Goal: Task Accomplishment & Management: Use online tool/utility

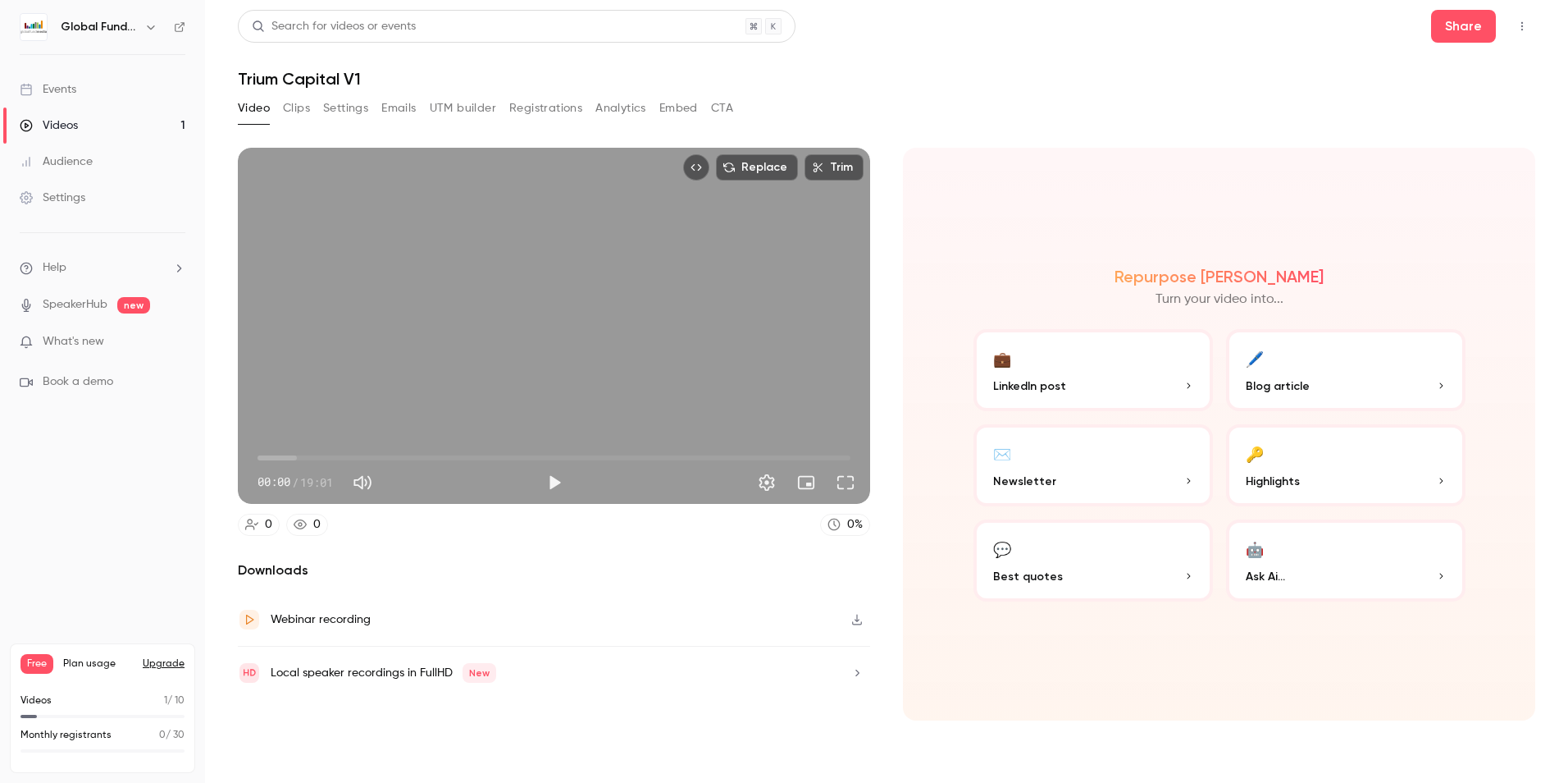
click at [93, 124] on link "Videos 1" at bounding box center [102, 125] width 205 height 36
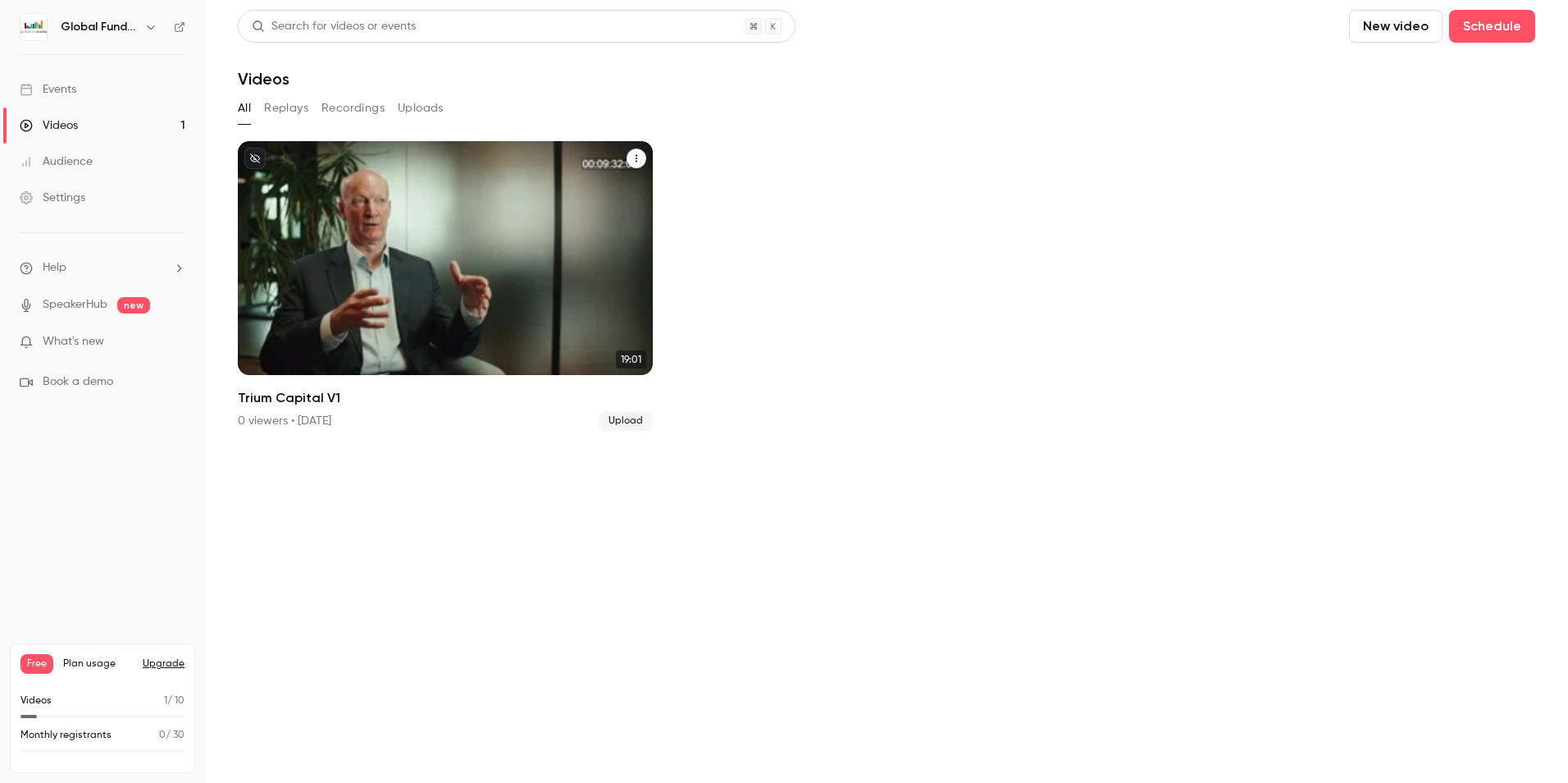
click at [641, 158] on button "Trium Capital V1" at bounding box center [636, 158] width 20 height 20
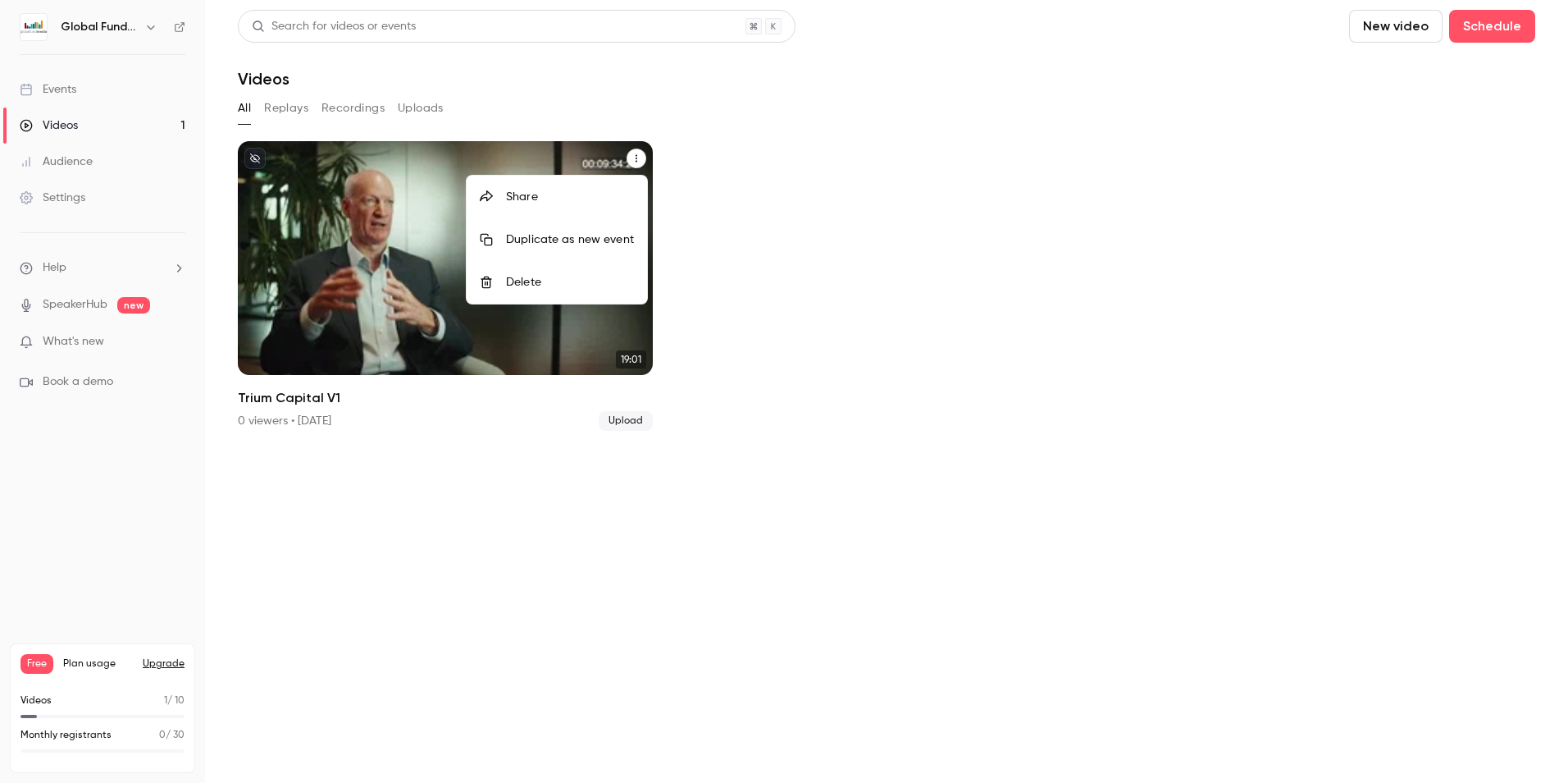
click at [568, 286] on div "Delete" at bounding box center [570, 282] width 128 height 16
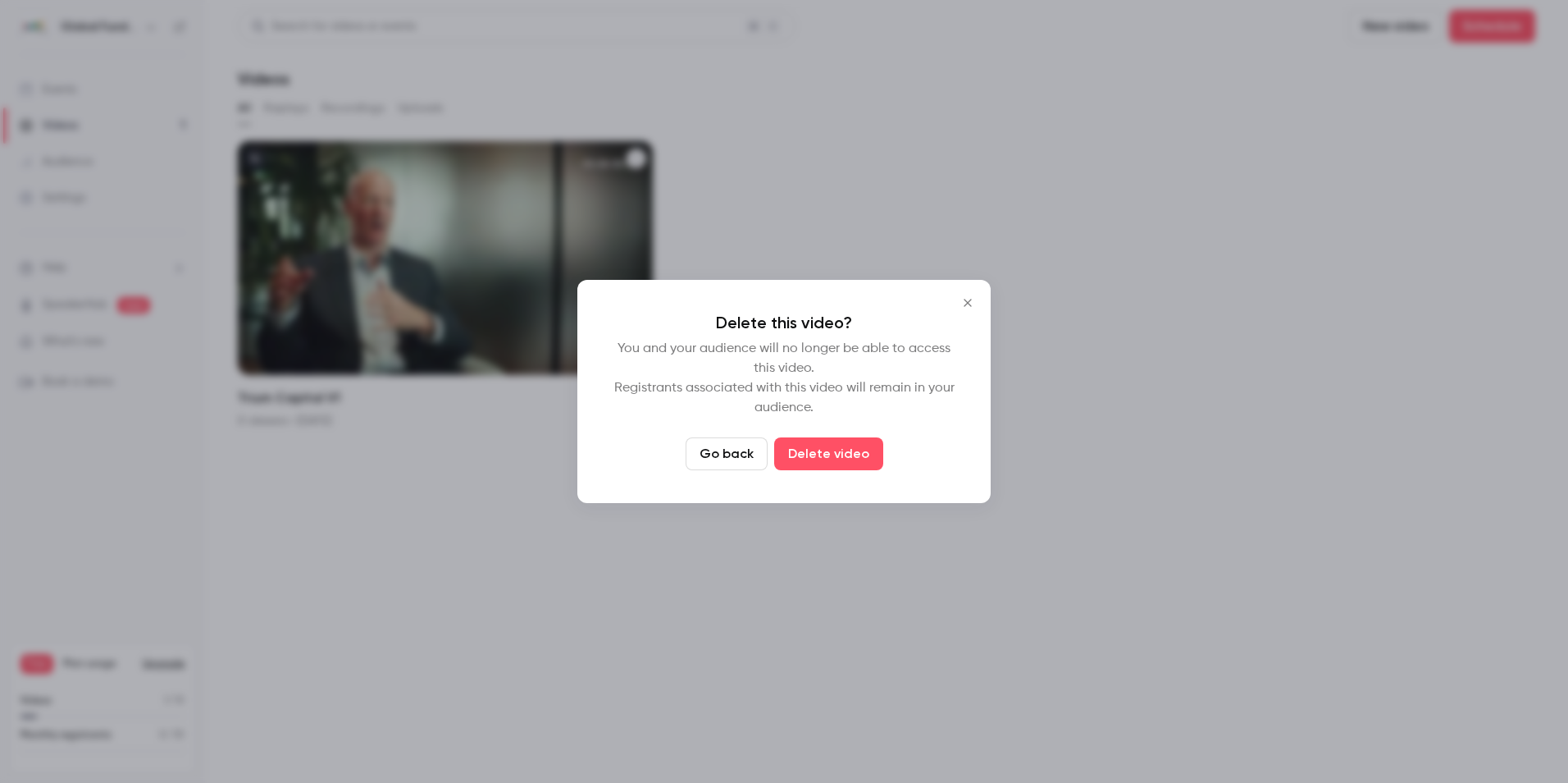
click at [976, 295] on button "Close" at bounding box center [967, 302] width 33 height 33
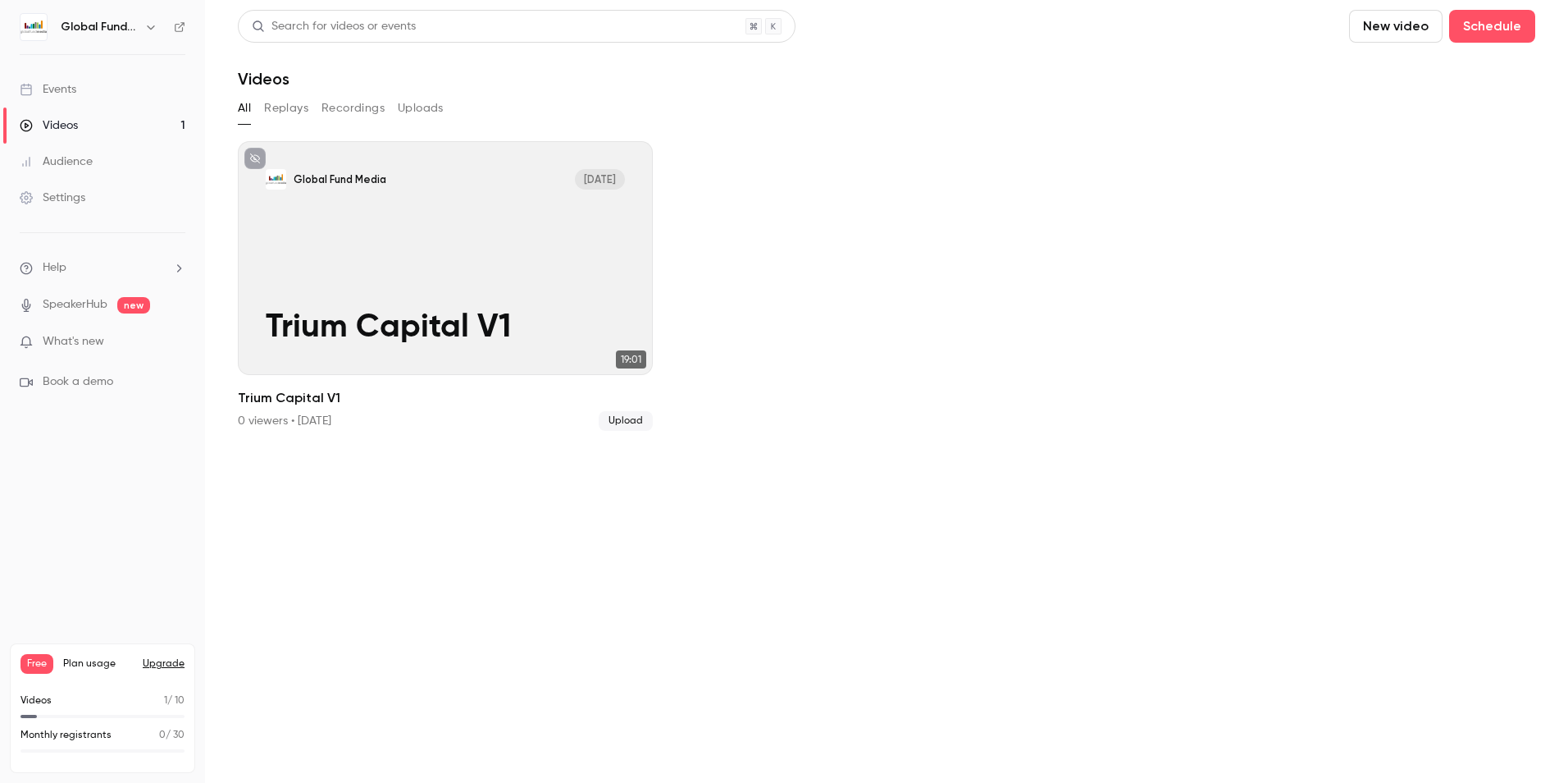
click at [1404, 23] on button "New video" at bounding box center [1395, 26] width 93 height 33
click at [1413, 106] on div "Upload" at bounding box center [1455, 113] width 124 height 16
click at [1393, 27] on button "New video" at bounding box center [1395, 26] width 93 height 33
click at [1388, 105] on li "Upload" at bounding box center [1442, 113] width 177 height 43
click at [299, 111] on button "Replays" at bounding box center [286, 108] width 45 height 26
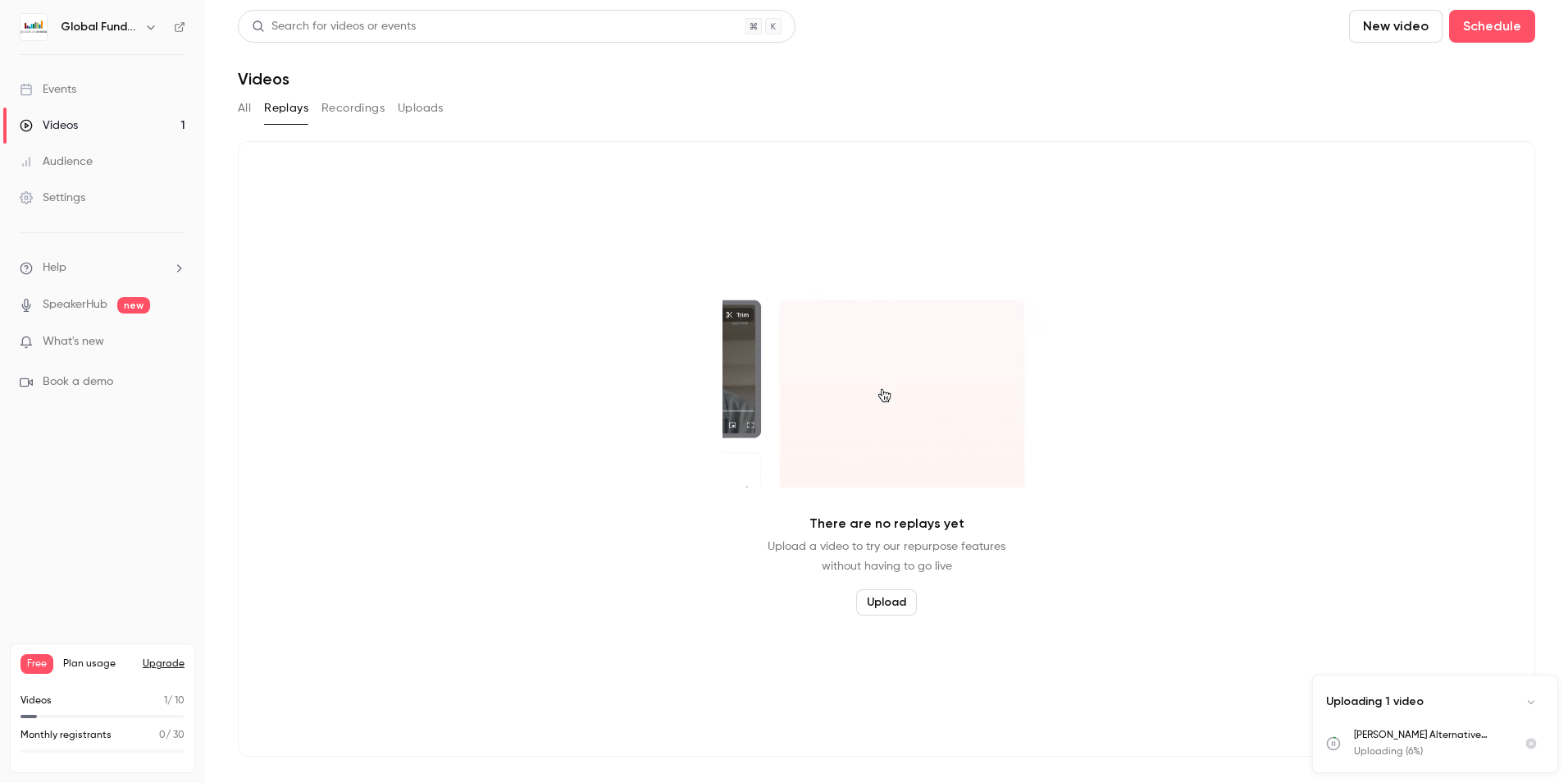
click at [351, 105] on button "Recordings" at bounding box center [352, 108] width 63 height 26
click at [409, 105] on button "Uploads" at bounding box center [421, 108] width 46 height 26
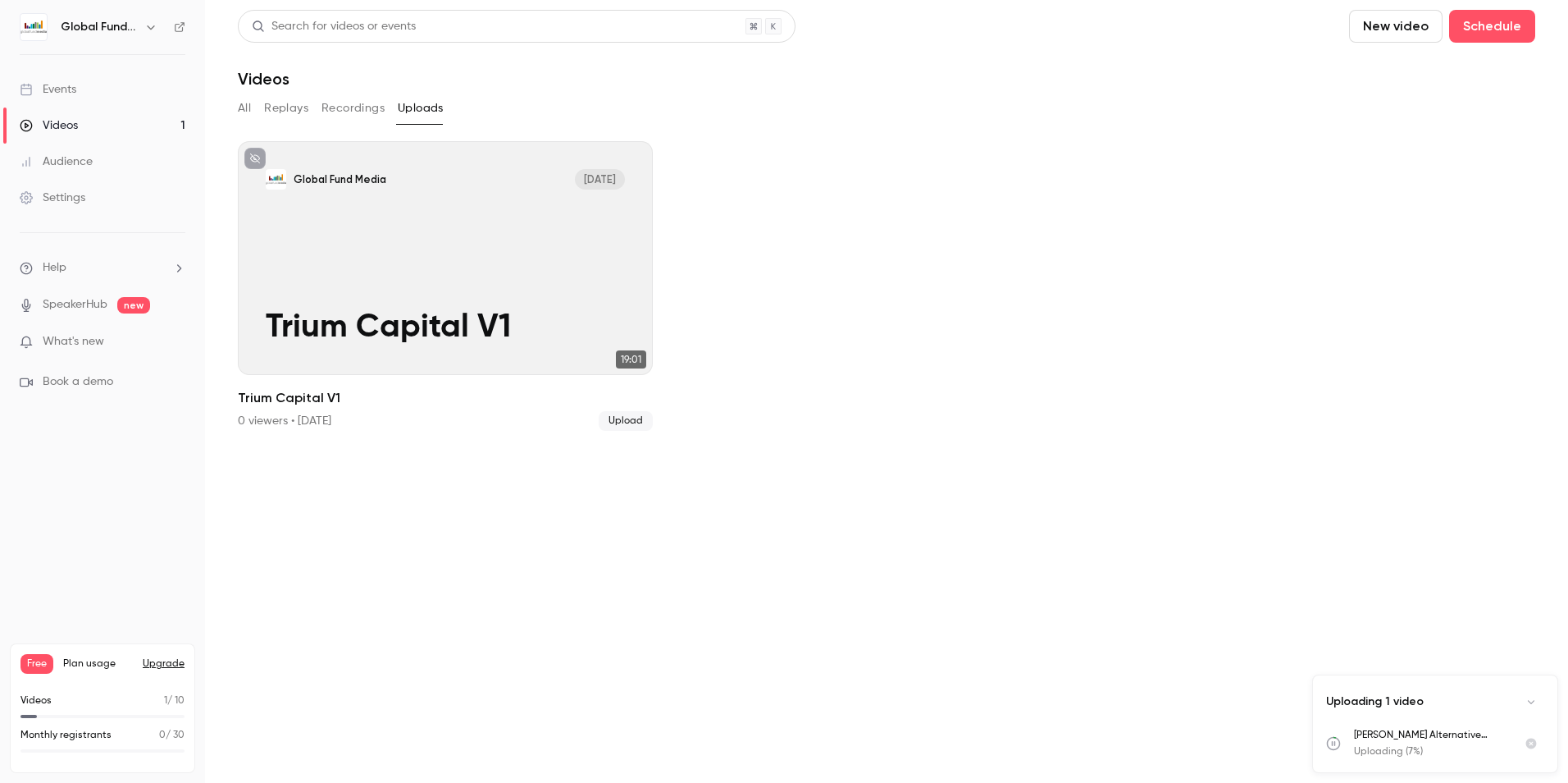
click at [240, 109] on button "All" at bounding box center [244, 108] width 13 height 26
click at [152, 30] on icon "button" at bounding box center [150, 27] width 13 height 13
click at [152, 29] on div at bounding box center [784, 391] width 1568 height 783
click at [152, 26] on icon "button" at bounding box center [150, 27] width 13 height 13
click at [152, 25] on div at bounding box center [784, 391] width 1568 height 783
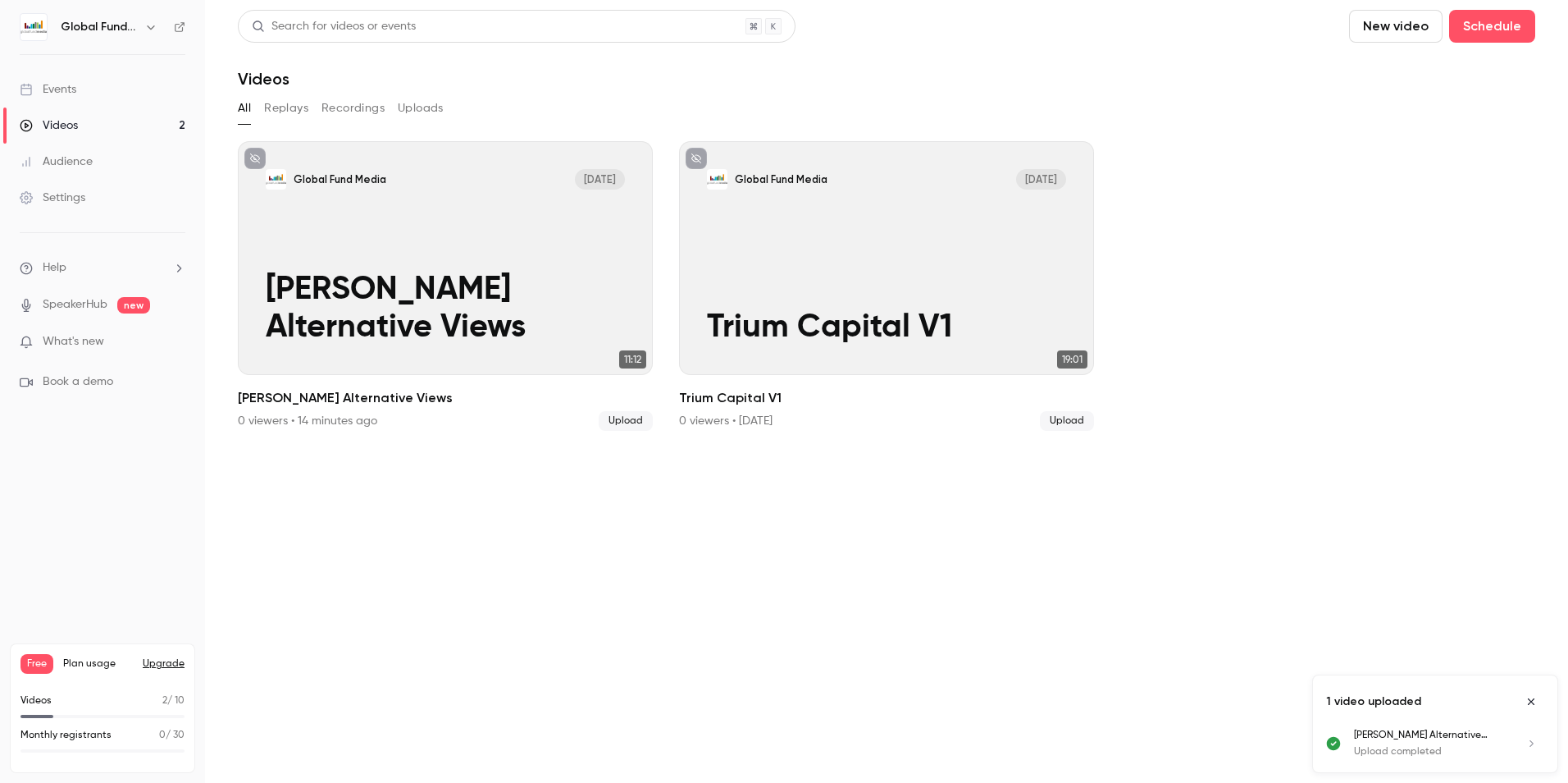
drag, startPoint x: 947, startPoint y: 19, endPoint x: 940, endPoint y: 1, distance: 19.3
click at [947, 19] on div "Search for videos or events New video Schedule" at bounding box center [886, 26] width 1298 height 33
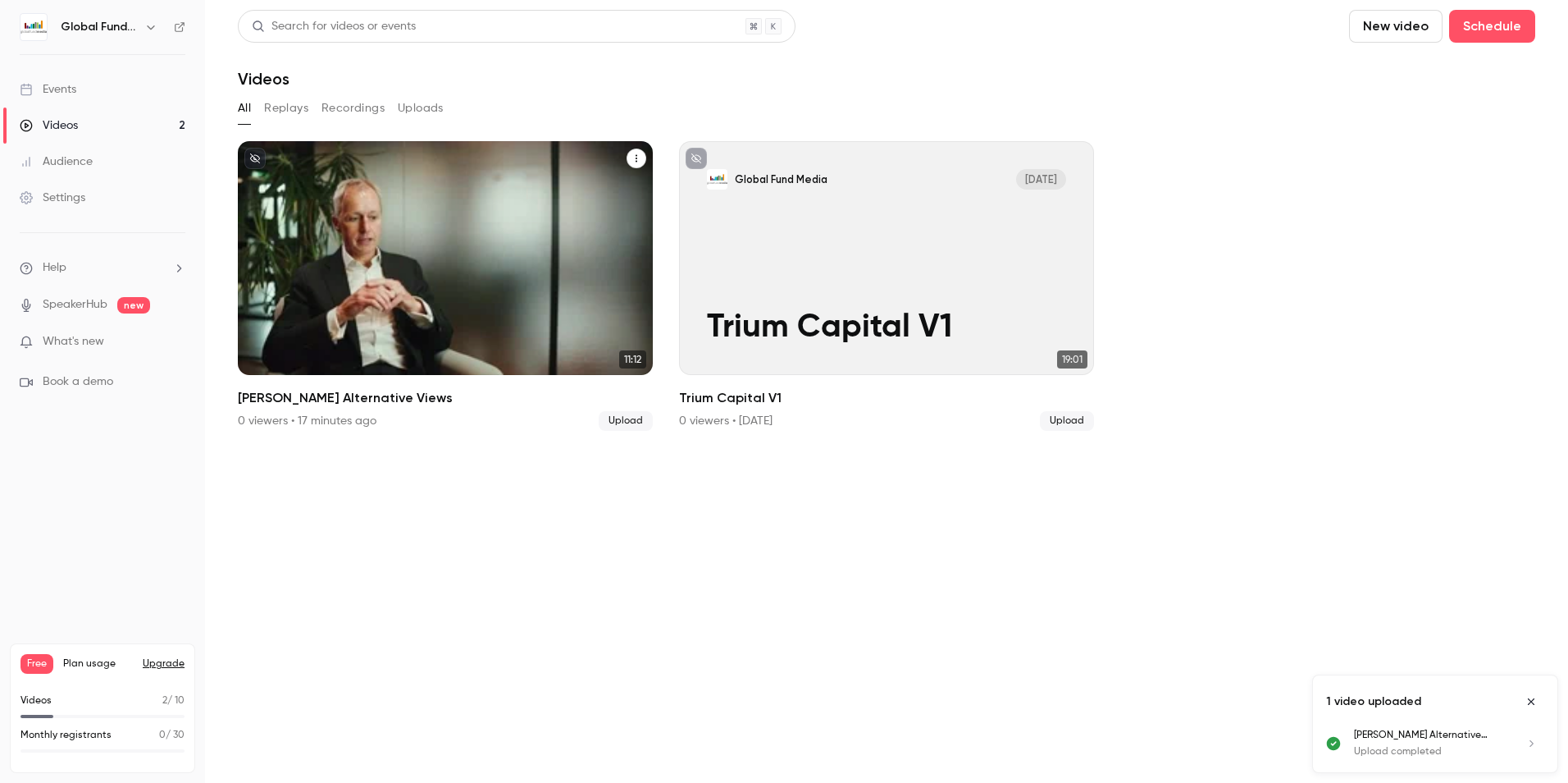
click at [423, 265] on div "Global Fund Media [DATE] [PERSON_NAME] Alternative Views" at bounding box center [444, 258] width 415 height 234
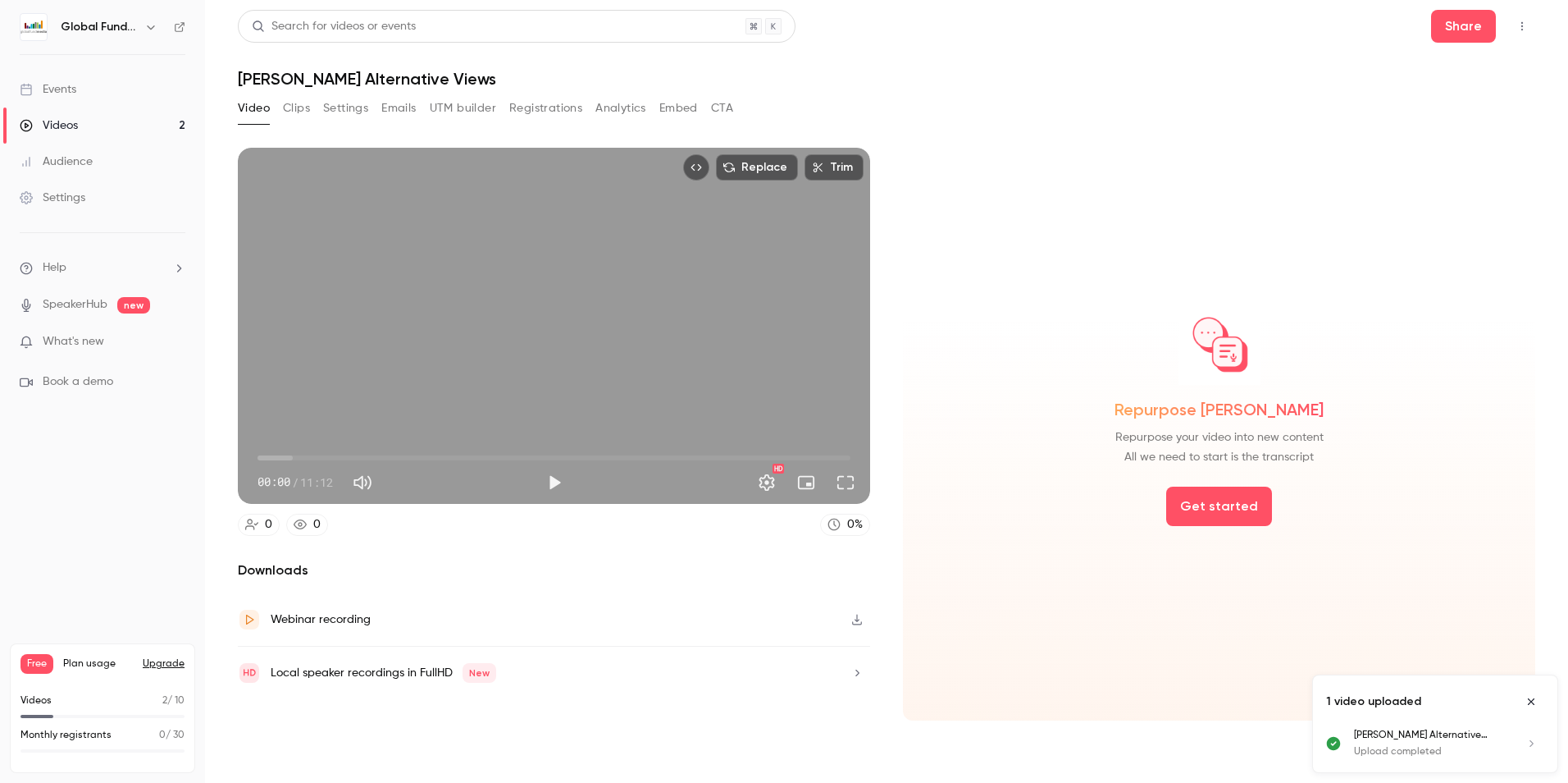
click at [1526, 693] on button "Close uploads list" at bounding box center [1530, 701] width 26 height 26
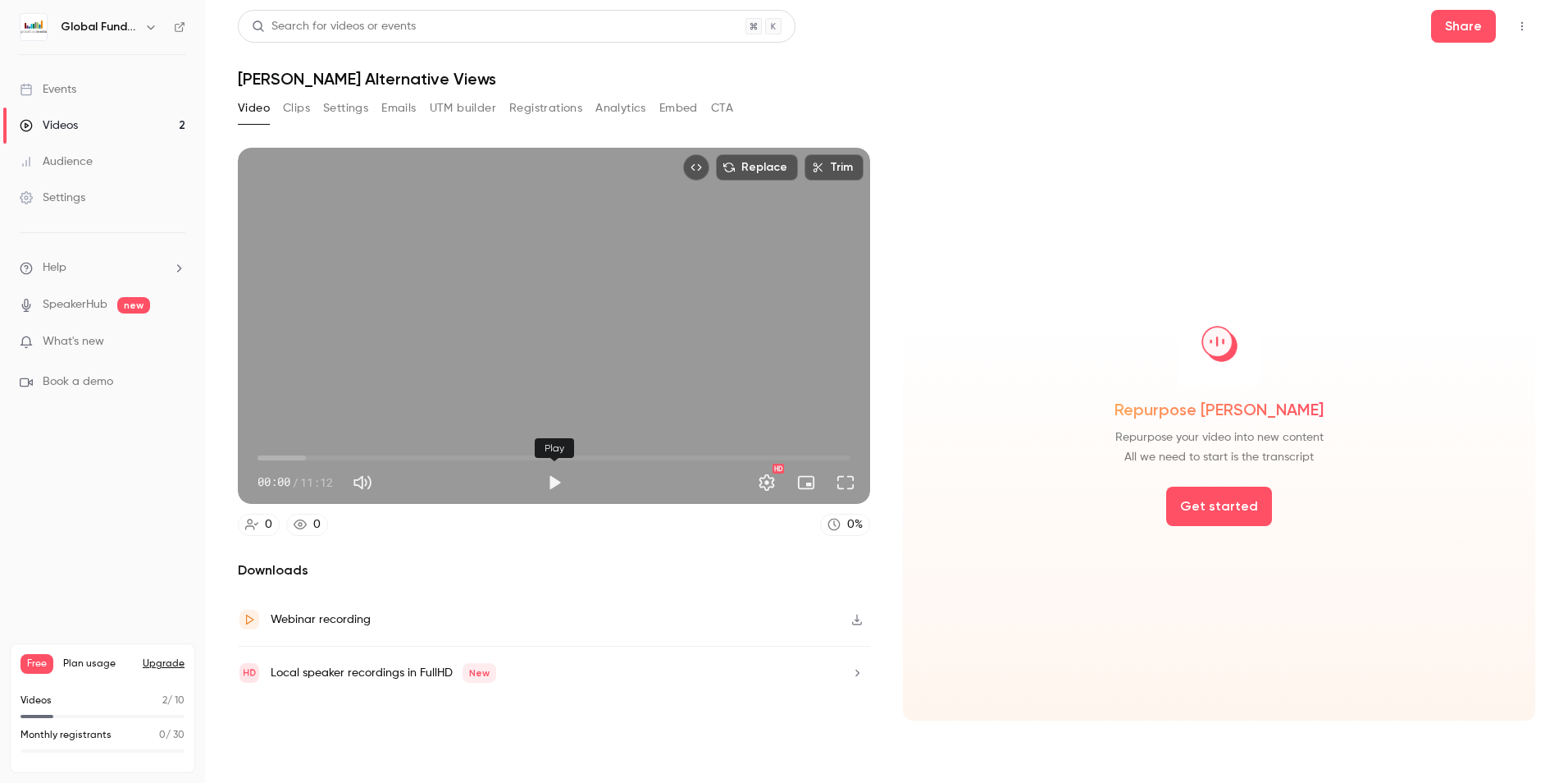
click at [557, 475] on button "Play" at bounding box center [554, 482] width 33 height 33
click at [544, 475] on button "Pause" at bounding box center [554, 482] width 33 height 33
click at [544, 475] on button "Play" at bounding box center [554, 482] width 33 height 33
click at [548, 476] on button "Pause" at bounding box center [554, 482] width 33 height 33
click at [720, 409] on div "Replace Trim 00:05 00:05 / 11:12 HD" at bounding box center [554, 325] width 632 height 356
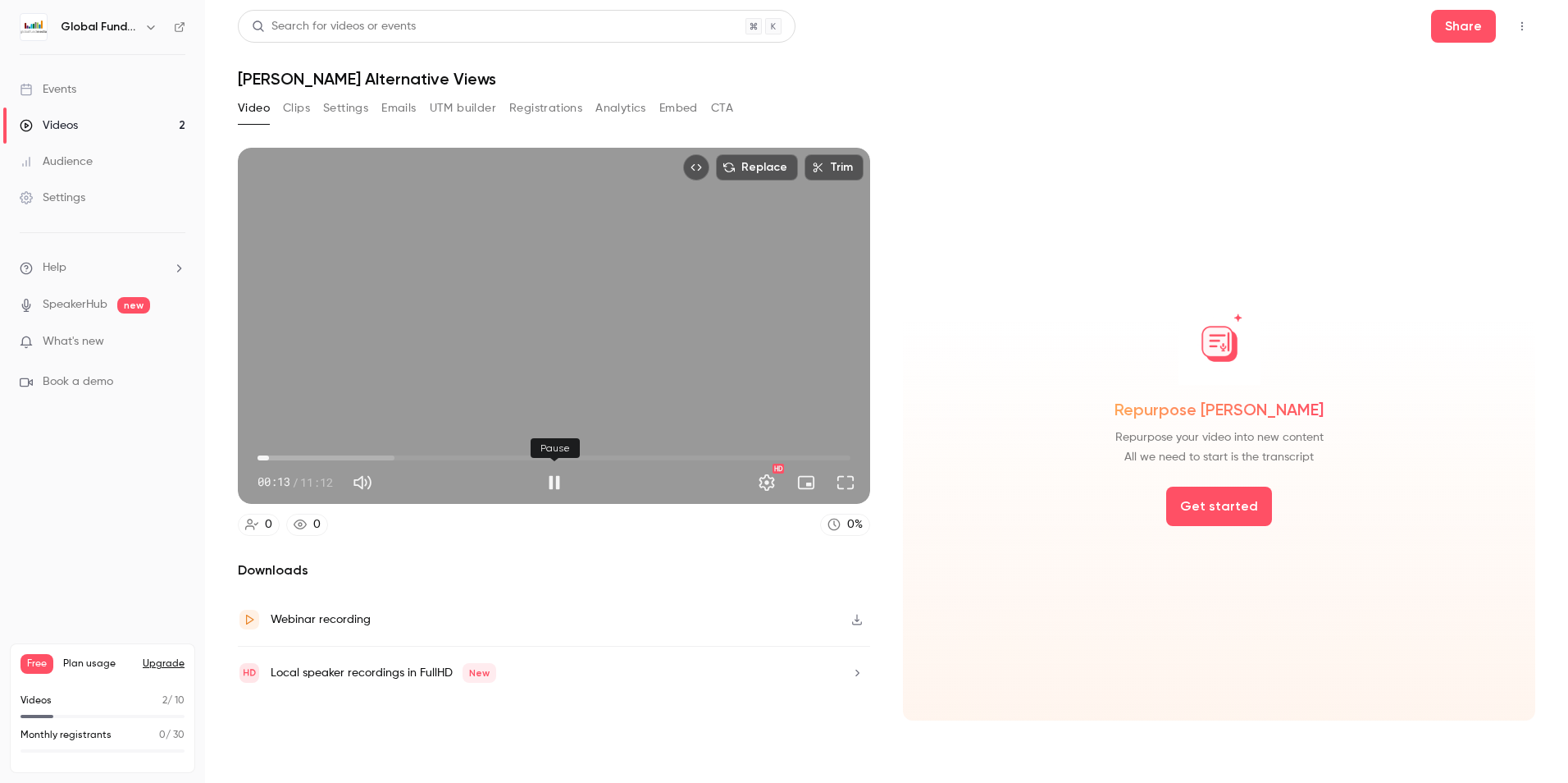
click at [553, 481] on button "Pause" at bounding box center [554, 482] width 33 height 33
type input "****"
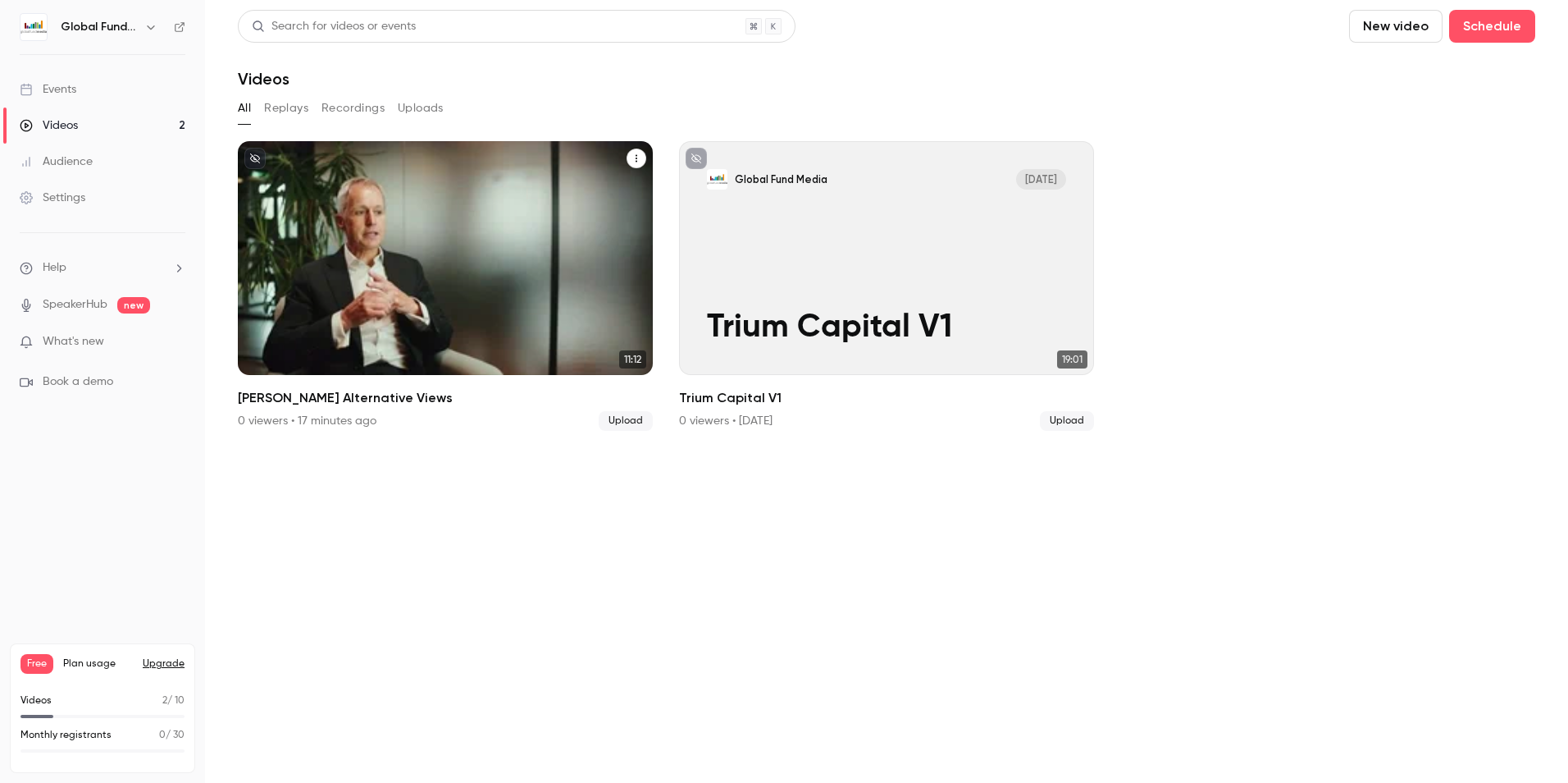
click at [489, 262] on div "Global Fund Media [DATE] [PERSON_NAME] Alternative Views" at bounding box center [444, 258] width 415 height 234
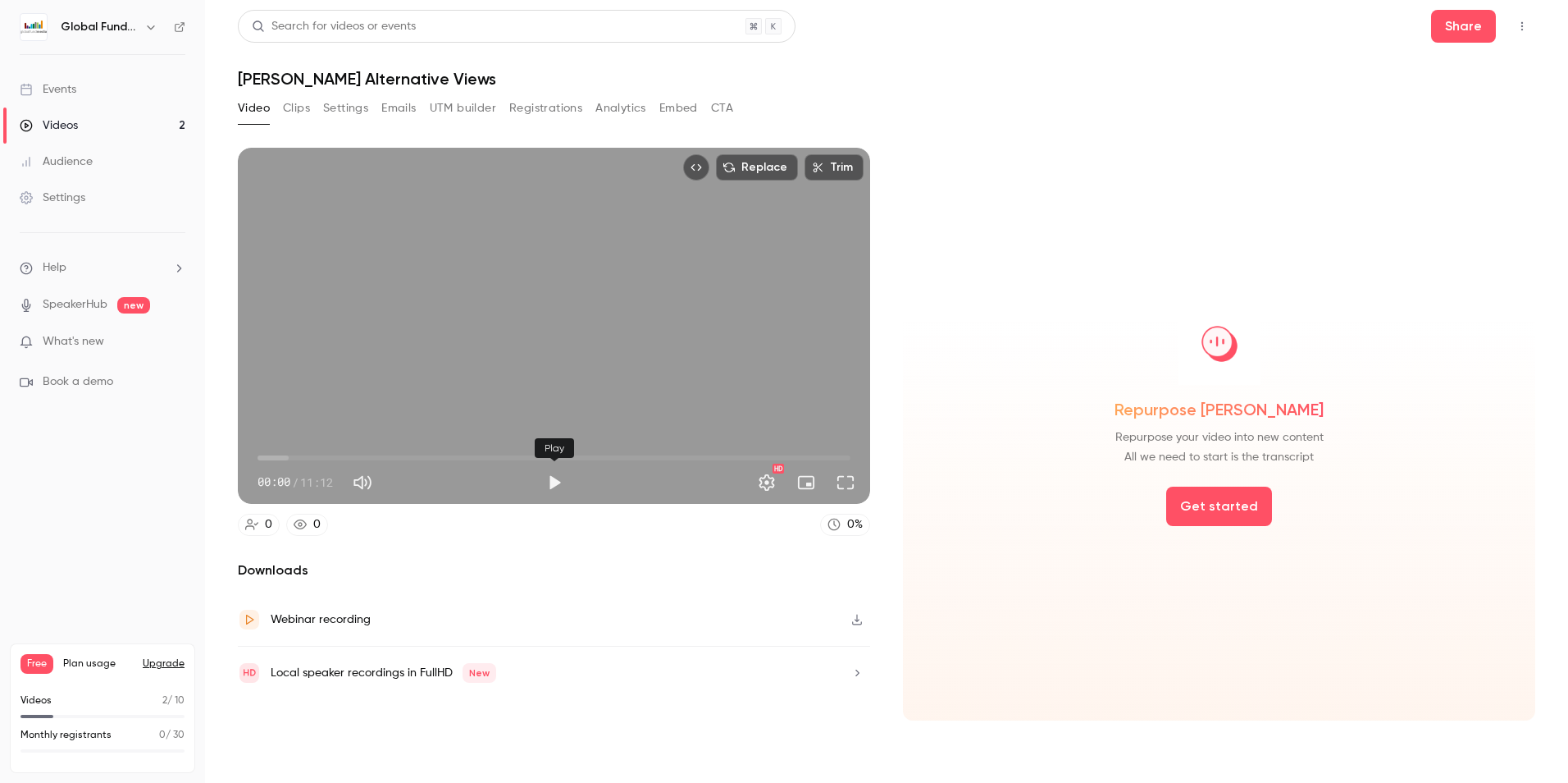
click at [543, 477] on button "Play" at bounding box center [554, 482] width 33 height 33
click at [549, 479] on button "Pause" at bounding box center [554, 482] width 33 height 33
click at [430, 394] on div "Replace Trim 00:12 00:12 / 11:12 HD" at bounding box center [554, 325] width 632 height 356
click at [373, 452] on span "00:17" at bounding box center [554, 458] width 593 height 26
click at [454, 450] on span "03:43" at bounding box center [554, 458] width 593 height 26
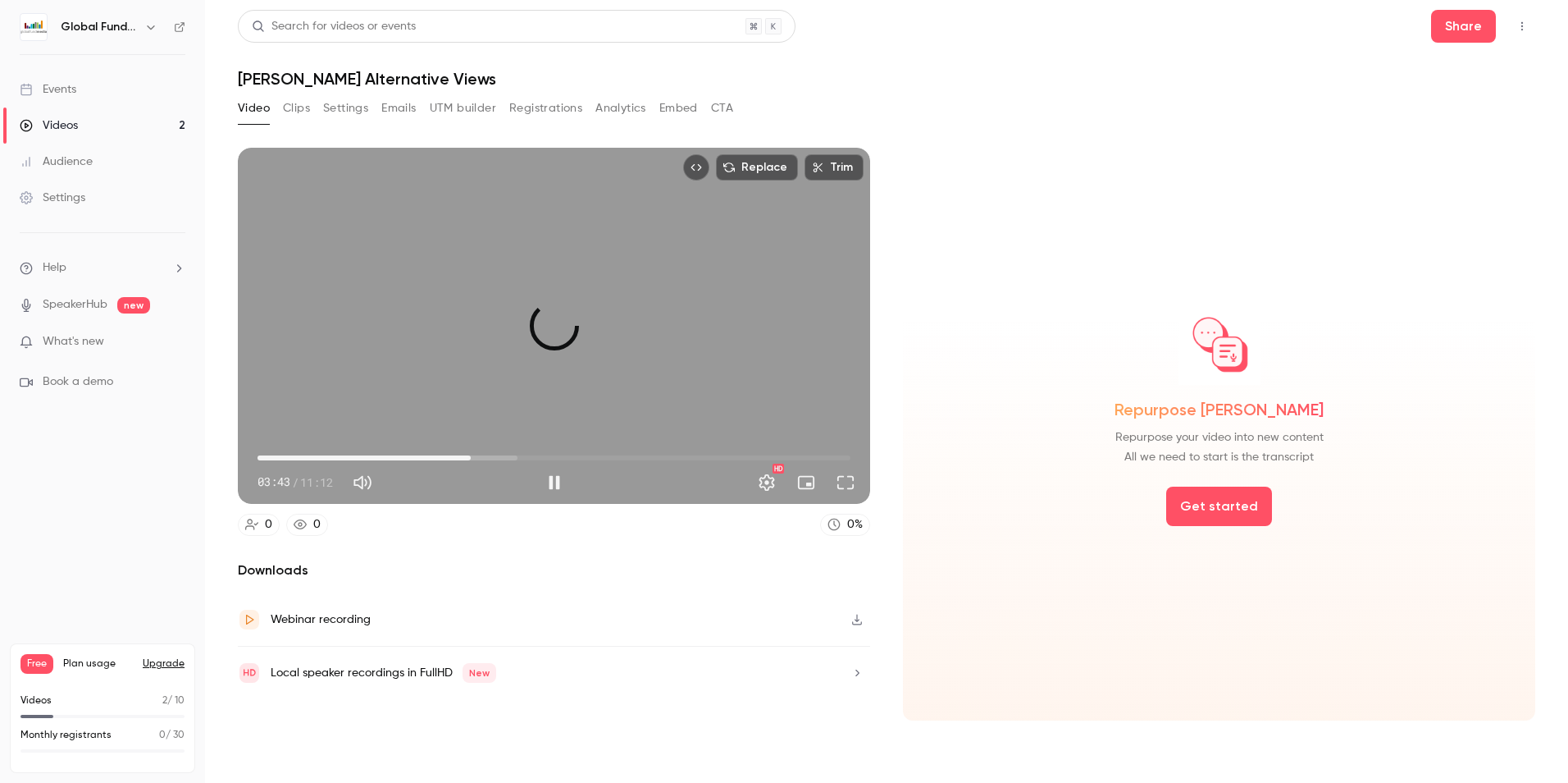
click at [470, 454] on span "04:01" at bounding box center [554, 458] width 593 height 26
click at [483, 458] on span "04:15" at bounding box center [554, 458] width 593 height 26
click at [507, 456] on span "04:43" at bounding box center [554, 458] width 593 height 26
click at [513, 456] on span "04:50" at bounding box center [513, 458] width 5 height 5
click at [507, 456] on span "04:43" at bounding box center [507, 458] width 5 height 5
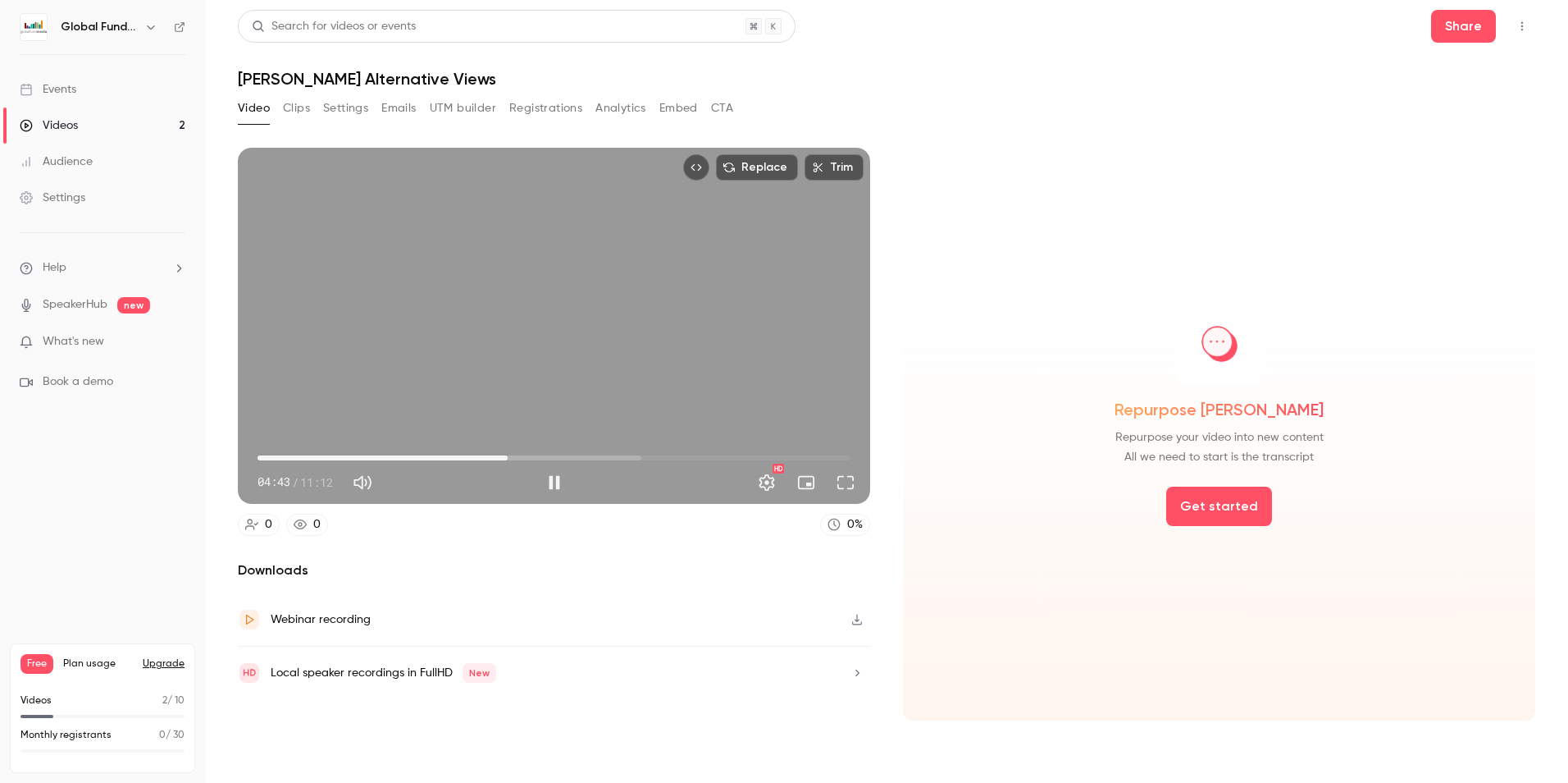
click at [451, 458] on span "04:43" at bounding box center [554, 458] width 593 height 26
click at [455, 457] on span "03:41" at bounding box center [452, 458] width 5 height 5
click at [478, 456] on span "04:10" at bounding box center [477, 458] width 5 height 5
click at [477, 456] on span "04:11" at bounding box center [479, 458] width 5 height 5
click at [464, 458] on span "03:54" at bounding box center [463, 458] width 5 height 5
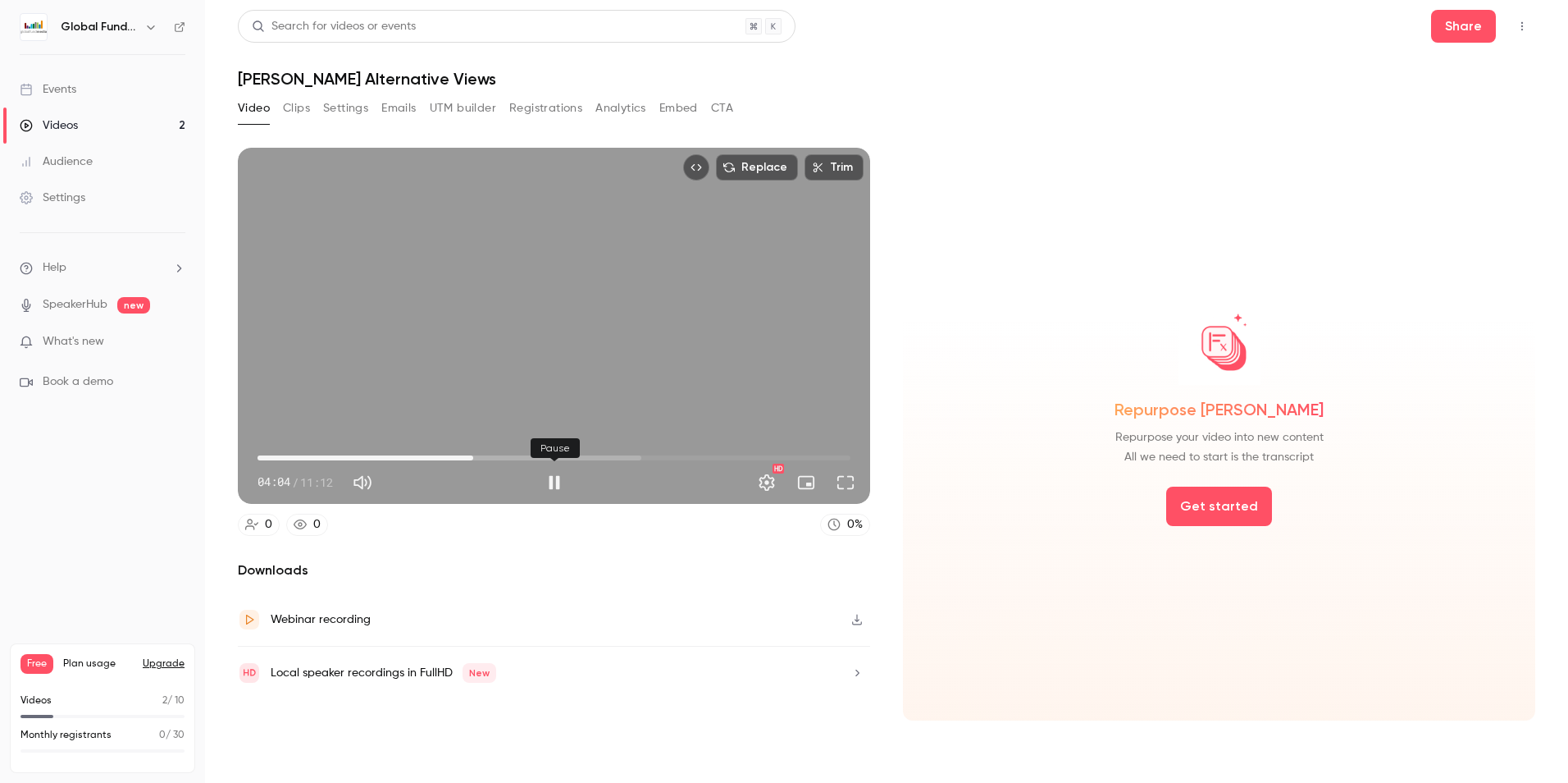
click at [555, 485] on button "Pause" at bounding box center [554, 482] width 33 height 33
click at [545, 493] on button "Play" at bounding box center [554, 482] width 33 height 33
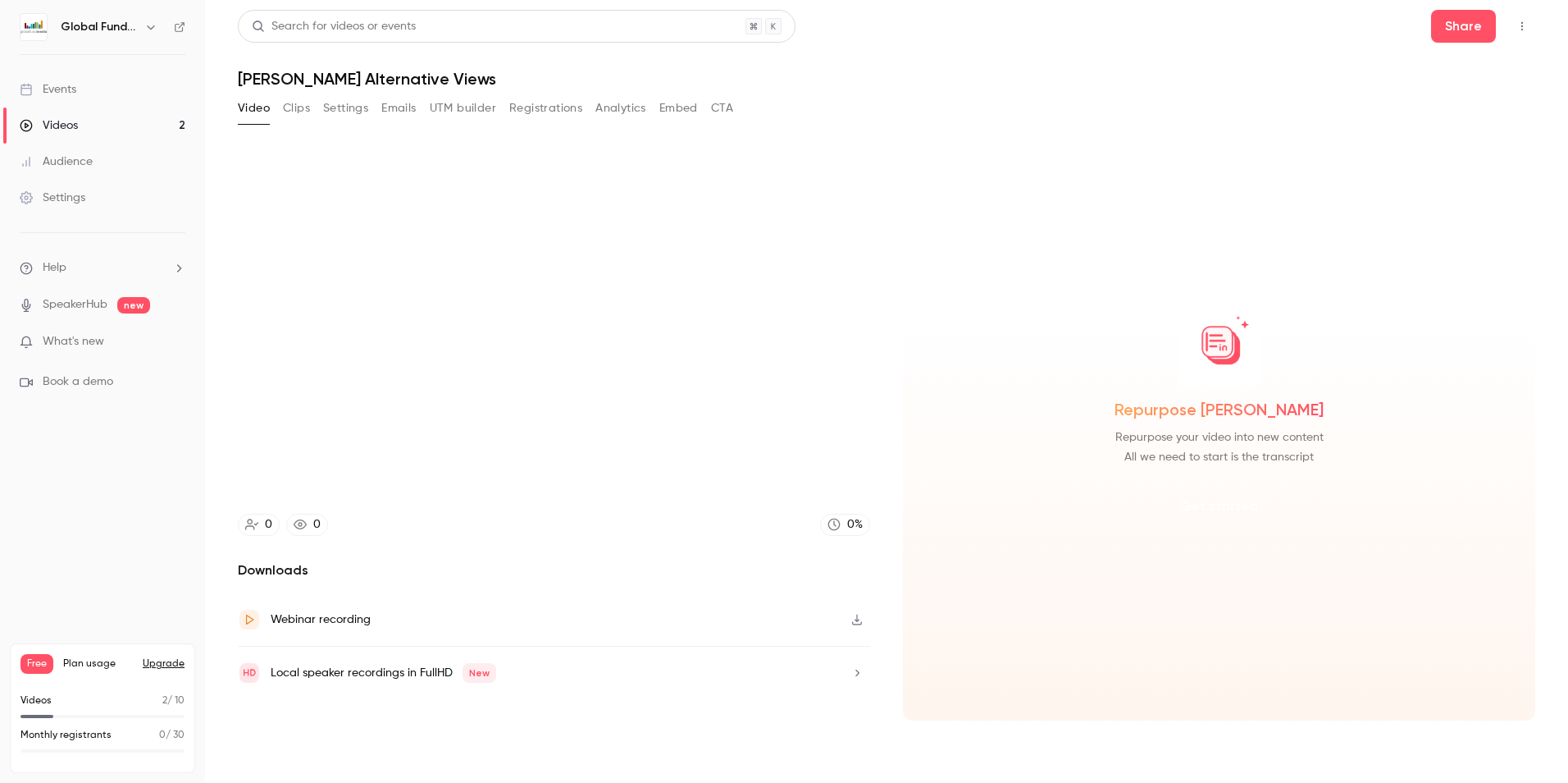
click at [1241, 518] on button "Get started" at bounding box center [1219, 506] width 105 height 40
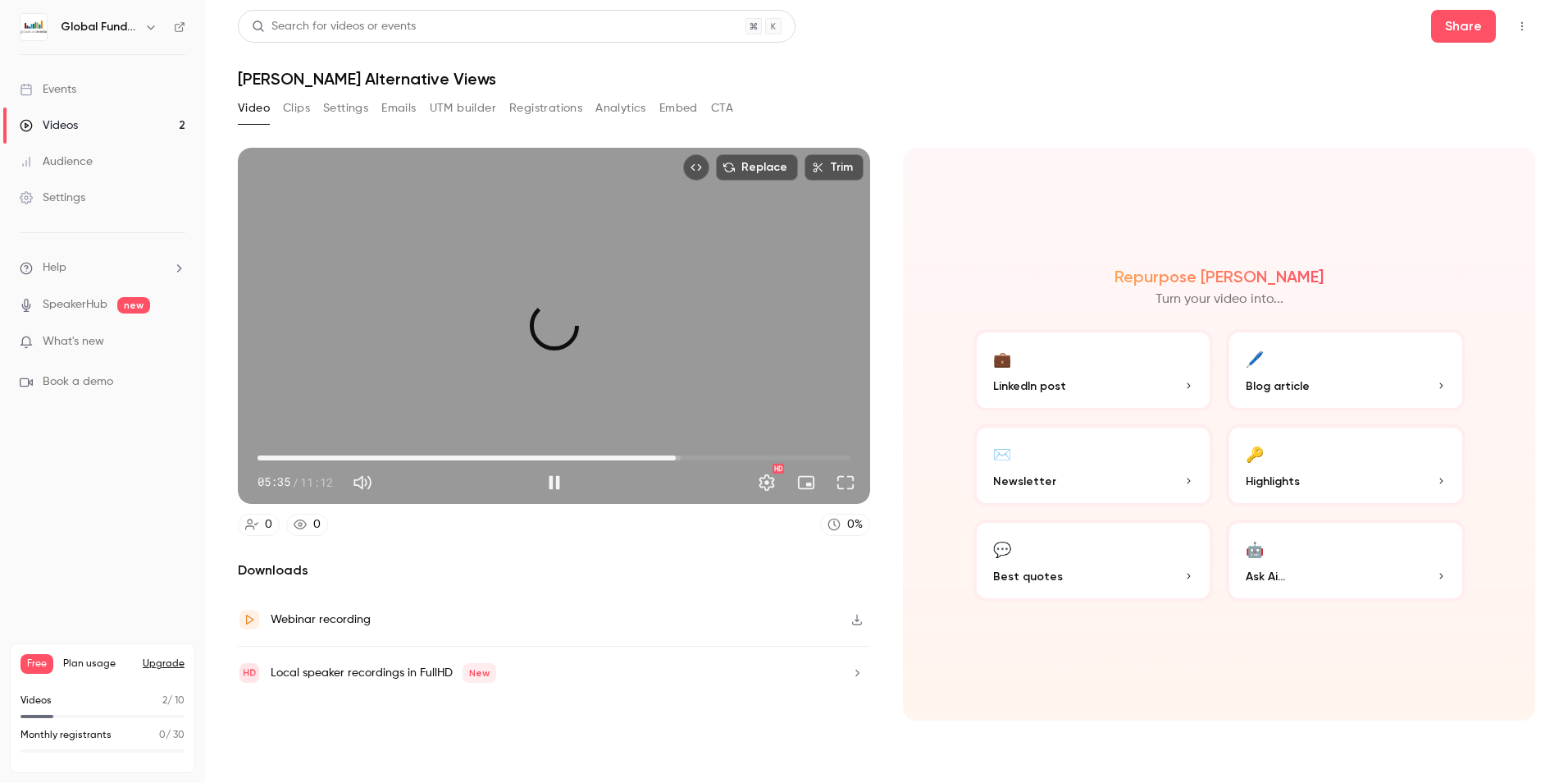
click at [675, 455] on span "07:54" at bounding box center [554, 458] width 593 height 26
drag, startPoint x: 675, startPoint y: 455, endPoint x: 657, endPoint y: 450, distance: 18.7
click at [657, 456] on span "07:33" at bounding box center [657, 458] width 5 height 5
click at [708, 451] on span "08:30" at bounding box center [554, 458] width 593 height 26
click at [720, 451] on span "08:30" at bounding box center [554, 458] width 593 height 26
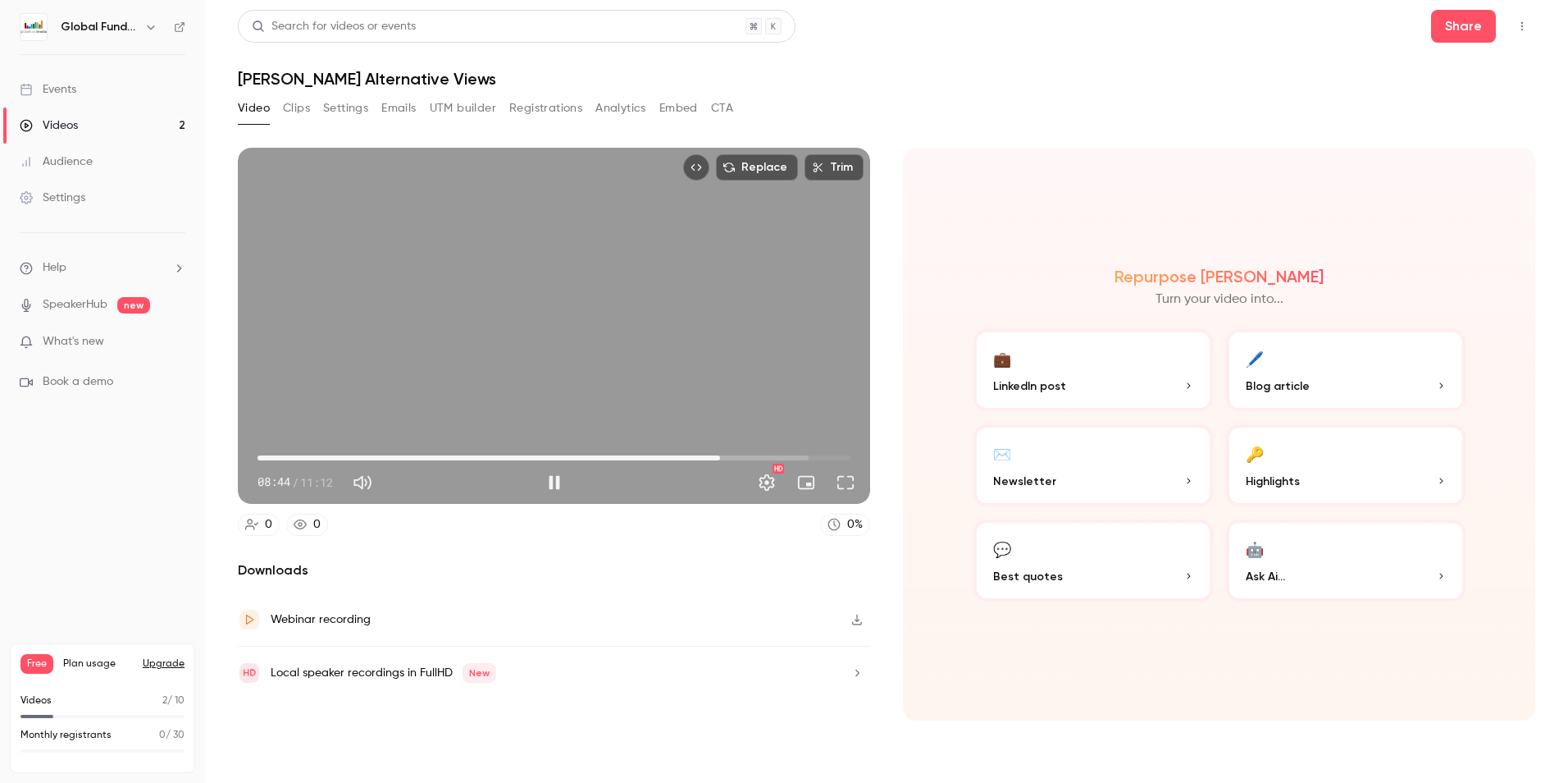
click at [722, 456] on span "08:44" at bounding box center [720, 458] width 5 height 5
click at [730, 456] on span "08:53" at bounding box center [727, 458] width 5 height 5
click at [740, 456] on span "09:06" at bounding box center [739, 458] width 5 height 5
click at [751, 452] on span "09:07" at bounding box center [554, 458] width 593 height 26
click at [767, 452] on span "09:37" at bounding box center [554, 458] width 593 height 26
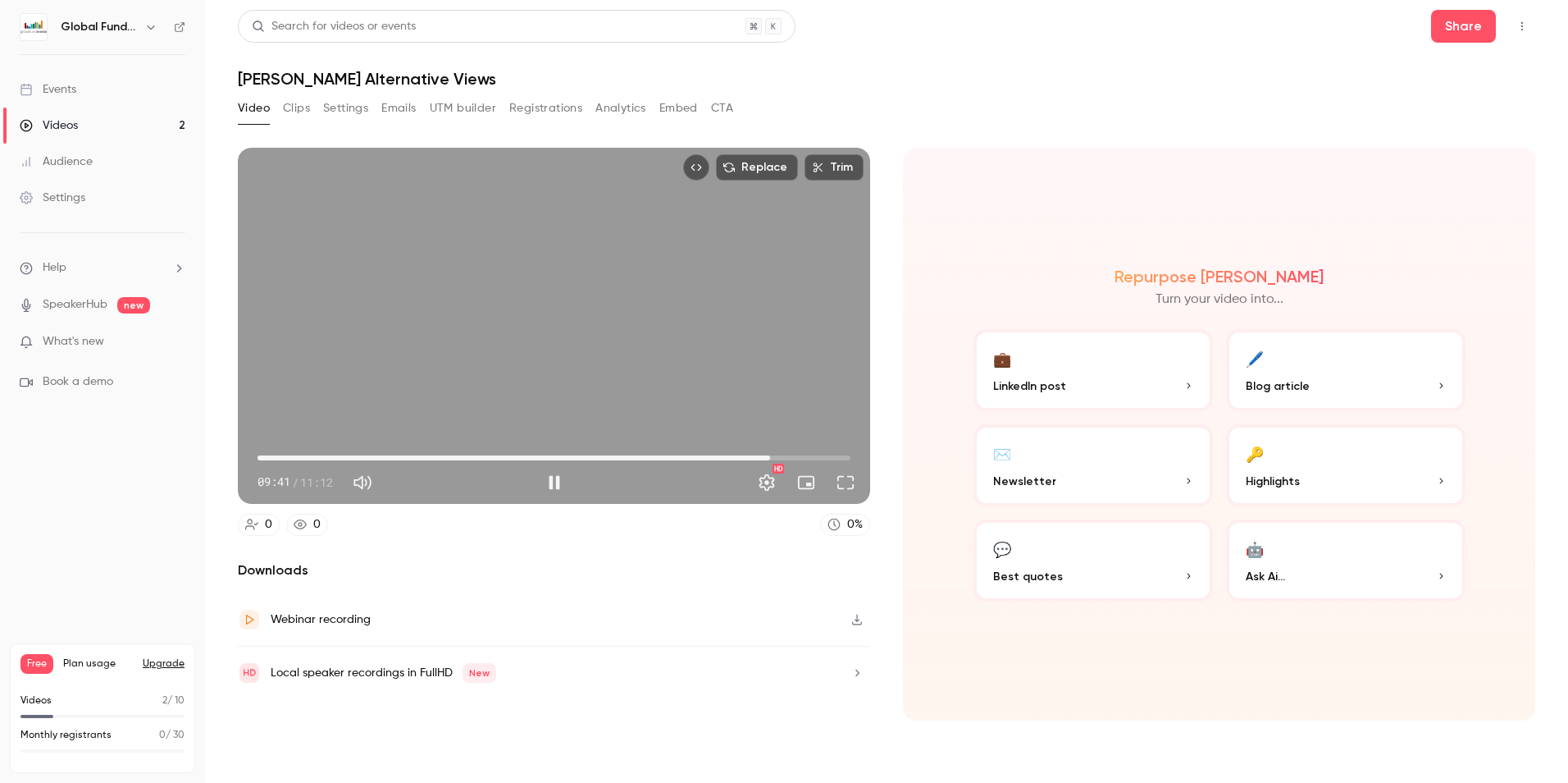
click at [601, 345] on div "Replace Trim 09:41 09:41 / 11:12 HD" at bounding box center [554, 325] width 632 height 356
click at [547, 482] on button "Play" at bounding box center [554, 482] width 33 height 33
click at [548, 486] on button "Pause" at bounding box center [554, 482] width 33 height 33
click at [560, 475] on button "Play" at bounding box center [554, 482] width 33 height 33
type input "*****"
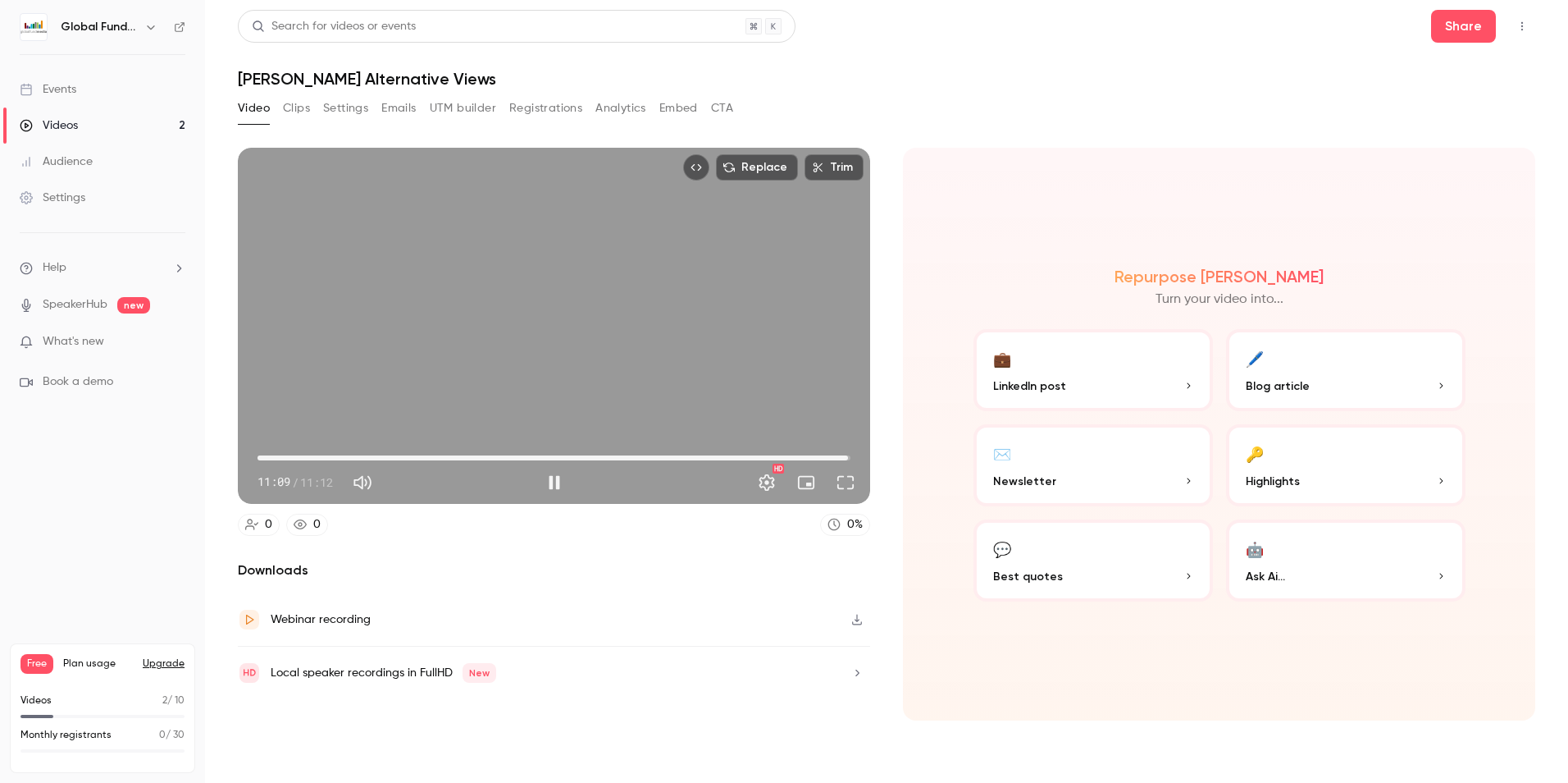
click at [699, 381] on div "Replace Trim 11:09 11:09 / 11:12 HD" at bounding box center [554, 325] width 632 height 356
click at [699, 381] on div "Replace Trim 11:10 11:10 / 11:12 HD" at bounding box center [554, 325] width 632 height 356
click at [679, 382] on div "Replace Trim 11:11 11:11 / 11:12 HD" at bounding box center [554, 325] width 632 height 356
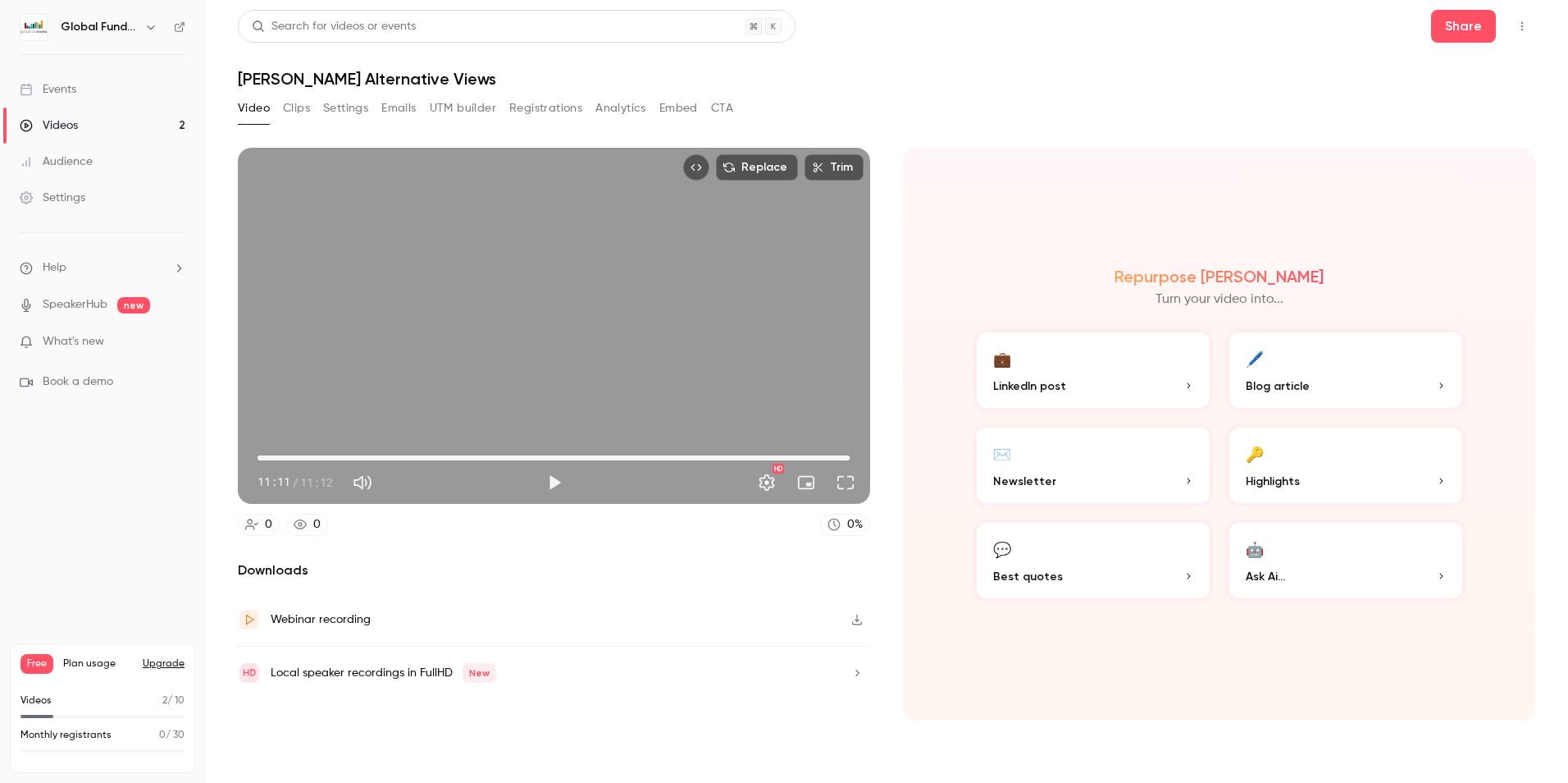
click at [749, 402] on div "Replace Trim 11:11 11:11 / 11:12 HD" at bounding box center [554, 325] width 632 height 356
click at [741, 394] on div "Replace Trim 11:12 11:12 / 11:12 HD" at bounding box center [554, 325] width 632 height 356
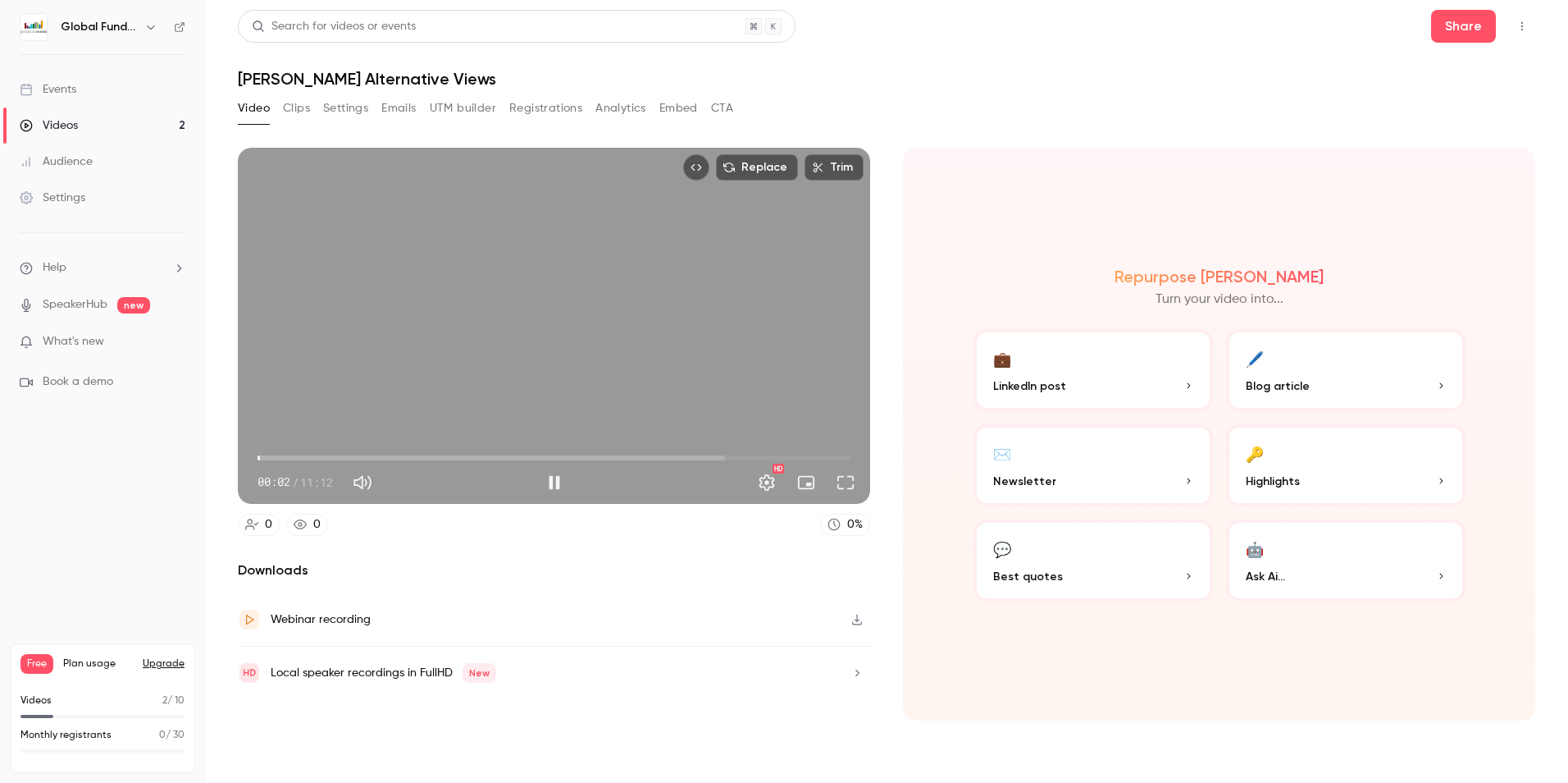
click at [781, 451] on span "00:02" at bounding box center [554, 458] width 593 height 26
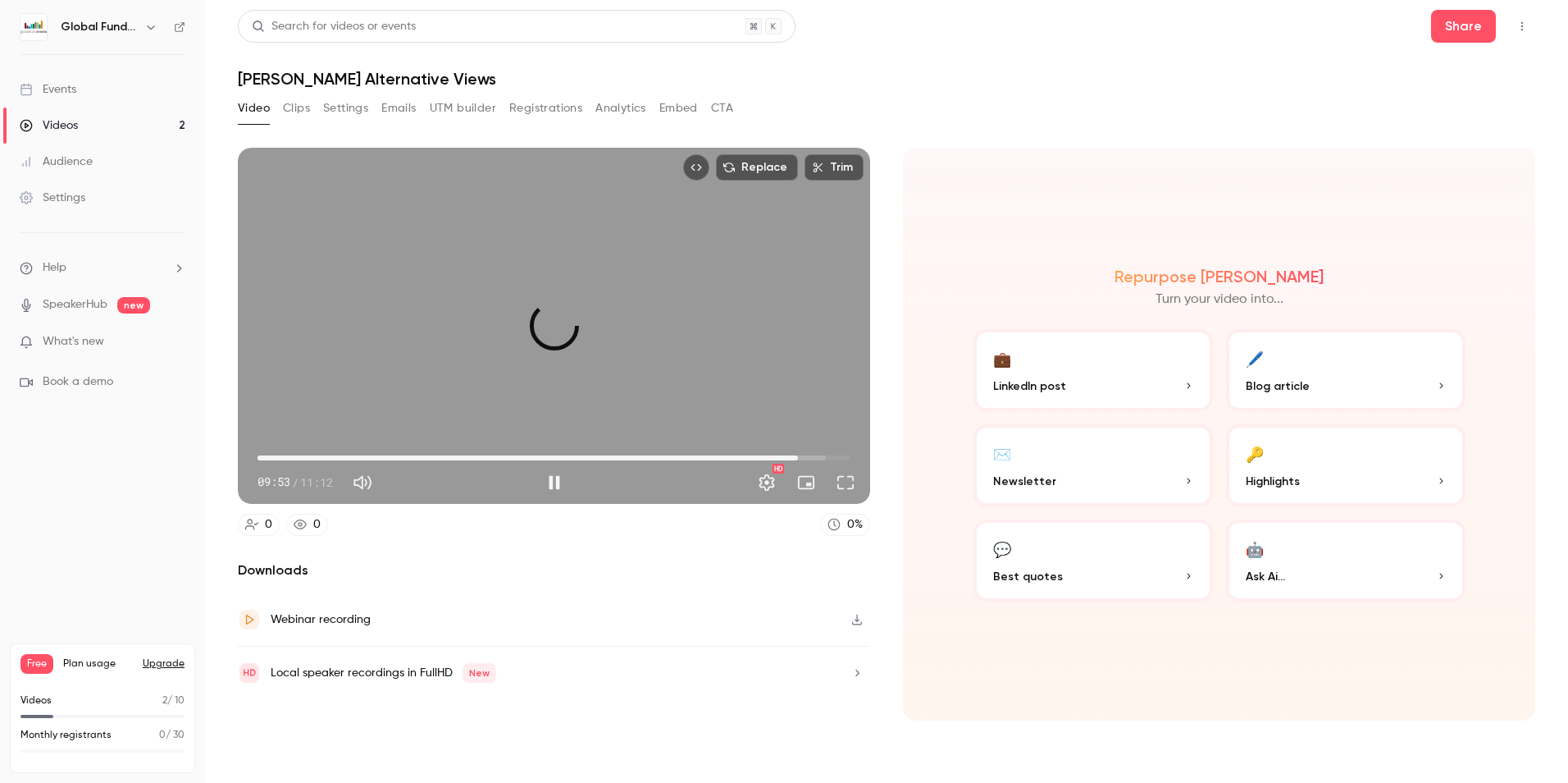
click at [797, 450] on span "10:12" at bounding box center [554, 458] width 593 height 26
click at [811, 449] on span "10:13" at bounding box center [554, 458] width 593 height 26
click at [830, 450] on span "10:49" at bounding box center [554, 458] width 593 height 26
click at [814, 448] on span "10:31" at bounding box center [554, 458] width 593 height 26
click at [591, 345] on div "Replace Trim 10:31 10:31 / 11:12 HD" at bounding box center [554, 325] width 632 height 356
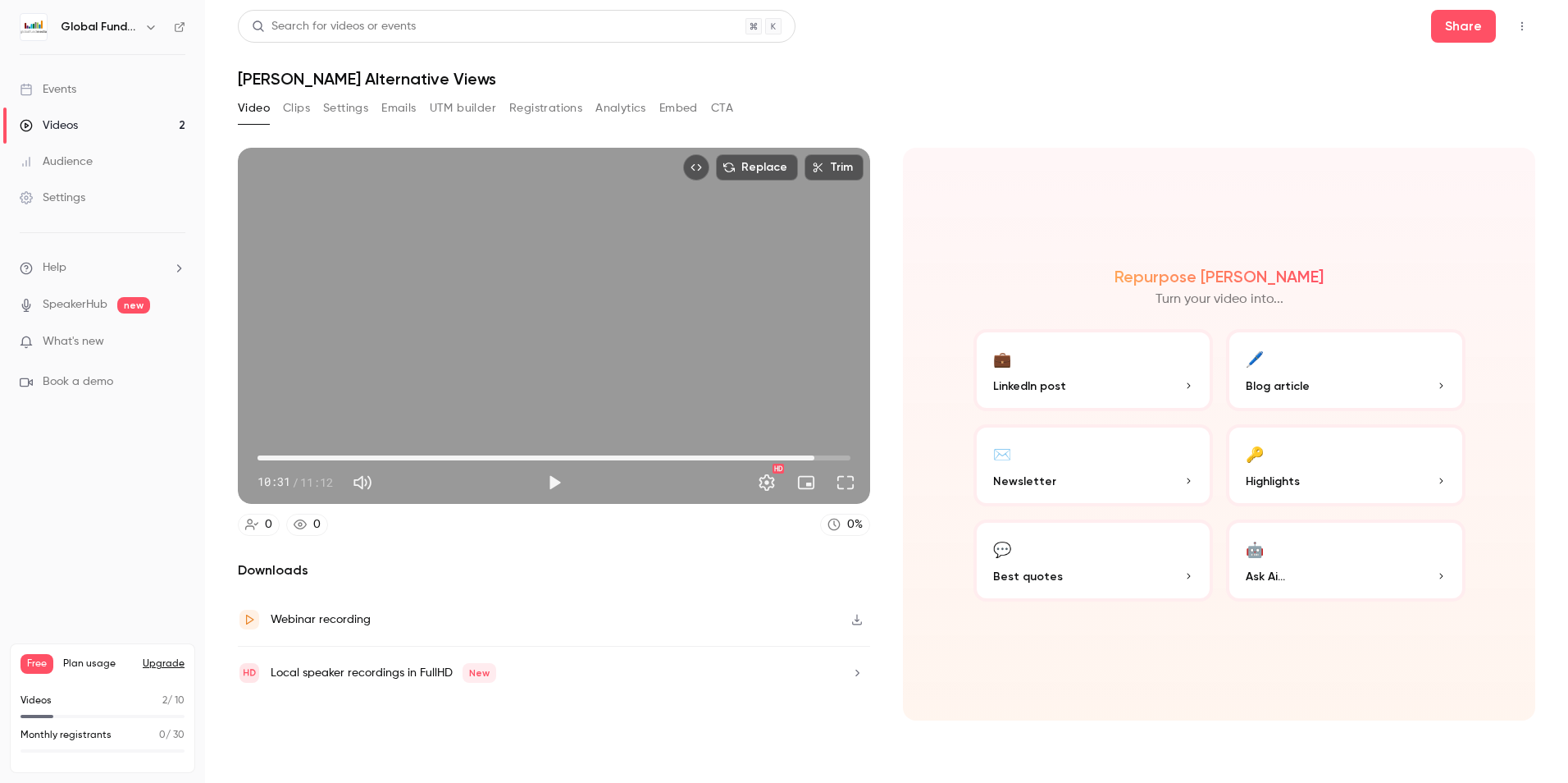
type input "***"
click at [287, 108] on button "Clips" at bounding box center [295, 108] width 27 height 26
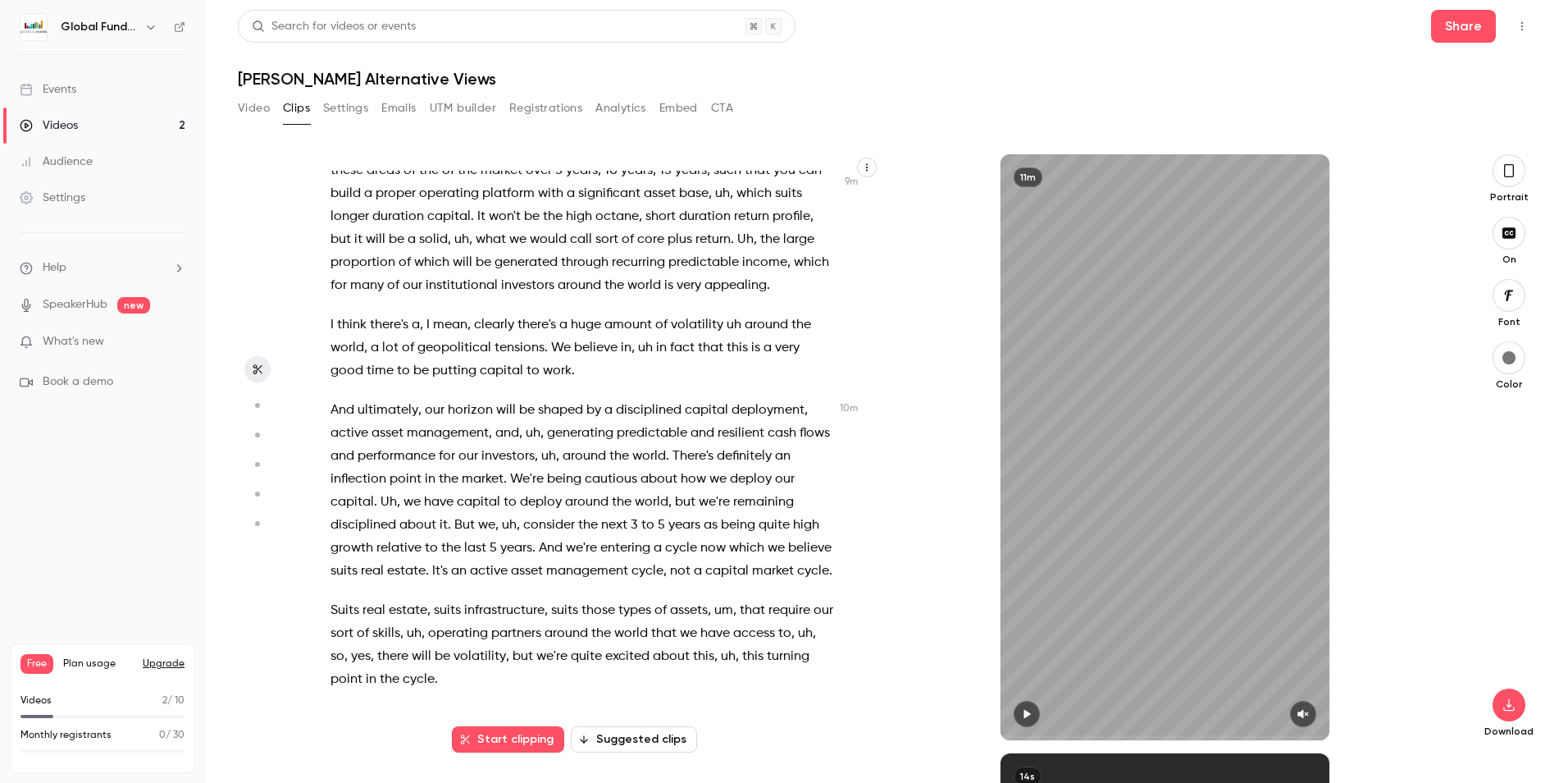
scroll to position [2763, 0]
click at [329, 301] on div "I think it's a great question , and actually , uh , I also see that convergence…" at bounding box center [591, 456] width 562 height 569
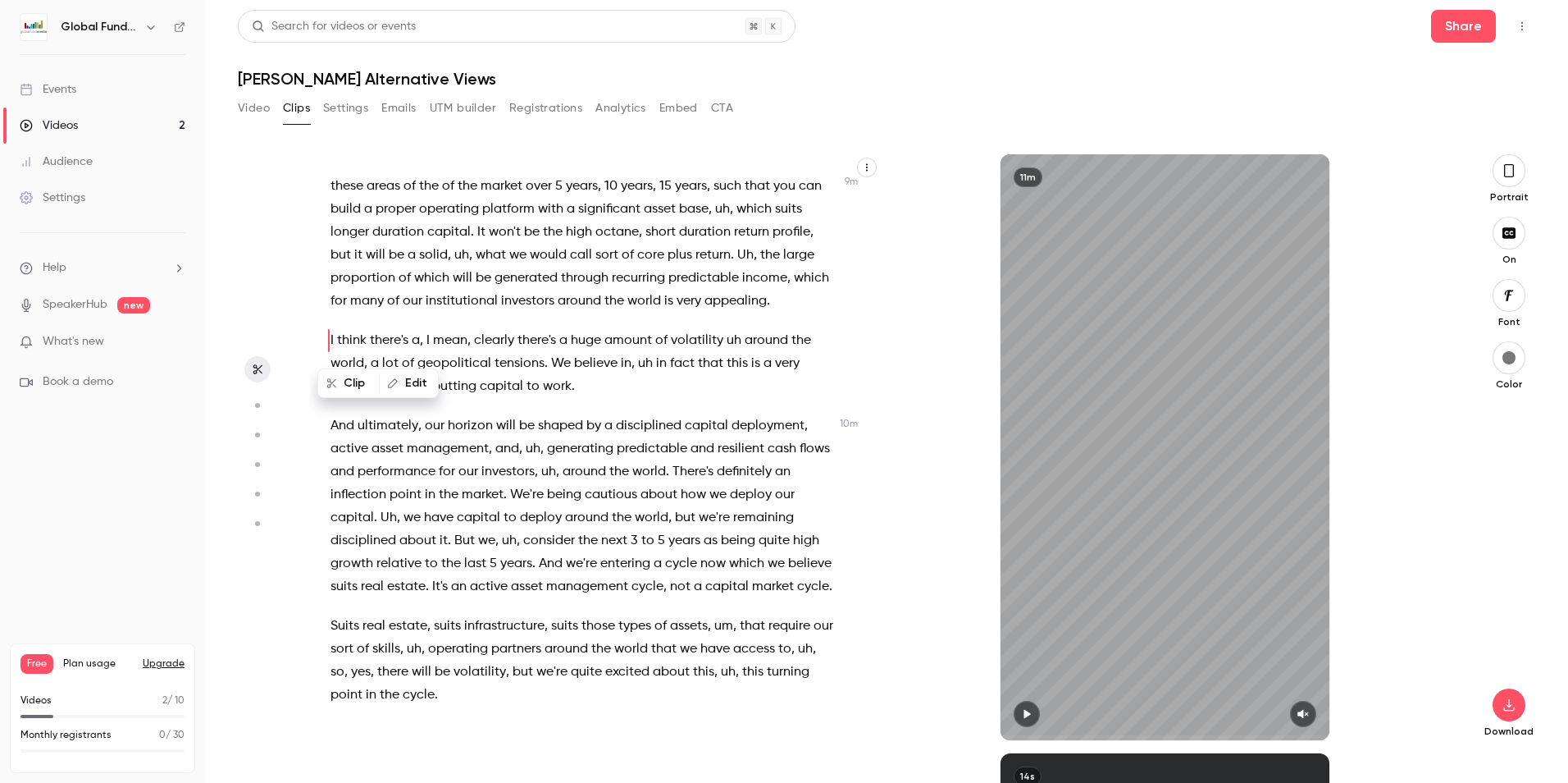
scroll to position [2610, 0]
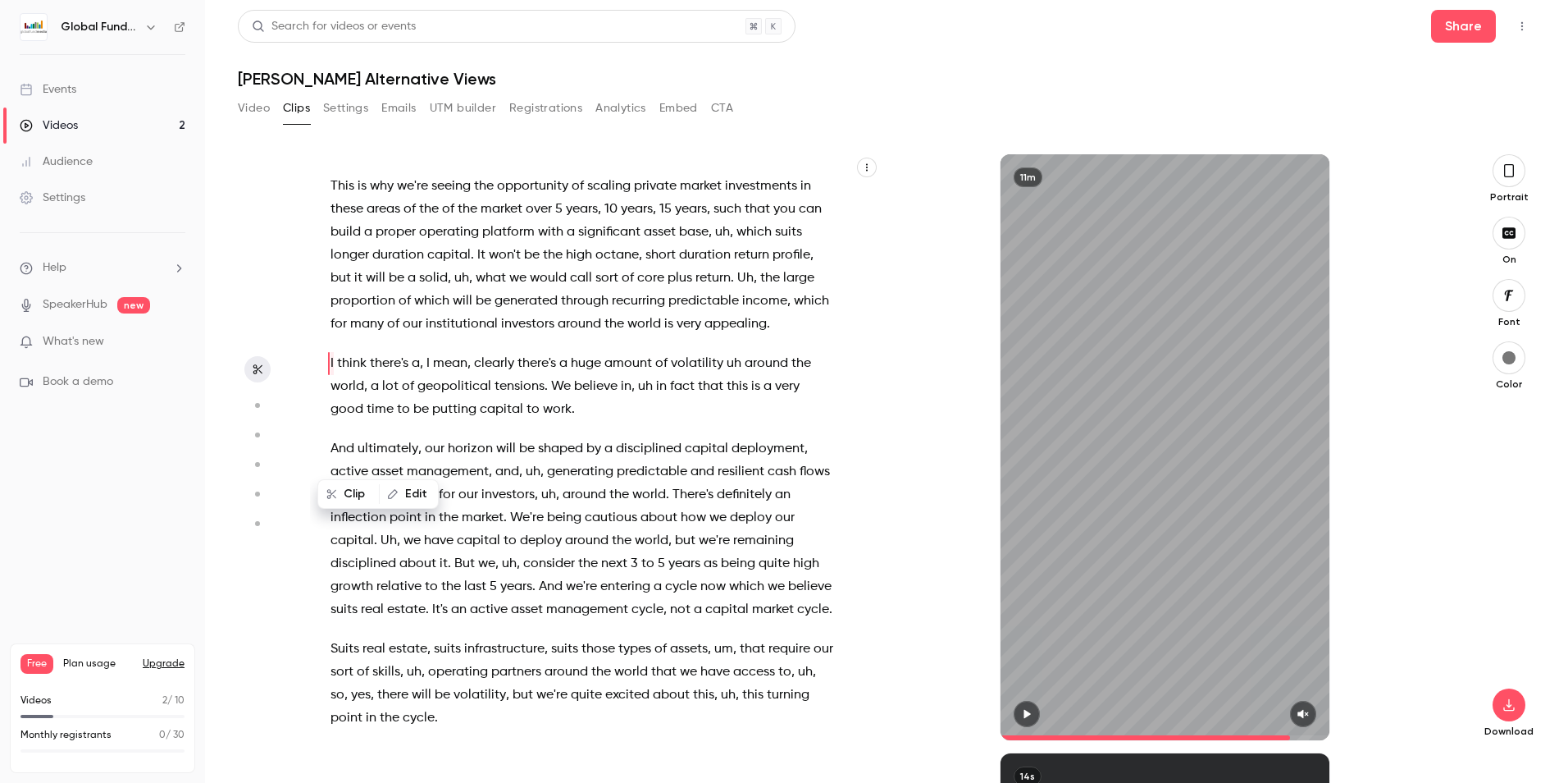
click at [332, 375] on span "I" at bounding box center [331, 363] width 3 height 23
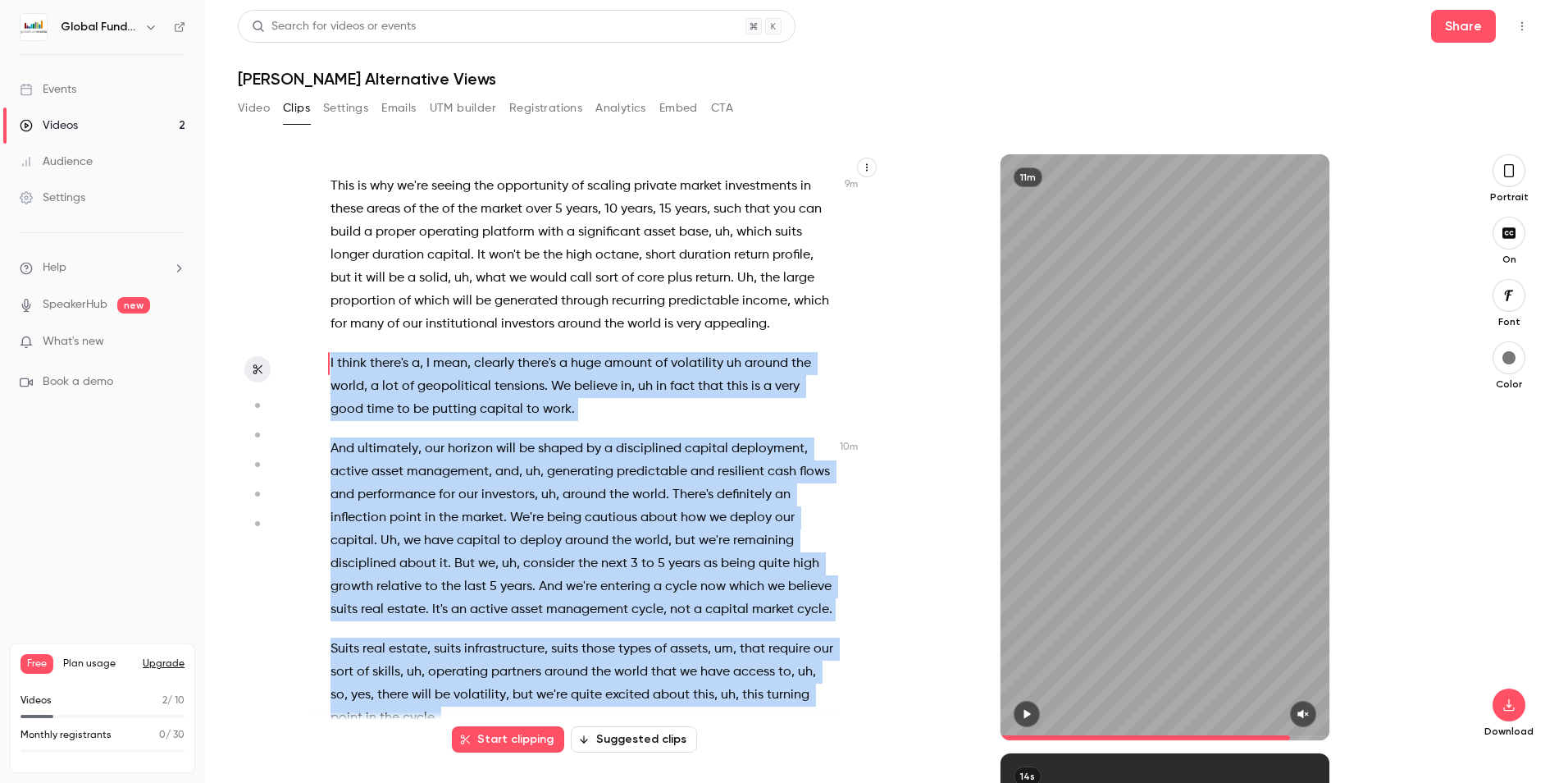
scroll to position [2763, 0]
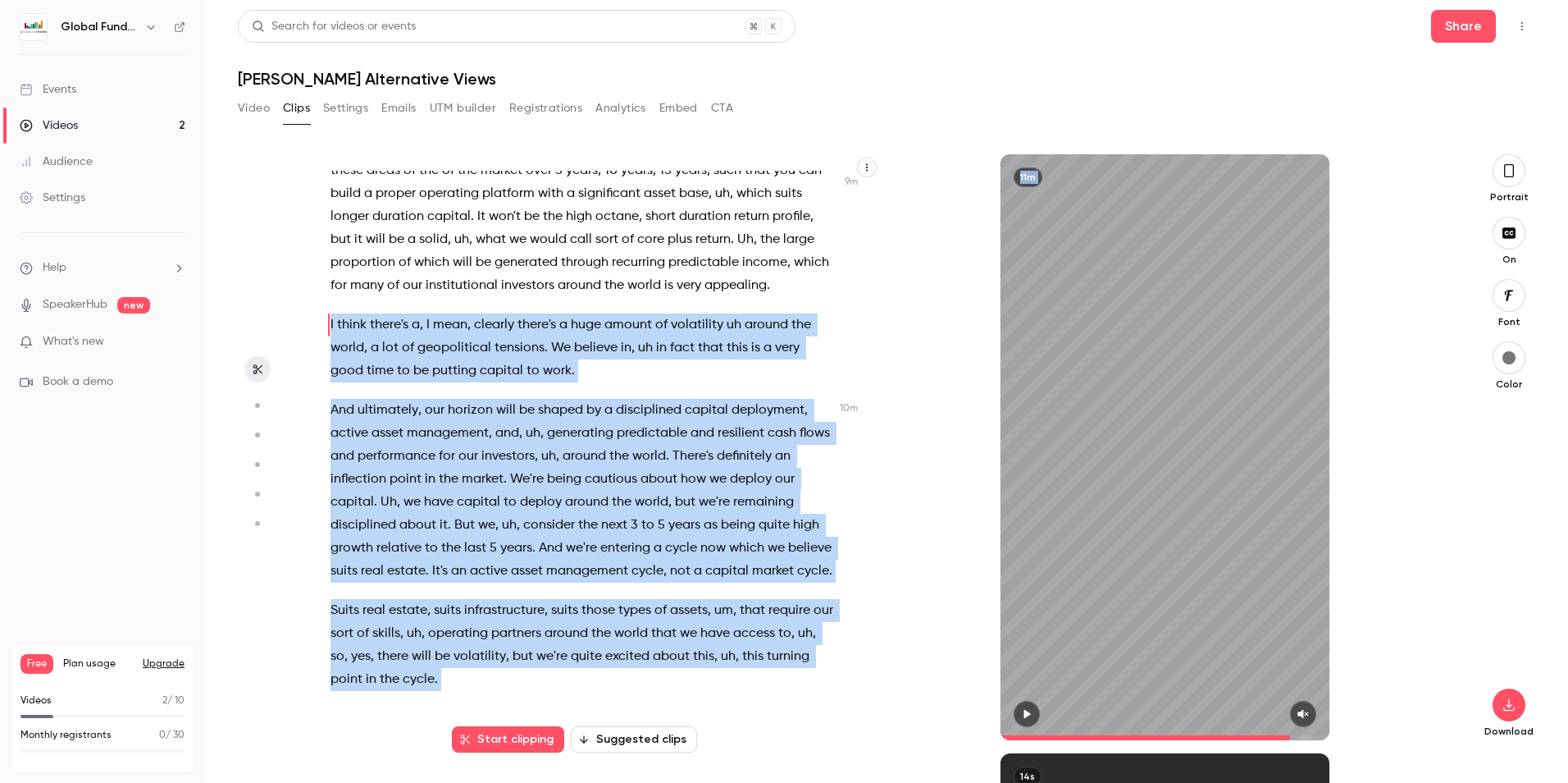
drag, startPoint x: 329, startPoint y: 454, endPoint x: 645, endPoint y: 825, distance: 487.3
click at [645, 782] on html "Global Fund Media Events Videos 2 Audience Settings Help SpeakerHub new What's …" at bounding box center [784, 391] width 1568 height 783
click at [1031, 714] on icon "button" at bounding box center [1026, 714] width 13 height 12
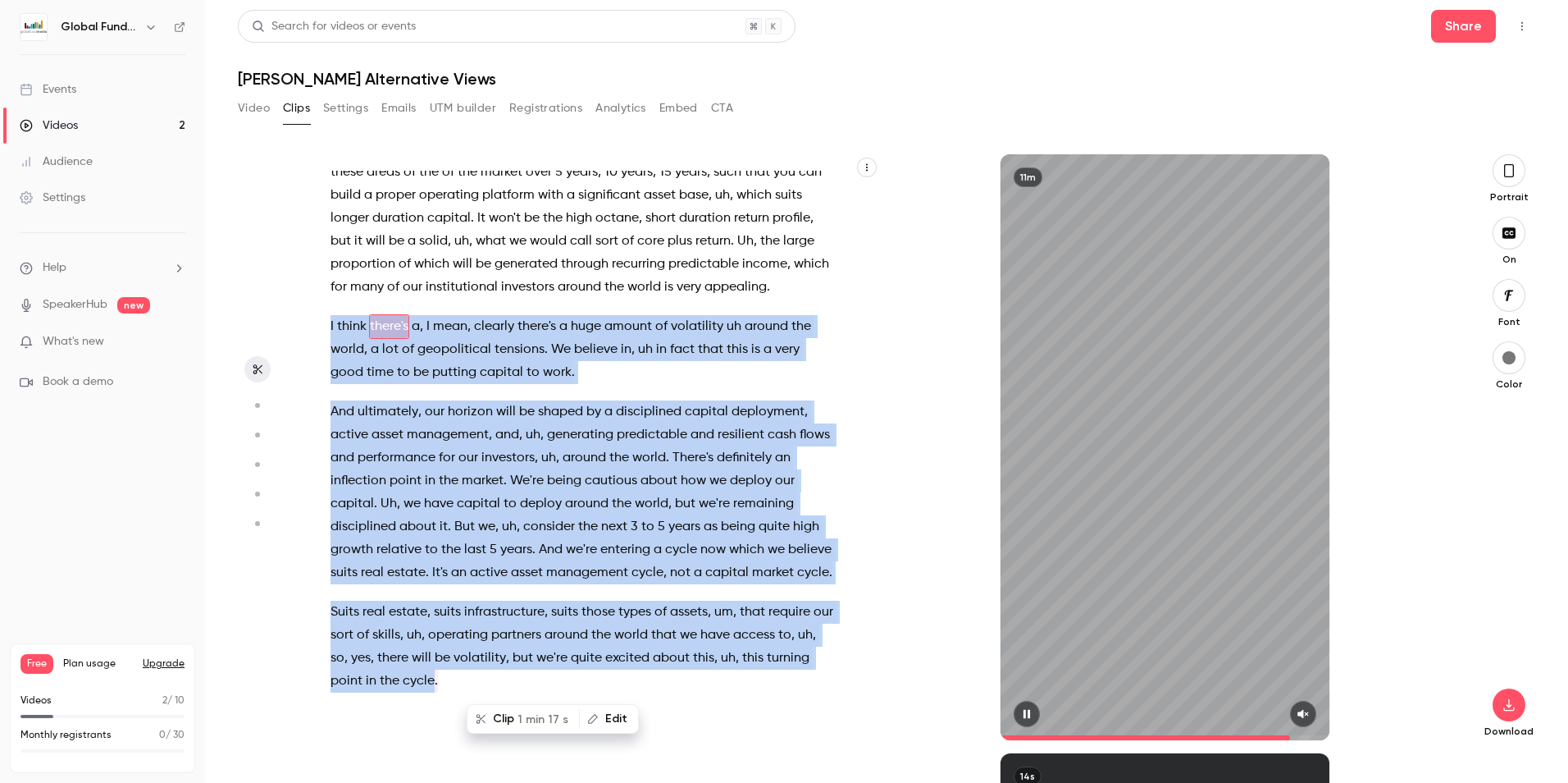
scroll to position [2610, 0]
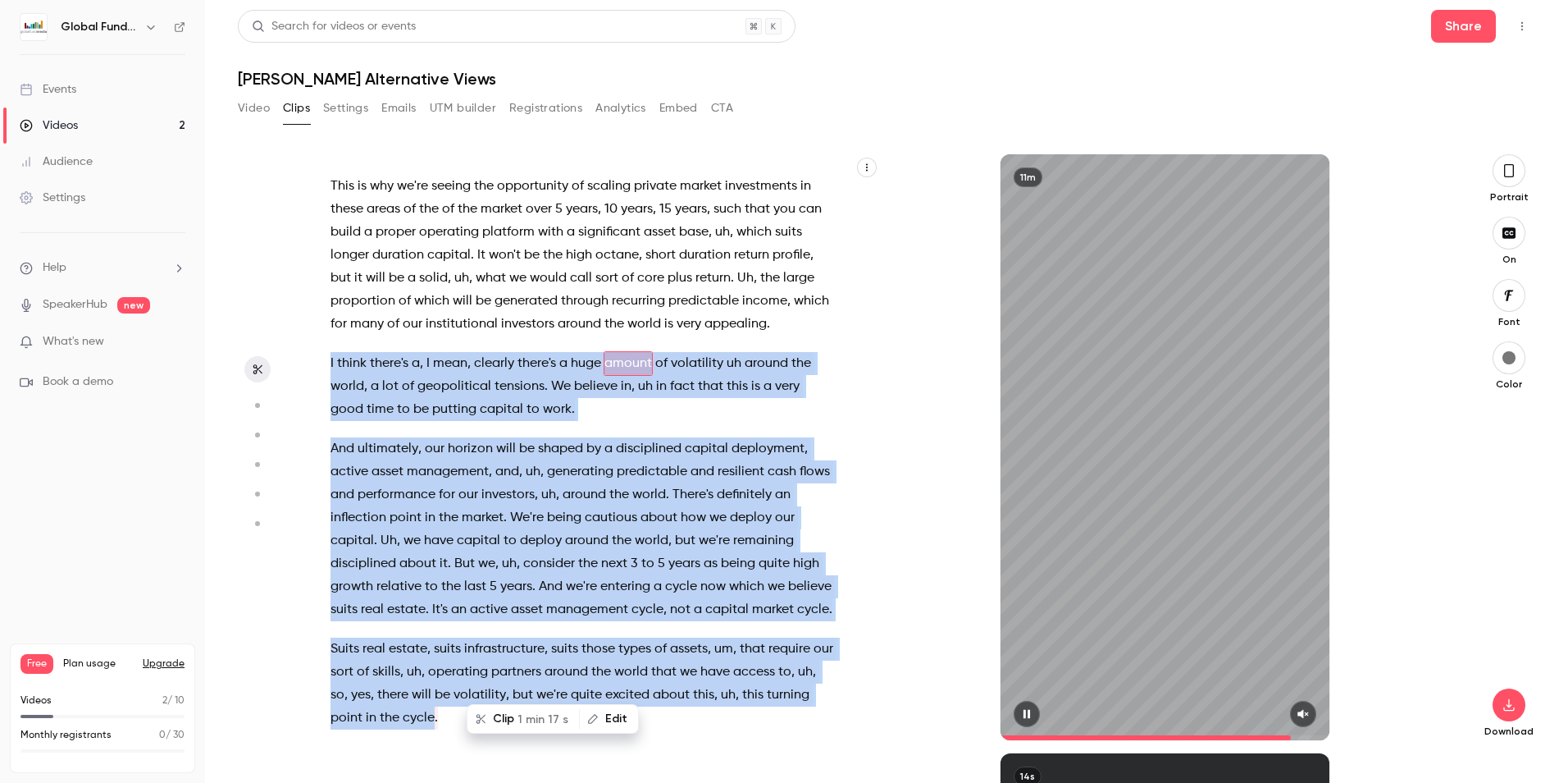
click at [1300, 712] on icon "button" at bounding box center [1303, 714] width 13 height 12
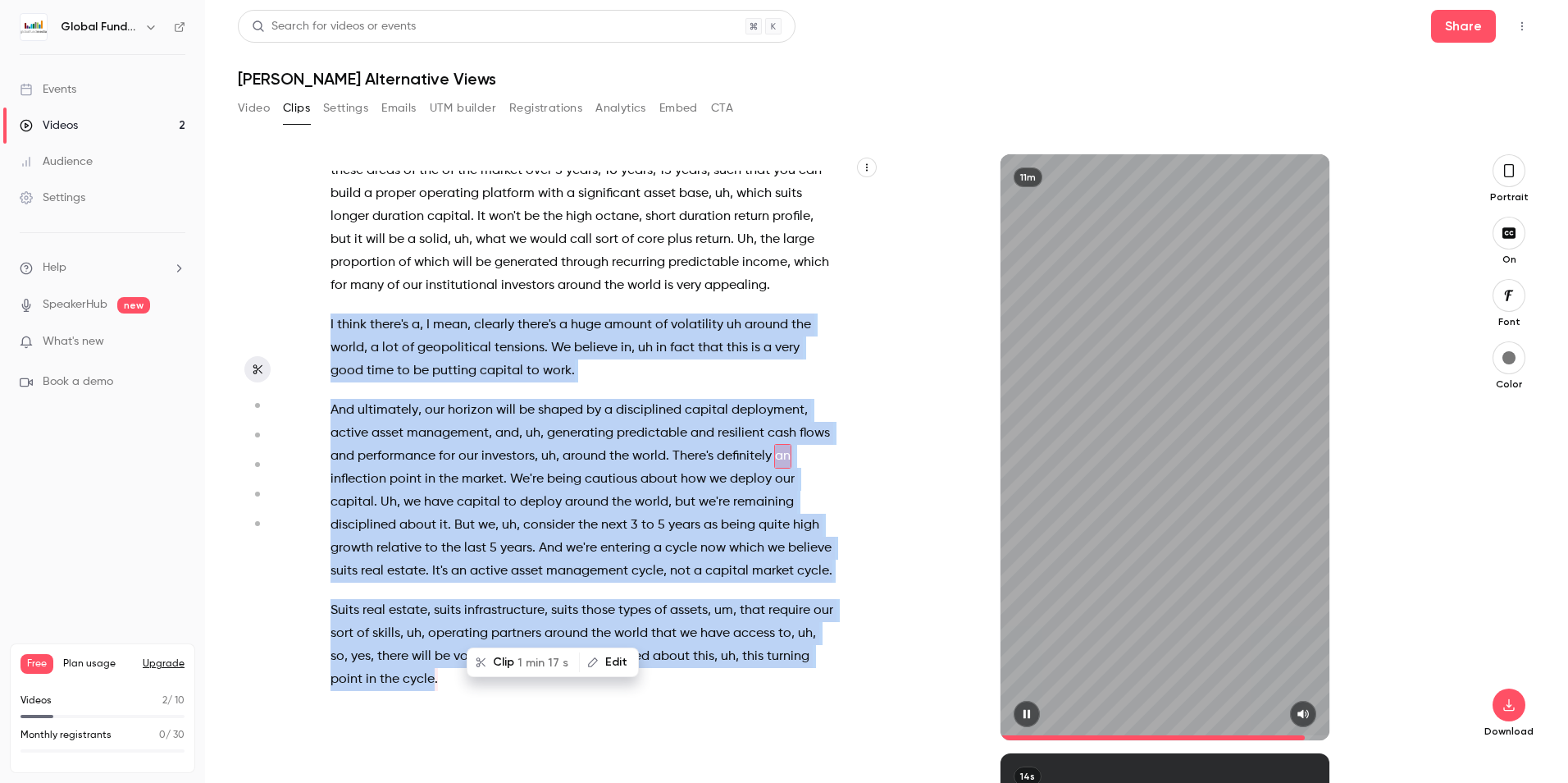
scroll to position [2763, 0]
click at [1021, 717] on icon "button" at bounding box center [1026, 714] width 13 height 12
type input "*****"
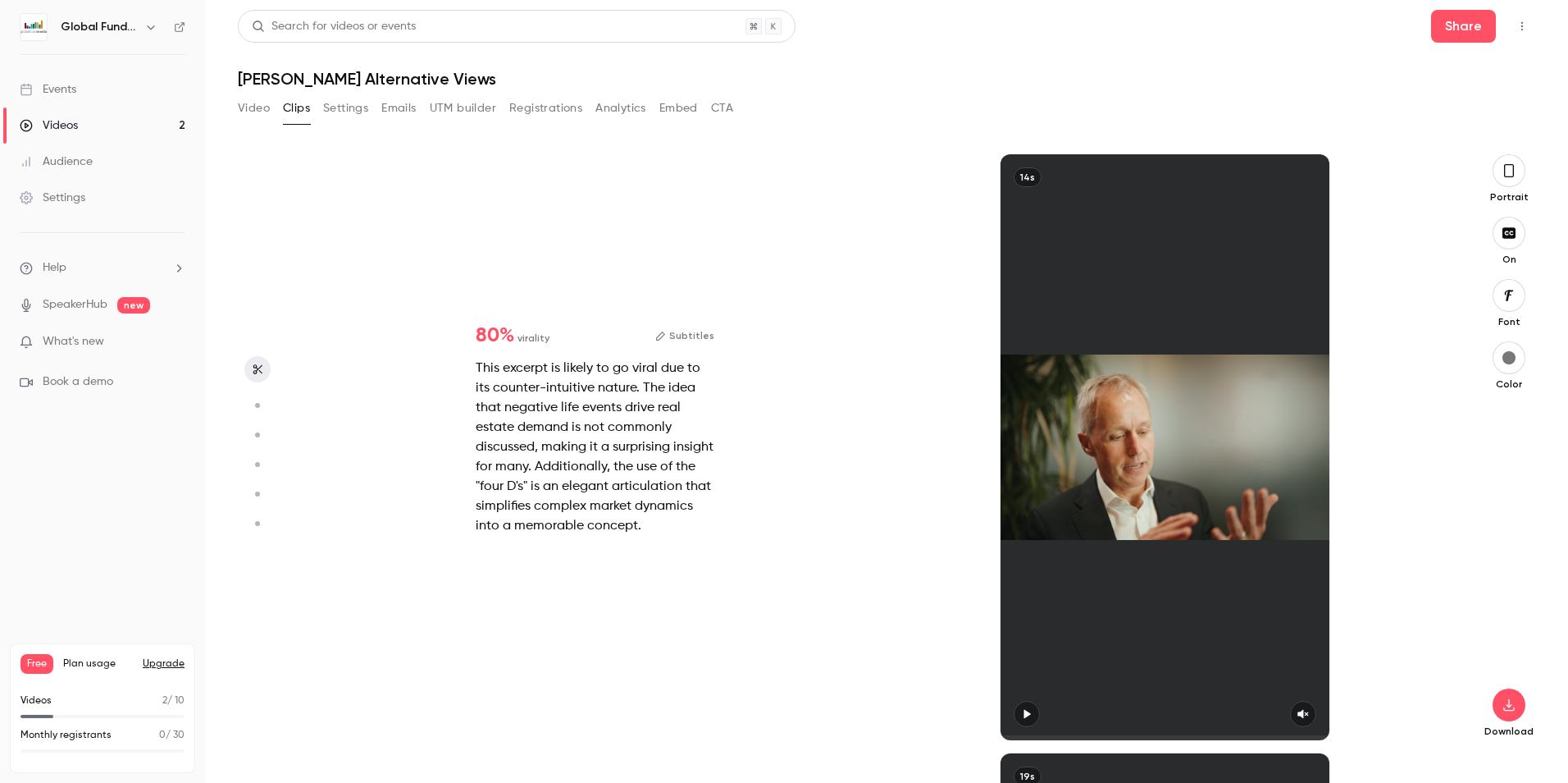
scroll to position [0, 0]
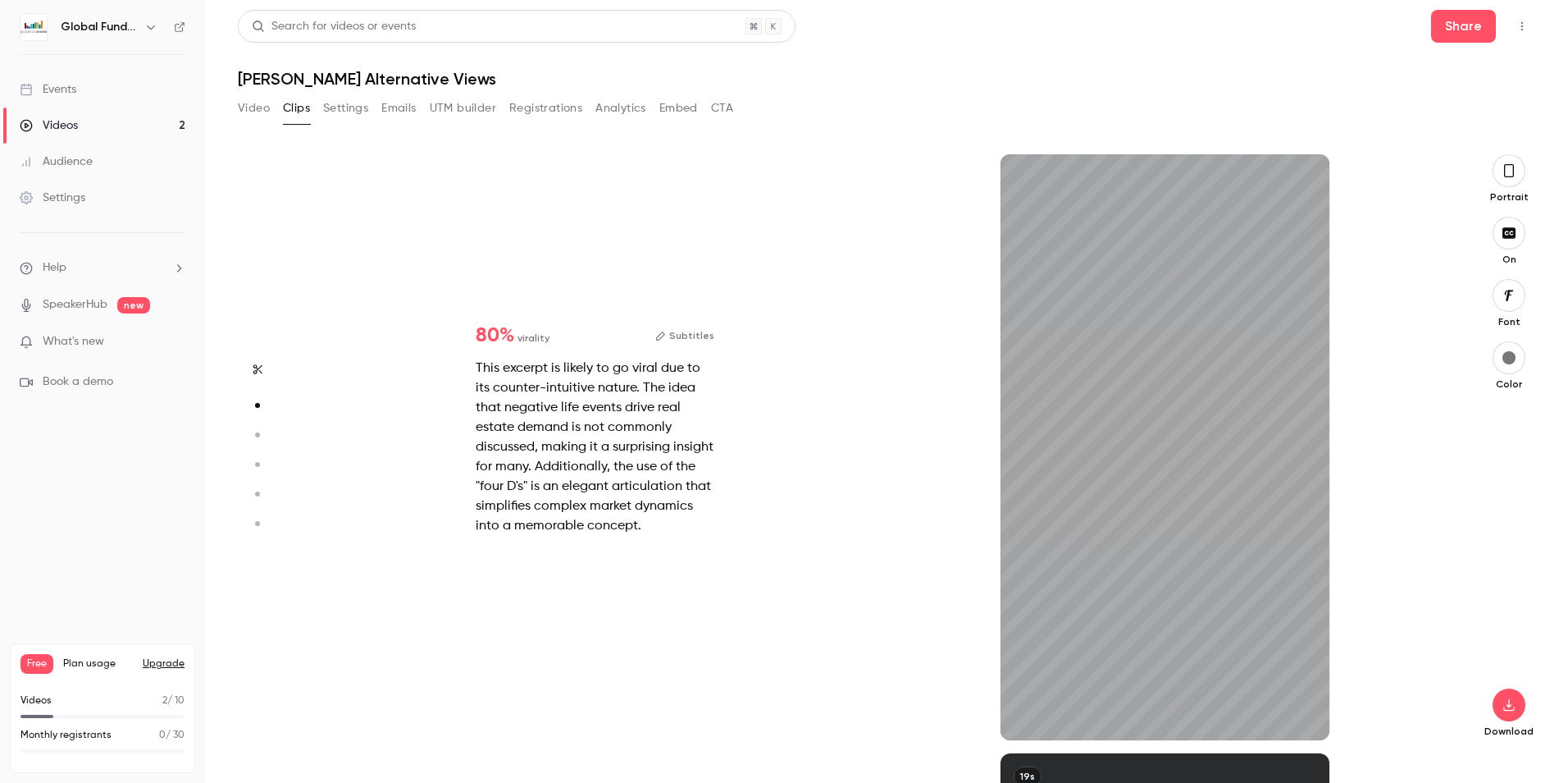
type input "***"
type input "*****"
type input "***"
type input "*****"
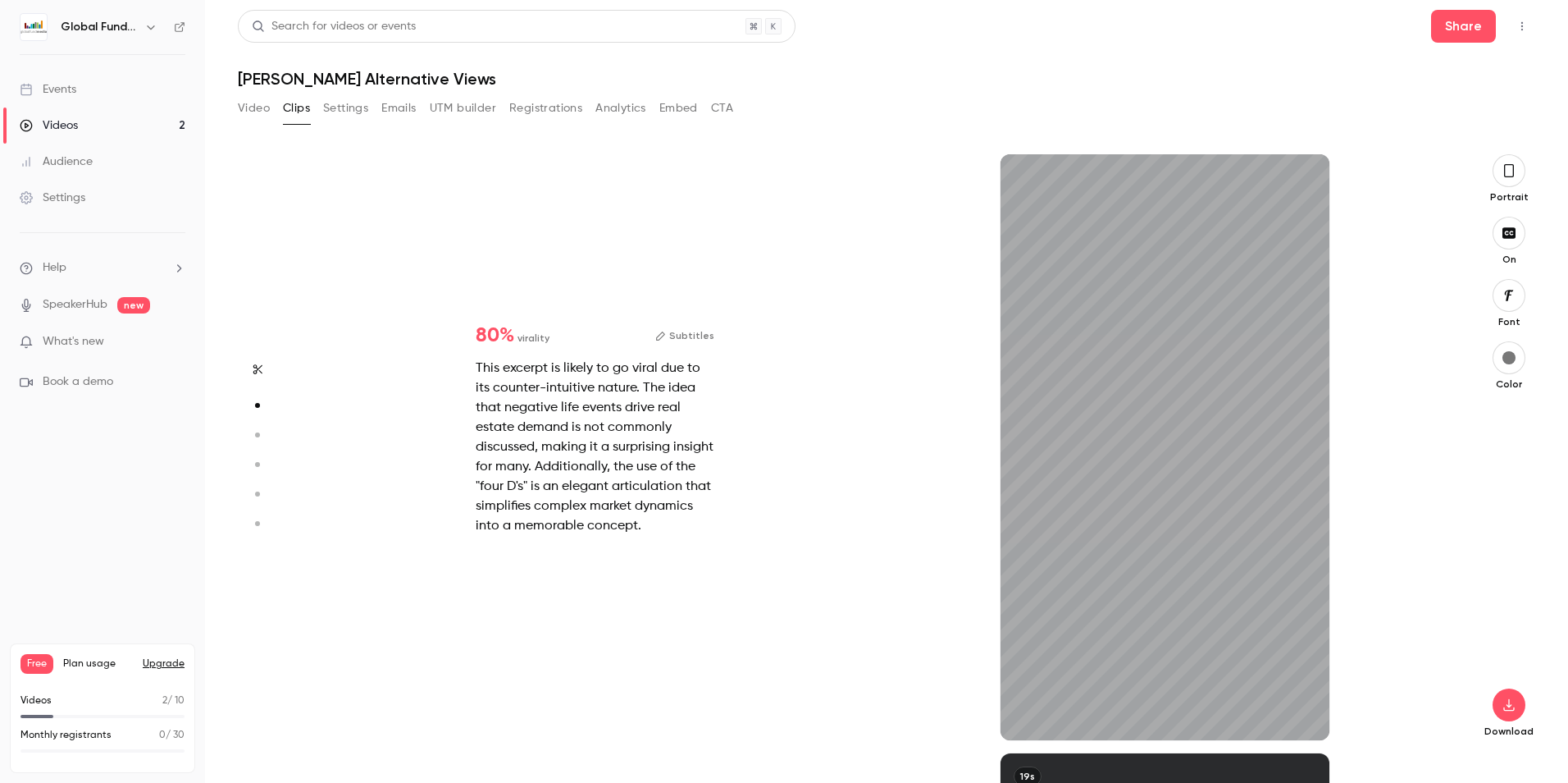
type input "*"
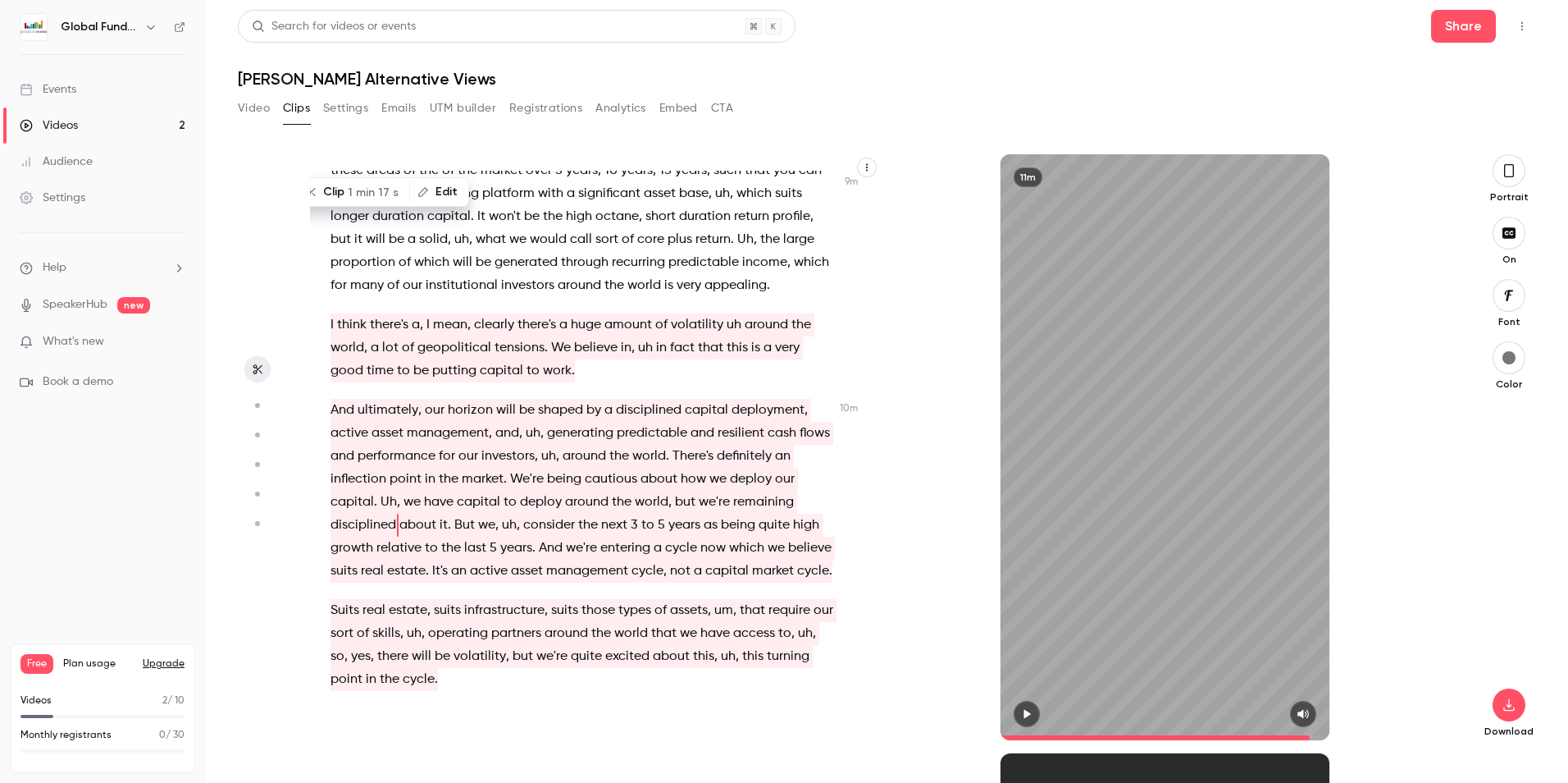
scroll to position [2763, 0]
click at [458, 468] on span "the" at bounding box center [448, 479] width 20 height 23
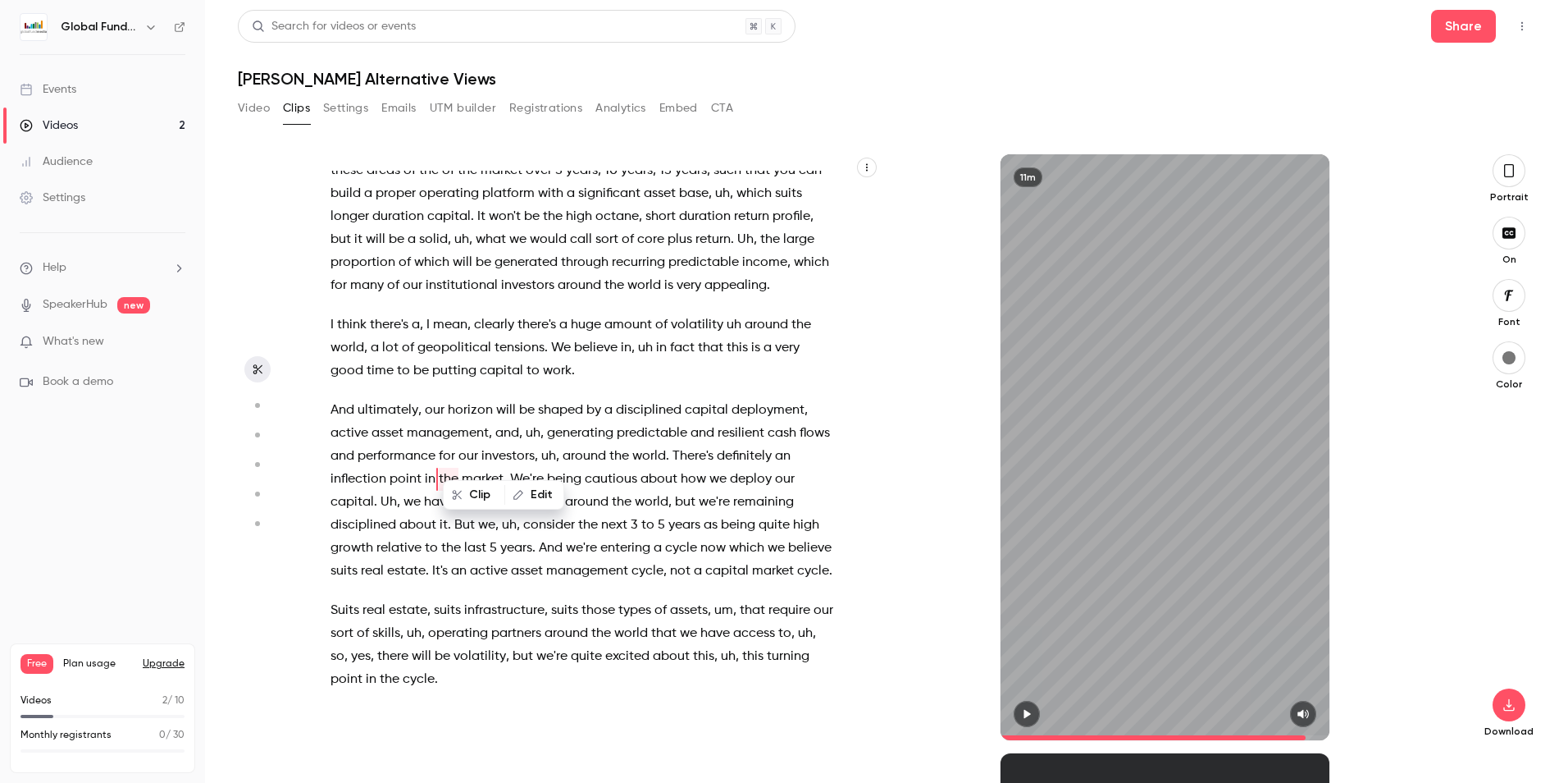
click at [944, 418] on div "11m" at bounding box center [1164, 447] width 570 height 586
click at [1025, 712] on icon "button" at bounding box center [1026, 713] width 7 height 9
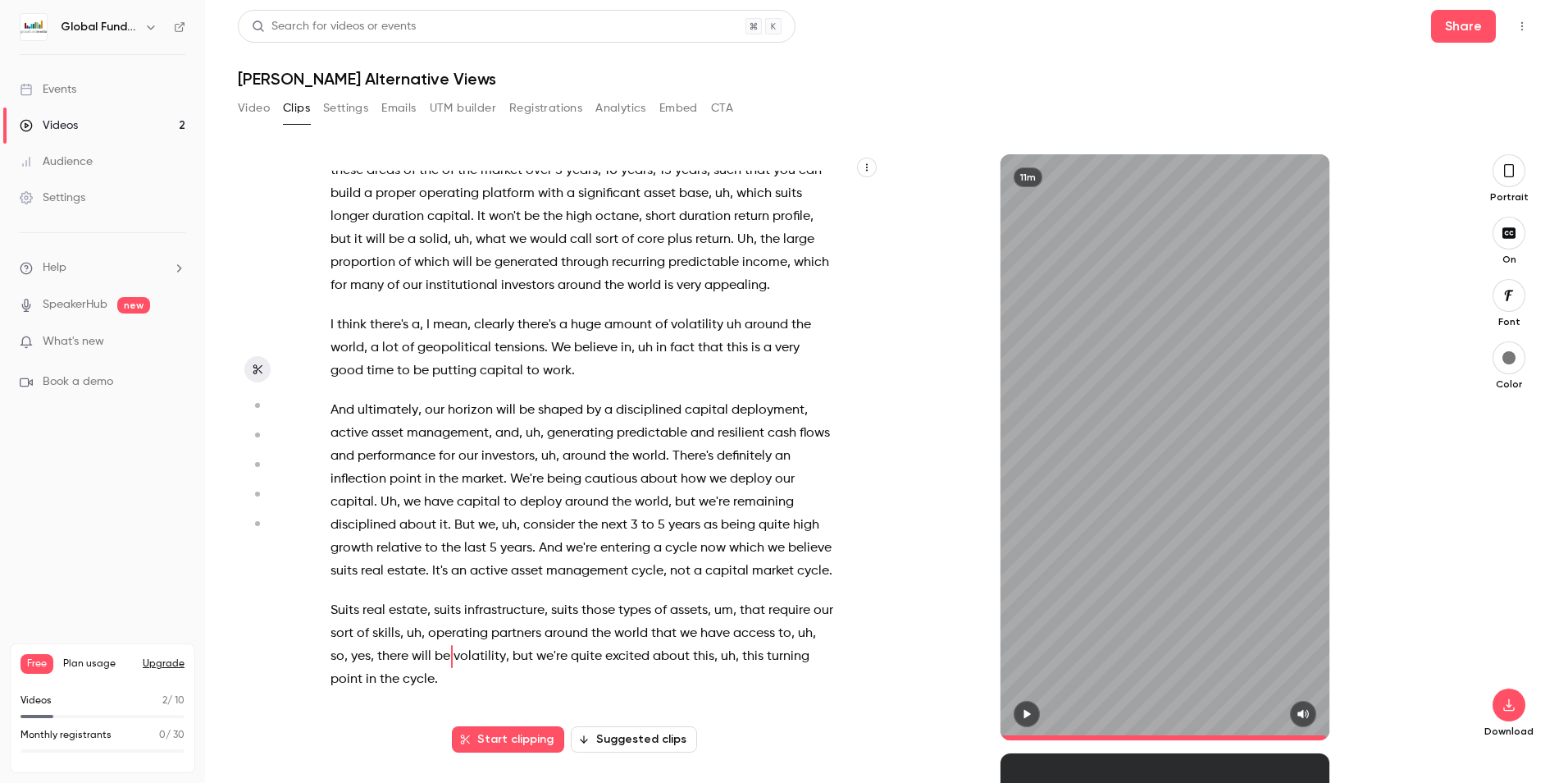
click at [1027, 709] on icon "button" at bounding box center [1026, 714] width 13 height 12
click at [1030, 708] on icon "button" at bounding box center [1026, 714] width 13 height 12
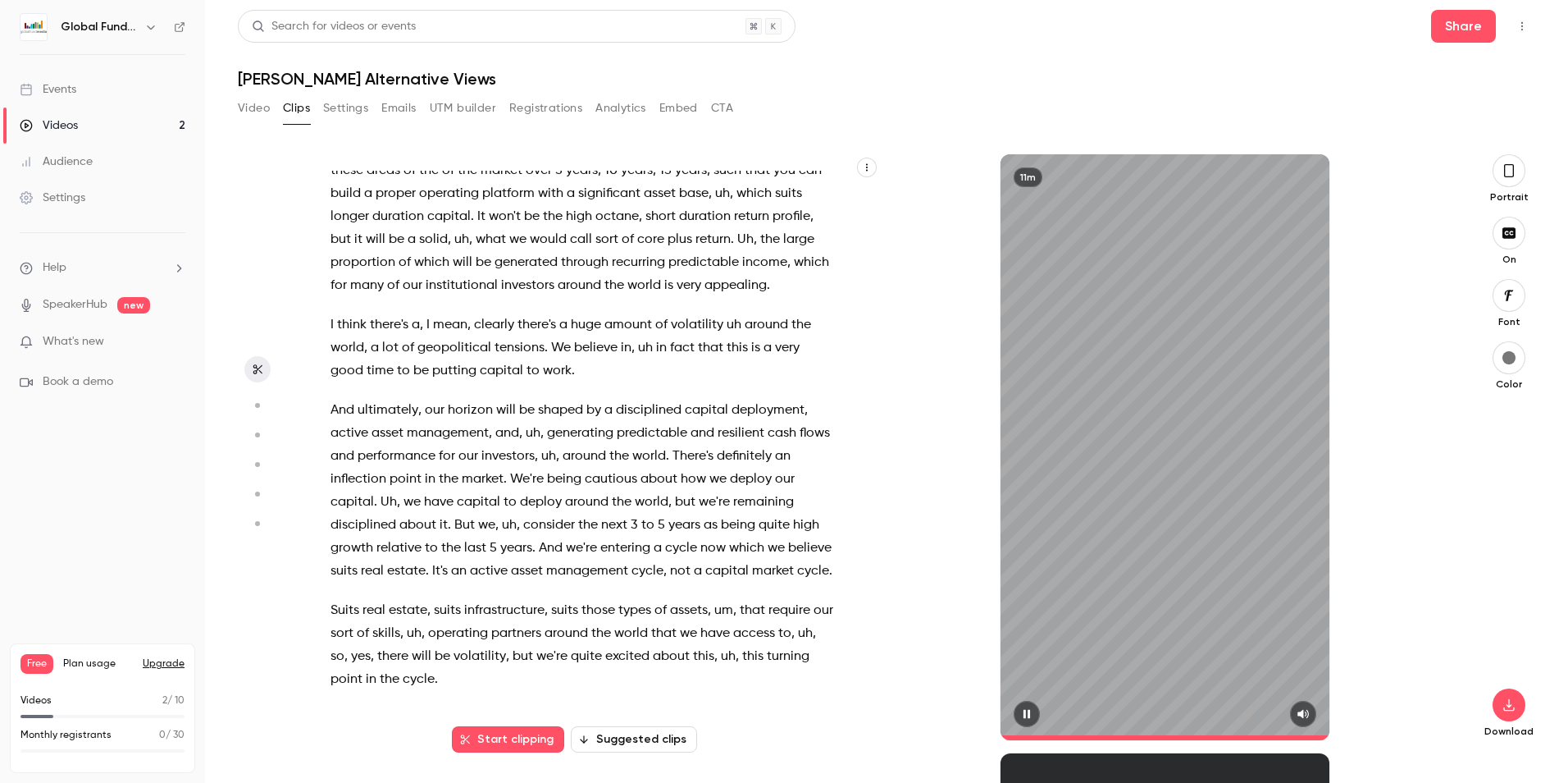
click at [1030, 708] on icon "button" at bounding box center [1026, 714] width 13 height 12
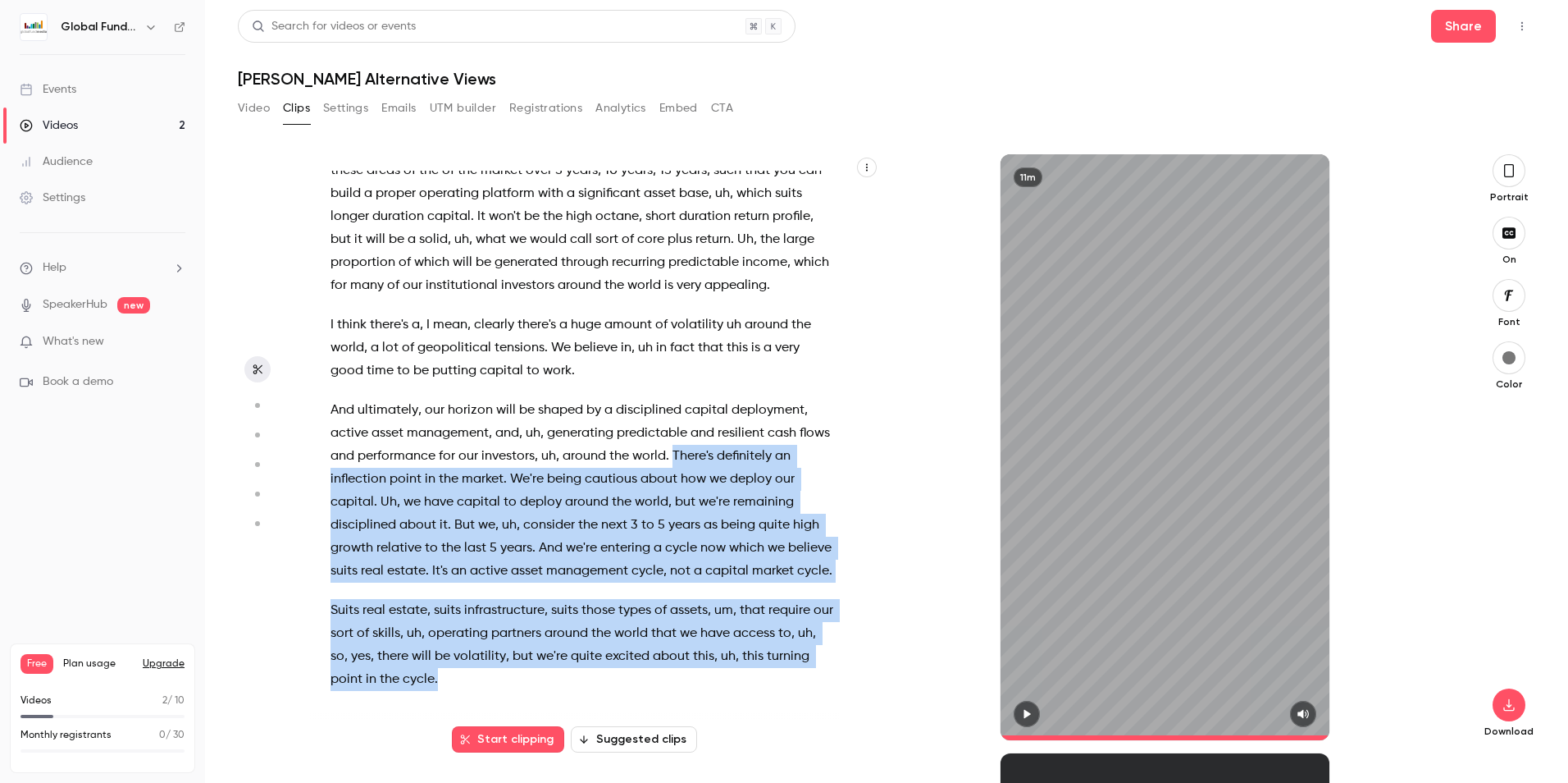
drag, startPoint x: 704, startPoint y: 432, endPoint x: 638, endPoint y: 703, distance: 278.9
click at [638, 703] on div "I think it's a great question , and actually , uh , I also see that convergence…" at bounding box center [591, 456] width 562 height 569
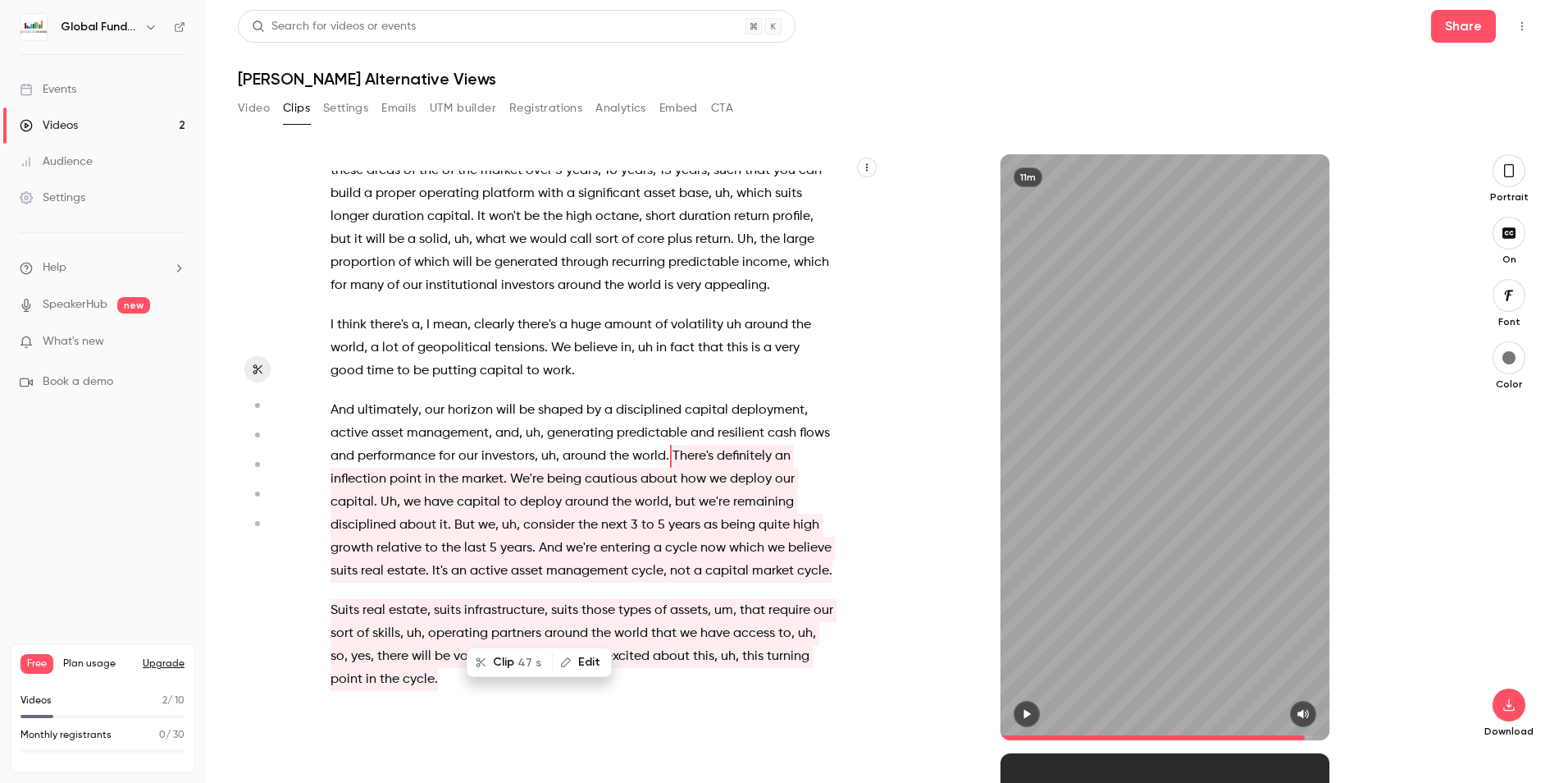
click at [1014, 721] on div at bounding box center [1164, 713] width 329 height 26
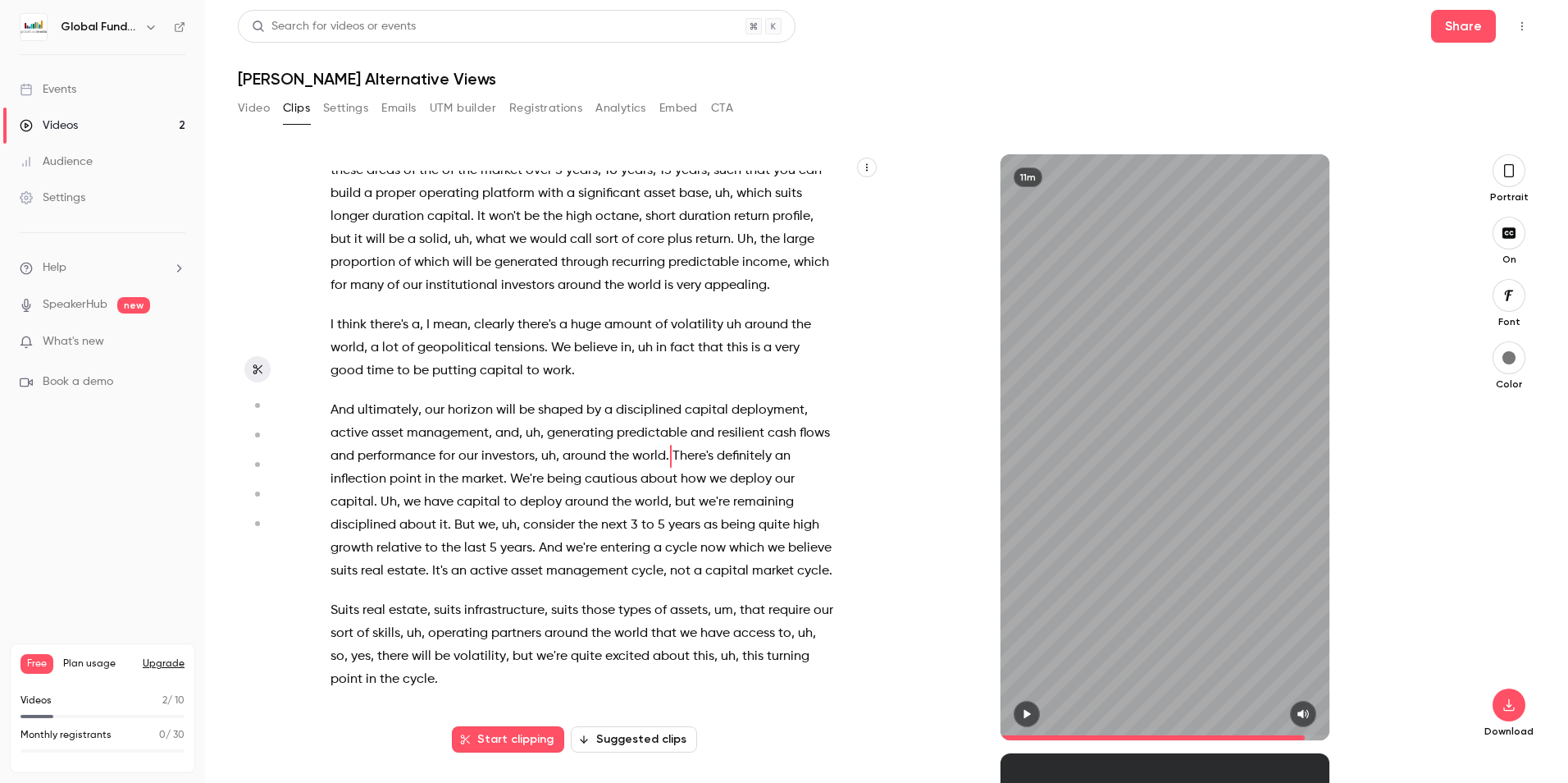
click at [1027, 716] on icon "button" at bounding box center [1026, 714] width 13 height 12
click at [524, 738] on button "Start clipping" at bounding box center [507, 739] width 112 height 26
click at [517, 738] on button "Start clipping" at bounding box center [507, 739] width 112 height 26
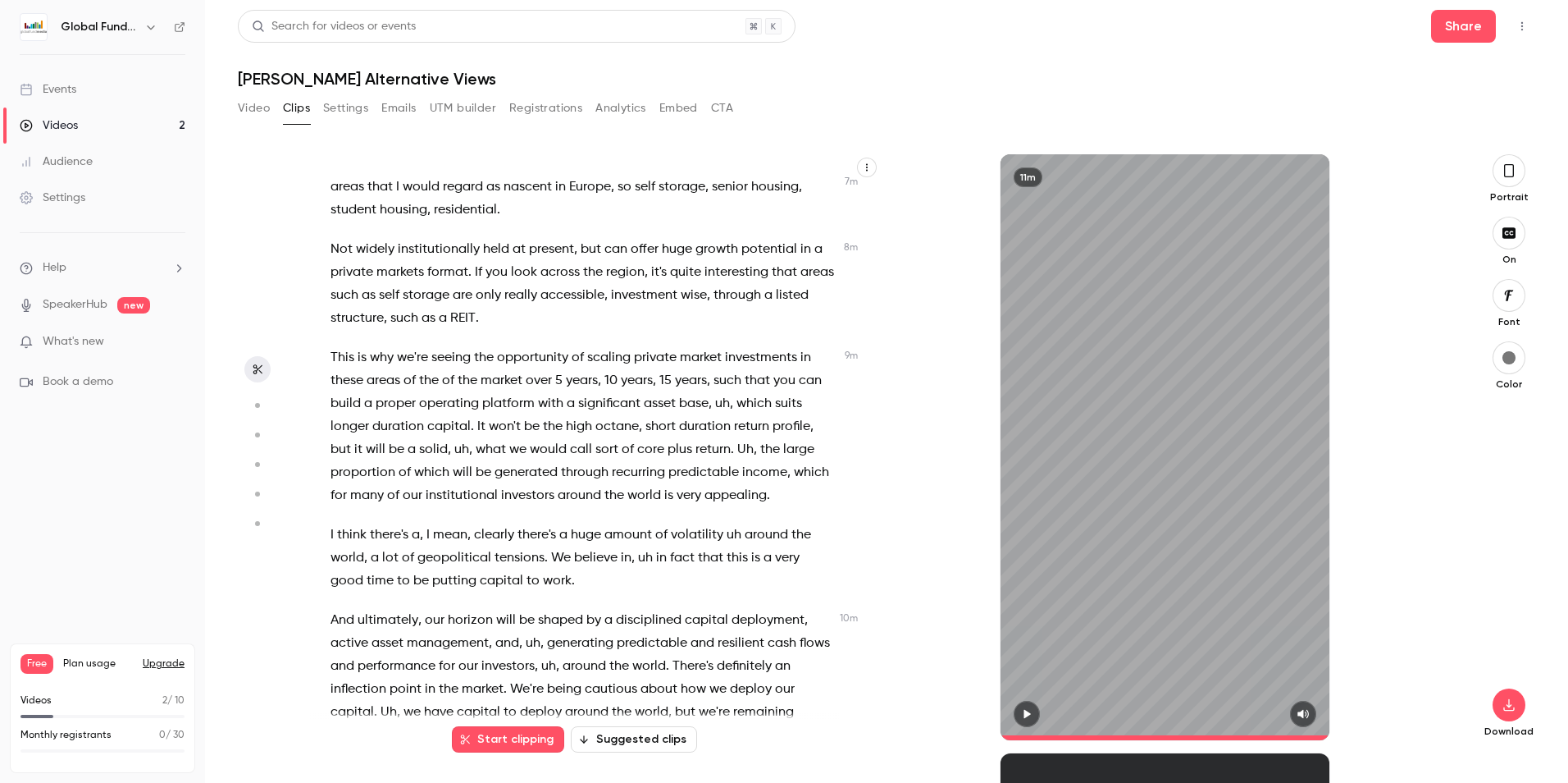
scroll to position [2435, 0]
click at [514, 743] on button "Start clipping" at bounding box center [507, 739] width 112 height 26
click at [519, 737] on button "Start clipping" at bounding box center [507, 739] width 112 height 26
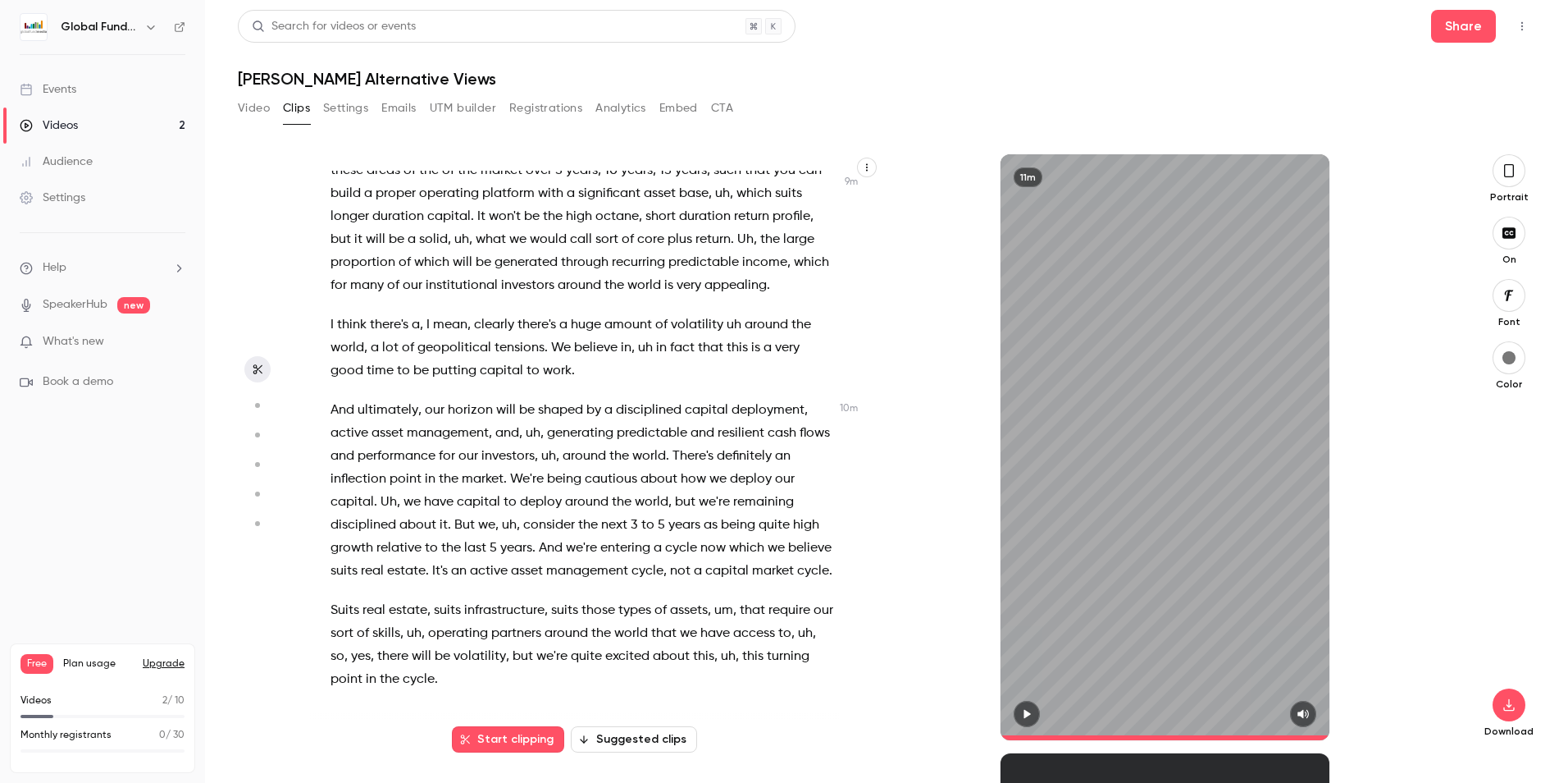
scroll to position [2763, 0]
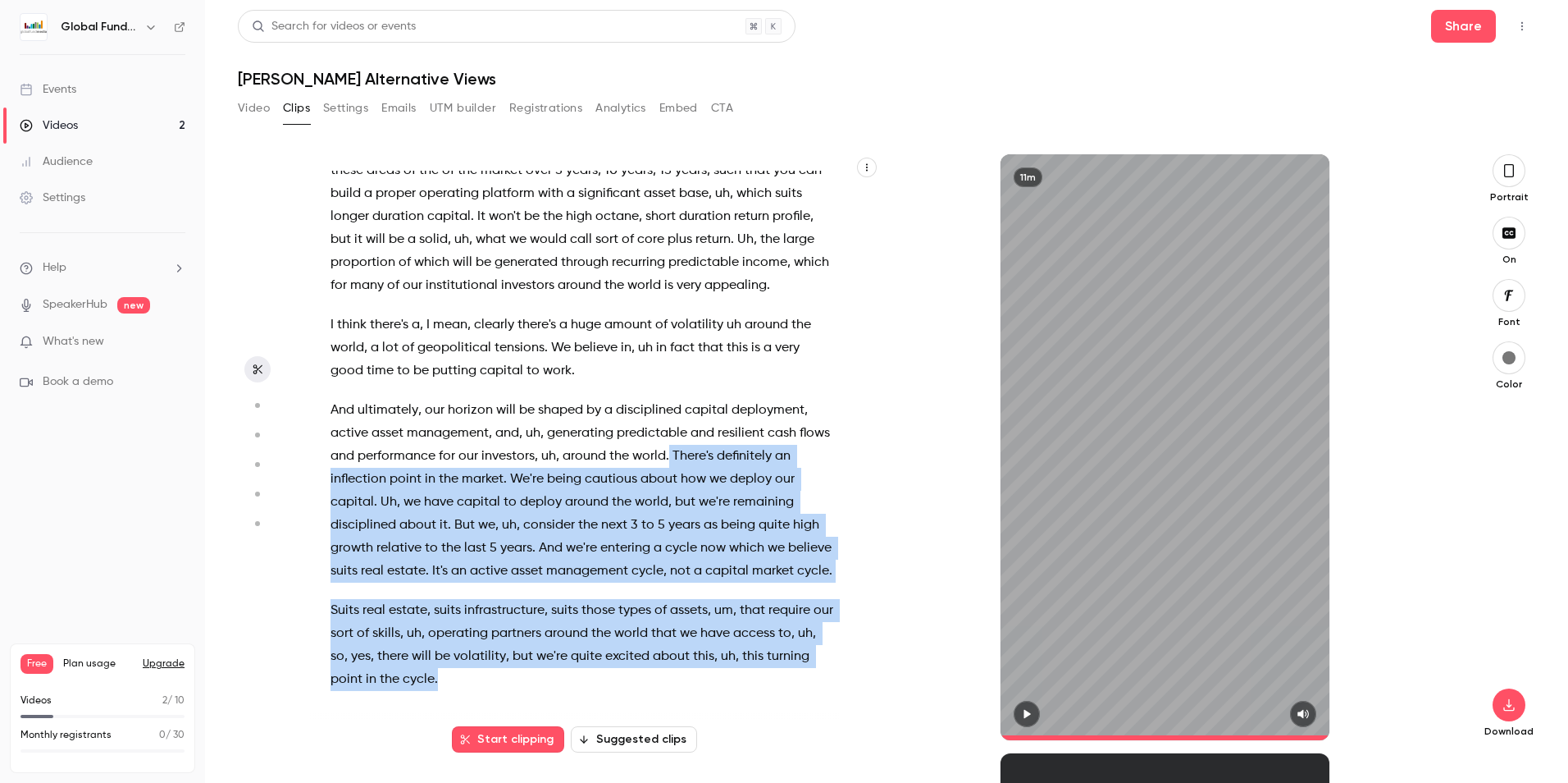
drag, startPoint x: 703, startPoint y: 433, endPoint x: 564, endPoint y: 685, distance: 287.8
click at [564, 685] on div "I think it's a great question , and actually , uh , I also see that convergence…" at bounding box center [591, 456] width 562 height 569
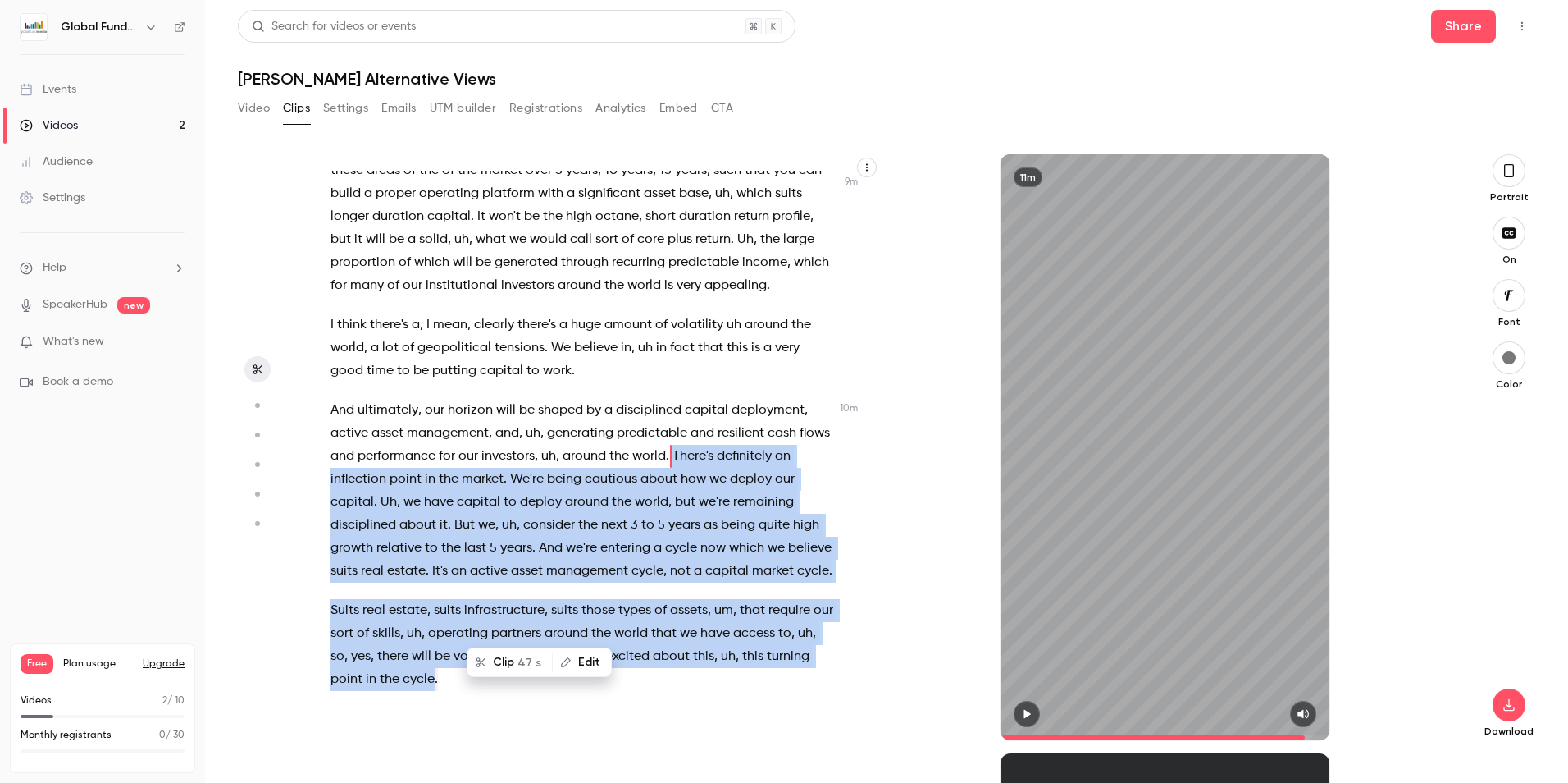
scroll to position [2741, 0]
drag, startPoint x: 564, startPoint y: 685, endPoint x: 512, endPoint y: 663, distance: 56.5
click at [512, 663] on button "Clip 47 s" at bounding box center [509, 662] width 83 height 26
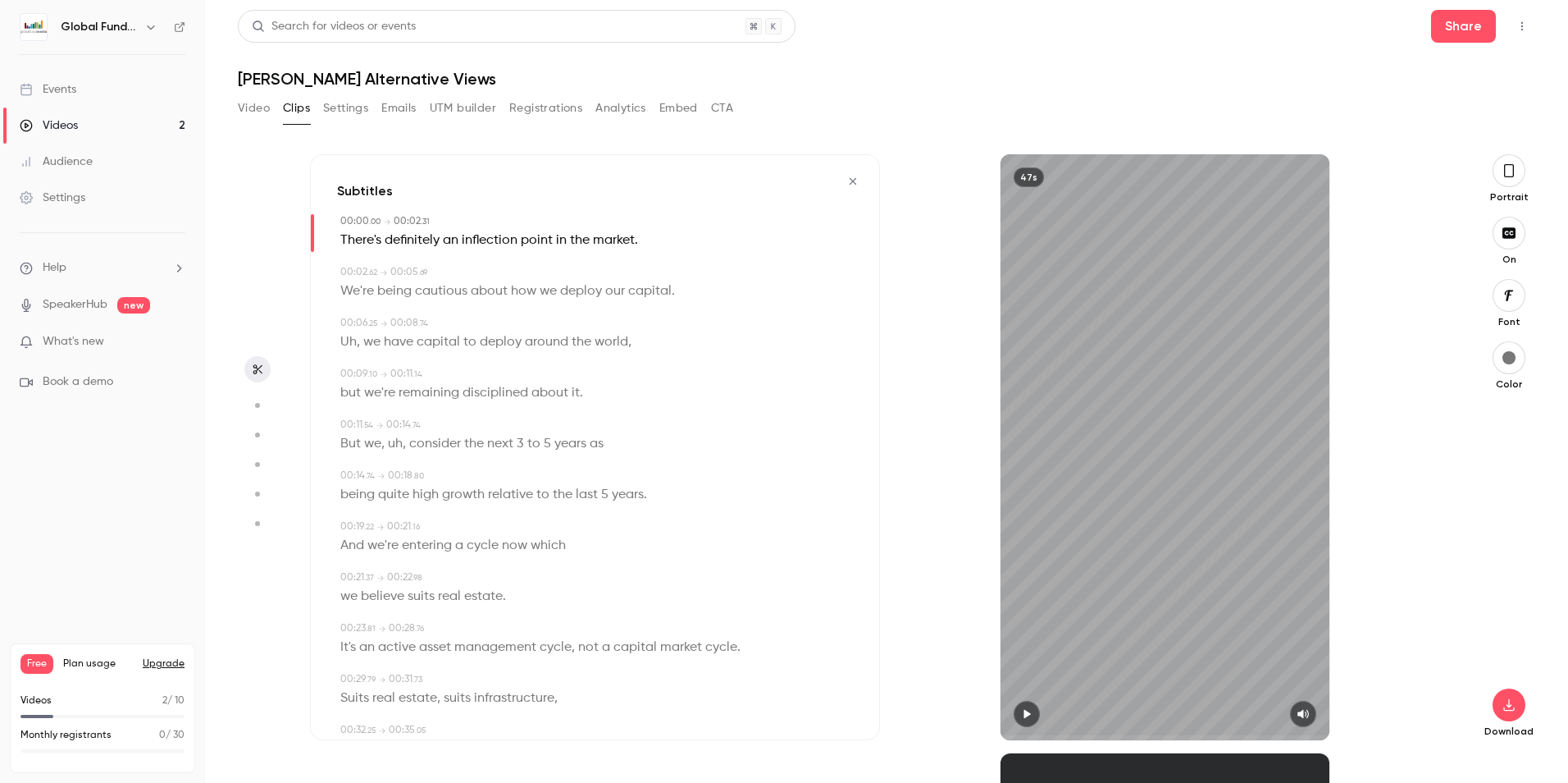
click at [1028, 706] on button "button" at bounding box center [1026, 713] width 26 height 26
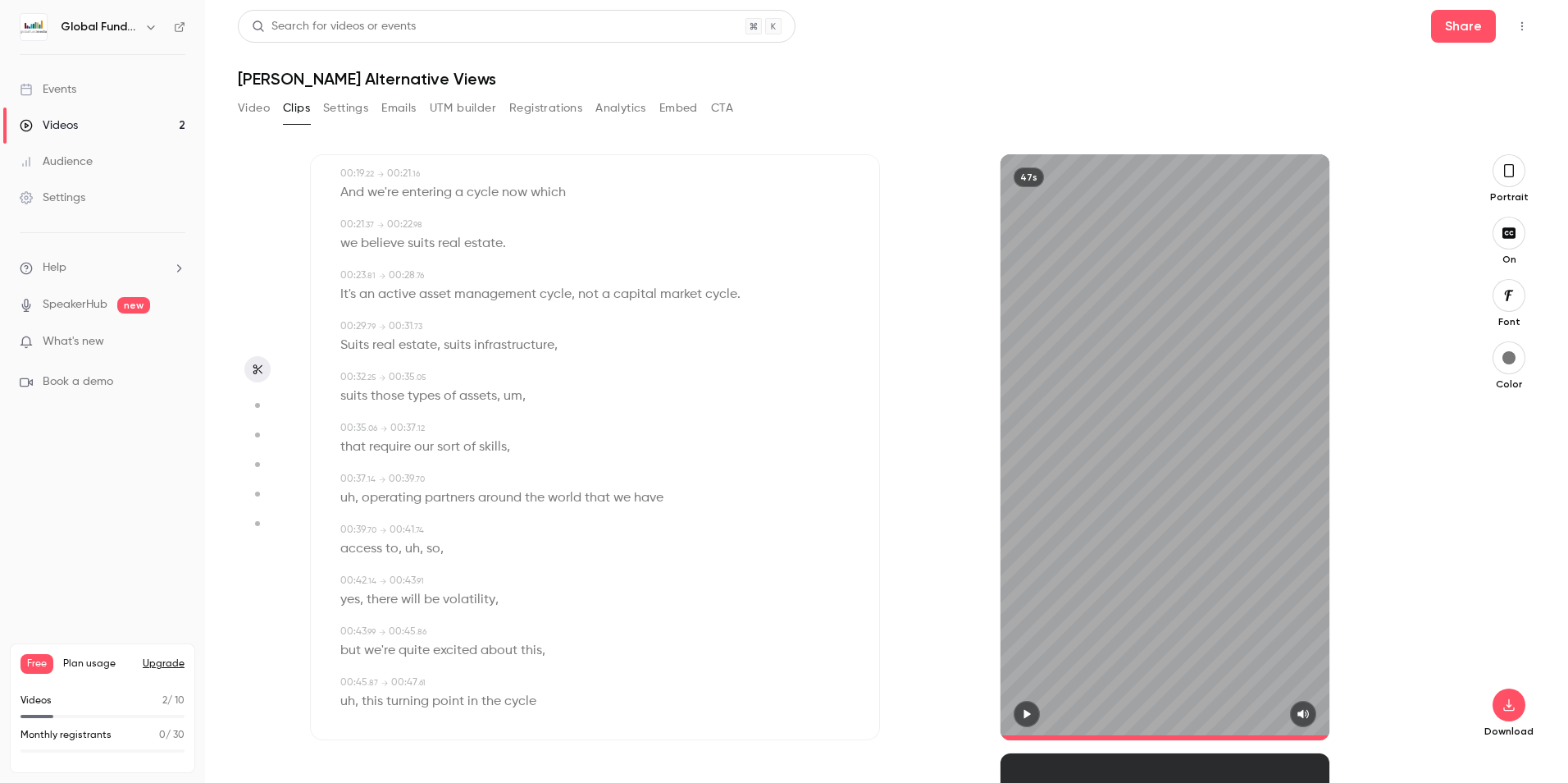
scroll to position [366, 0]
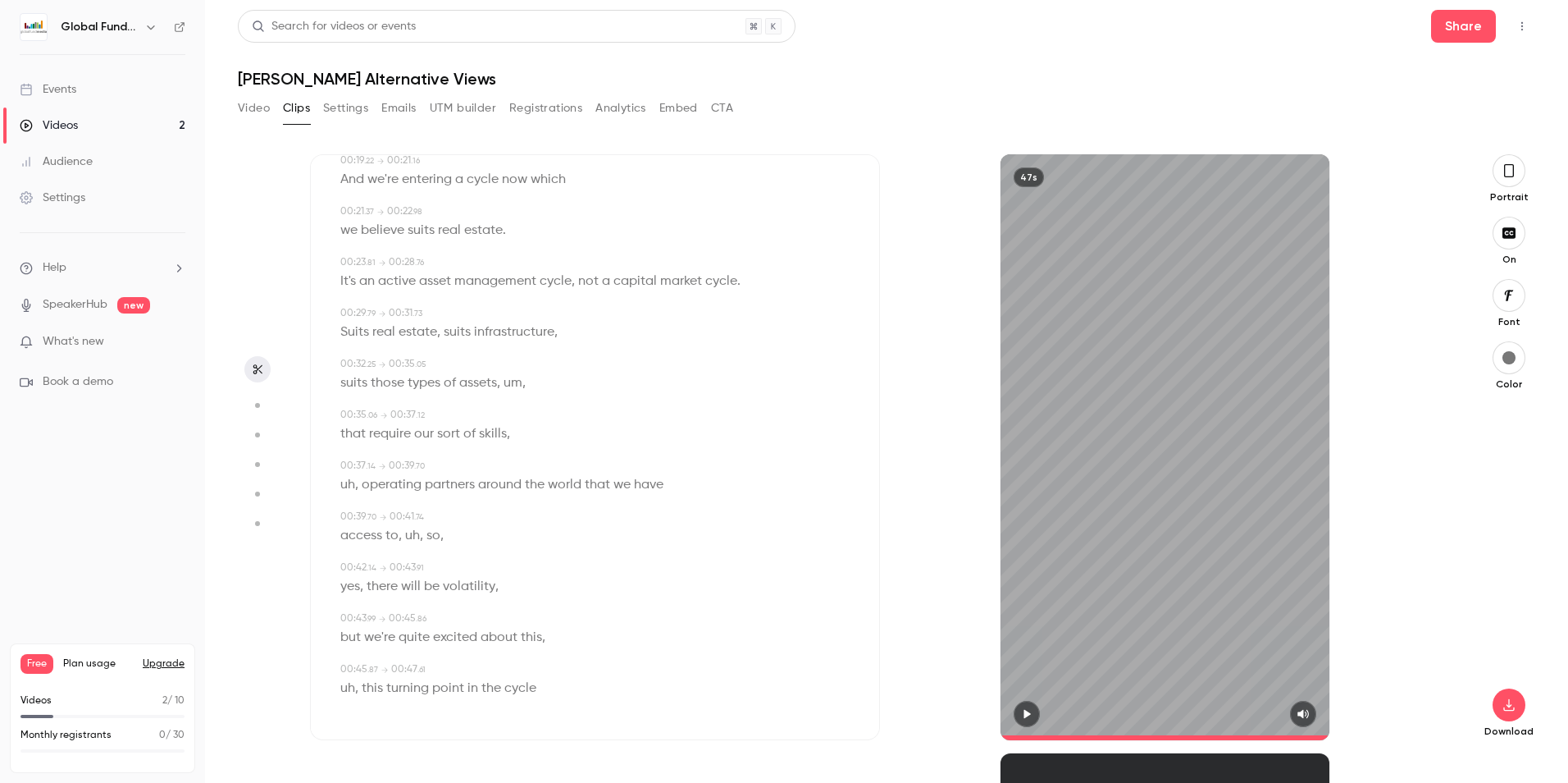
click at [474, 674] on div "00:45 . 87 → 00:47 . 61" at bounding box center [596, 669] width 512 height 15
click at [258, 363] on icon "button" at bounding box center [257, 369] width 13 height 12
click at [251, 370] on icon "button" at bounding box center [257, 369] width 13 height 12
click at [259, 369] on icon "button" at bounding box center [257, 369] width 13 height 12
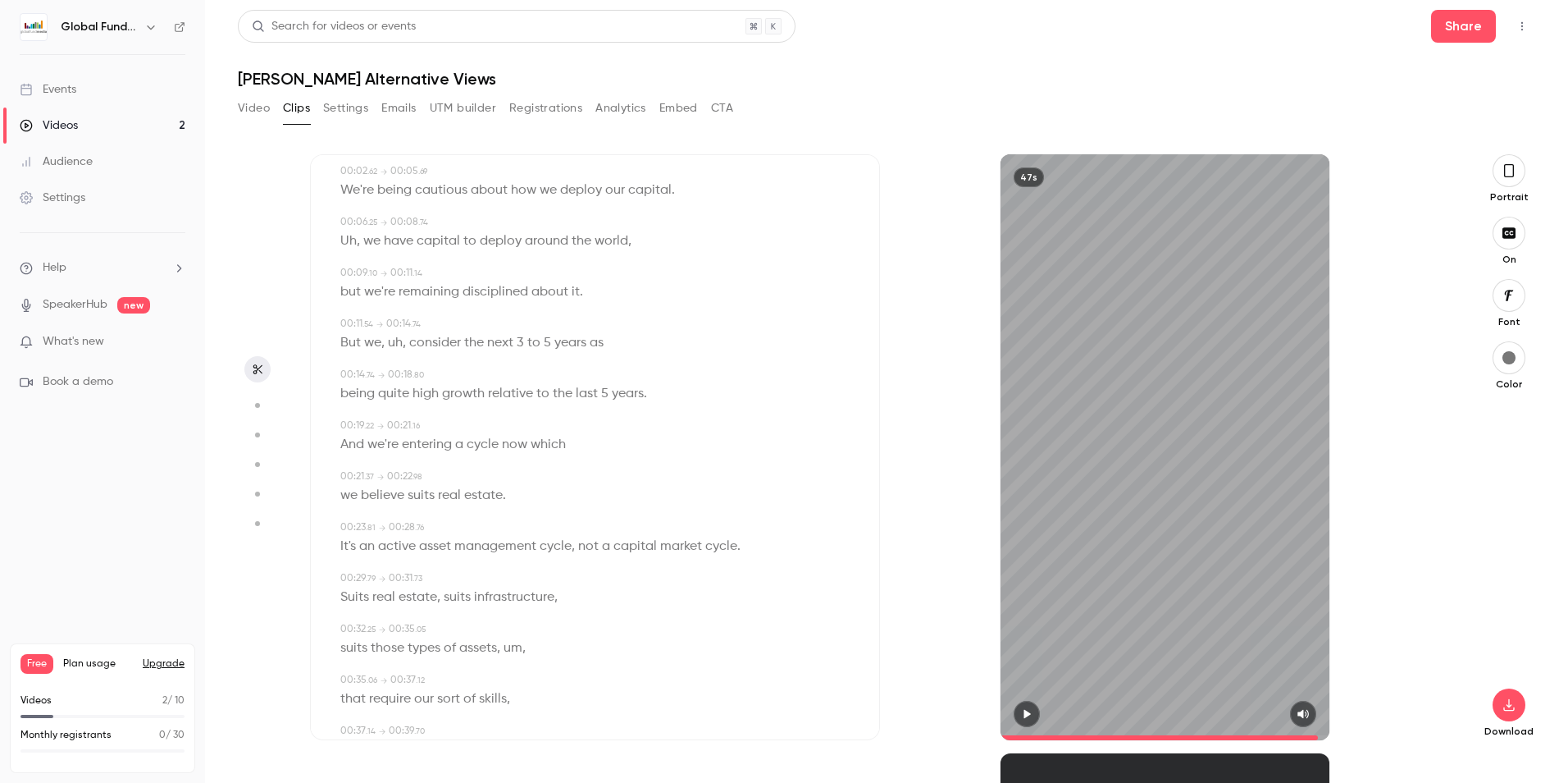
scroll to position [0, 0]
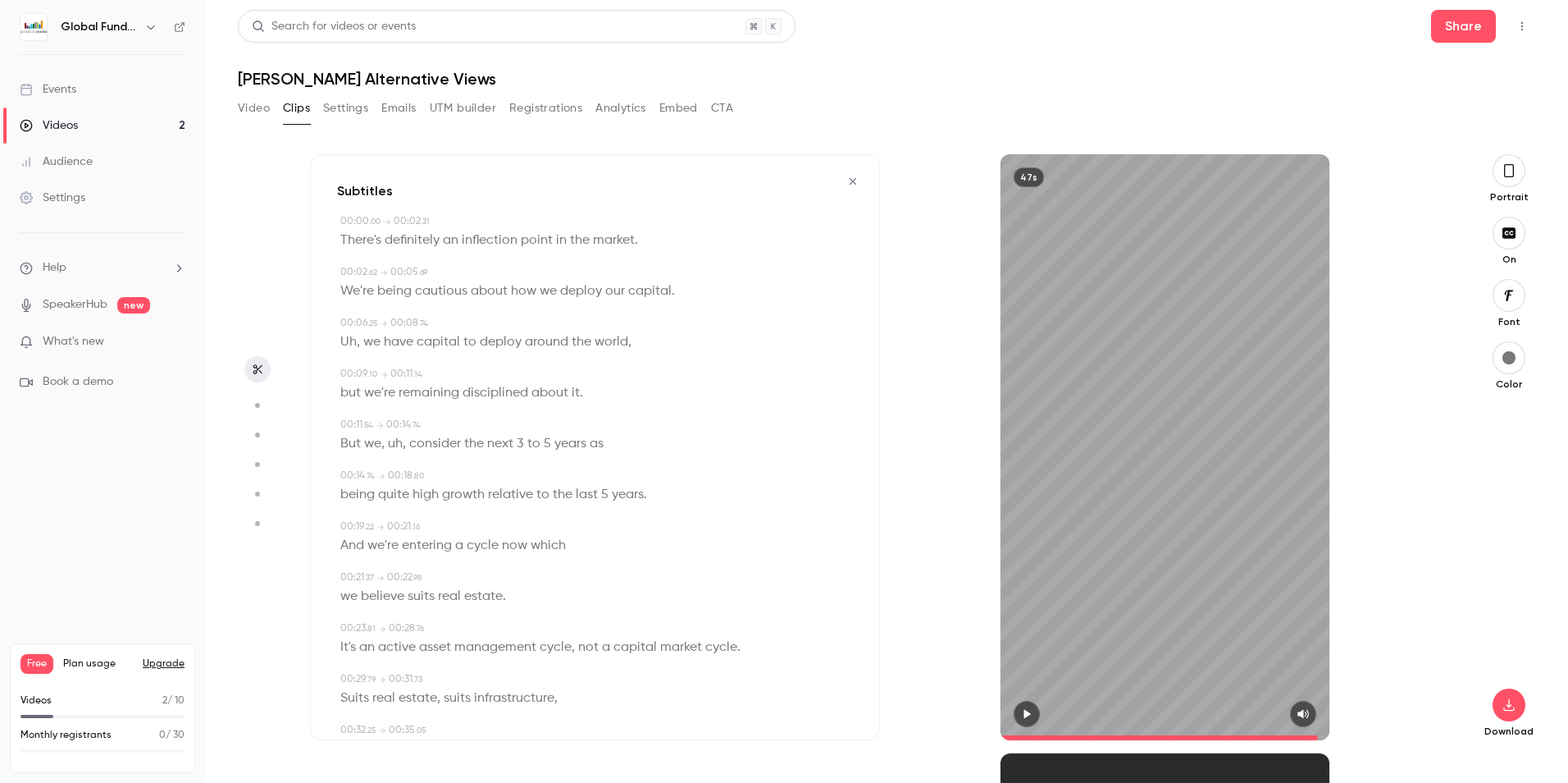
click at [489, 244] on span "inflection" at bounding box center [489, 240] width 56 height 23
click at [584, 246] on span "the" at bounding box center [580, 240] width 20 height 23
click at [846, 179] on icon "button" at bounding box center [852, 181] width 13 height 12
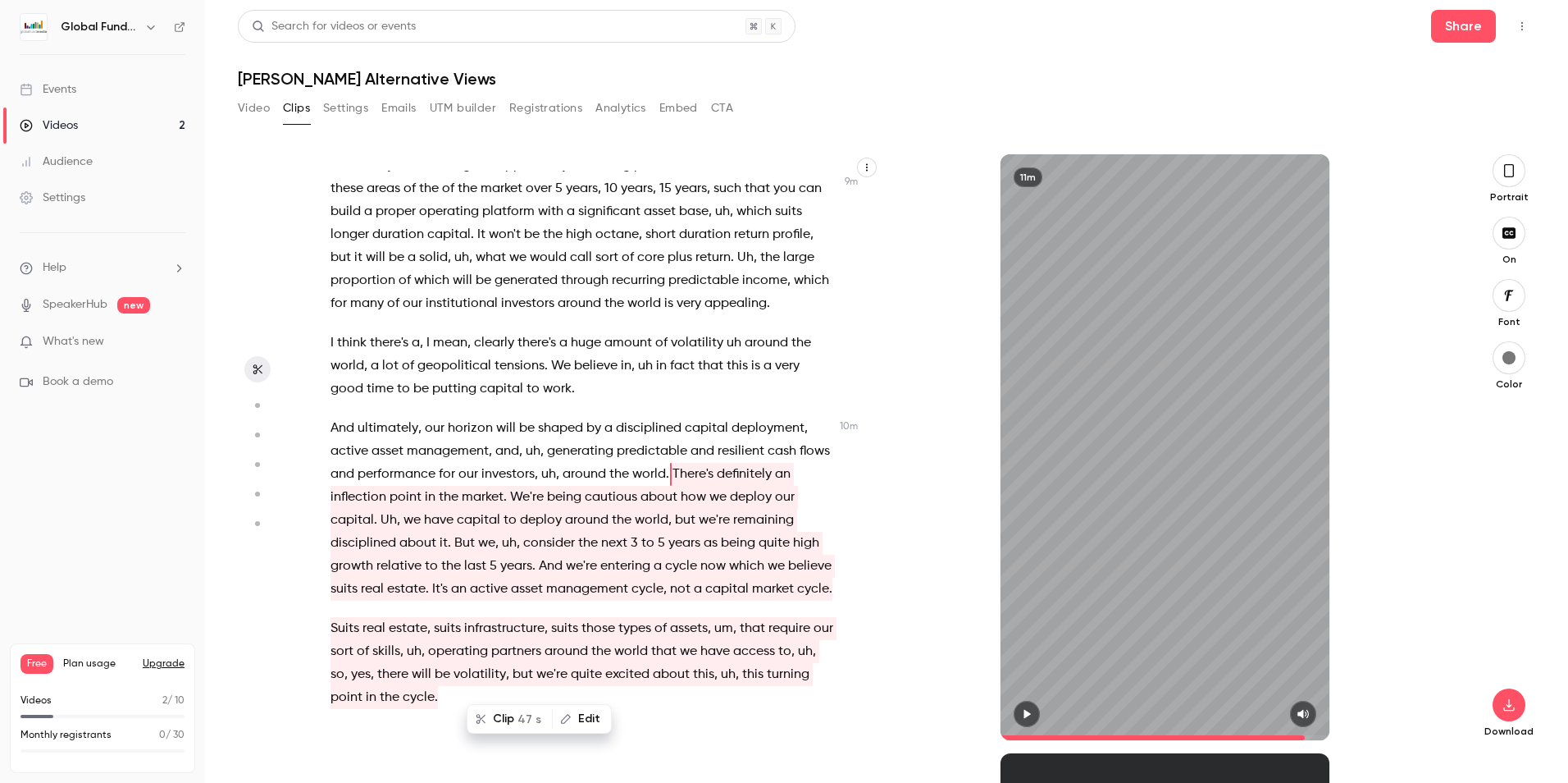
scroll to position [2741, 0]
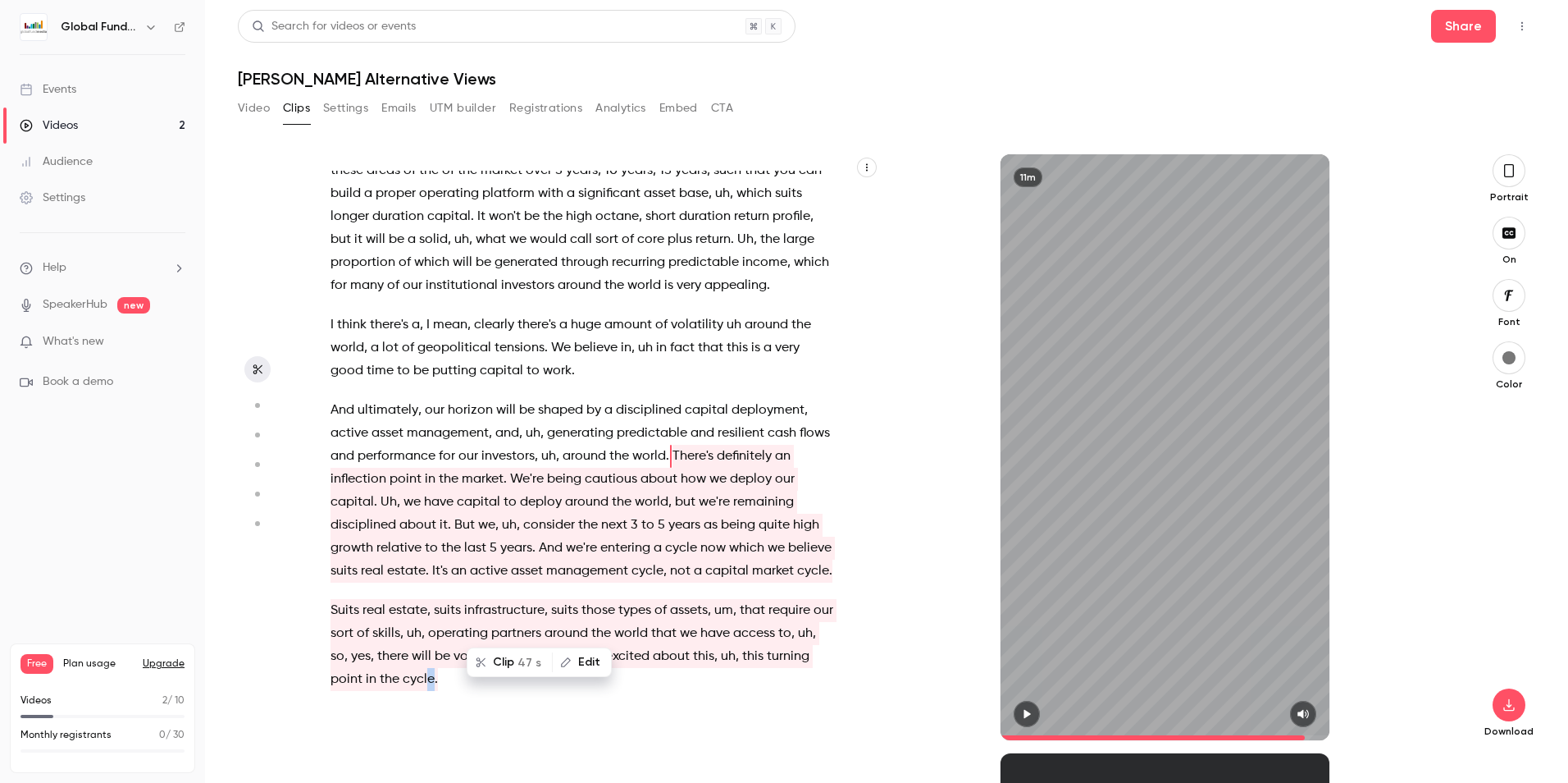
click at [474, 690] on p "Suits real estate , suits infrastructure , suits those types of assets , um , t…" at bounding box center [582, 645] width 504 height 92
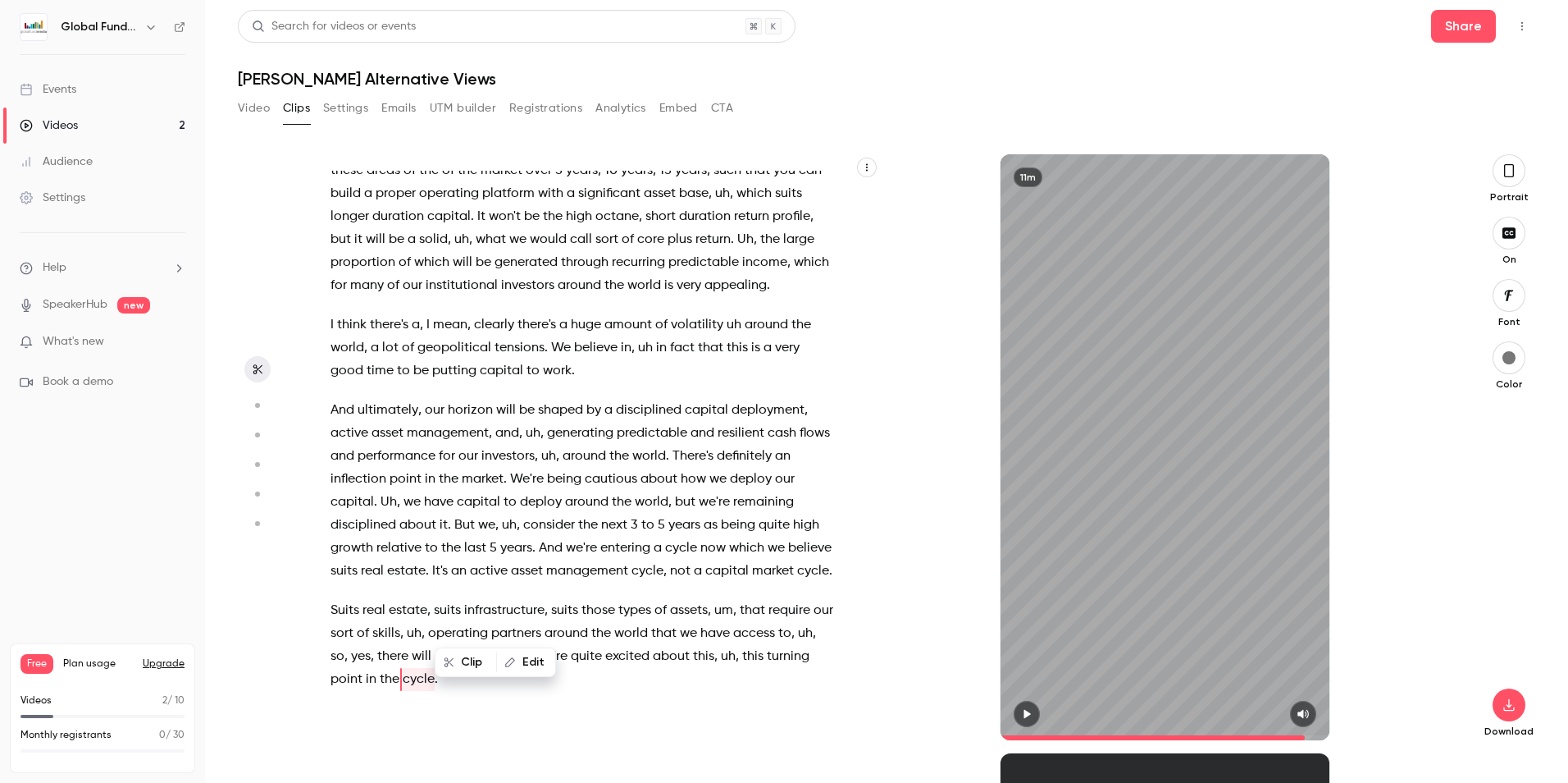
scroll to position [2763, 0]
drag, startPoint x: 474, startPoint y: 699, endPoint x: 474, endPoint y: 681, distance: 18.0
click at [435, 681] on span "cycle" at bounding box center [419, 679] width 32 height 23
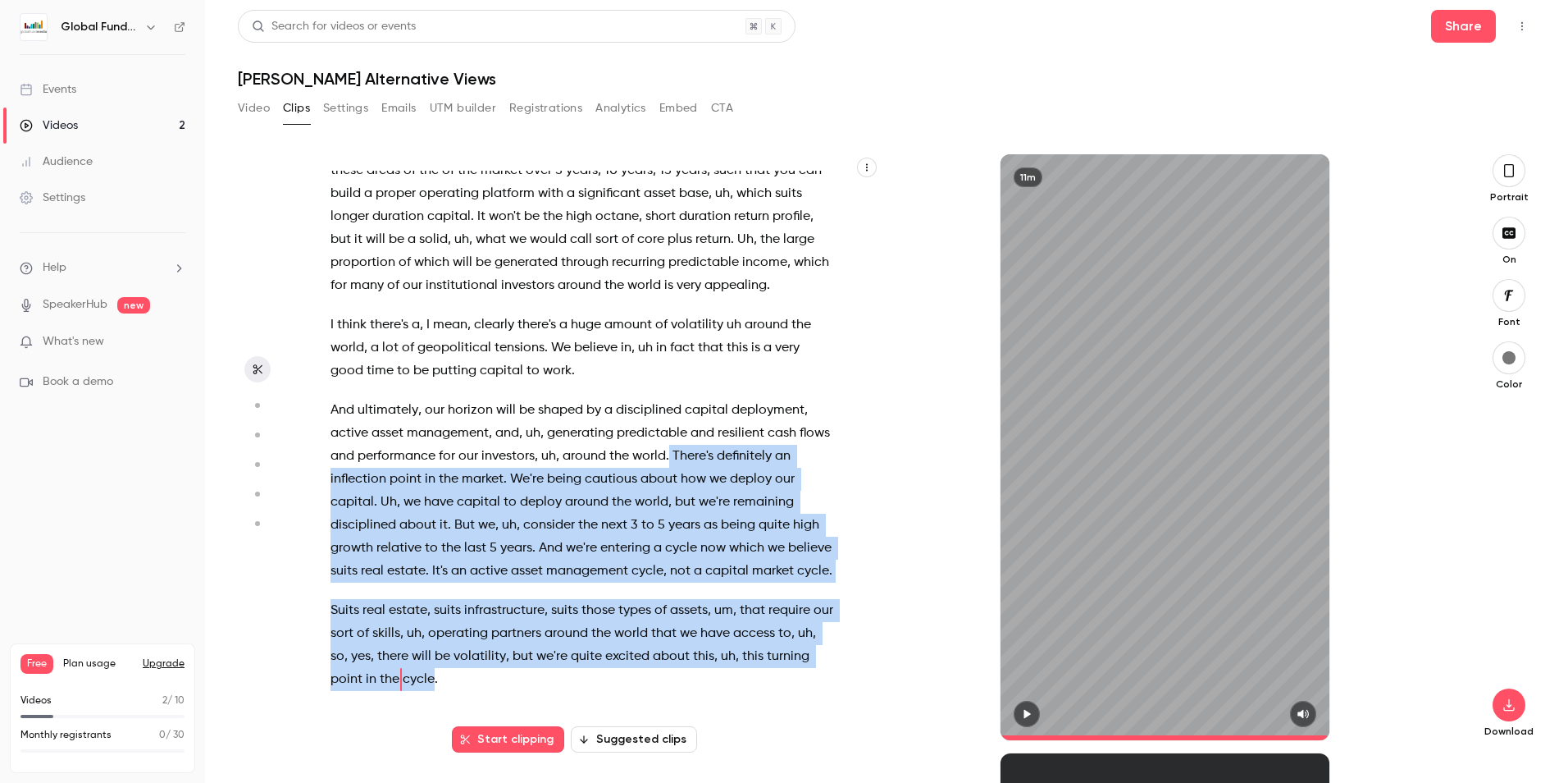
drag, startPoint x: 477, startPoint y: 683, endPoint x: 701, endPoint y: 432, distance: 336.4
click at [701, 432] on div "I think it's a great question , and actually , uh , I also see that convergence…" at bounding box center [591, 456] width 562 height 569
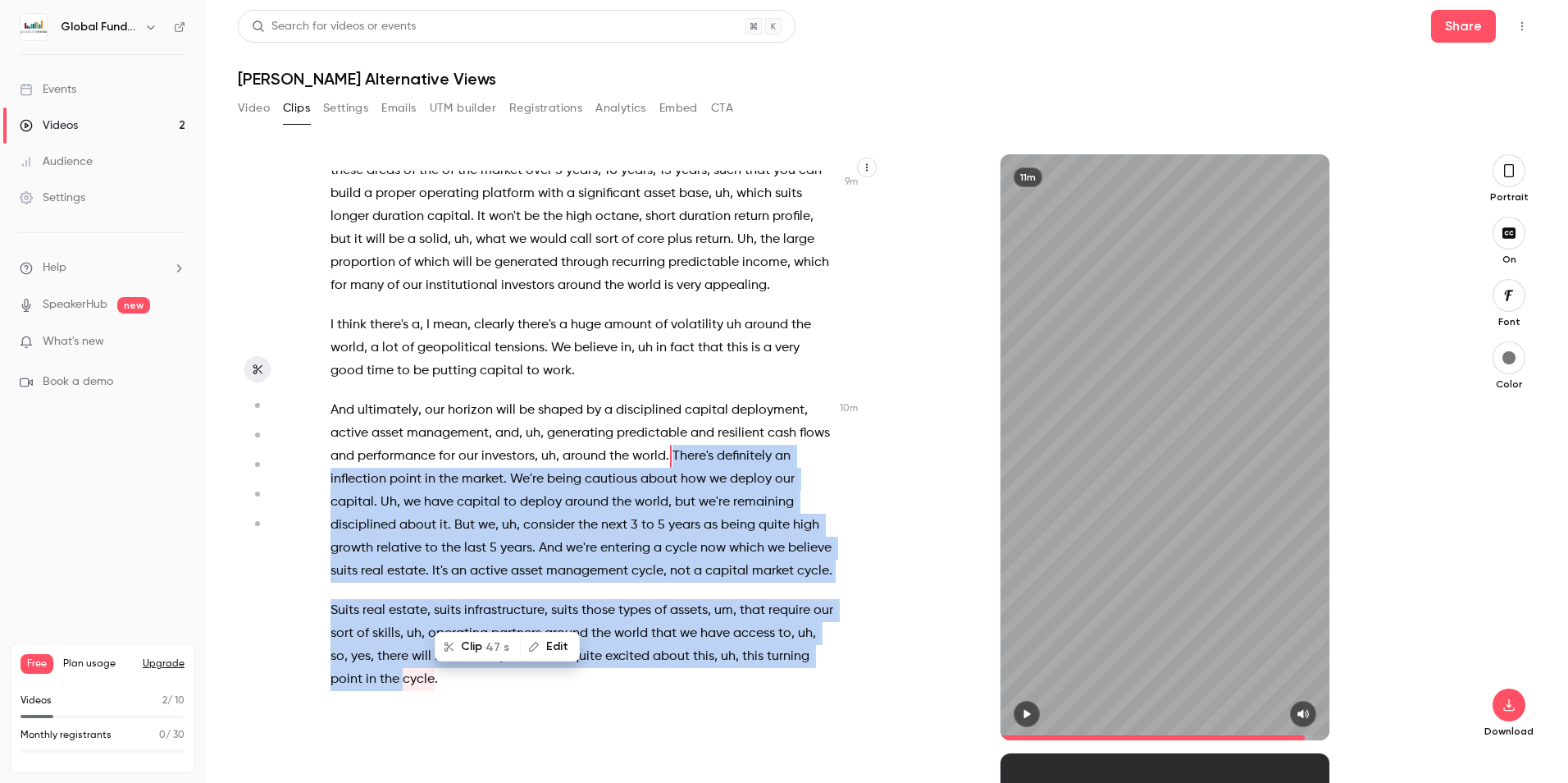
scroll to position [2741, 0]
click at [464, 648] on div "Clip 47 s Edit" at bounding box center [507, 663] width 145 height 30
click at [466, 659] on button "Clip 47 s" at bounding box center [477, 662] width 83 height 26
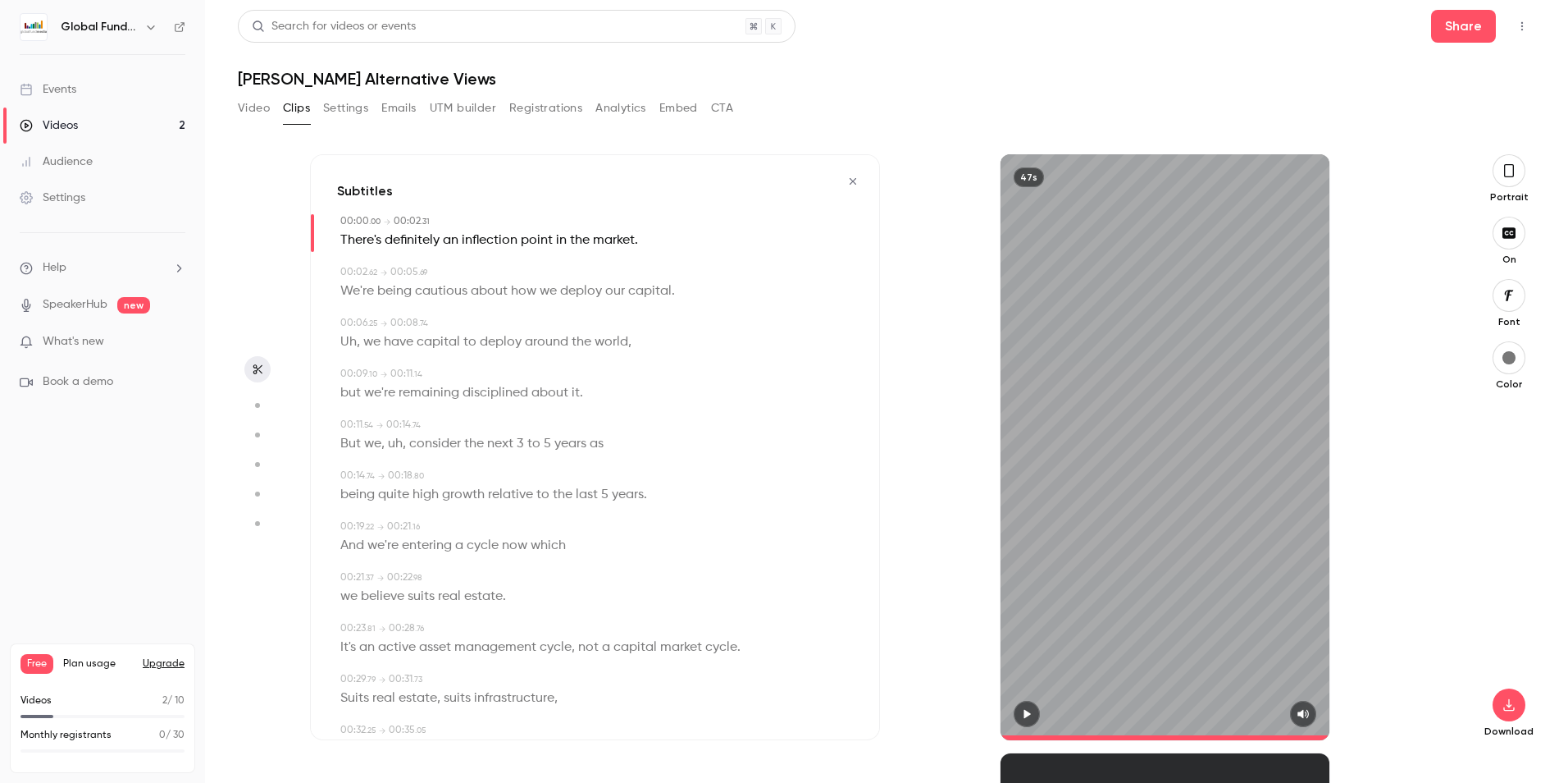
type input "*"
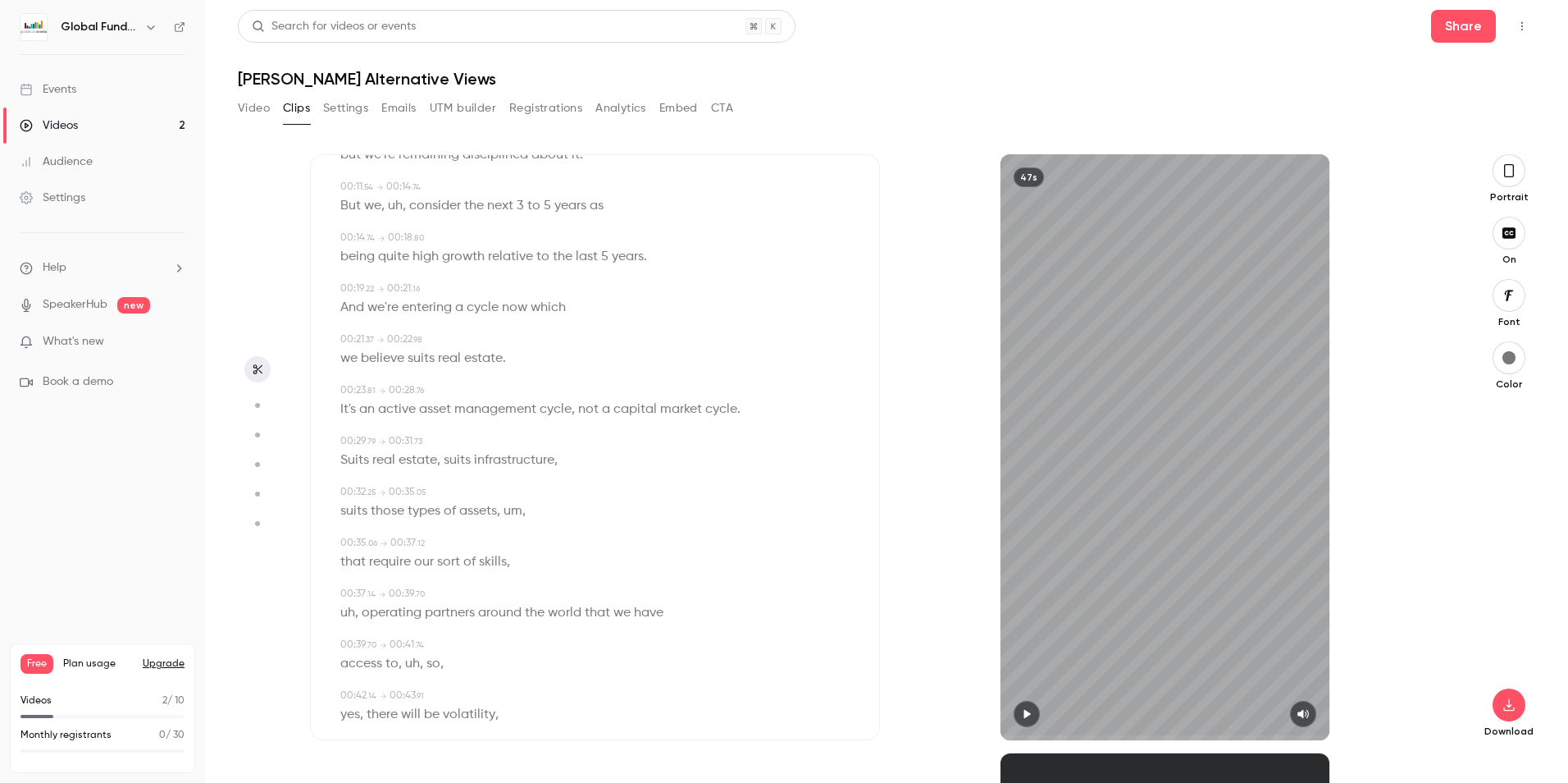
scroll to position [366, 0]
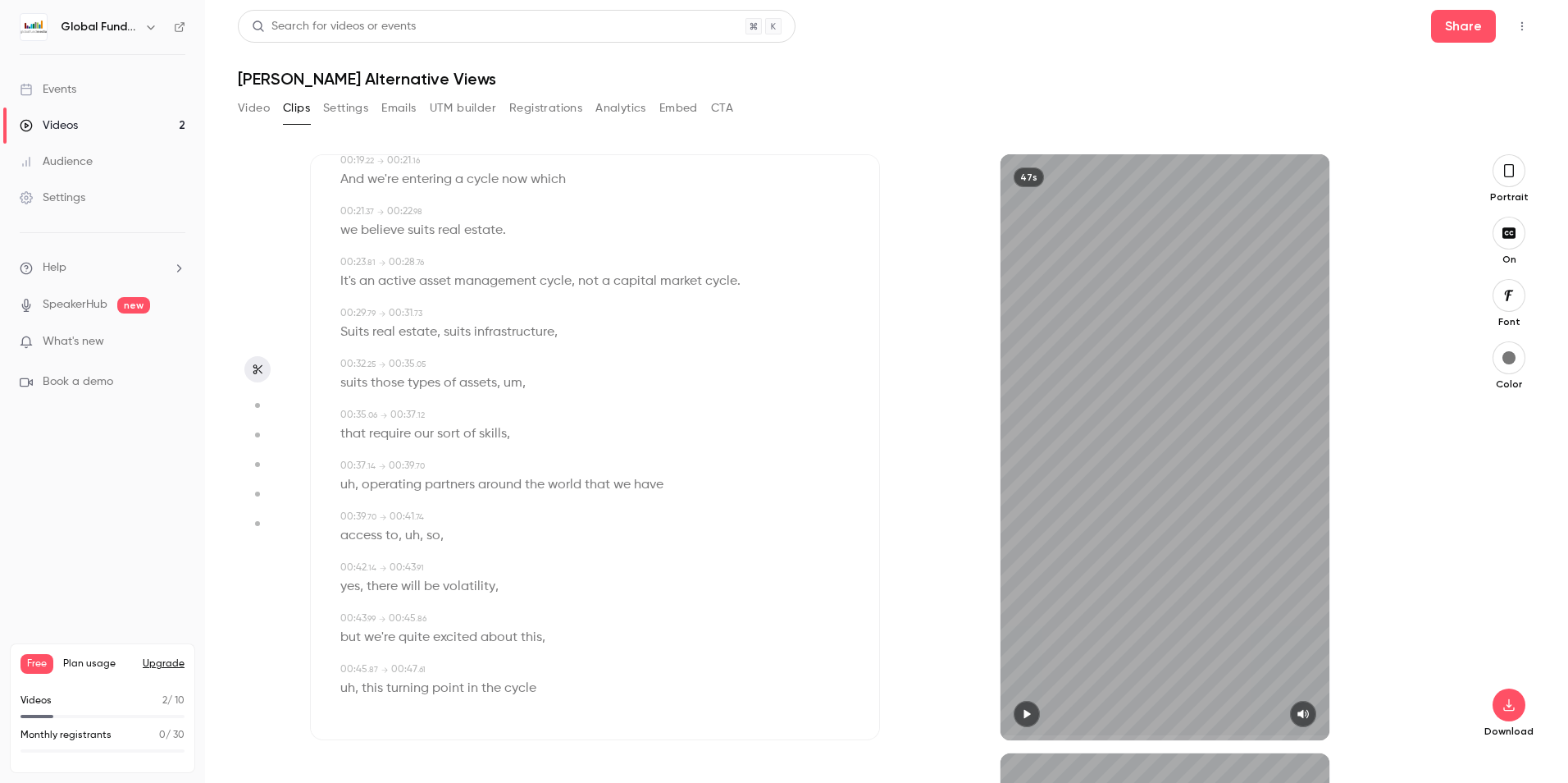
type input "*"
click at [493, 694] on span "the" at bounding box center [491, 687] width 20 height 23
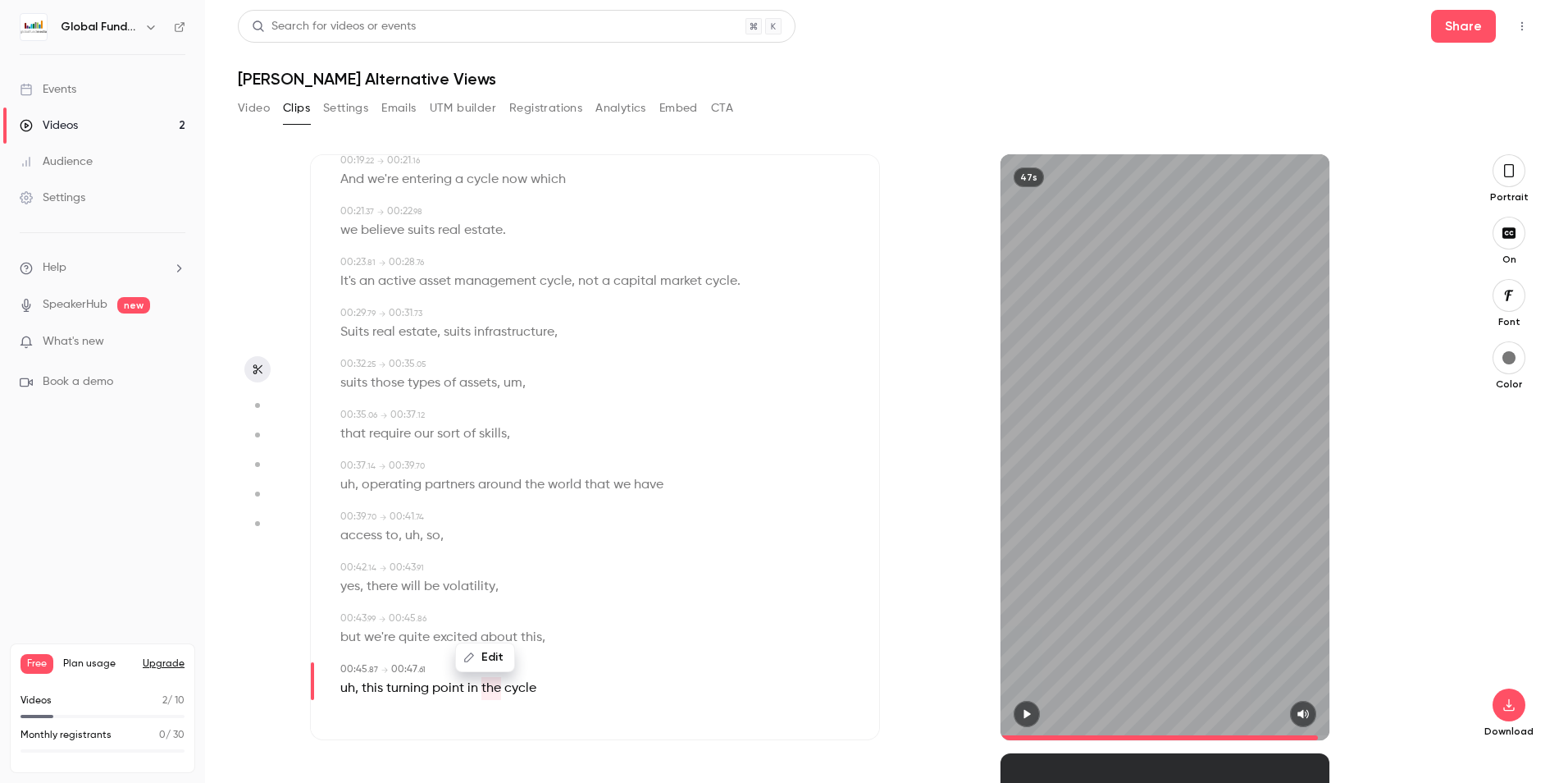
click at [1027, 714] on icon "button" at bounding box center [1026, 713] width 7 height 9
click at [510, 685] on span "cycle" at bounding box center [520, 687] width 32 height 23
click at [1031, 704] on button "button" at bounding box center [1026, 713] width 26 height 26
click at [485, 685] on span "the" at bounding box center [491, 687] width 20 height 23
click at [1027, 705] on button "button" at bounding box center [1026, 713] width 26 height 26
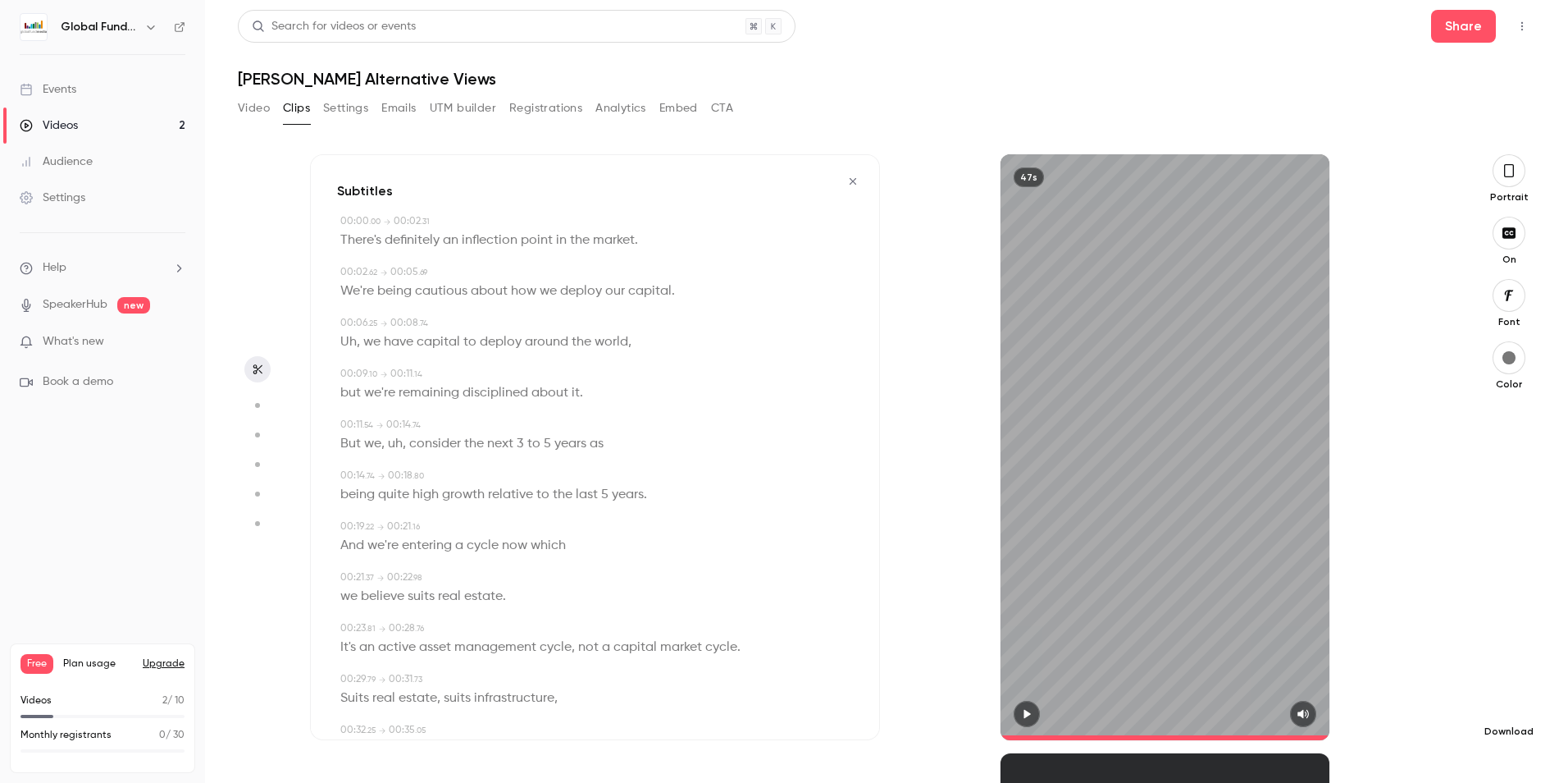
click at [1514, 709] on icon "button" at bounding box center [1508, 704] width 20 height 13
click at [846, 180] on icon "button" at bounding box center [852, 181] width 13 height 12
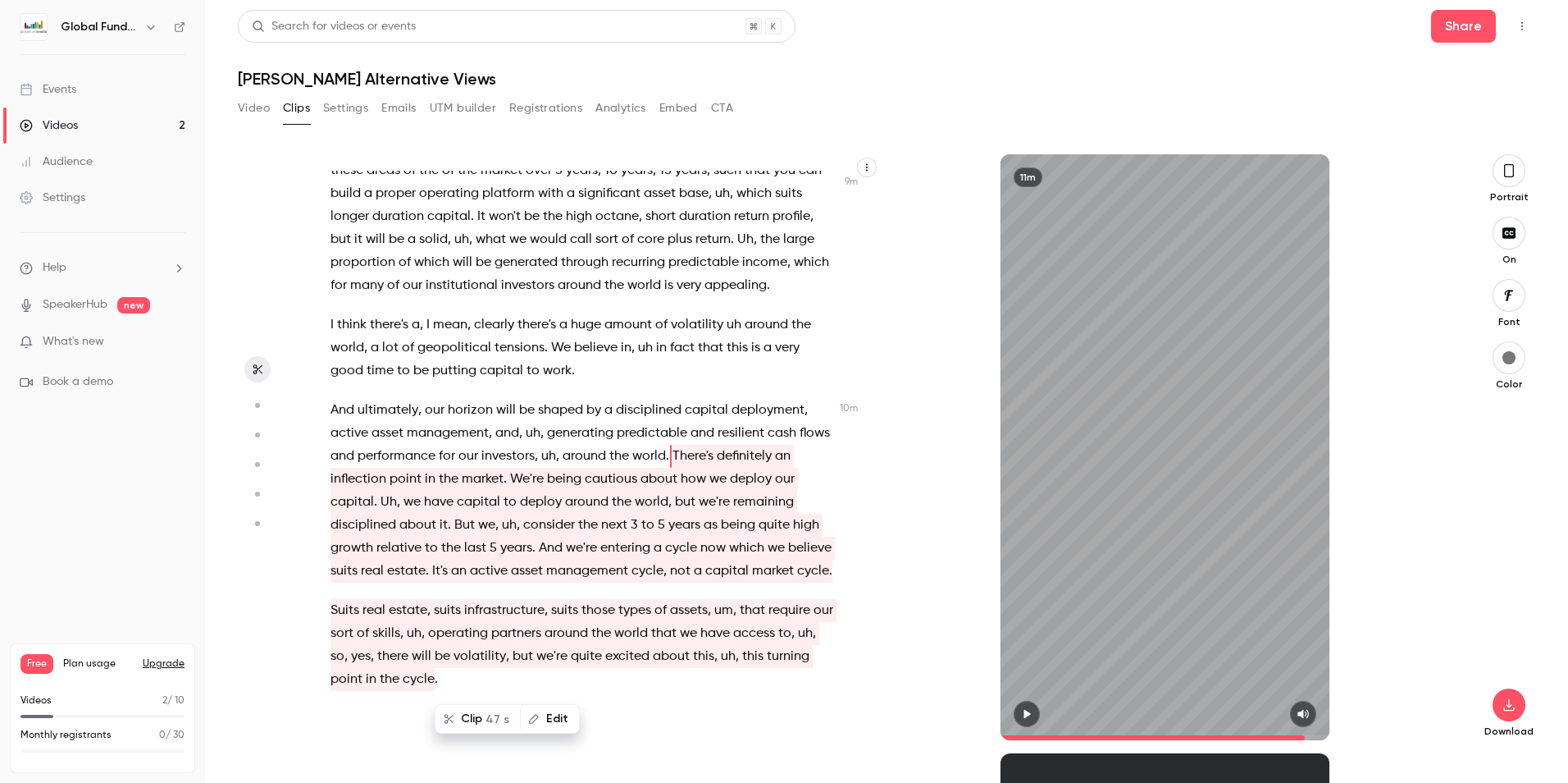
scroll to position [2741, 0]
click at [940, 386] on div "11m" at bounding box center [1164, 447] width 570 height 586
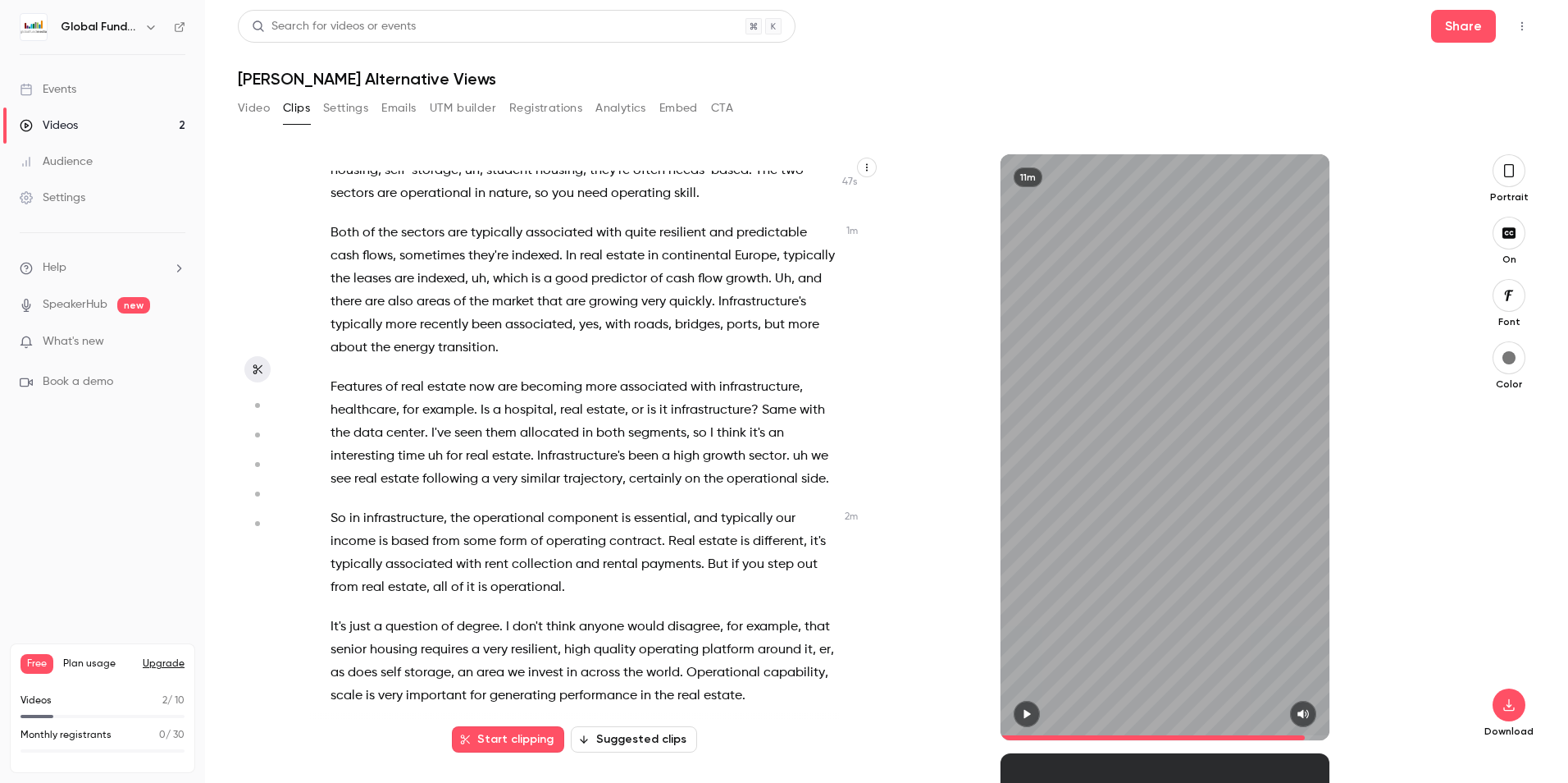
scroll to position [280, 0]
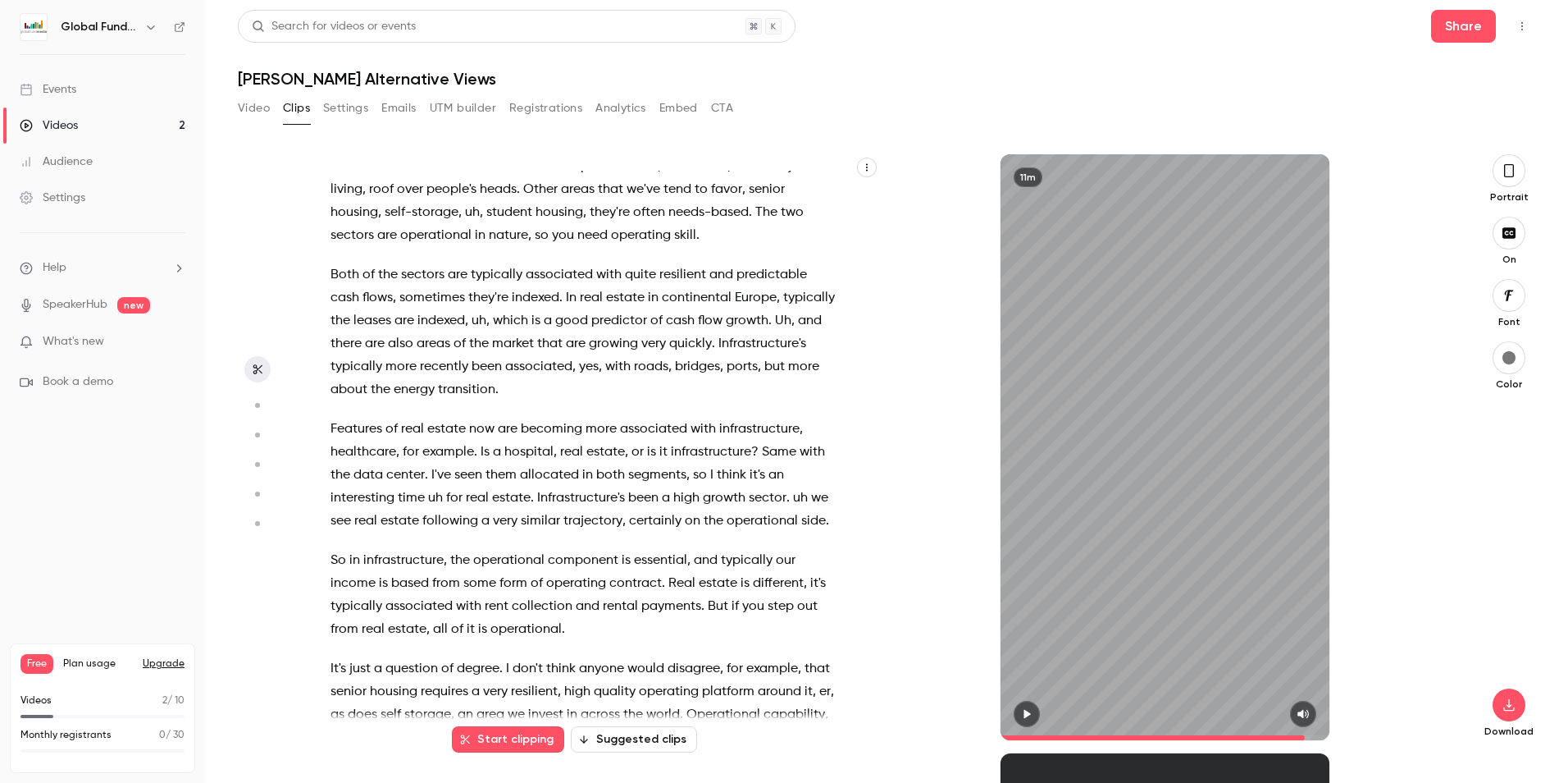
click at [1031, 710] on icon "button" at bounding box center [1026, 714] width 13 height 12
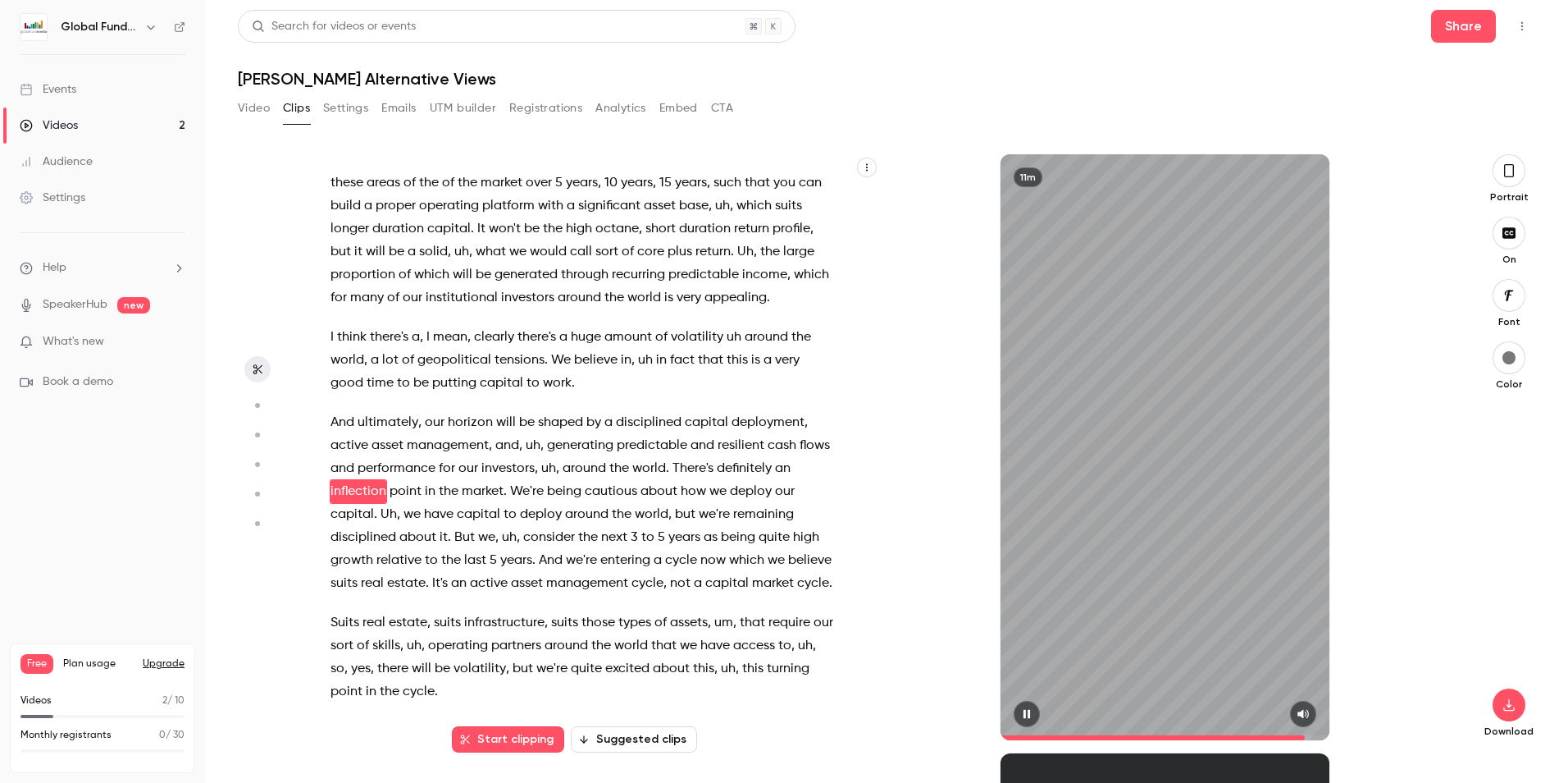
scroll to position [2763, 0]
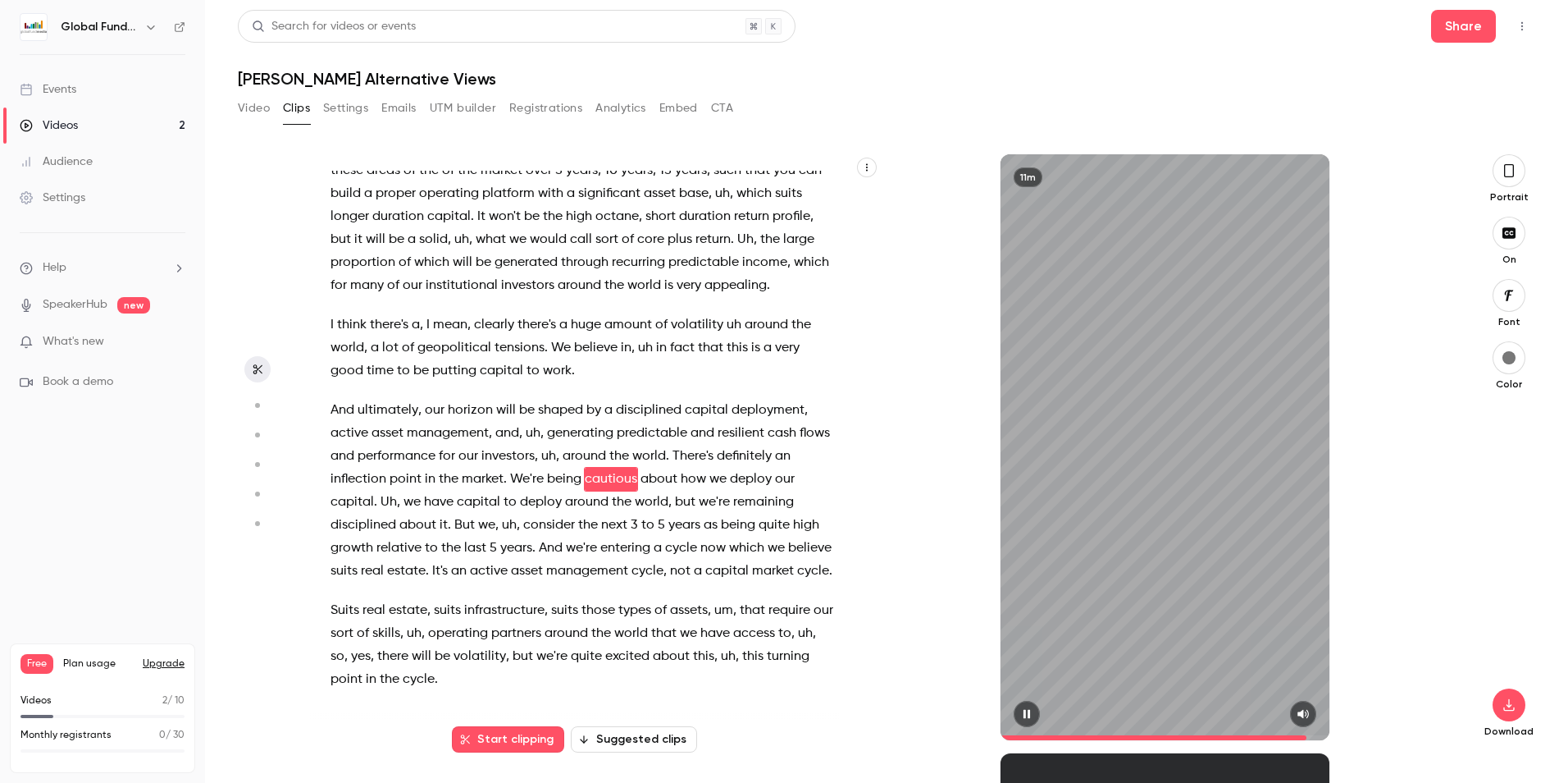
click at [1027, 705] on button "button" at bounding box center [1026, 713] width 26 height 26
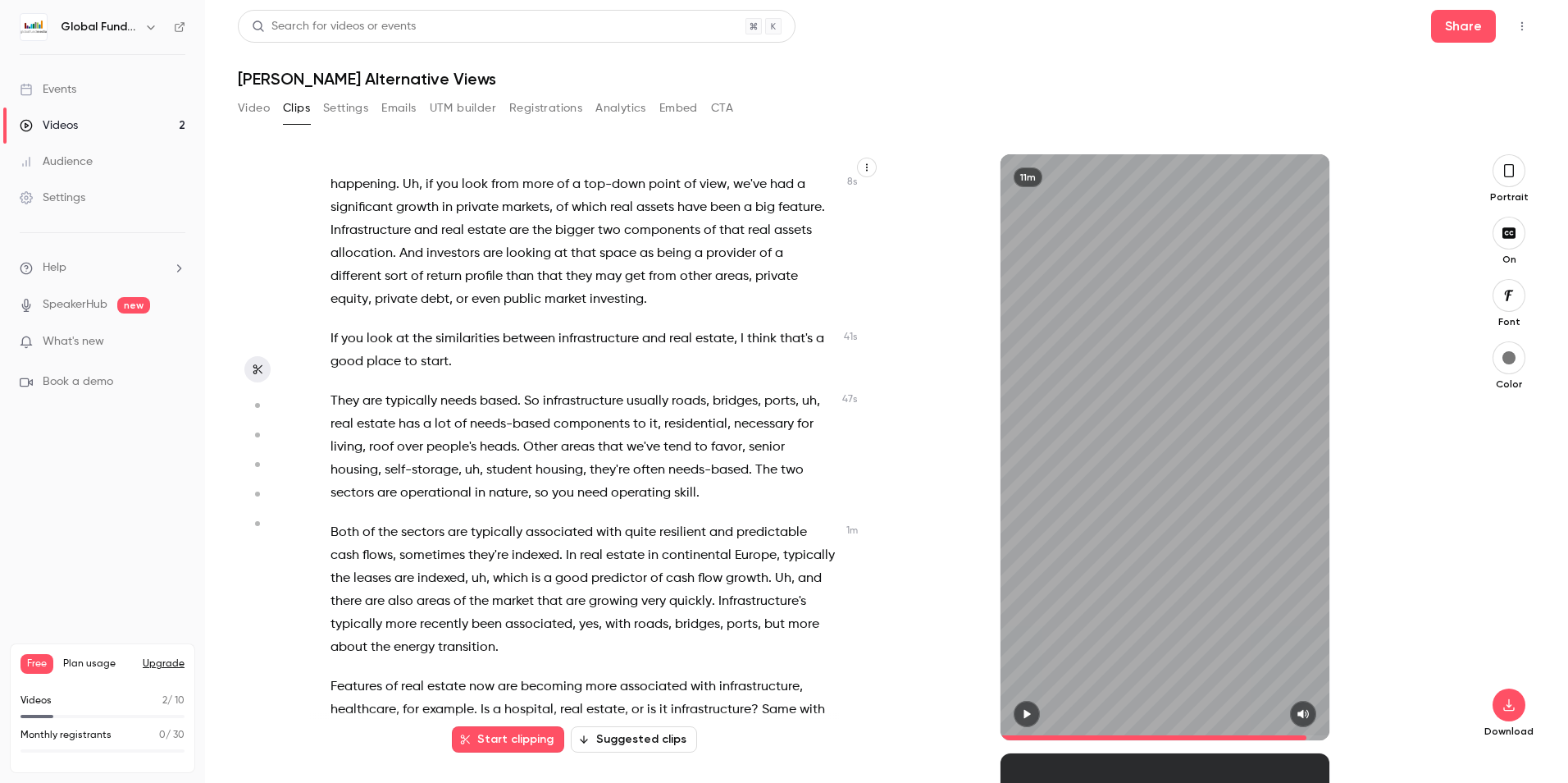
scroll to position [0, 0]
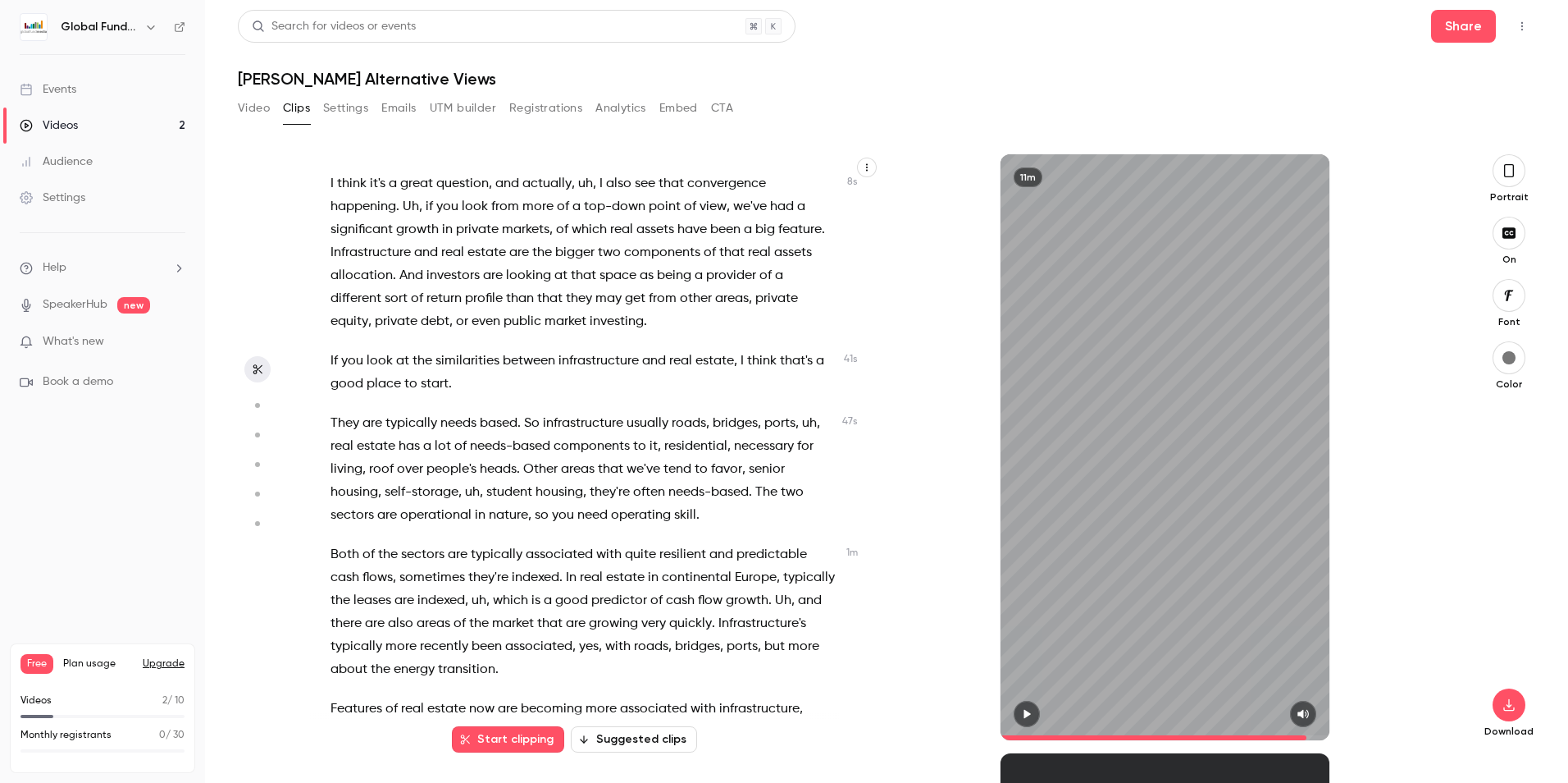
click at [463, 415] on span "needs" at bounding box center [458, 423] width 36 height 23
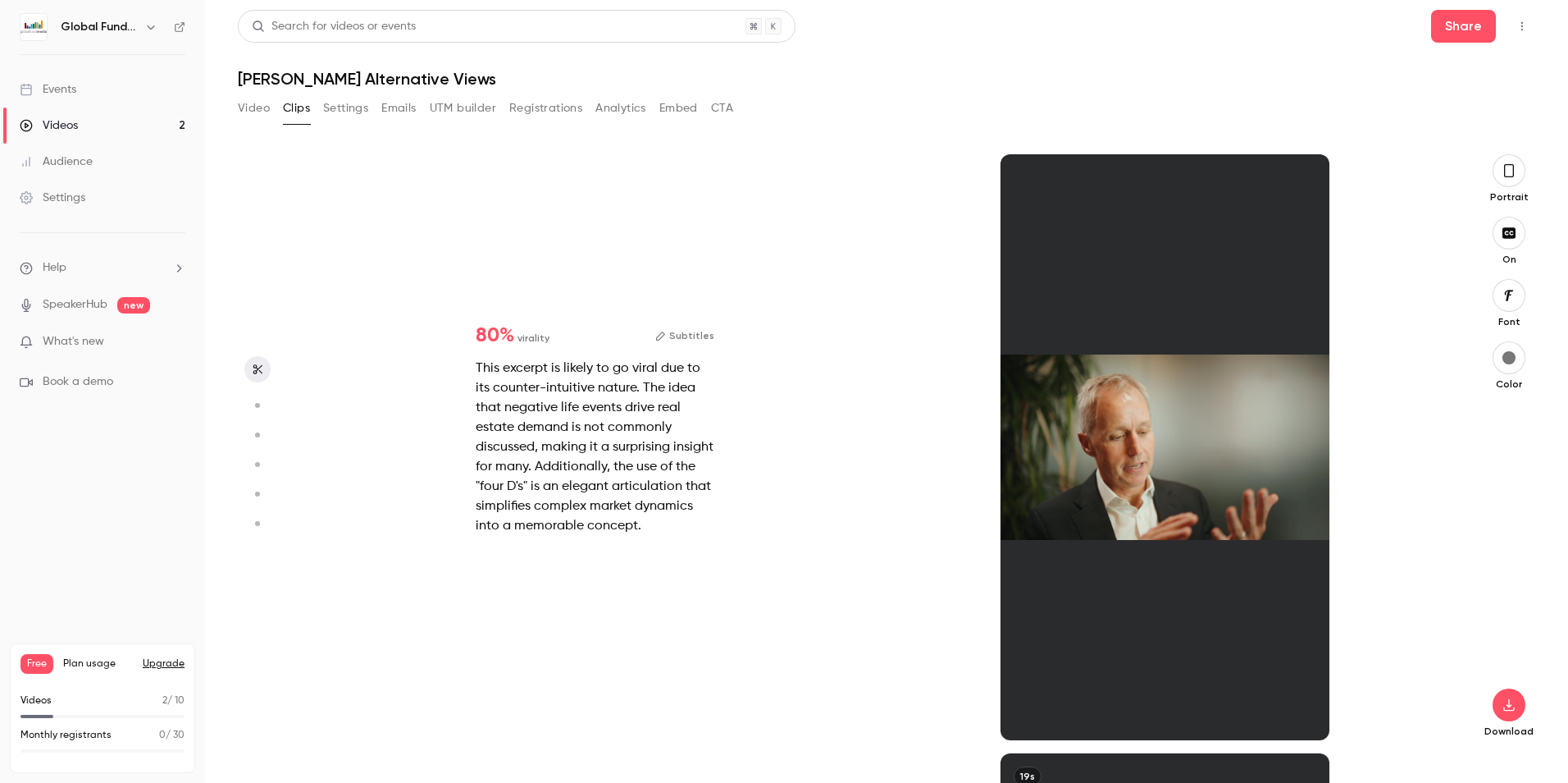
type input "****"
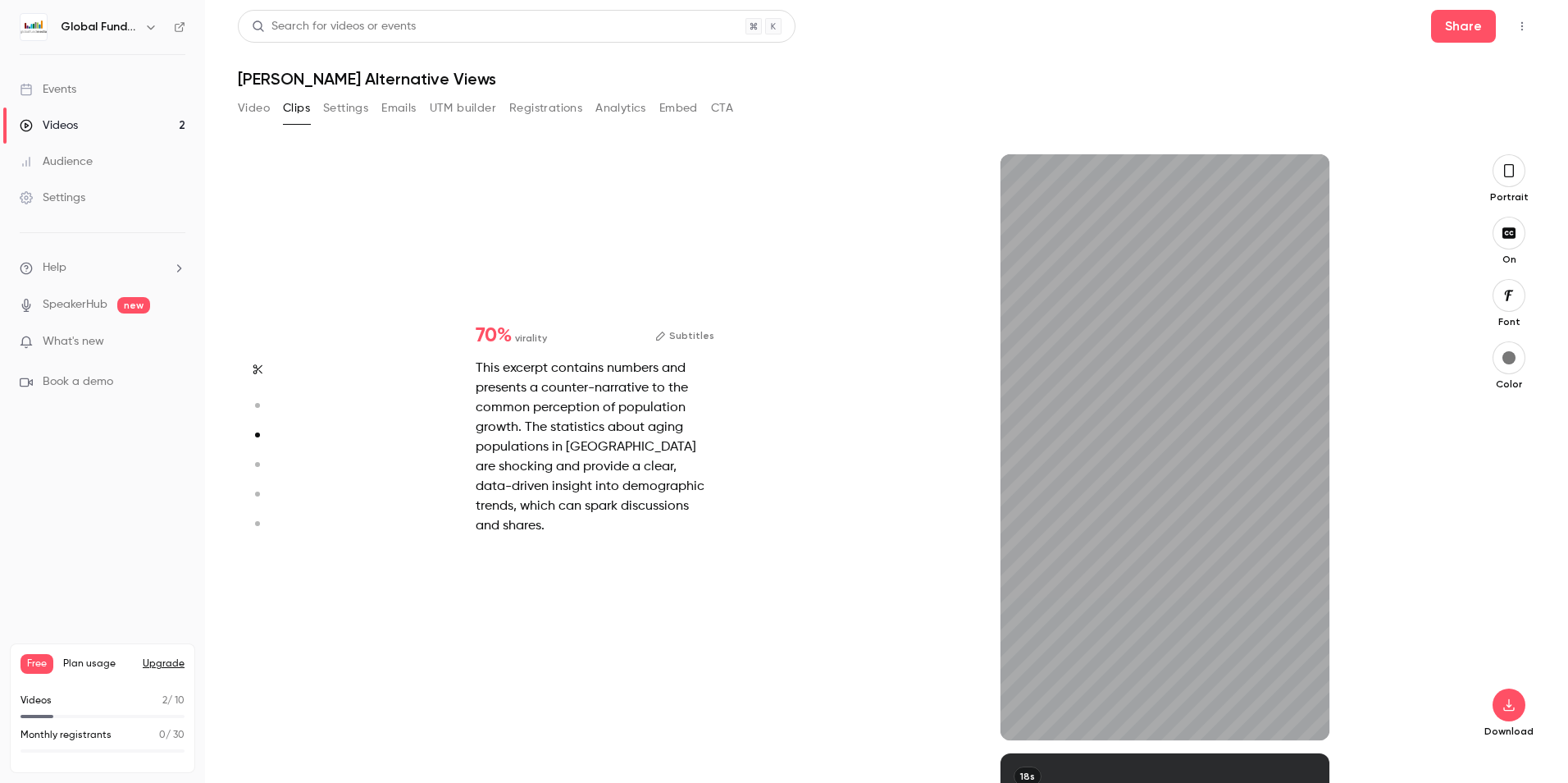
type input "***"
type input "****"
type input "*"
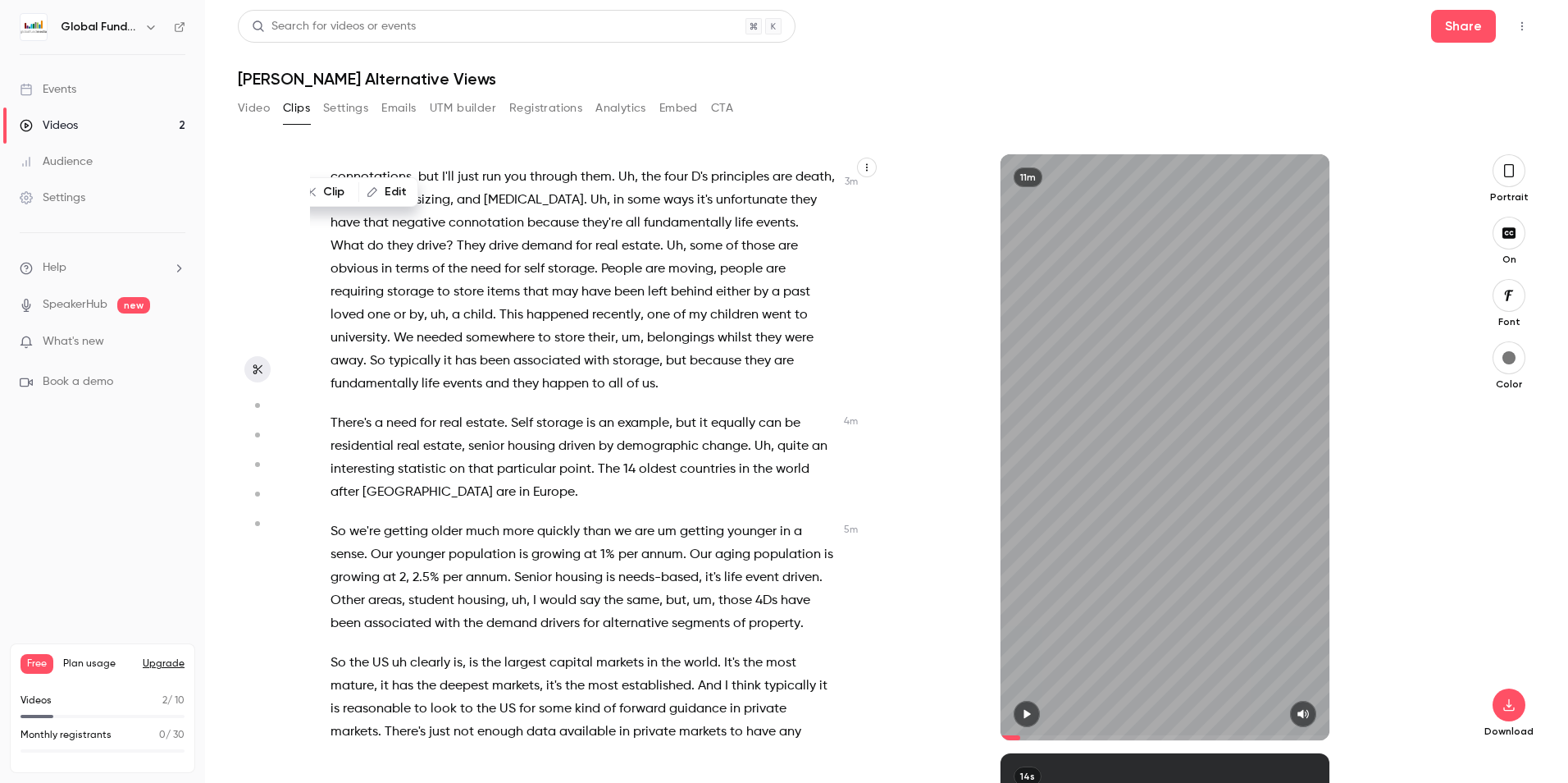
scroll to position [1067, 0]
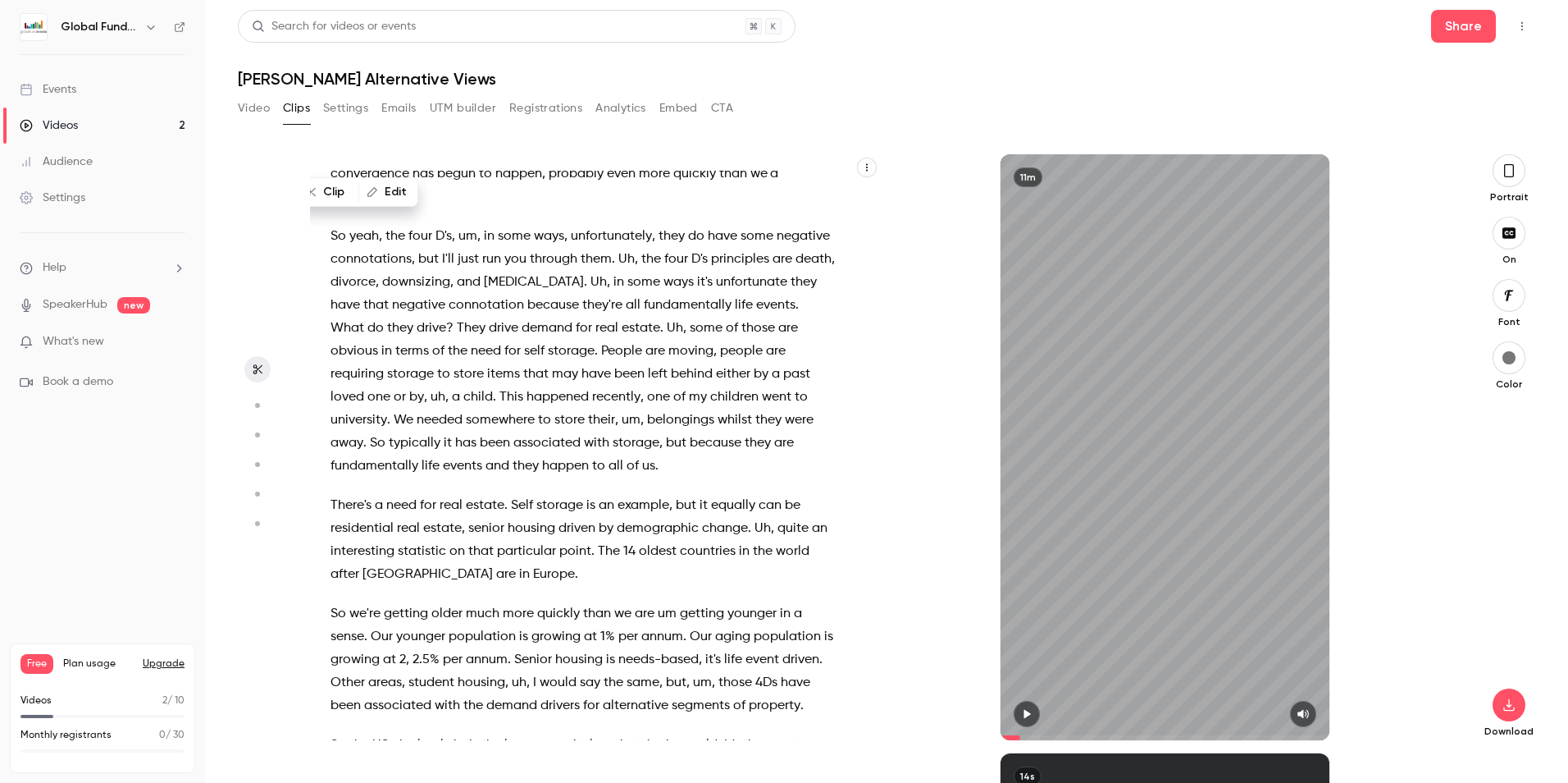
click at [339, 248] on span "So" at bounding box center [338, 236] width 16 height 23
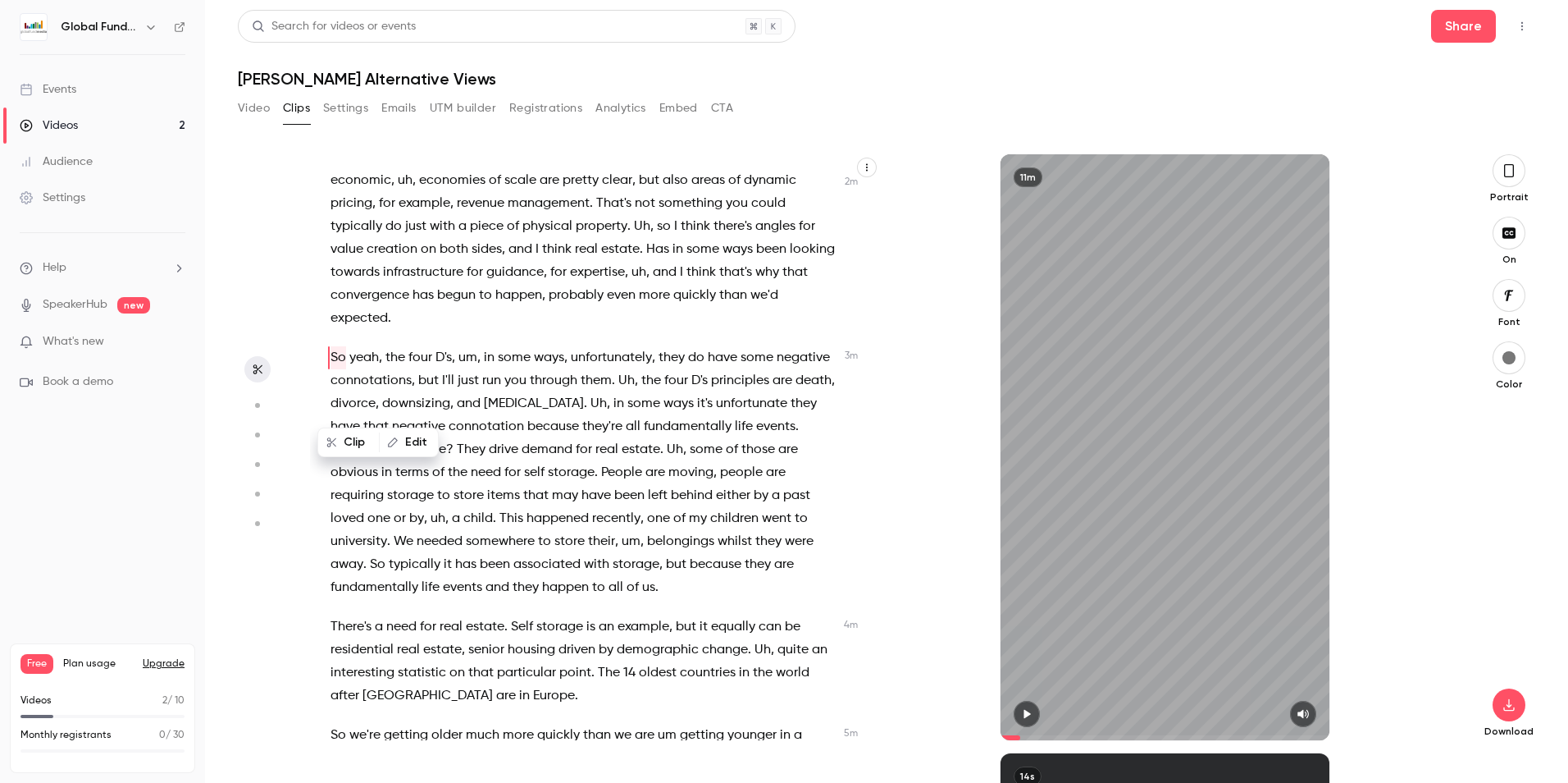
scroll to position [893, 0]
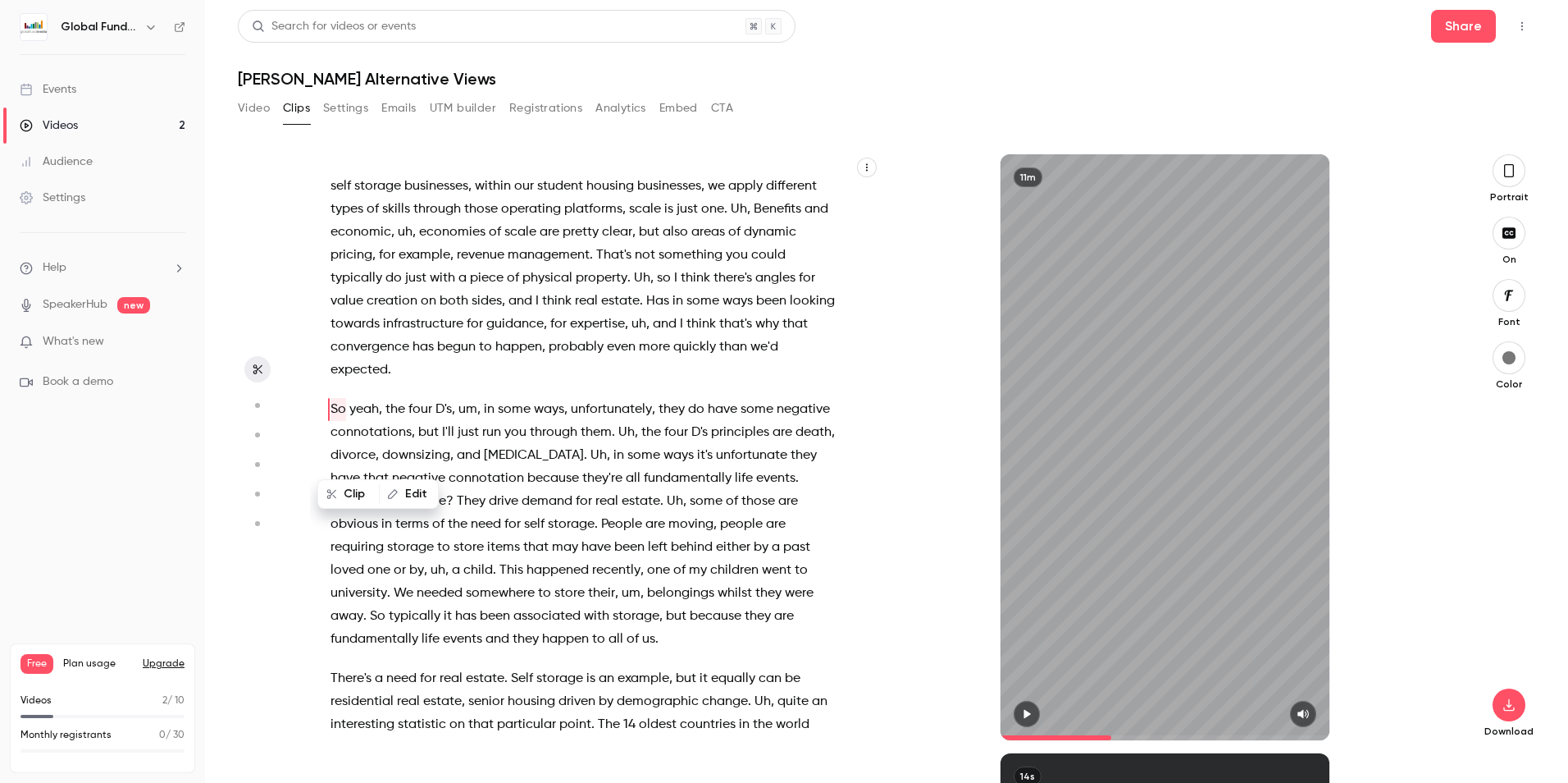
click at [1035, 712] on button "button" at bounding box center [1026, 713] width 26 height 26
click at [592, 381] on p "The operating angle gives , very simply , more levers for value creation . So w…" at bounding box center [582, 267] width 504 height 230
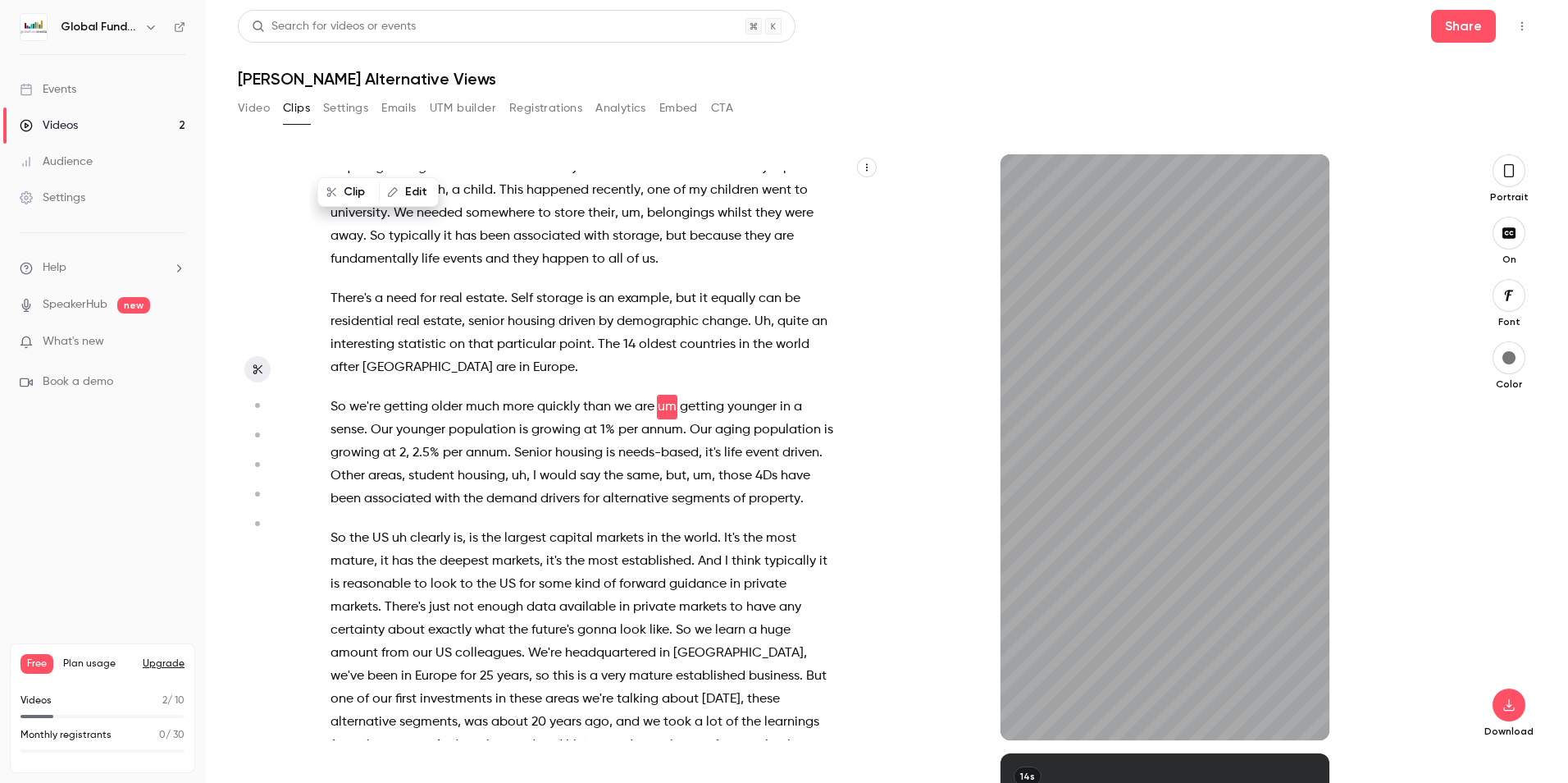
scroll to position [1293, 0]
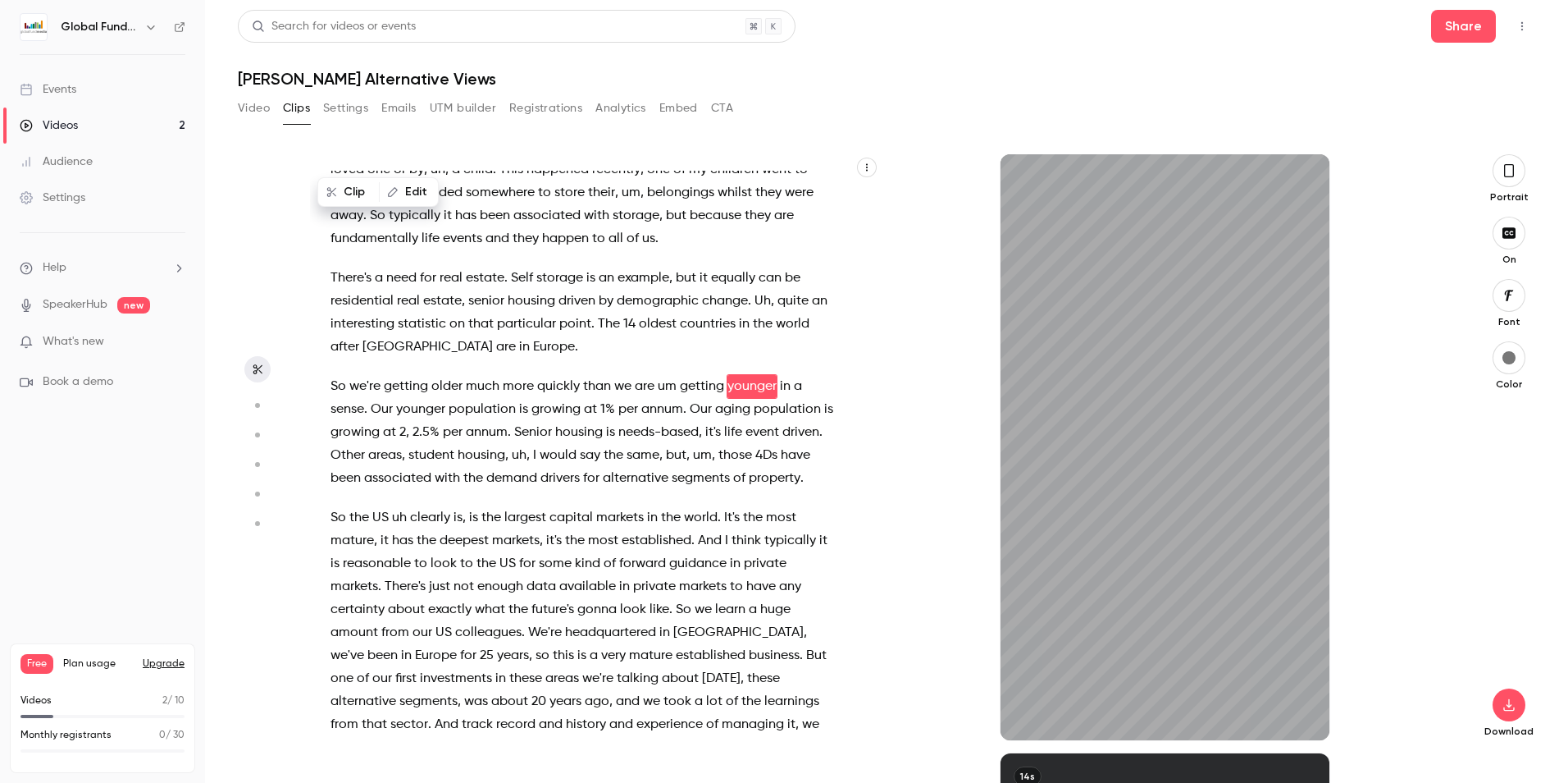
click at [363, 227] on span "away" at bounding box center [346, 215] width 33 height 23
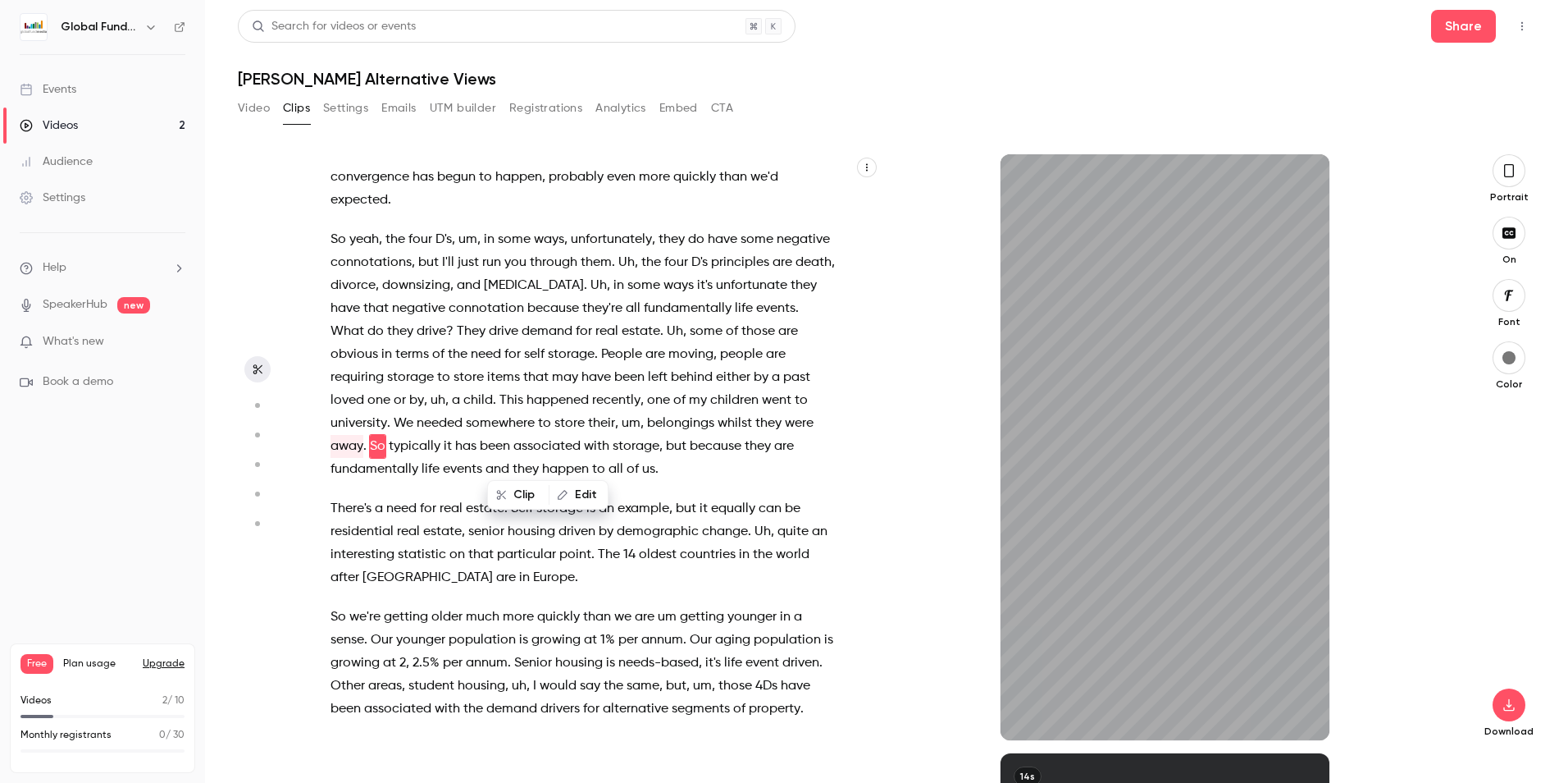
scroll to position [1100, 0]
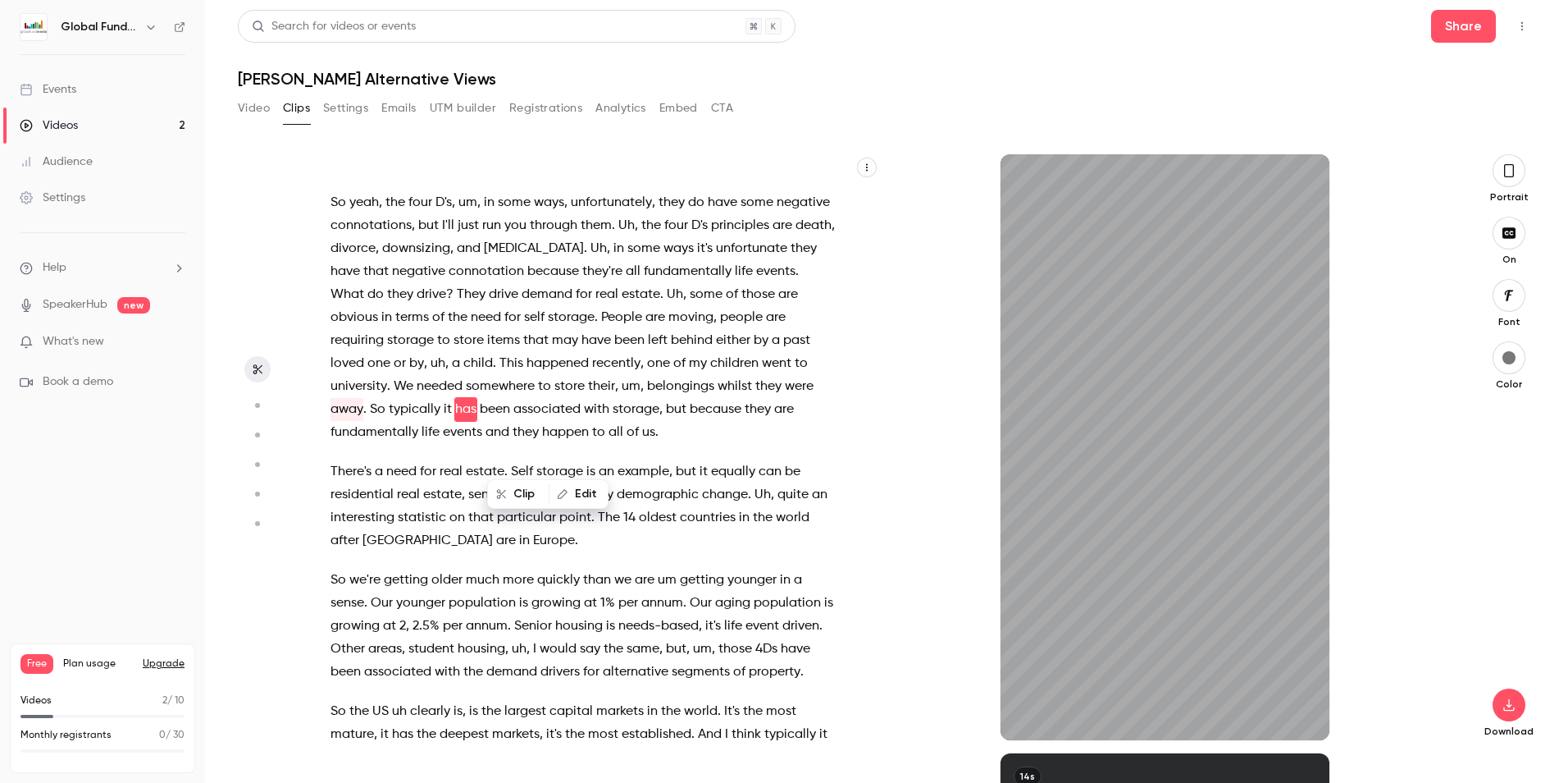
click at [332, 214] on span "So" at bounding box center [338, 202] width 16 height 23
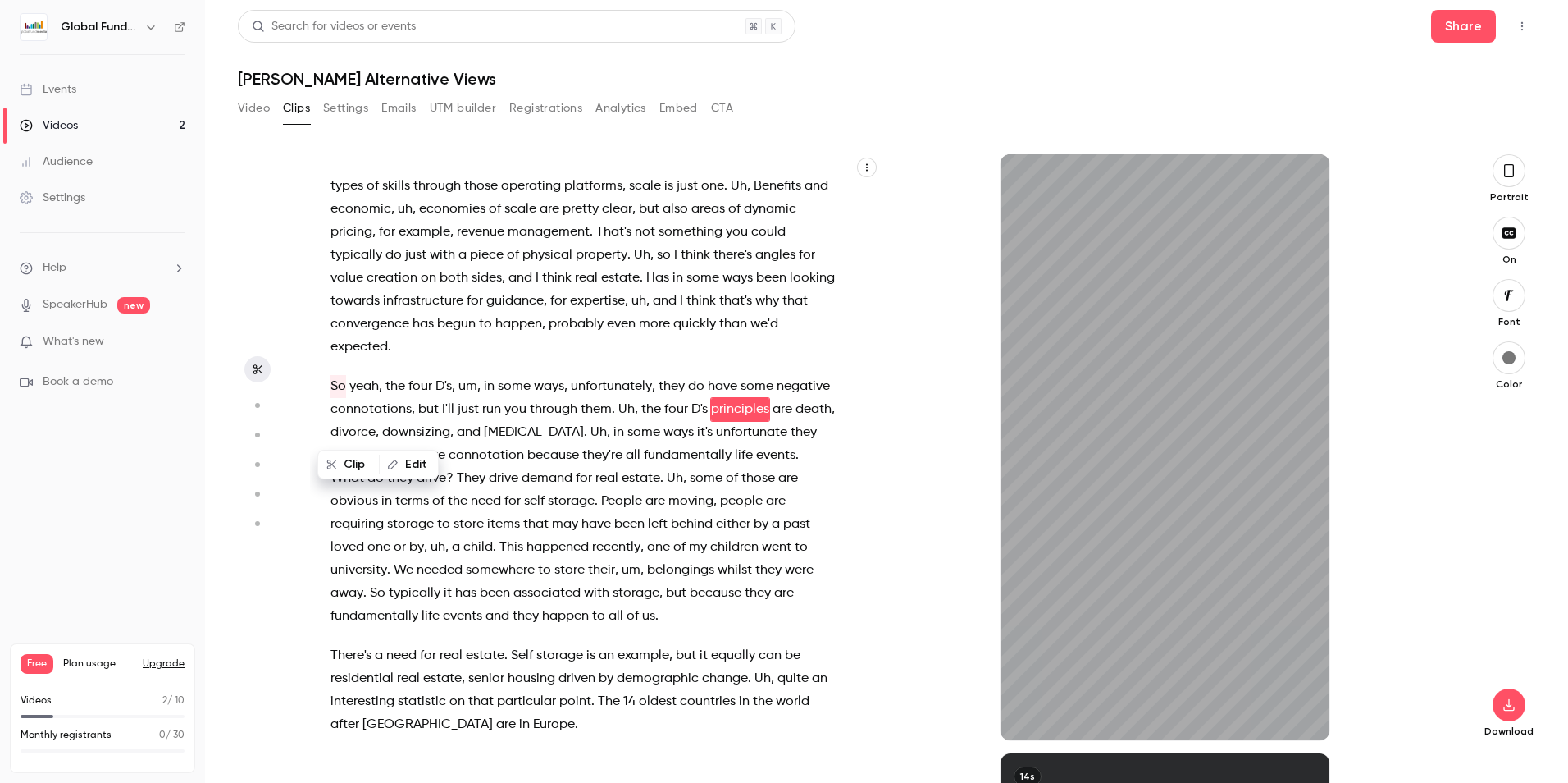
scroll to position [939, 0]
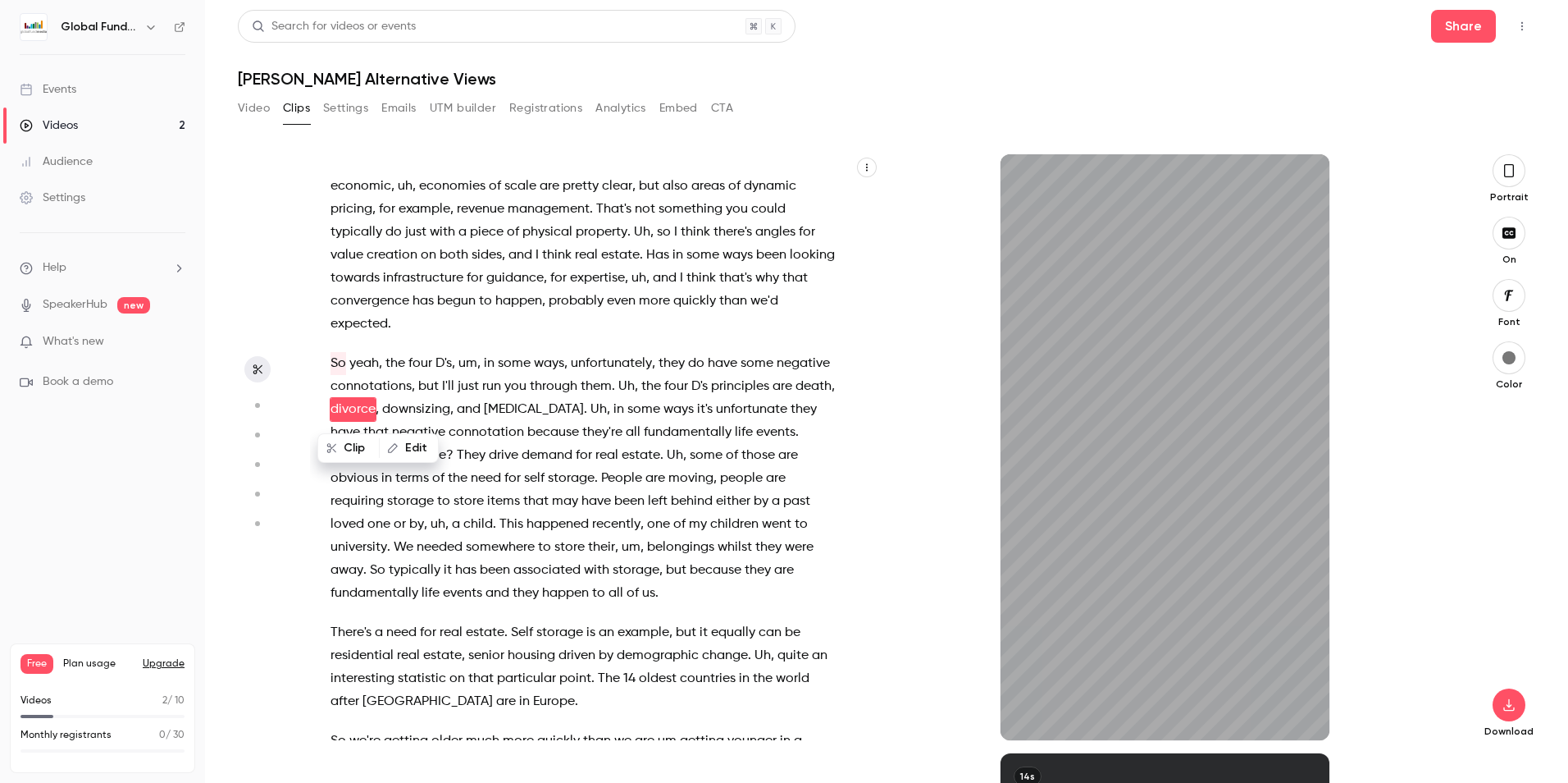
click at [913, 369] on div "11m" at bounding box center [1164, 447] width 570 height 586
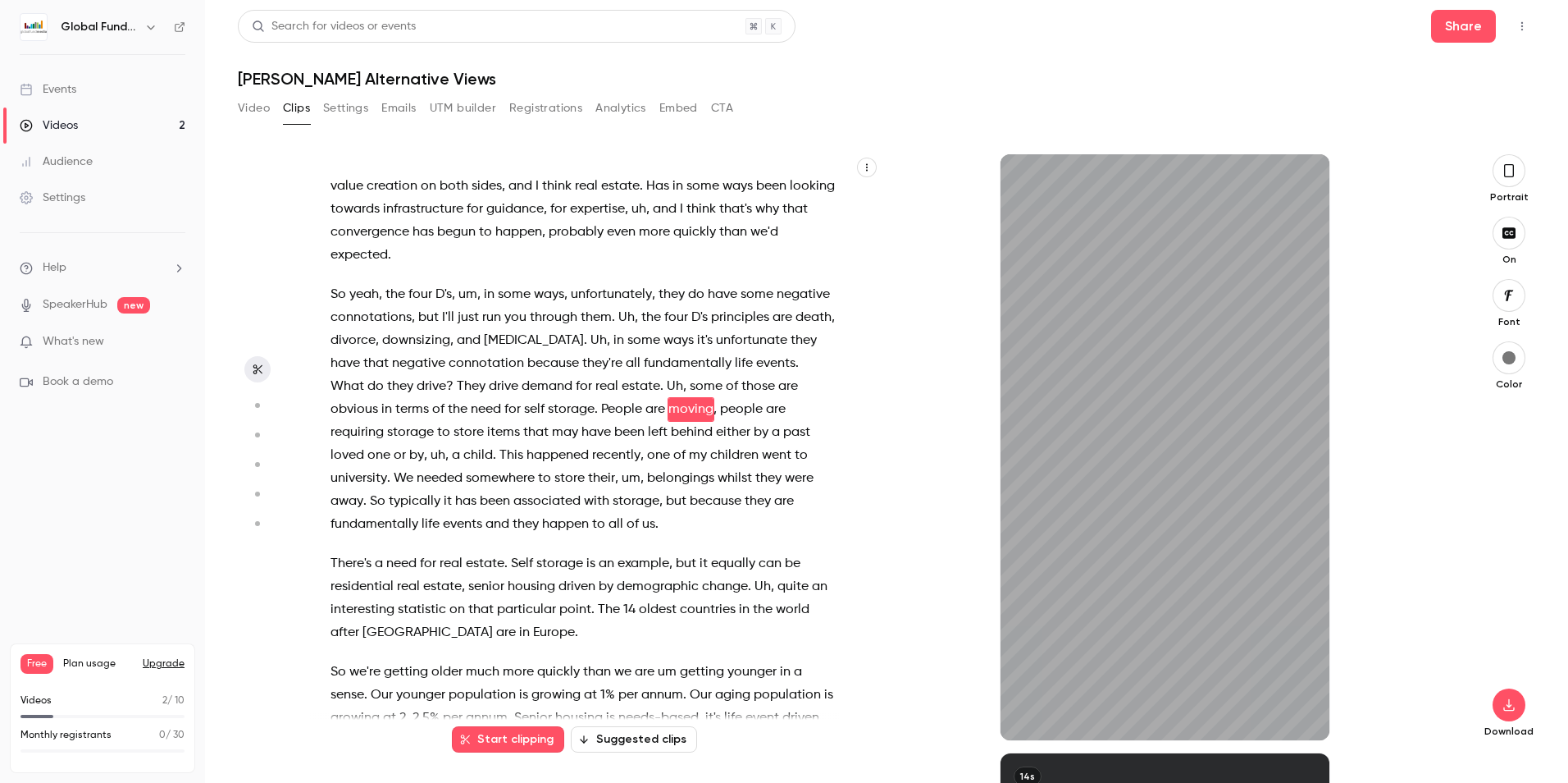
scroll to position [1032, 0]
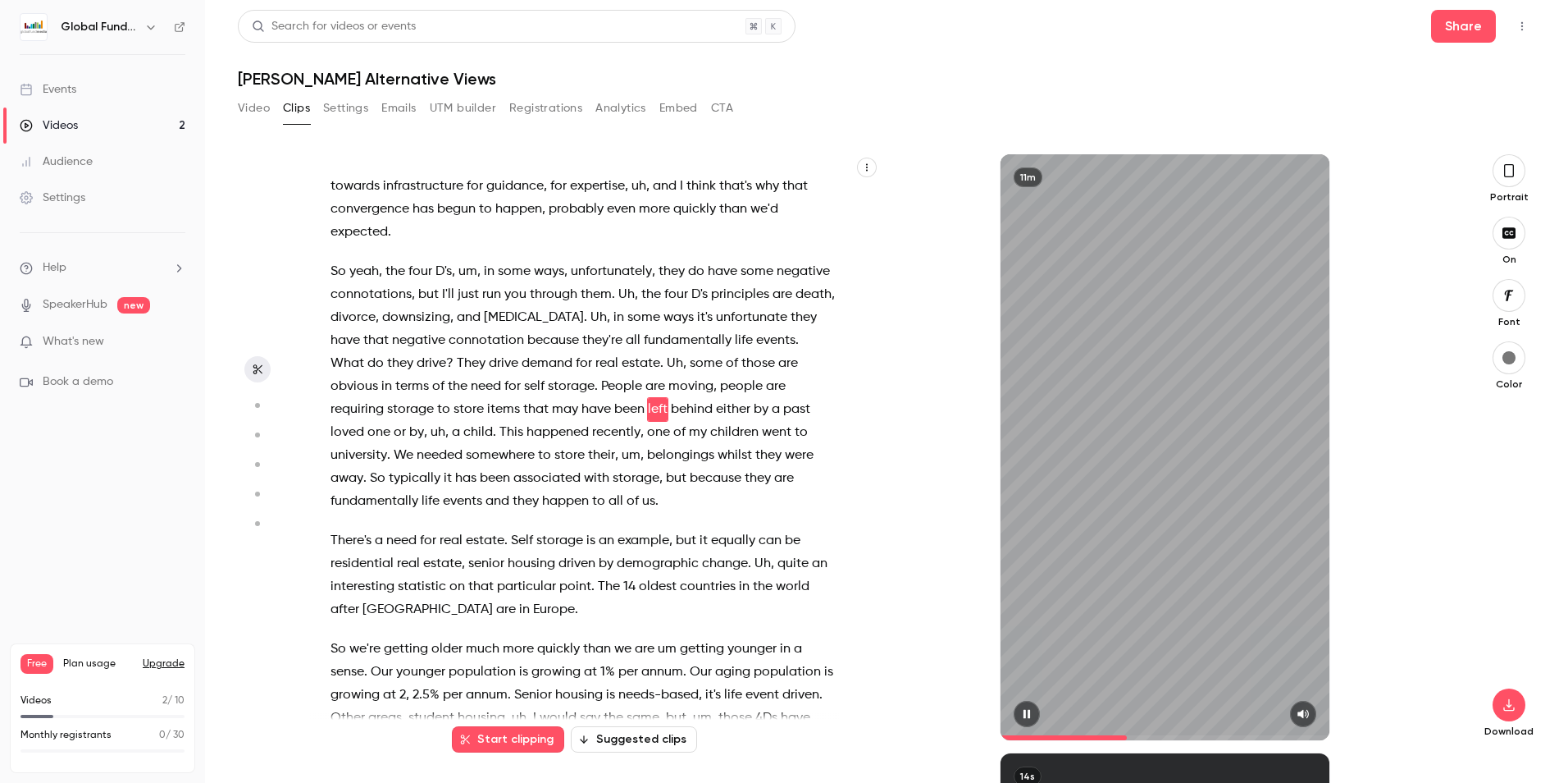
click at [1021, 713] on icon "button" at bounding box center [1026, 714] width 13 height 12
click at [1026, 710] on icon "button" at bounding box center [1026, 714] width 13 height 12
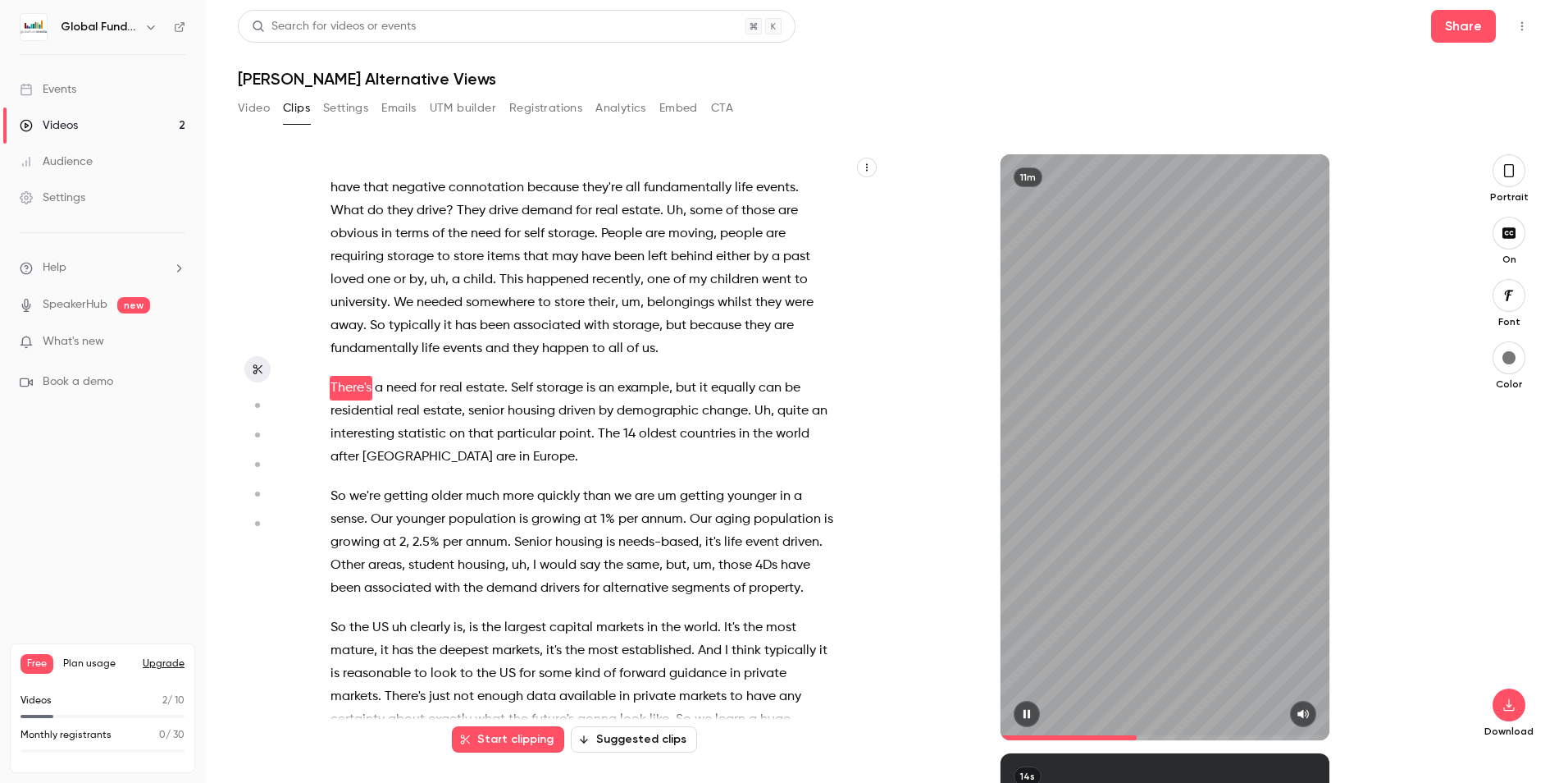
scroll to position [1186, 0]
click at [1026, 713] on icon "button" at bounding box center [1026, 714] width 13 height 12
click at [1018, 704] on button "button" at bounding box center [1026, 713] width 26 height 26
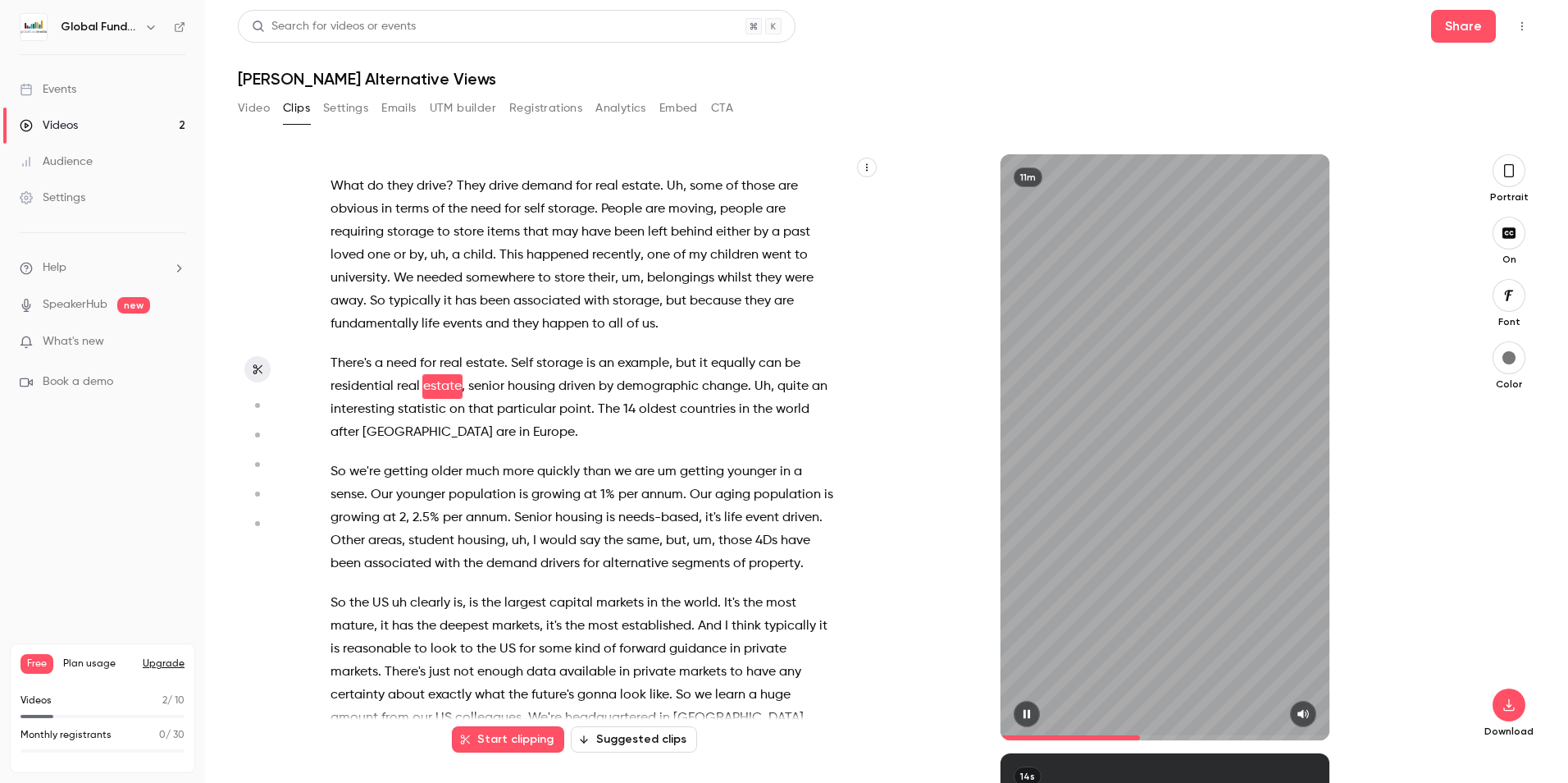
click at [1019, 704] on button "button" at bounding box center [1026, 713] width 26 height 26
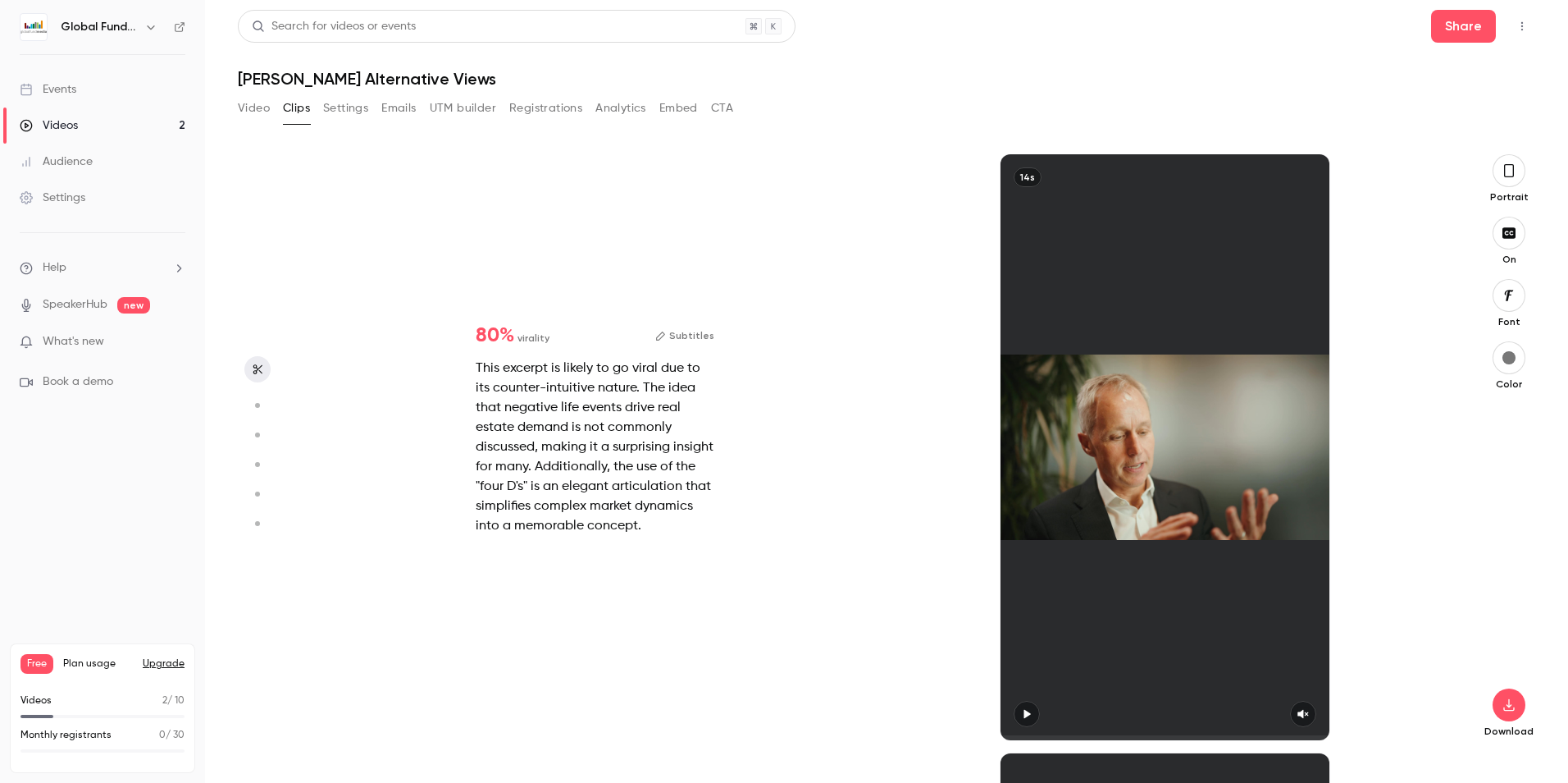
type input "*****"
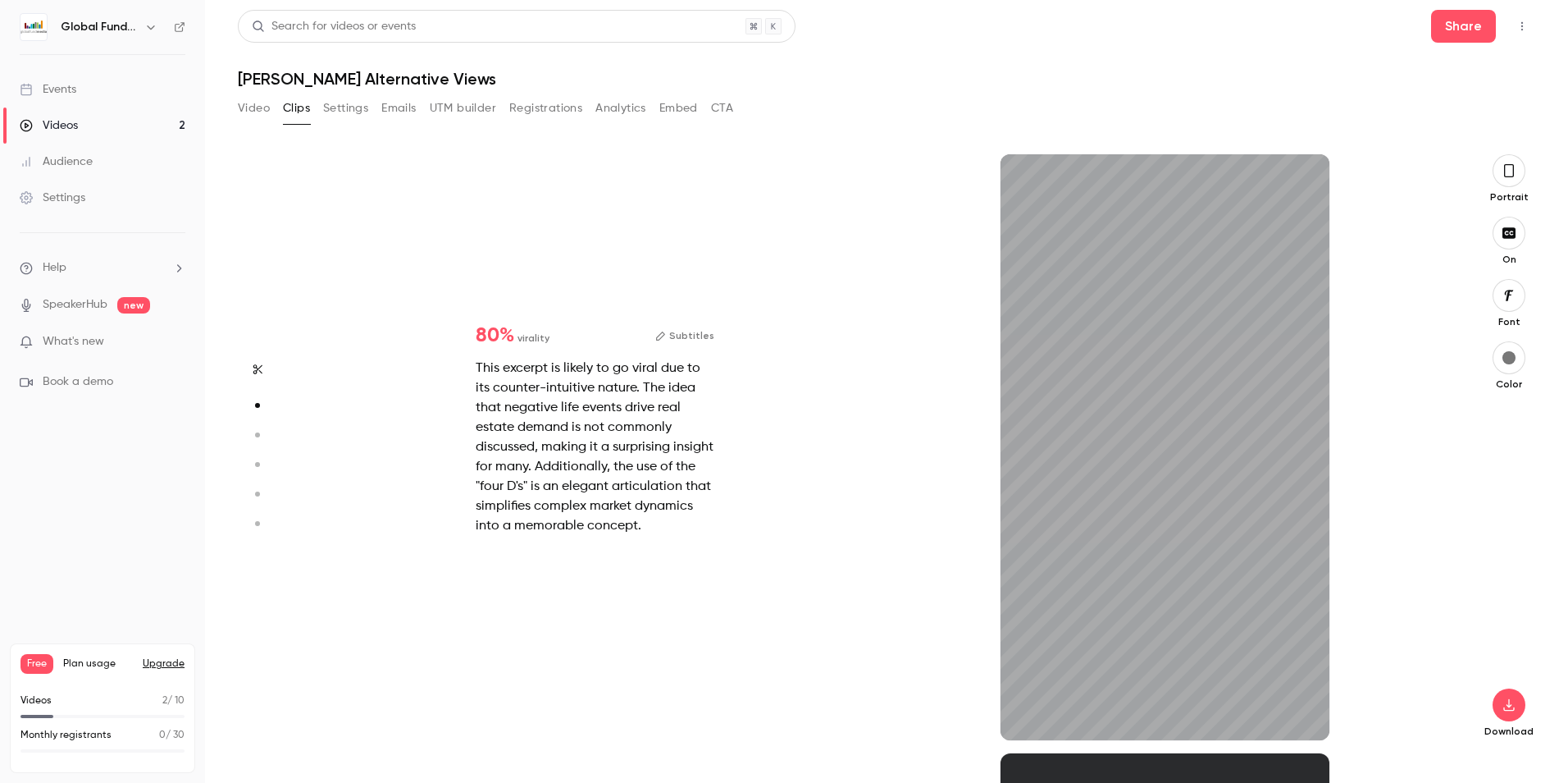
scroll to position [507, 0]
type input "***"
type input "*****"
type input "***"
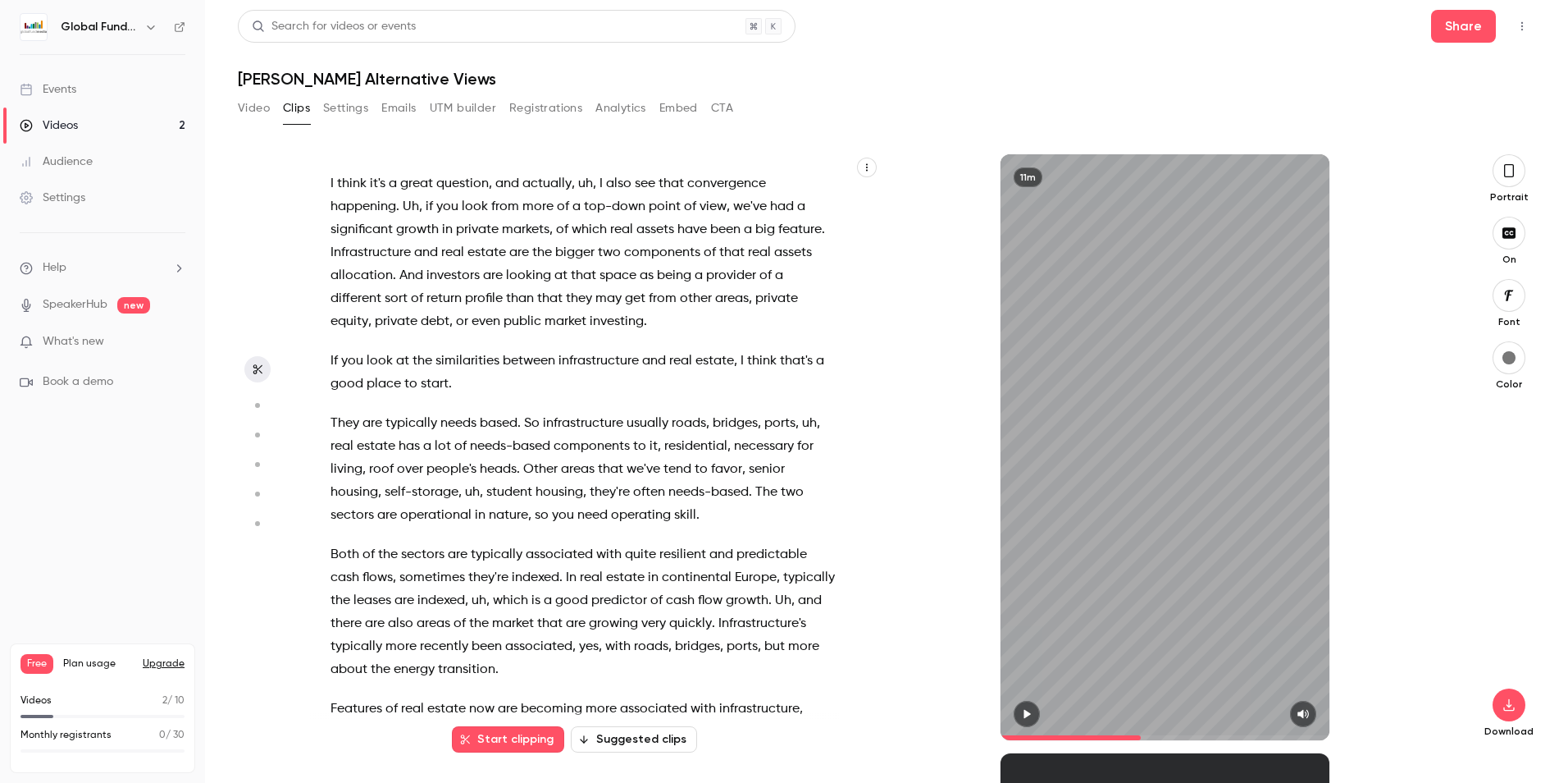
type input "*****"
type input "*"
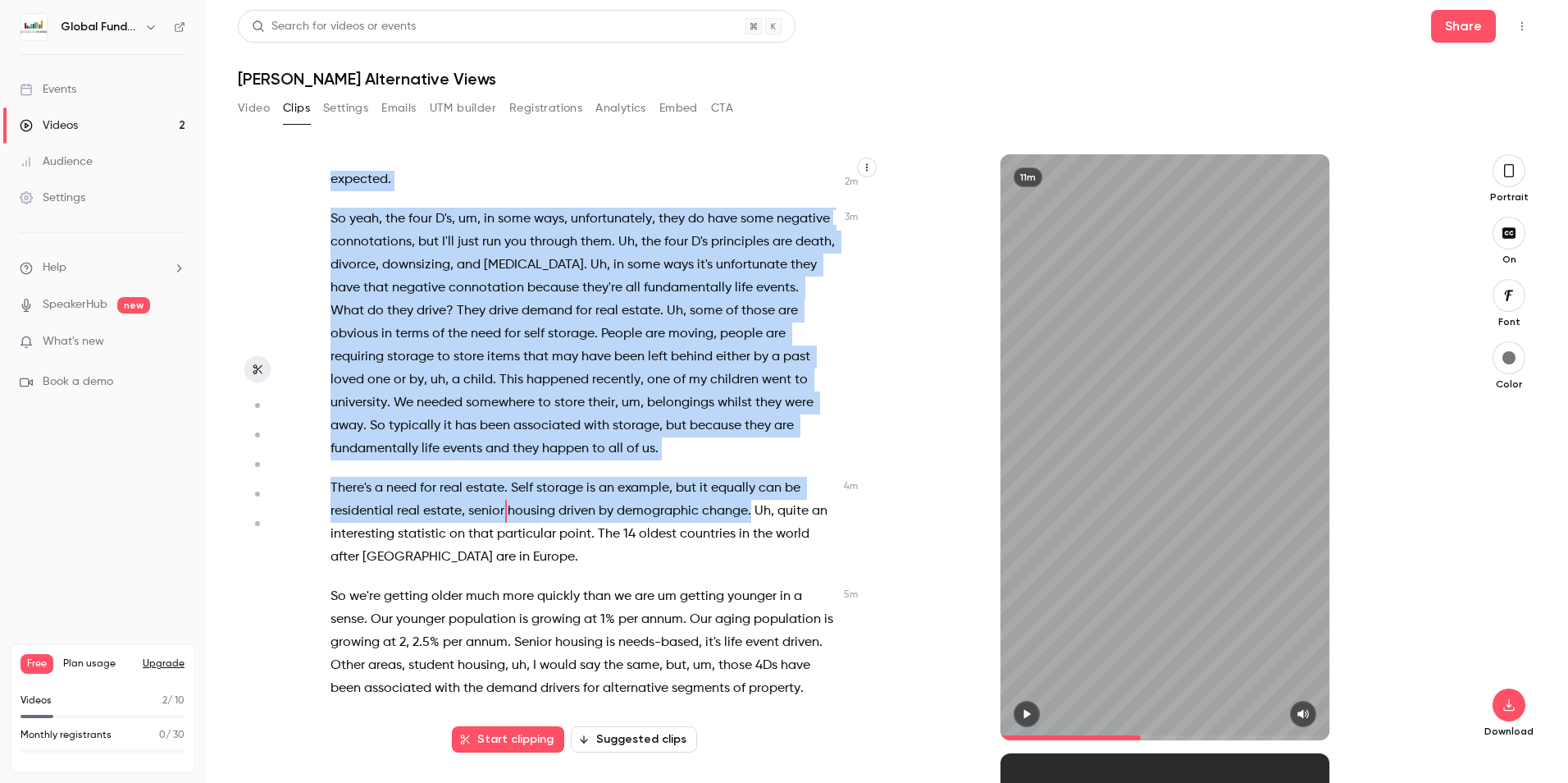
scroll to position [1050, 0]
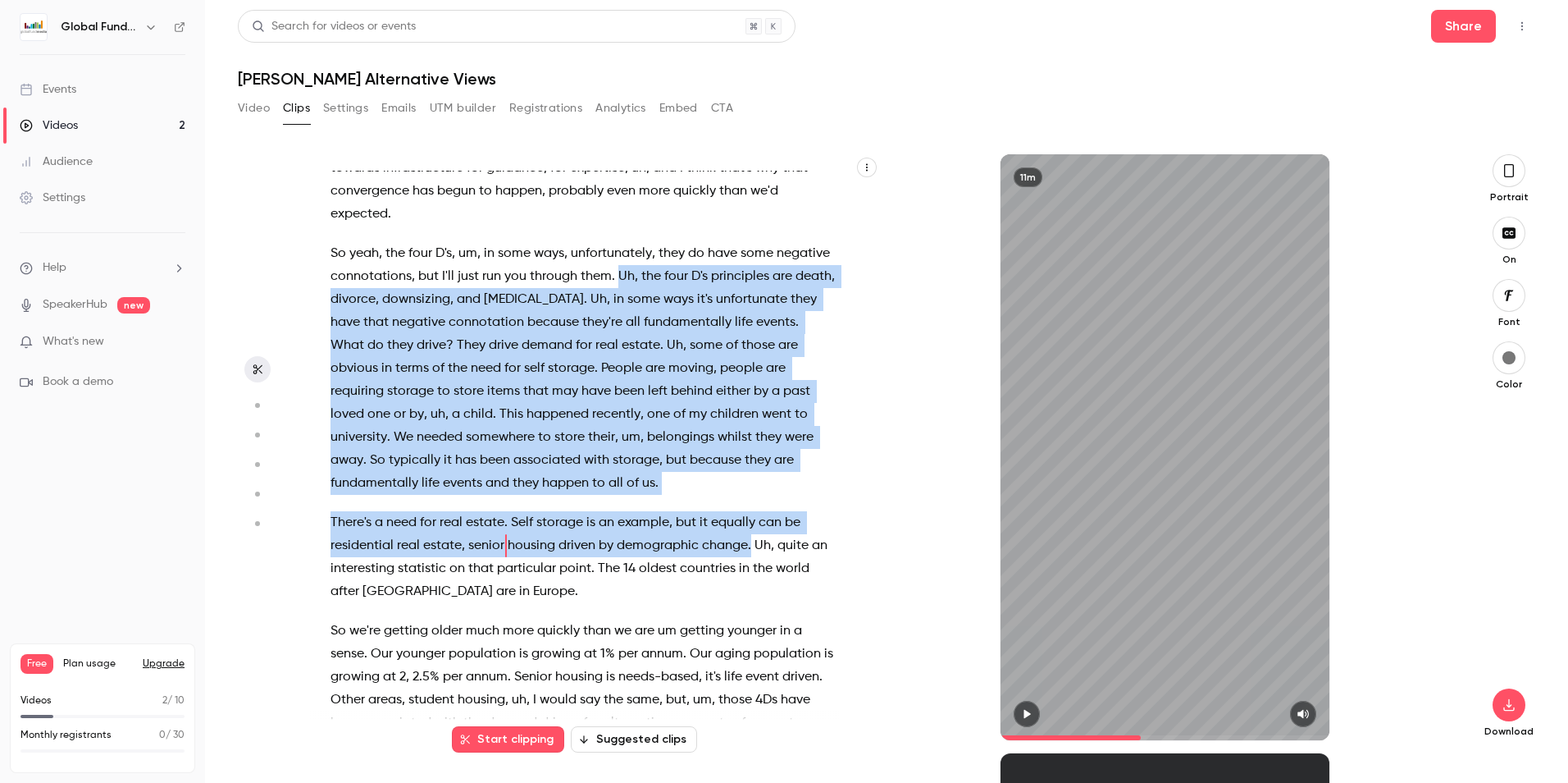
drag, startPoint x: 749, startPoint y: 456, endPoint x: 671, endPoint y: 315, distance: 161.1
click at [671, 315] on div "I think it's a great question , and actually , uh , I also see that convergence…" at bounding box center [591, 456] width 562 height 569
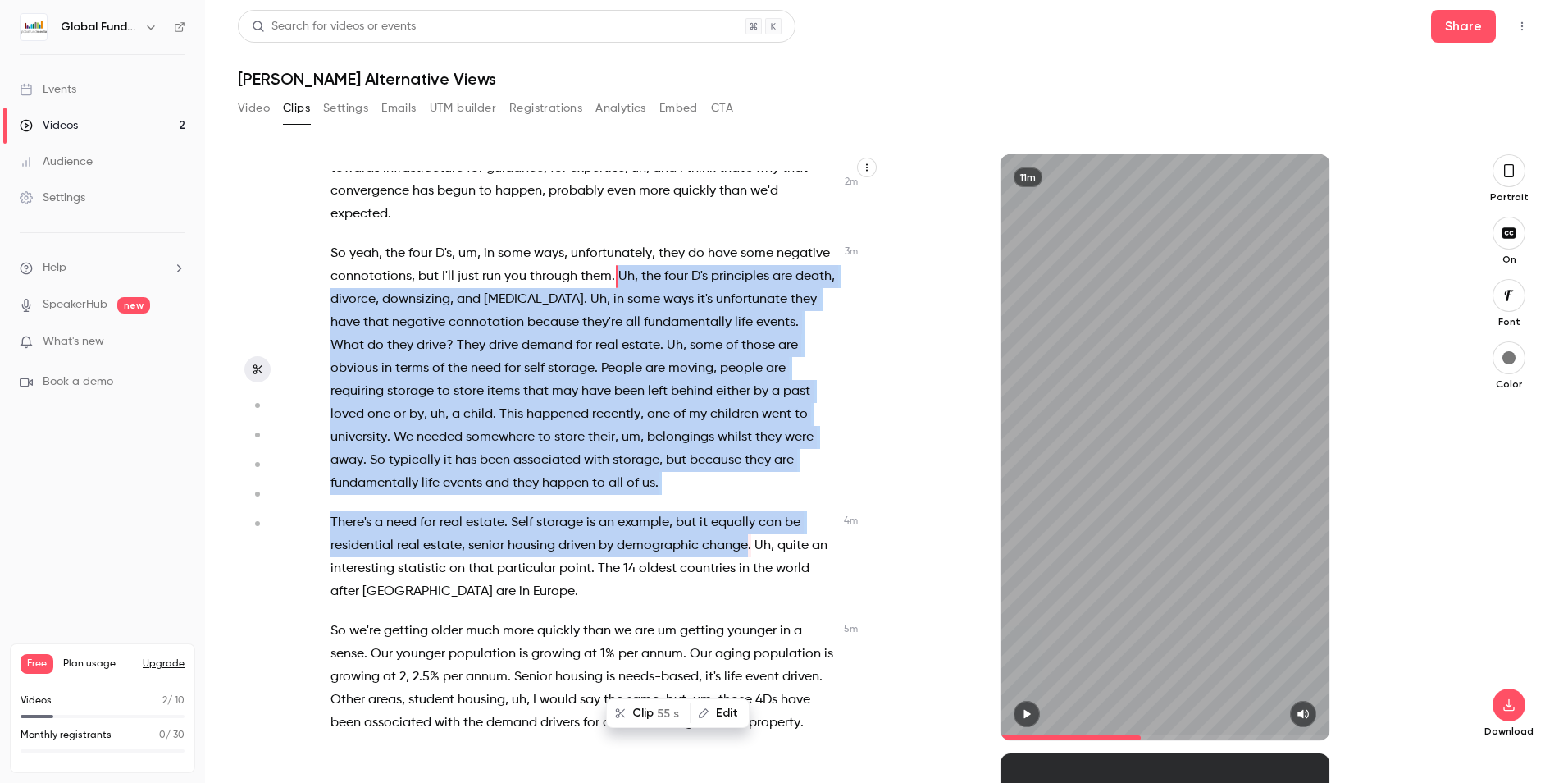
scroll to position [916, 0]
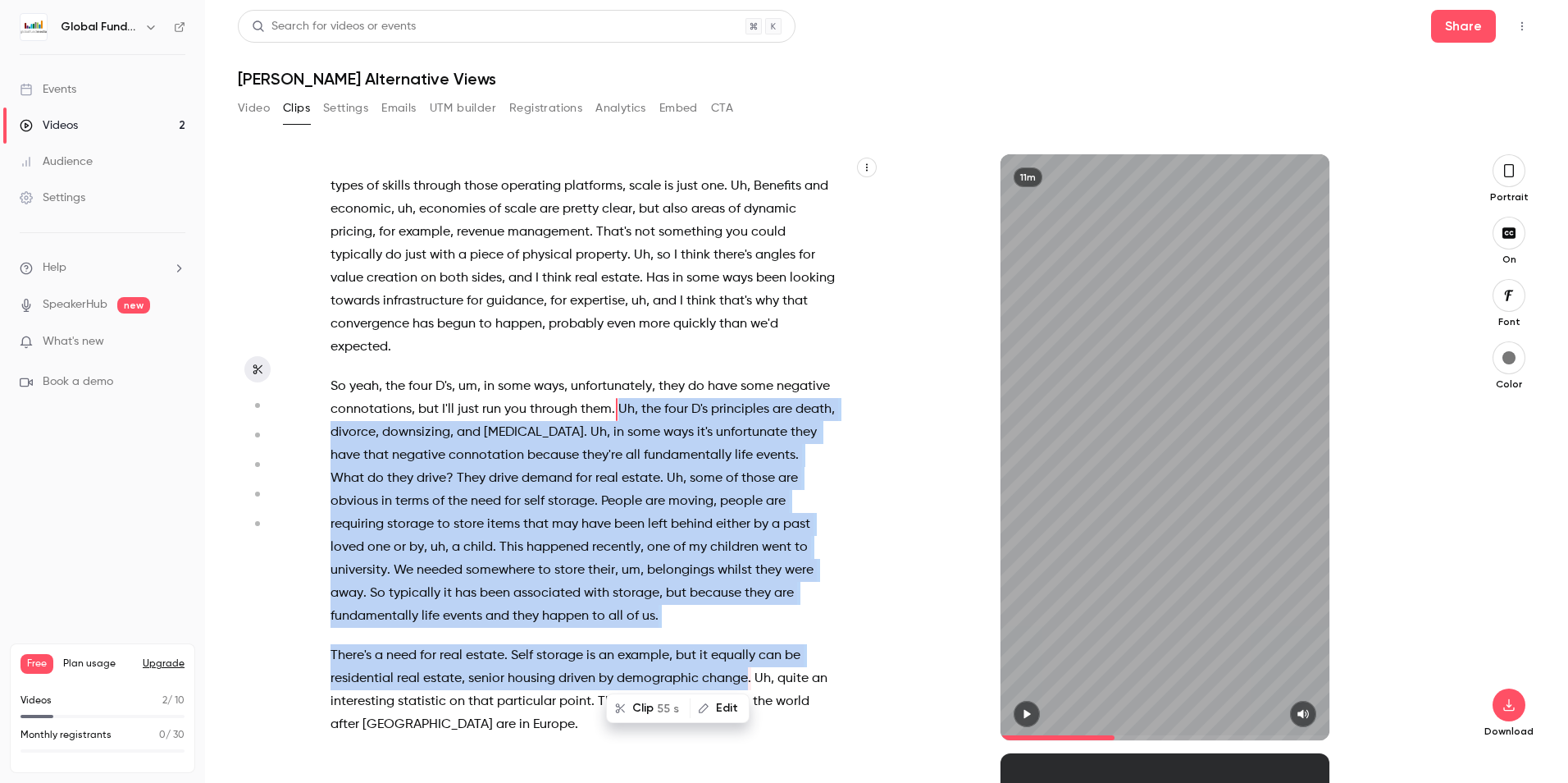
click at [648, 704] on button "Clip 55 s" at bounding box center [648, 707] width 82 height 26
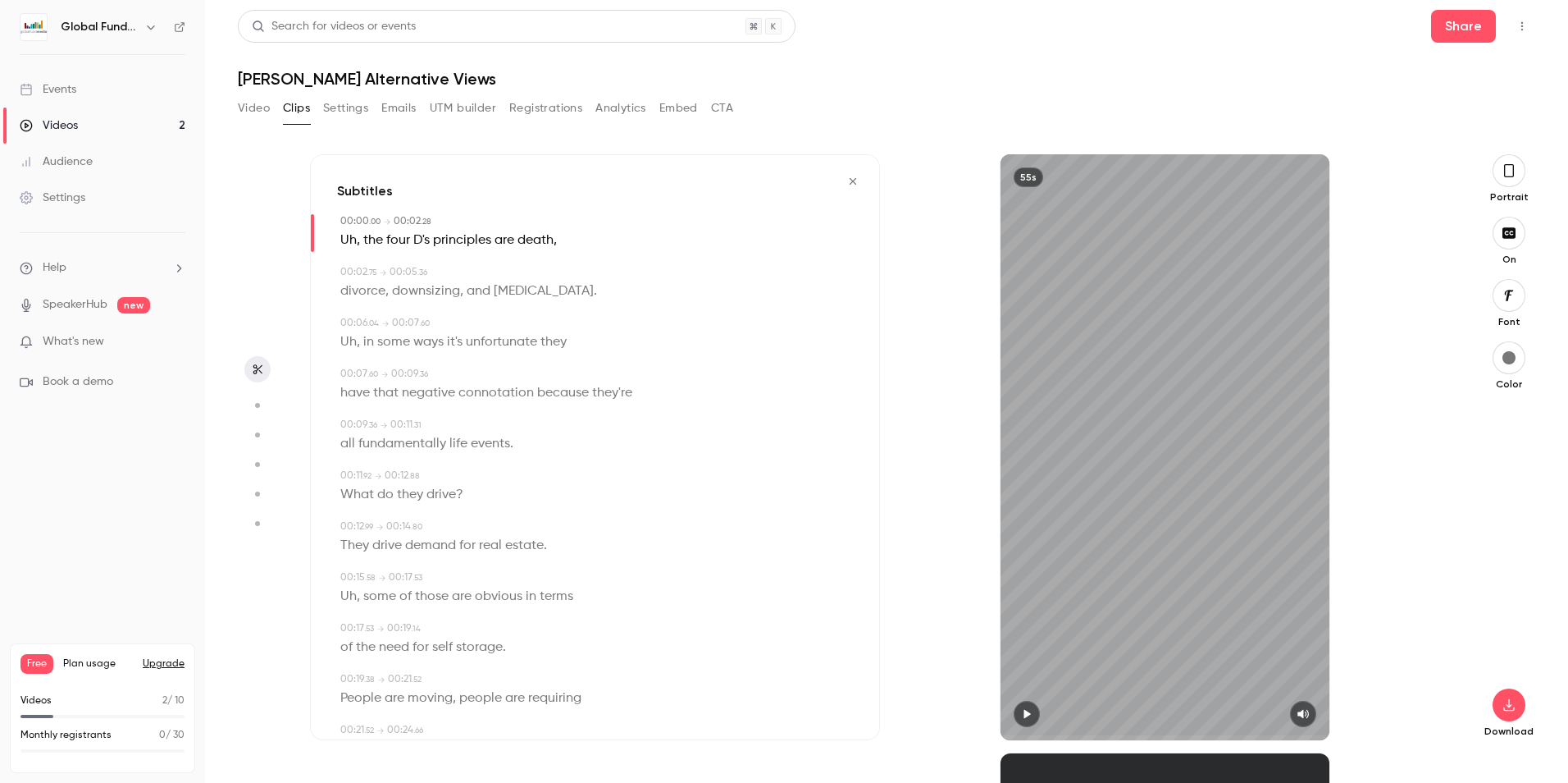
click at [1031, 712] on icon "button" at bounding box center [1026, 714] width 13 height 12
type input "****"
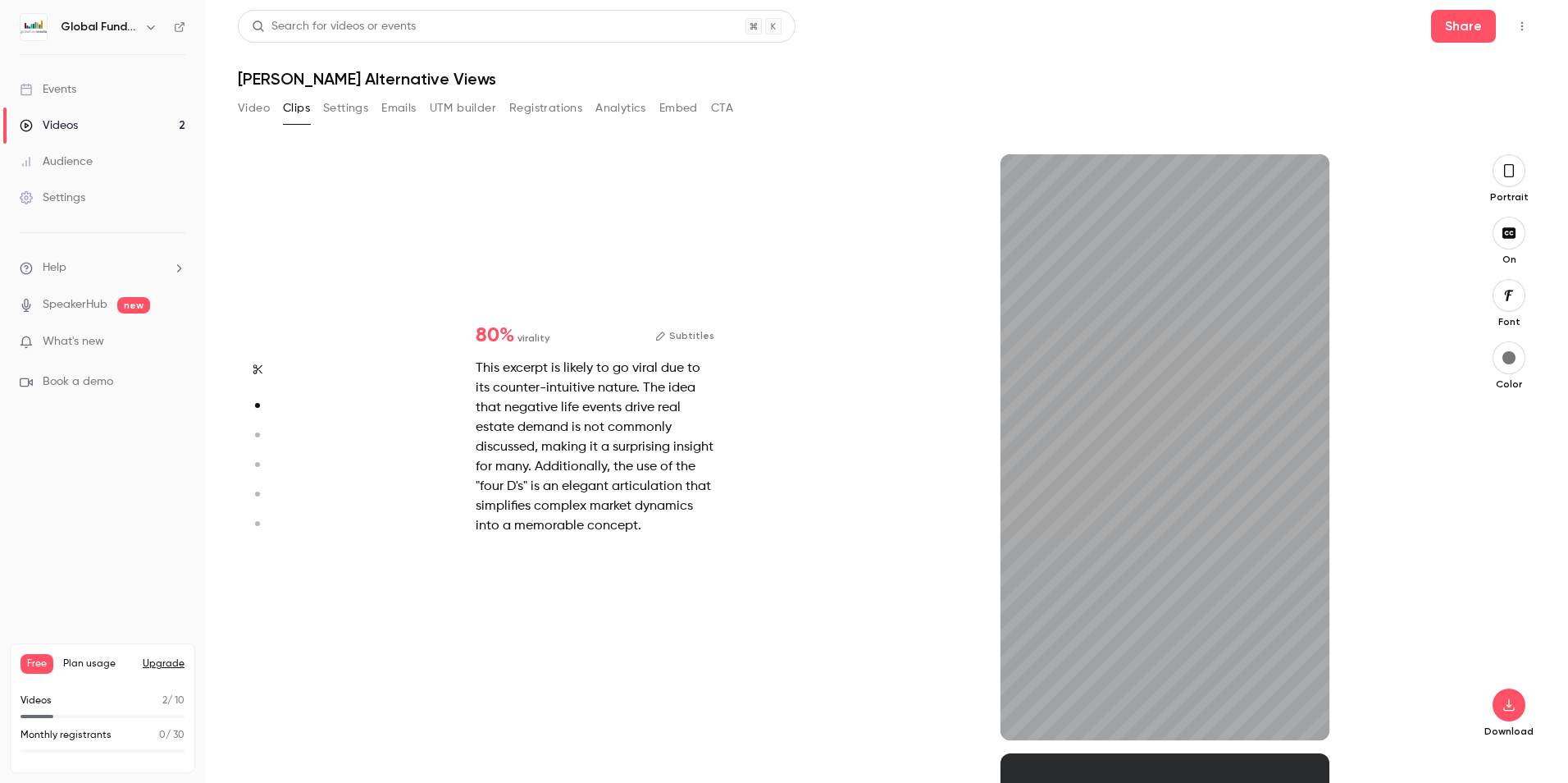
type input "***"
type input "****"
type input "***"
type input "****"
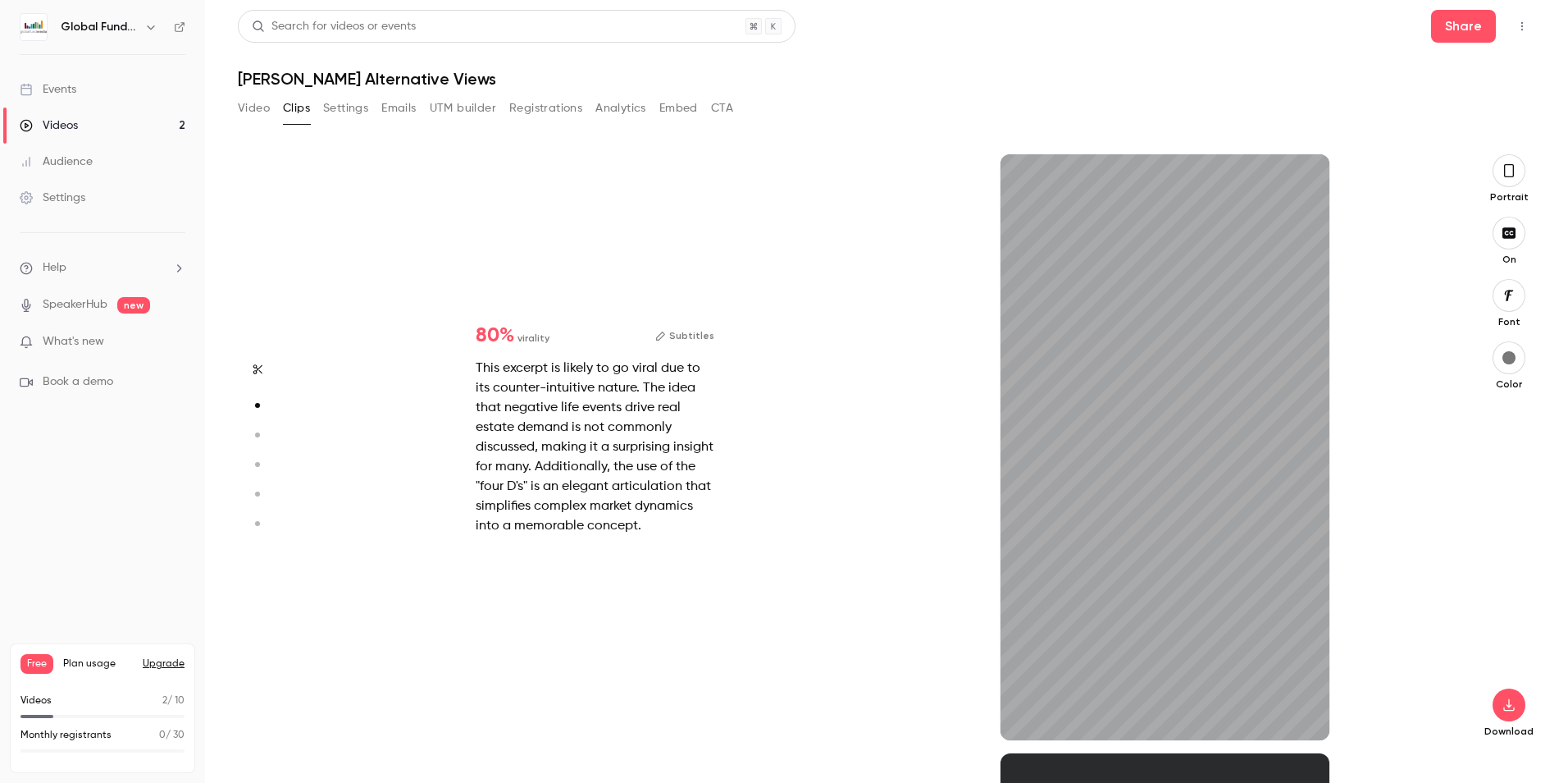
type input "*"
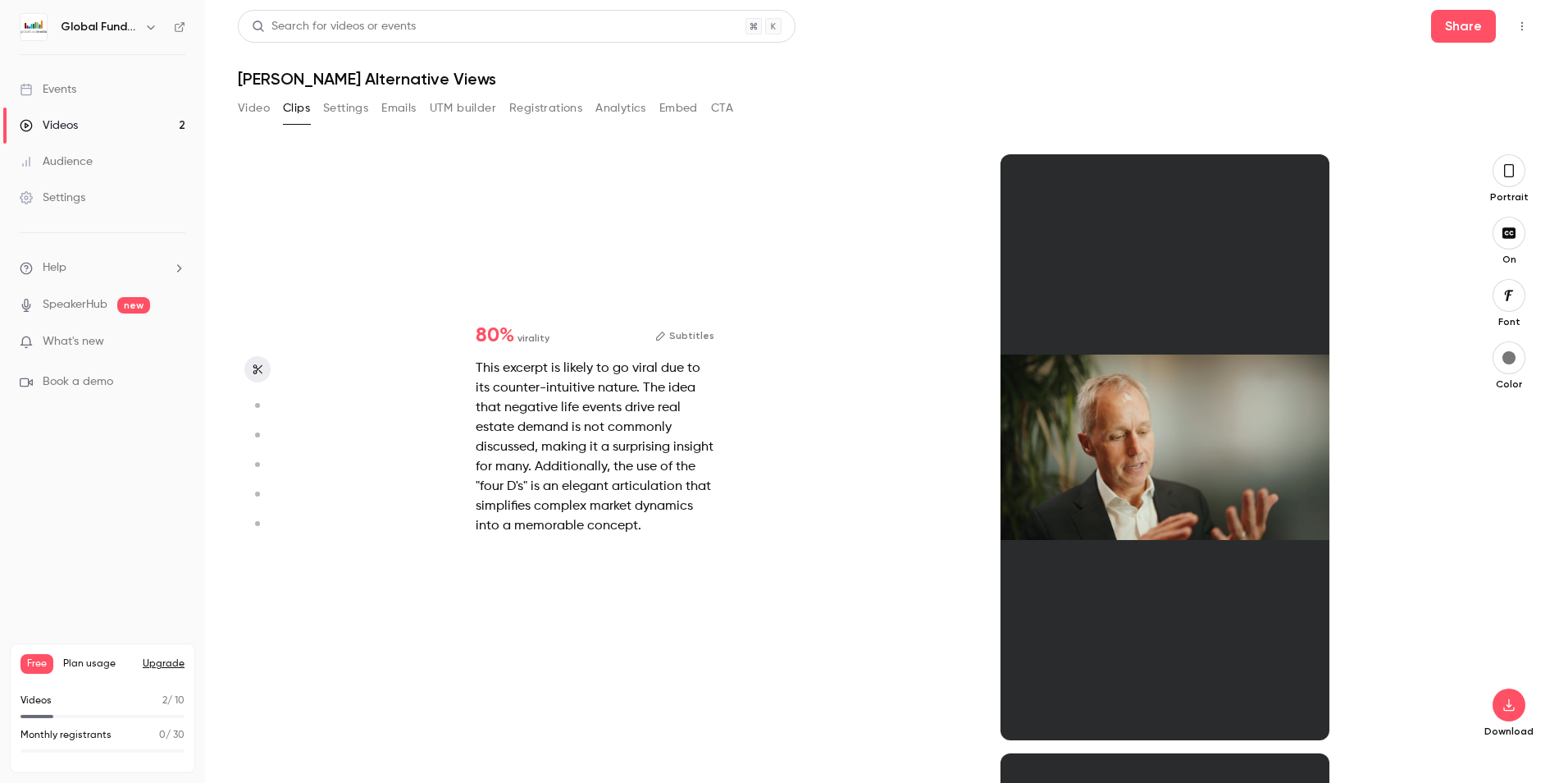
scroll to position [0, 0]
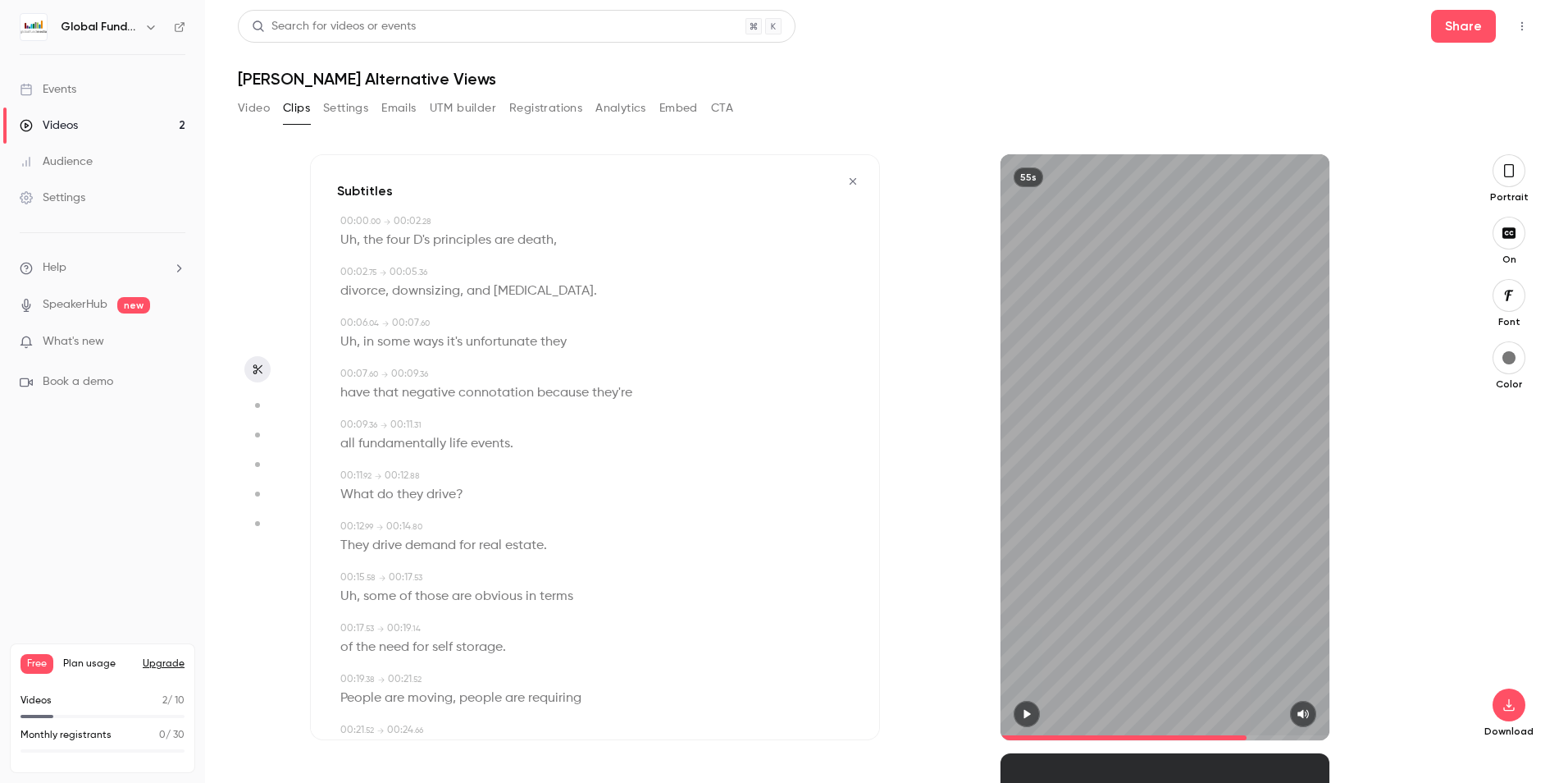
click at [1024, 709] on icon "button" at bounding box center [1026, 713] width 7 height 9
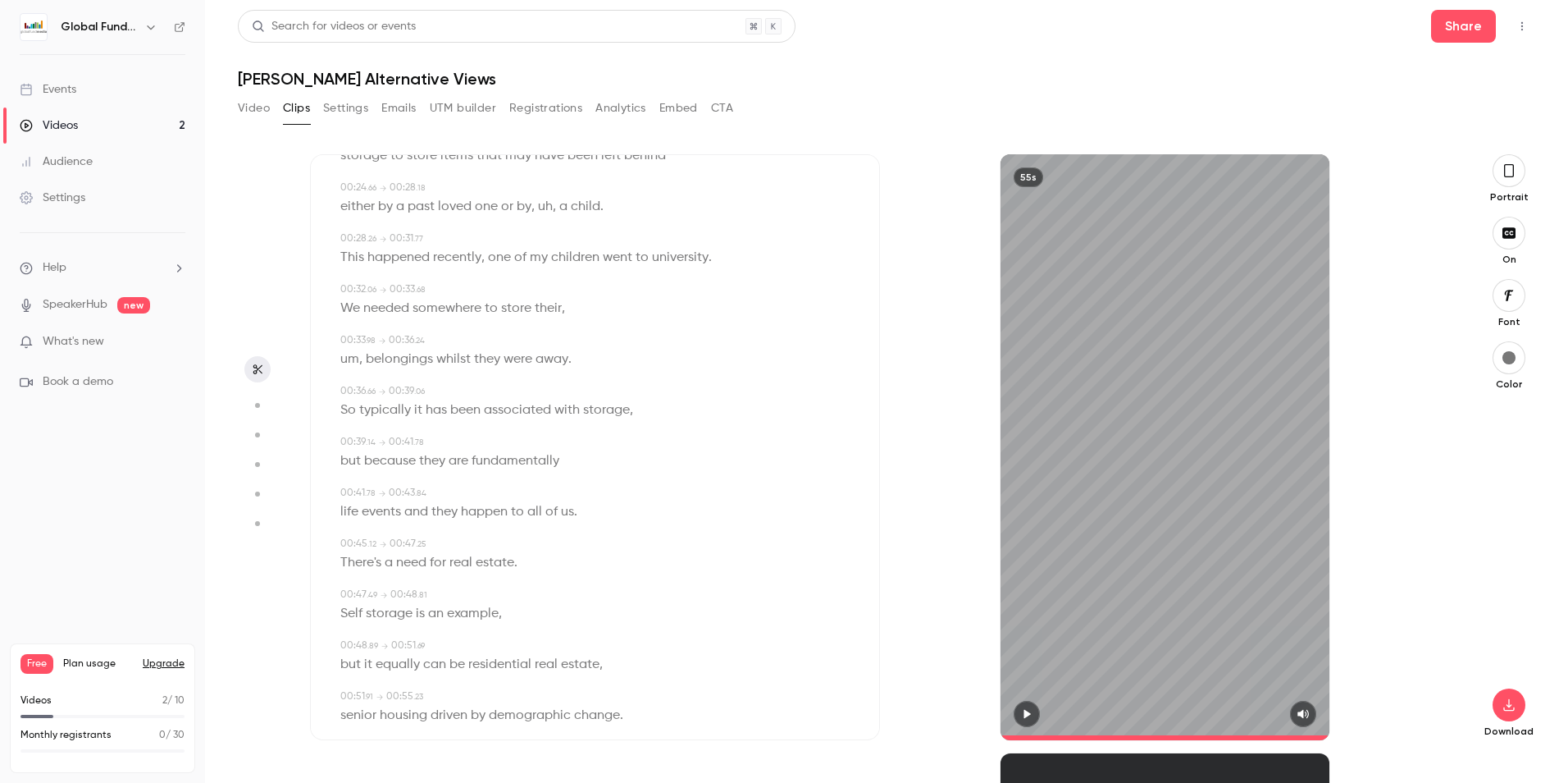
scroll to position [595, 0]
click at [1260, 729] on span at bounding box center [1164, 737] width 329 height 26
click at [1027, 713] on icon "button" at bounding box center [1026, 713] width 7 height 9
click at [1024, 704] on button "button" at bounding box center [1026, 713] width 26 height 26
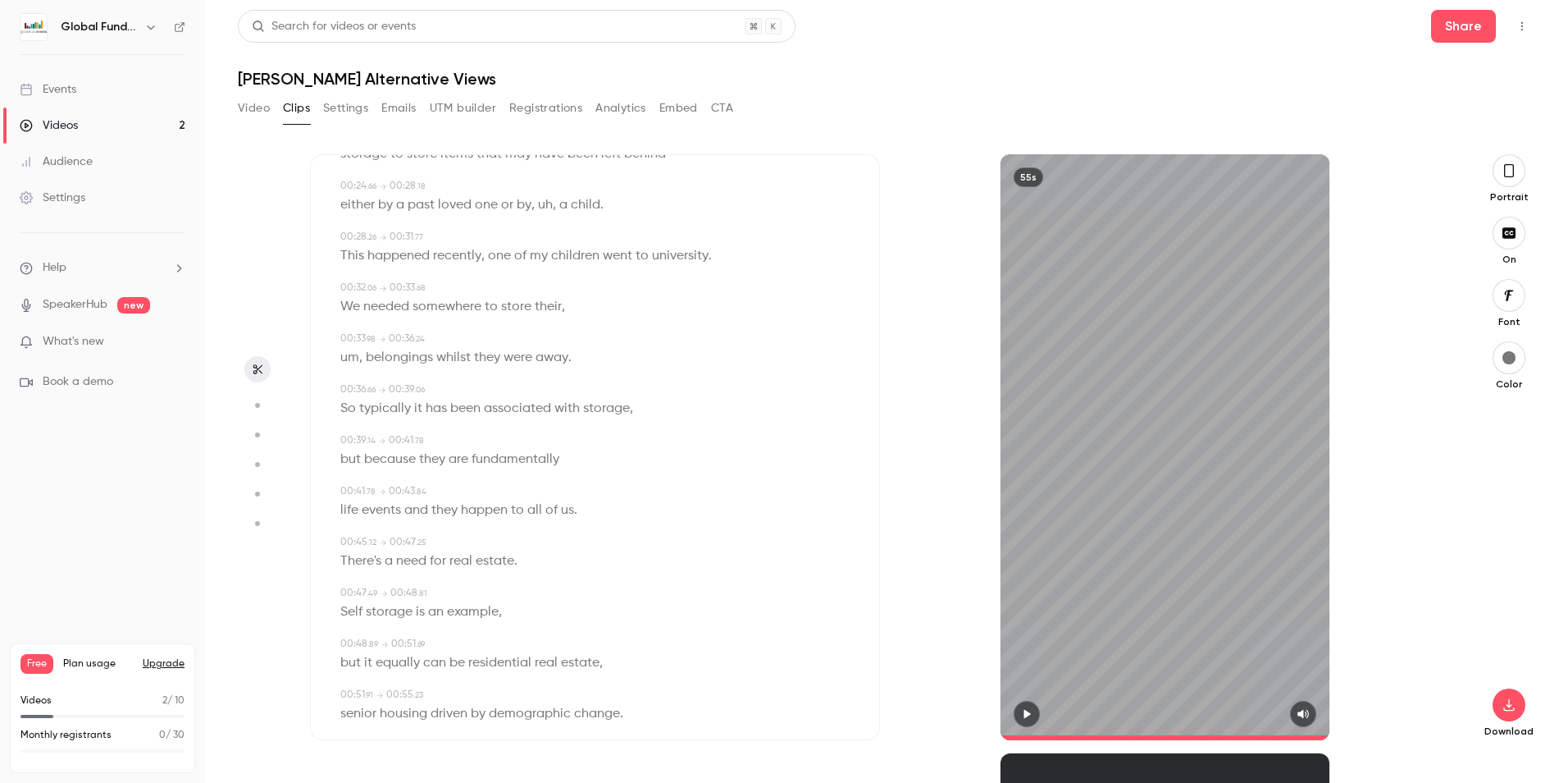
click at [1034, 709] on button "button" at bounding box center [1026, 713] width 26 height 26
click at [1029, 709] on icon "button" at bounding box center [1026, 713] width 7 height 9
type input "***"
click at [260, 374] on icon "button" at bounding box center [257, 369] width 13 height 12
click at [260, 368] on icon "button" at bounding box center [257, 369] width 13 height 12
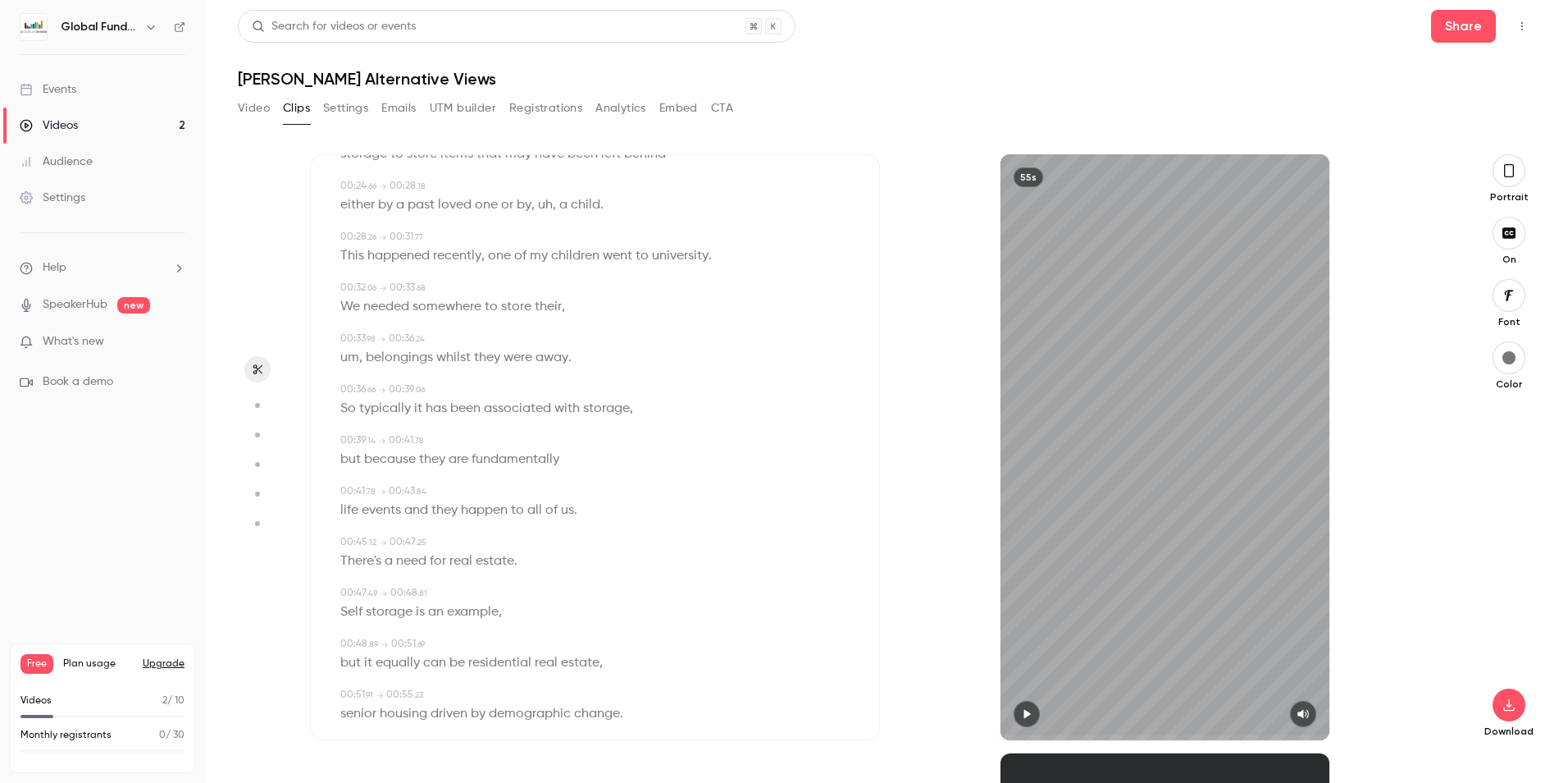
click at [266, 105] on button "Video" at bounding box center [254, 108] width 32 height 26
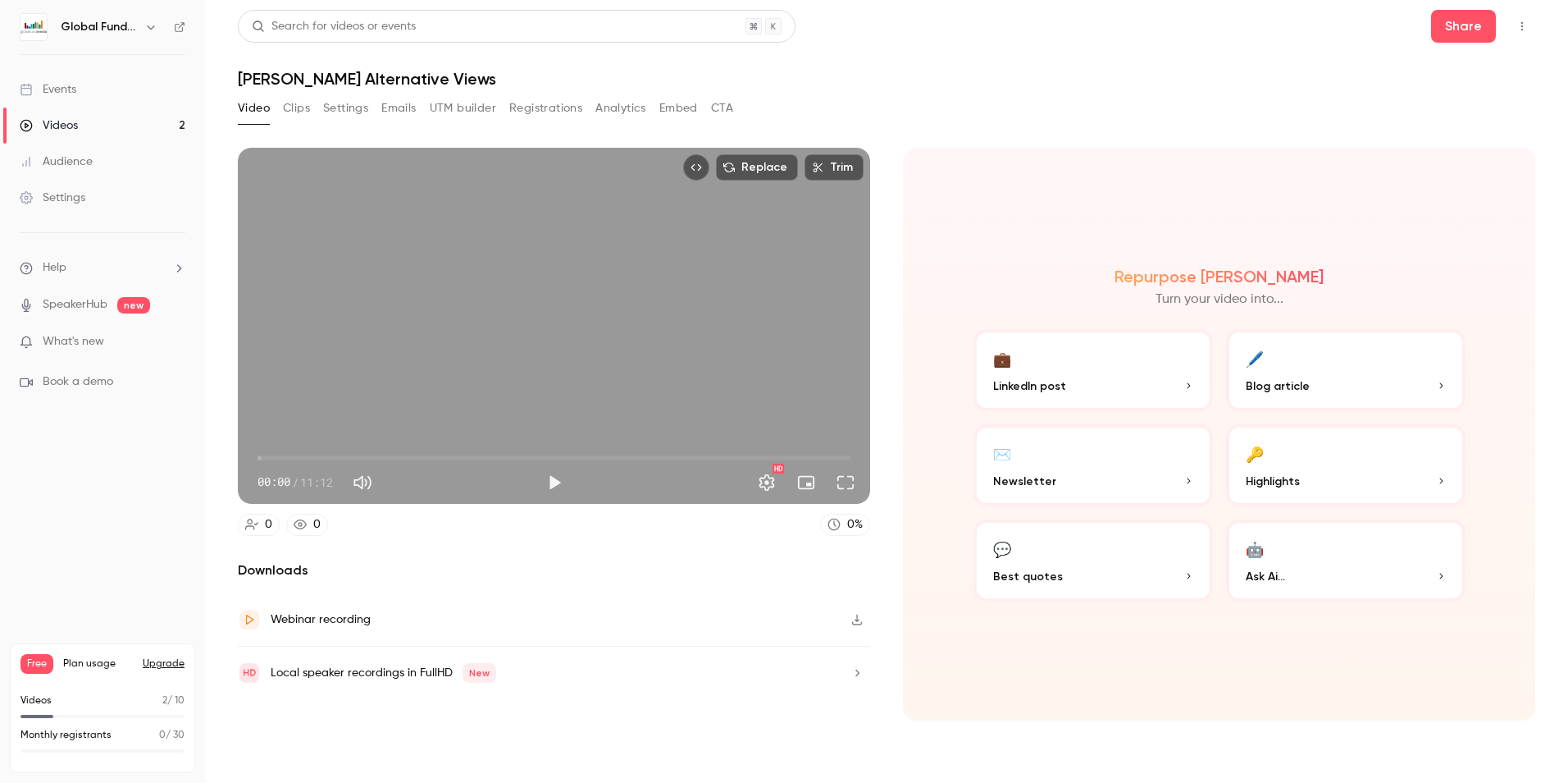
click at [292, 105] on button "Clips" at bounding box center [295, 108] width 27 height 26
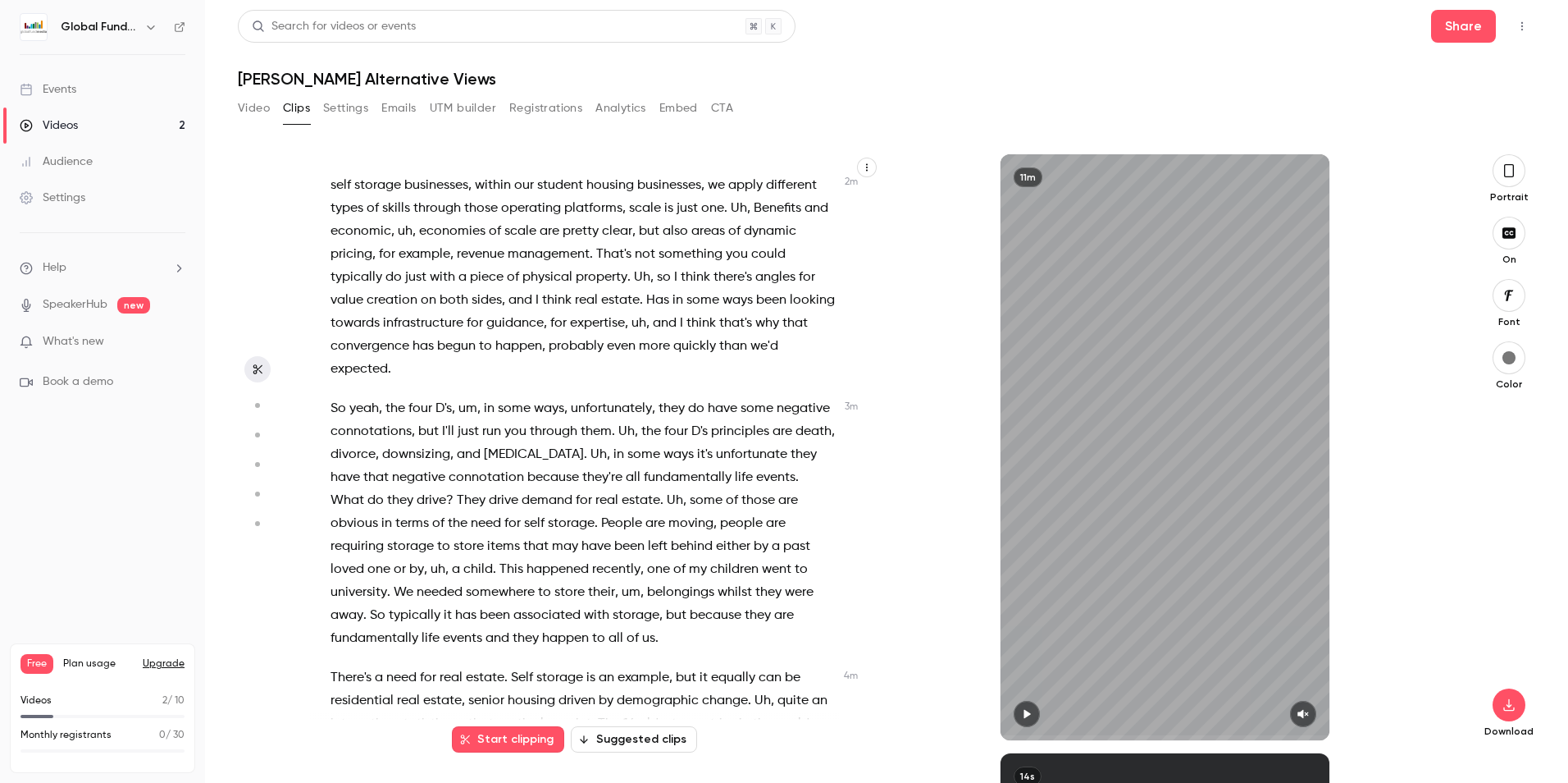
scroll to position [902, 0]
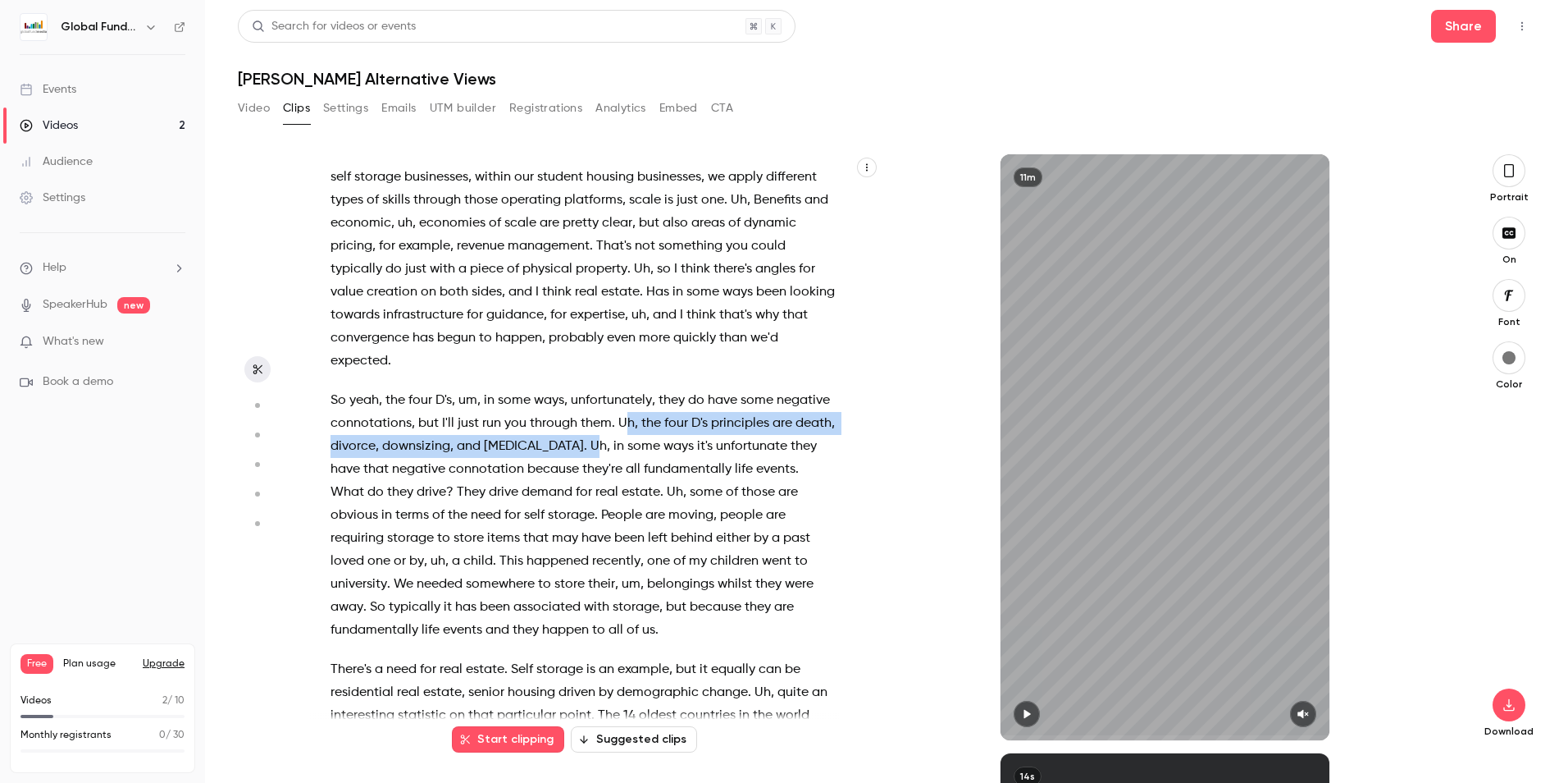
drag, startPoint x: 677, startPoint y: 466, endPoint x: 689, endPoint y: 489, distance: 25.9
click at [689, 489] on p "So yeah , the four D's , um , in some ways , unfortunately , they do have some …" at bounding box center [582, 515] width 504 height 253
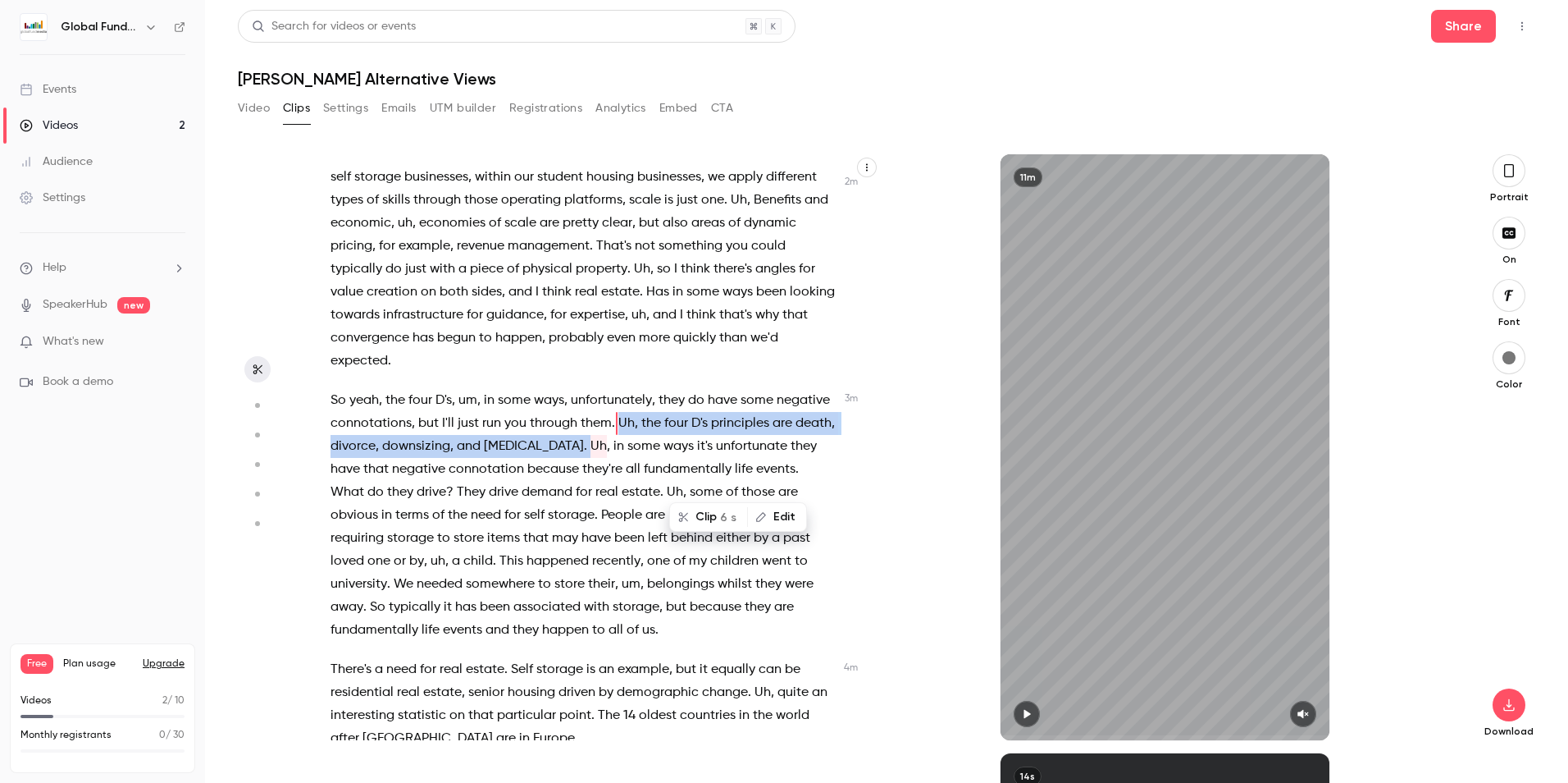
scroll to position [916, 0]
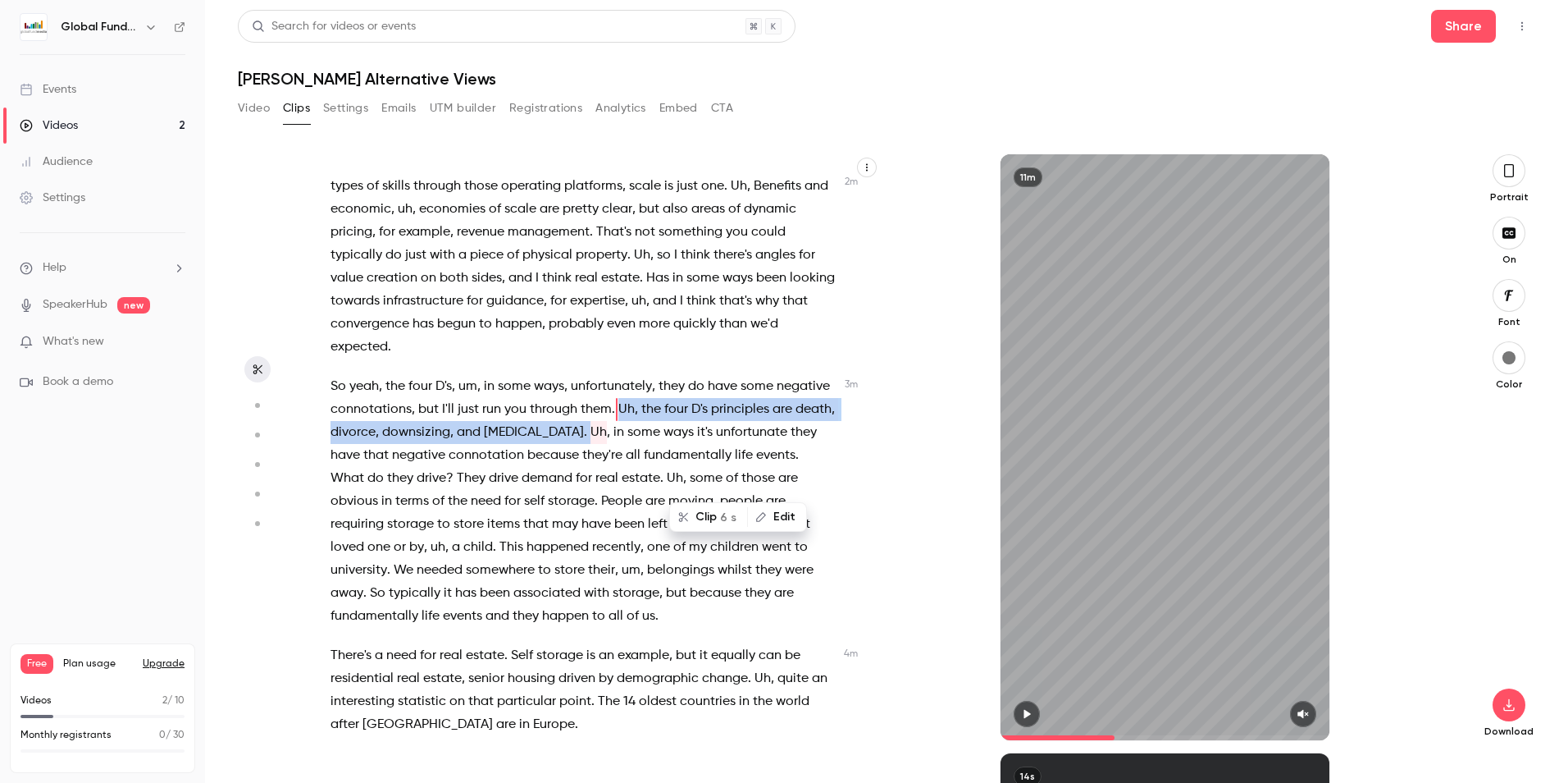
drag, startPoint x: 689, startPoint y: 489, endPoint x: 664, endPoint y: 469, distance: 32.0
click at [584, 444] on span "[MEDICAL_DATA]" at bounding box center [534, 432] width 100 height 23
drag, startPoint x: 671, startPoint y: 451, endPoint x: 680, endPoint y: 467, distance: 18.4
click at [634, 421] on span "Uh" at bounding box center [626, 409] width 16 height 23
click at [584, 444] on span "[MEDICAL_DATA]" at bounding box center [534, 432] width 100 height 23
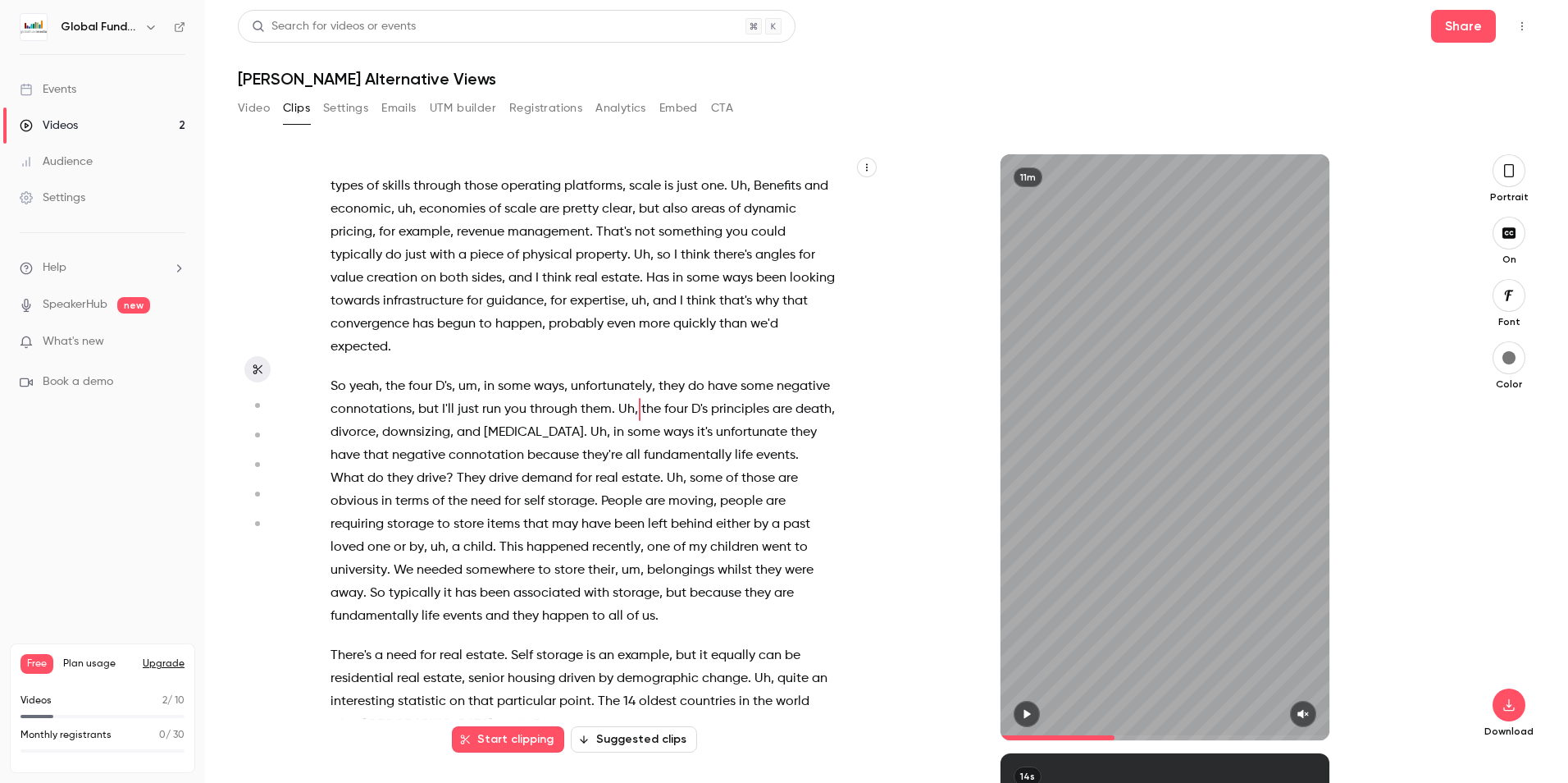
click at [1025, 710] on icon "button" at bounding box center [1026, 713] width 7 height 9
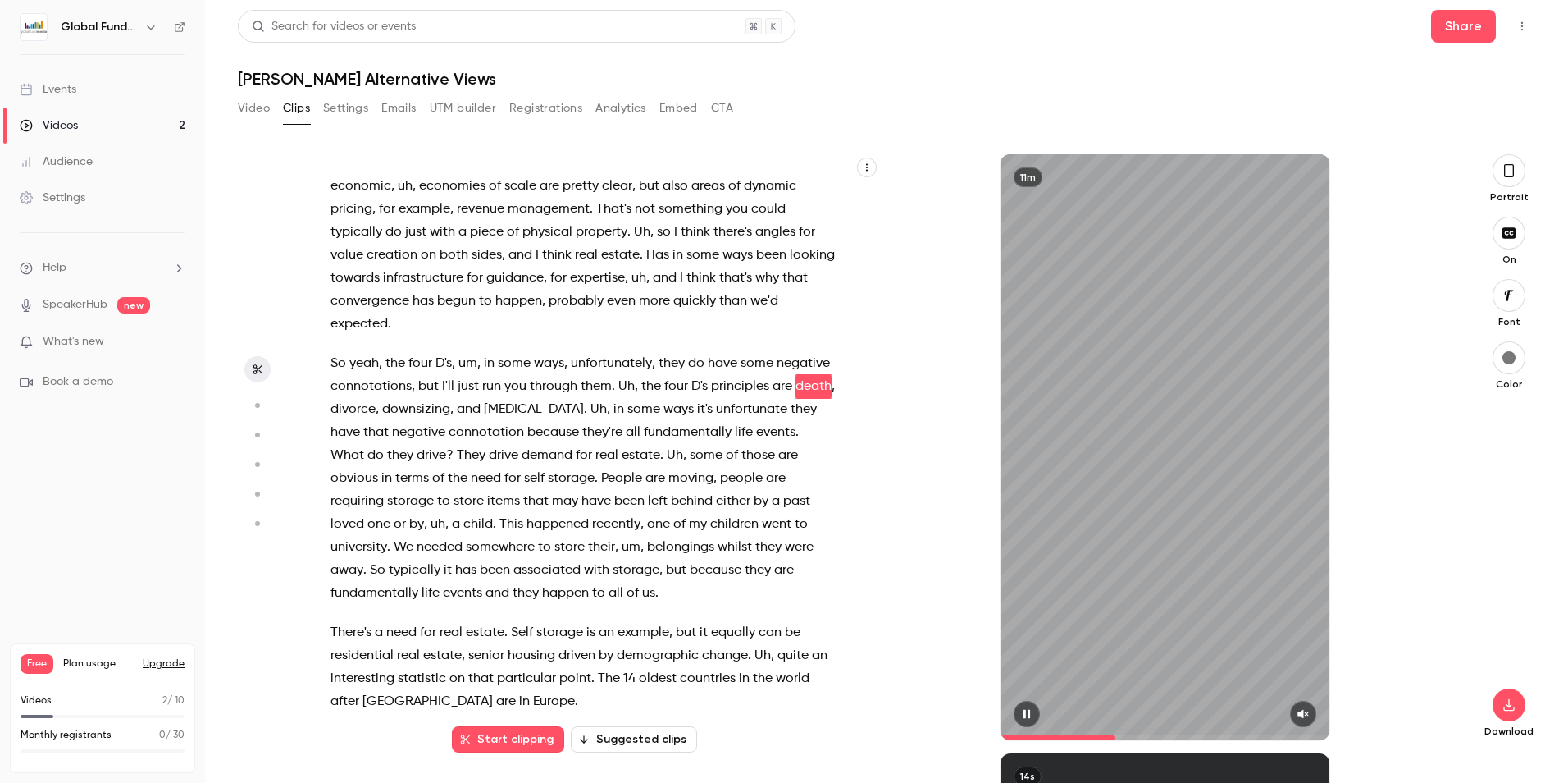
click at [1293, 711] on button "button" at bounding box center [1303, 713] width 26 height 26
click at [661, 398] on span "the" at bounding box center [651, 386] width 20 height 23
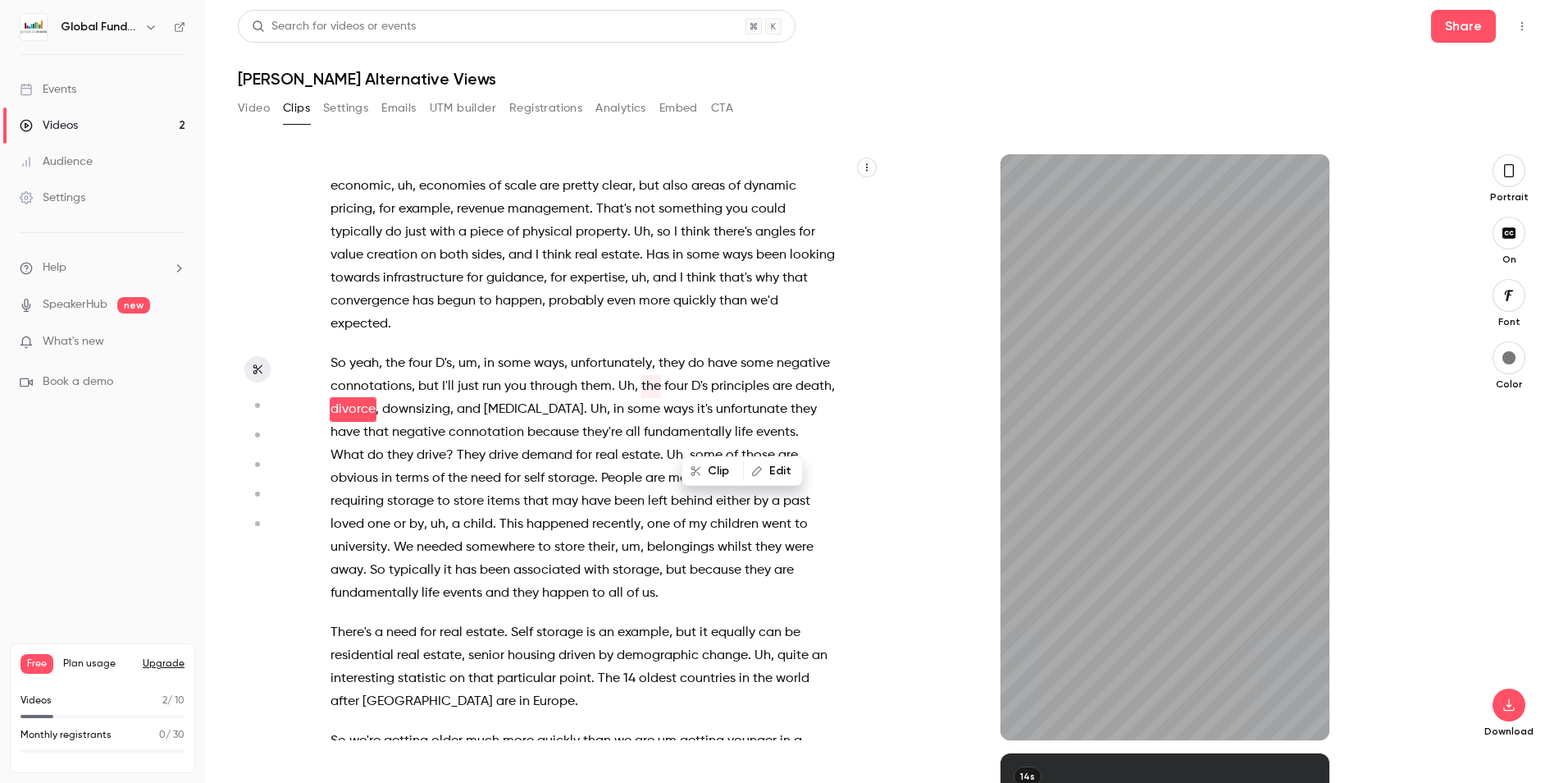
click at [634, 398] on span "Uh" at bounding box center [626, 386] width 16 height 23
click at [1036, 713] on button "button" at bounding box center [1026, 713] width 26 height 26
type input "*****"
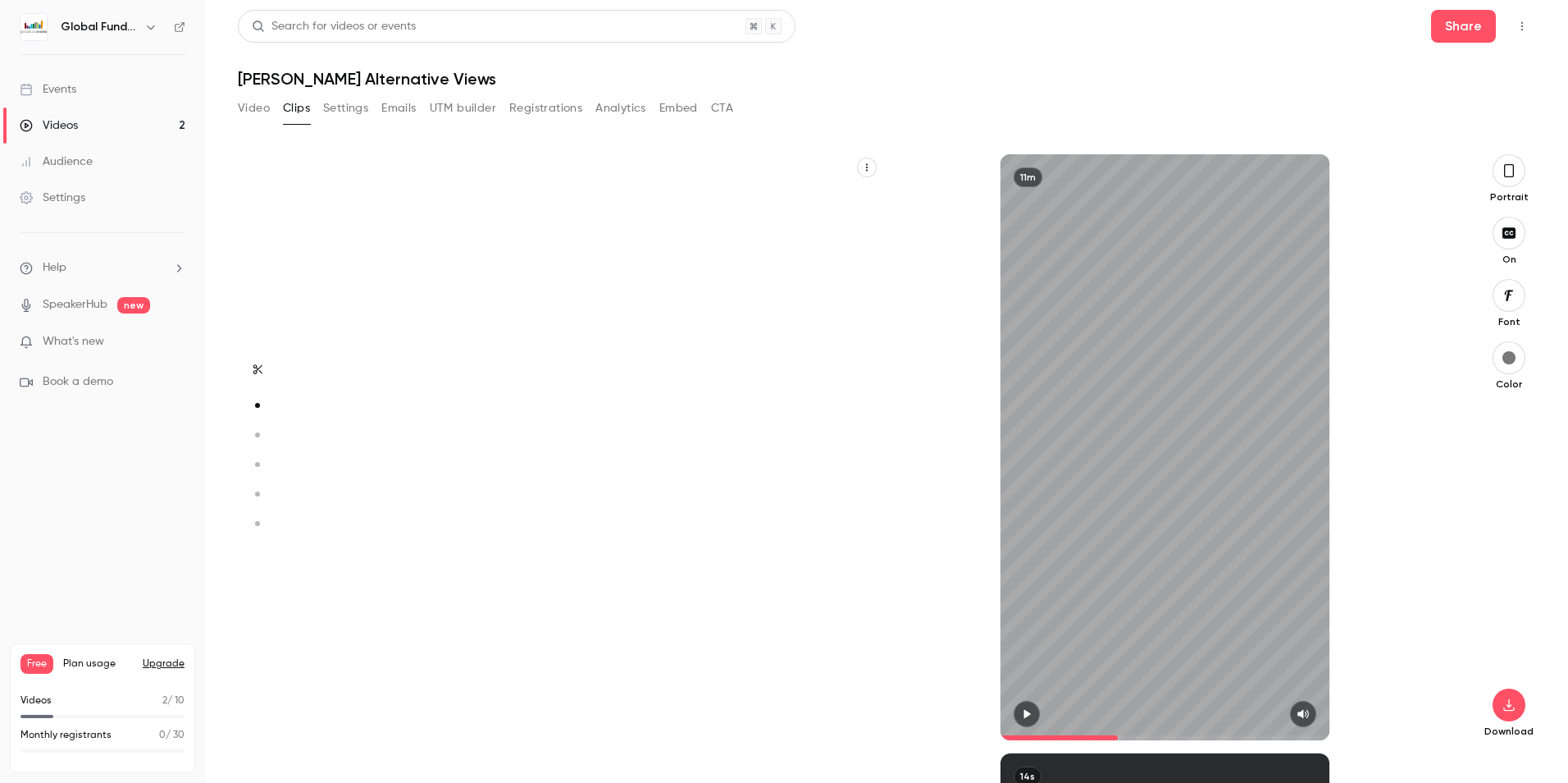
scroll to position [0, 0]
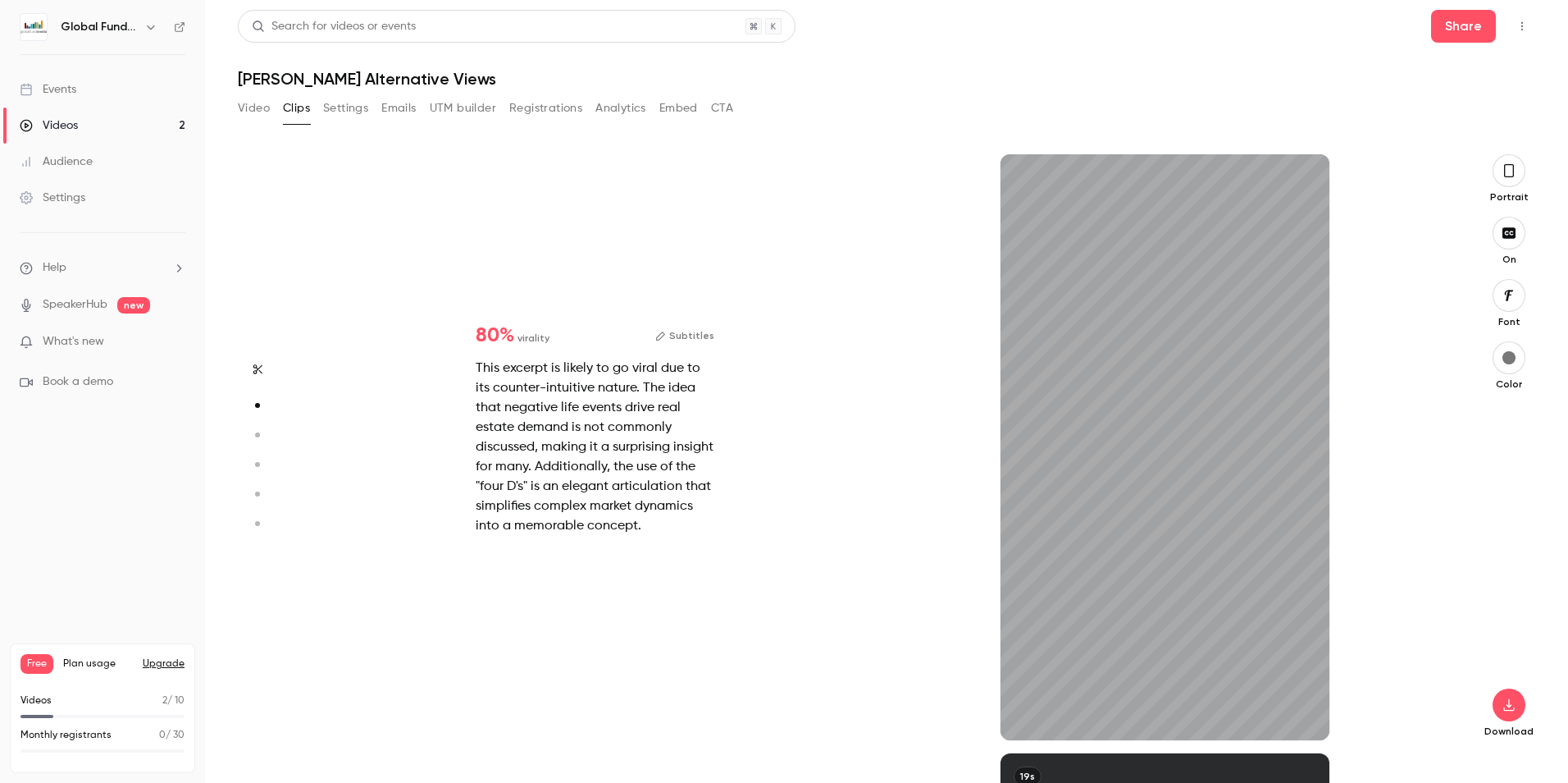
type input "***"
type input "*****"
type input "***"
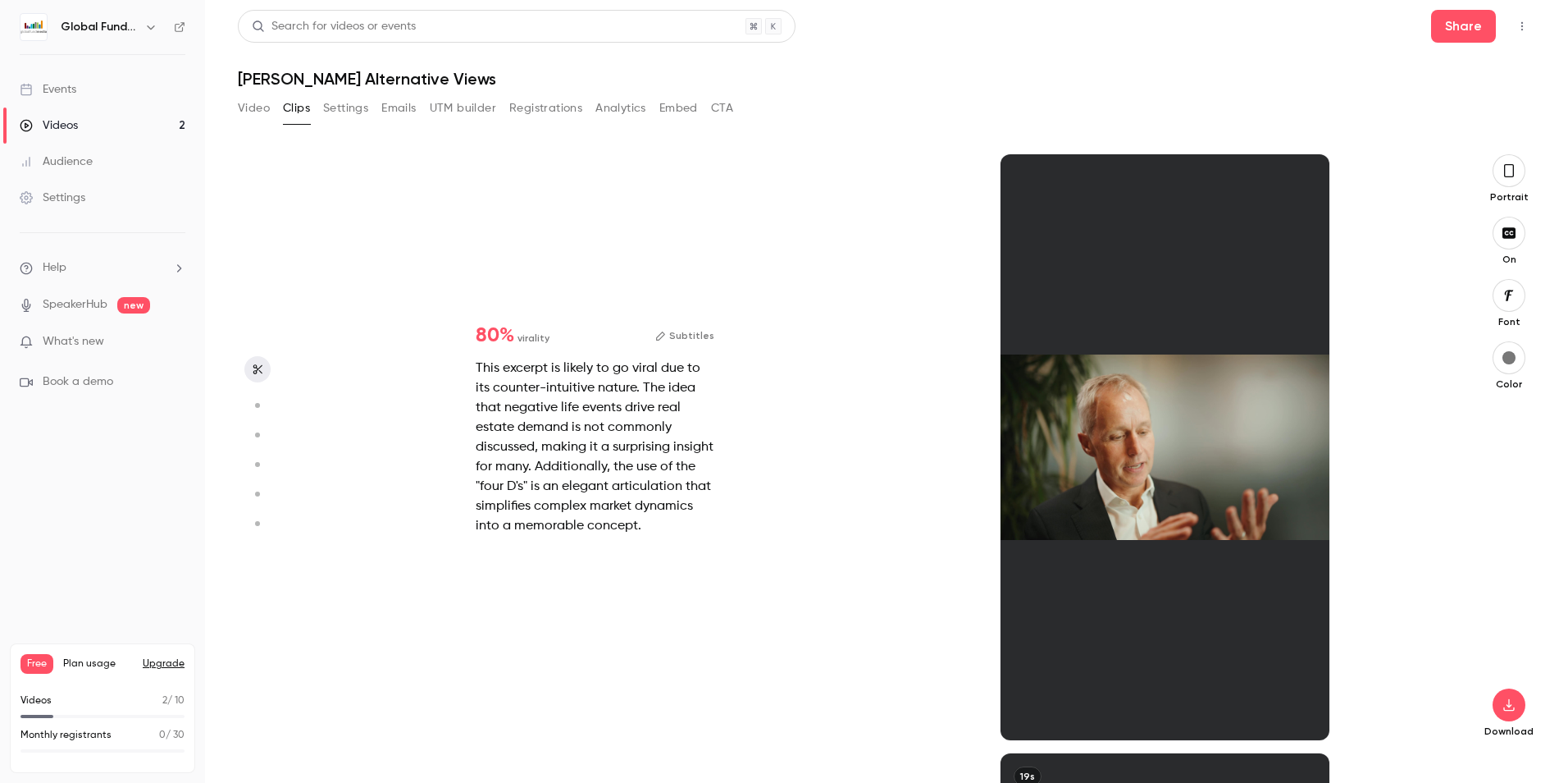
type input "*****"
type input "*"
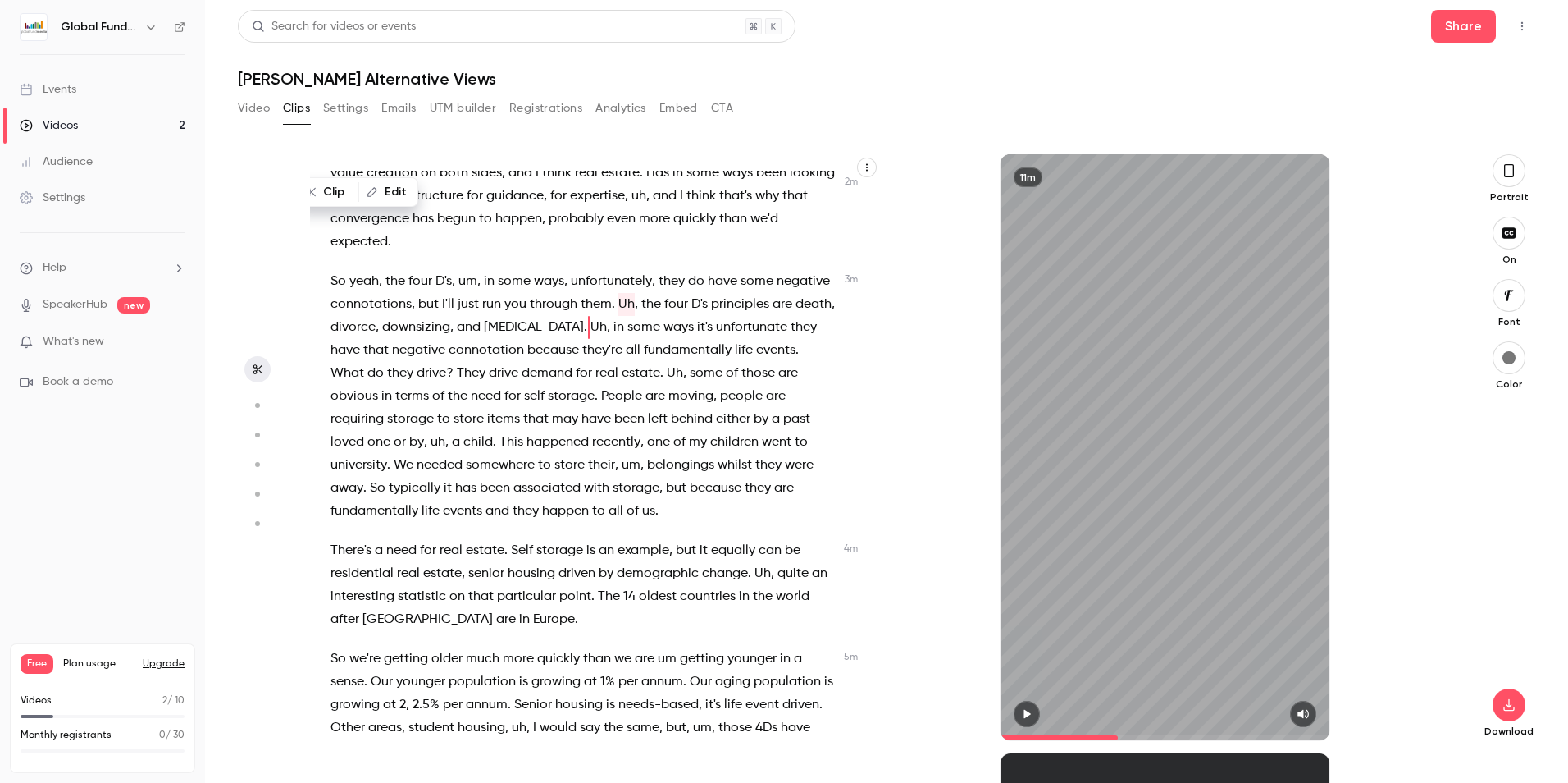
scroll to position [1103, 0]
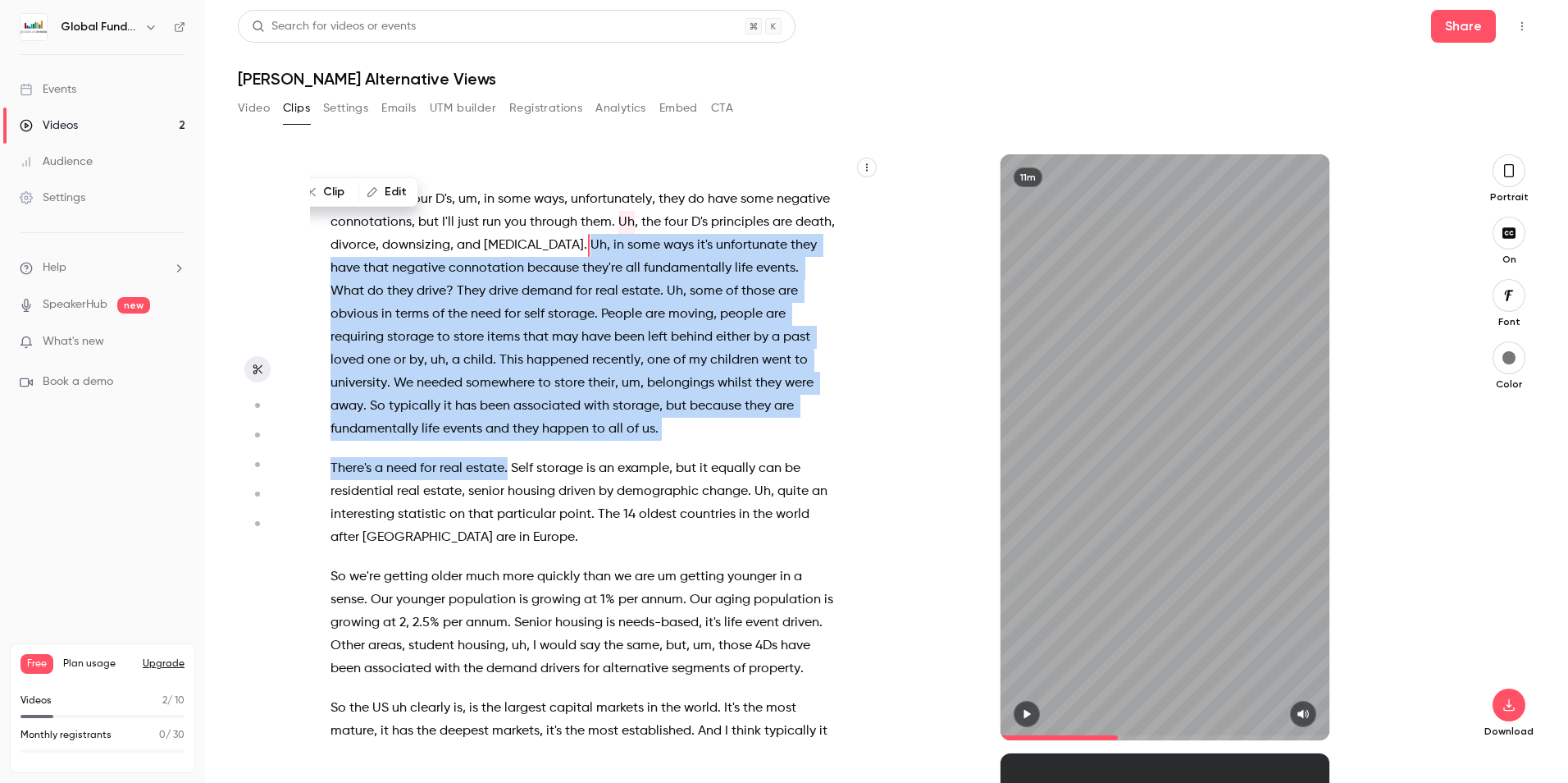
drag, startPoint x: 507, startPoint y: 537, endPoint x: 685, endPoint y: 293, distance: 302.0
click at [685, 293] on div "I think it's a great question , and actually , uh , I also see that convergence…" at bounding box center [591, 456] width 562 height 569
click at [1021, 705] on button "button" at bounding box center [1026, 713] width 26 height 26
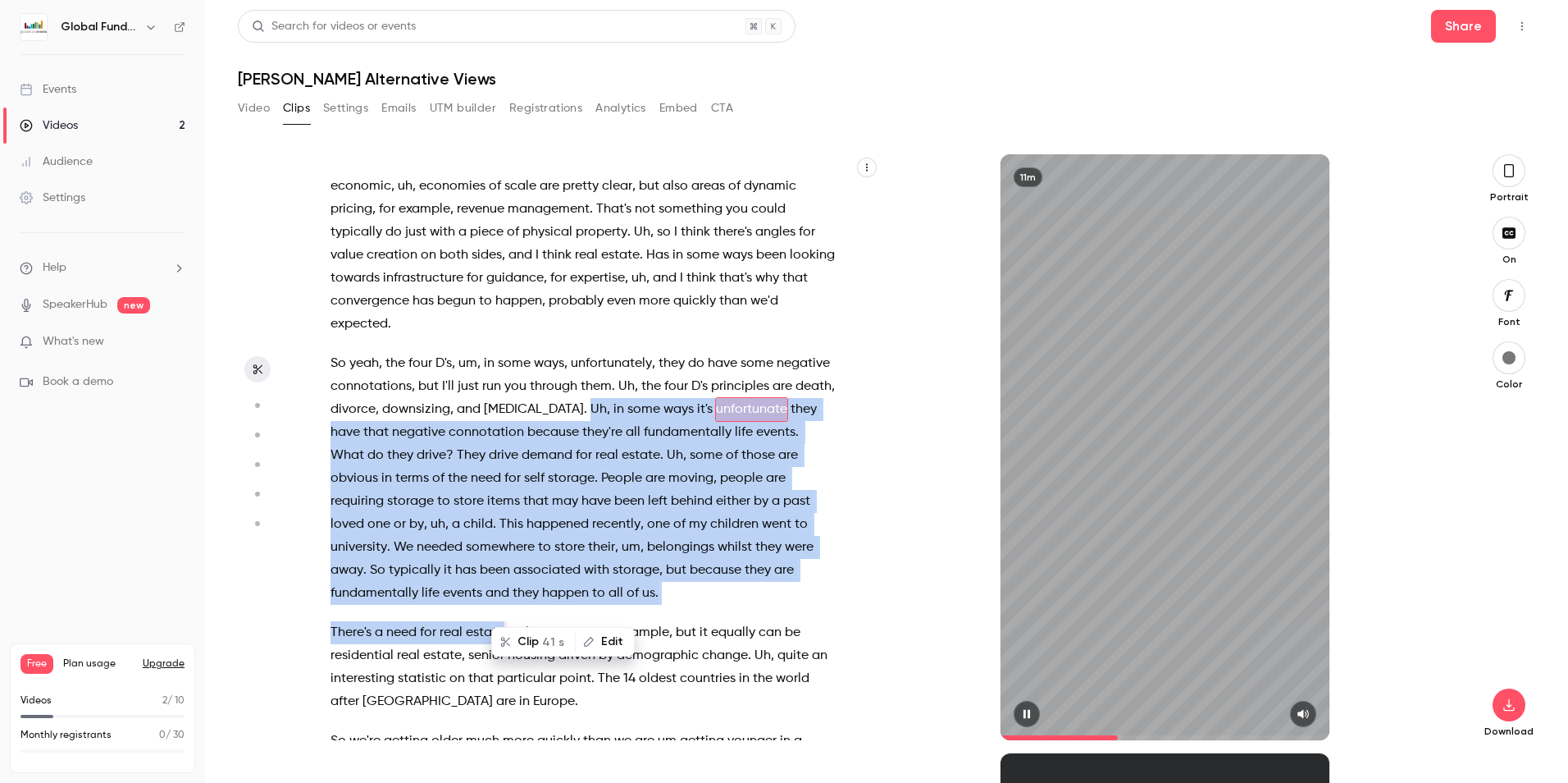
scroll to position [962, 0]
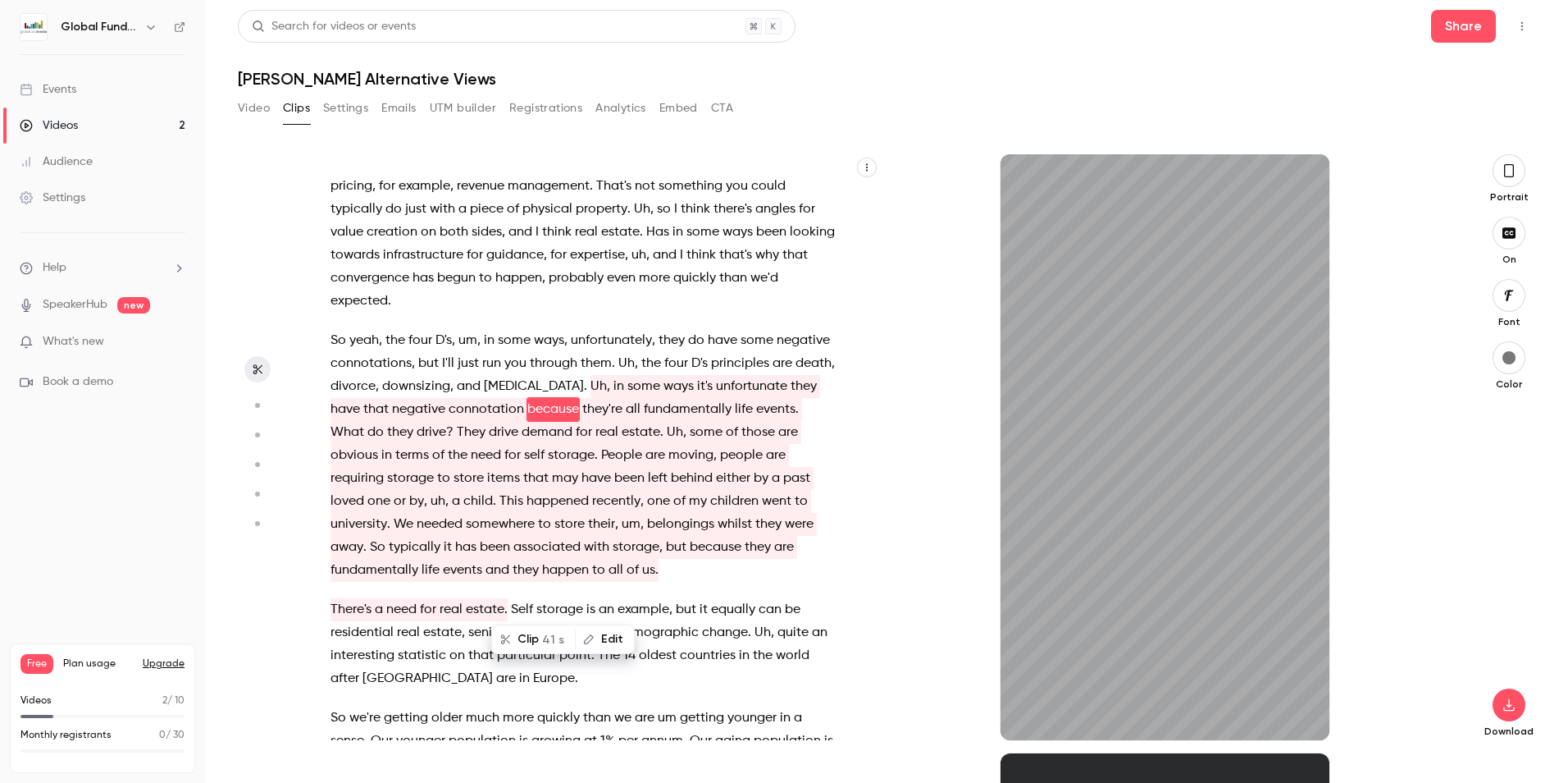
click at [653, 653] on div "I think it's a great question , and actually , uh , I also see that convergence…" at bounding box center [591, 456] width 562 height 569
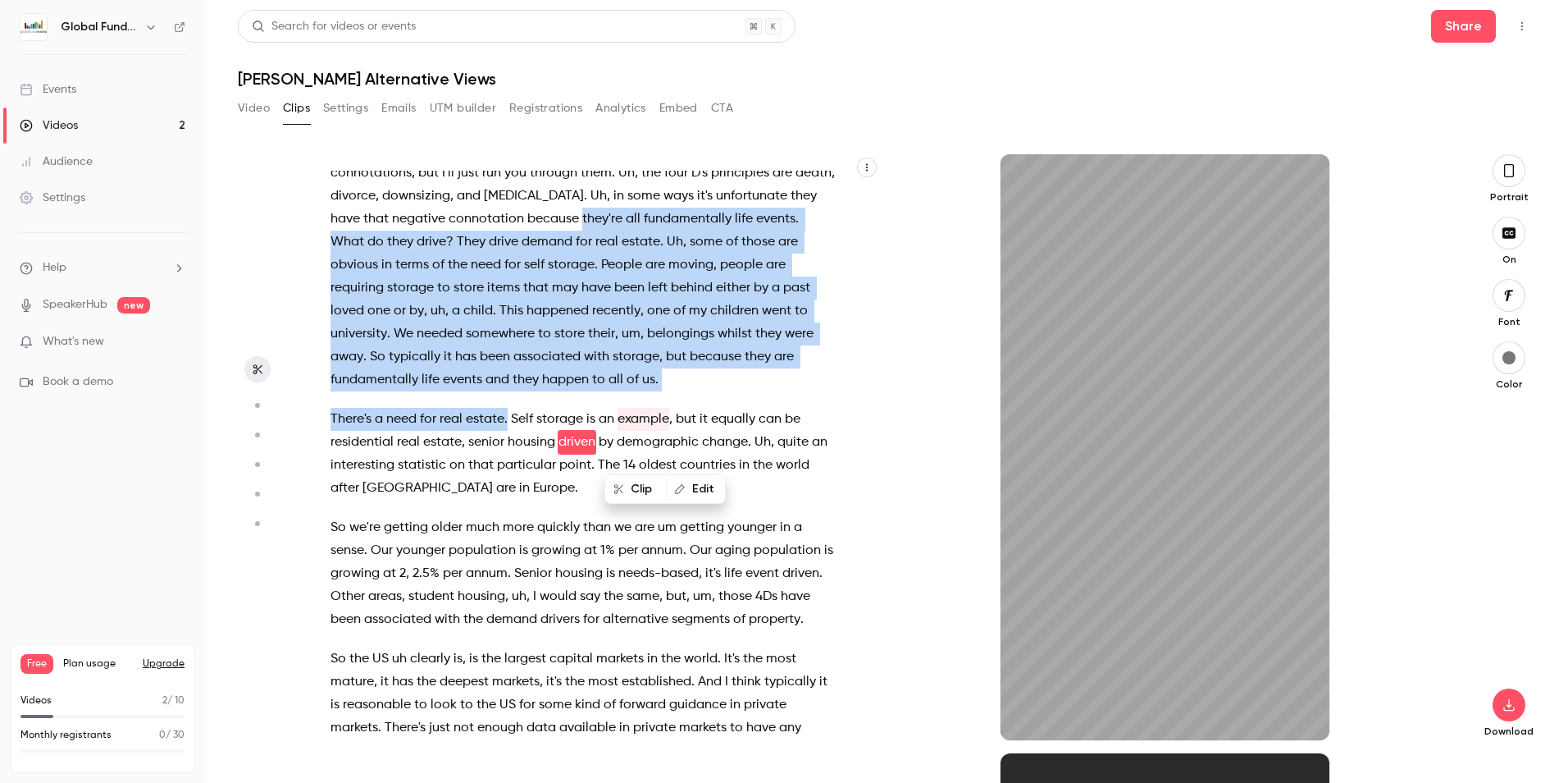
scroll to position [1209, 0]
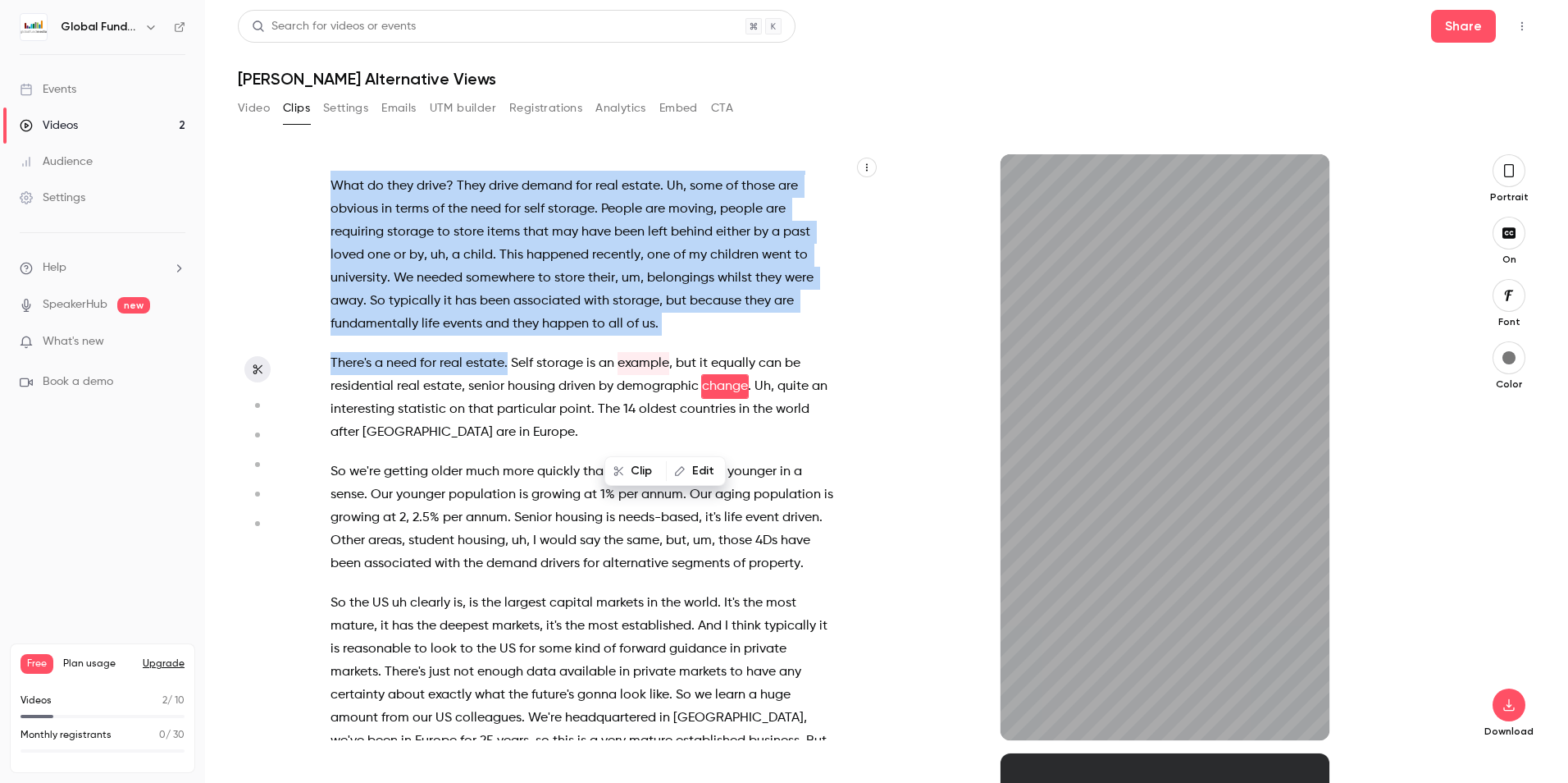
drag, startPoint x: 507, startPoint y: 456, endPoint x: 680, endPoint y: 189, distance: 318.1
click at [680, 189] on div "I think it's a great question , and actually , uh , I also see that convergence…" at bounding box center [591, 456] width 562 height 569
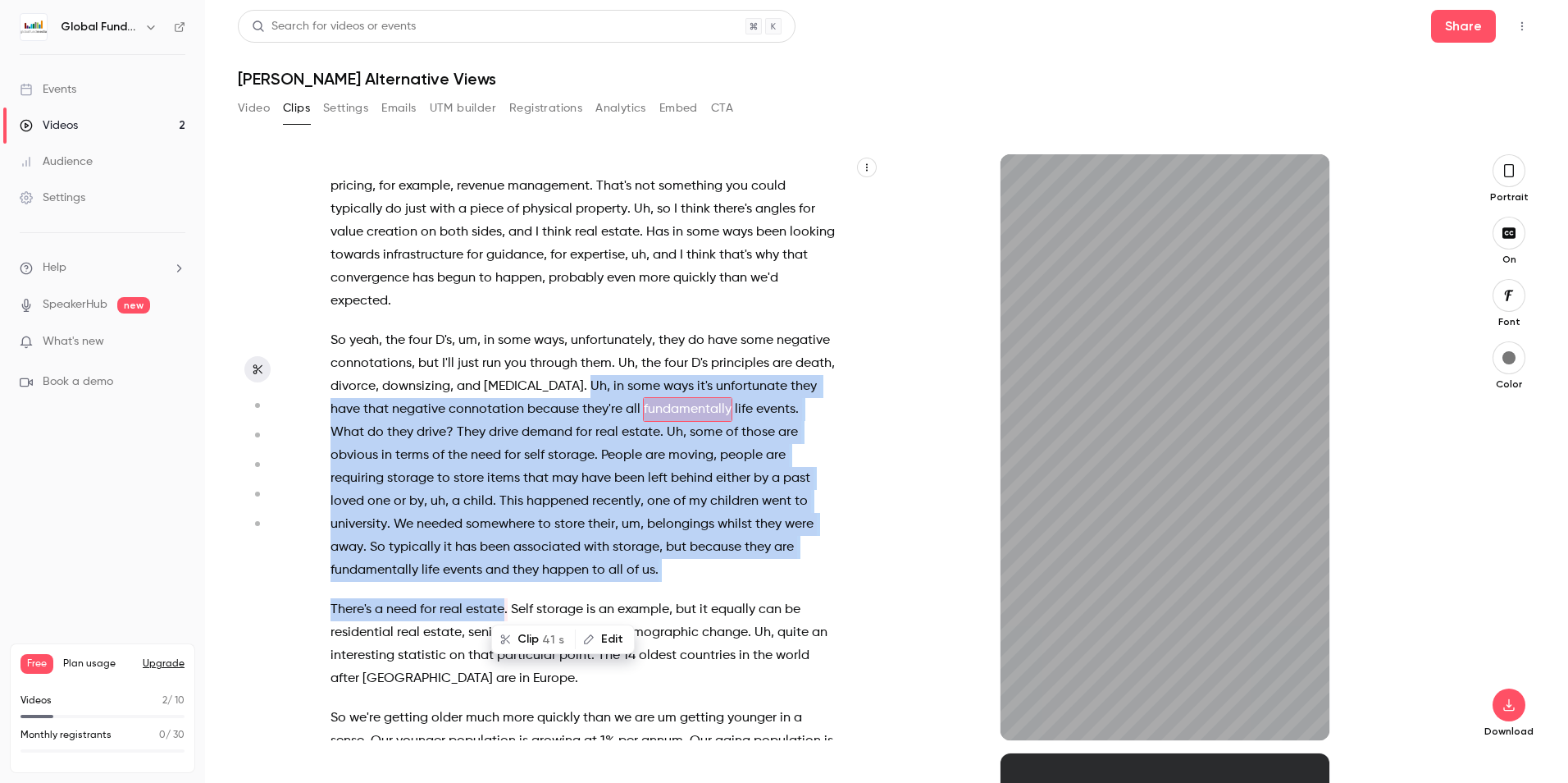
scroll to position [985, 0]
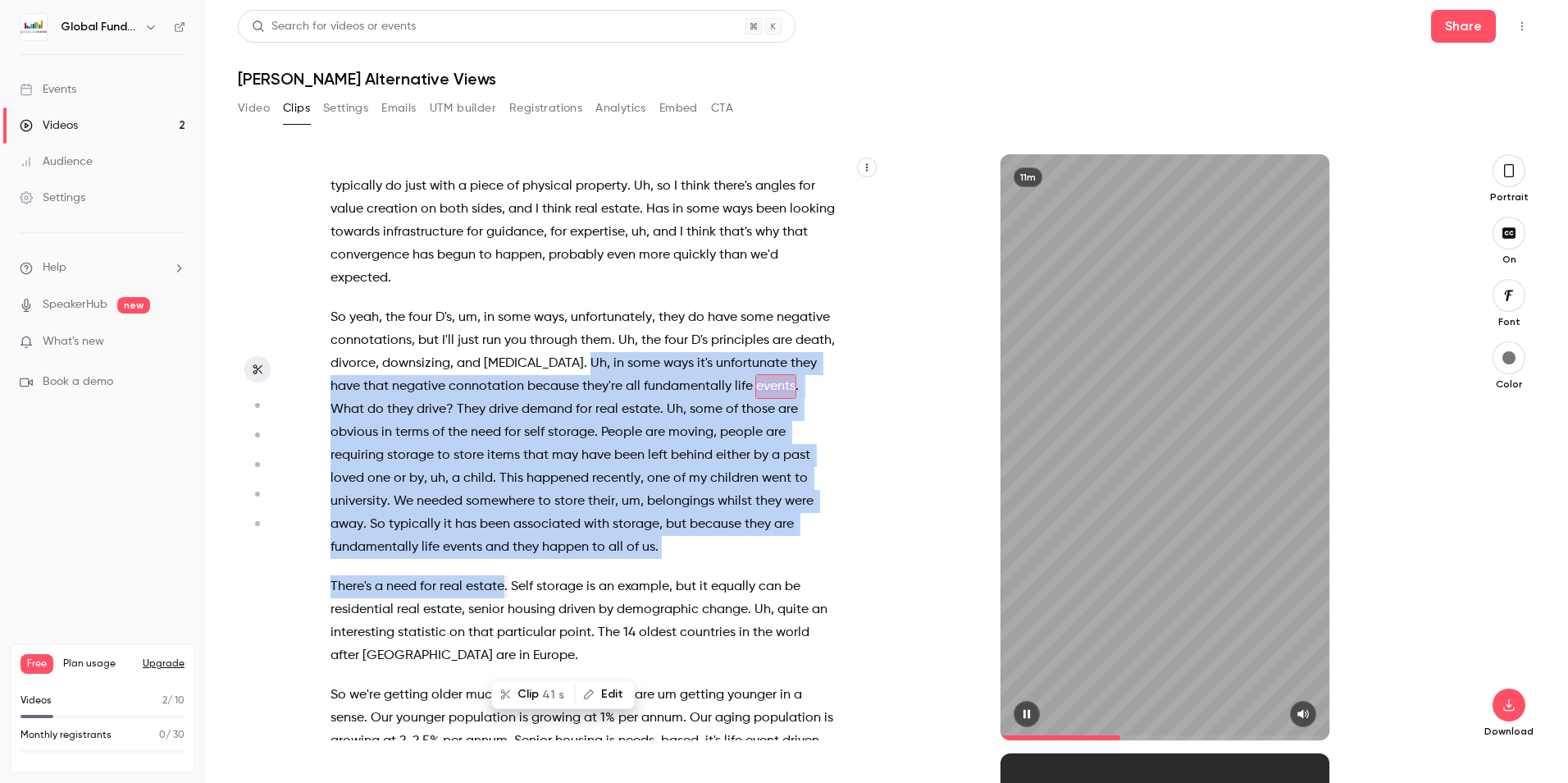
click at [1023, 711] on icon "button" at bounding box center [1026, 713] width 7 height 9
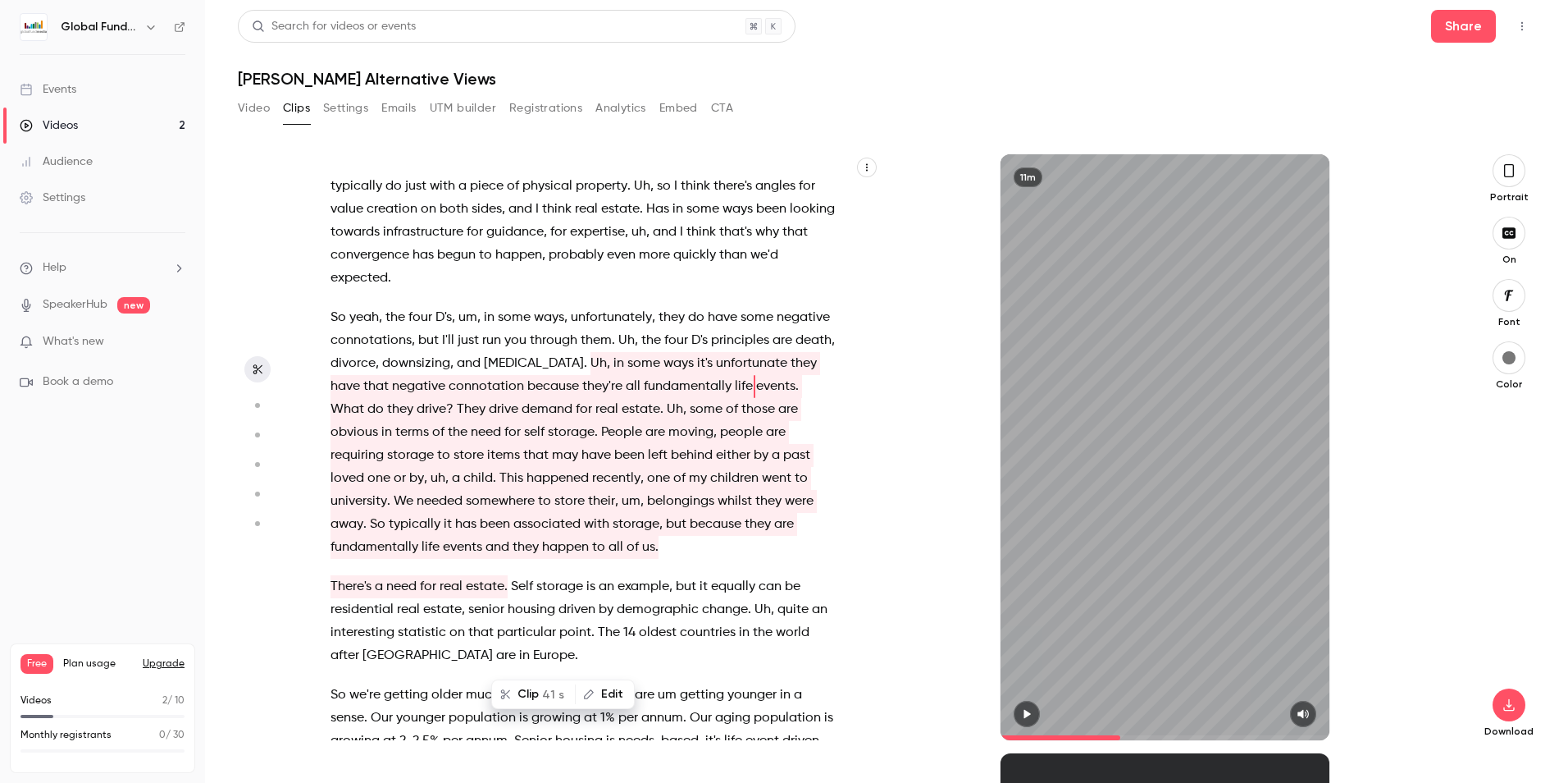
click at [634, 352] on span "Uh" at bounding box center [626, 340] width 16 height 23
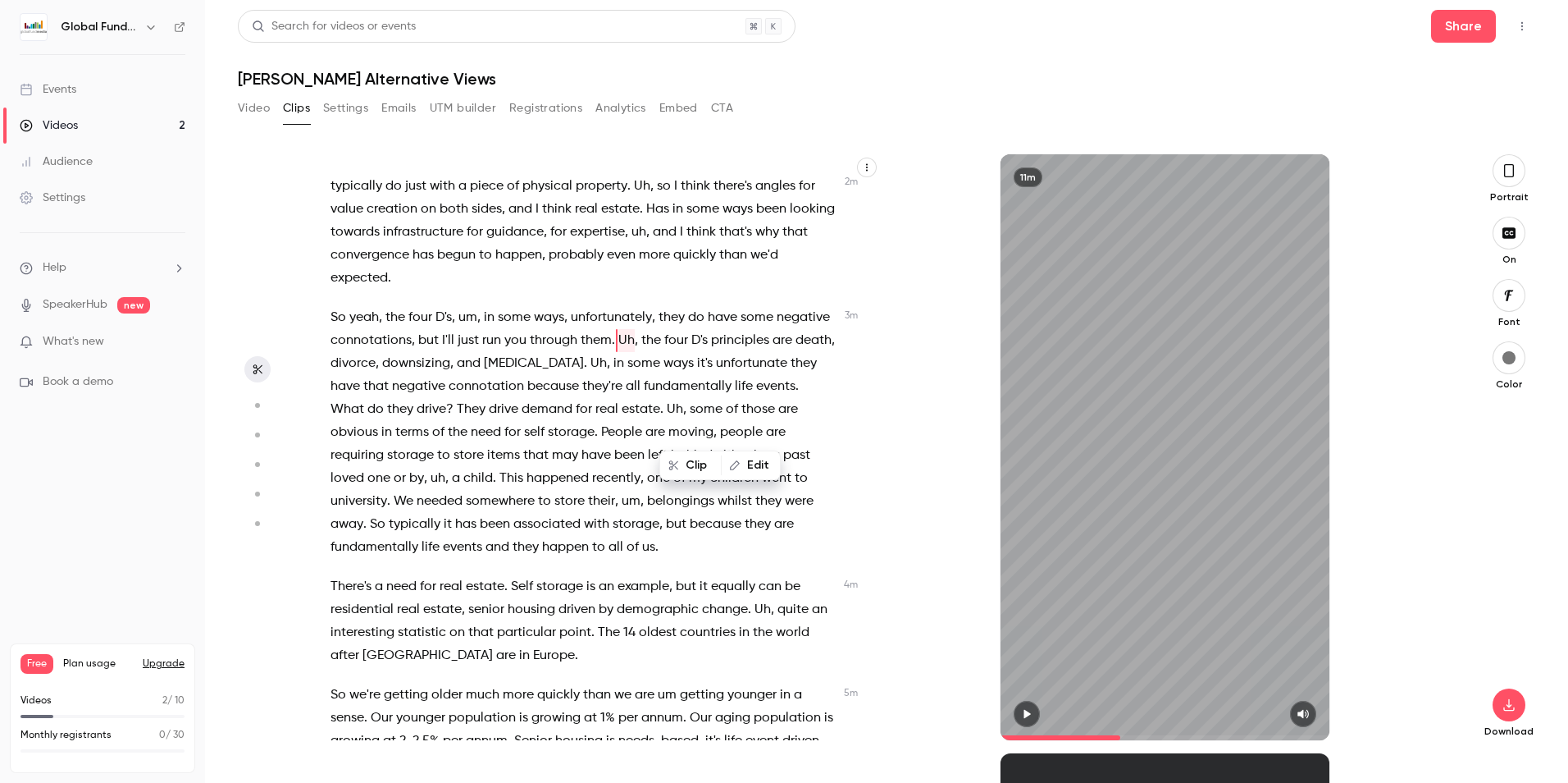
scroll to position [916, 0]
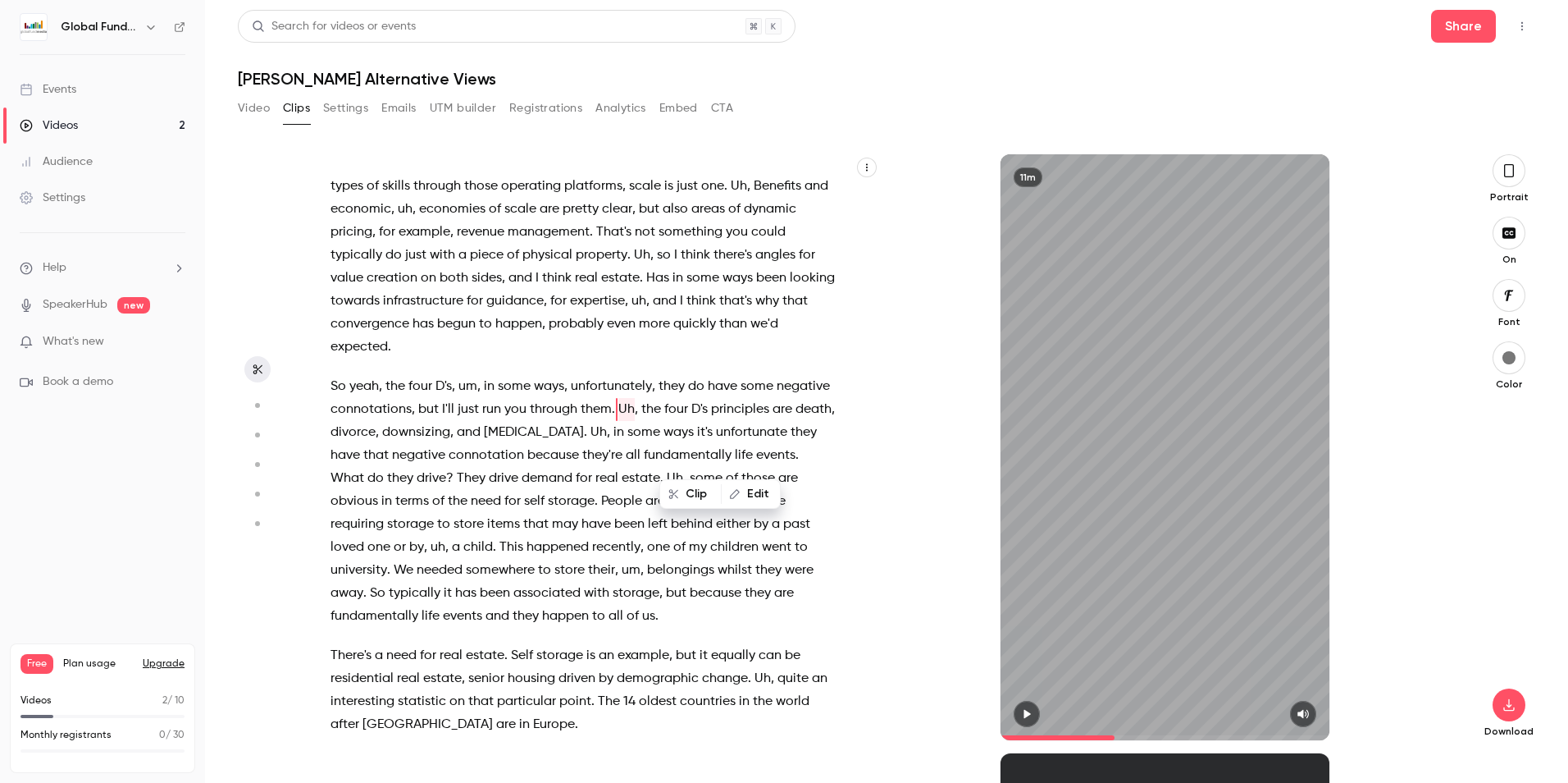
click at [614, 421] on span "." at bounding box center [612, 409] width 3 height 23
drag, startPoint x: 668, startPoint y: 453, endPoint x: 685, endPoint y: 463, distance: 19.7
click at [685, 463] on p "So yeah , the four D's , um , in some ways , unfortunately , they do have some …" at bounding box center [582, 501] width 504 height 253
click at [634, 421] on span "Uh" at bounding box center [626, 409] width 16 height 23
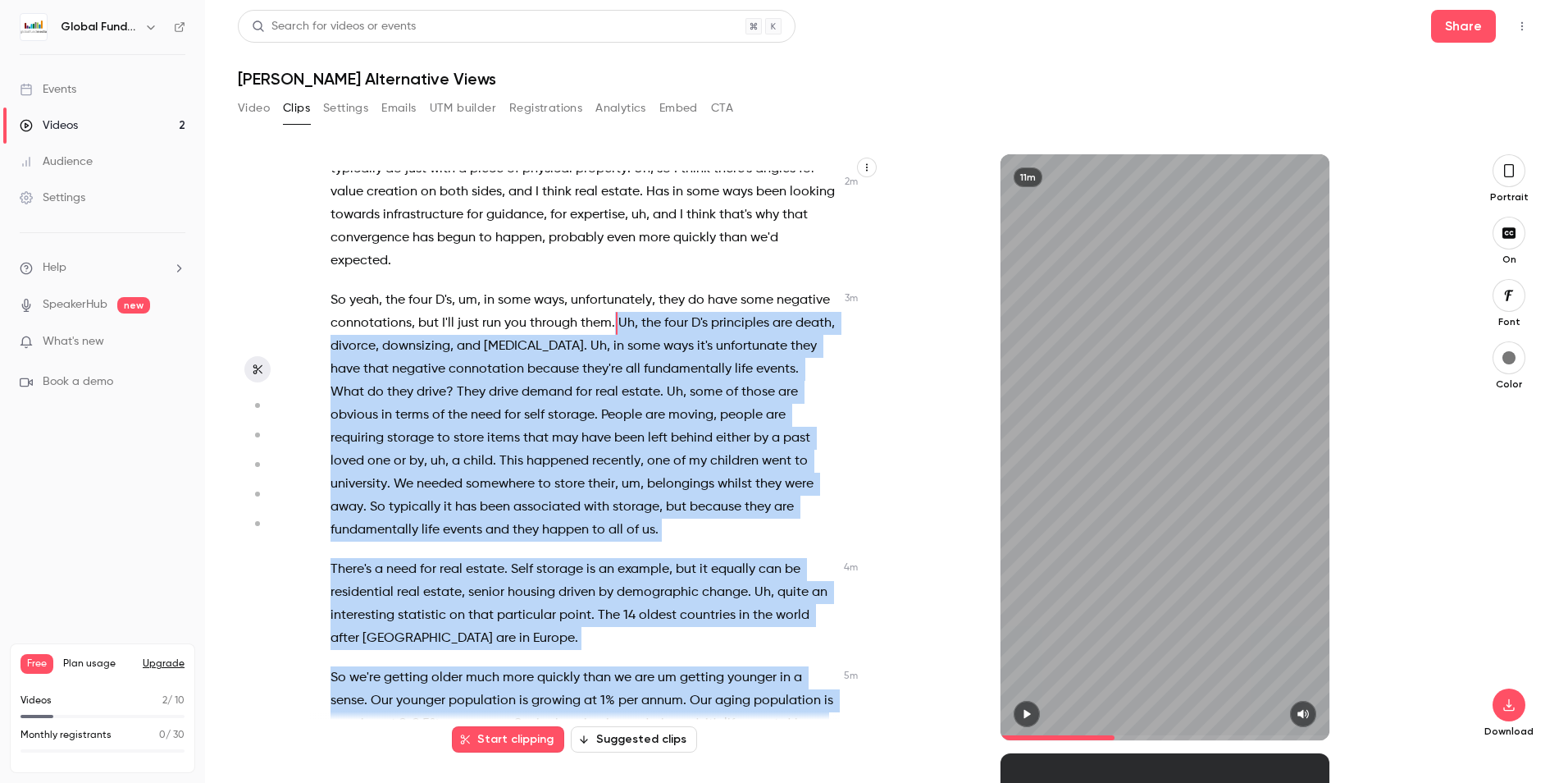
scroll to position [1018, 0]
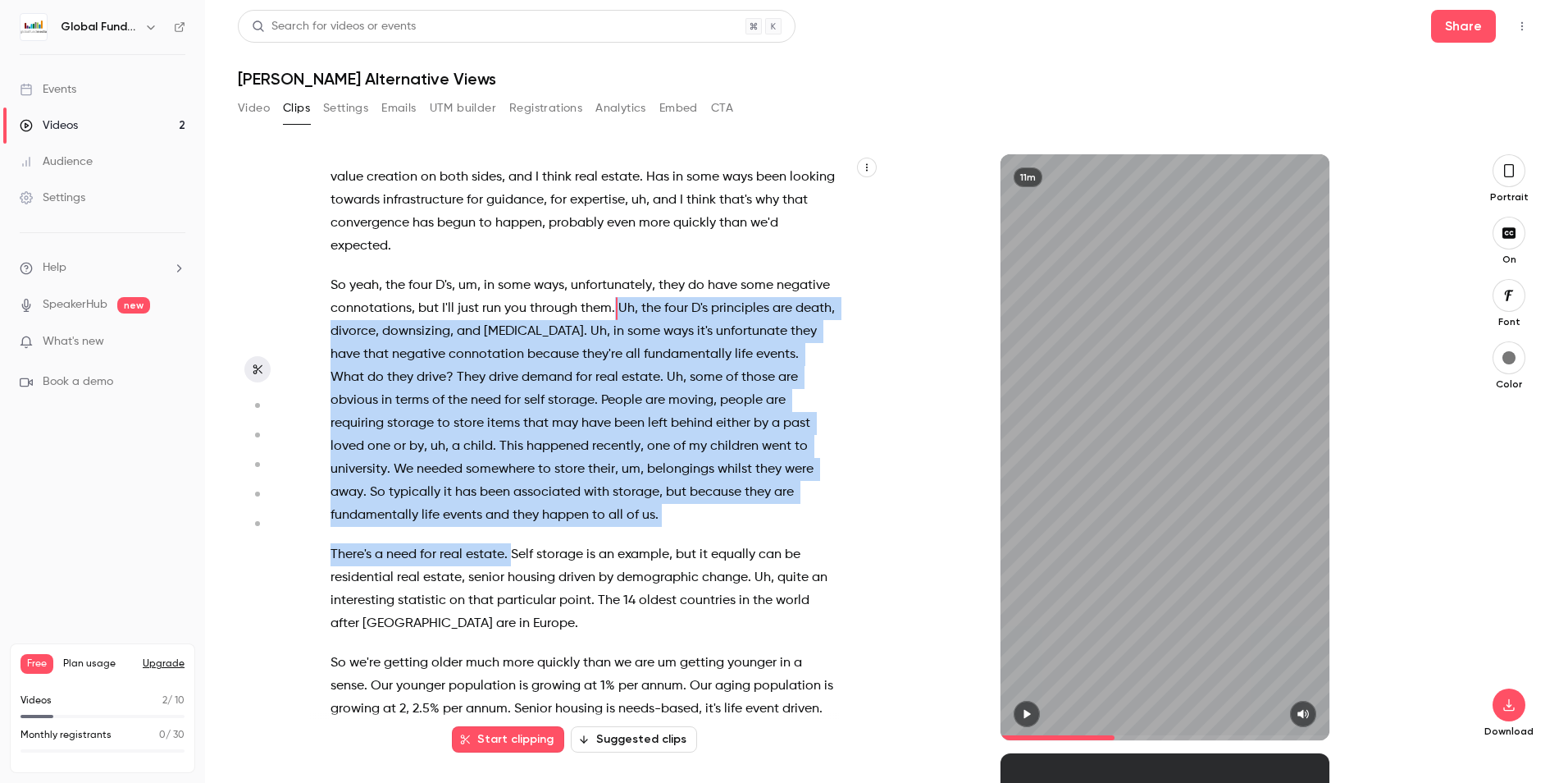
drag, startPoint x: 667, startPoint y: 455, endPoint x: 510, endPoint y: 625, distance: 231.4
click at [510, 625] on div "I think it's a great question , and actually , uh , I also see that convergence…" at bounding box center [591, 456] width 562 height 569
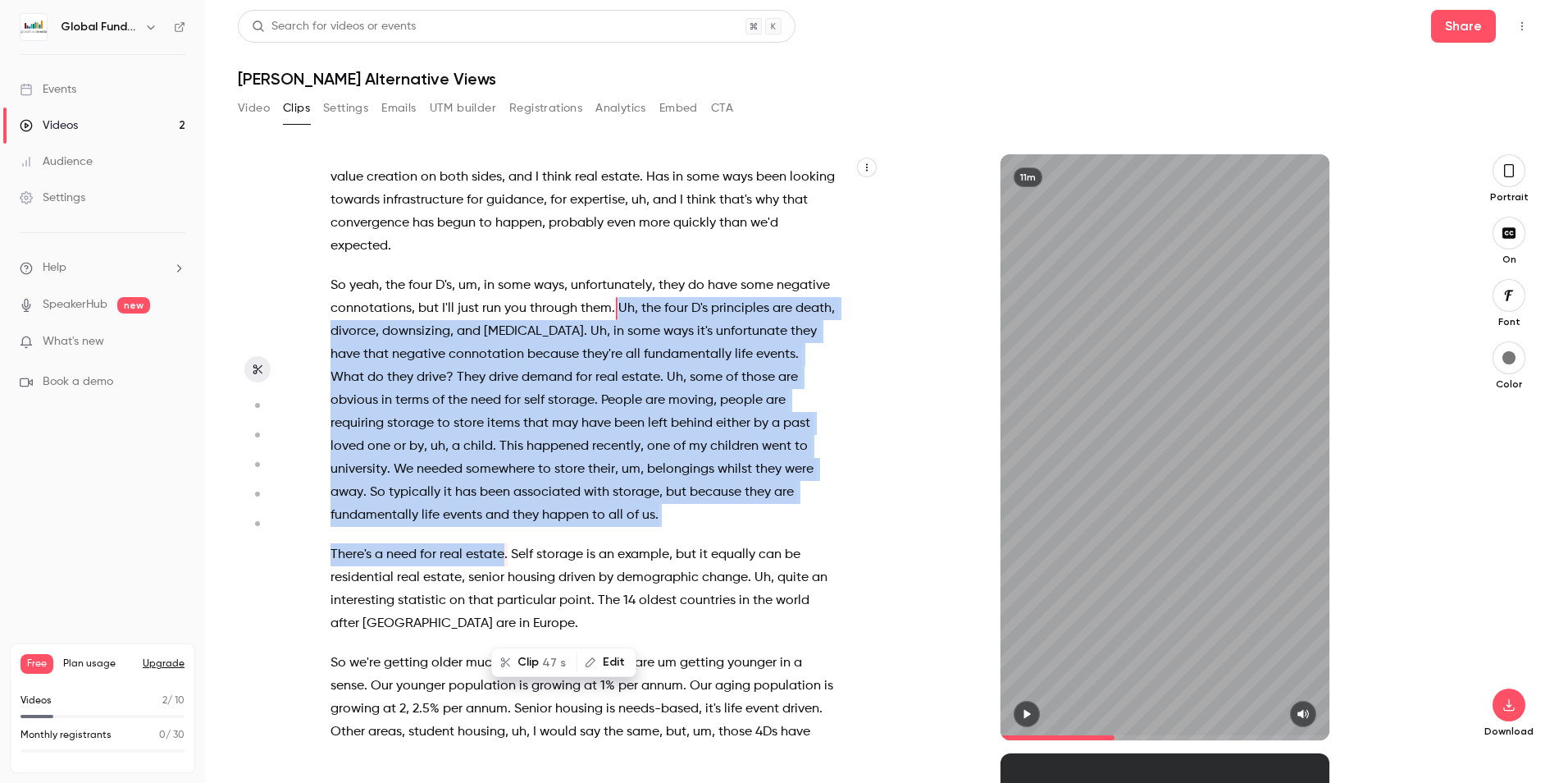
click at [1029, 708] on icon "button" at bounding box center [1026, 714] width 13 height 12
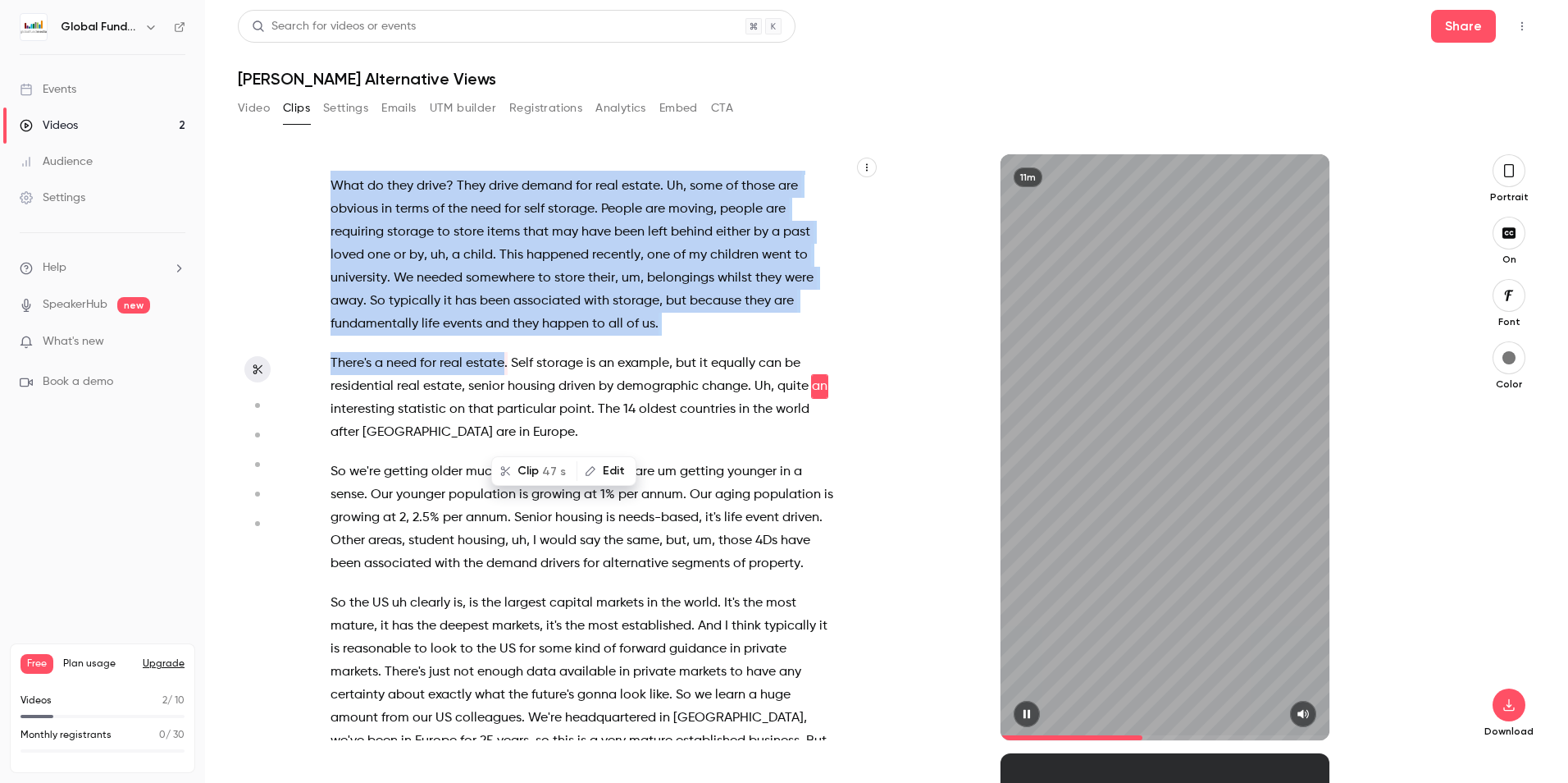
scroll to position [1232, 0]
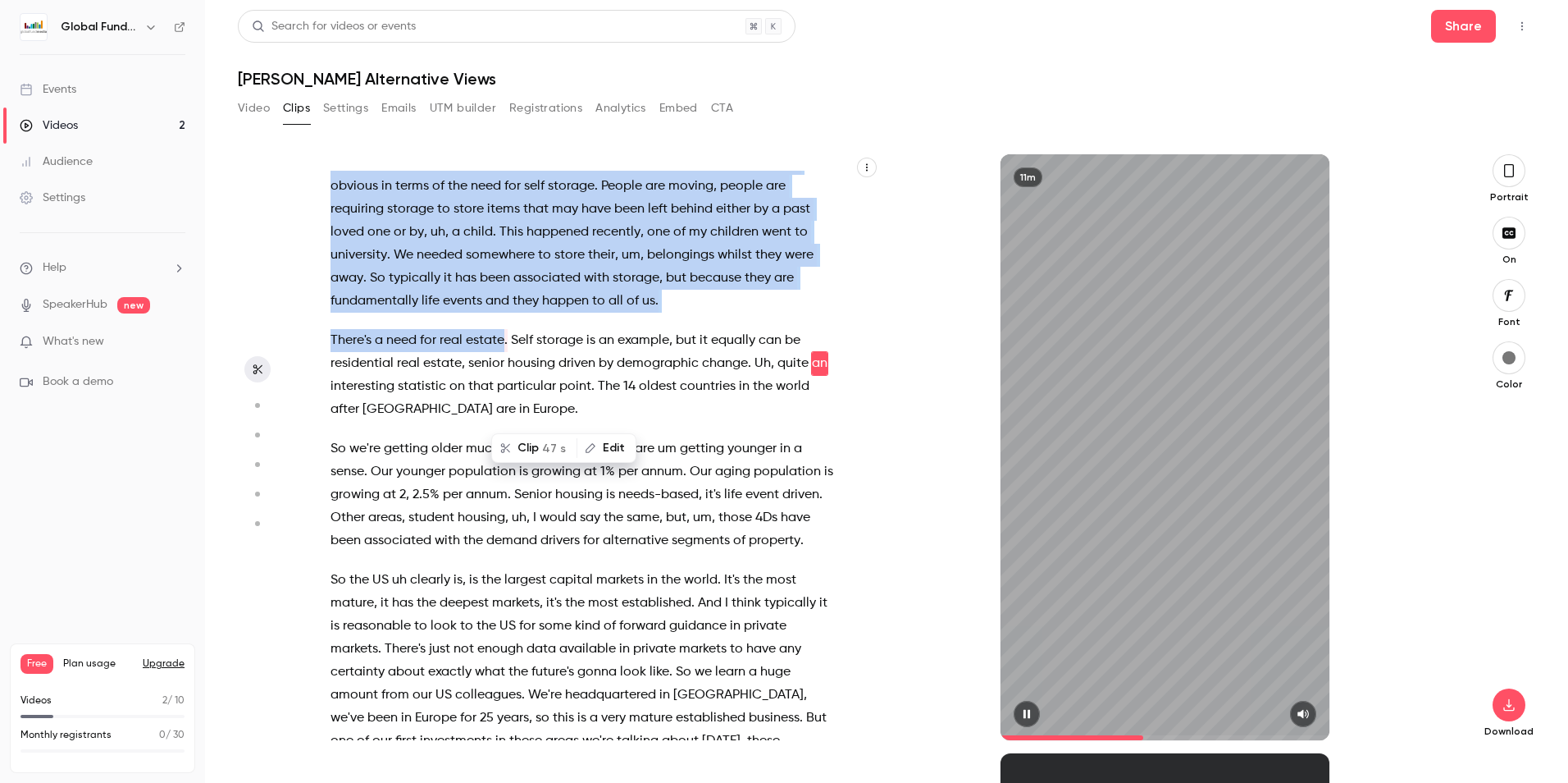
click at [1028, 713] on icon "button" at bounding box center [1026, 713] width 7 height 9
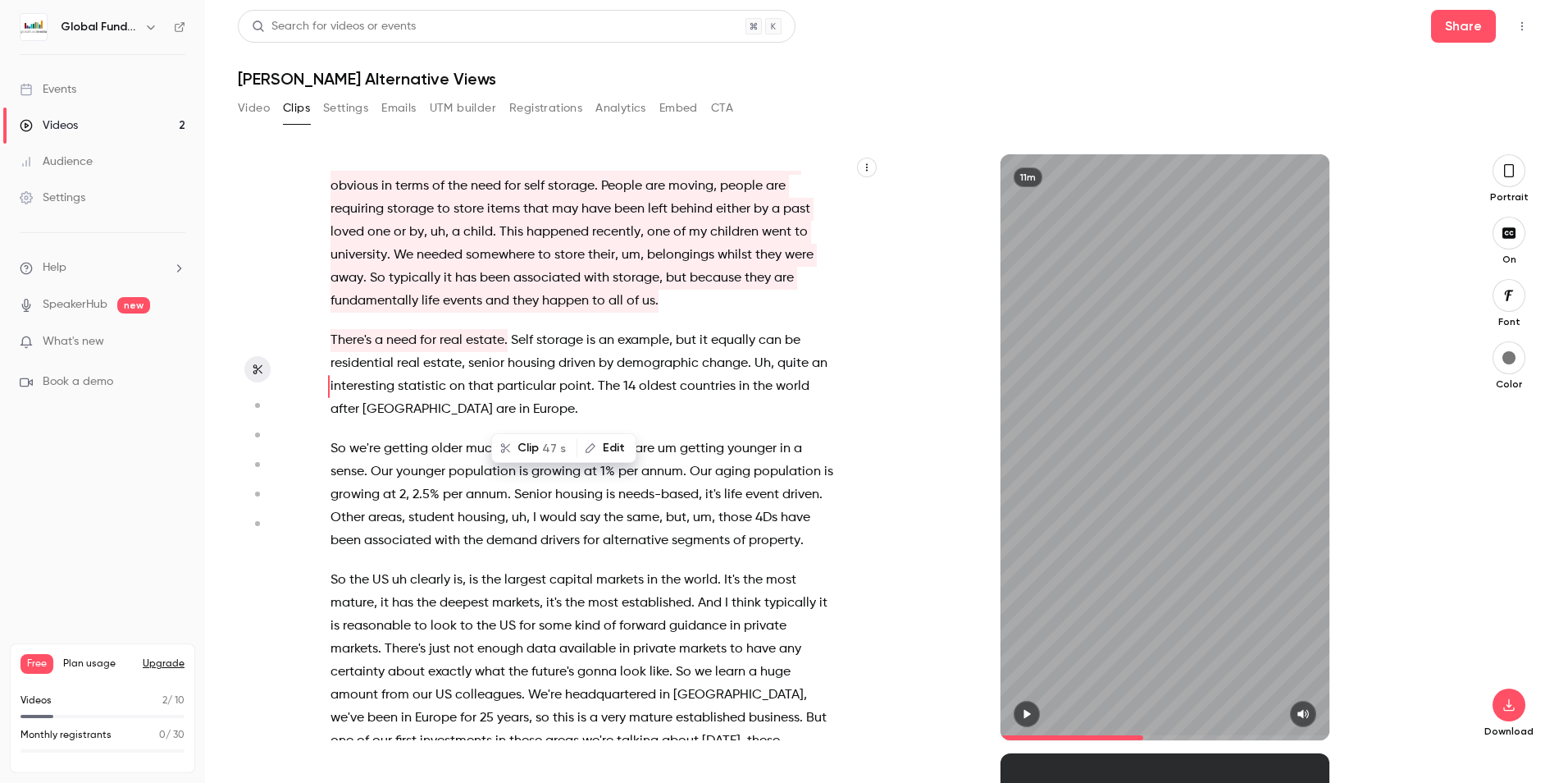
click at [752, 370] on span at bounding box center [752, 363] width 3 height 13
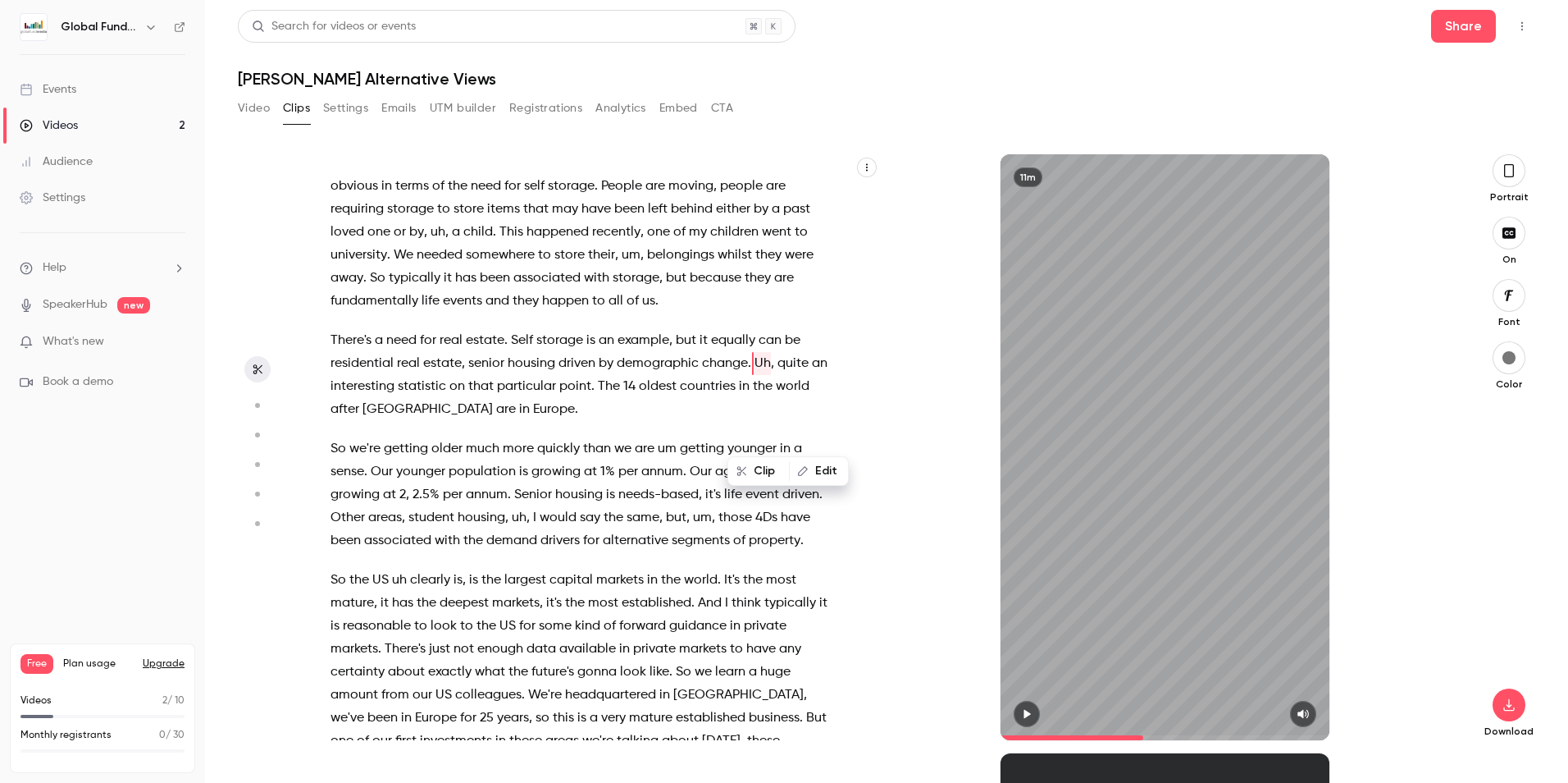
scroll to position [1209, 0]
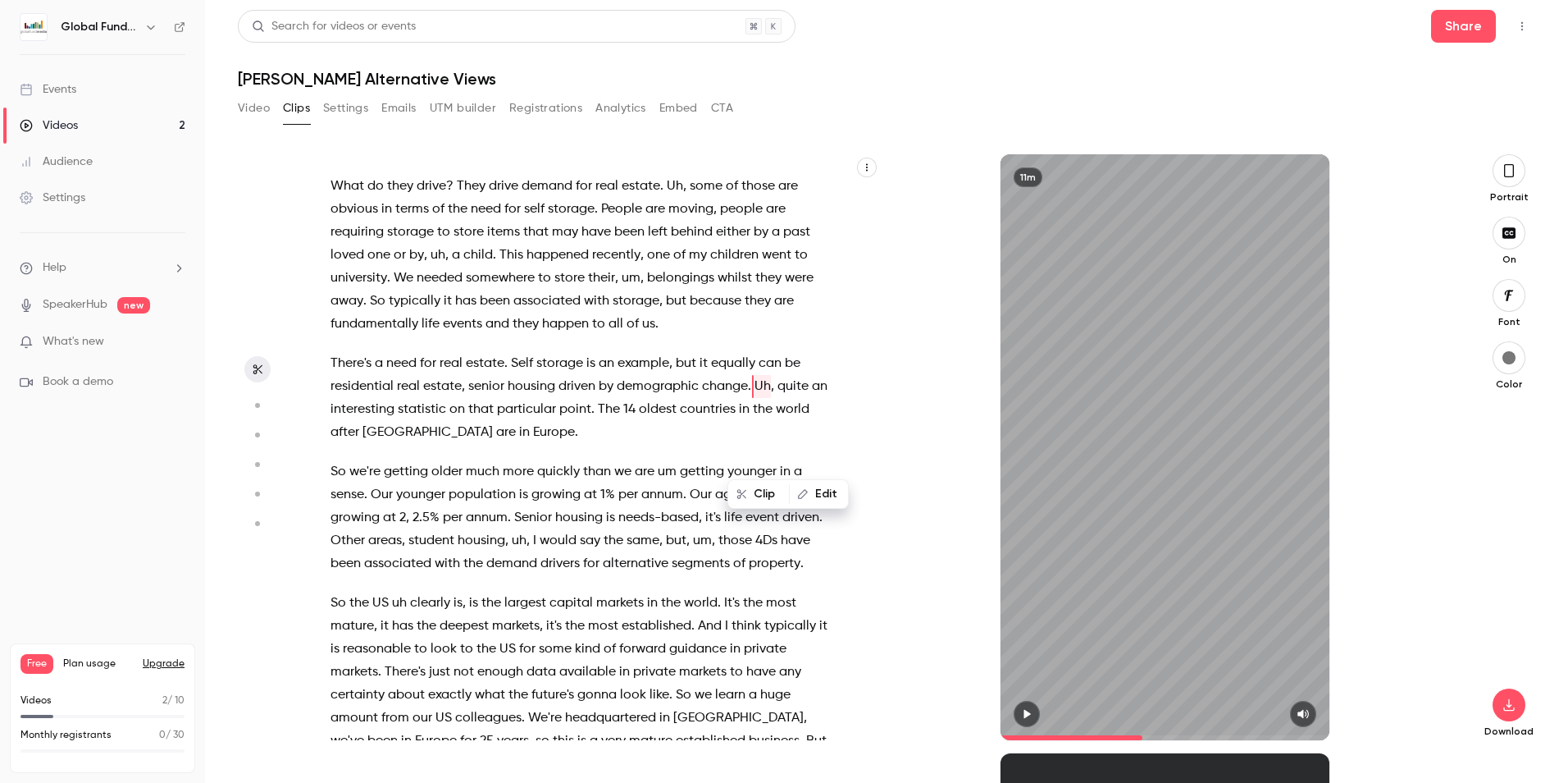
click at [755, 398] on span "Uh" at bounding box center [763, 386] width 16 height 23
click at [762, 398] on span "Uh" at bounding box center [763, 386] width 16 height 23
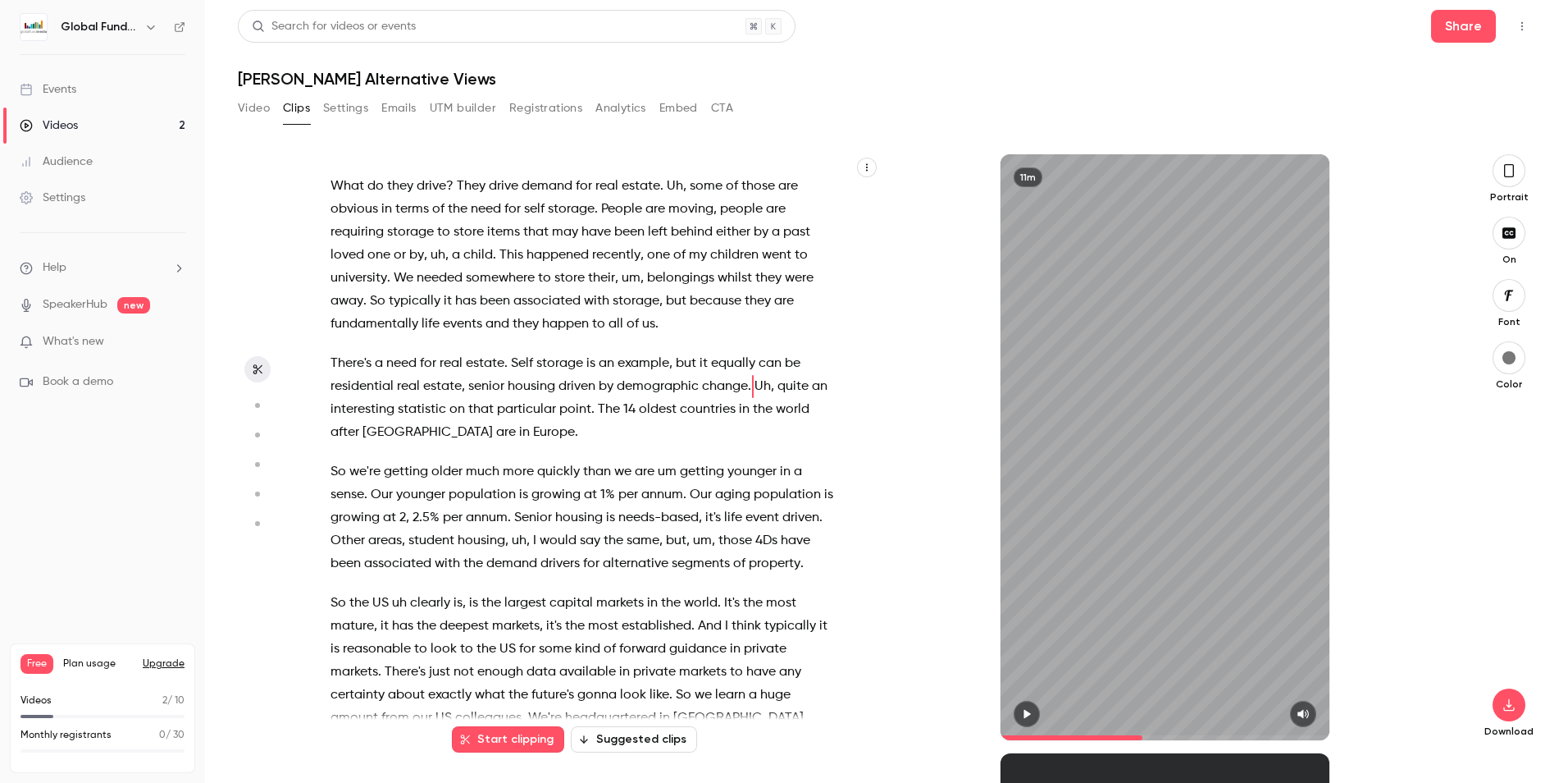
click at [684, 375] on span "but" at bounding box center [685, 363] width 21 height 23
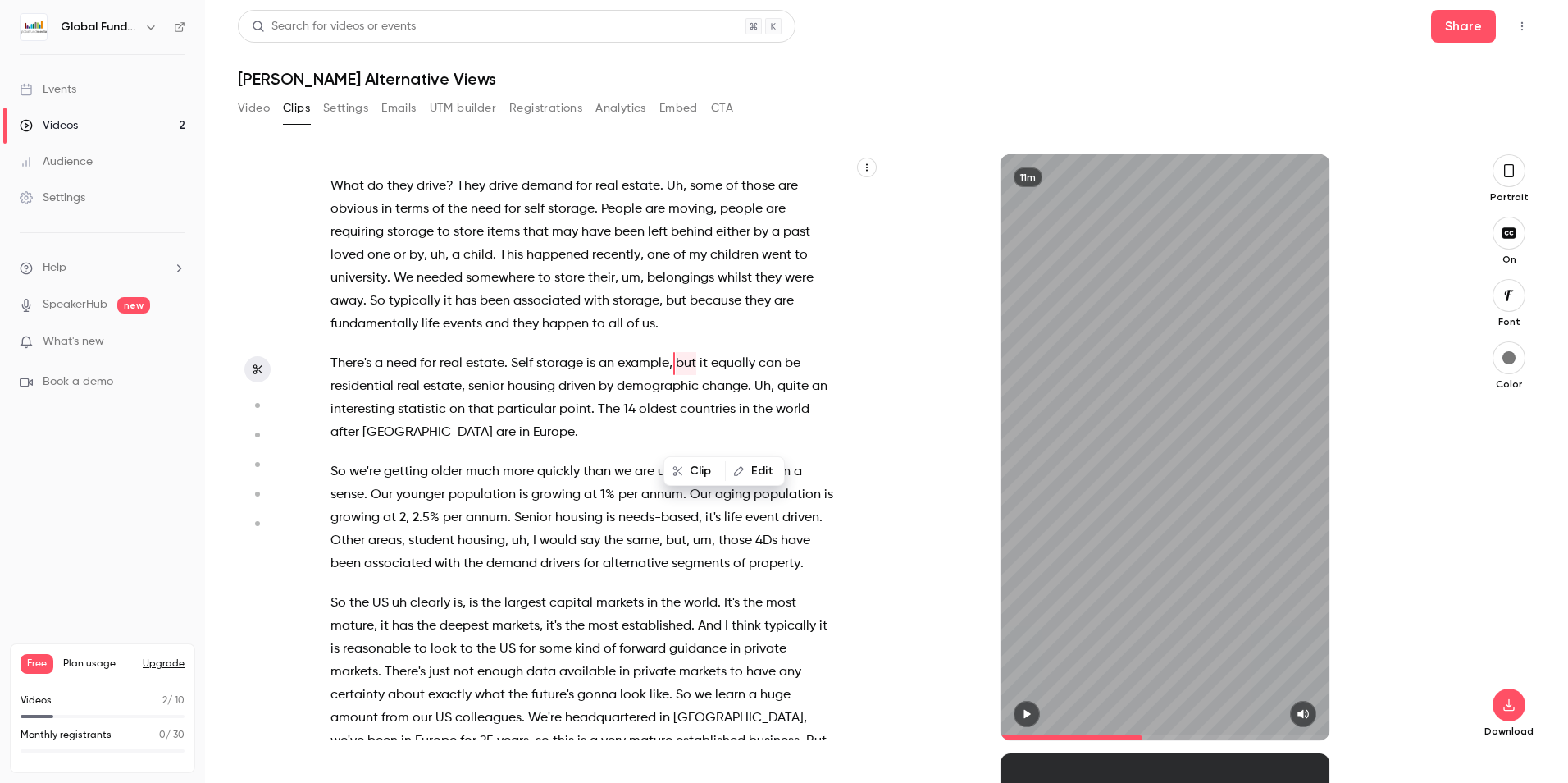
scroll to position [1186, 0]
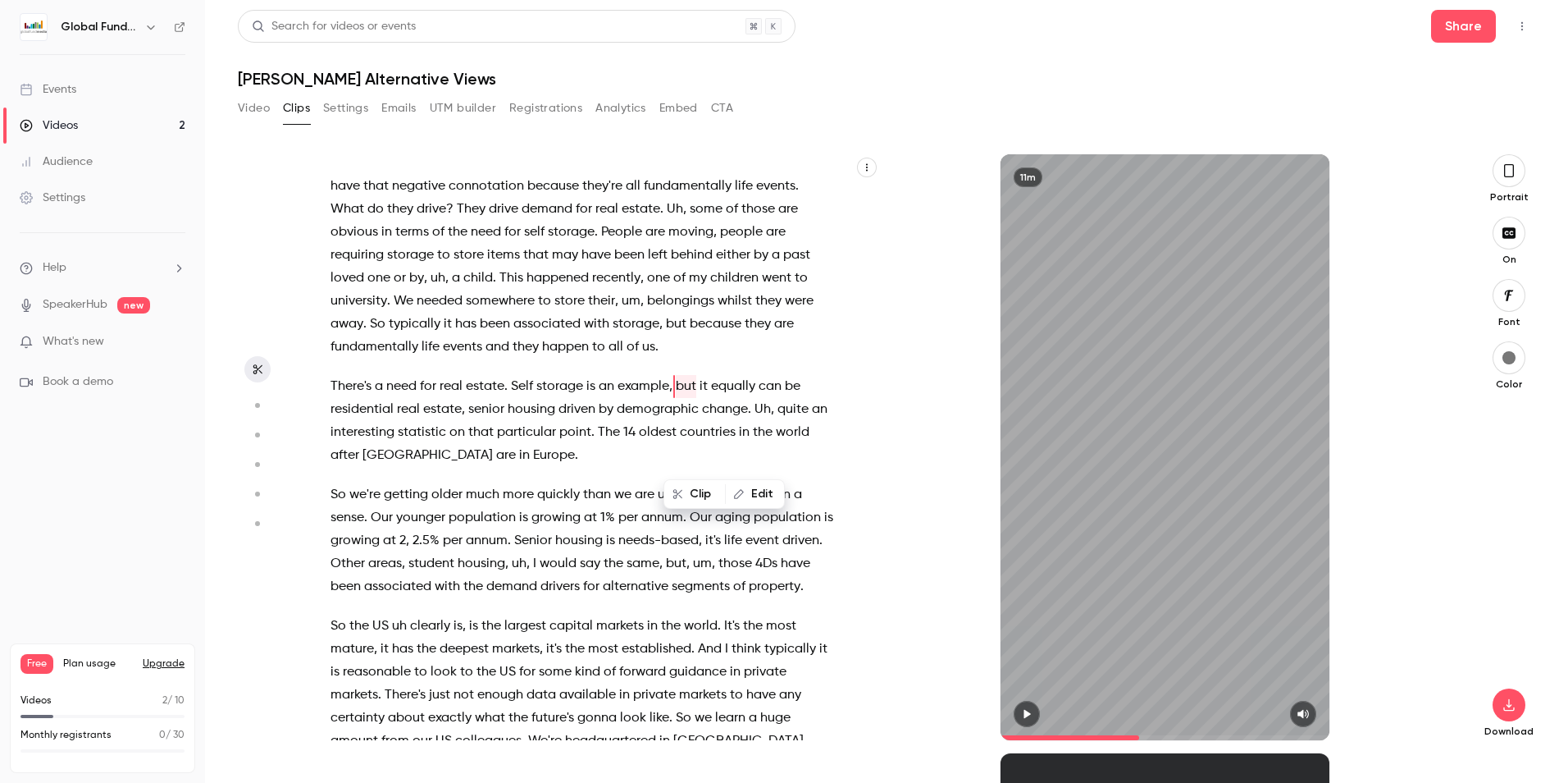
click at [1026, 701] on button "button" at bounding box center [1026, 713] width 26 height 26
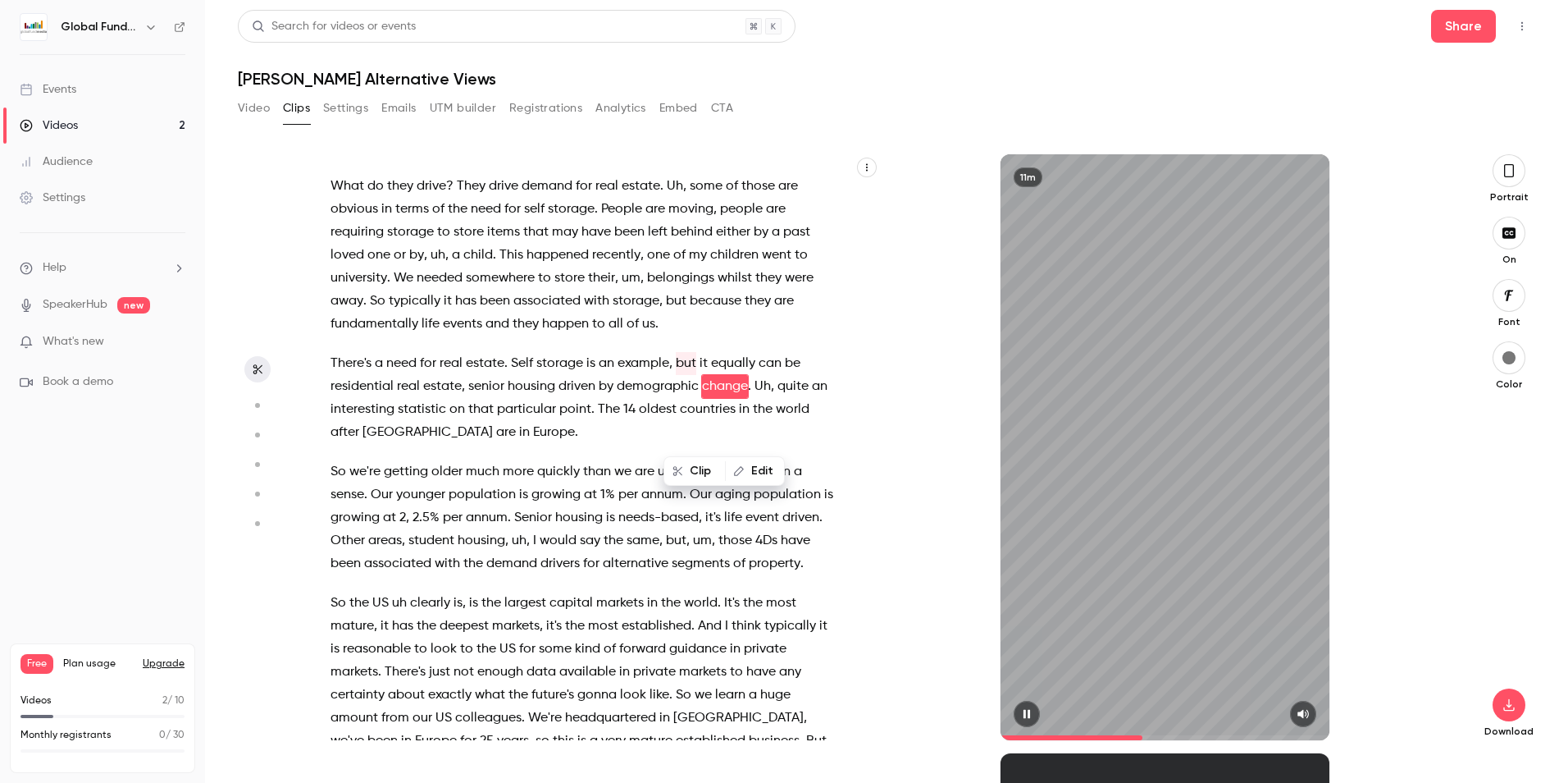
click at [1017, 704] on button "button" at bounding box center [1026, 713] width 26 height 26
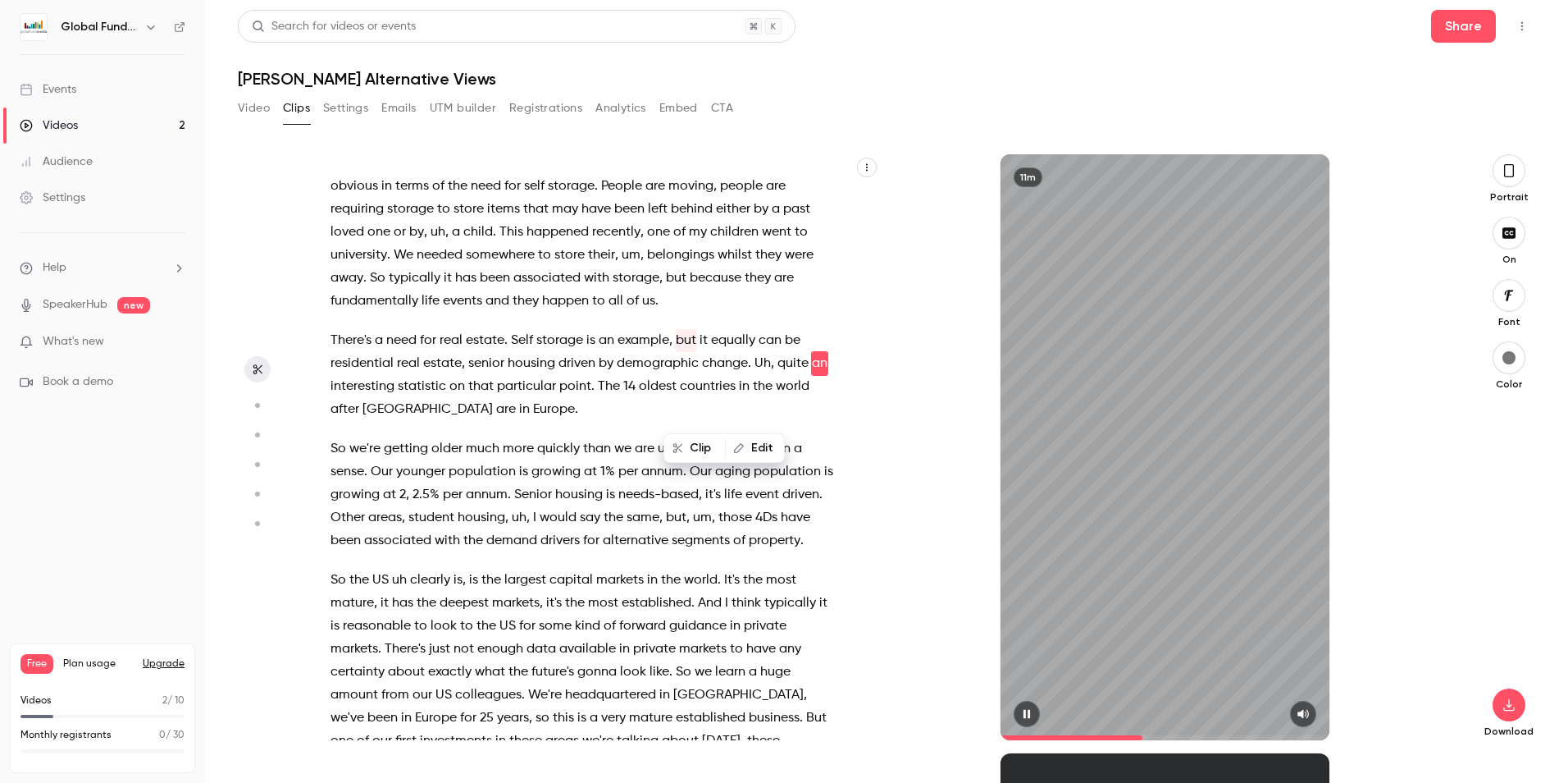
click at [1017, 704] on button "button" at bounding box center [1026, 713] width 26 height 26
click at [902, 425] on div "11m" at bounding box center [1164, 447] width 570 height 586
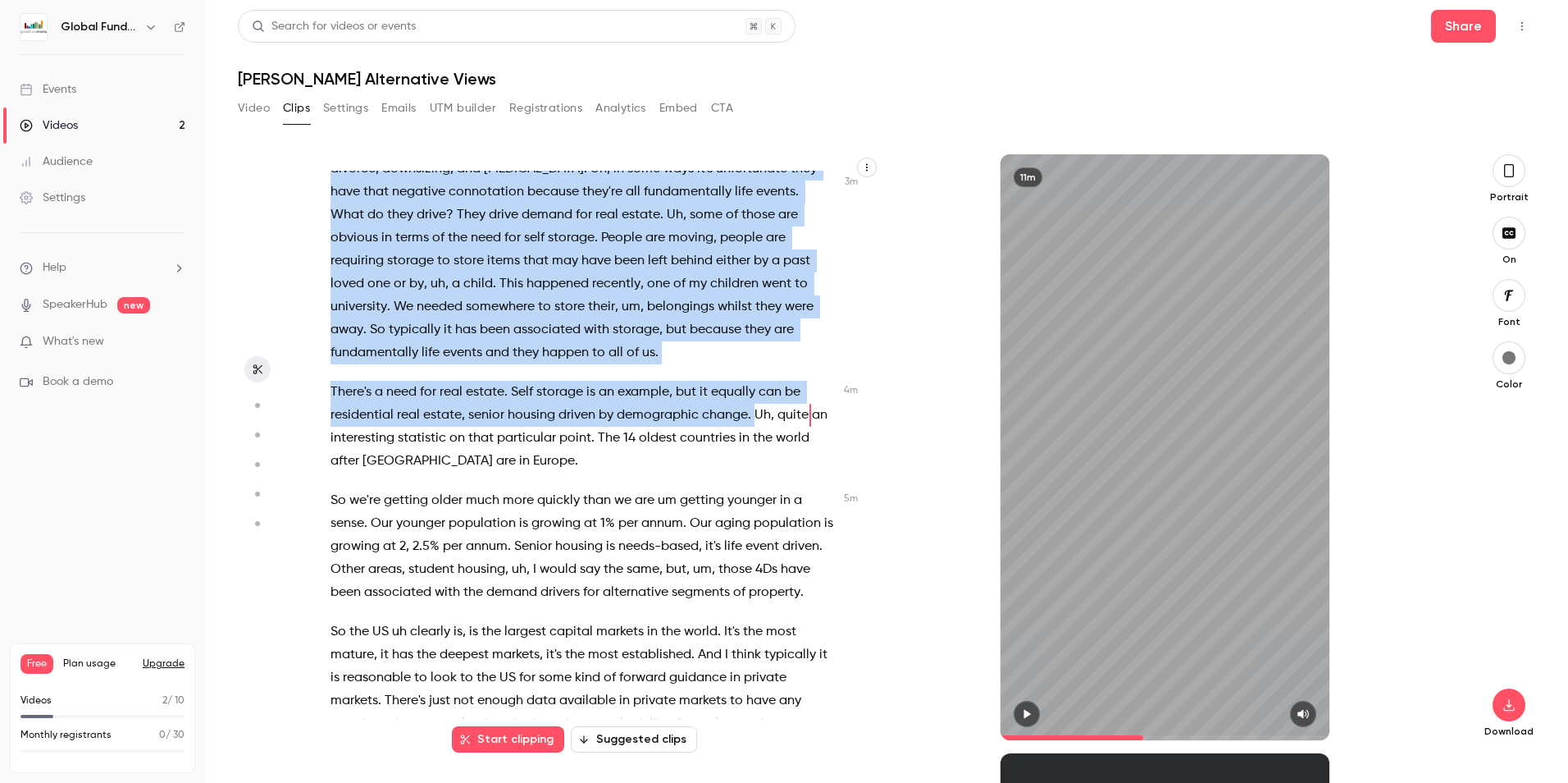
scroll to position [1099, 0]
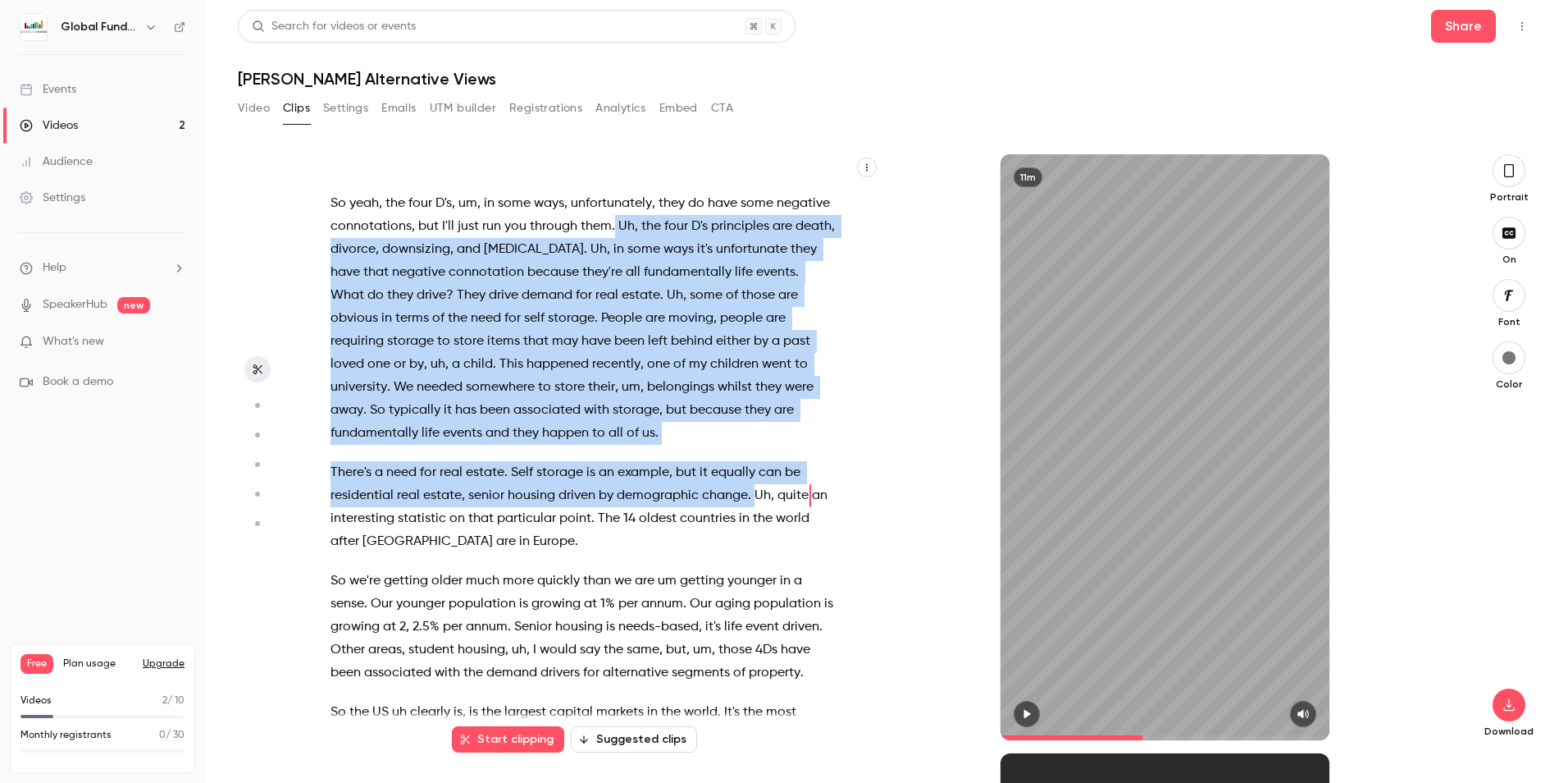
drag, startPoint x: 751, startPoint y: 431, endPoint x: 669, endPoint y: 271, distance: 179.8
click at [669, 271] on div "I think it's a great question , and actually , uh , I also see that convergence…" at bounding box center [591, 456] width 562 height 569
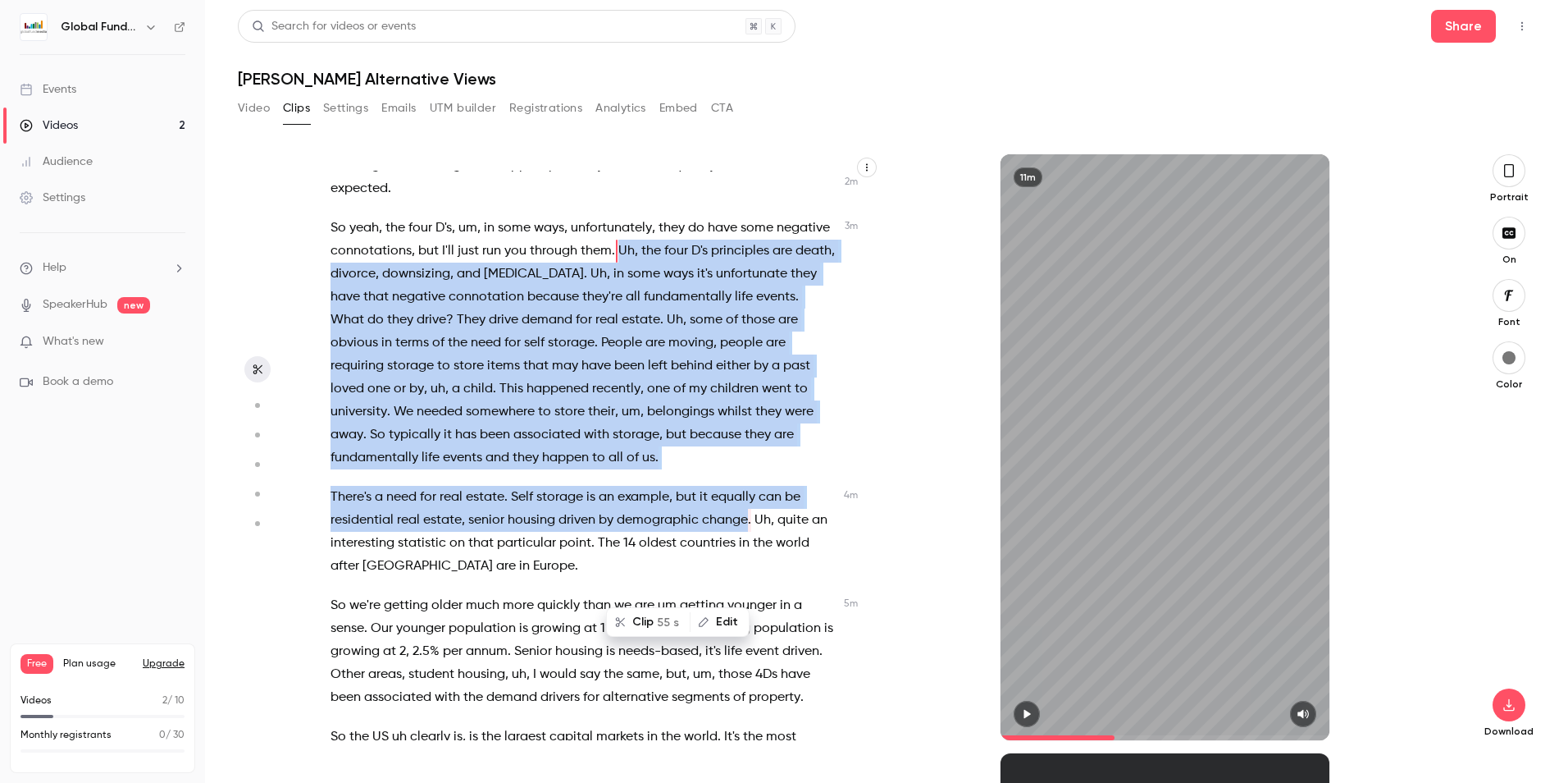
scroll to position [1080, 0]
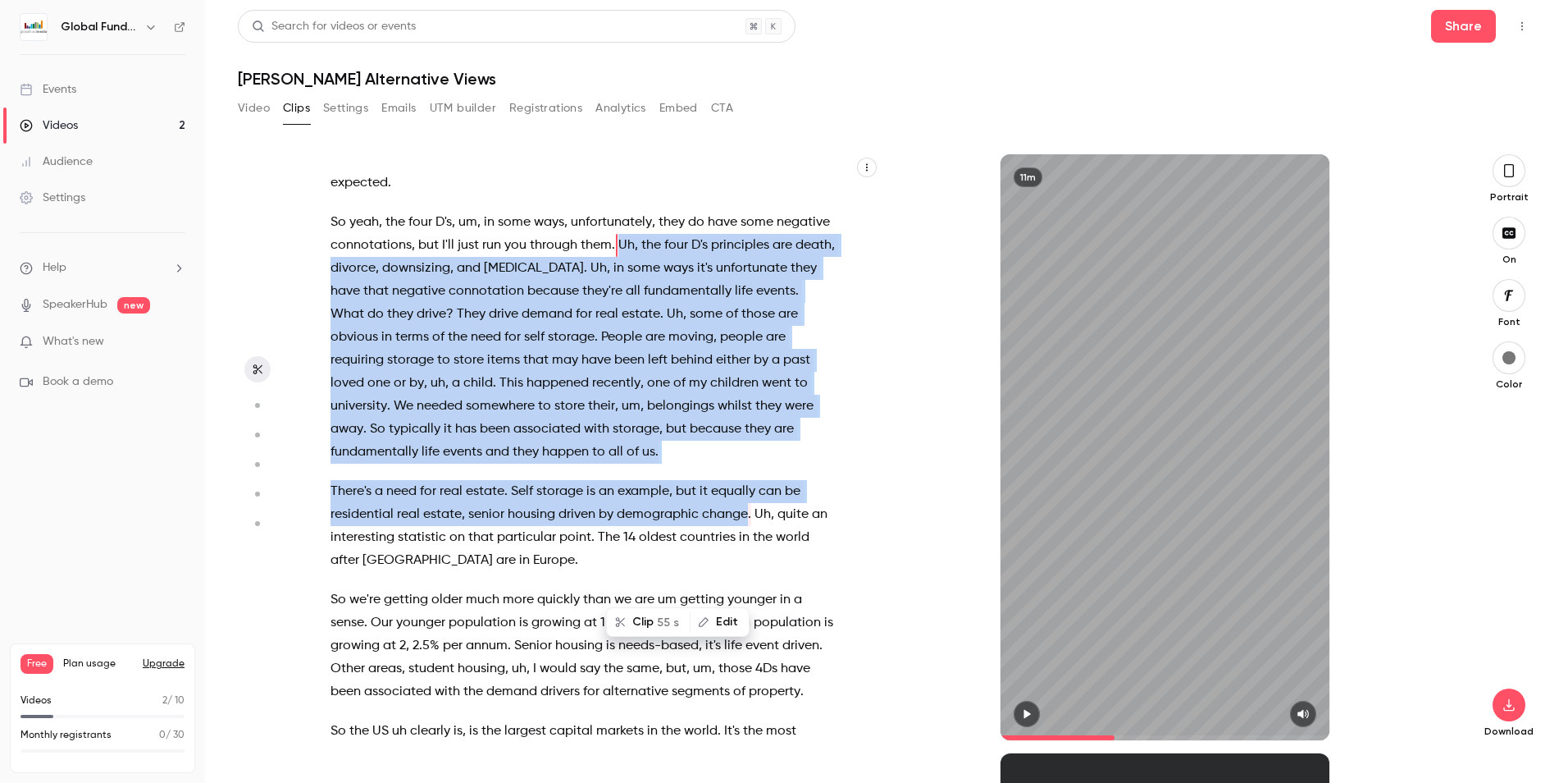
click at [1029, 704] on button "button" at bounding box center [1026, 713] width 26 height 26
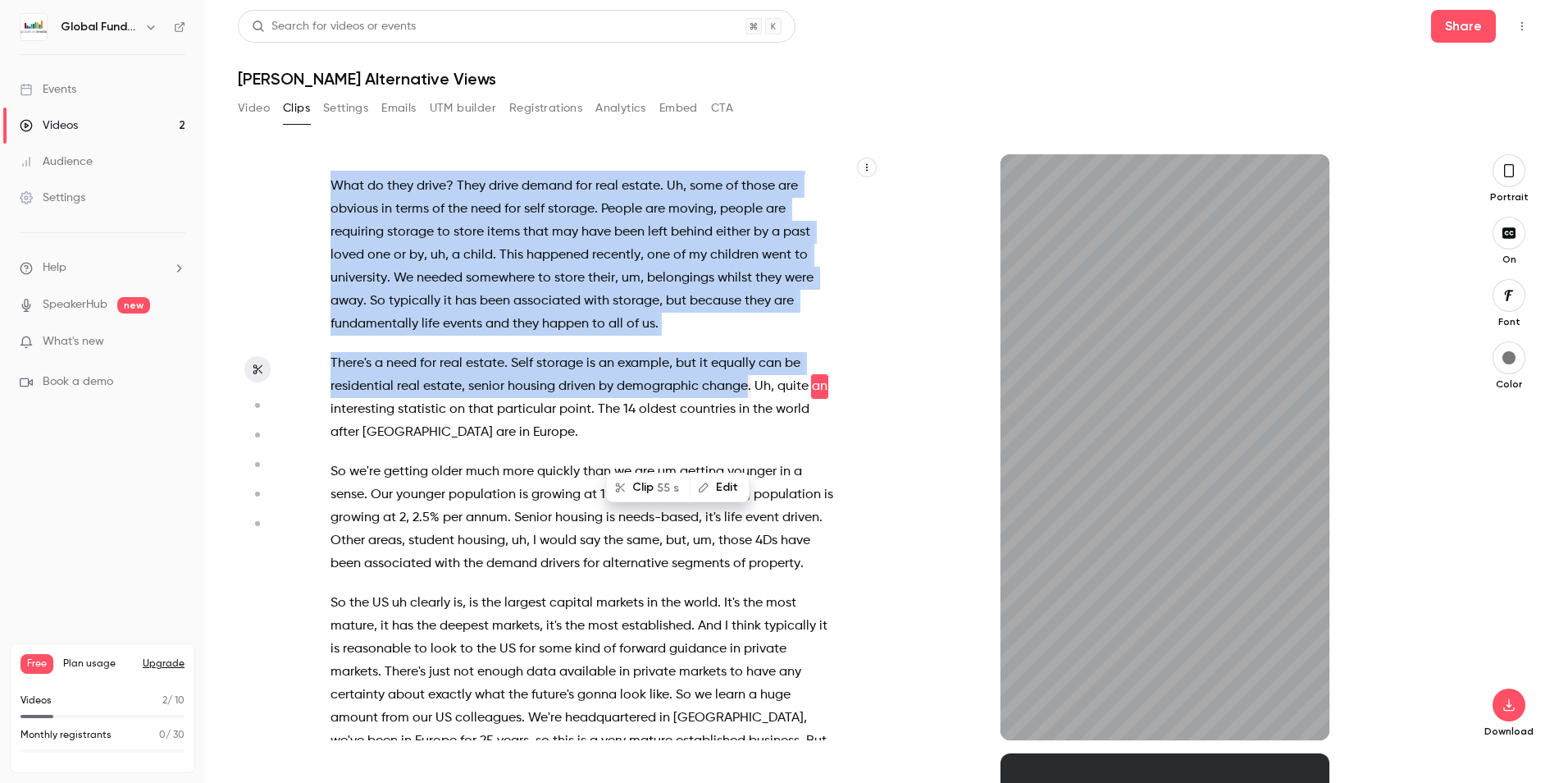
scroll to position [1232, 0]
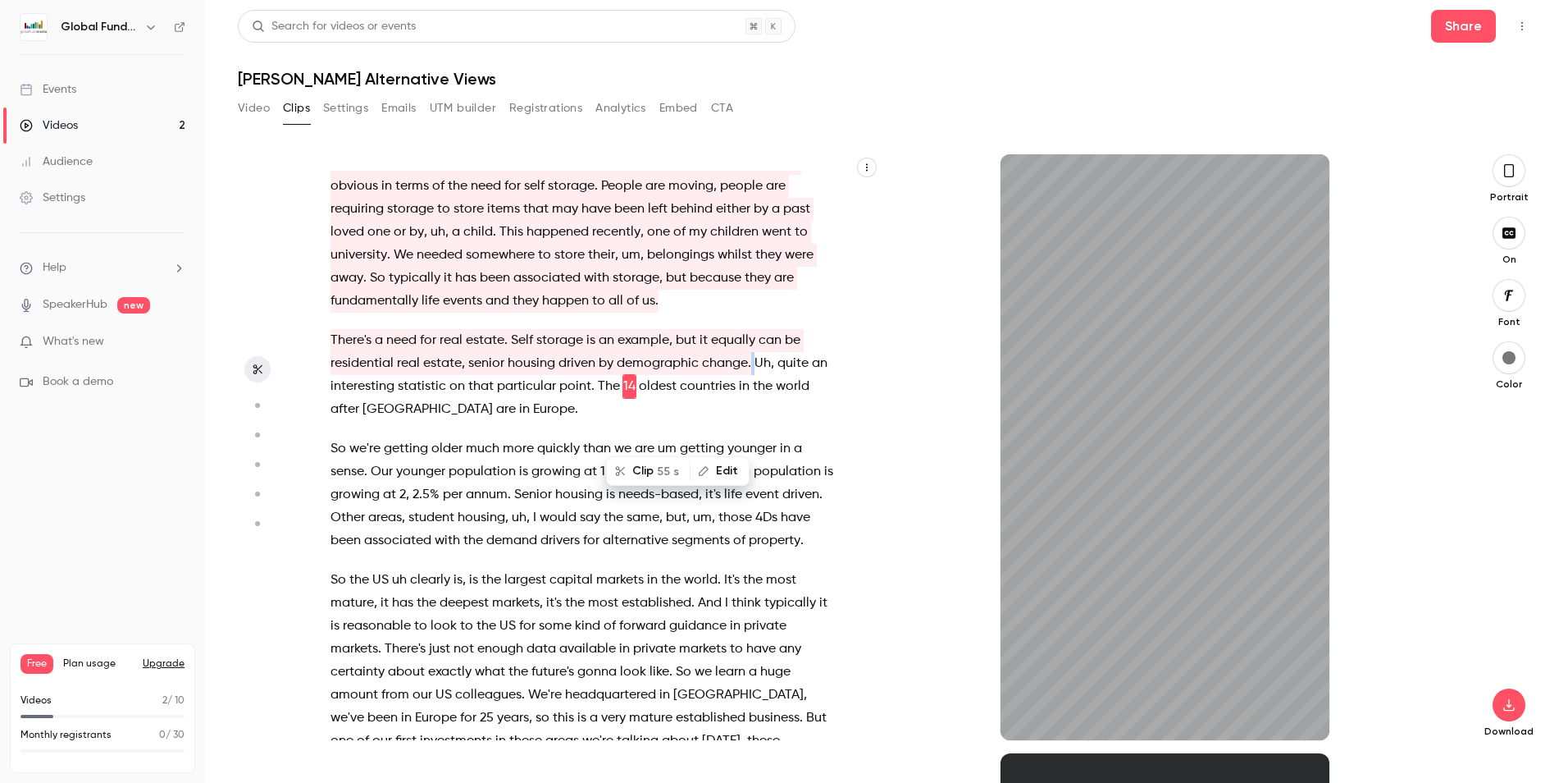
click at [751, 421] on p "There's a need for real estate . Self storage is an example , but it equally ca…" at bounding box center [582, 375] width 504 height 92
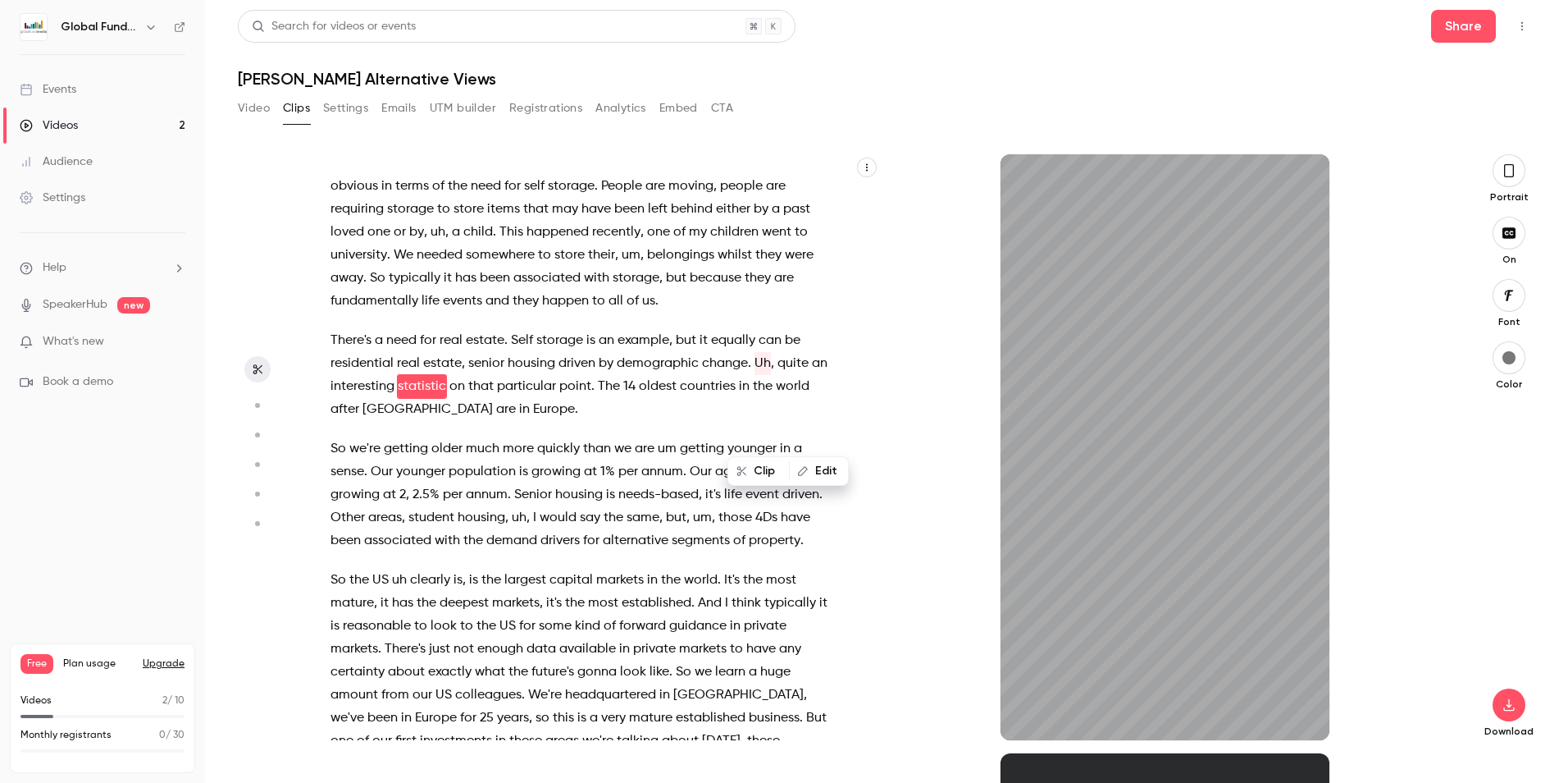
click at [900, 469] on div "11m" at bounding box center [1164, 447] width 570 height 586
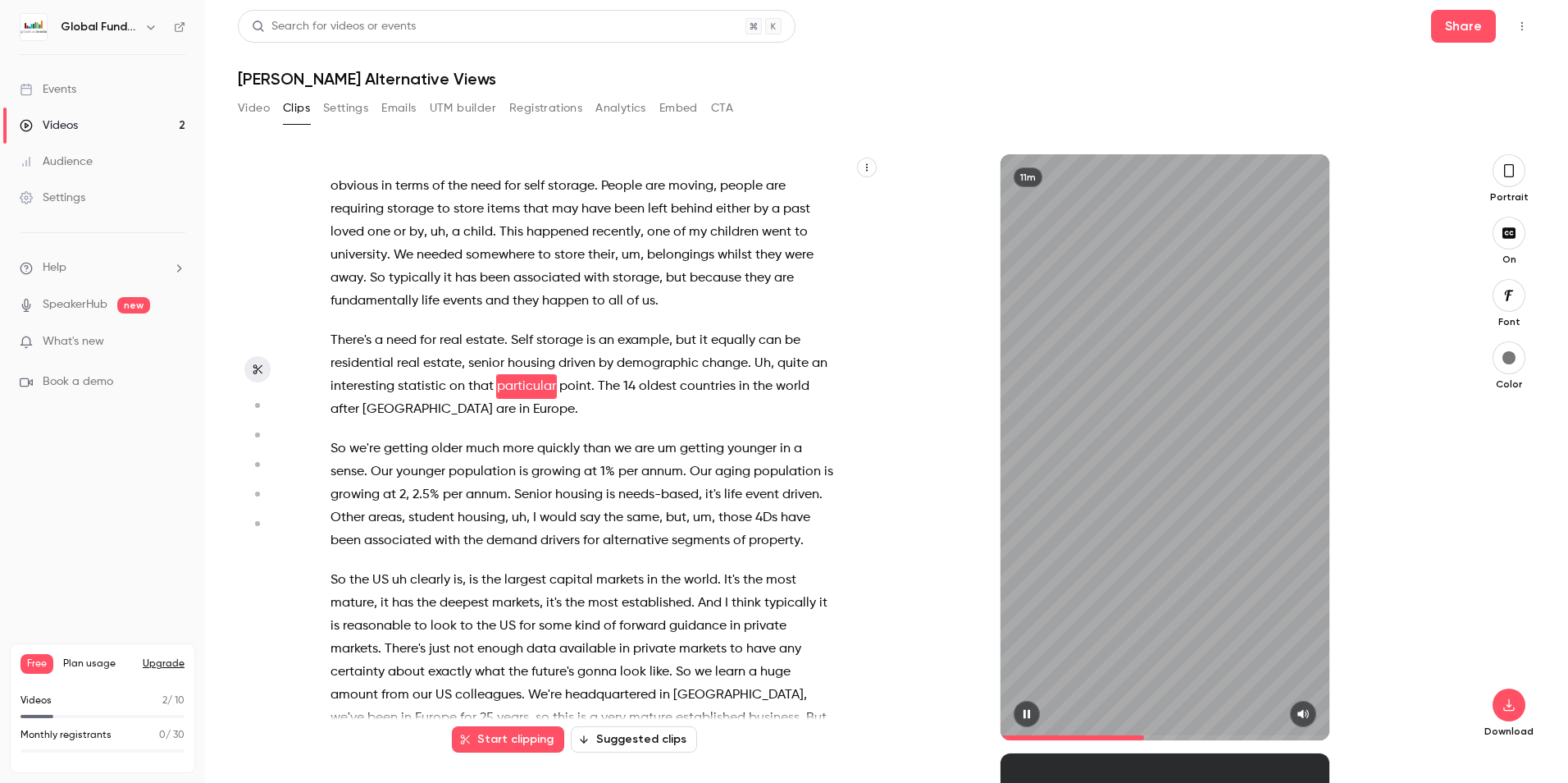
click at [1029, 704] on button "button" at bounding box center [1026, 713] width 26 height 26
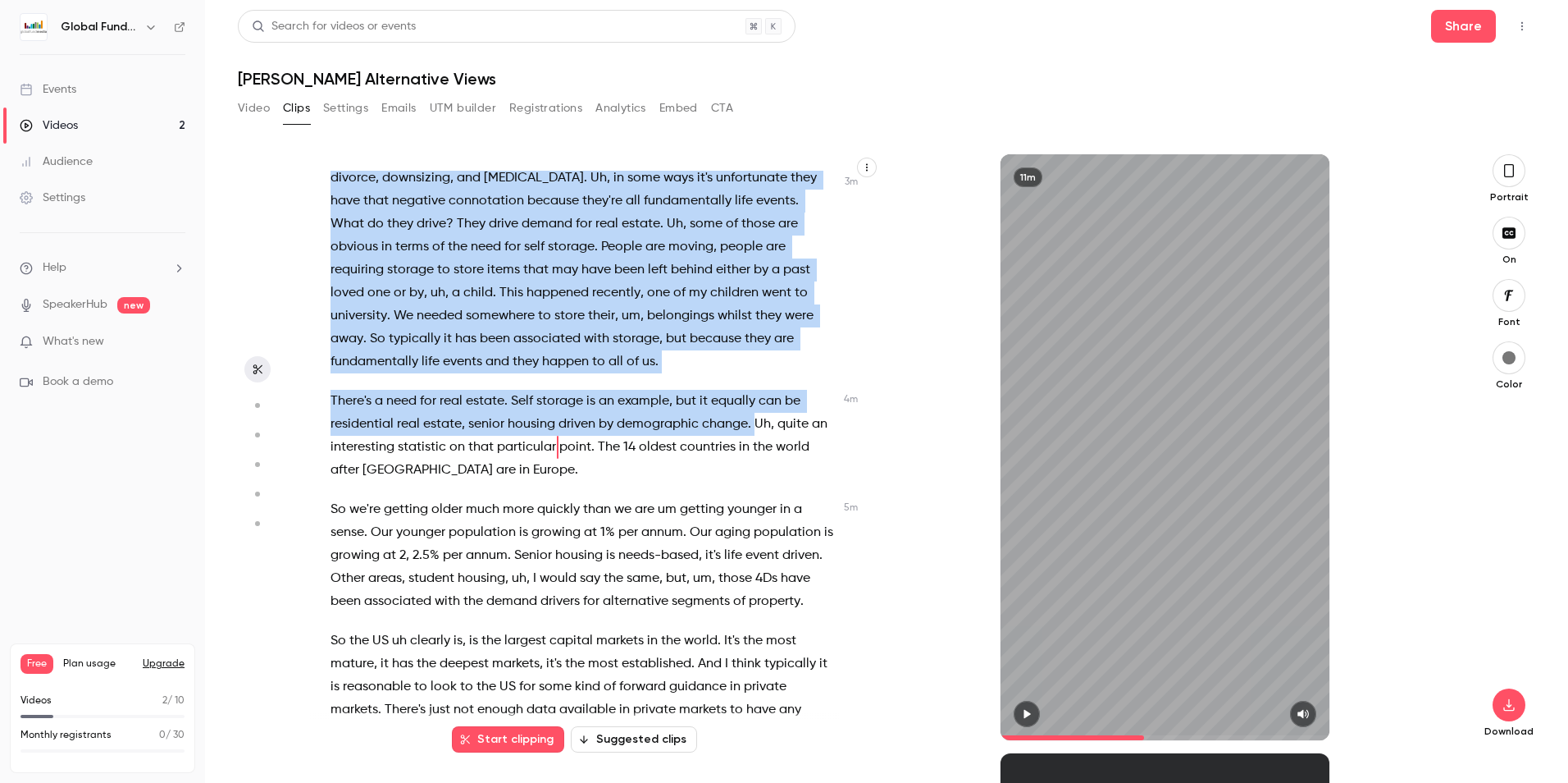
scroll to position [1101, 0]
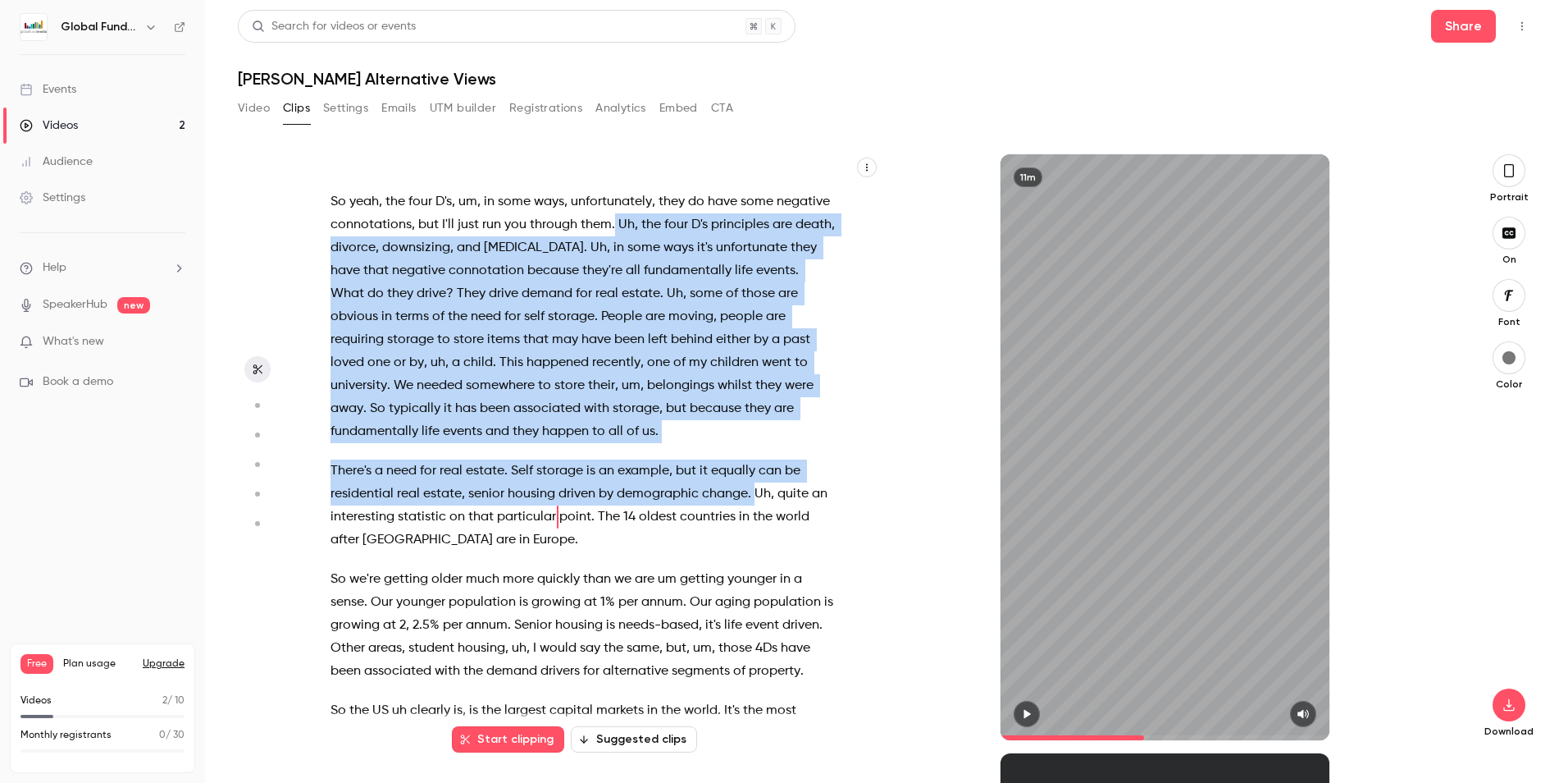
drag, startPoint x: 755, startPoint y: 429, endPoint x: 668, endPoint y: 268, distance: 183.0
click at [668, 268] on div "I think it's a great question , and actually , uh , I also see that convergence…" at bounding box center [591, 456] width 562 height 569
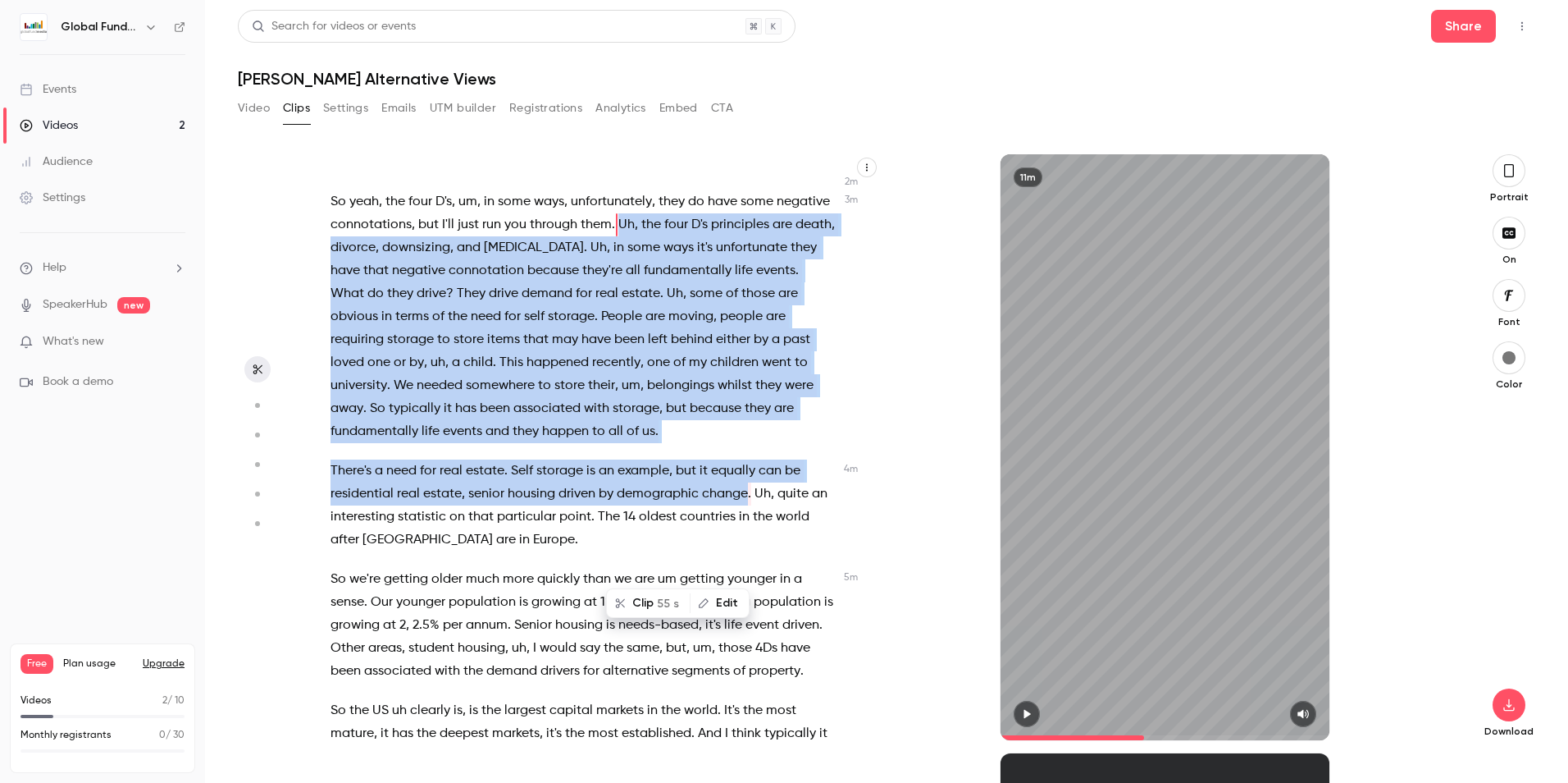
scroll to position [916, 0]
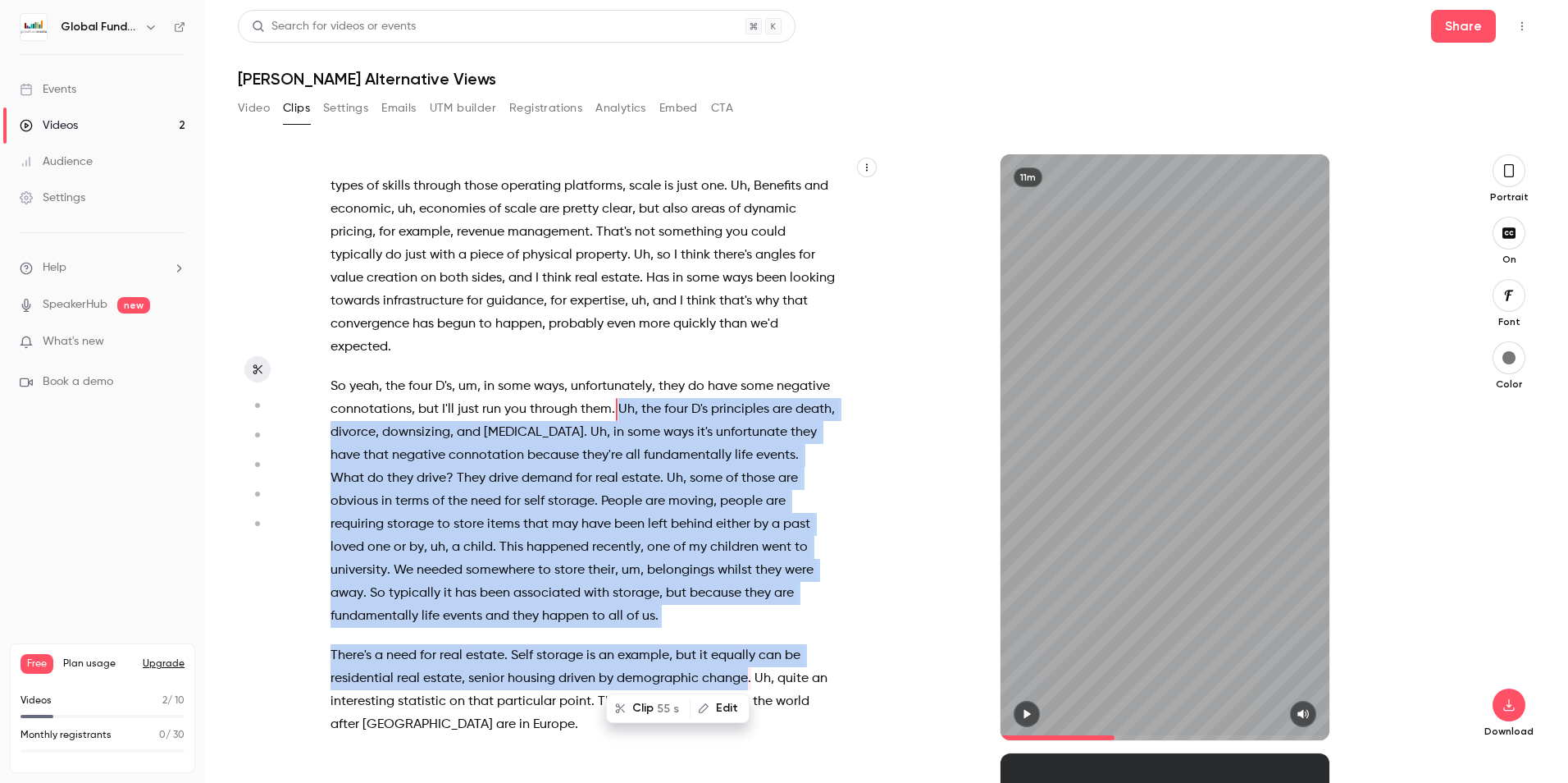
click at [647, 708] on button "Clip 55 s" at bounding box center [648, 707] width 82 height 26
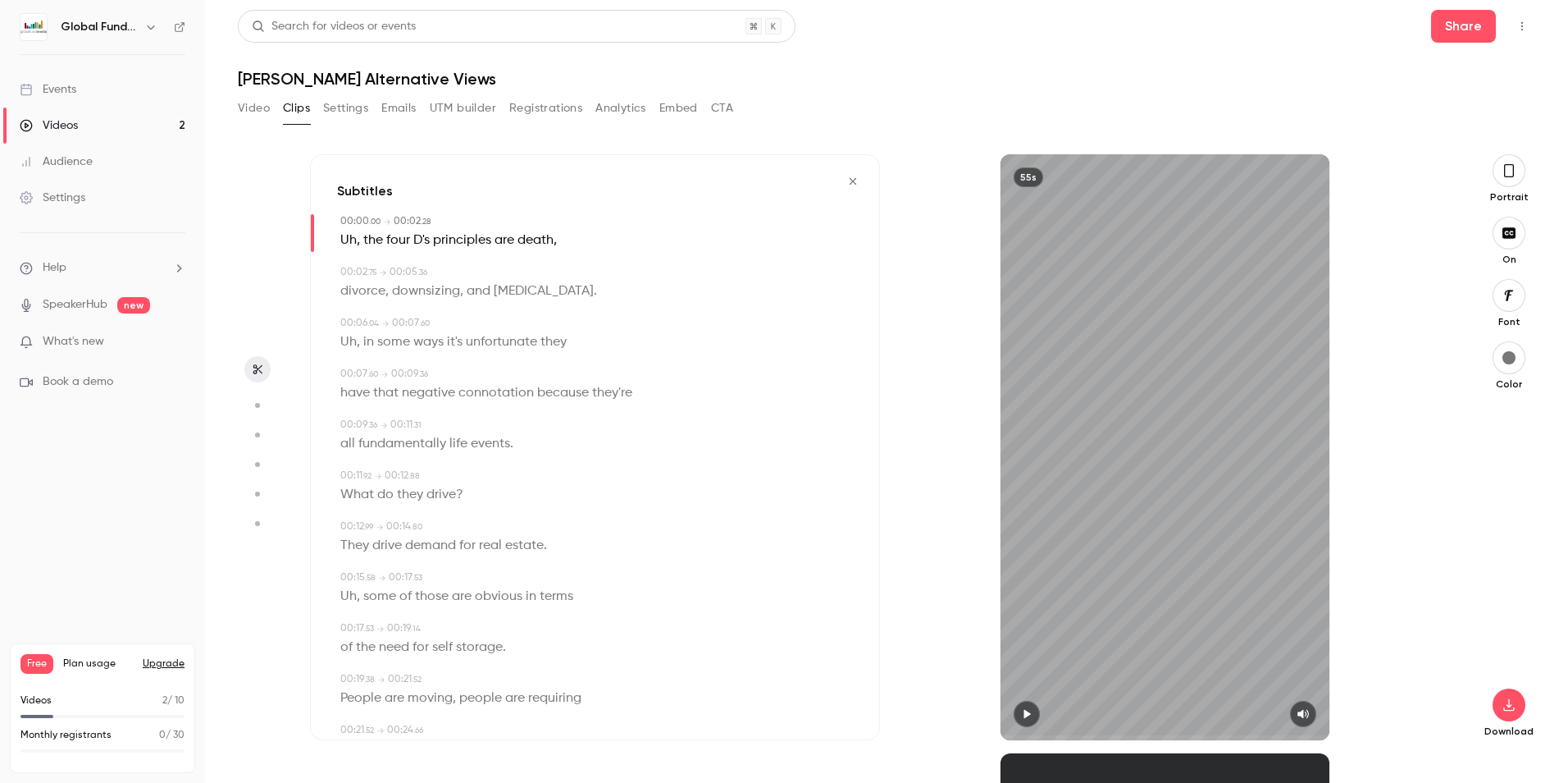
click at [1037, 709] on button "button" at bounding box center [1026, 713] width 26 height 26
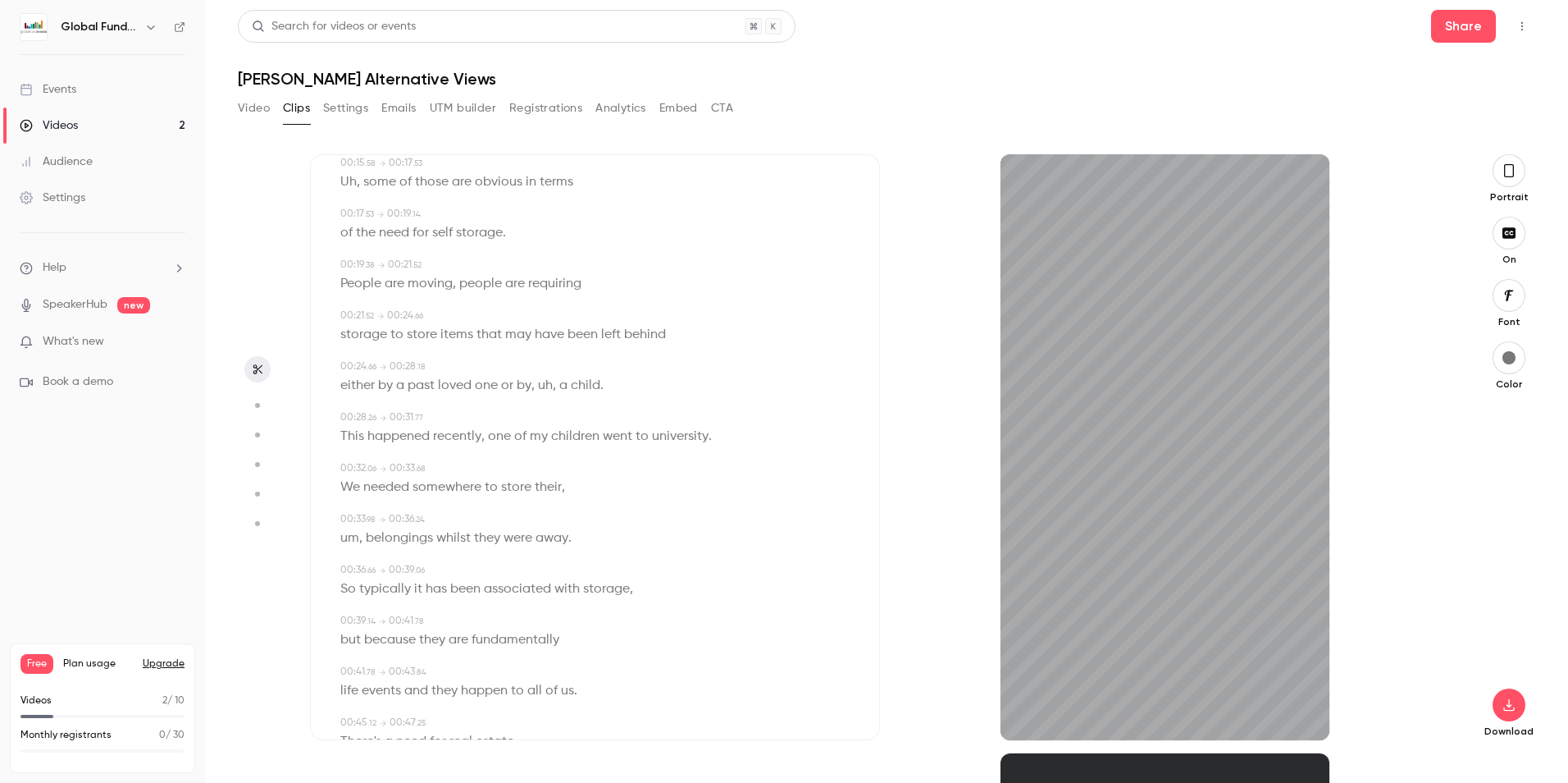
scroll to position [492, 0]
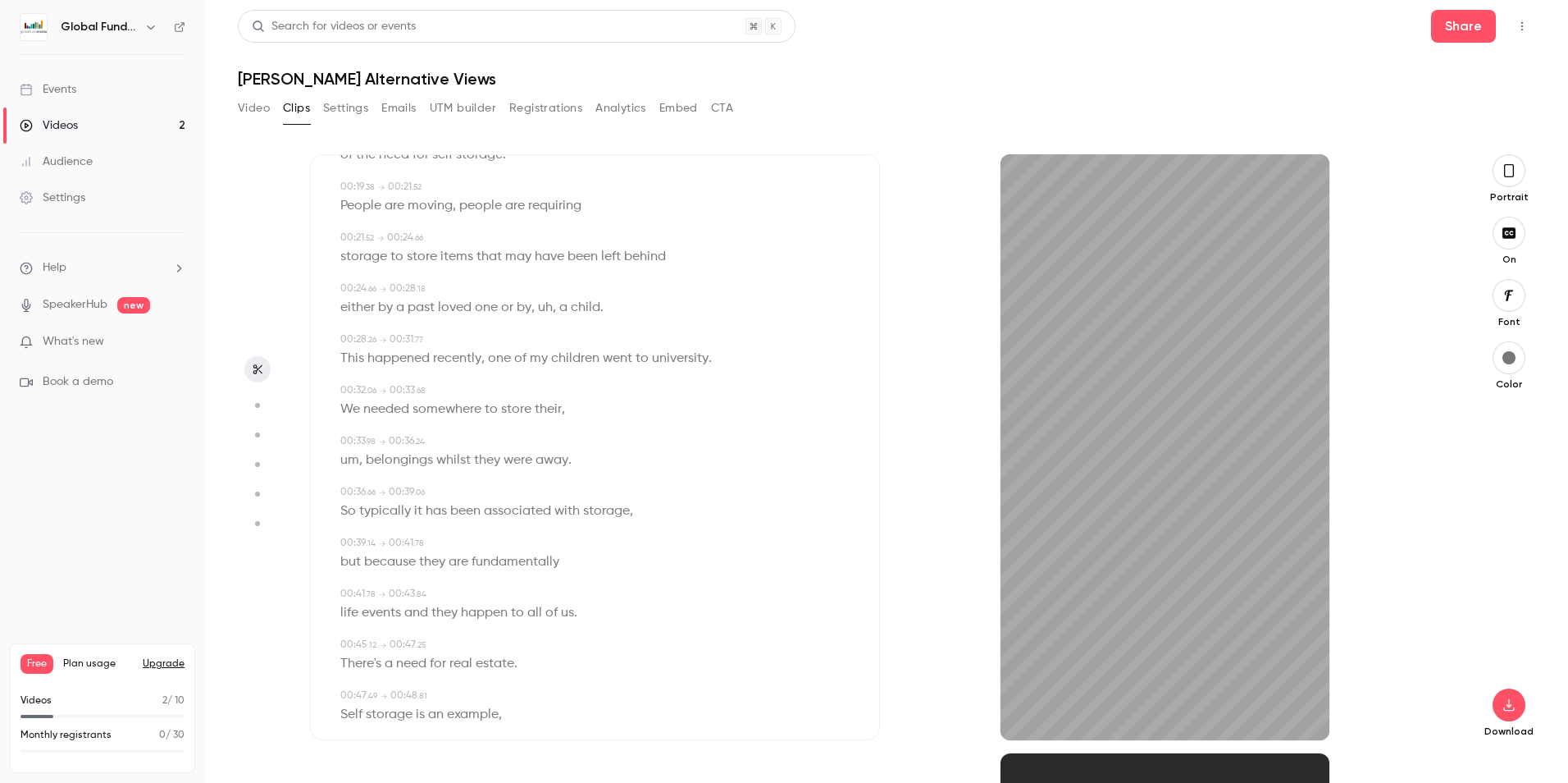
click at [503, 466] on span "were" at bounding box center [517, 460] width 29 height 23
click at [592, 464] on div "Edit um , belongings whilst they were away ." at bounding box center [596, 460] width 512 height 23
click at [1023, 708] on icon "button" at bounding box center [1026, 714] width 13 height 12
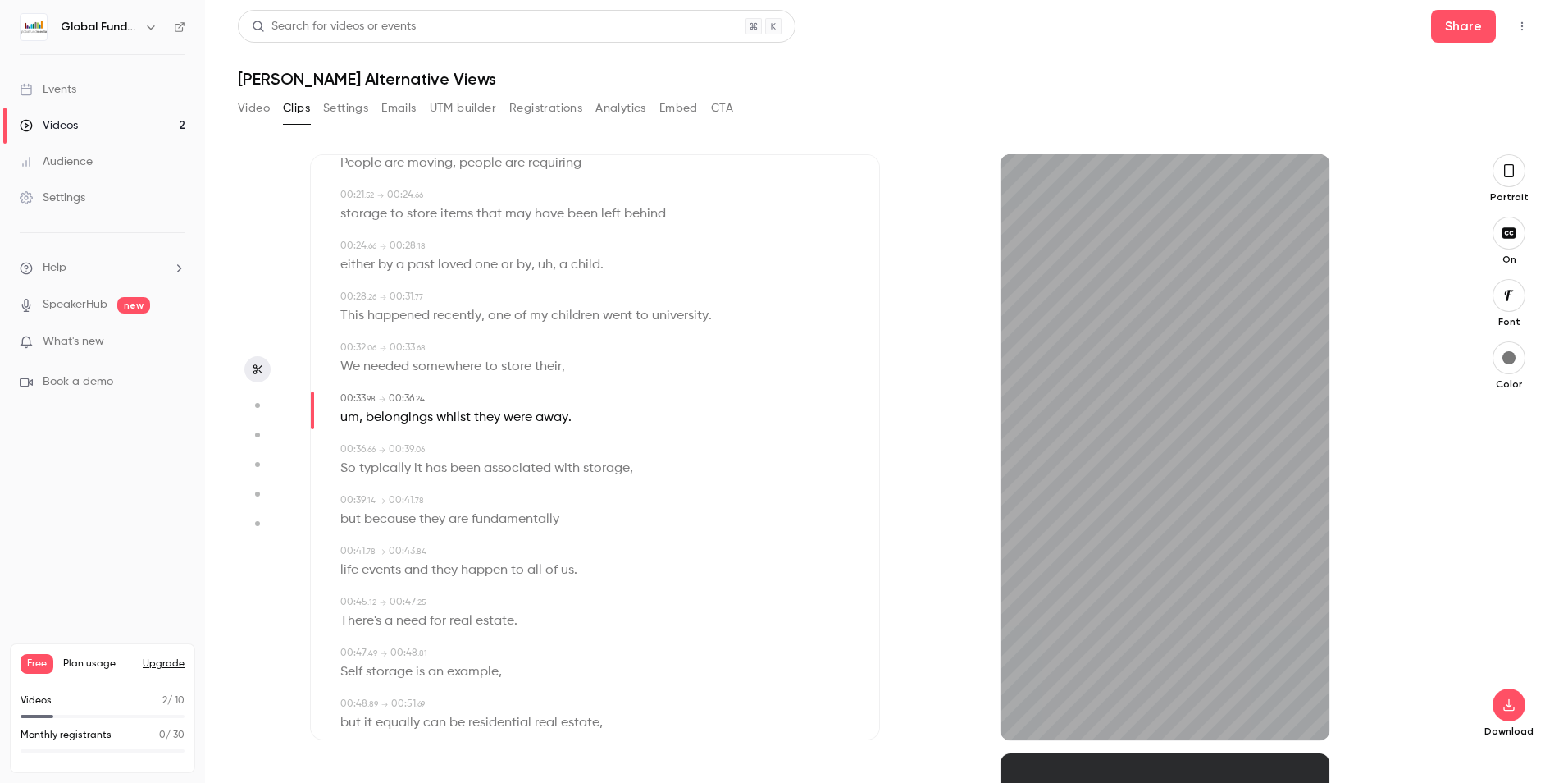
scroll to position [574, 0]
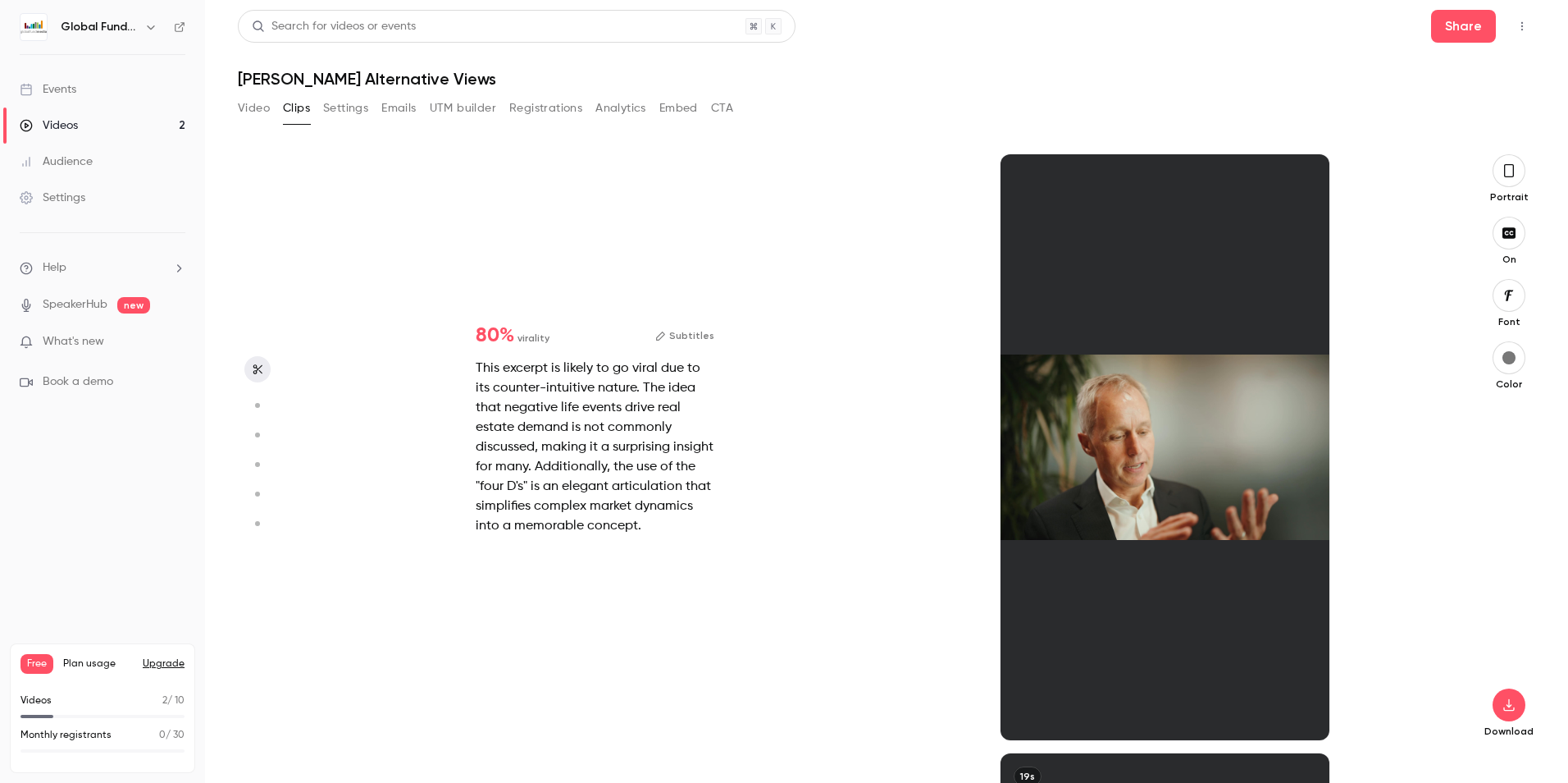
type input "****"
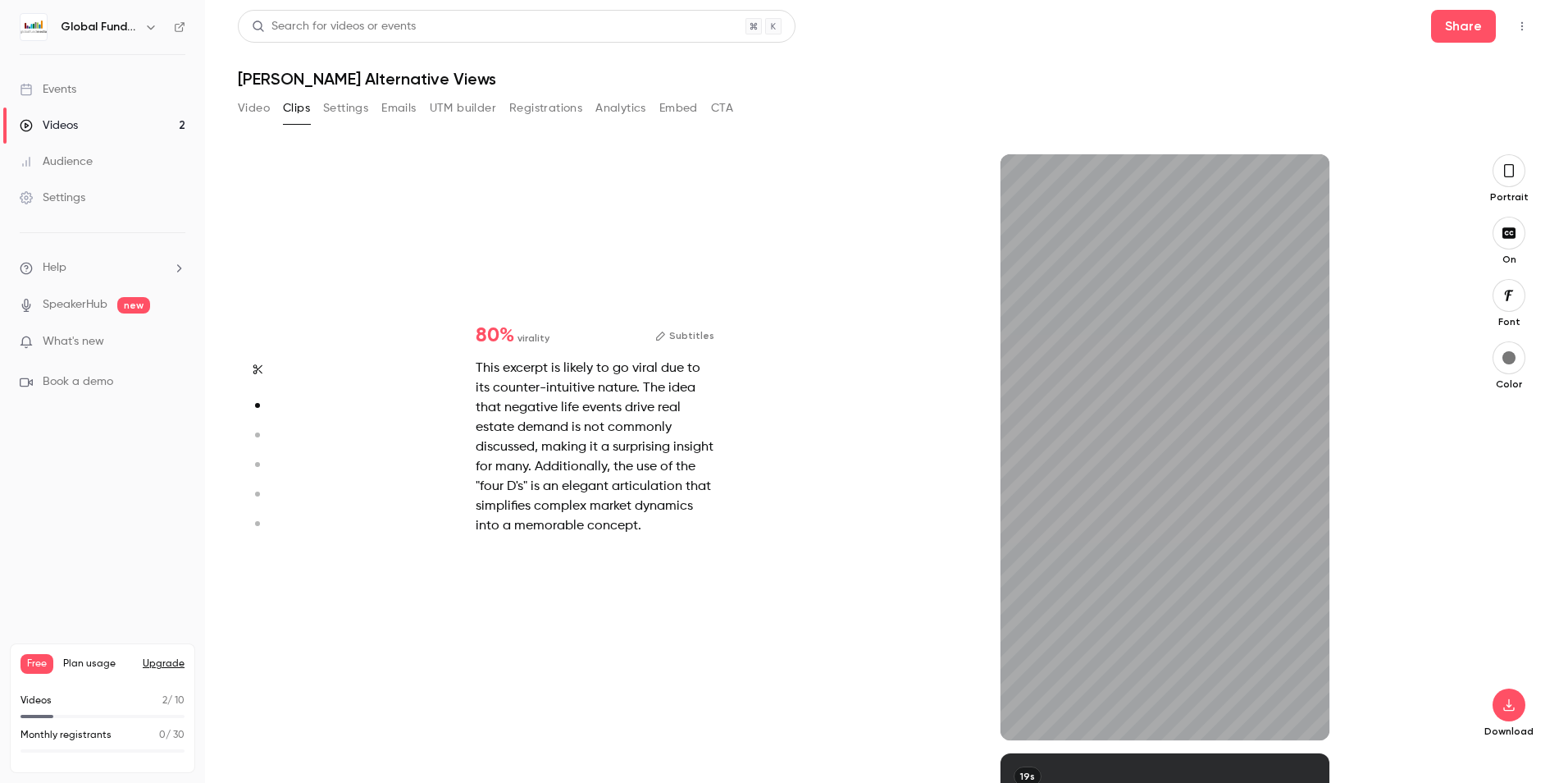
scroll to position [545, 0]
type input "***"
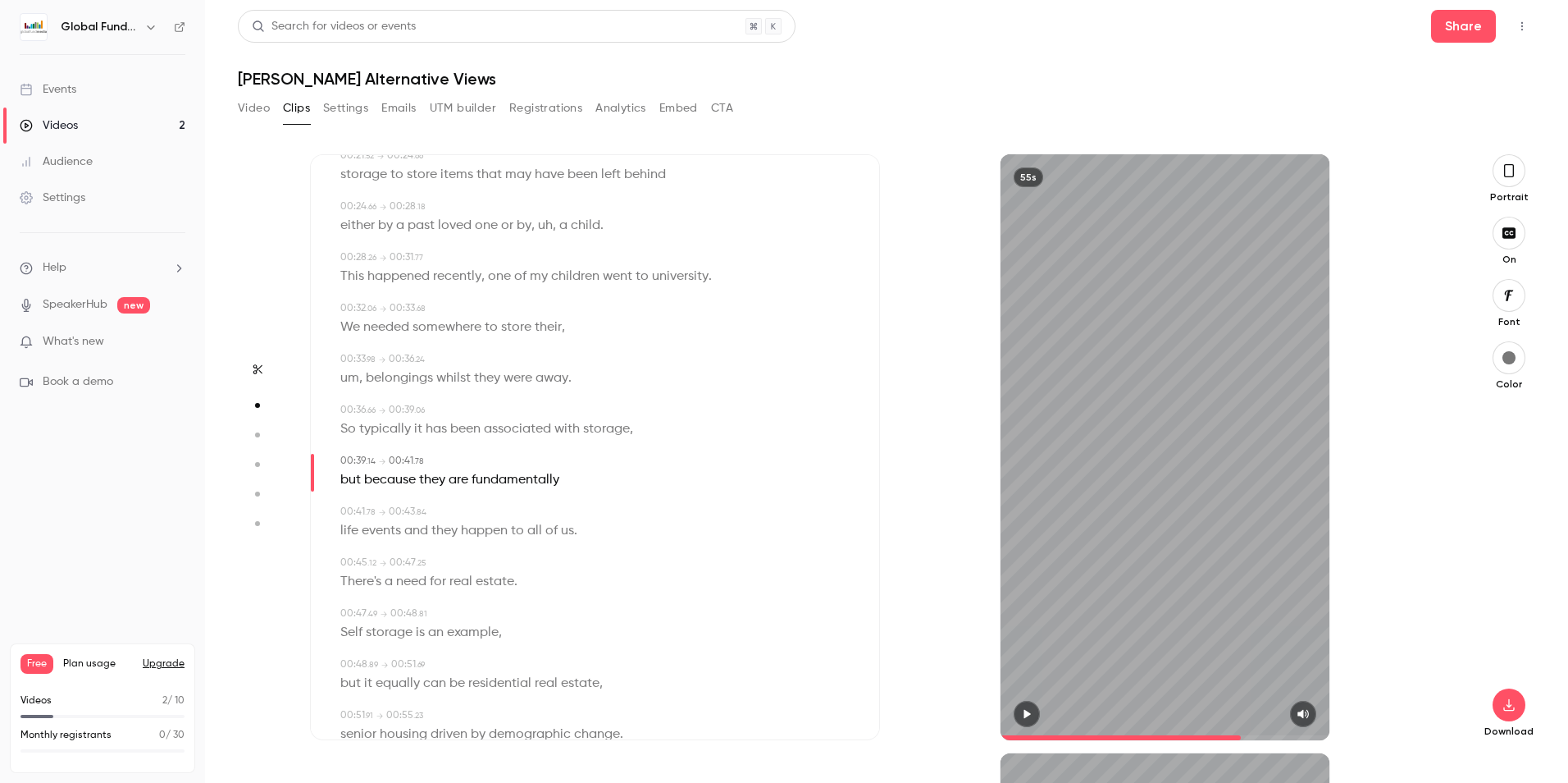
type input "****"
type input "***"
type input "****"
type input "*"
click at [1020, 711] on icon "button" at bounding box center [1026, 714] width 13 height 12
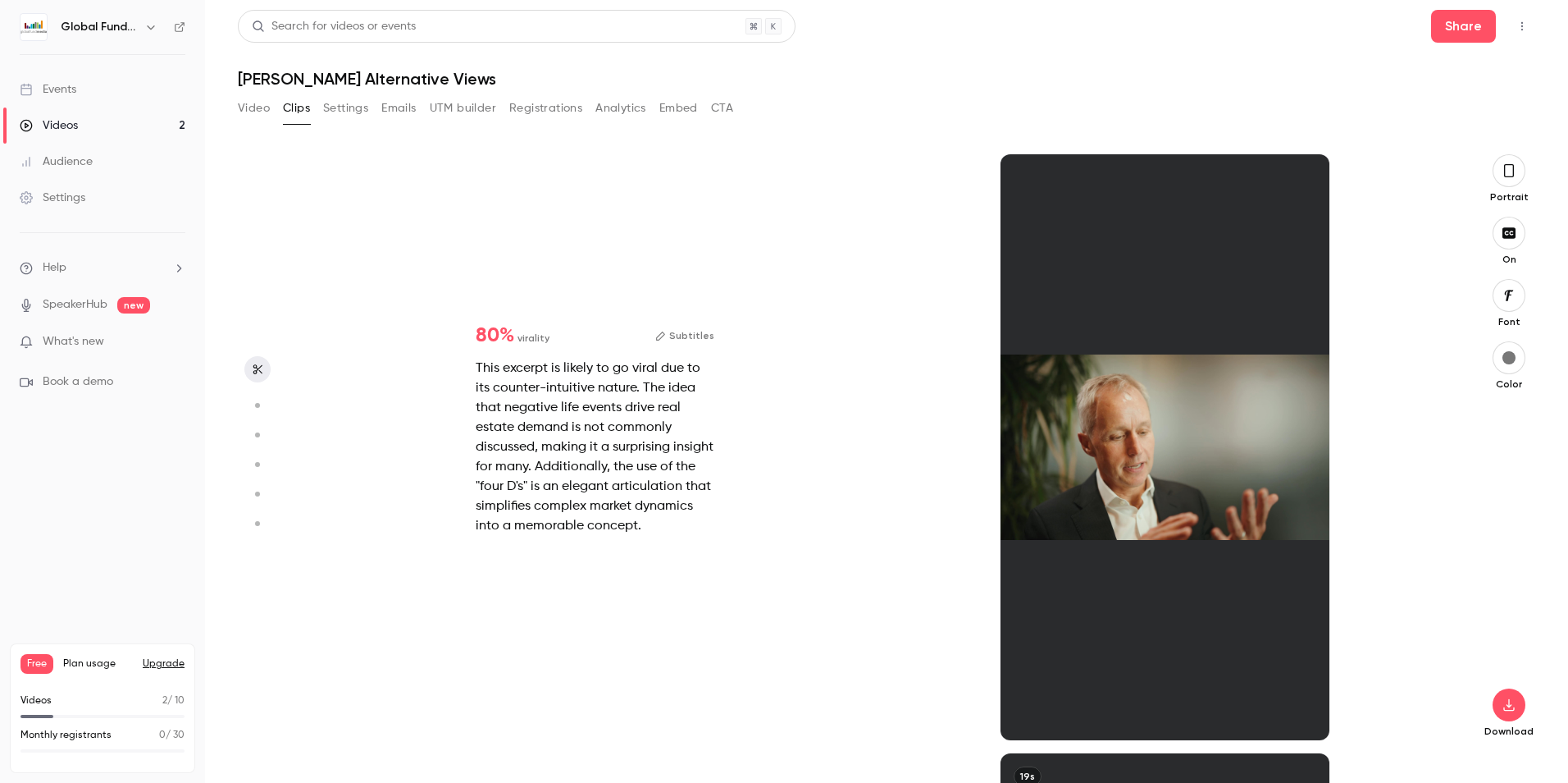
type input "****"
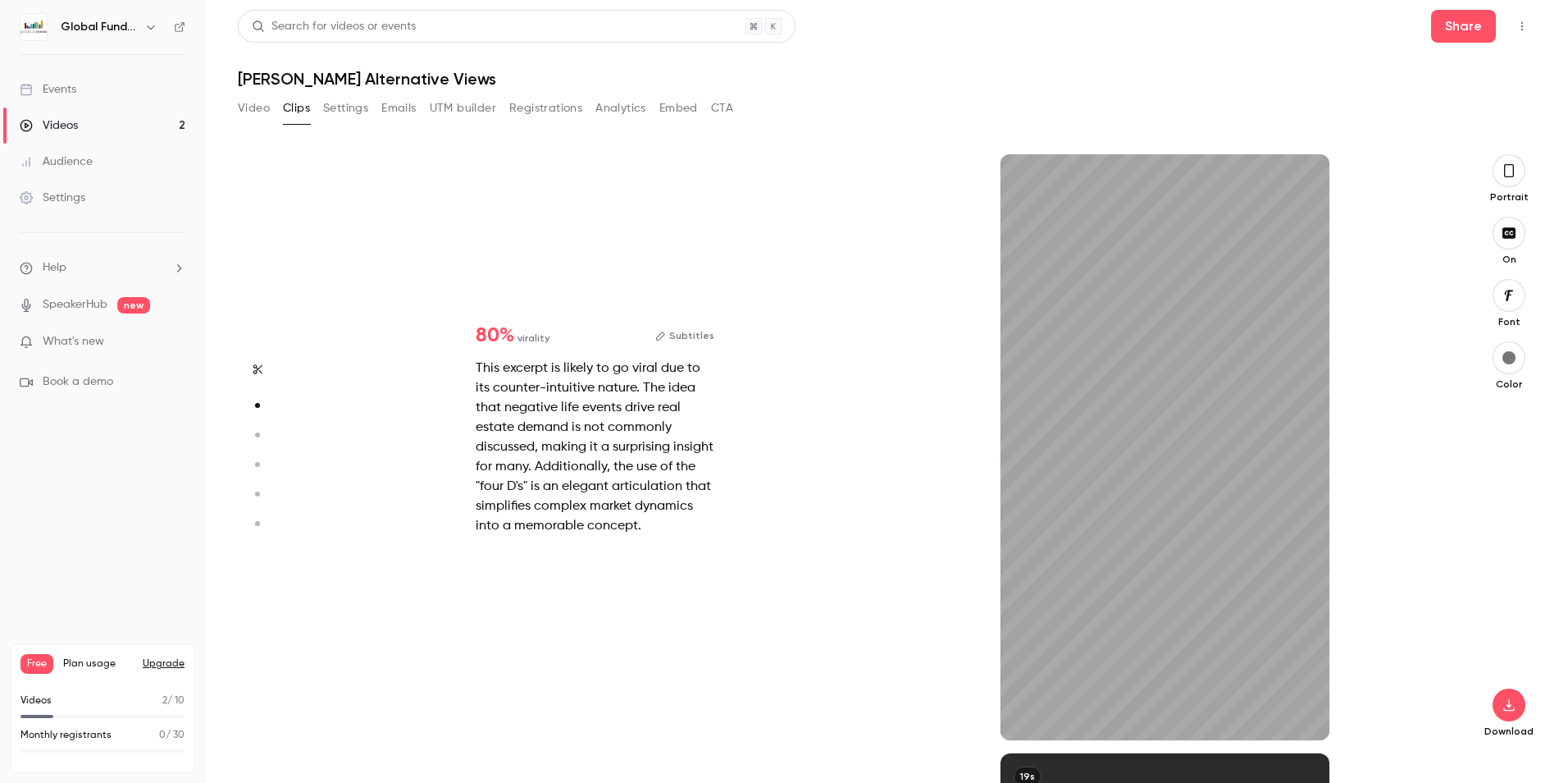
type input "***"
type input "****"
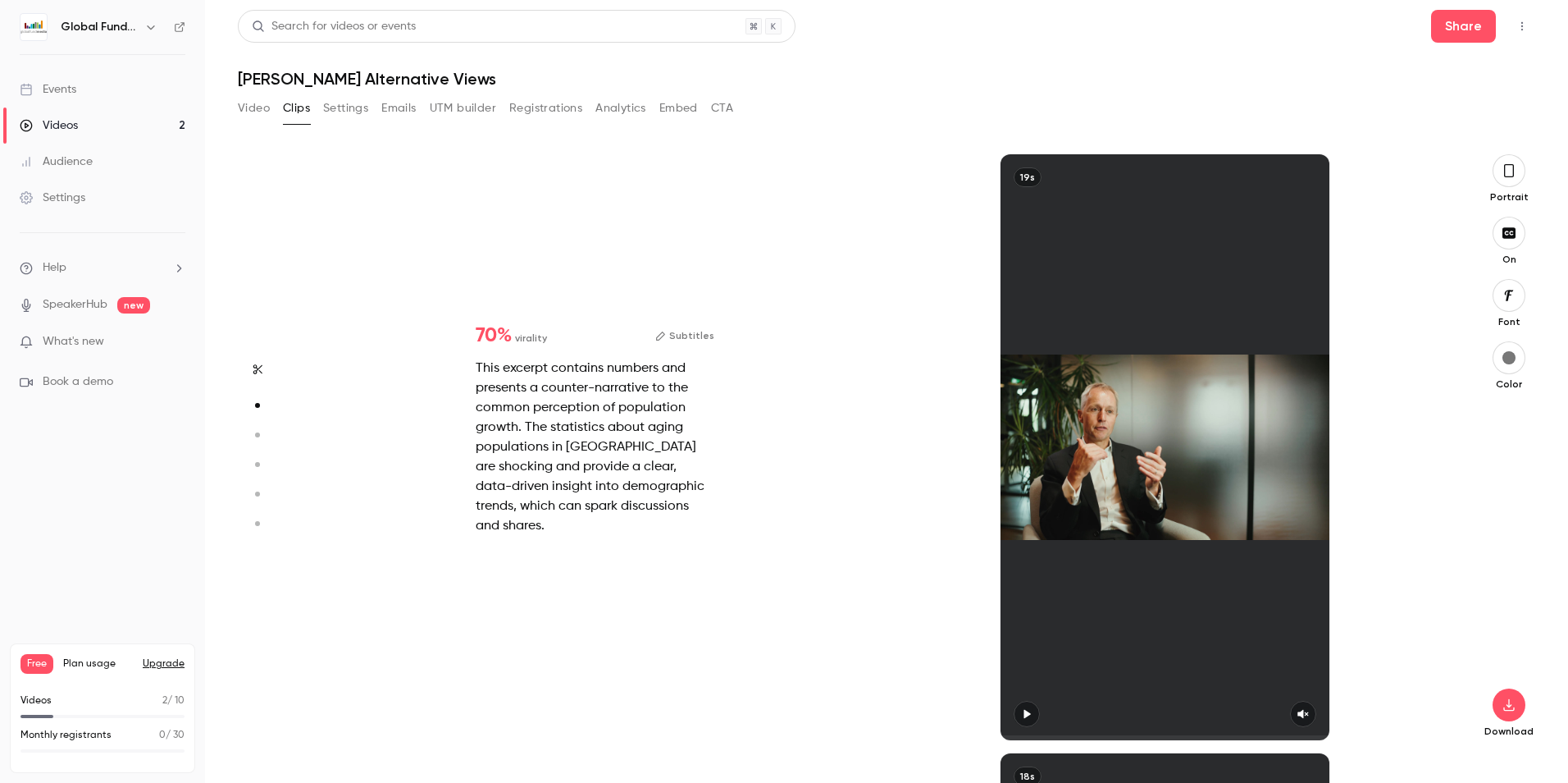
type input "*"
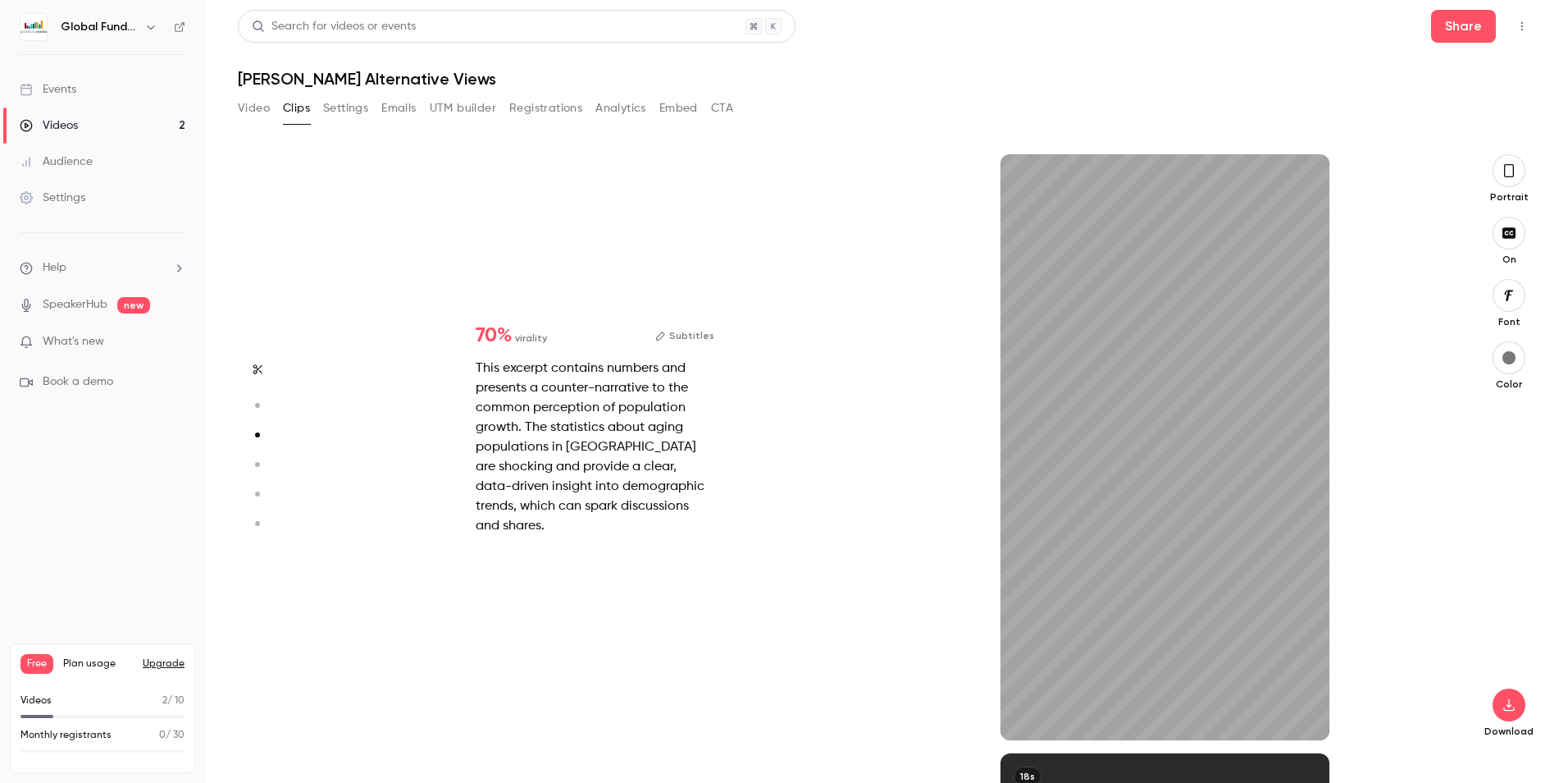
scroll to position [1198, 0]
type input "***"
type input "****"
type input "*"
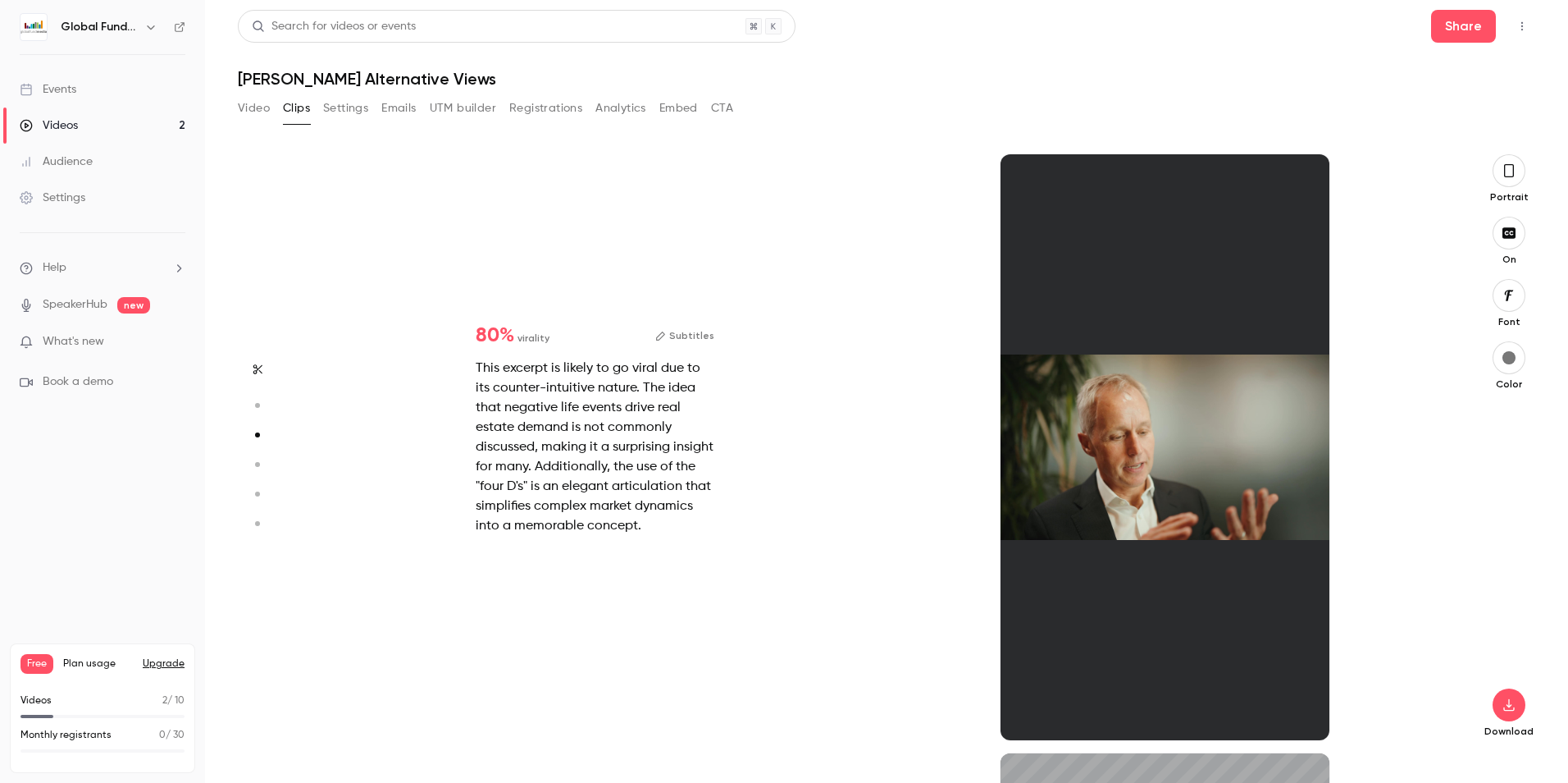
scroll to position [599, 0]
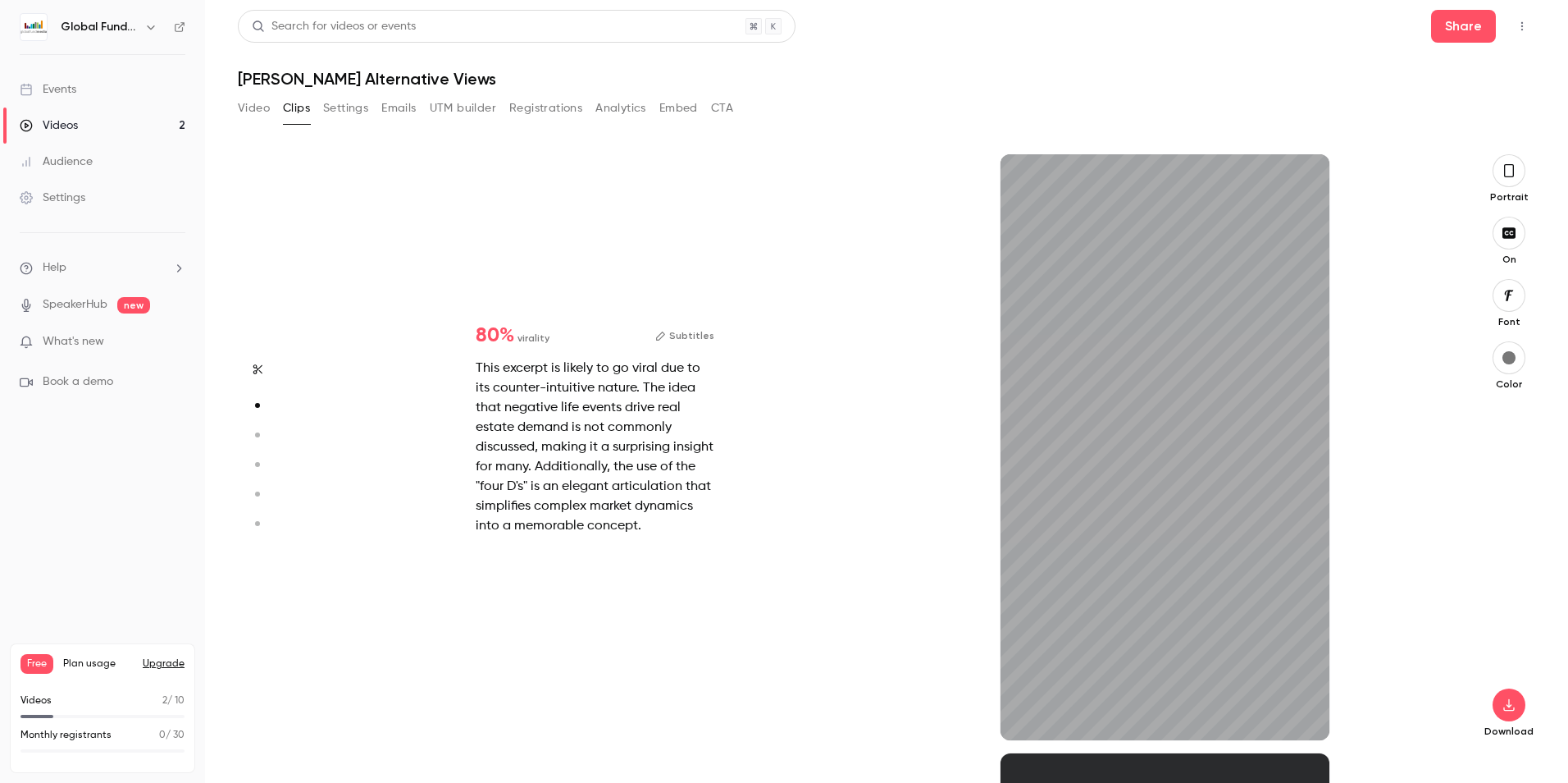
type input "***"
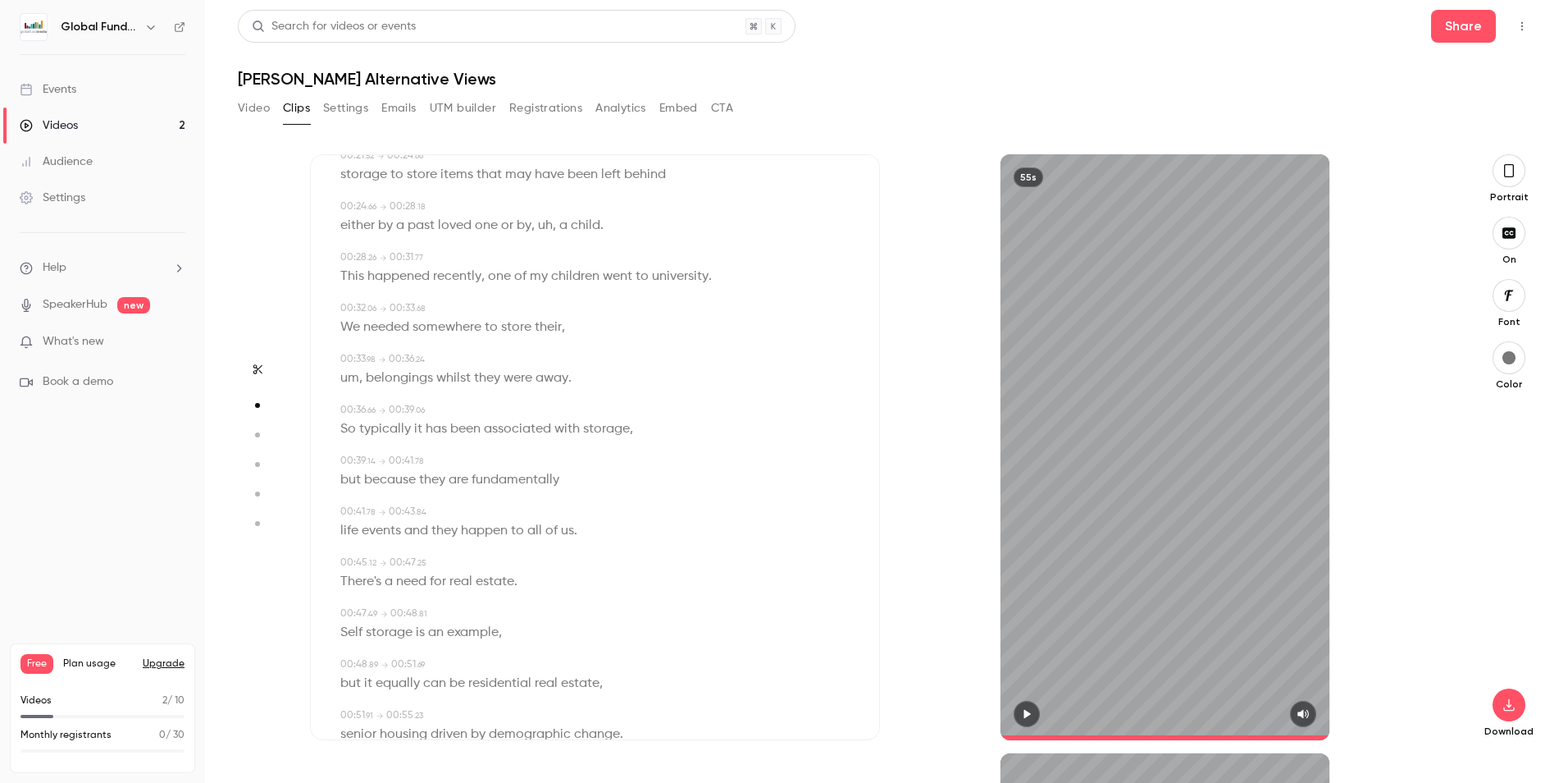
type input "****"
type input "***"
type input "****"
type input "*"
type input "****"
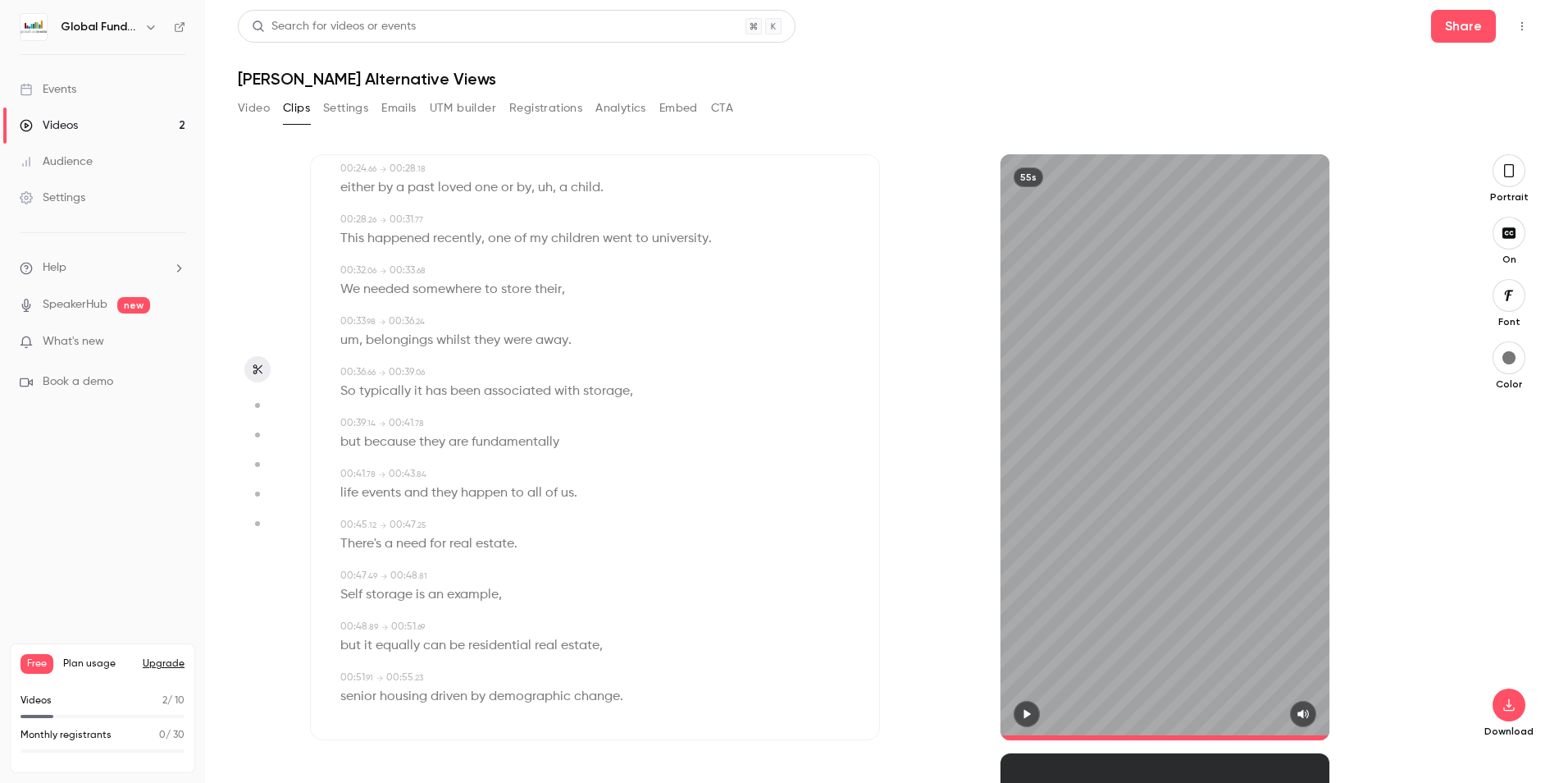
scroll to position [620, 0]
click at [250, 107] on button "Video" at bounding box center [254, 108] width 32 height 26
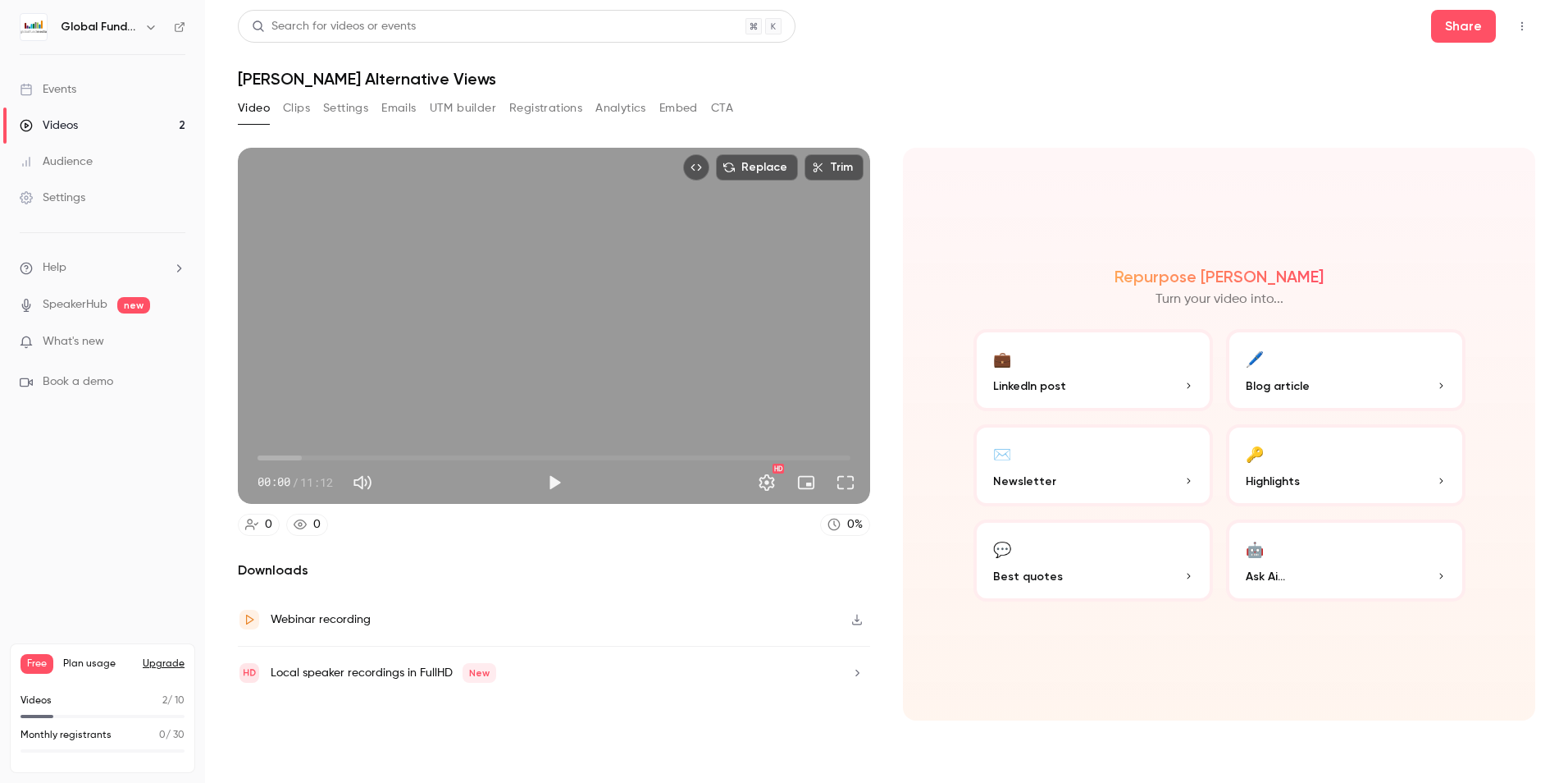
click at [286, 106] on button "Clips" at bounding box center [295, 108] width 27 height 26
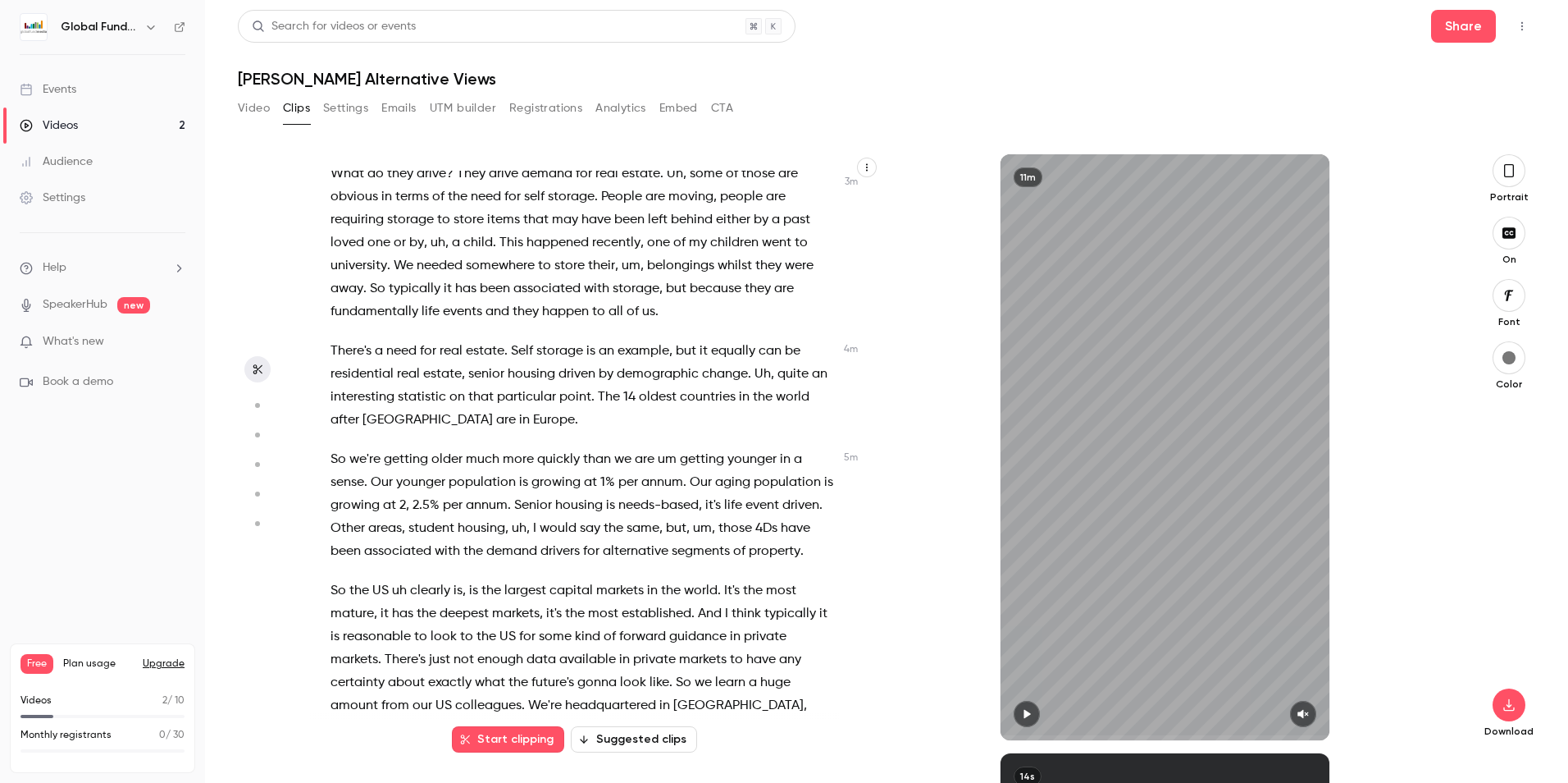
scroll to position [1041, 0]
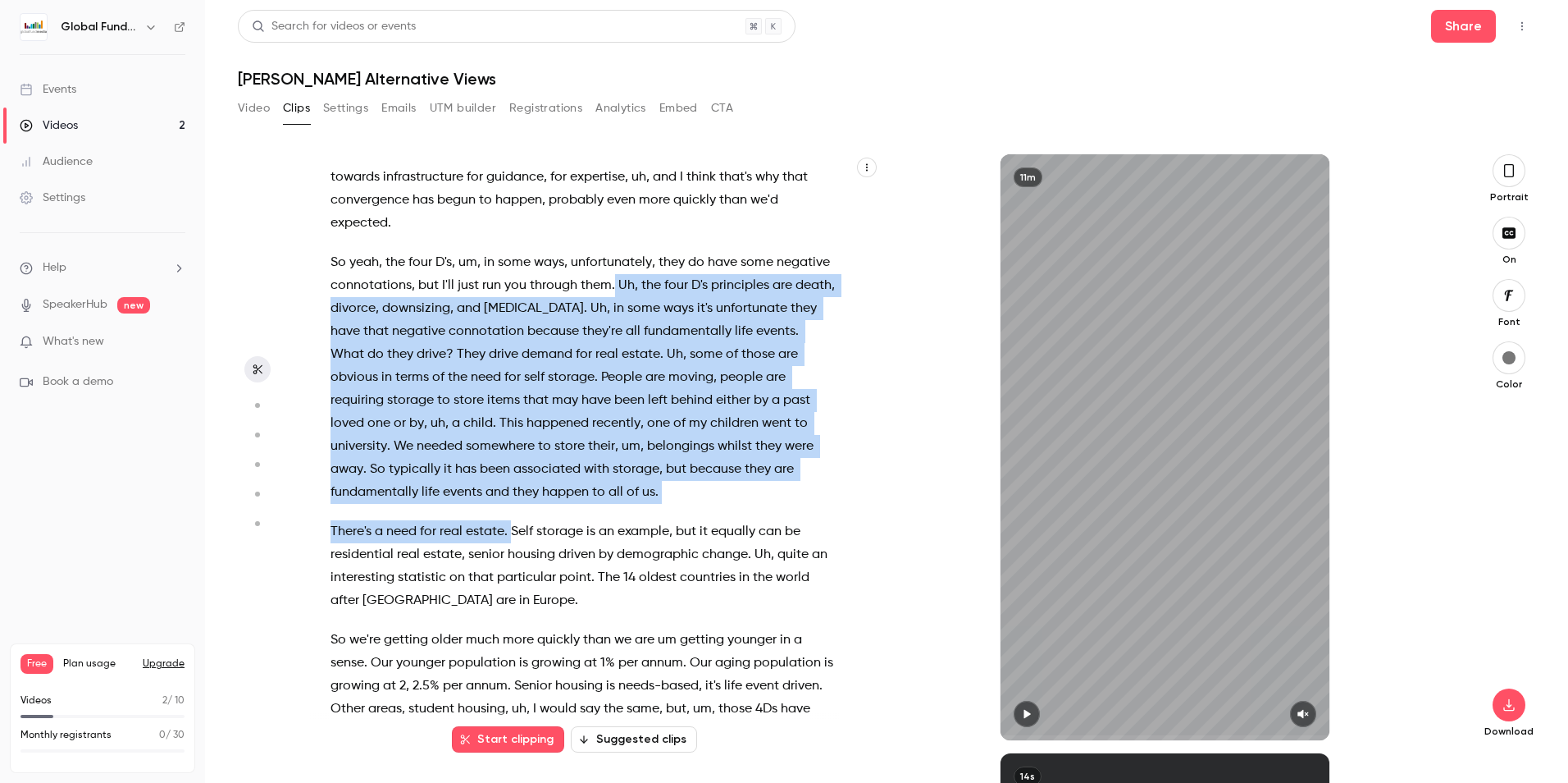
drag, startPoint x: 667, startPoint y: 330, endPoint x: 510, endPoint y: 587, distance: 301.2
click at [510, 587] on div "I think it's a great question , and actually , uh , I also see that convergence…" at bounding box center [591, 456] width 562 height 569
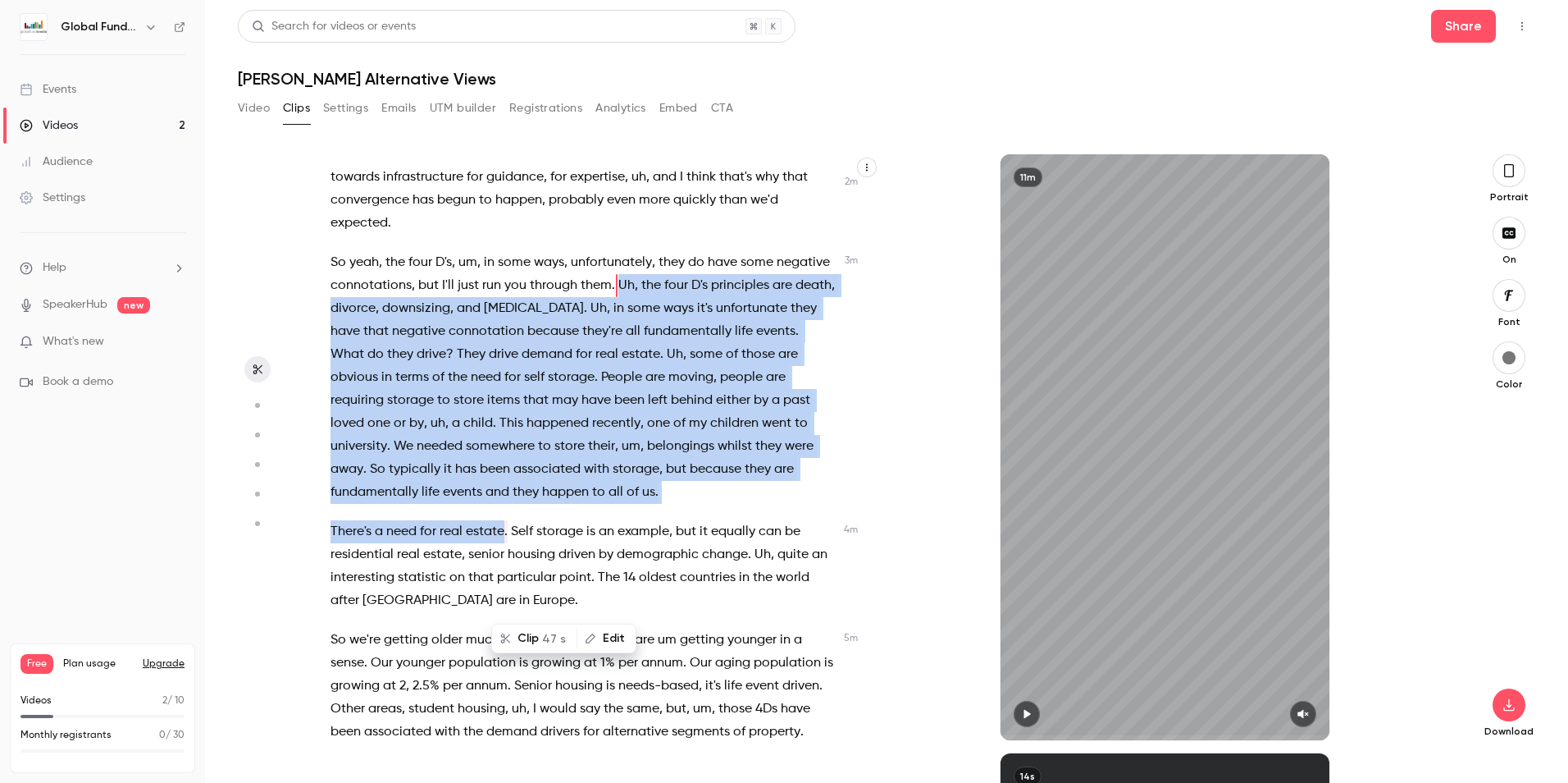
scroll to position [916, 0]
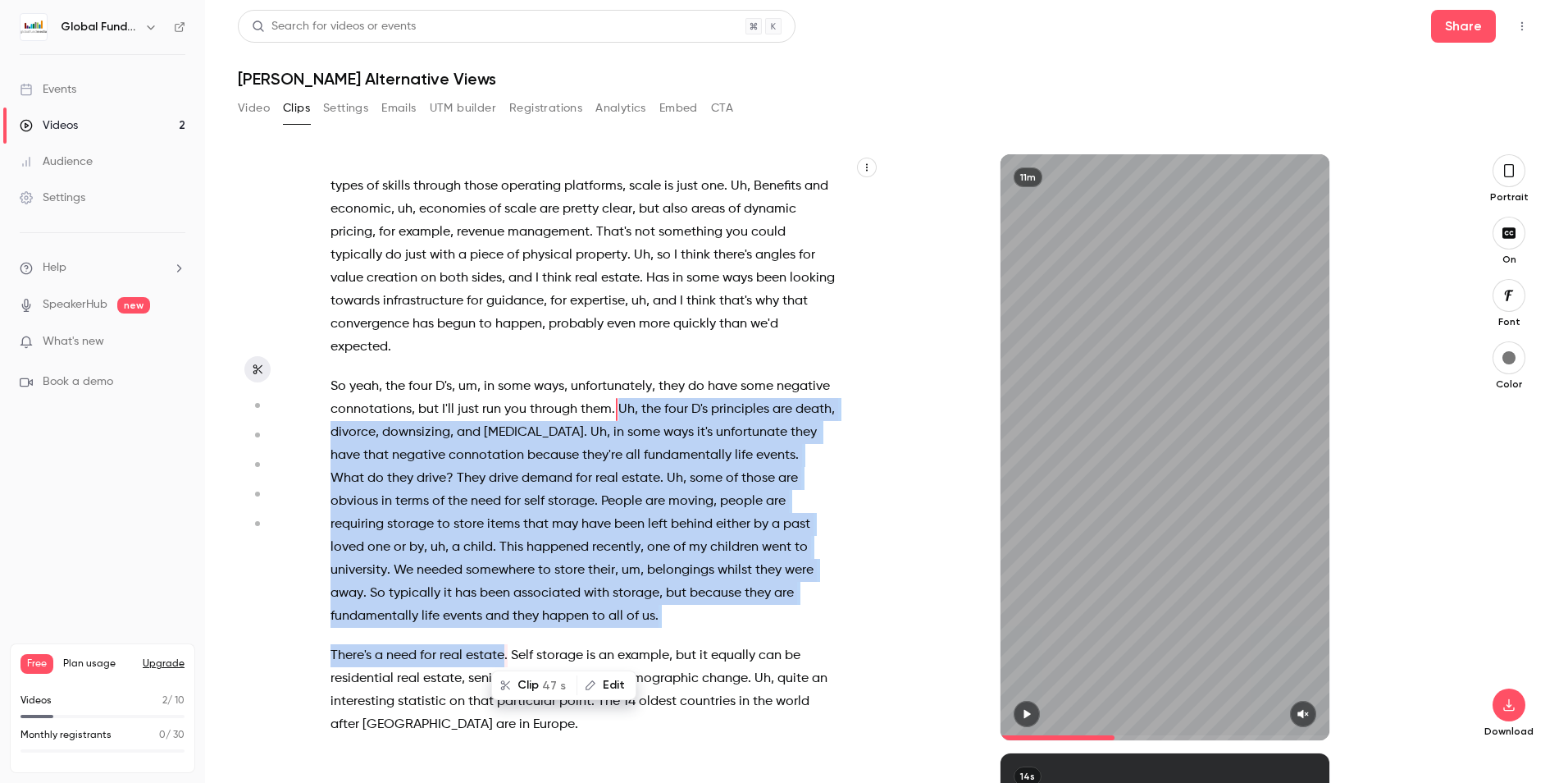
drag, startPoint x: 510, startPoint y: 587, endPoint x: 525, endPoint y: 685, distance: 99.1
click at [525, 685] on button "Clip 47 s" at bounding box center [534, 685] width 83 height 26
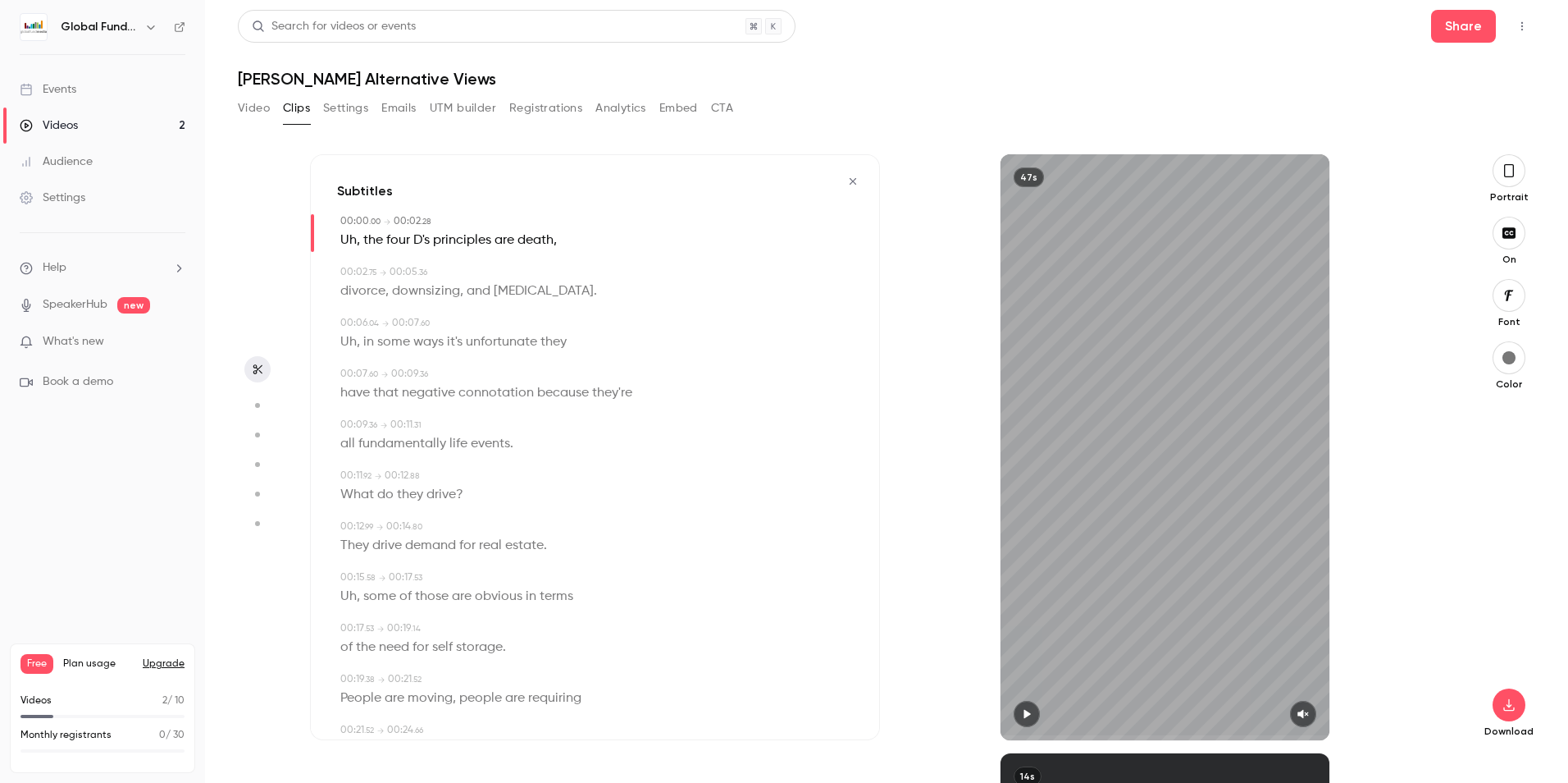
click at [1021, 710] on icon "button" at bounding box center [1026, 714] width 13 height 12
click at [1298, 708] on icon "button" at bounding box center [1303, 714] width 13 height 12
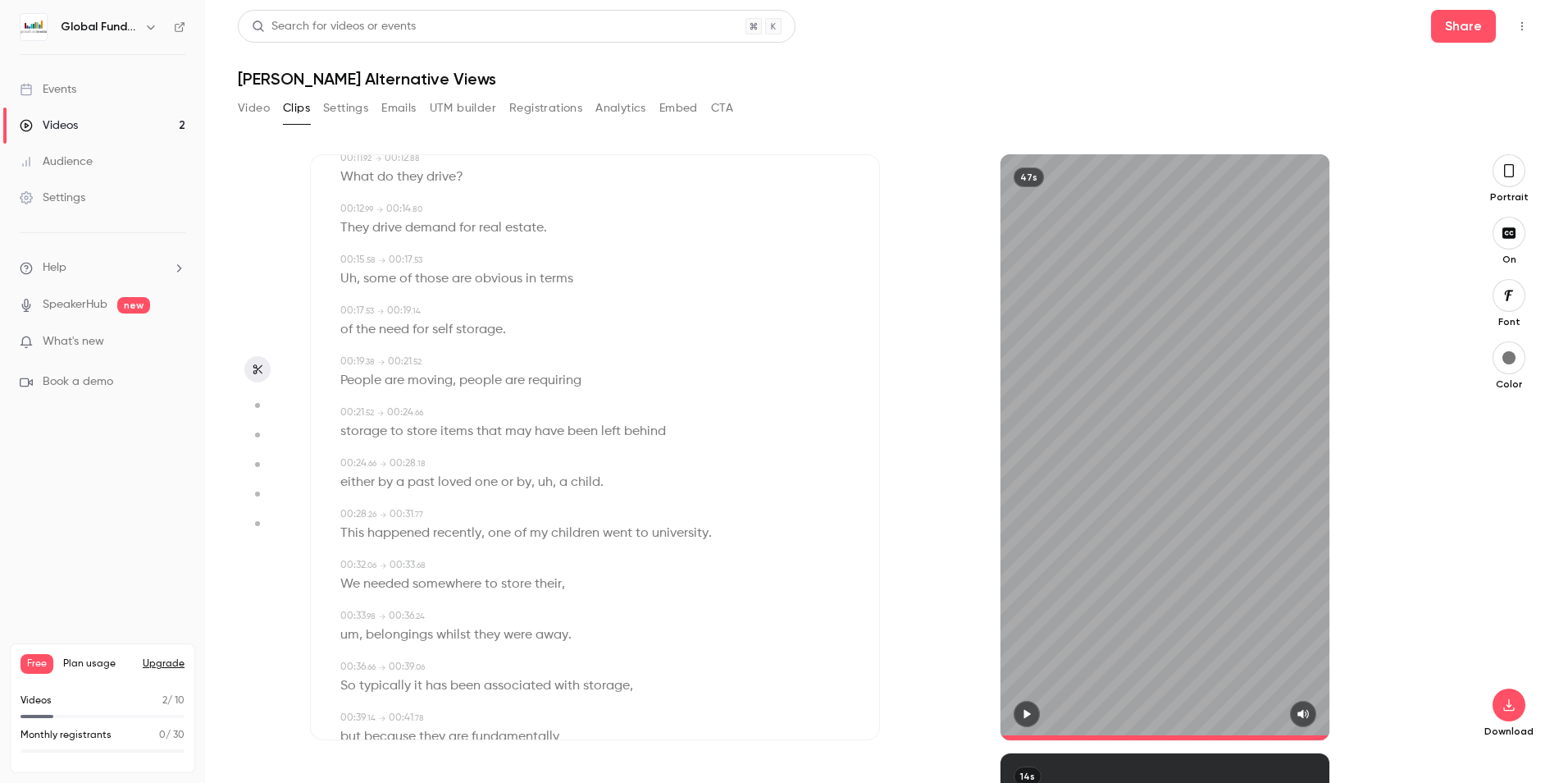
scroll to position [468, 0]
type input "****"
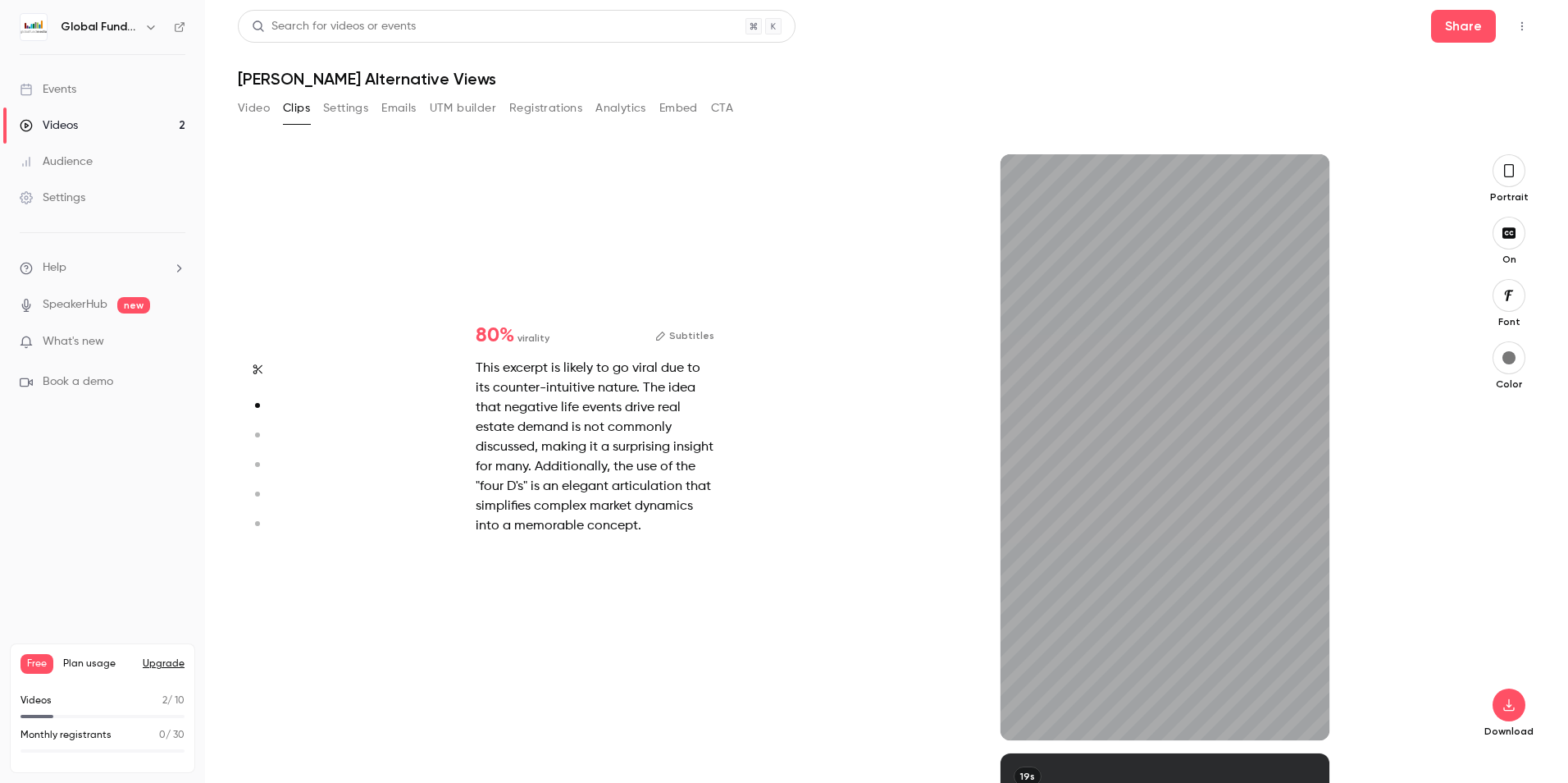
type input "***"
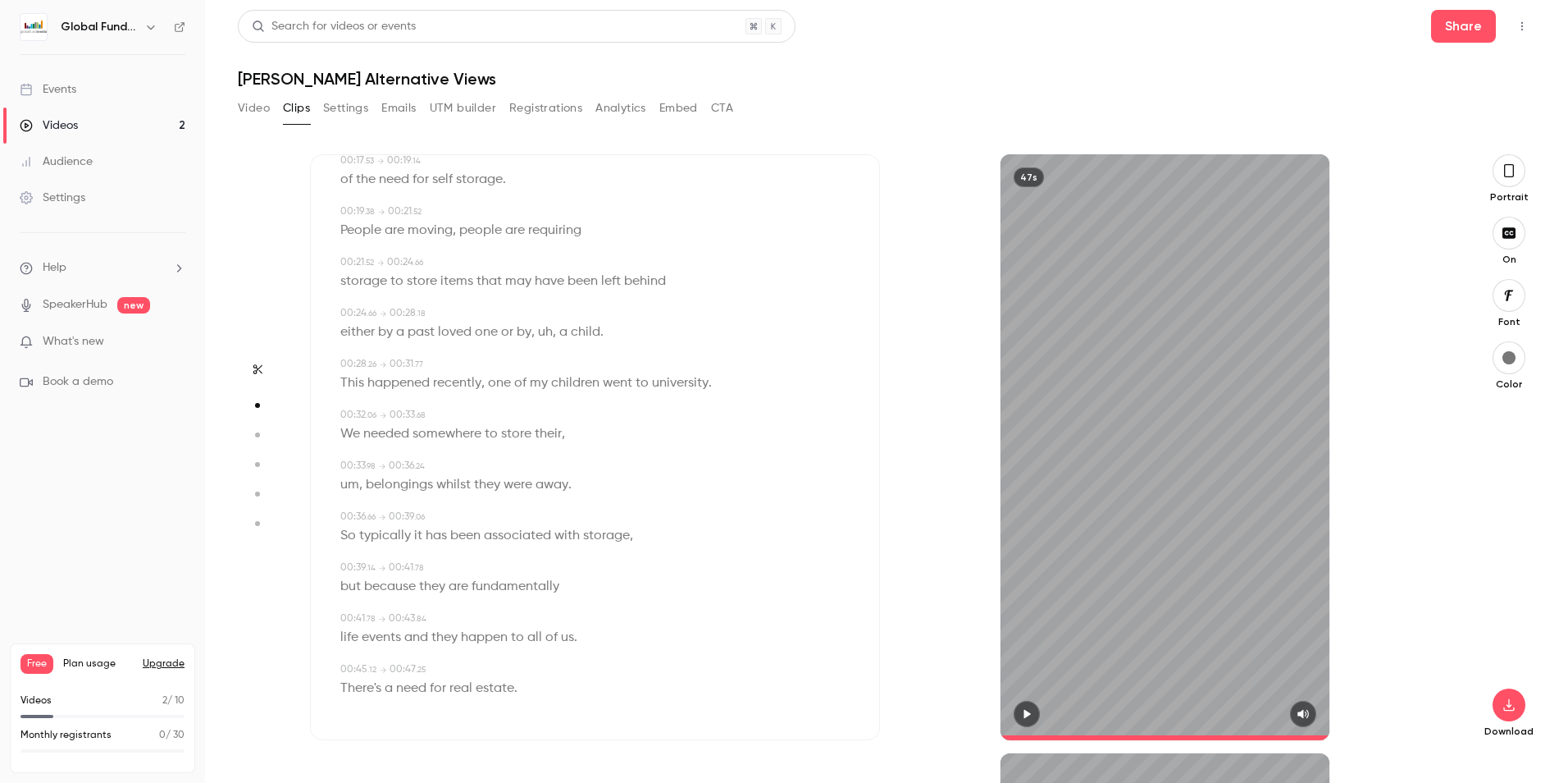
type input "****"
type input "***"
type input "****"
type input "*"
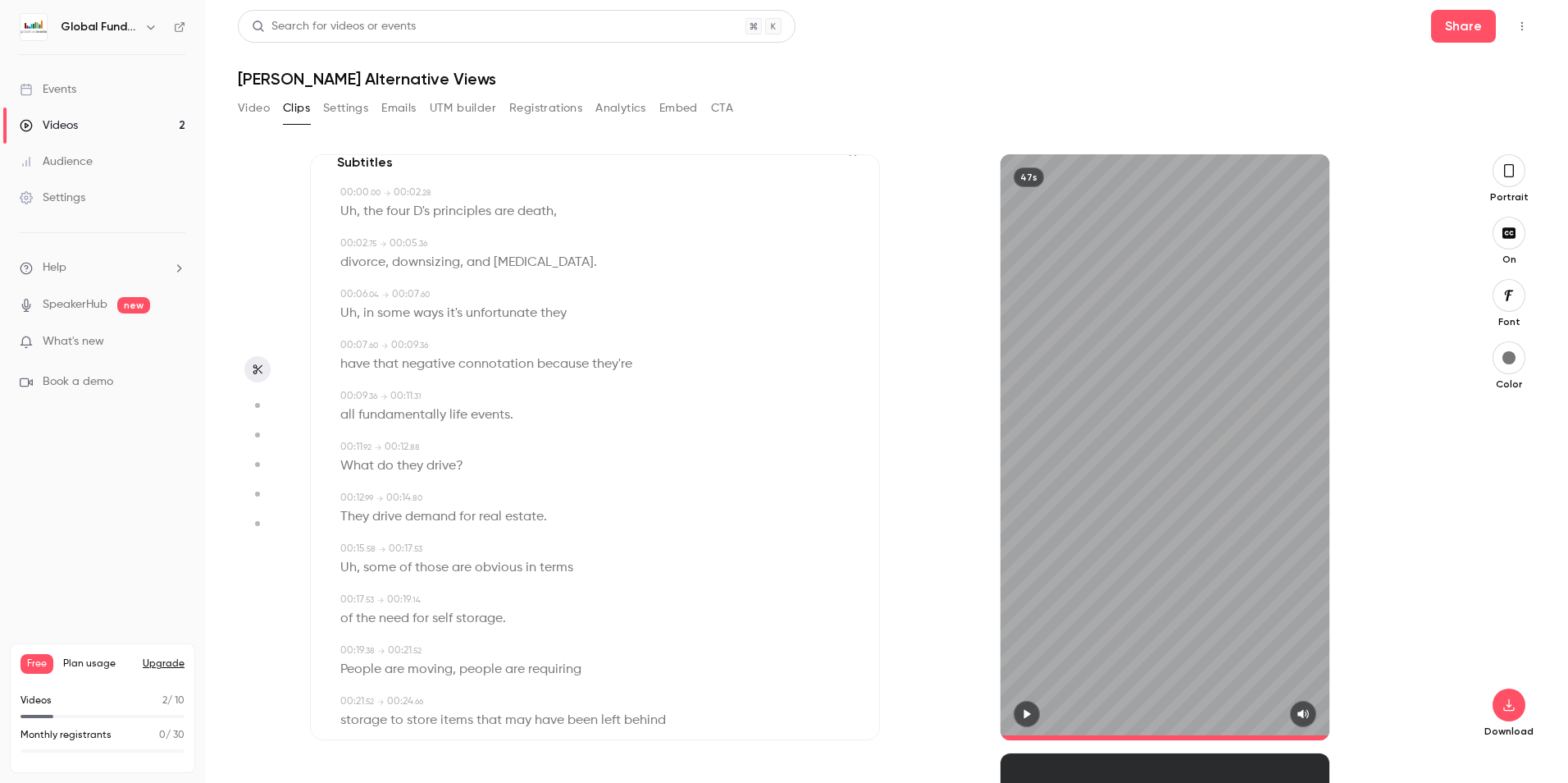
scroll to position [0, 0]
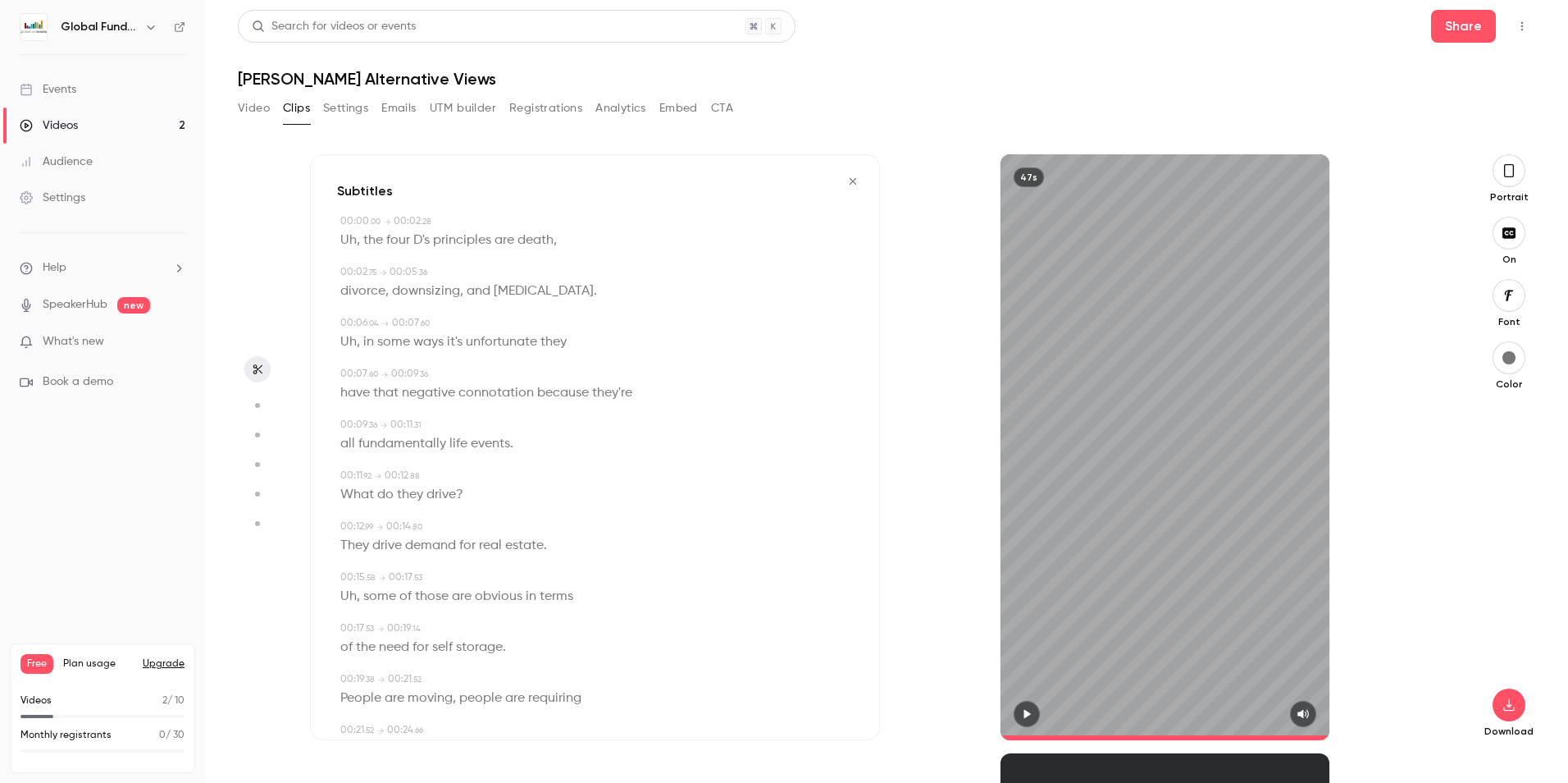
click at [376, 223] on span ". 00" at bounding box center [375, 222] width 12 height 8
type input "*"
click at [365, 241] on span "the" at bounding box center [373, 240] width 20 height 23
click at [357, 267] on button "Edit" at bounding box center [367, 271] width 57 height 26
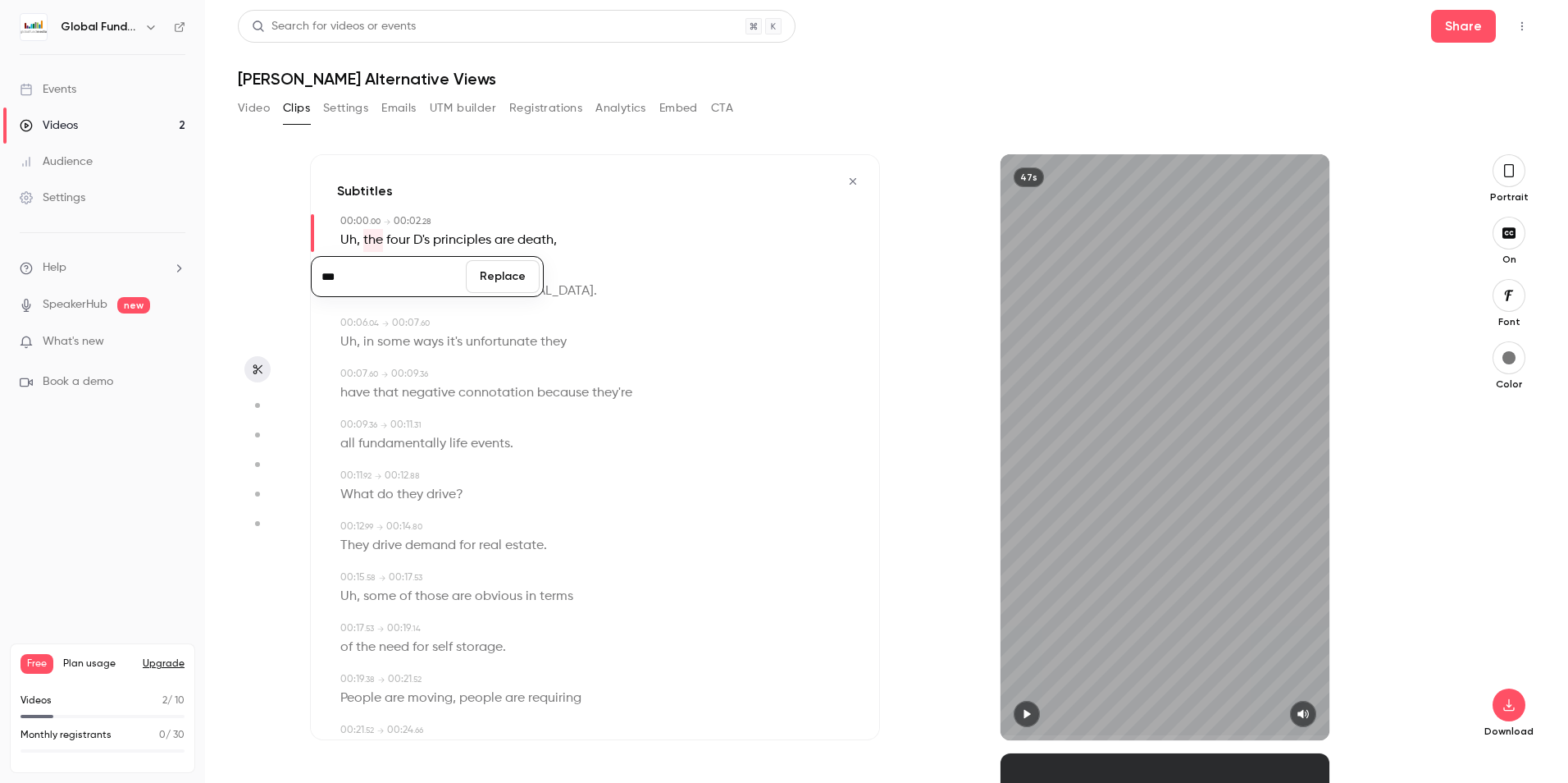
click at [370, 240] on span "the" at bounding box center [373, 240] width 20 height 23
click at [360, 240] on span at bounding box center [361, 240] width 3 height 13
click at [359, 246] on span "," at bounding box center [358, 240] width 3 height 23
click at [348, 244] on span "Uh" at bounding box center [348, 240] width 16 height 23
click at [351, 263] on button "Edit" at bounding box center [342, 271] width 57 height 26
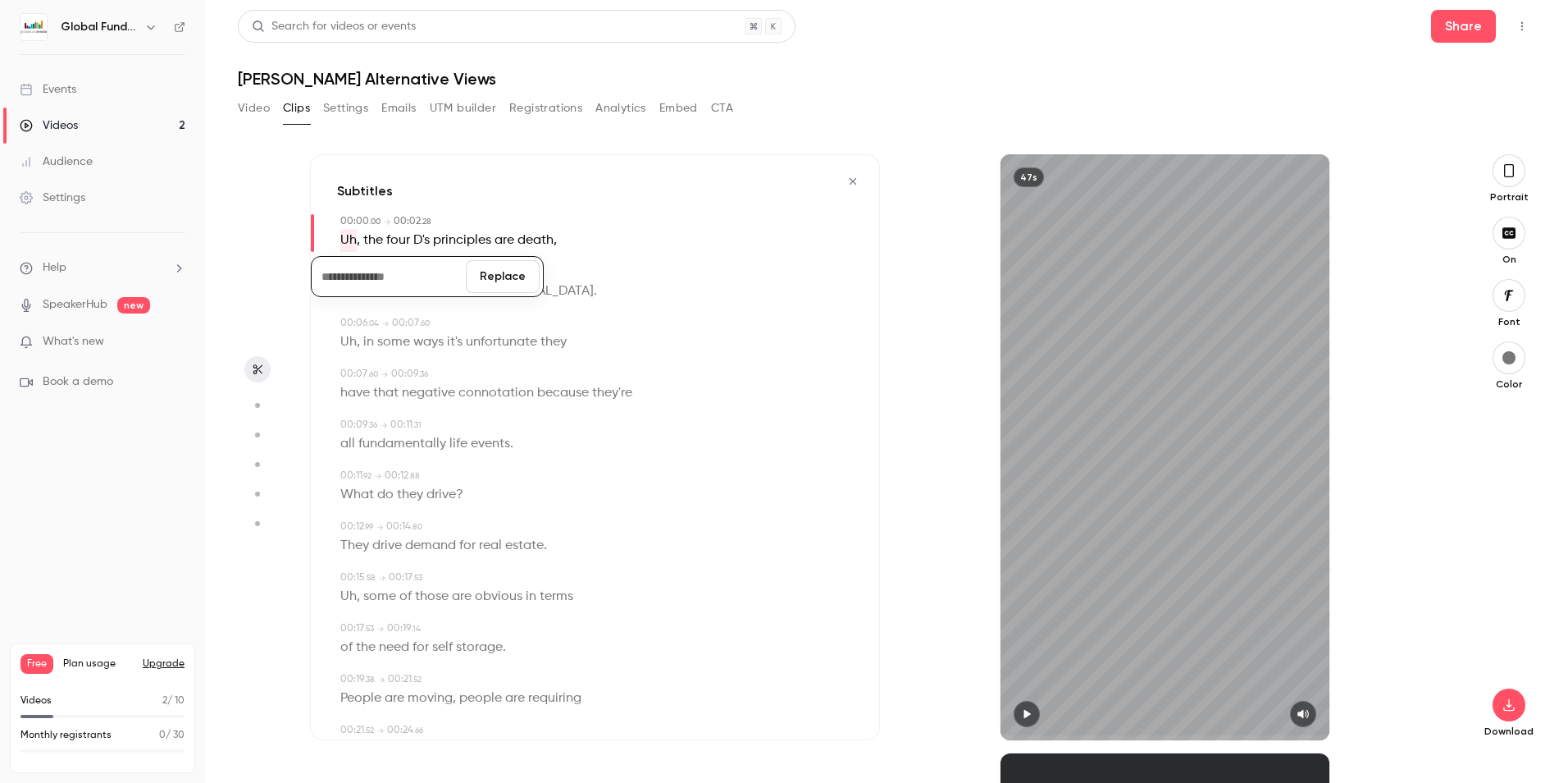
click at [498, 281] on button "Replace" at bounding box center [502, 276] width 74 height 33
click at [351, 240] on span "the" at bounding box center [350, 240] width 20 height 23
type input "***"
click at [350, 265] on button "Edit" at bounding box center [344, 271] width 57 height 26
click at [325, 279] on input "***" at bounding box center [389, 276] width 147 height 33
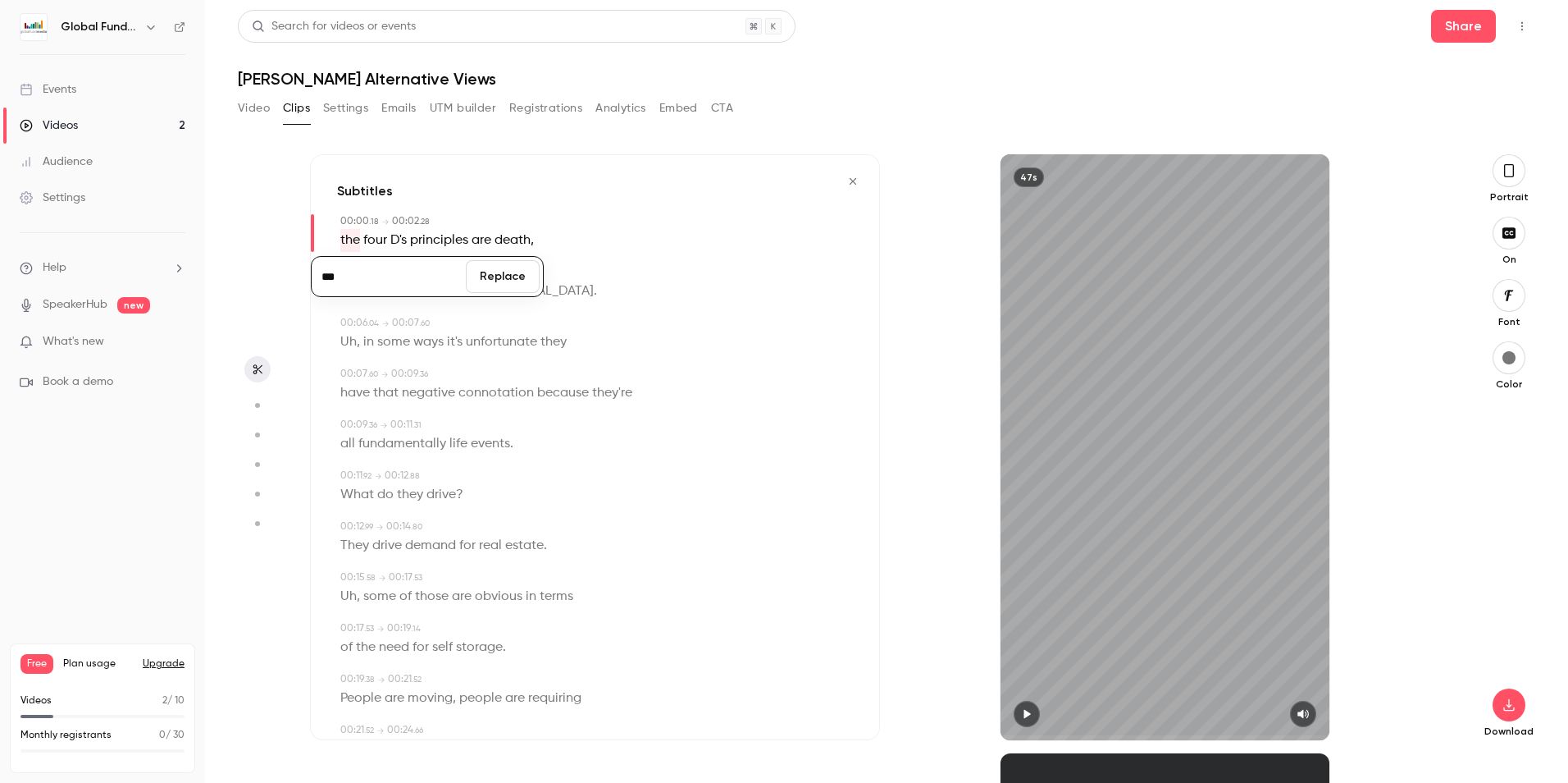
type input "***"
click at [477, 263] on button "Replace" at bounding box center [502, 276] width 74 height 33
click at [932, 250] on div "47s" at bounding box center [1164, 447] width 570 height 586
click at [367, 339] on span "in" at bounding box center [368, 341] width 11 height 23
type input "*"
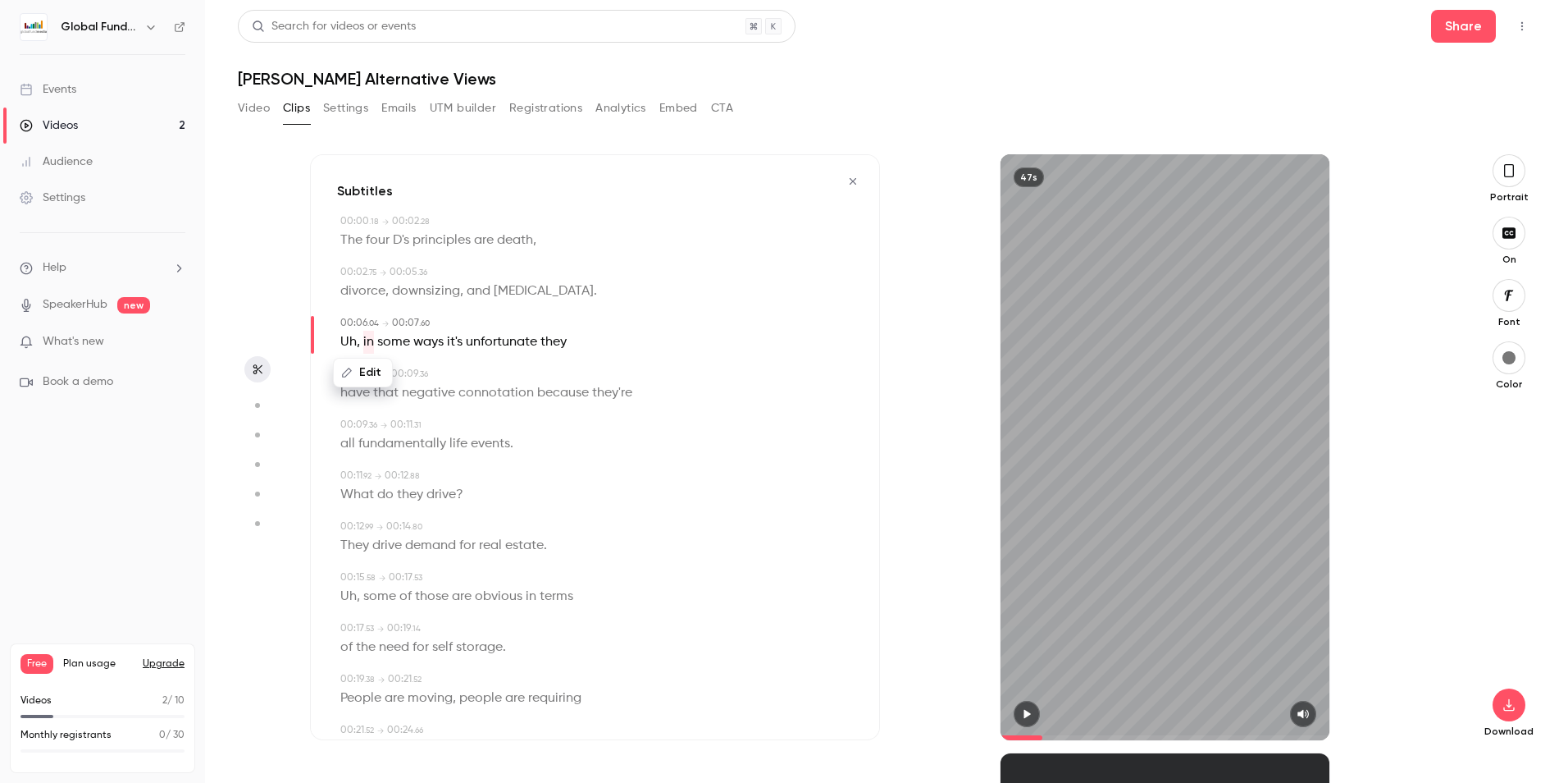
click at [363, 368] on button "Edit" at bounding box center [362, 372] width 57 height 26
type input "**"
click at [494, 378] on button "Replace" at bounding box center [502, 378] width 74 height 33
type input "*"
click at [349, 339] on span "Uh" at bounding box center [348, 341] width 16 height 23
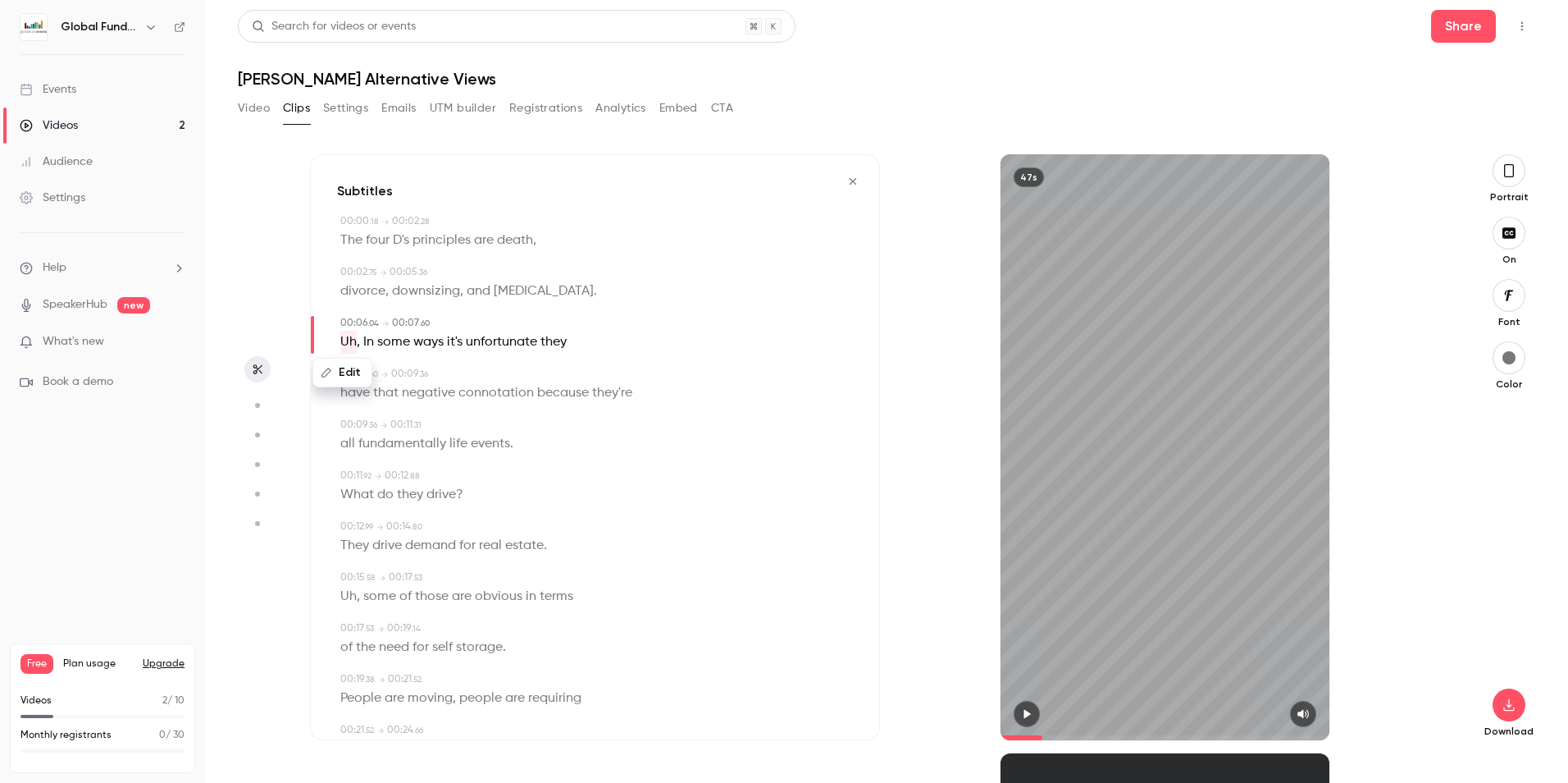
click at [355, 367] on button "Edit" at bounding box center [342, 372] width 57 height 26
click at [518, 373] on button "Replace" at bounding box center [502, 378] width 74 height 33
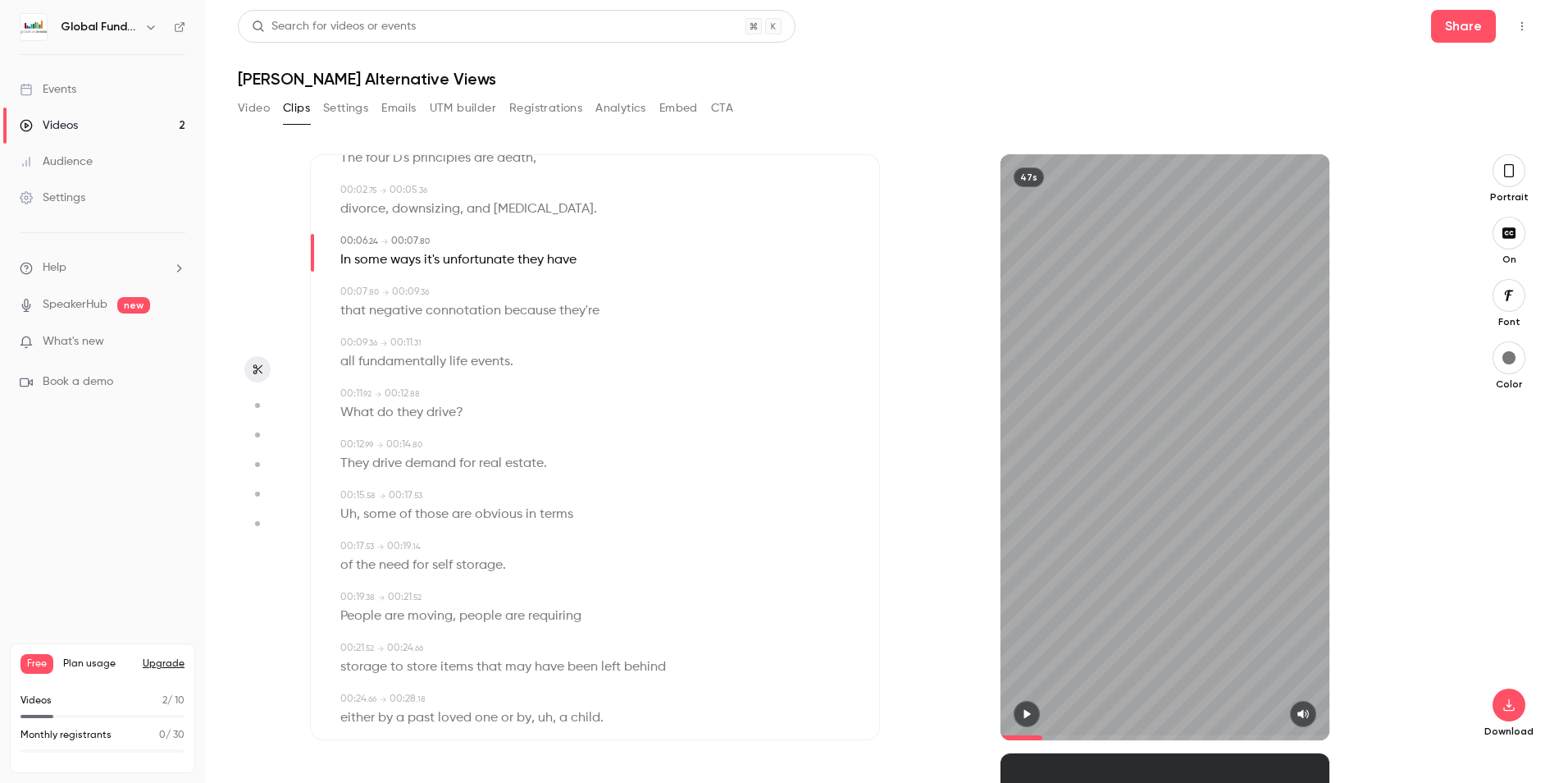
scroll to position [164, 0]
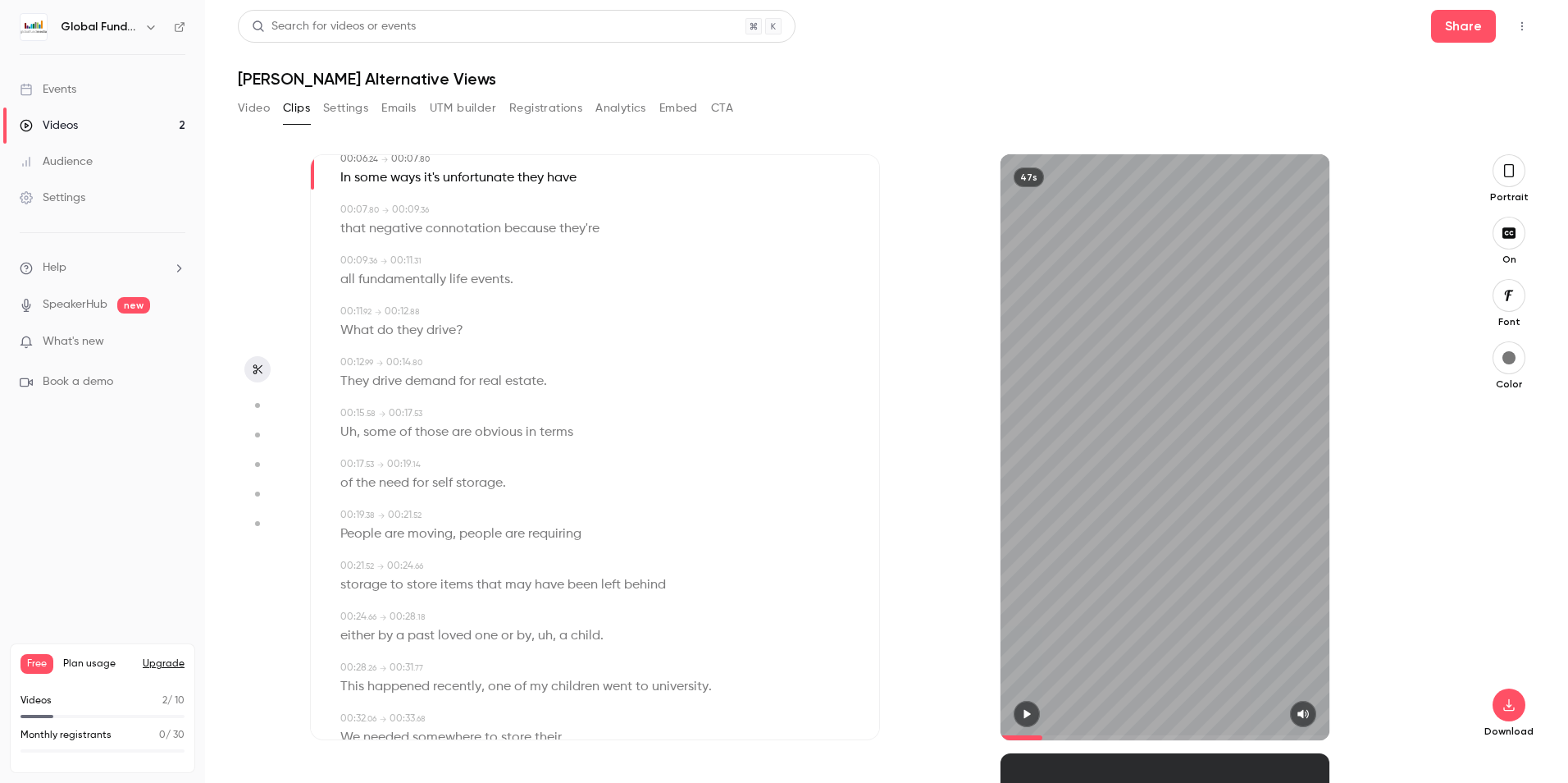
click at [372, 430] on span "some" at bounding box center [379, 432] width 33 height 23
type input "****"
click at [367, 450] on div "Edit" at bounding box center [374, 463] width 60 height 30
click at [376, 459] on button "Edit" at bounding box center [373, 463] width 57 height 26
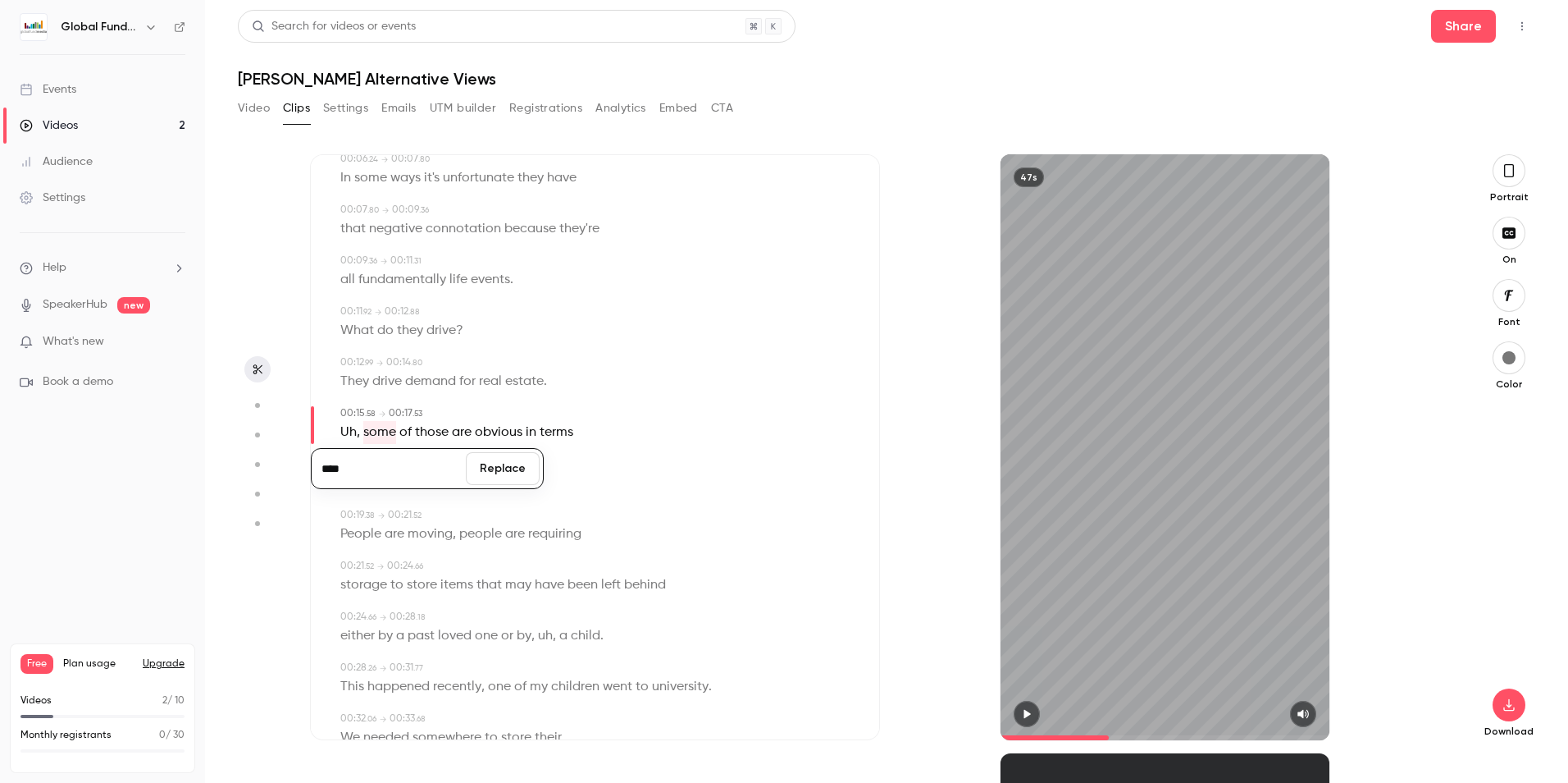
type input "****"
click at [510, 457] on button "Replace" at bounding box center [502, 468] width 74 height 33
type input "****"
click at [350, 431] on span "Uh" at bounding box center [348, 432] width 16 height 23
click at [348, 459] on button "Edit" at bounding box center [342, 463] width 57 height 26
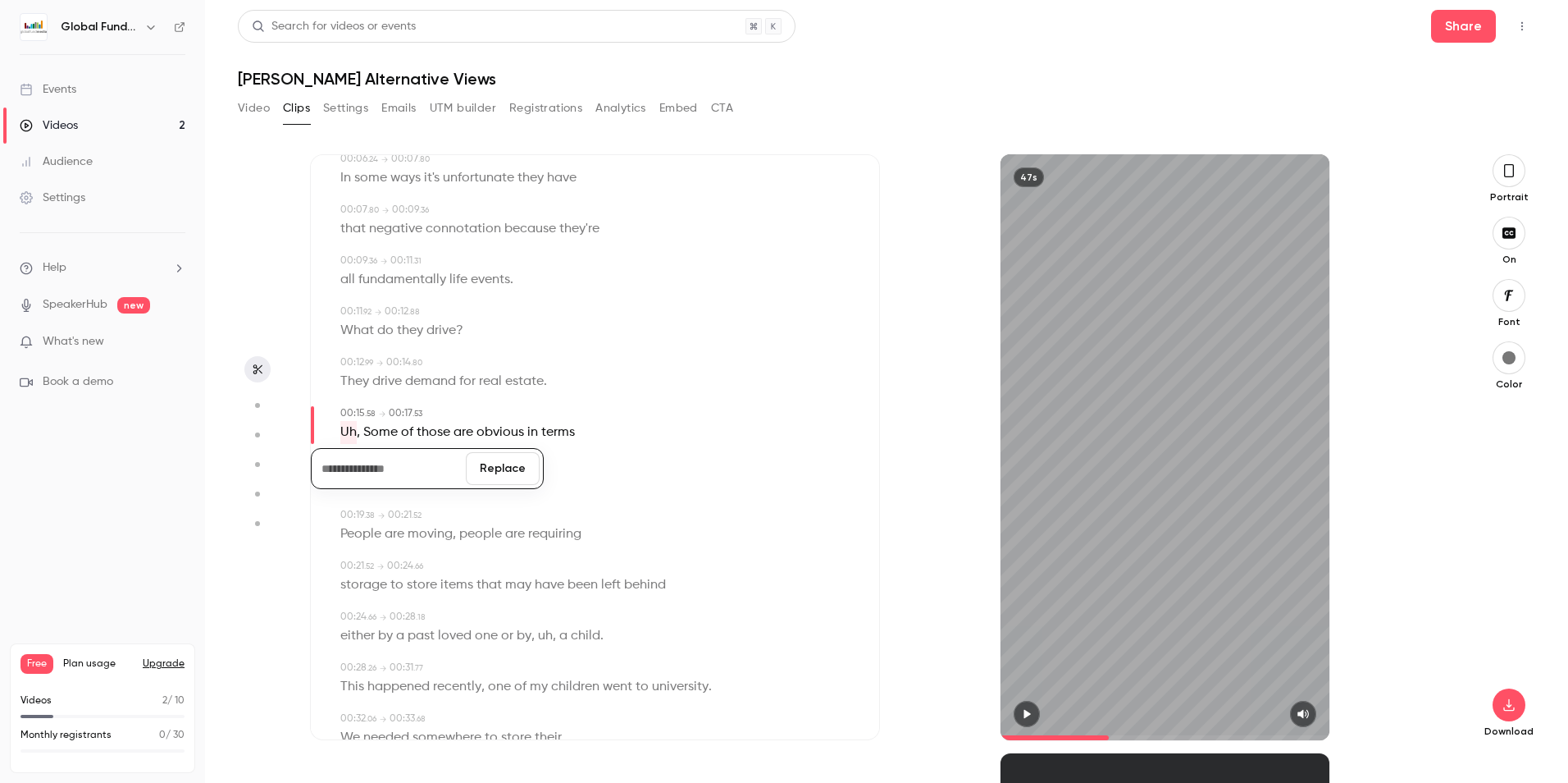
click at [498, 472] on button "Replace" at bounding box center [502, 468] width 74 height 33
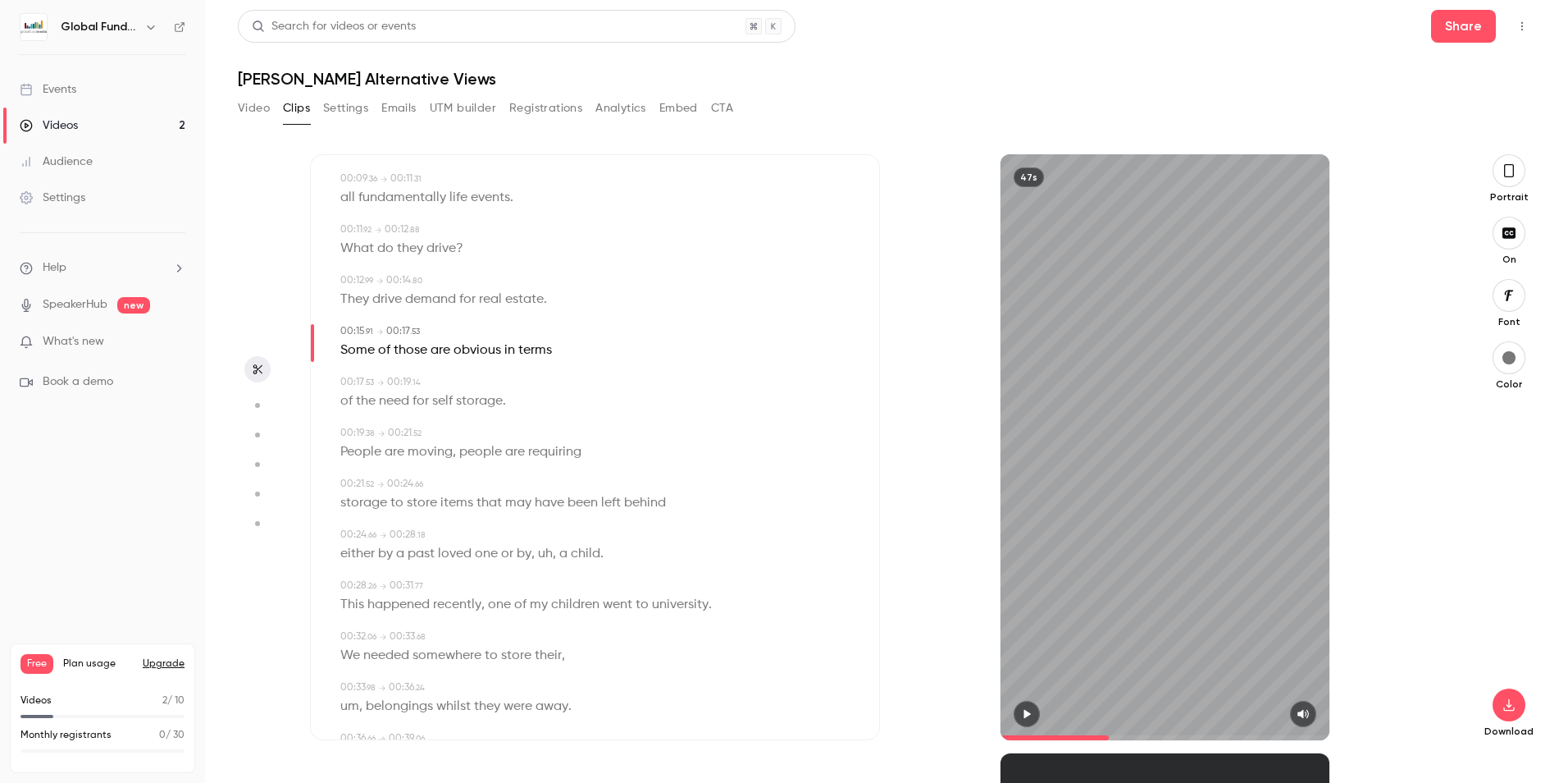
scroll to position [328, 0]
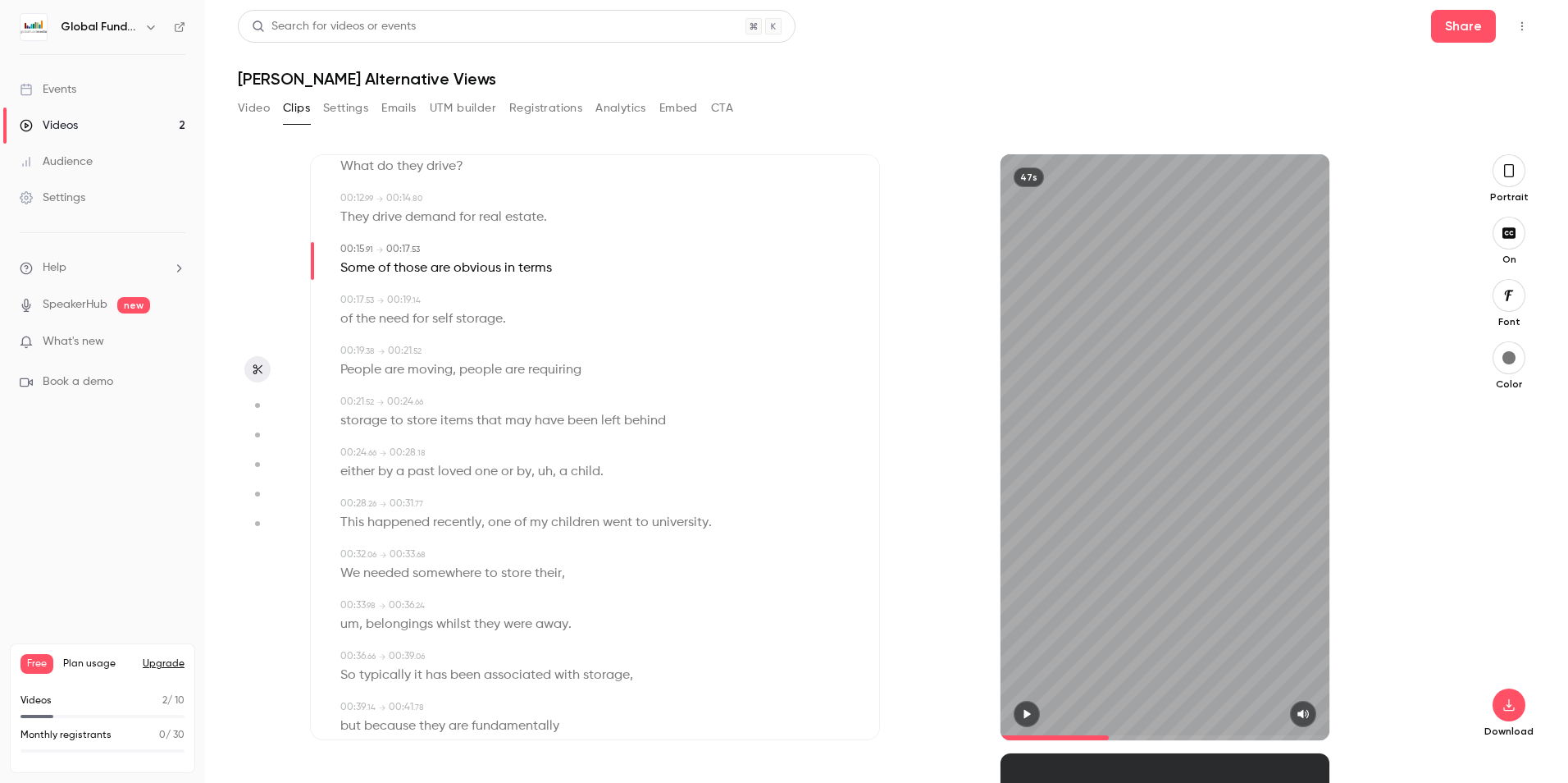
click at [547, 471] on span "uh" at bounding box center [545, 472] width 15 height 23
type input "****"
click at [547, 493] on button "Edit" at bounding box center [540, 501] width 57 height 26
click at [526, 500] on input "**" at bounding box center [508, 507] width 147 height 33
type input "*"
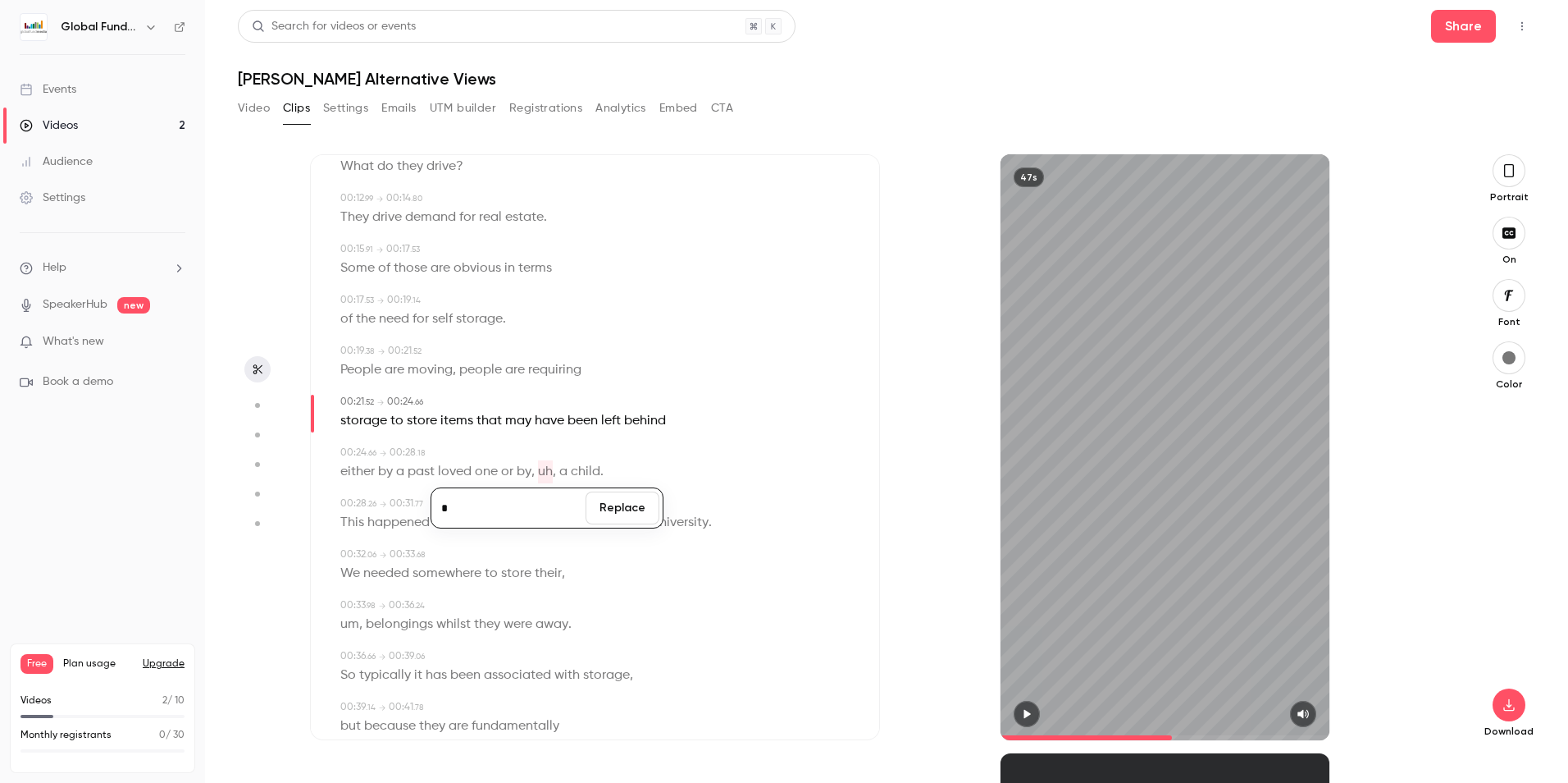
click at [619, 500] on button "Replace" at bounding box center [622, 507] width 74 height 33
type input "****"
drag, startPoint x: 619, startPoint y: 500, endPoint x: 535, endPoint y: 498, distance: 84.0
click at [535, 498] on button "Edit" at bounding box center [535, 501] width 57 height 26
click at [608, 506] on button "Replace" at bounding box center [618, 507] width 74 height 33
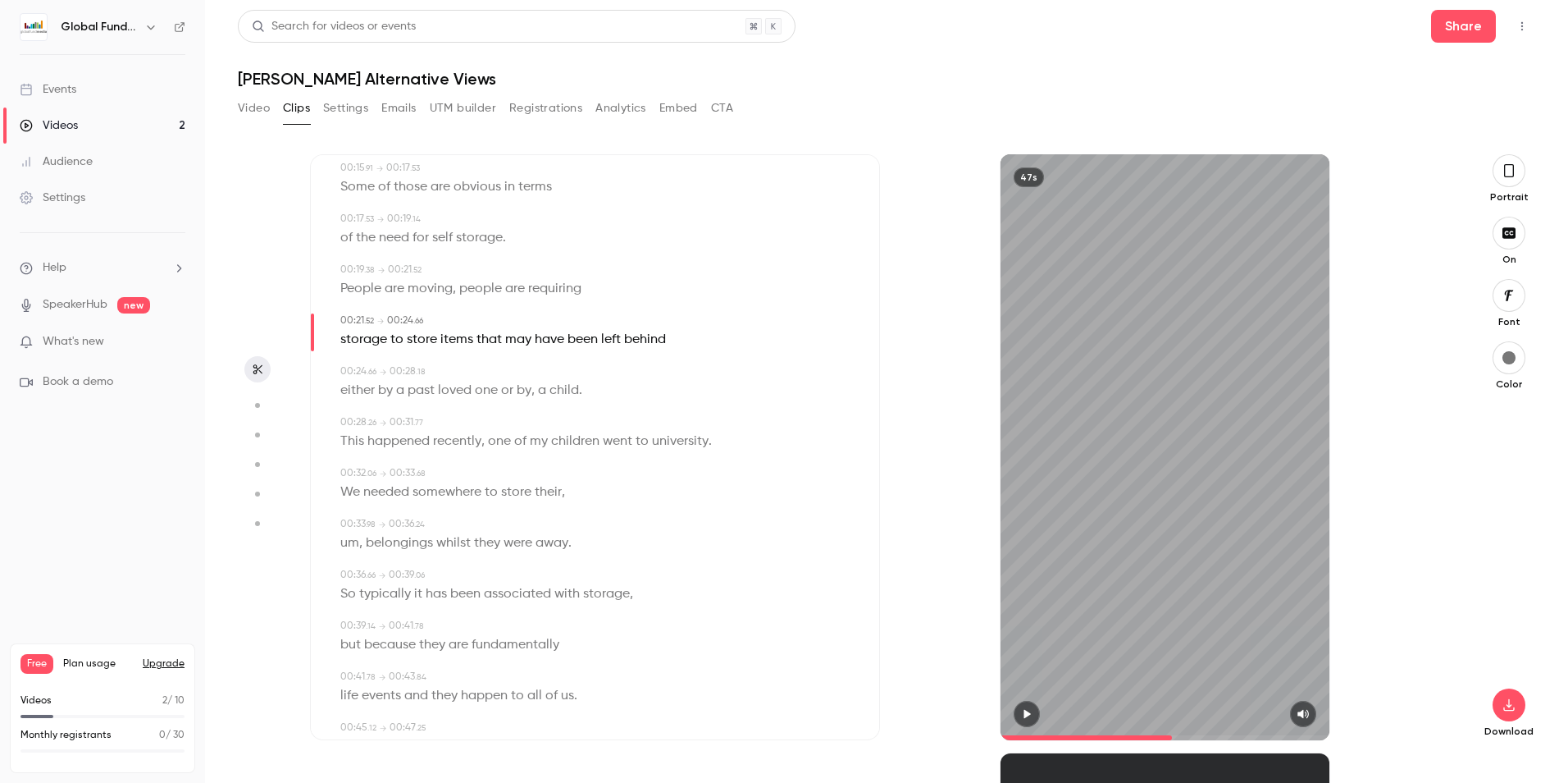
scroll to position [410, 0]
click at [353, 536] on span "um" at bounding box center [349, 542] width 19 height 23
type input "**"
click at [356, 565] on button "Edit" at bounding box center [343, 572] width 57 height 26
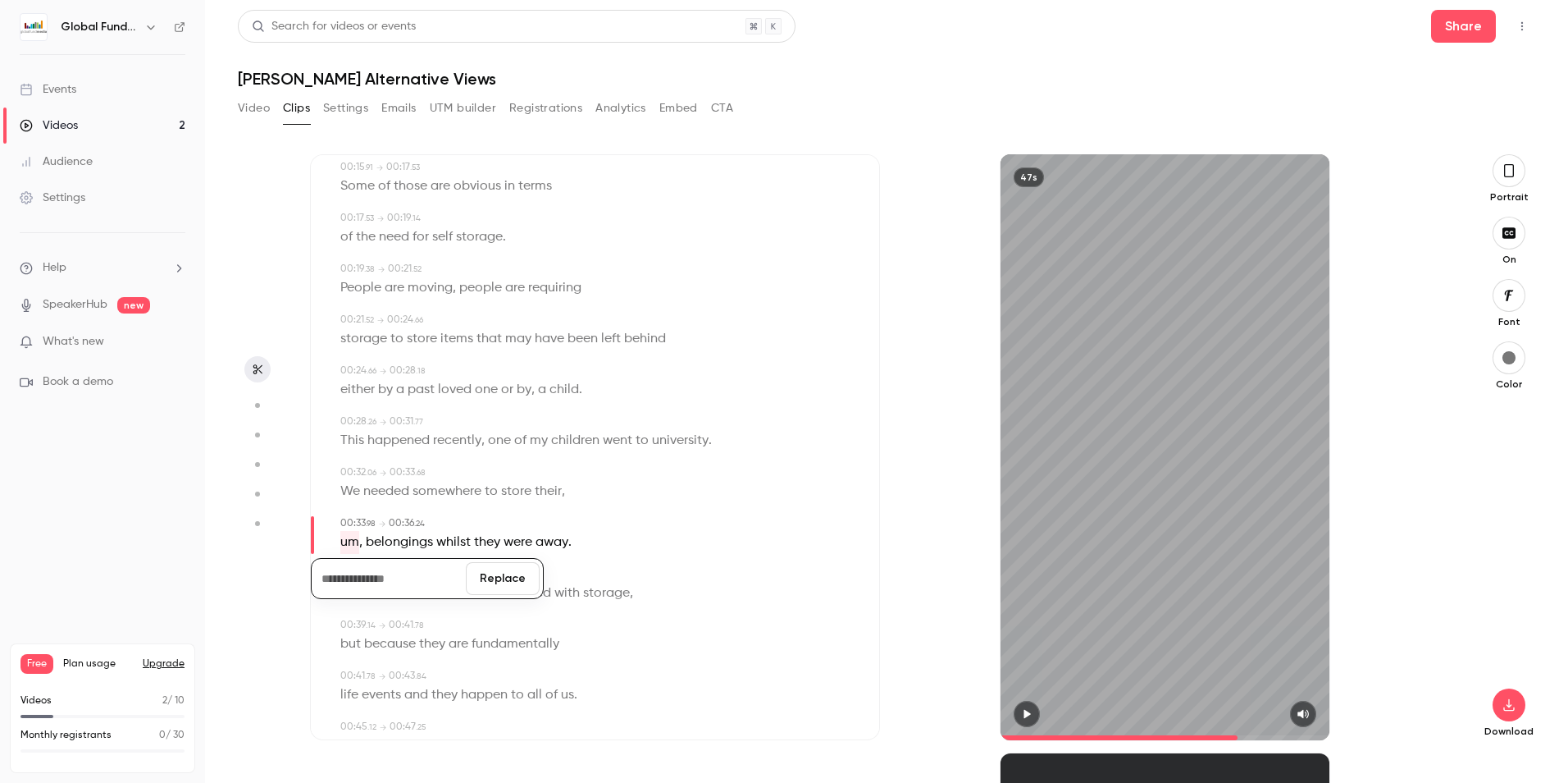
click at [509, 581] on button "Replace" at bounding box center [502, 578] width 74 height 33
click at [543, 489] on span "their" at bounding box center [548, 490] width 27 height 23
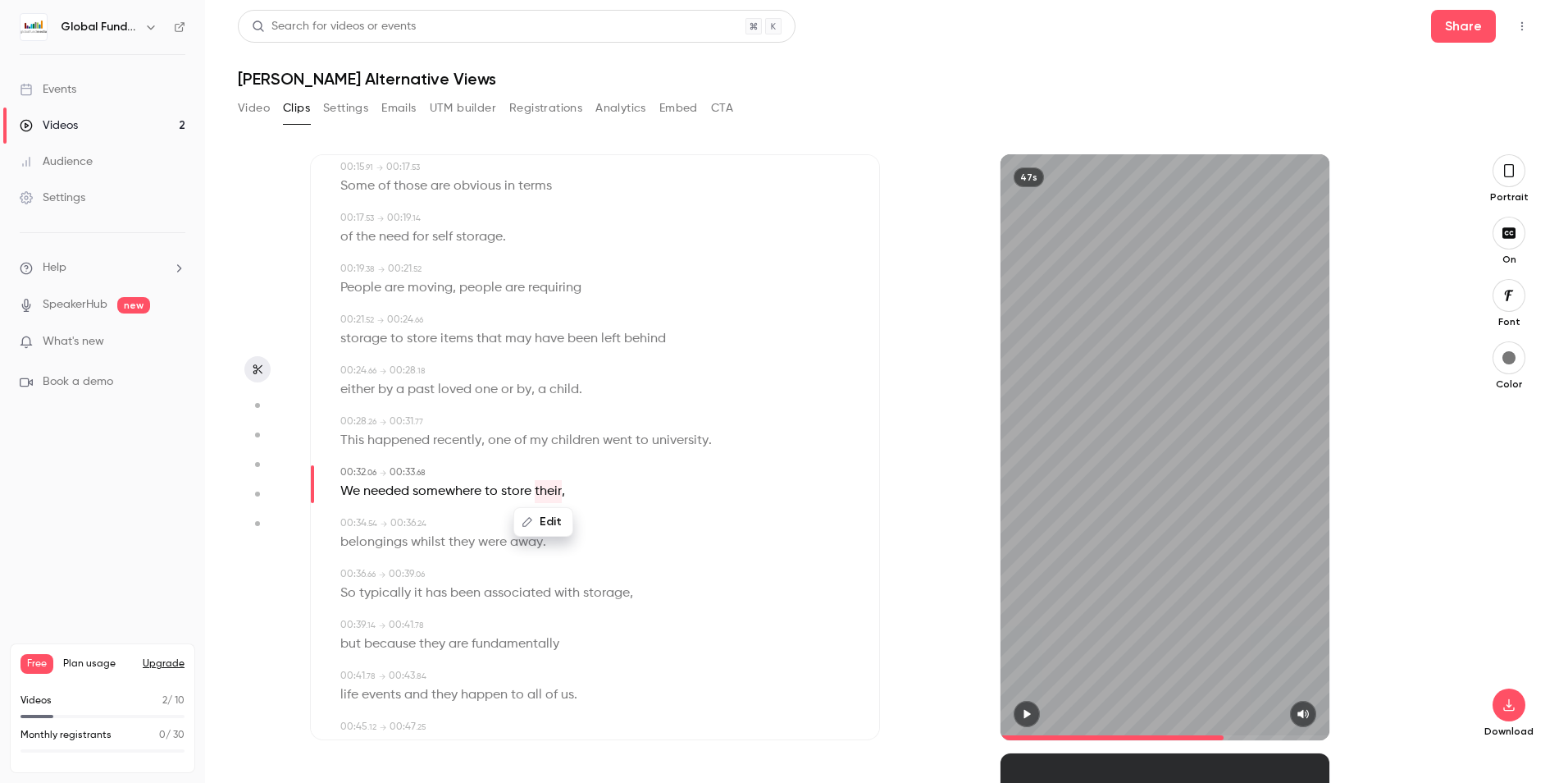
click at [528, 522] on icon "button" at bounding box center [527, 522] width 12 height 12
click at [698, 520] on div "00:34 . 54 → 00:36 . 24" at bounding box center [596, 523] width 512 height 15
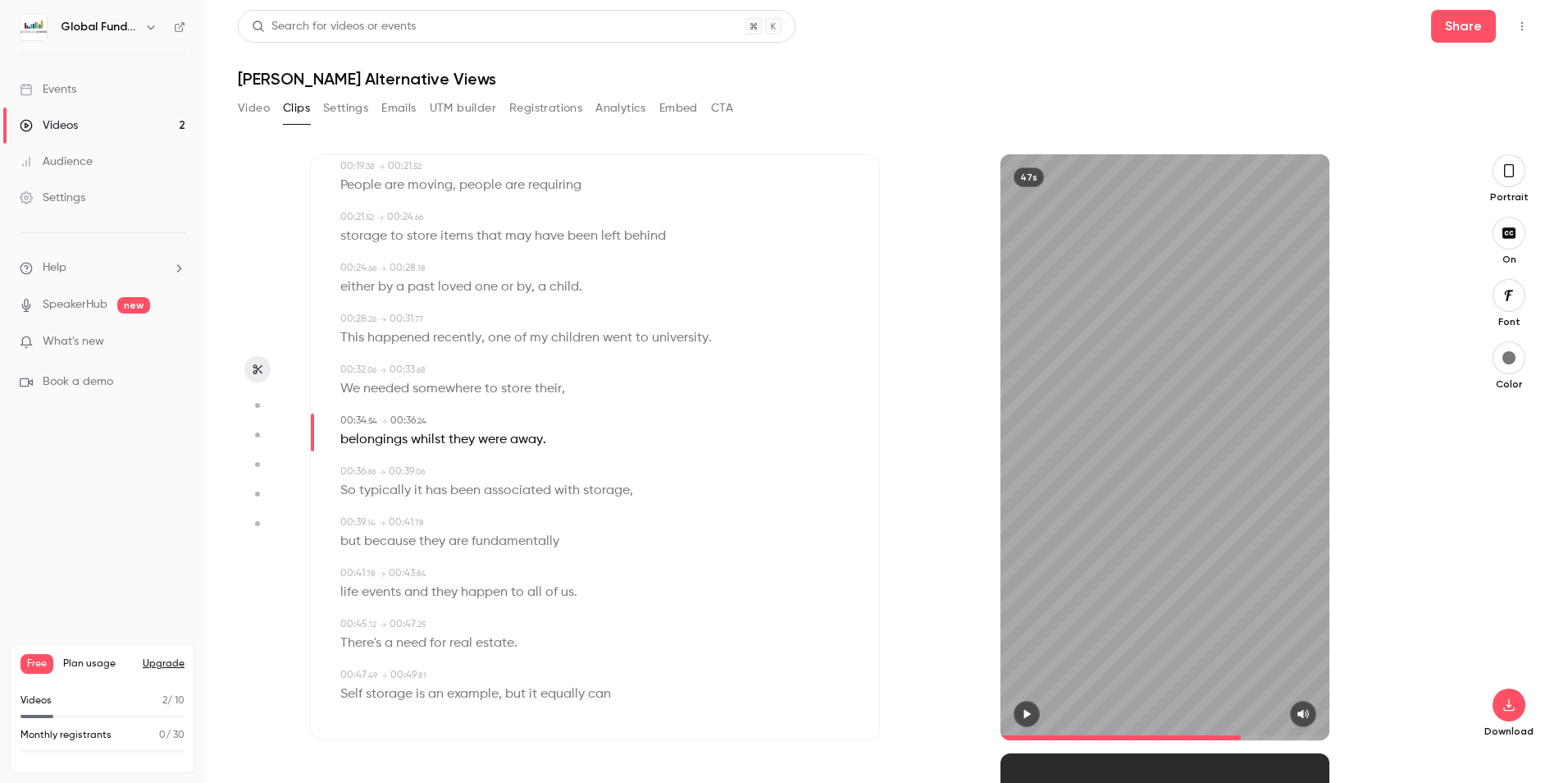
scroll to position [518, 0]
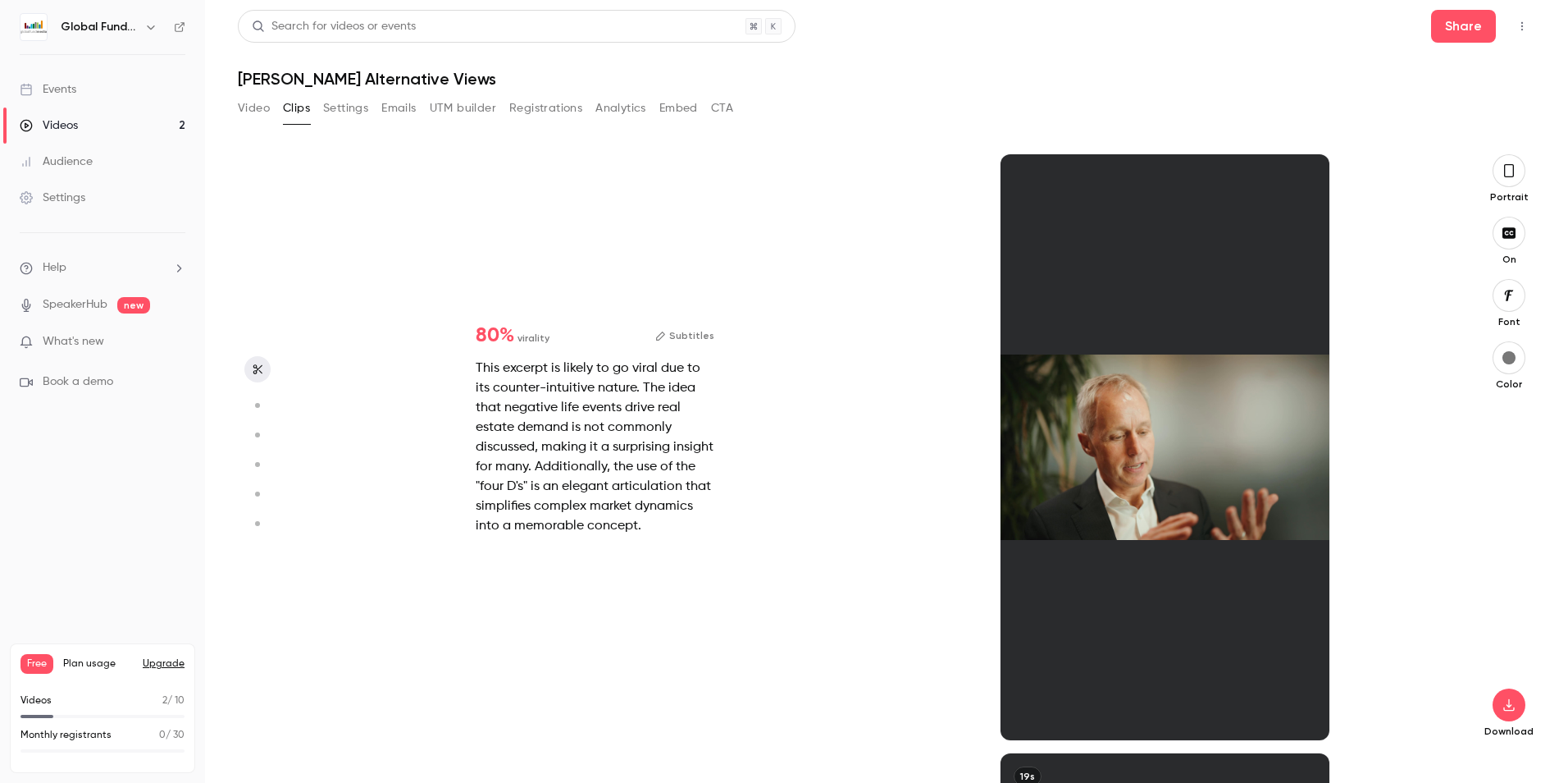
type input "****"
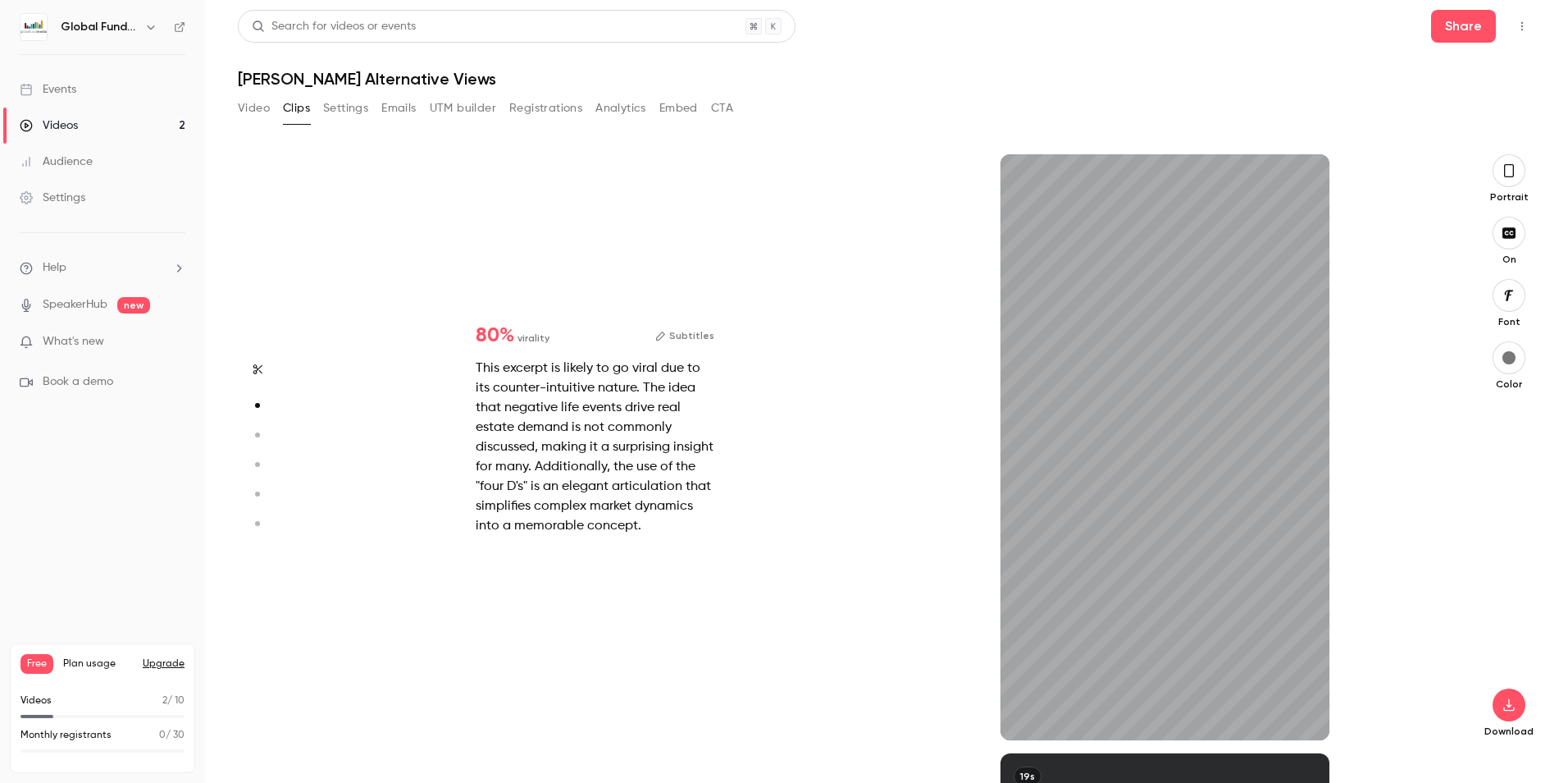
scroll to position [397, 0]
type input "***"
type input "****"
type input "***"
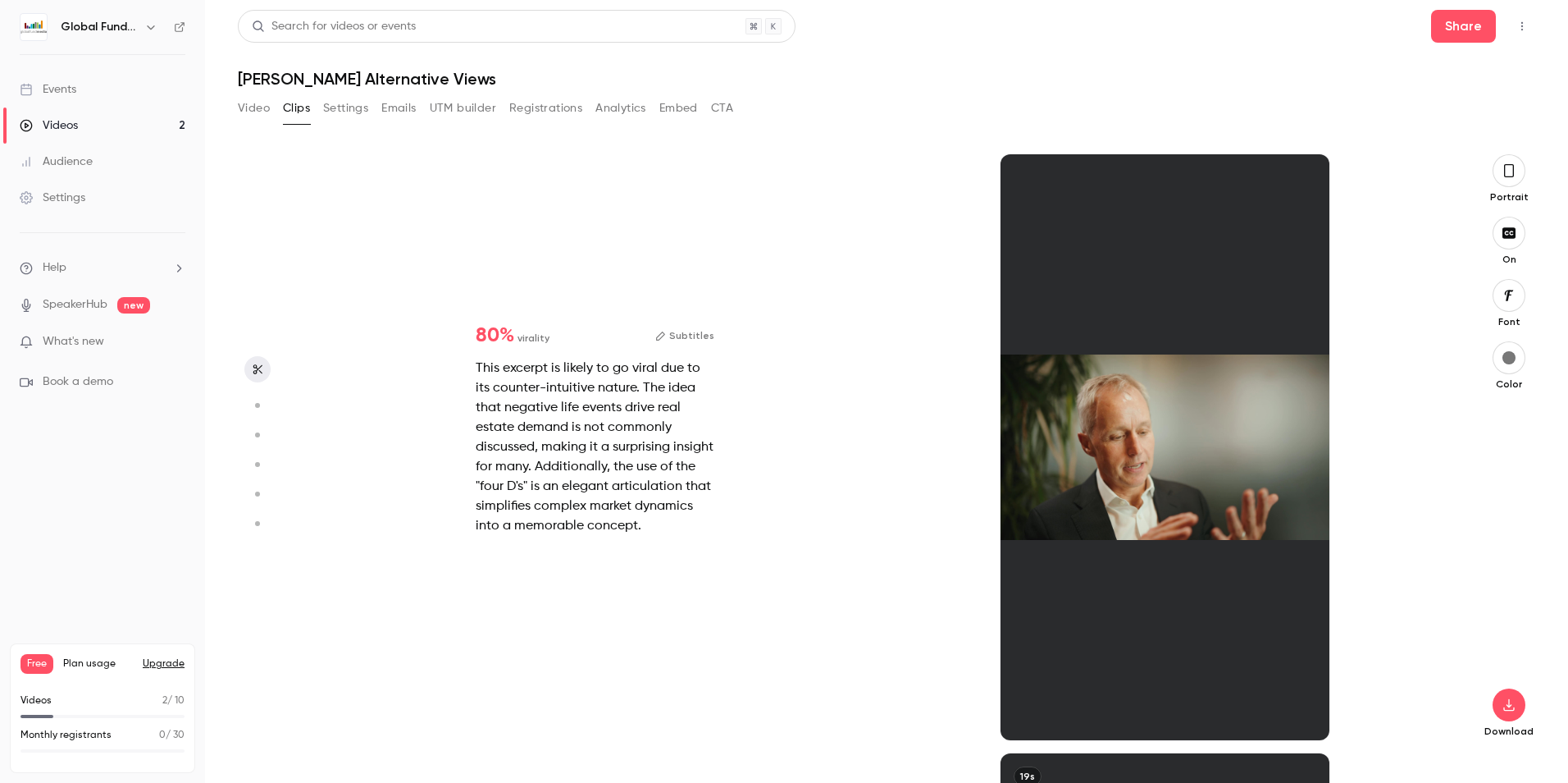
type input "****"
type input "*"
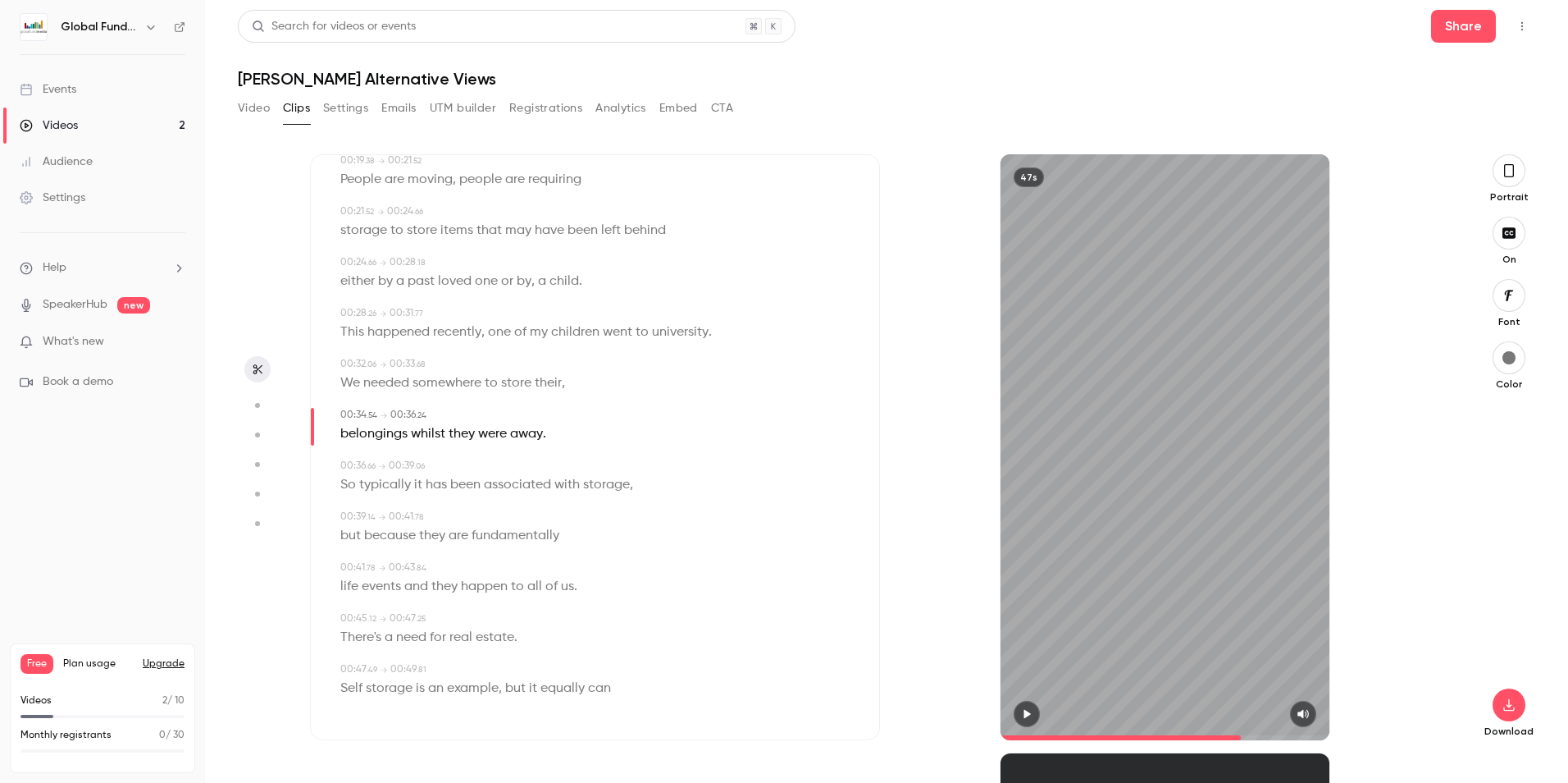
click at [556, 689] on div "00:00 . 18 → 00:02 . 28 The four D's principles are death , 00:02 . 75 → 00:05 …" at bounding box center [595, 204] width 516 height 1018
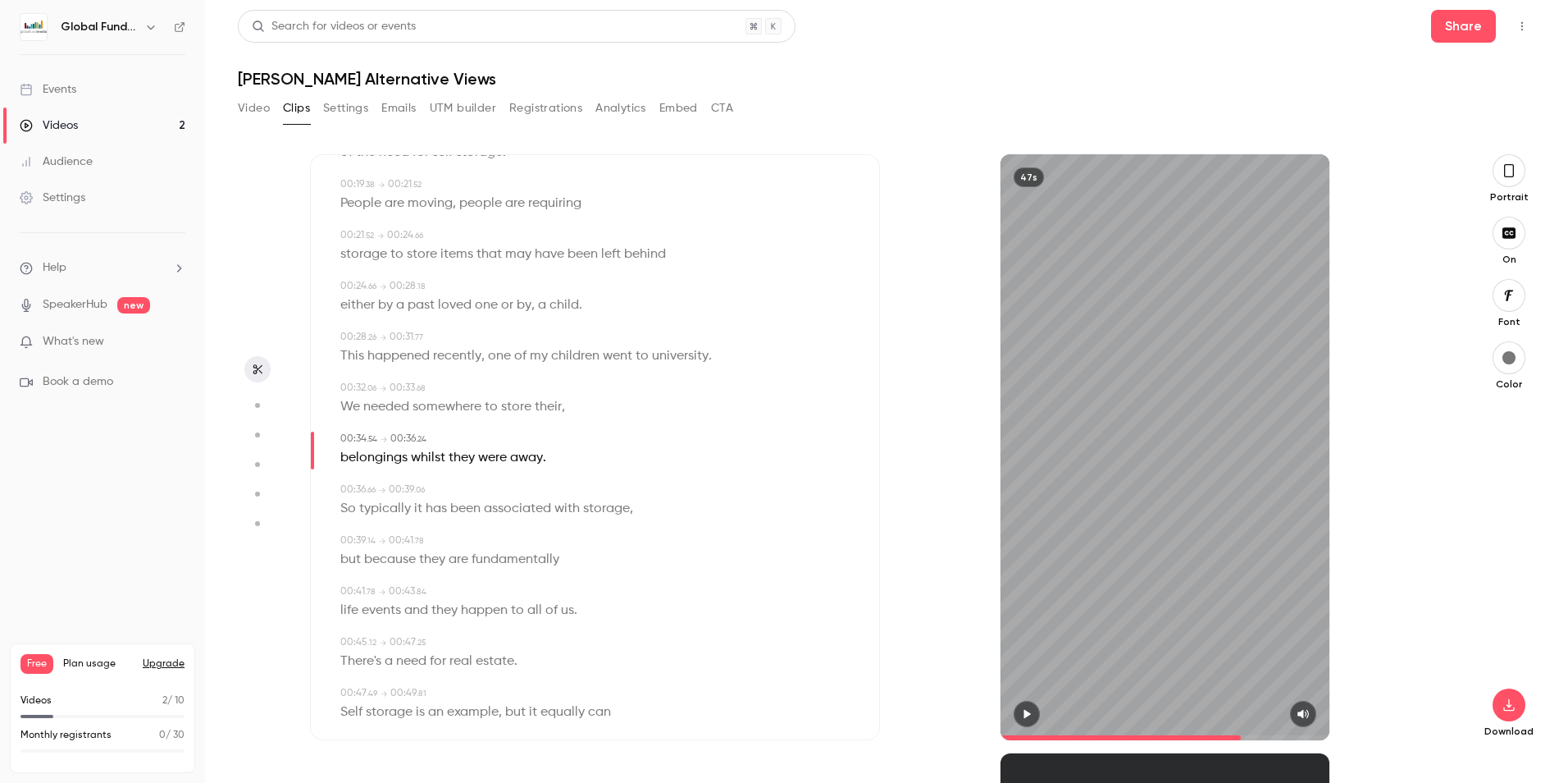
scroll to position [518, 0]
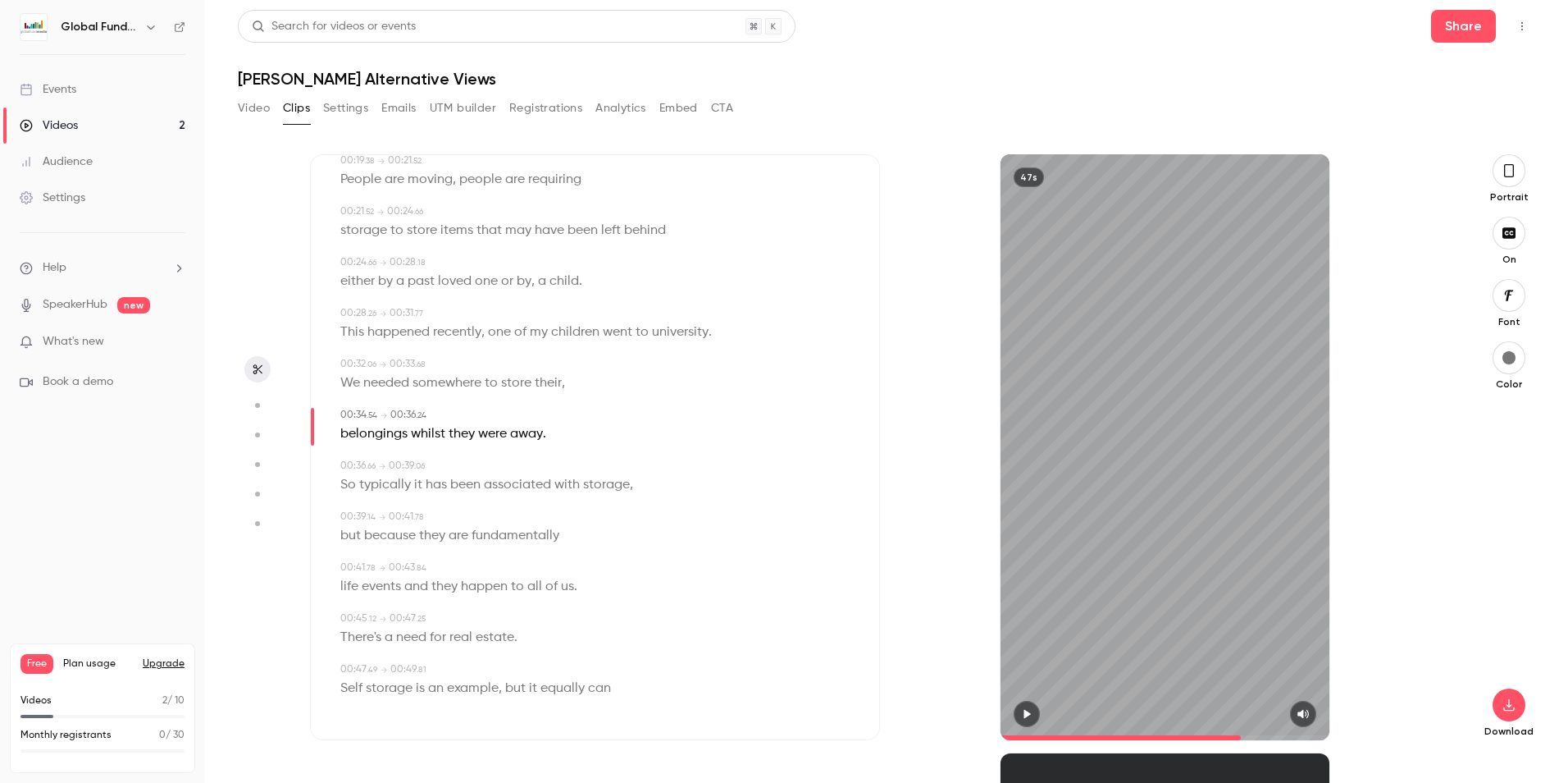
click at [370, 686] on span "storage" at bounding box center [389, 687] width 47 height 23
click at [441, 634] on span "for" at bounding box center [437, 637] width 16 height 23
click at [356, 626] on span "There's" at bounding box center [360, 637] width 41 height 23
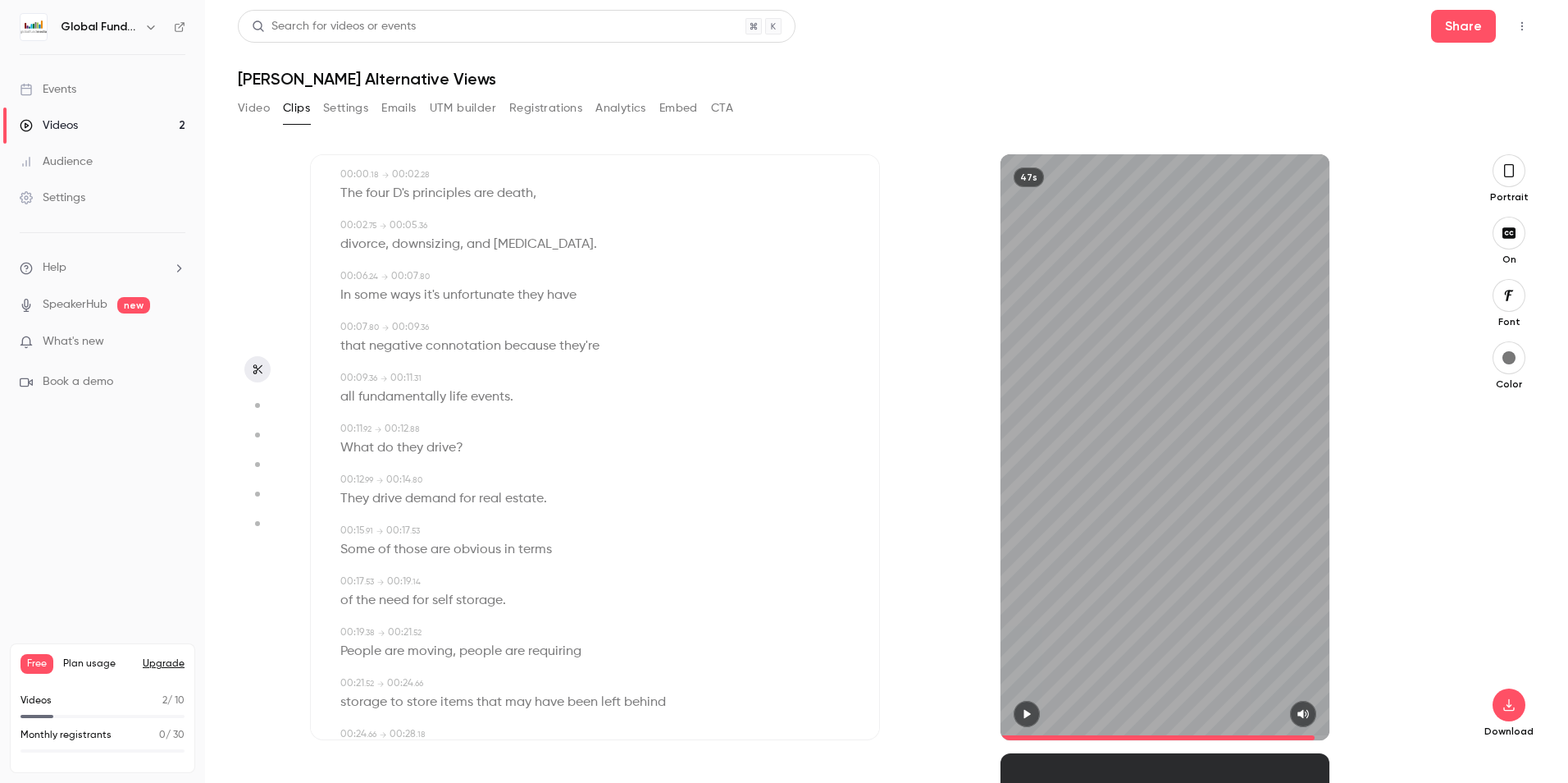
scroll to position [0, 0]
click at [344, 241] on span "The" at bounding box center [351, 240] width 22 height 23
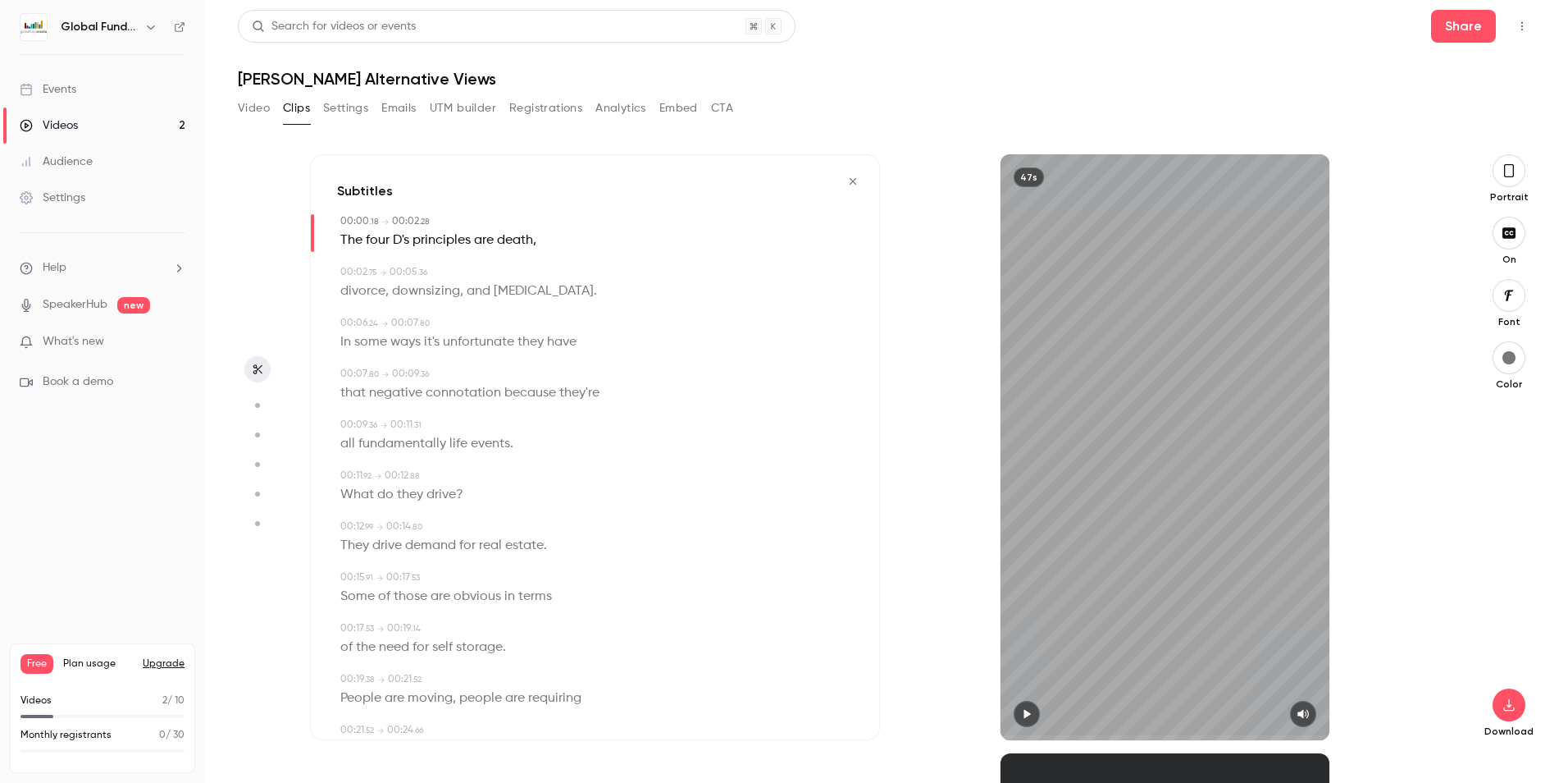
click at [1037, 710] on button "button" at bounding box center [1026, 713] width 26 height 26
drag, startPoint x: 1025, startPoint y: 729, endPoint x: 1284, endPoint y: 727, distance: 259.0
click at [1284, 727] on span at bounding box center [1164, 737] width 329 height 26
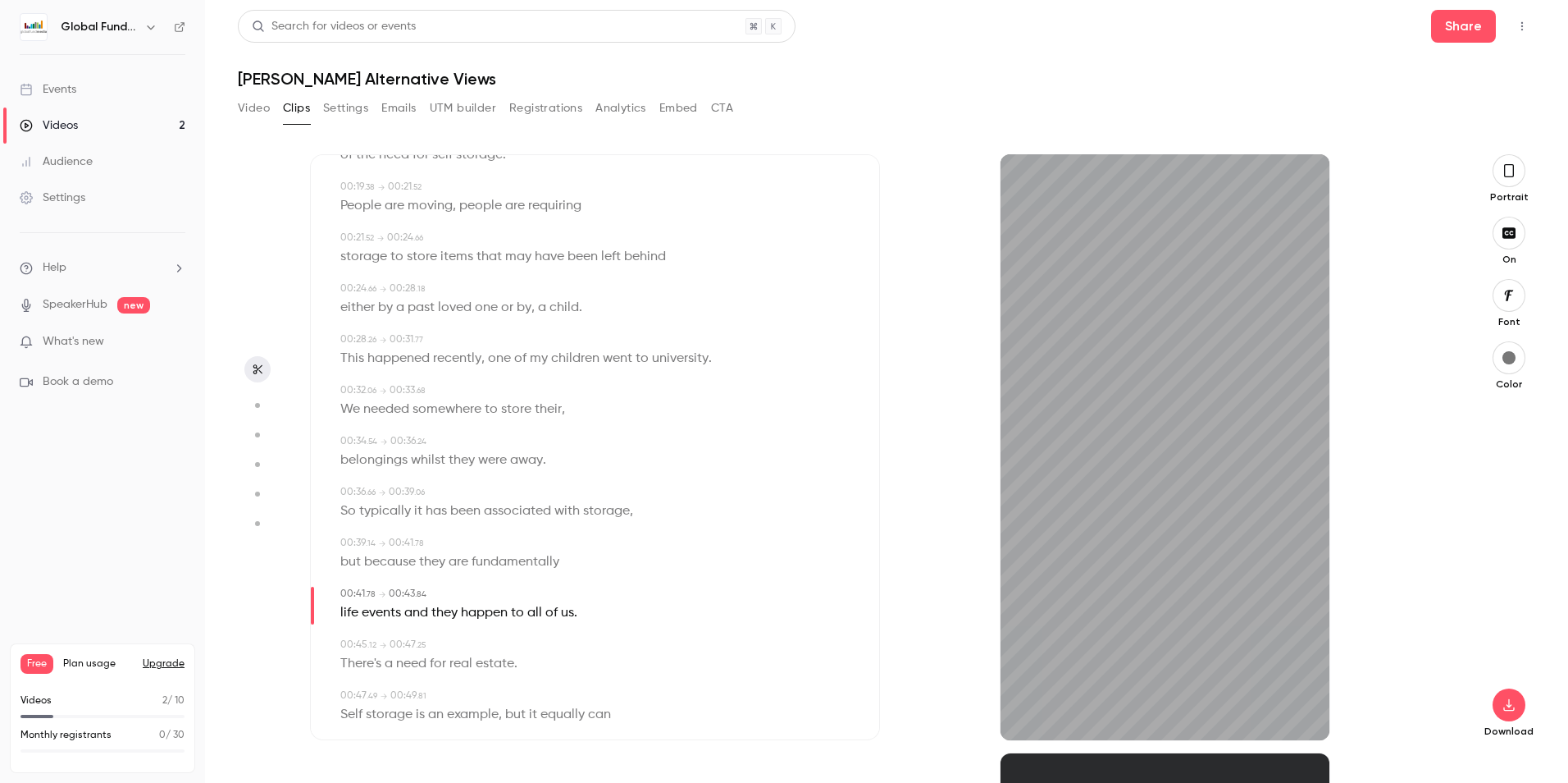
scroll to position [518, 0]
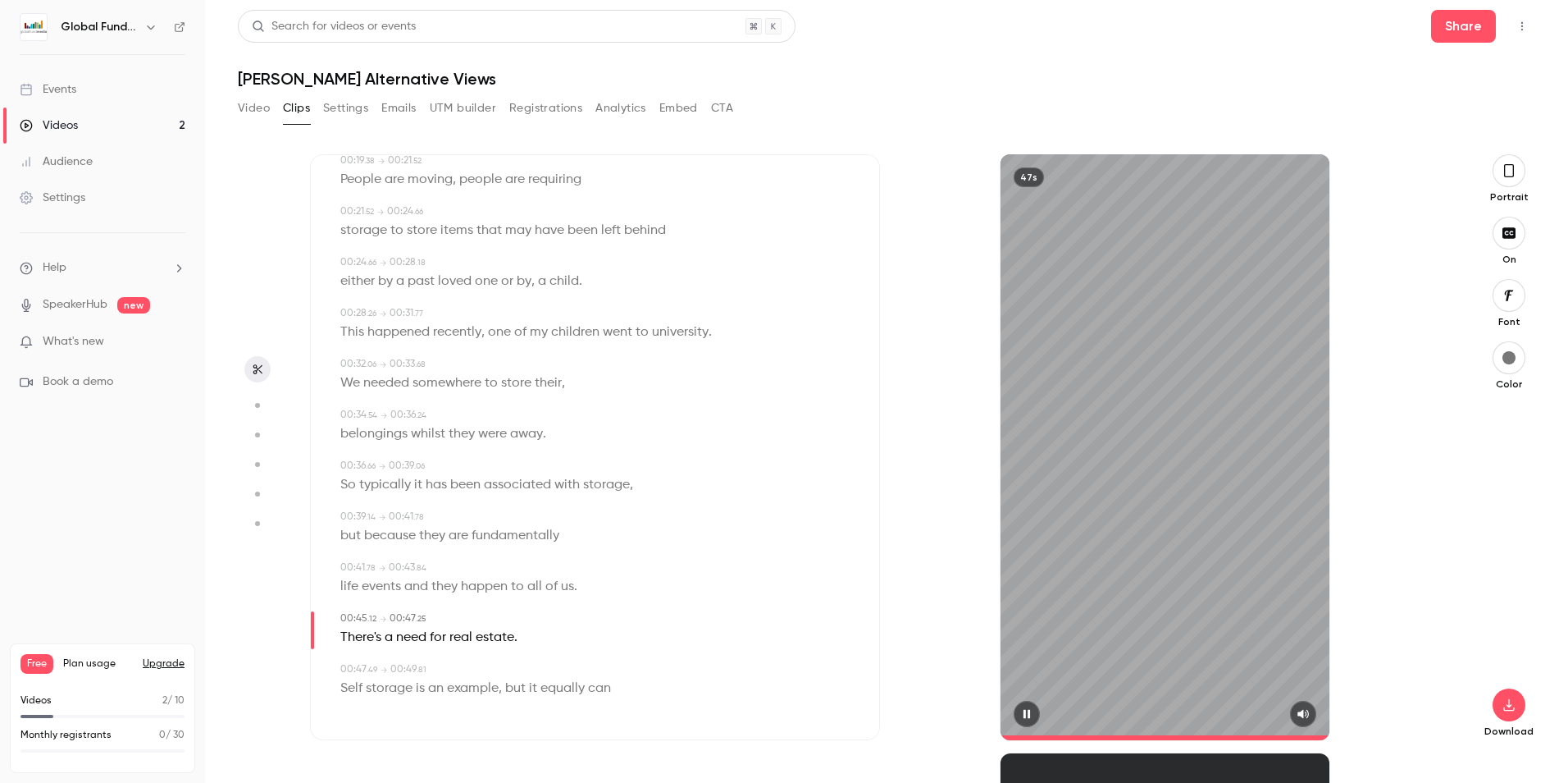
type input "****"
click at [261, 372] on icon "button" at bounding box center [257, 369] width 13 height 12
click at [260, 365] on icon "button" at bounding box center [257, 369] width 13 height 12
click at [248, 104] on button "Video" at bounding box center [254, 108] width 32 height 26
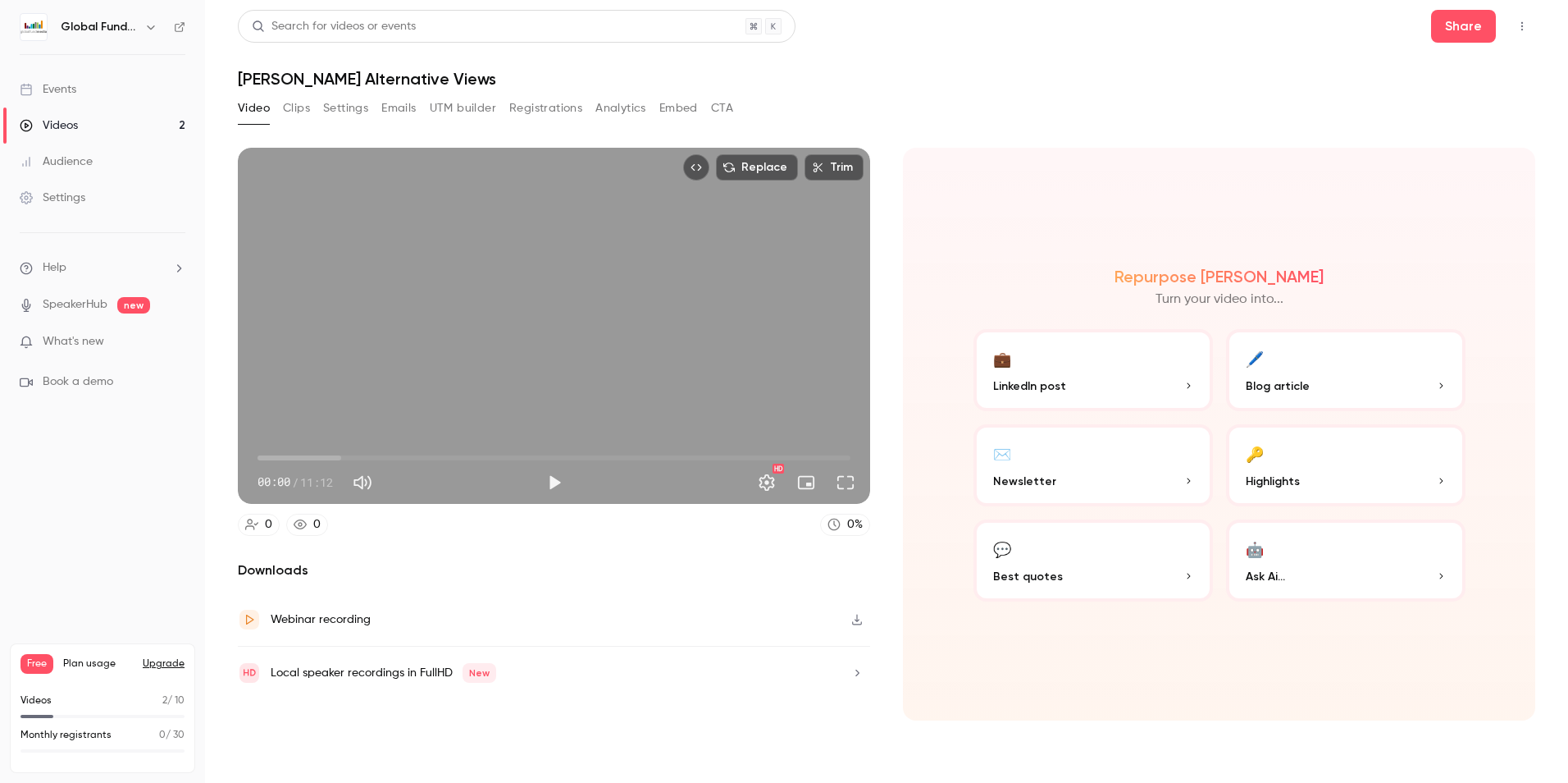
click at [306, 110] on button "Clips" at bounding box center [295, 108] width 27 height 26
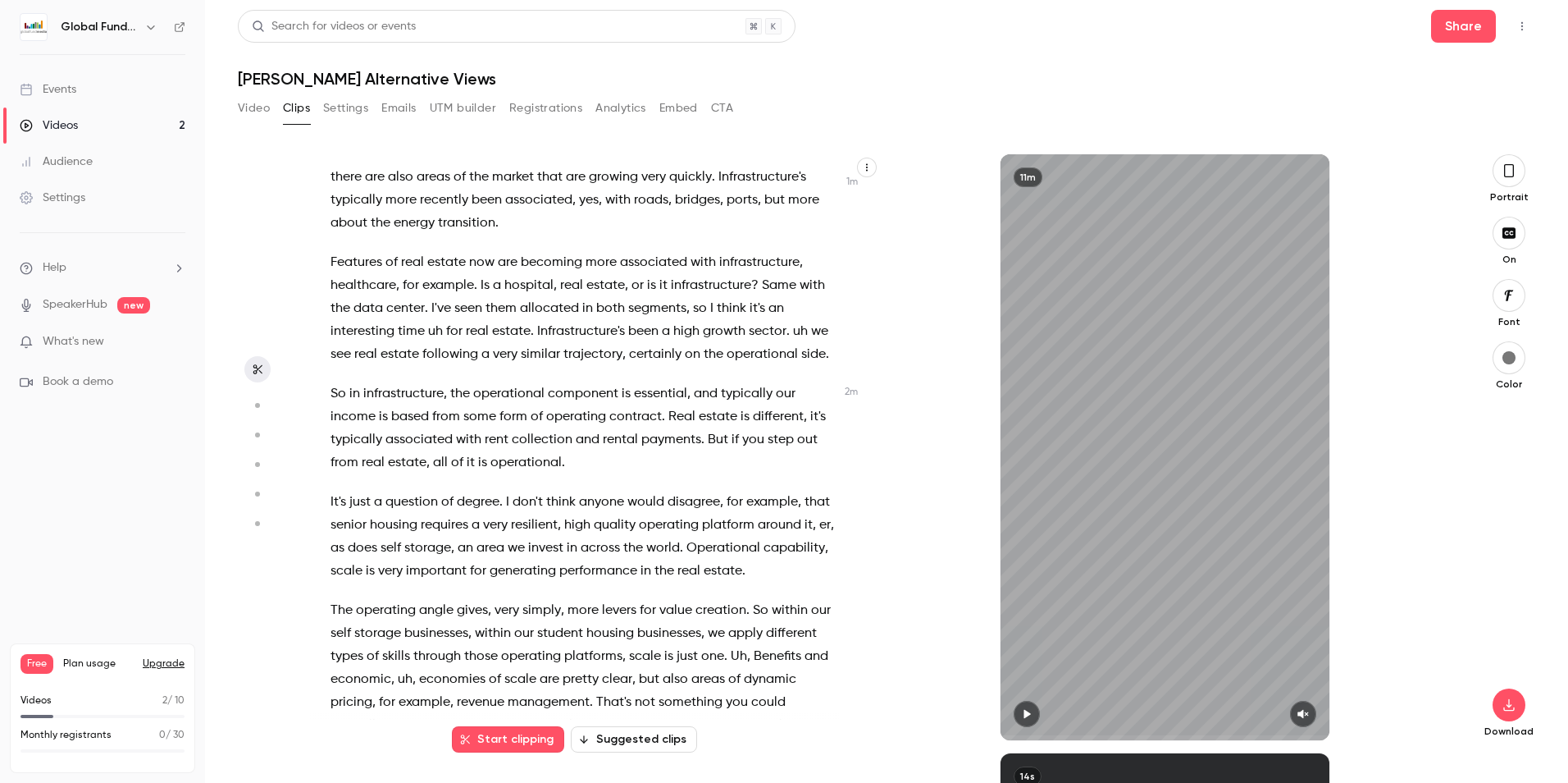
click at [797, 347] on span "operational" at bounding box center [763, 354] width 72 height 23
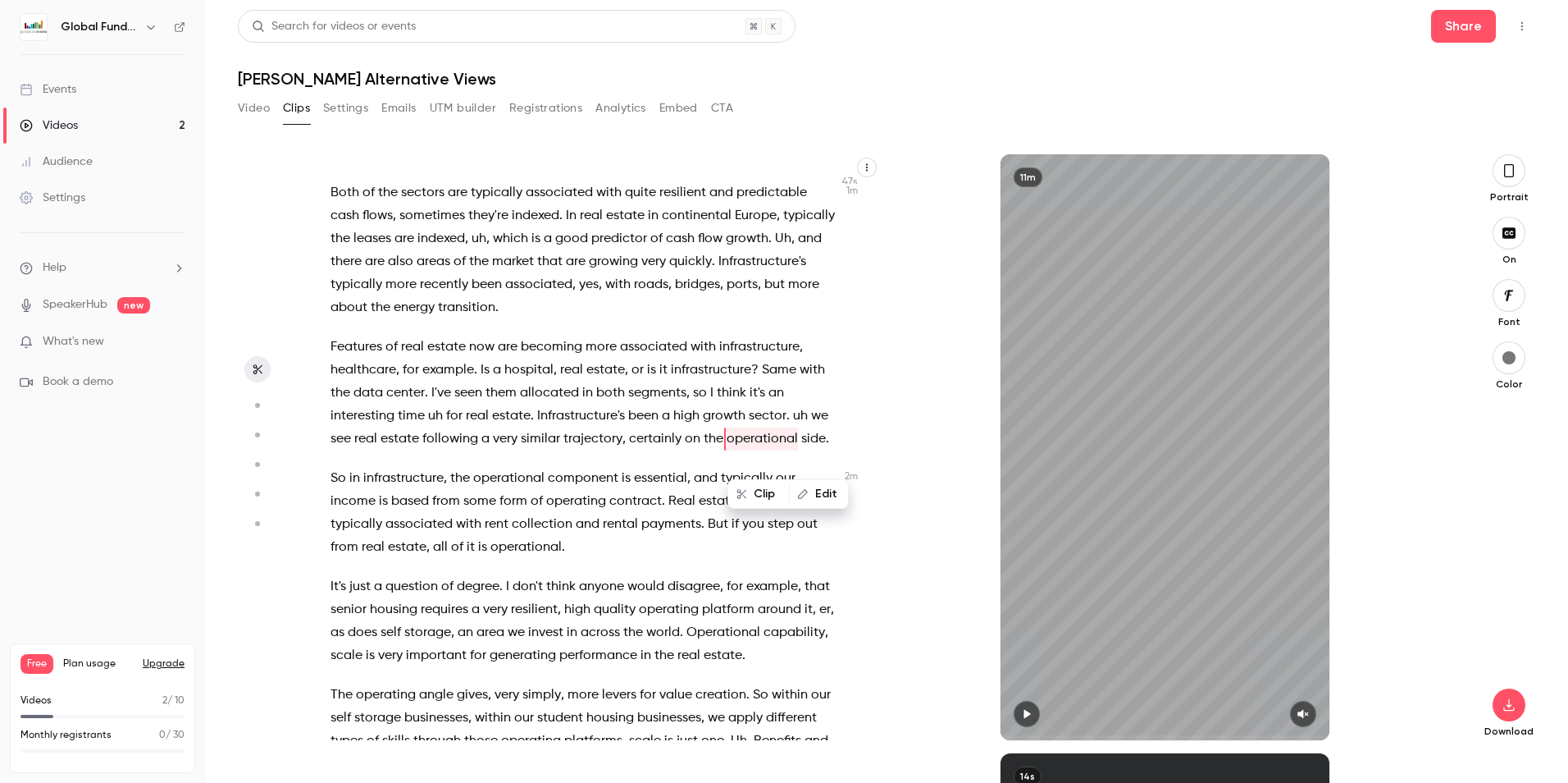
scroll to position [345, 0]
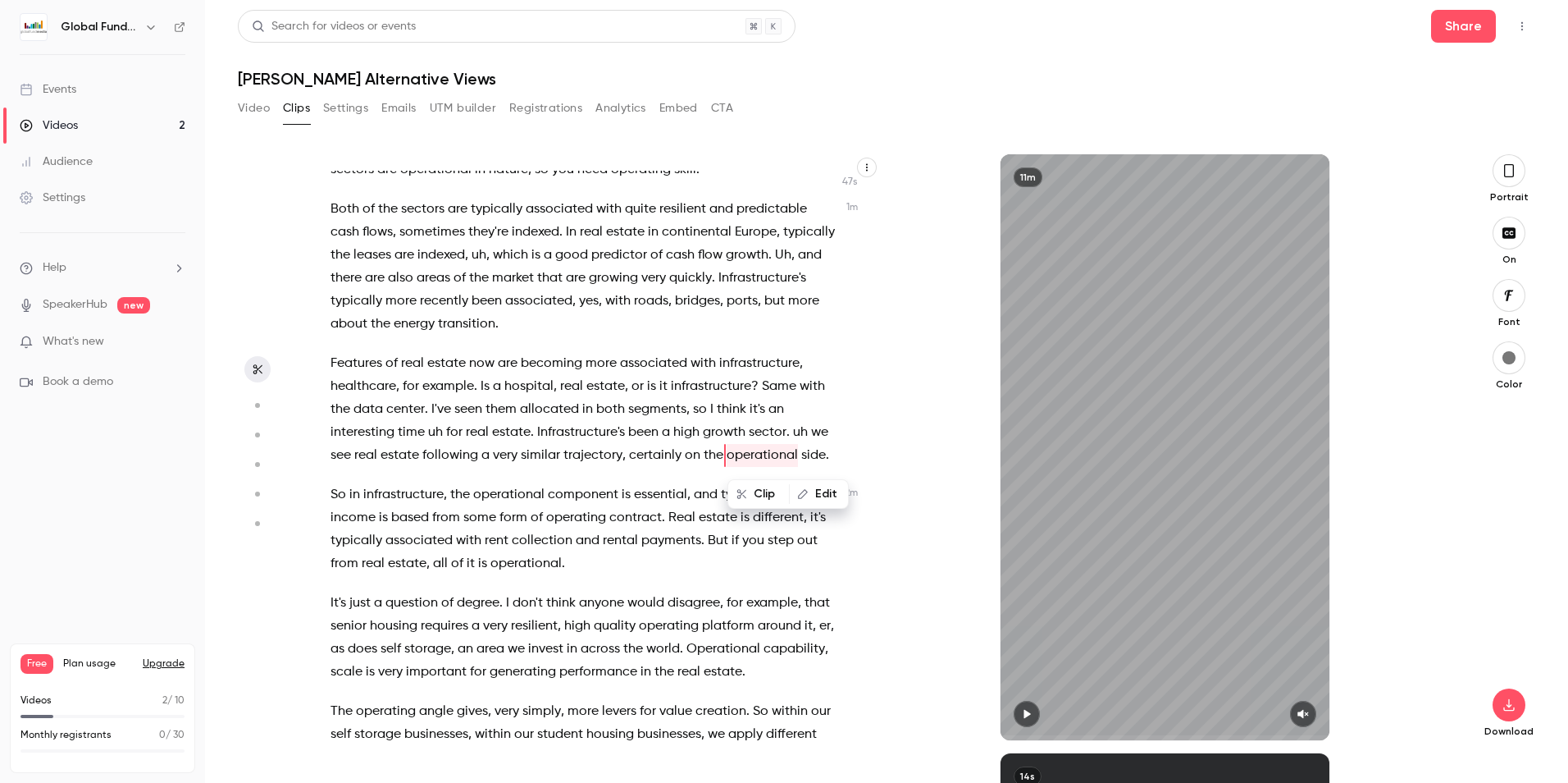
click at [904, 340] on div "11m" at bounding box center [1164, 447] width 570 height 586
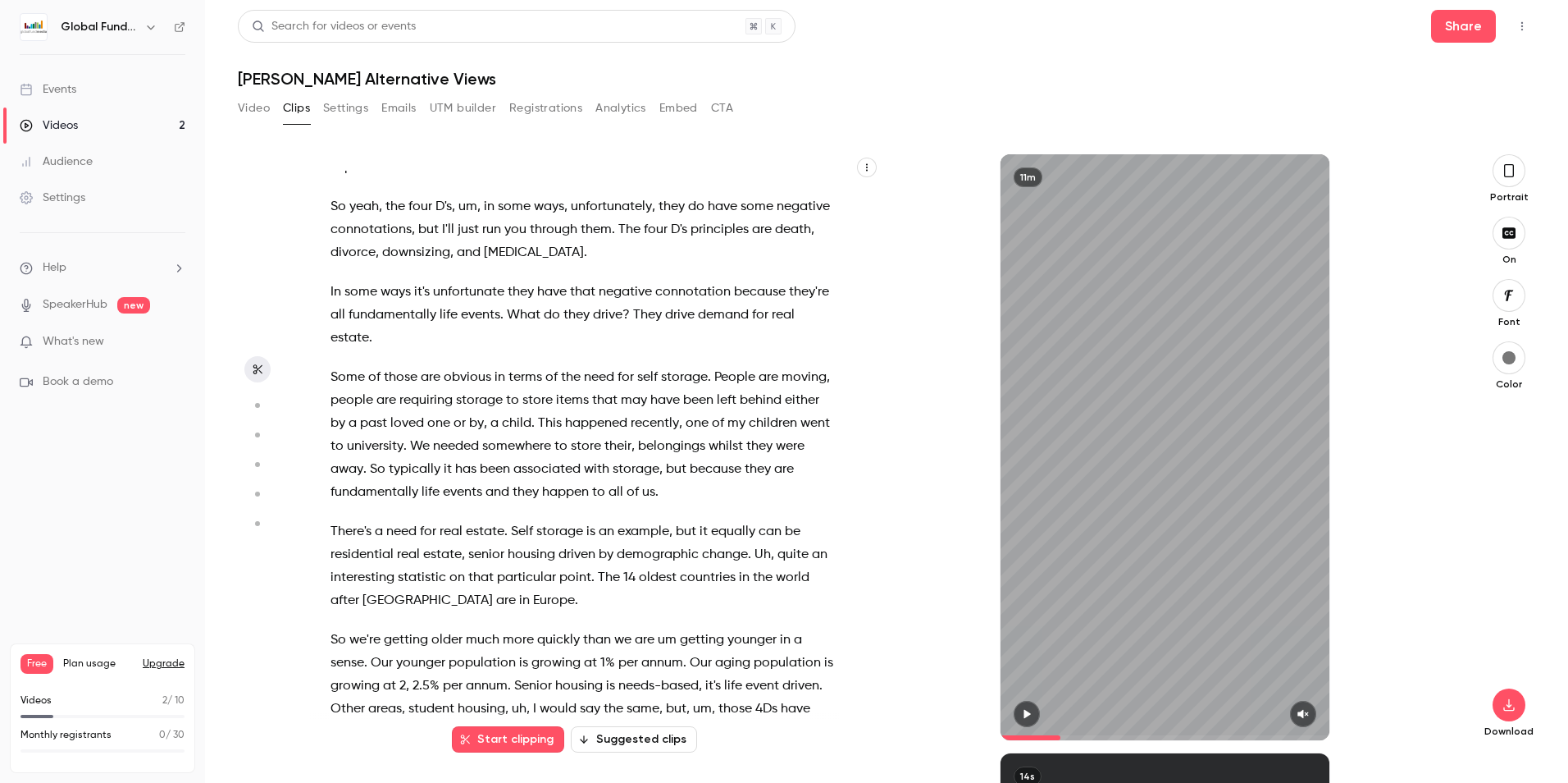
scroll to position [1085, 0]
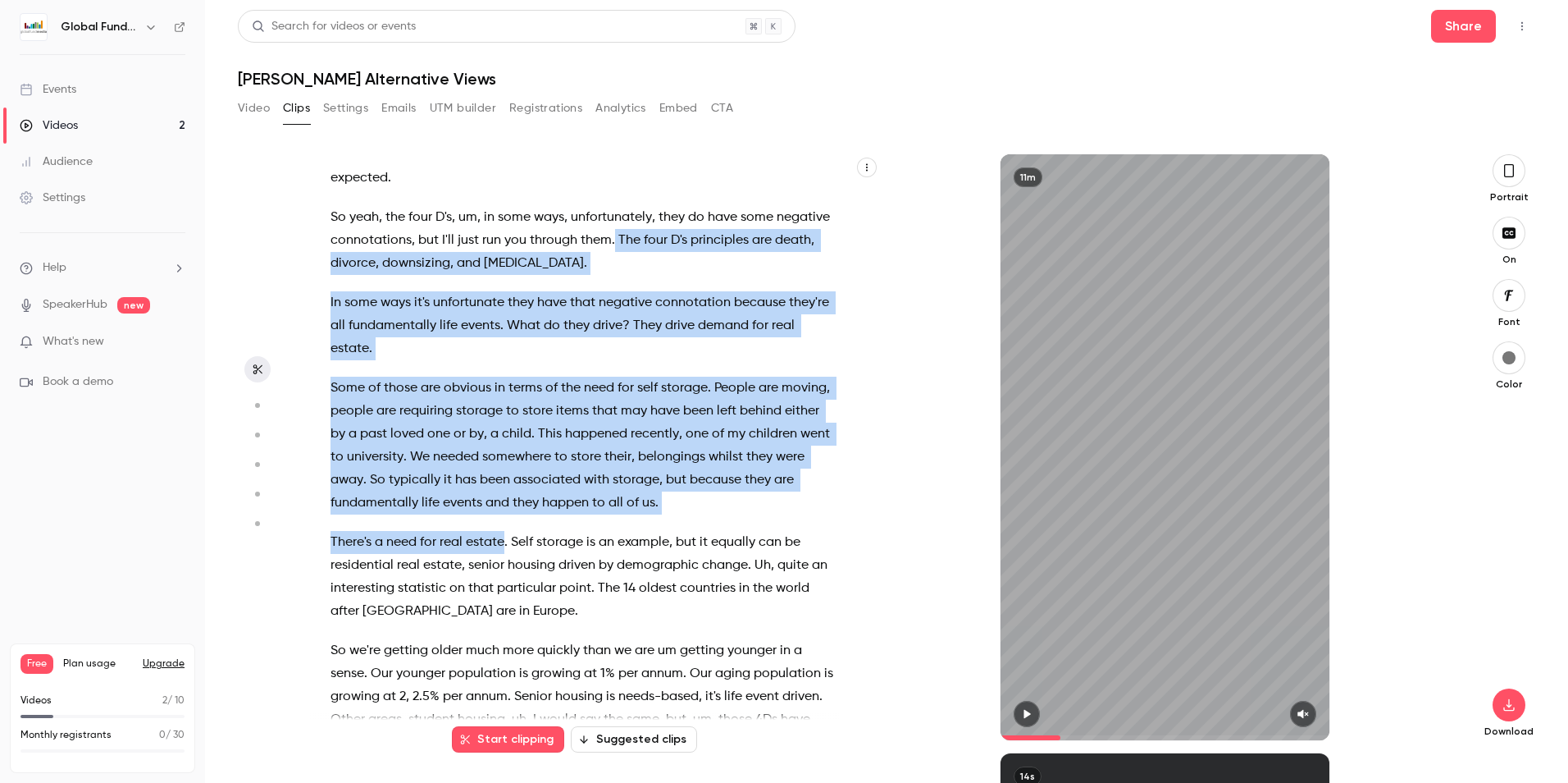
drag, startPoint x: 506, startPoint y: 587, endPoint x: 669, endPoint y: 283, distance: 344.9
click at [669, 283] on div "I think it's a great question , and actually , uh , I also see that convergence…" at bounding box center [591, 456] width 562 height 569
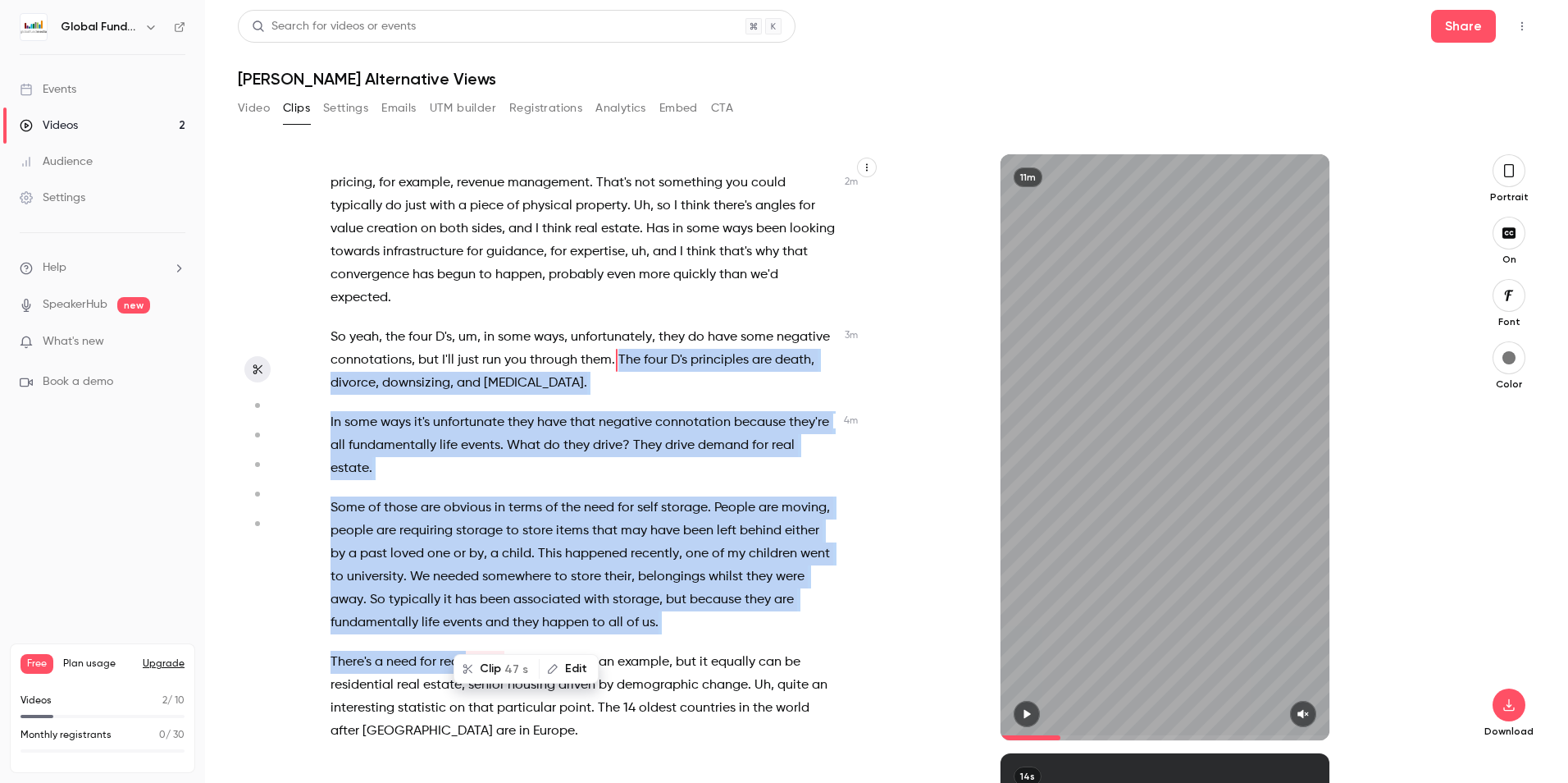
scroll to position [916, 0]
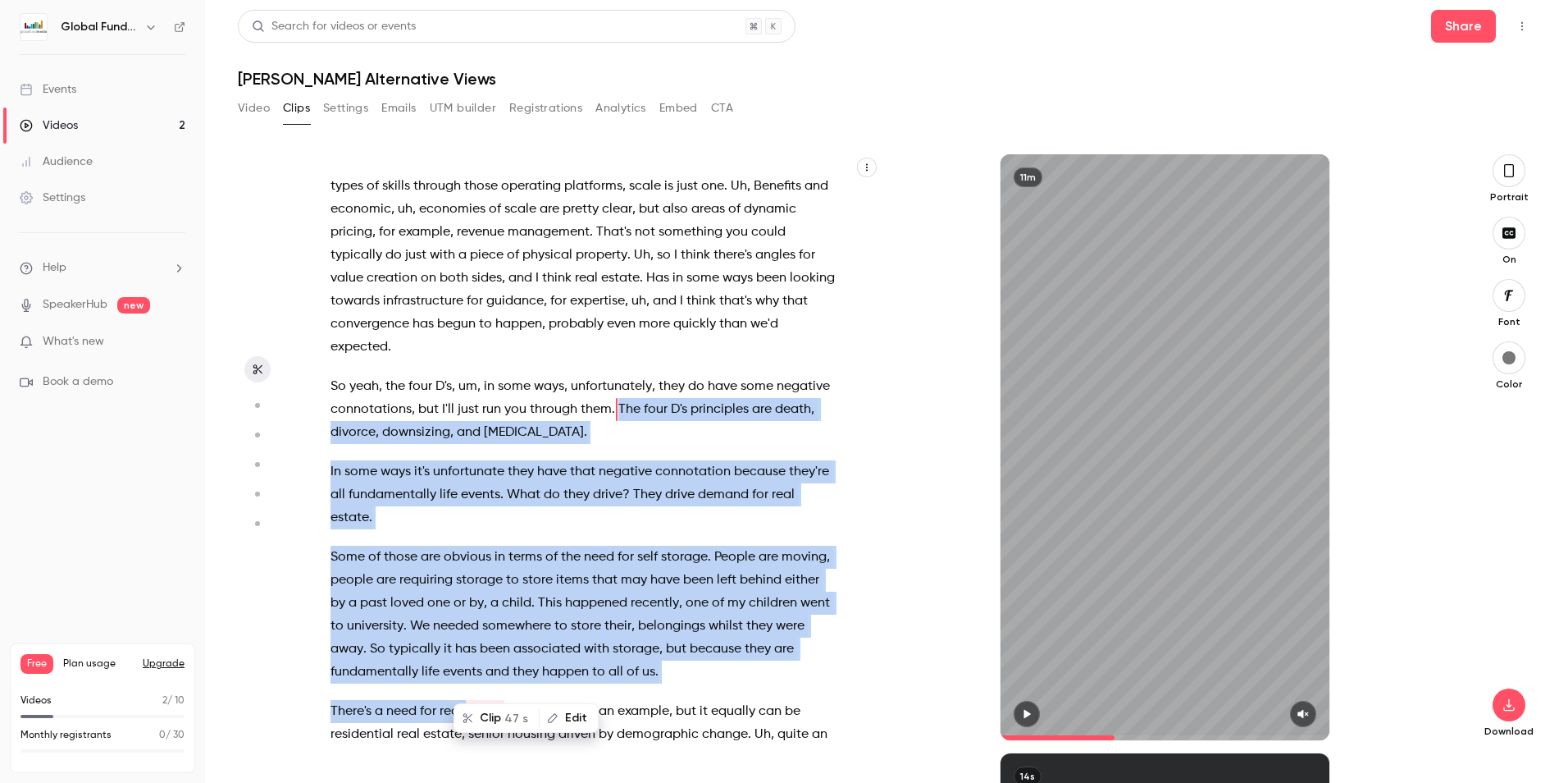
click at [504, 718] on span "47 s" at bounding box center [516, 717] width 24 height 17
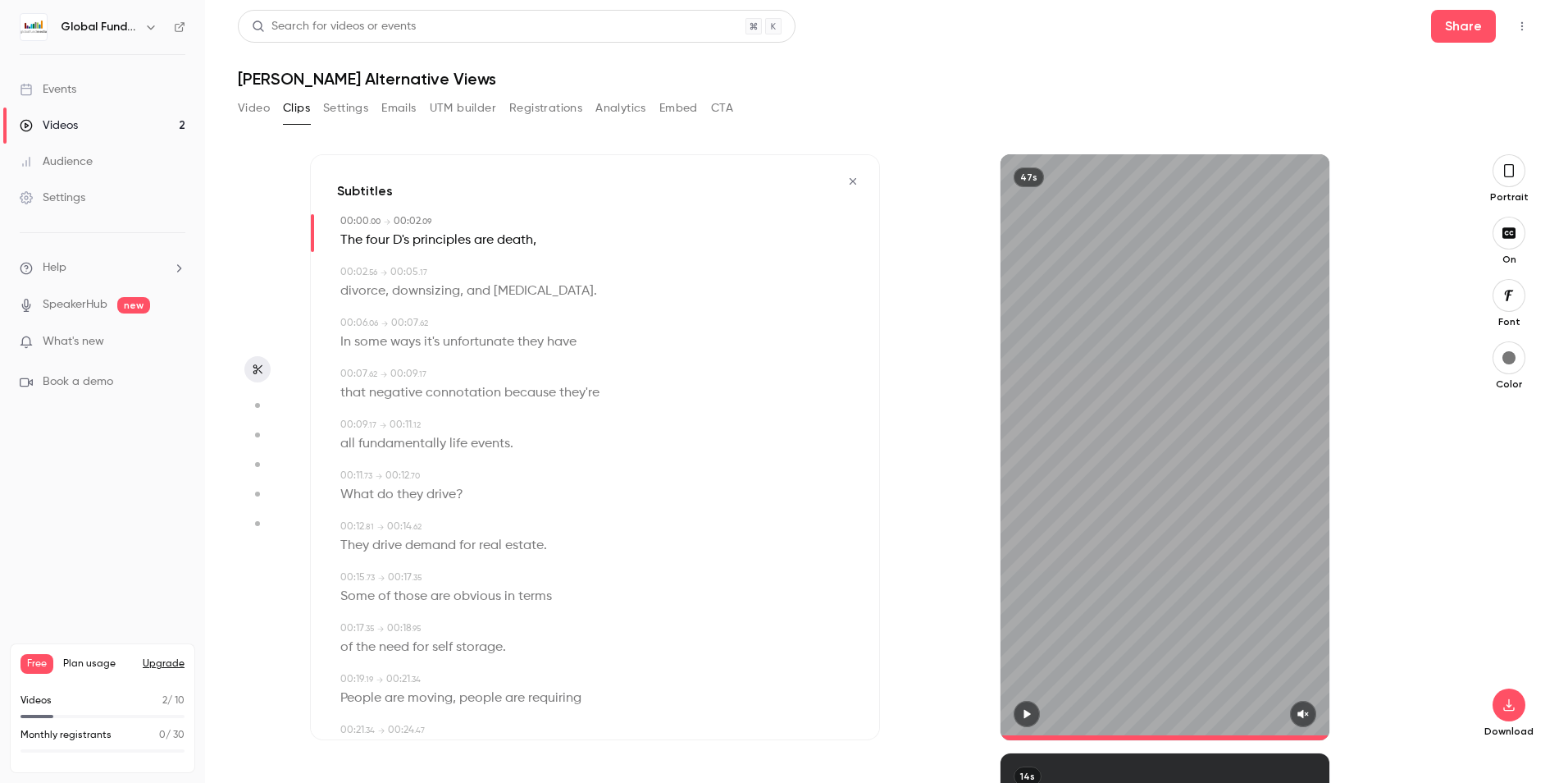
type input "*"
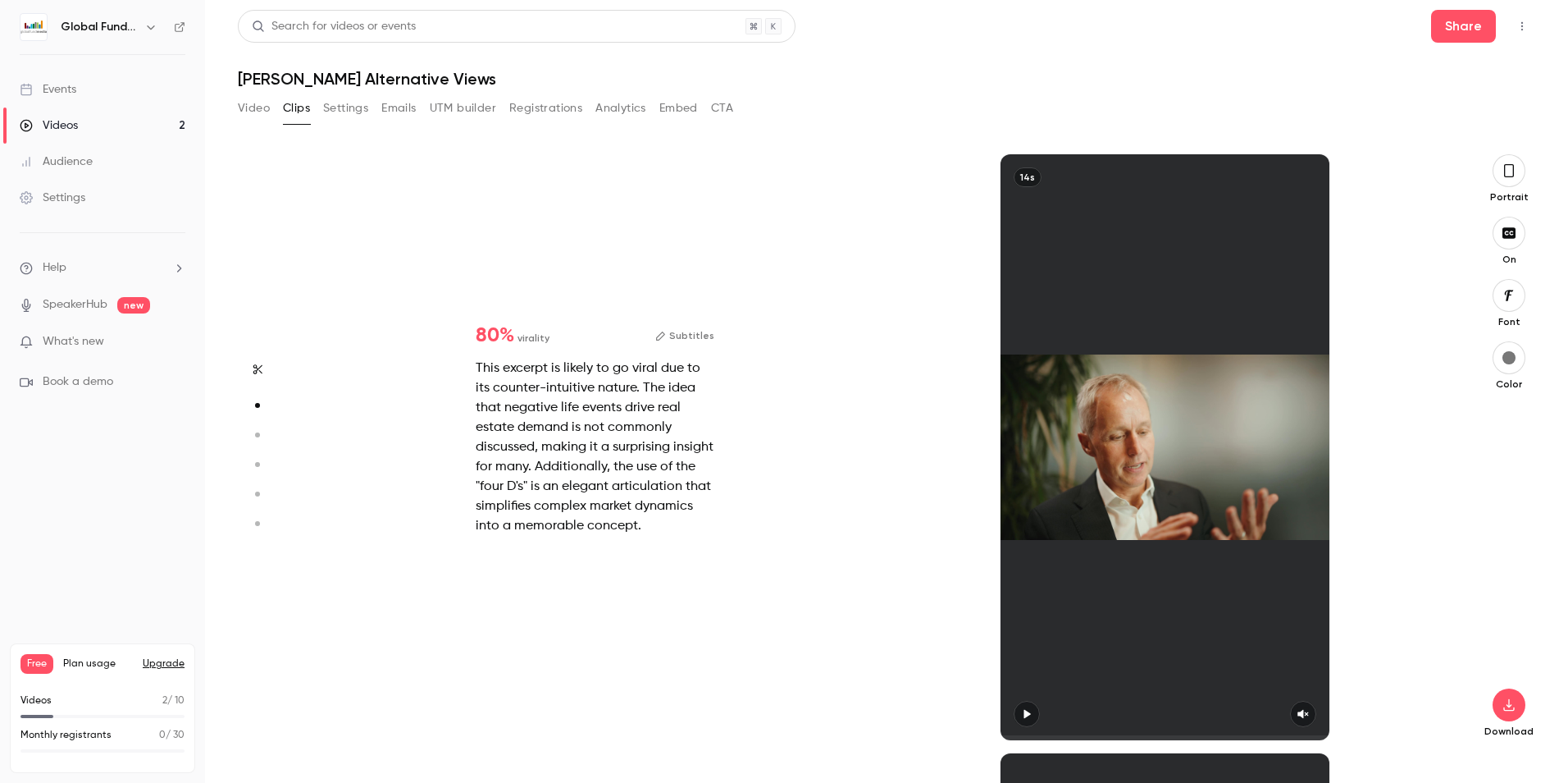
scroll to position [599, 0]
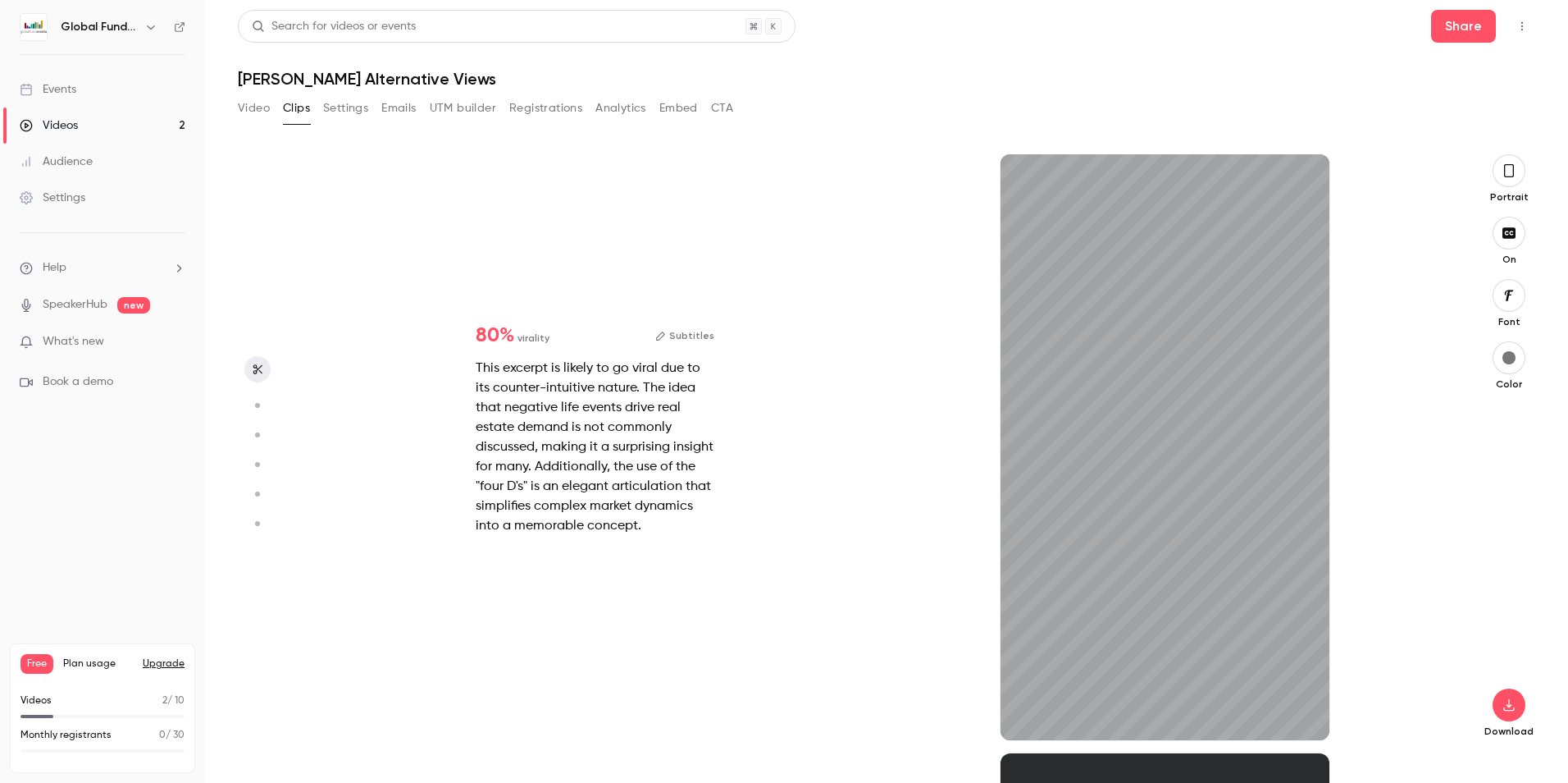
type input "*"
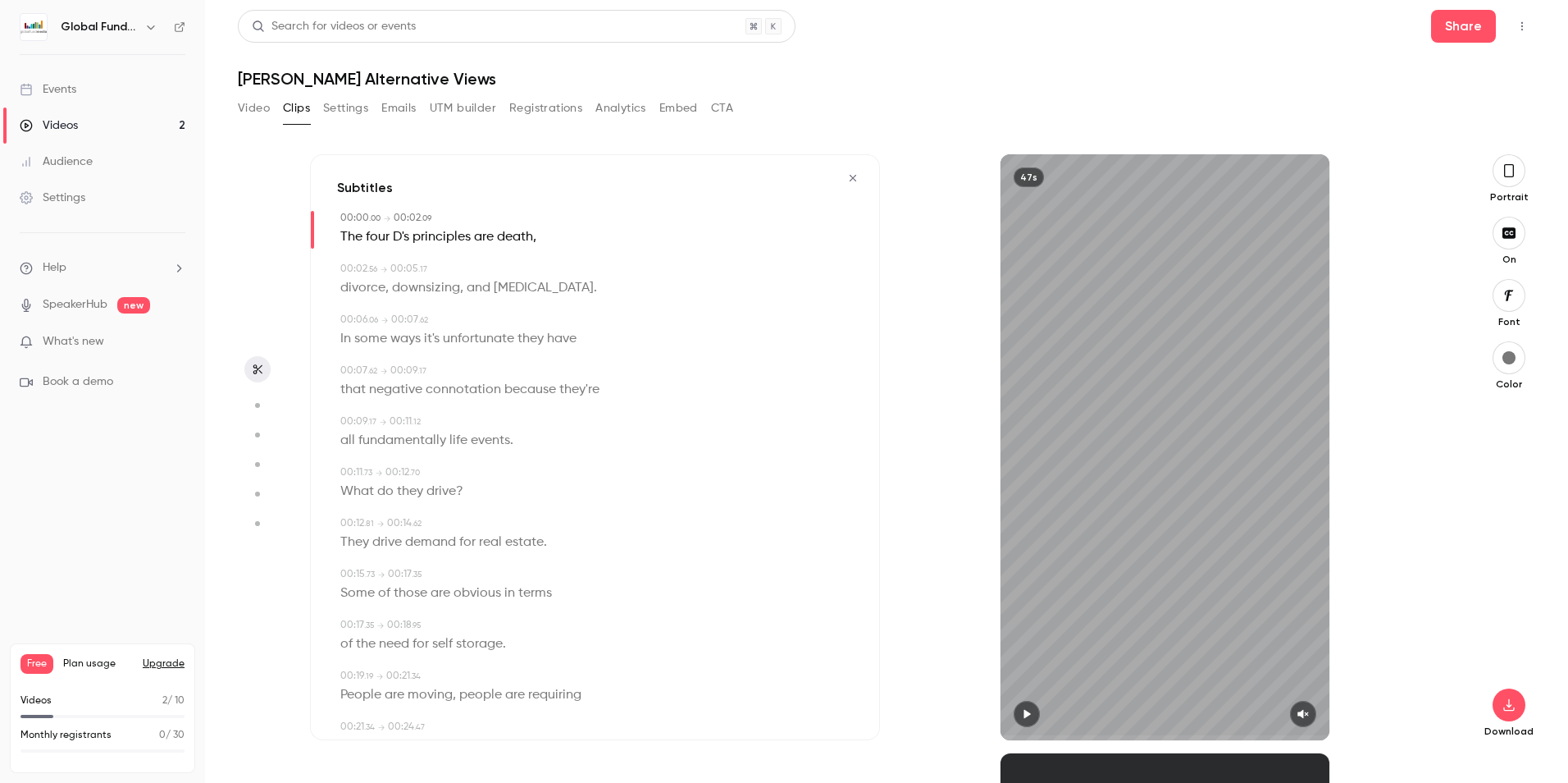
scroll to position [0, 0]
click at [347, 232] on span "The" at bounding box center [351, 240] width 22 height 23
click at [1024, 705] on button "button" at bounding box center [1026, 713] width 26 height 26
click at [1314, 713] on button "button" at bounding box center [1303, 713] width 26 height 26
click at [1514, 705] on icon "button" at bounding box center [1508, 704] width 20 height 13
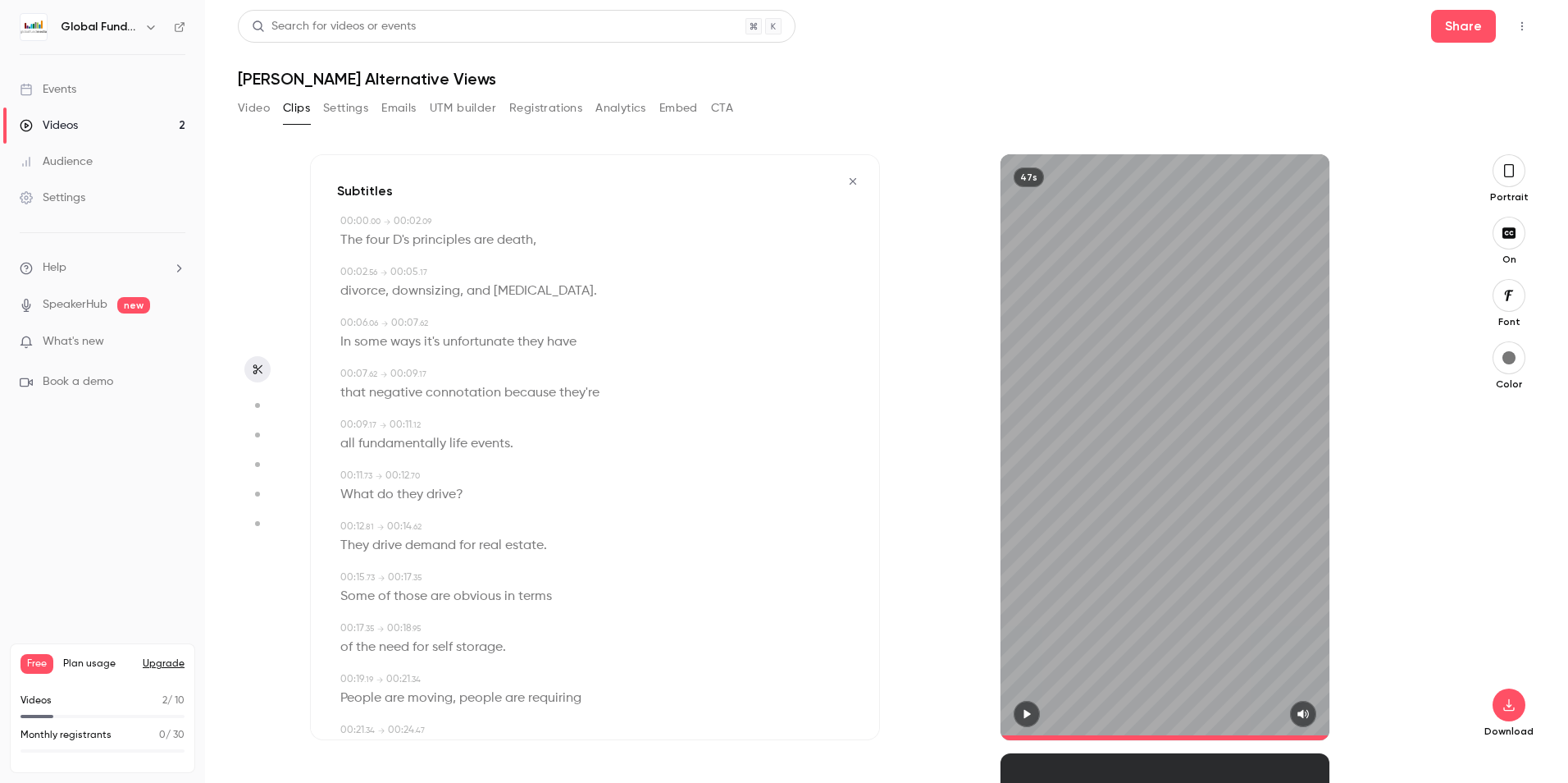
type input "**"
click at [263, 112] on button "Video" at bounding box center [254, 108] width 32 height 26
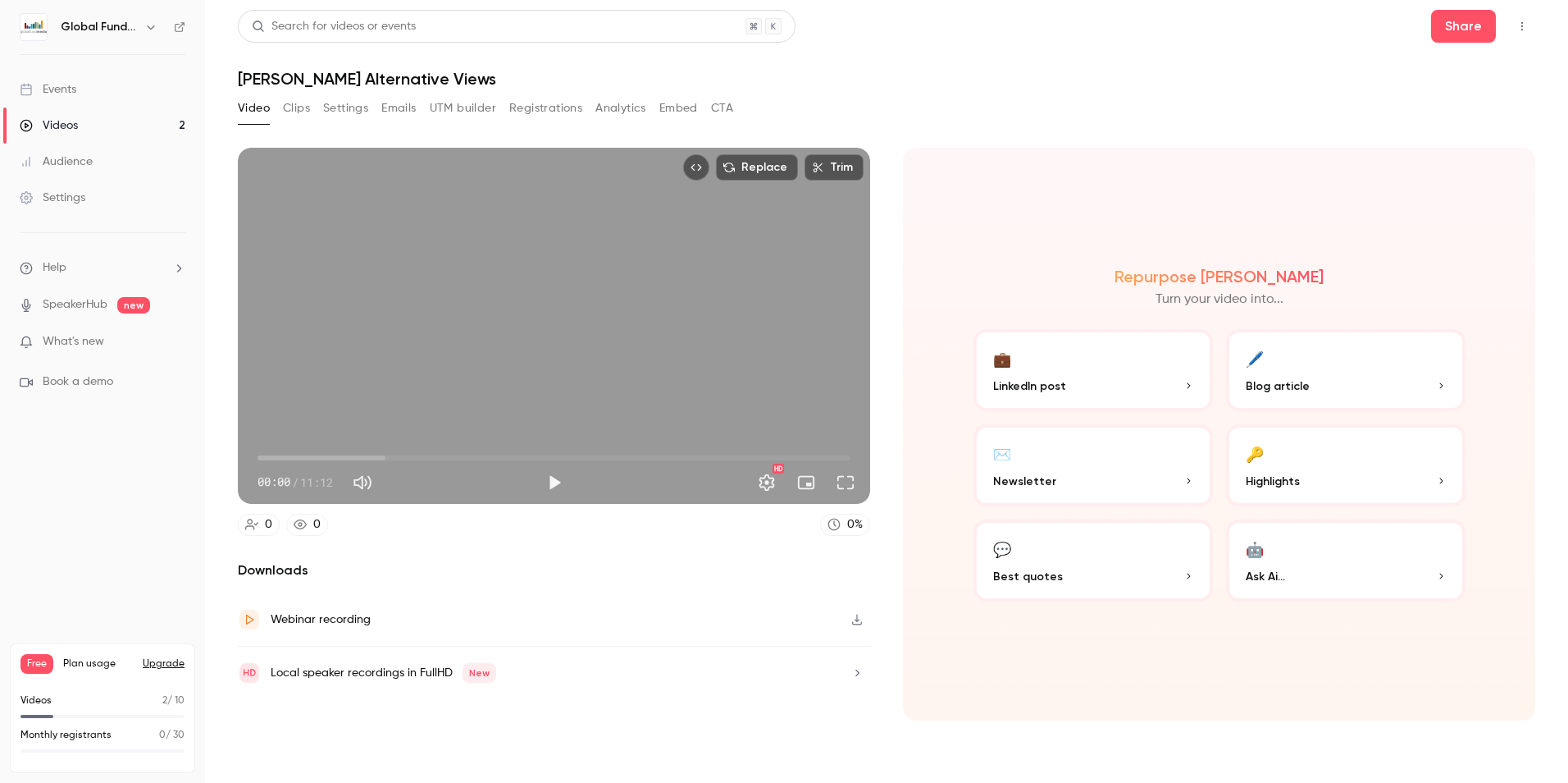
click at [301, 106] on button "Clips" at bounding box center [295, 108] width 27 height 26
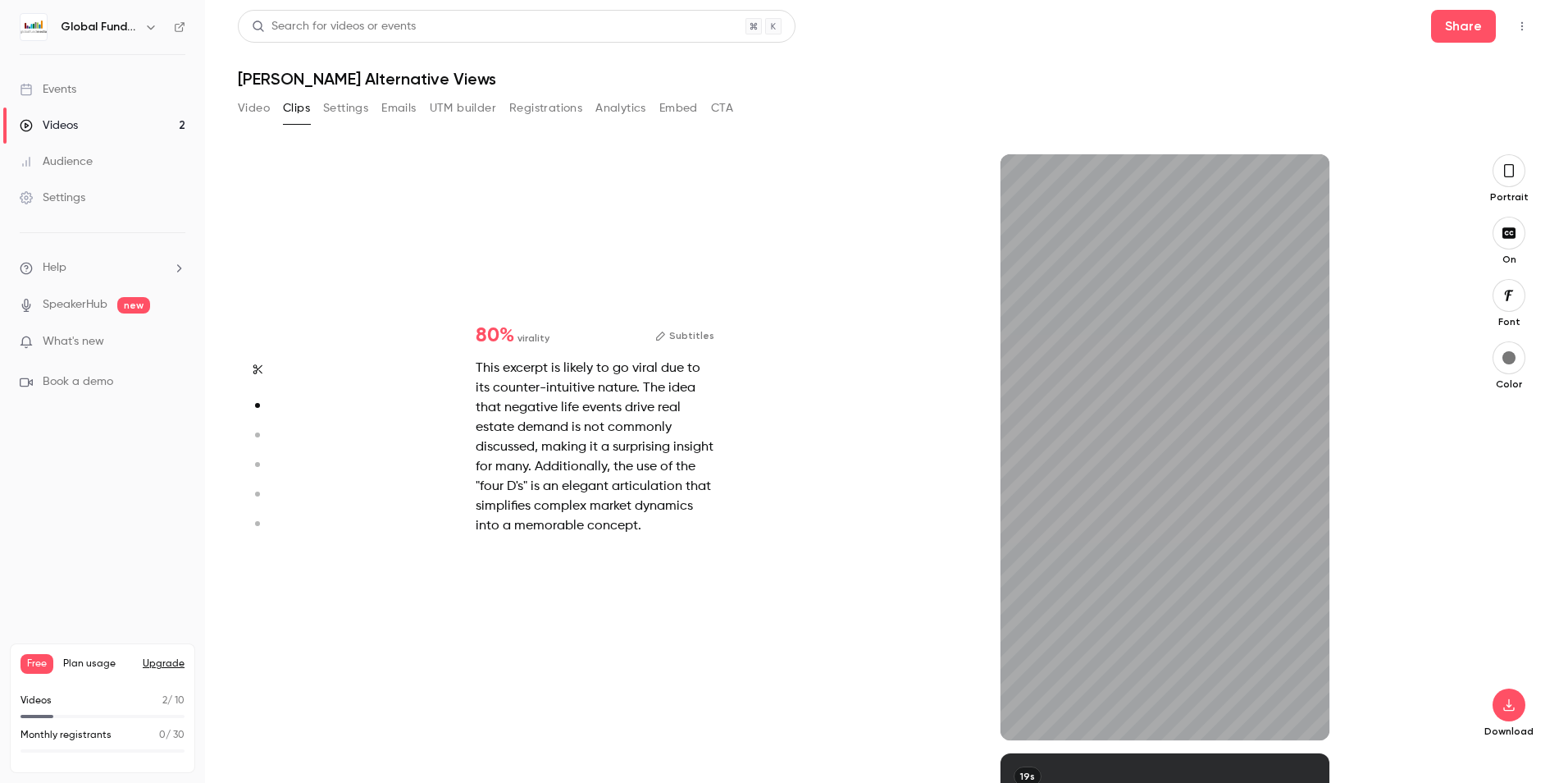
scroll to position [353, 0]
type input "*"
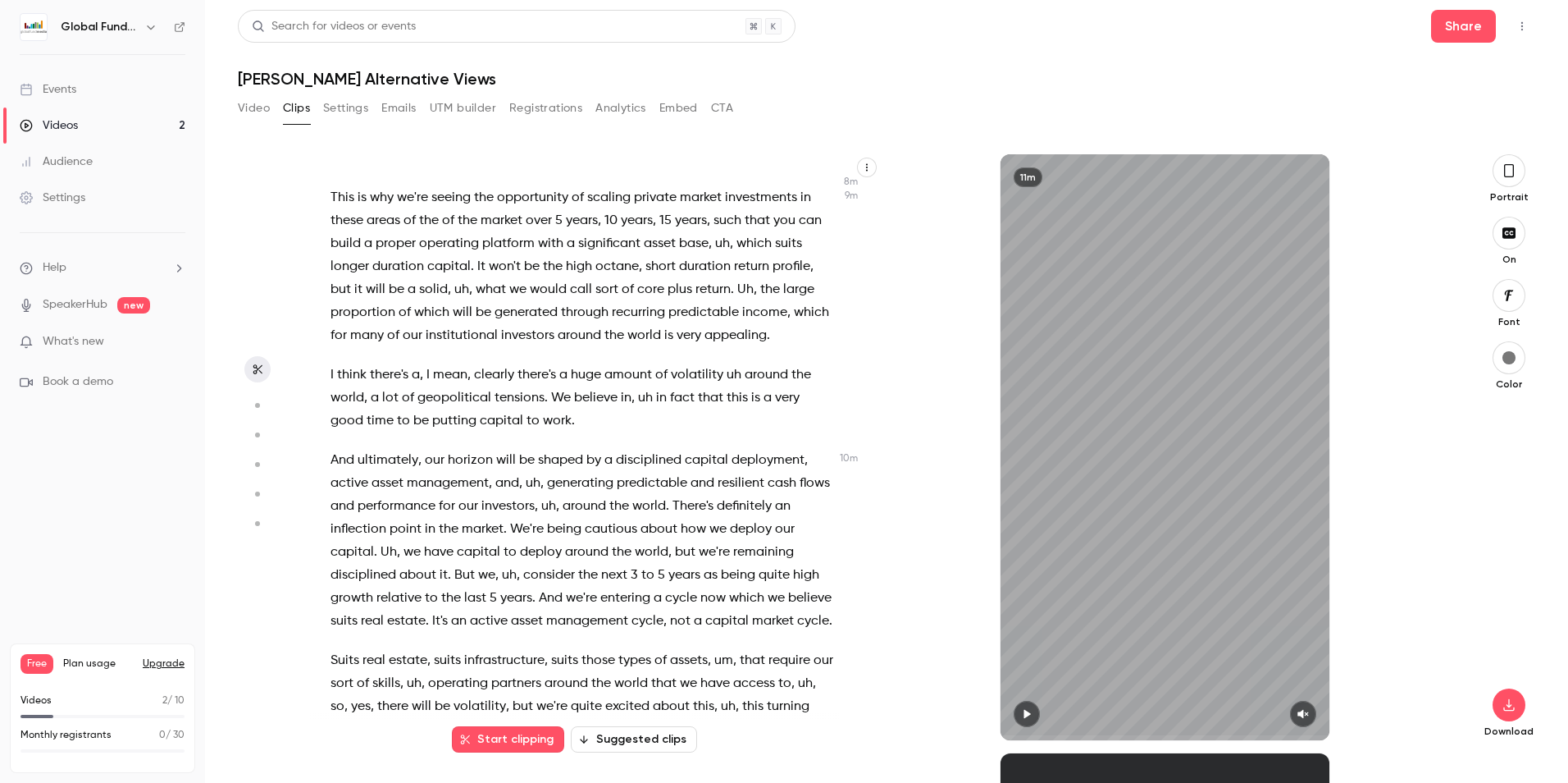
scroll to position [2829, 0]
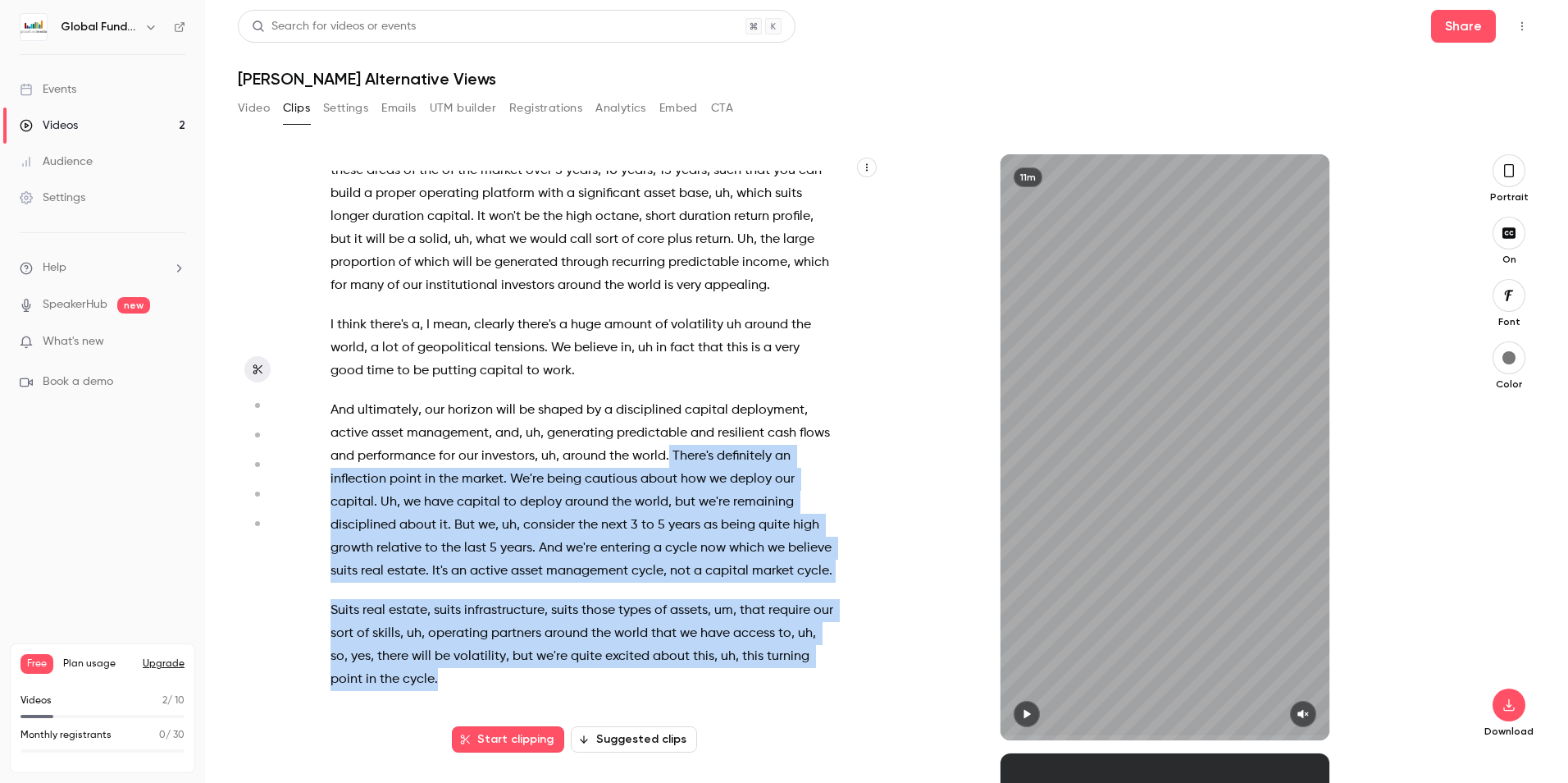
drag, startPoint x: 513, startPoint y: 685, endPoint x: 701, endPoint y: 431, distance: 316.0
click at [701, 431] on div "I think it's a great question , and actually , uh , I also see that convergence…" at bounding box center [591, 456] width 562 height 569
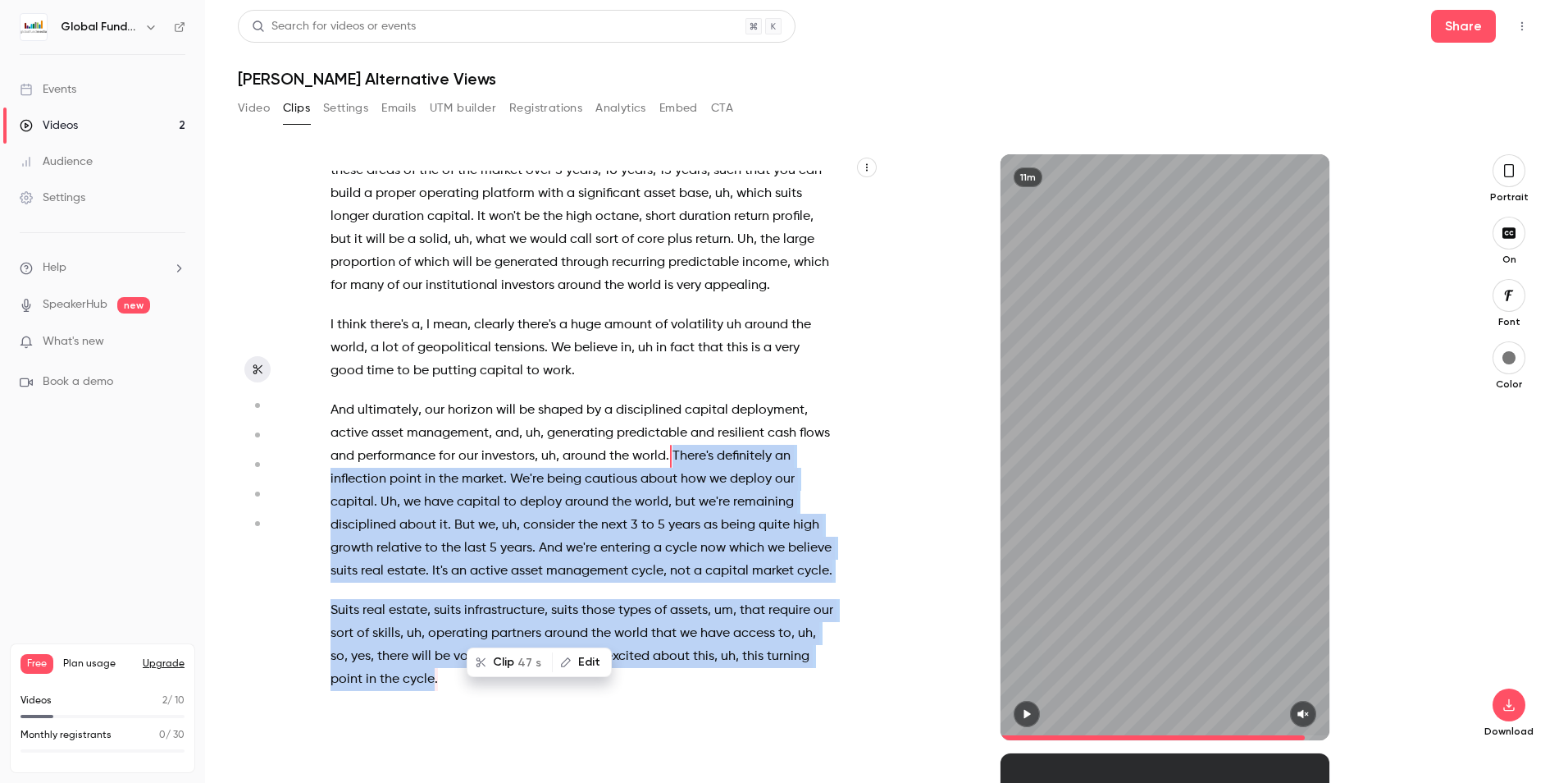
click at [503, 667] on button "Clip 47 s" at bounding box center [509, 662] width 83 height 26
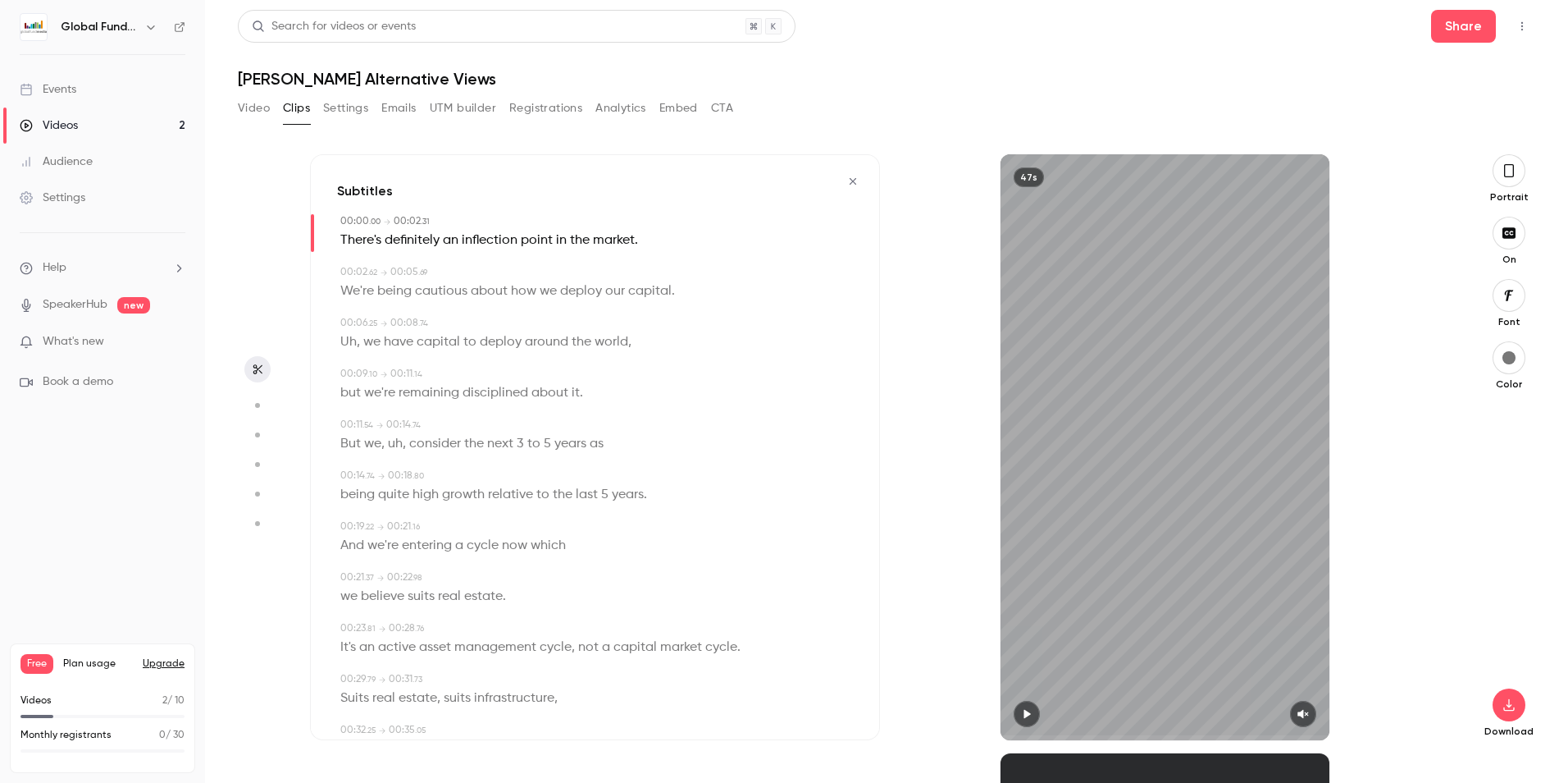
click at [1028, 714] on icon "button" at bounding box center [1026, 713] width 7 height 9
click at [1308, 706] on button "button" at bounding box center [1303, 713] width 26 height 26
click at [334, 222] on div "Subtitles 00:00 . 00 → 00:02 . 31 There's definitely an inflection point in the…" at bounding box center [595, 447] width 570 height 586
click at [360, 231] on span "There's" at bounding box center [360, 240] width 41 height 23
click at [1030, 716] on icon "button" at bounding box center [1026, 714] width 13 height 12
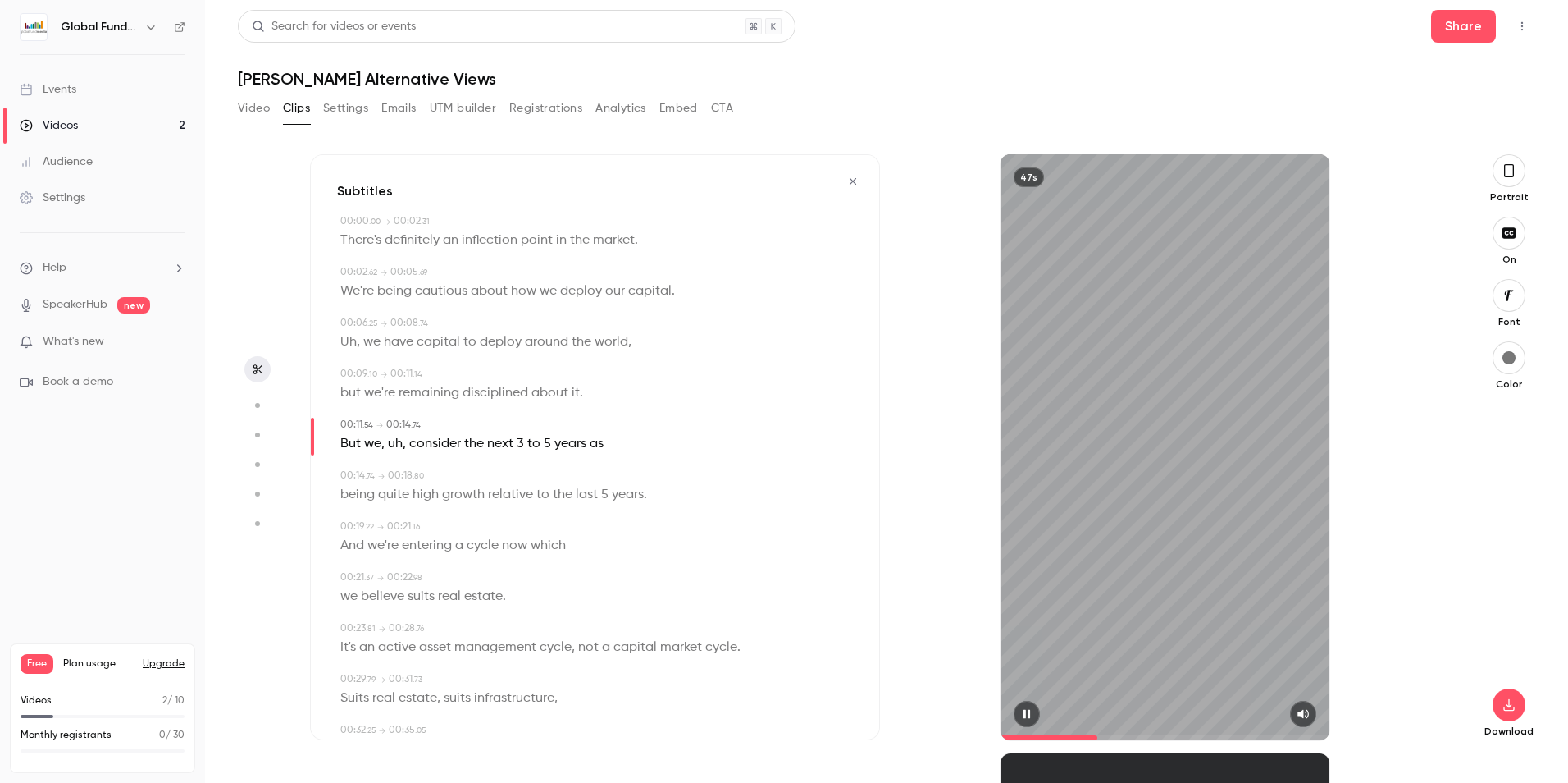
click at [1026, 709] on icon "button" at bounding box center [1026, 714] width 13 height 12
click at [352, 341] on span "Uh" at bounding box center [348, 341] width 16 height 23
type input "***"
click at [353, 372] on button "Edit" at bounding box center [342, 372] width 57 height 26
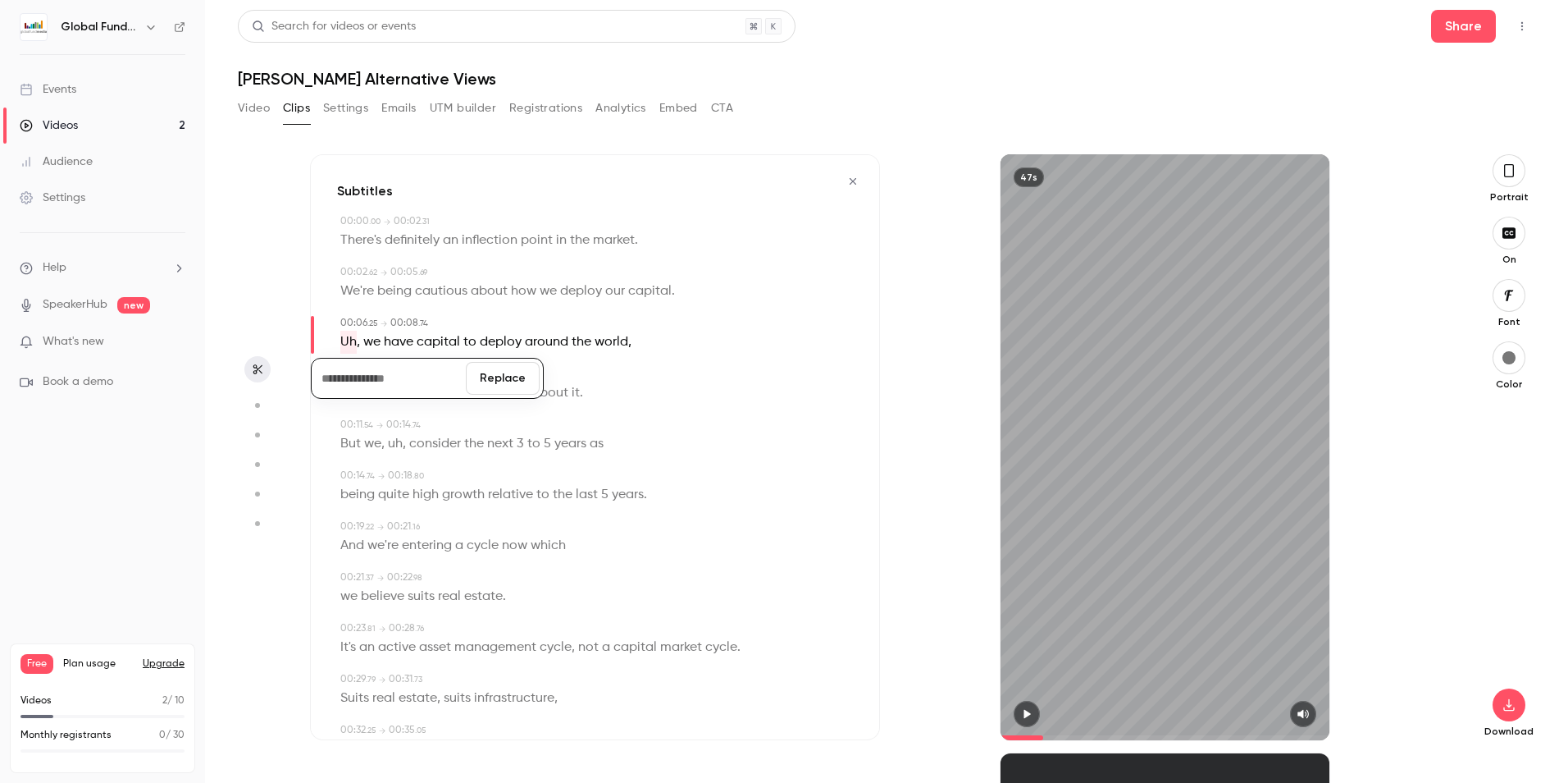
click at [511, 375] on button "Replace" at bounding box center [502, 378] width 74 height 33
click at [350, 340] on span "we" at bounding box center [348, 341] width 17 height 23
type input "***"
click at [352, 360] on button "Edit" at bounding box center [343, 372] width 57 height 26
type input "**"
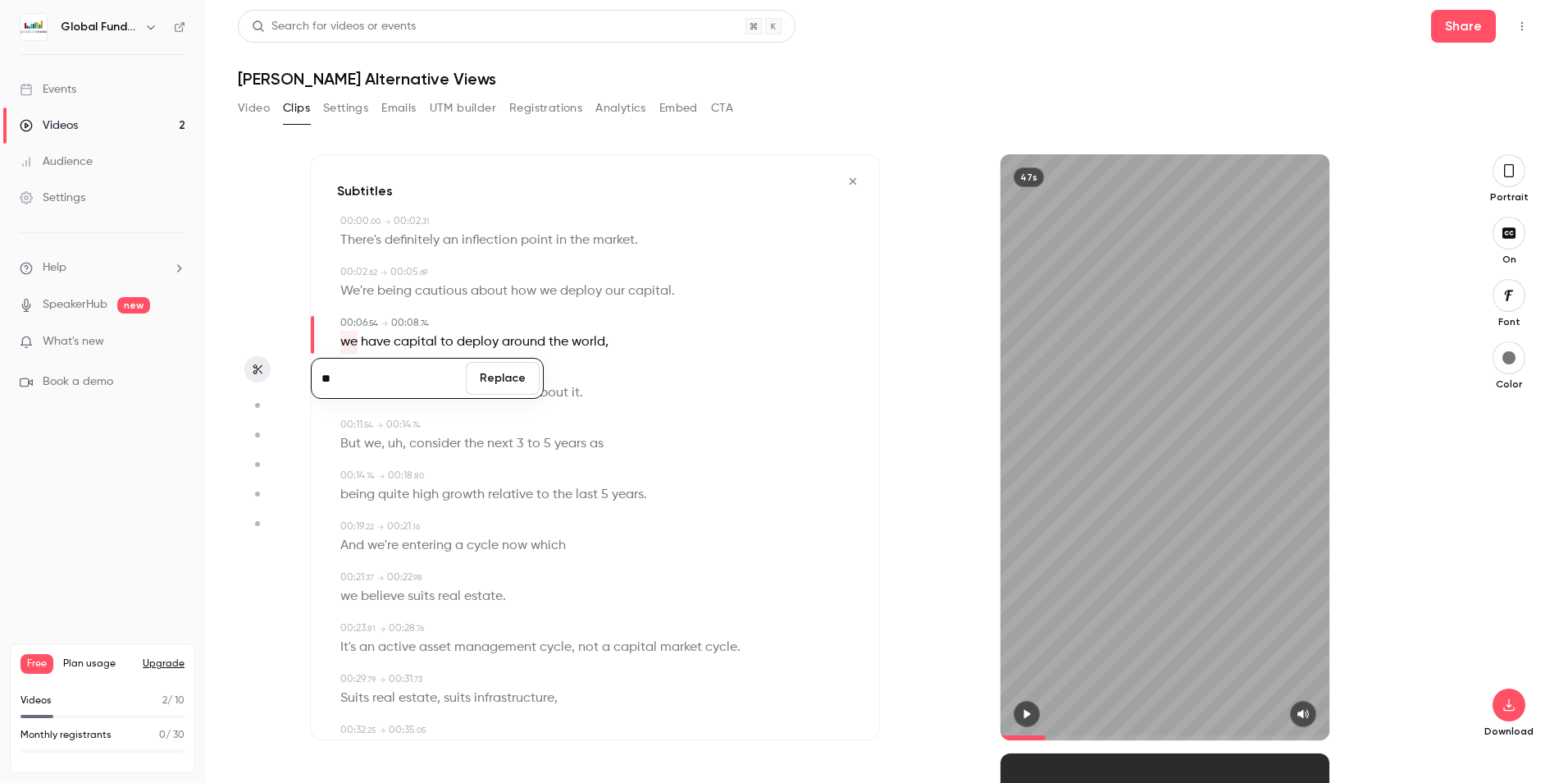
click at [511, 380] on button "Replace" at bounding box center [502, 378] width 74 height 33
click at [929, 308] on div "47s" at bounding box center [1164, 447] width 570 height 586
click at [394, 443] on span "uh" at bounding box center [395, 444] width 15 height 23
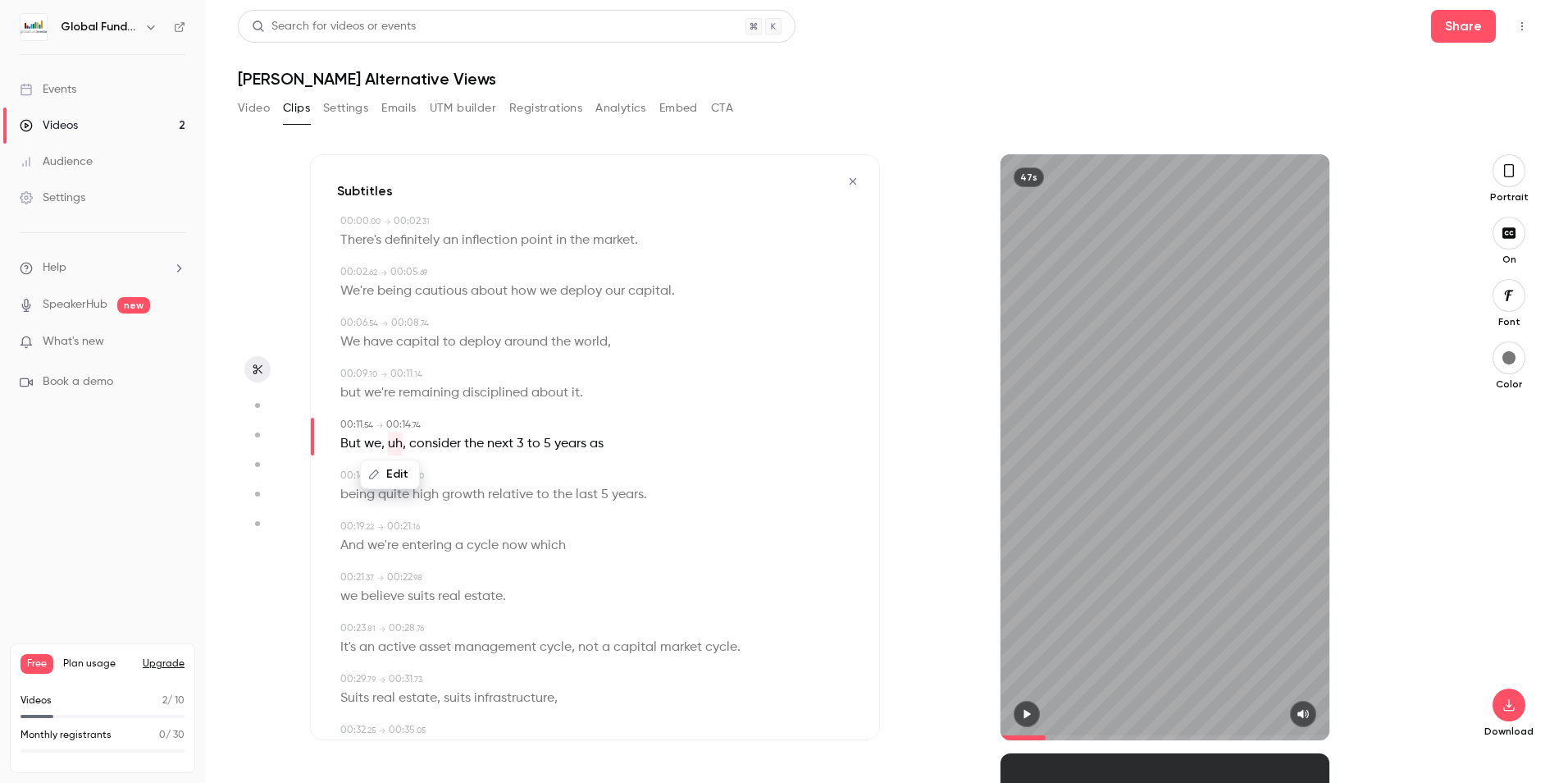
type input "****"
click at [400, 473] on button "Edit" at bounding box center [390, 474] width 57 height 26
click at [493, 480] on button "Replace" at bounding box center [502, 480] width 74 height 33
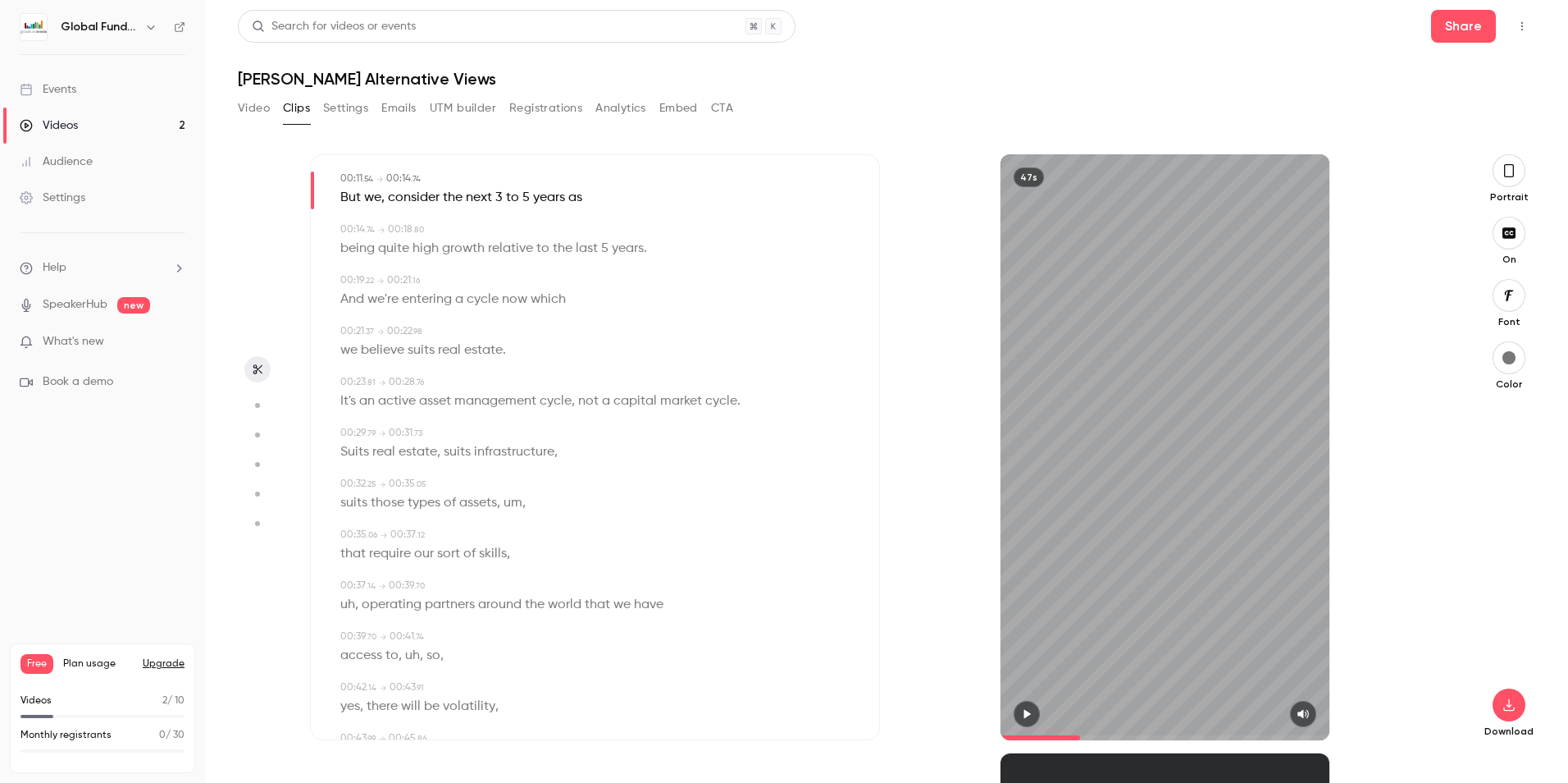
scroll to position [328, 0]
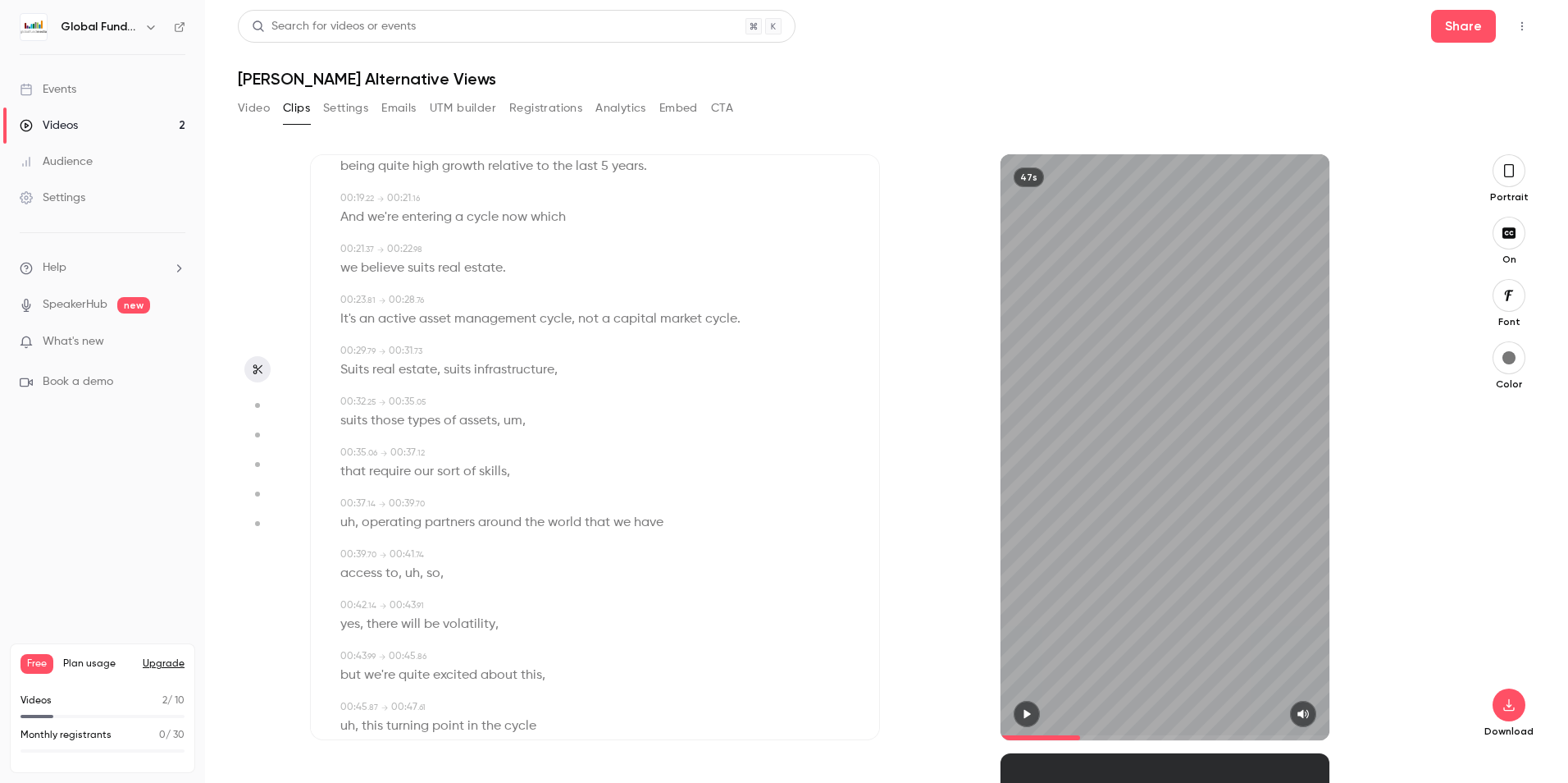
click at [513, 419] on span "um" at bounding box center [512, 420] width 19 height 23
type input "****"
click at [513, 454] on button "Edit" at bounding box center [507, 451] width 57 height 26
click at [604, 460] on button "Replace" at bounding box center [590, 457] width 74 height 33
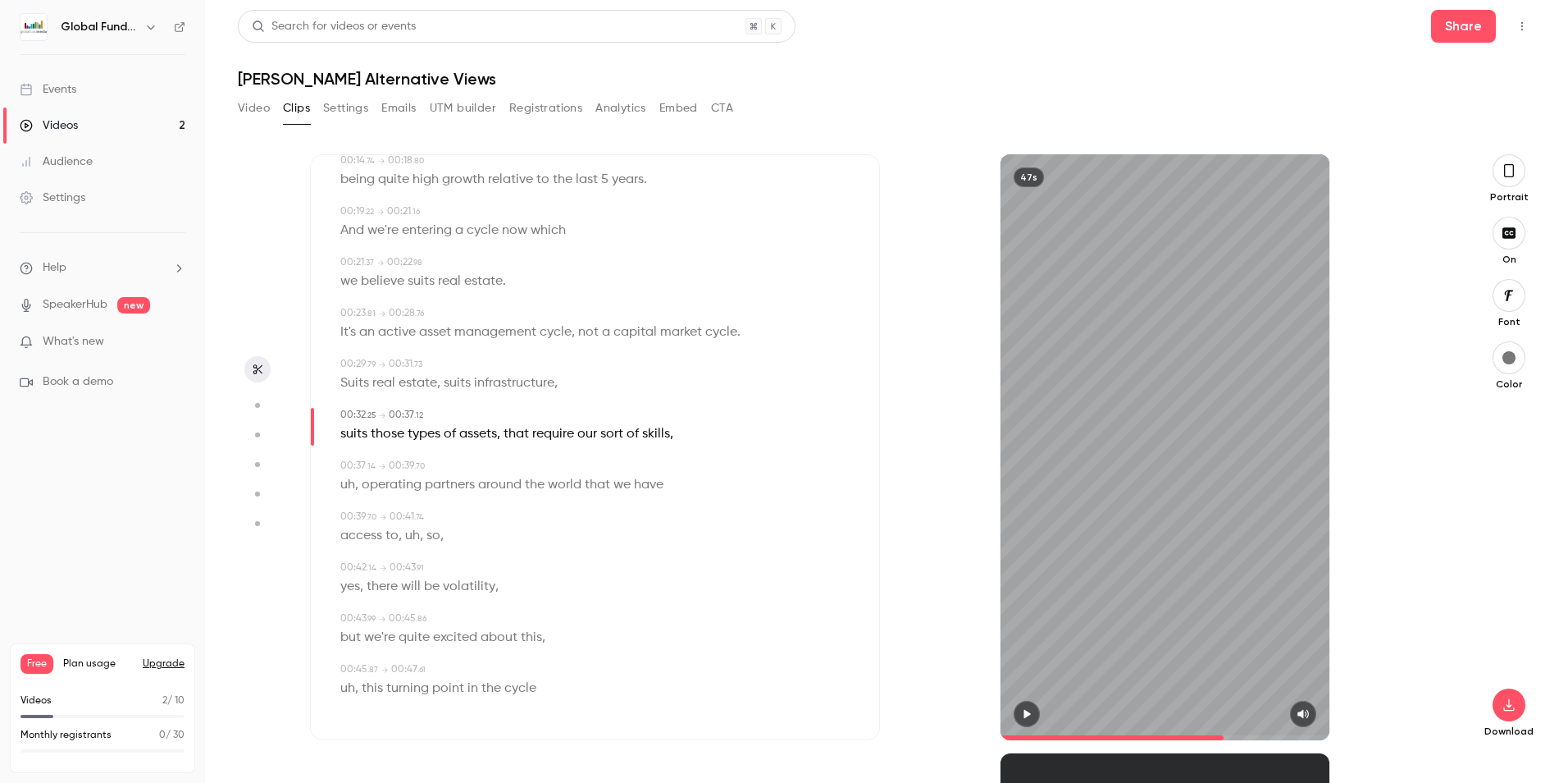
scroll to position [315, 0]
click at [346, 482] on span "uh" at bounding box center [347, 485] width 15 height 23
type input "****"
click at [351, 507] on button "Edit" at bounding box center [342, 515] width 57 height 26
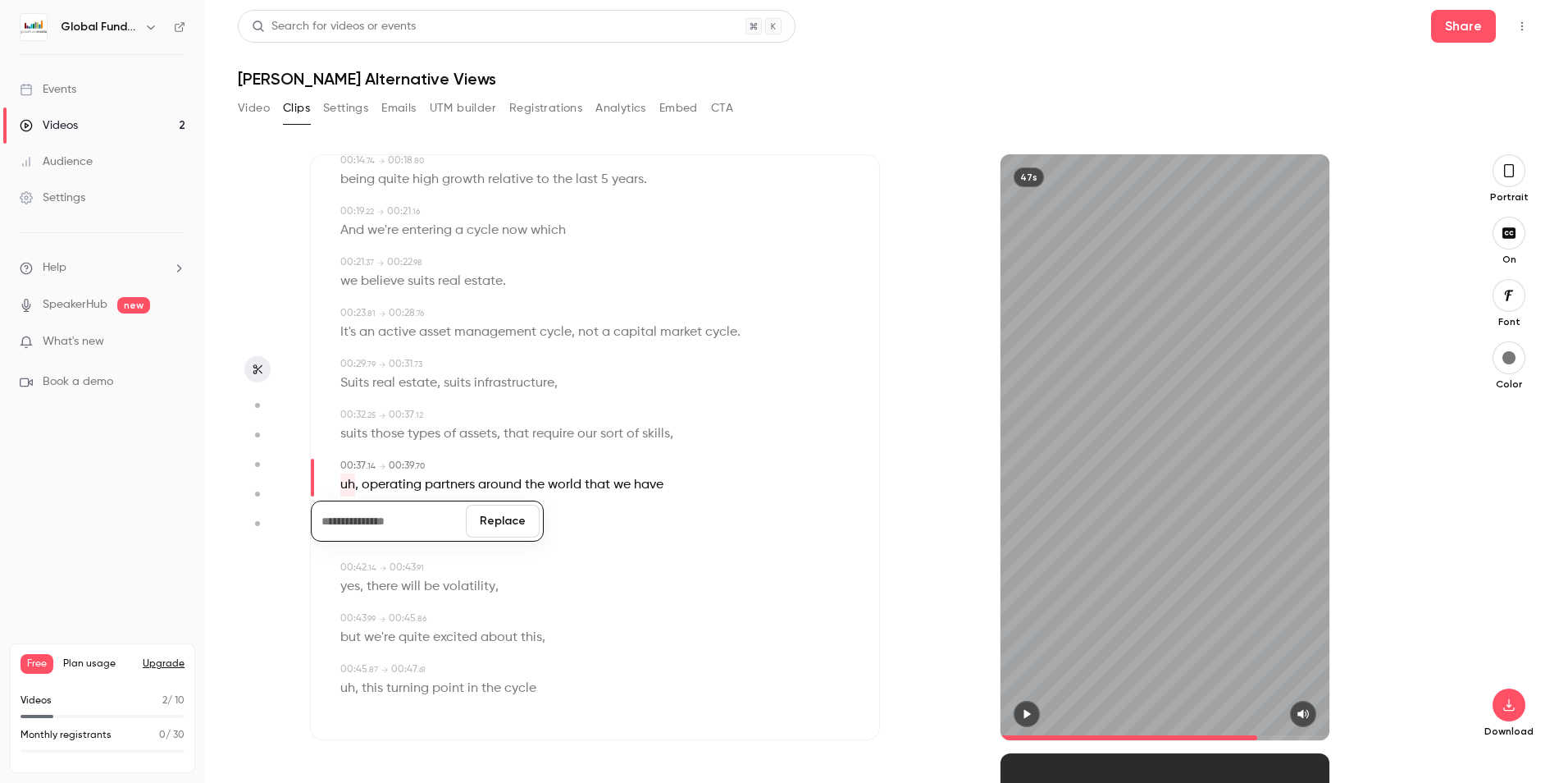
click at [483, 509] on button "Replace" at bounding box center [502, 520] width 74 height 33
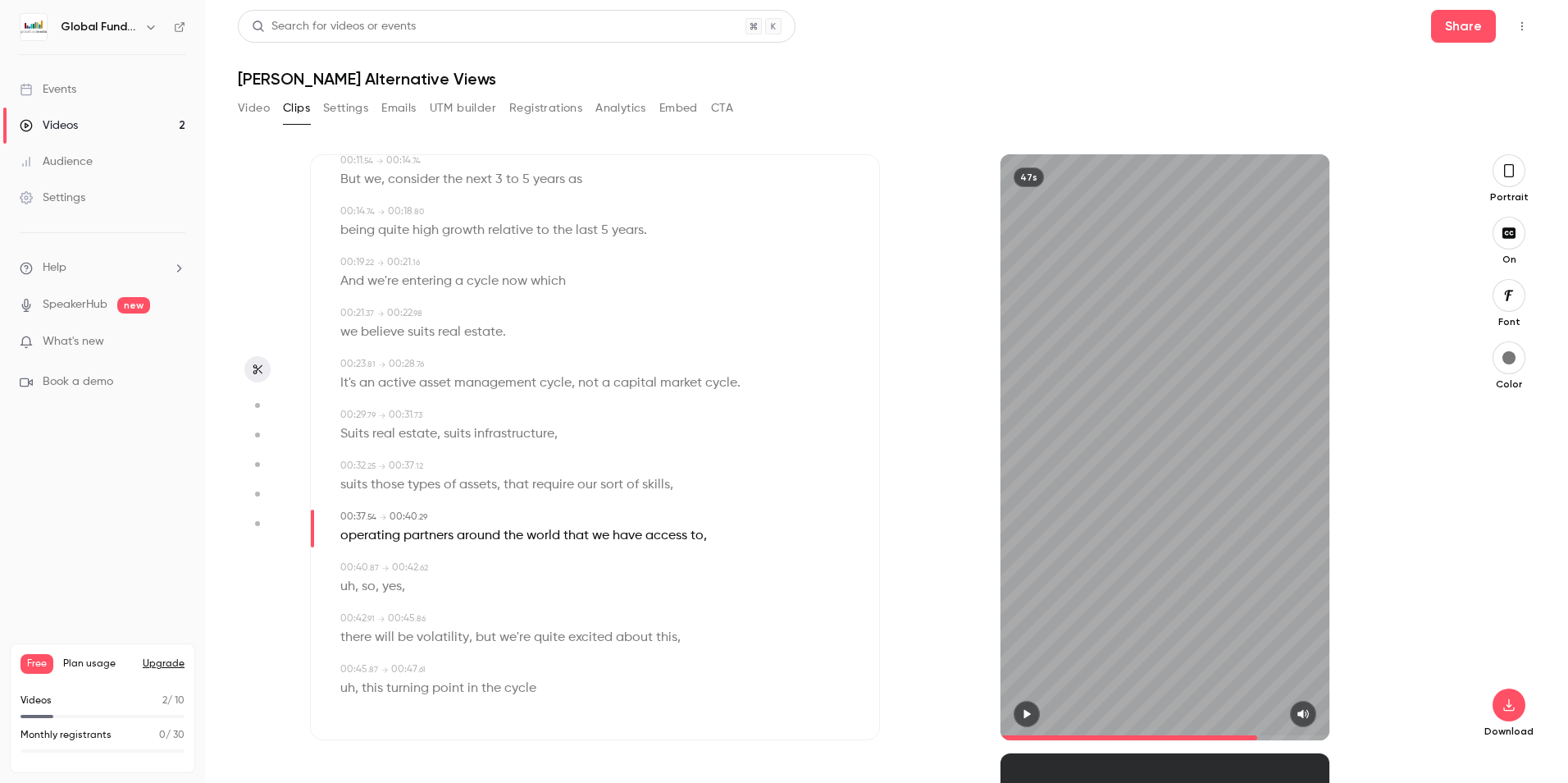
scroll to position [265, 0]
click at [351, 588] on span "uh" at bounding box center [347, 586] width 15 height 23
type input "****"
click at [353, 612] on button "Edit" at bounding box center [342, 617] width 57 height 26
click at [484, 618] on button "Replace" at bounding box center [502, 622] width 74 height 33
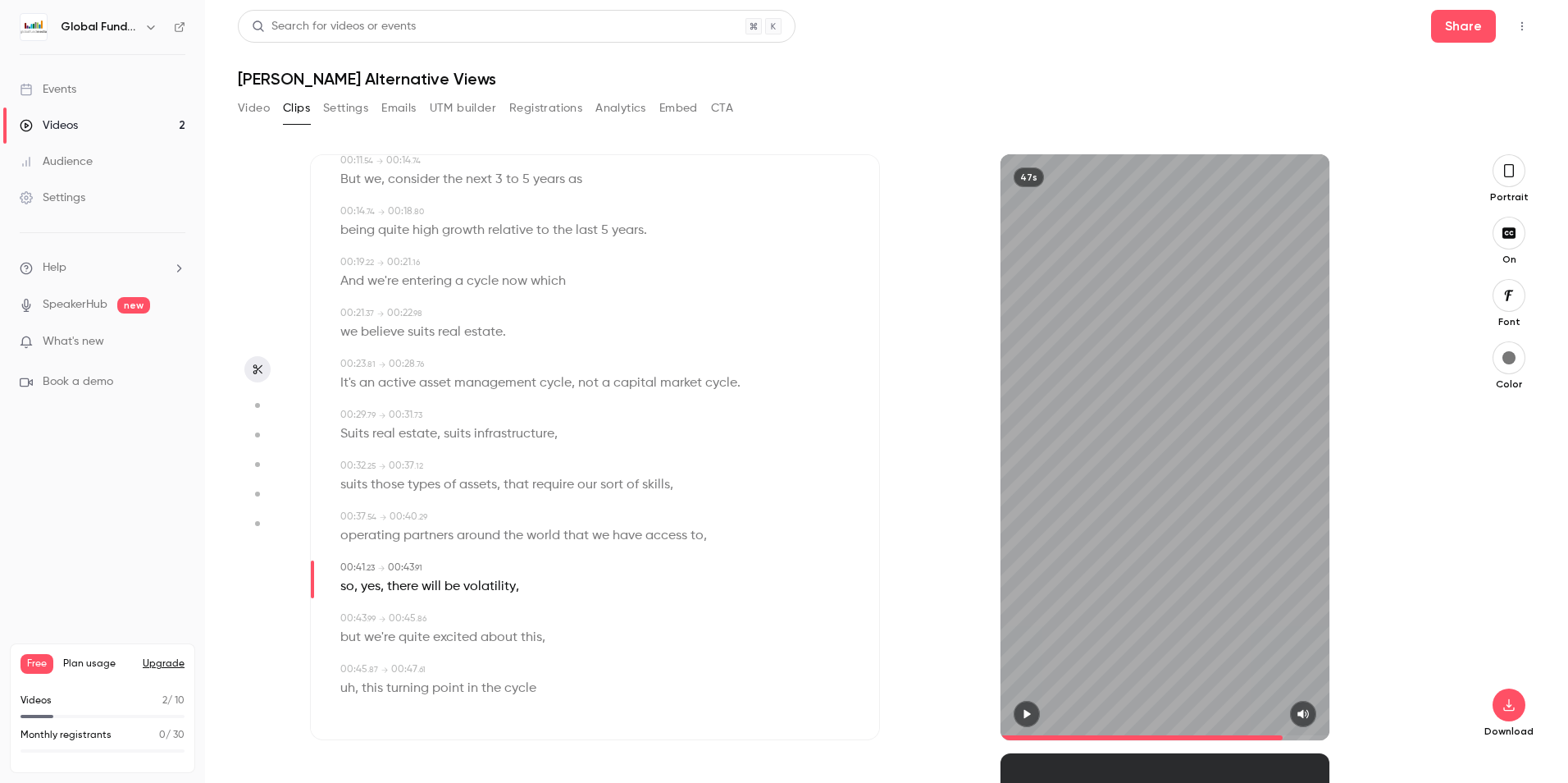
click at [350, 689] on span "uh" at bounding box center [347, 687] width 15 height 23
type input "****"
click at [350, 653] on button "Edit" at bounding box center [342, 657] width 57 height 26
click at [479, 655] on button "Replace" at bounding box center [502, 651] width 74 height 33
click at [355, 634] on span "but" at bounding box center [350, 637] width 21 height 23
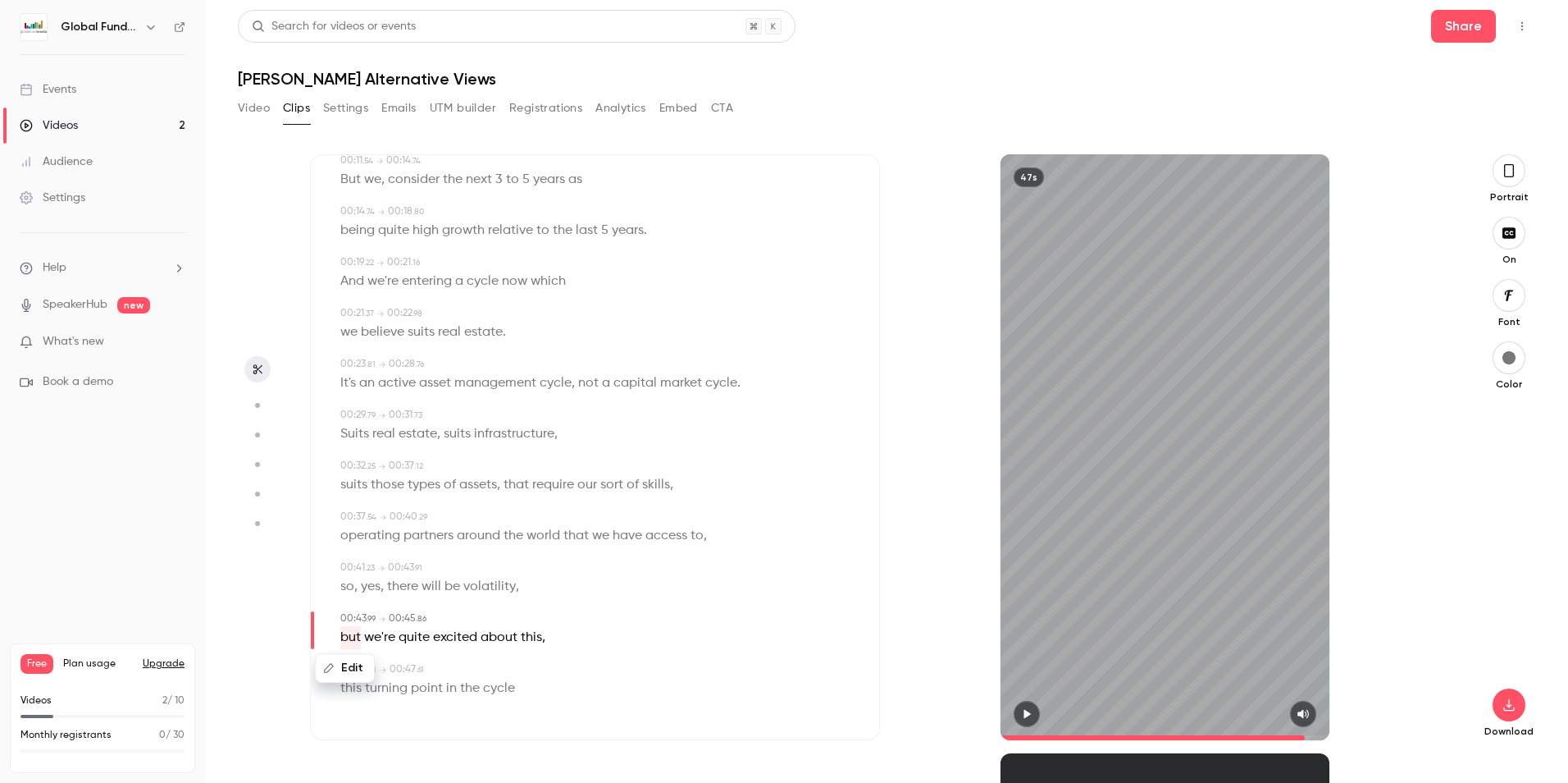
click at [1018, 706] on button "button" at bounding box center [1026, 713] width 26 height 26
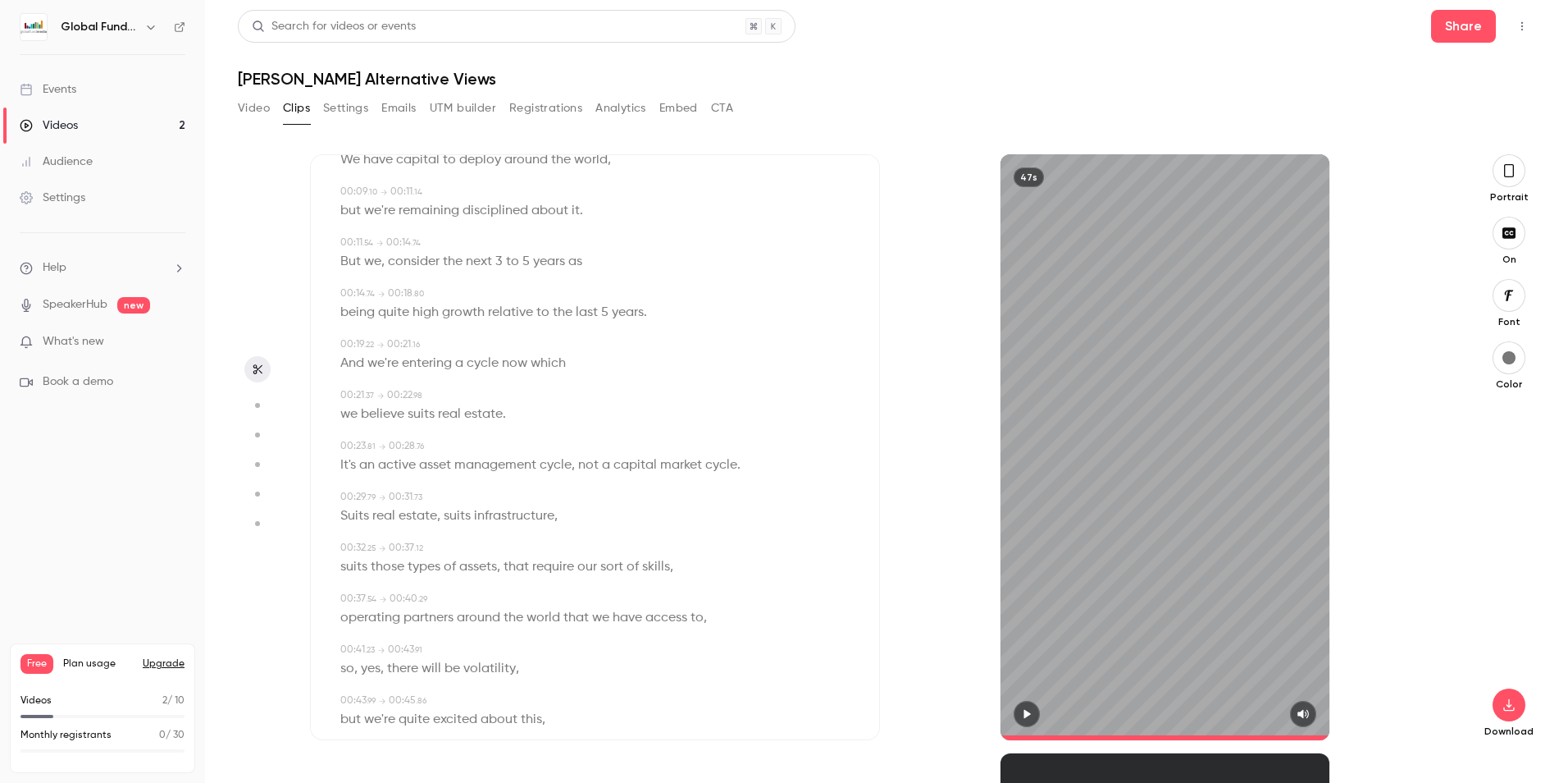
scroll to position [0, 0]
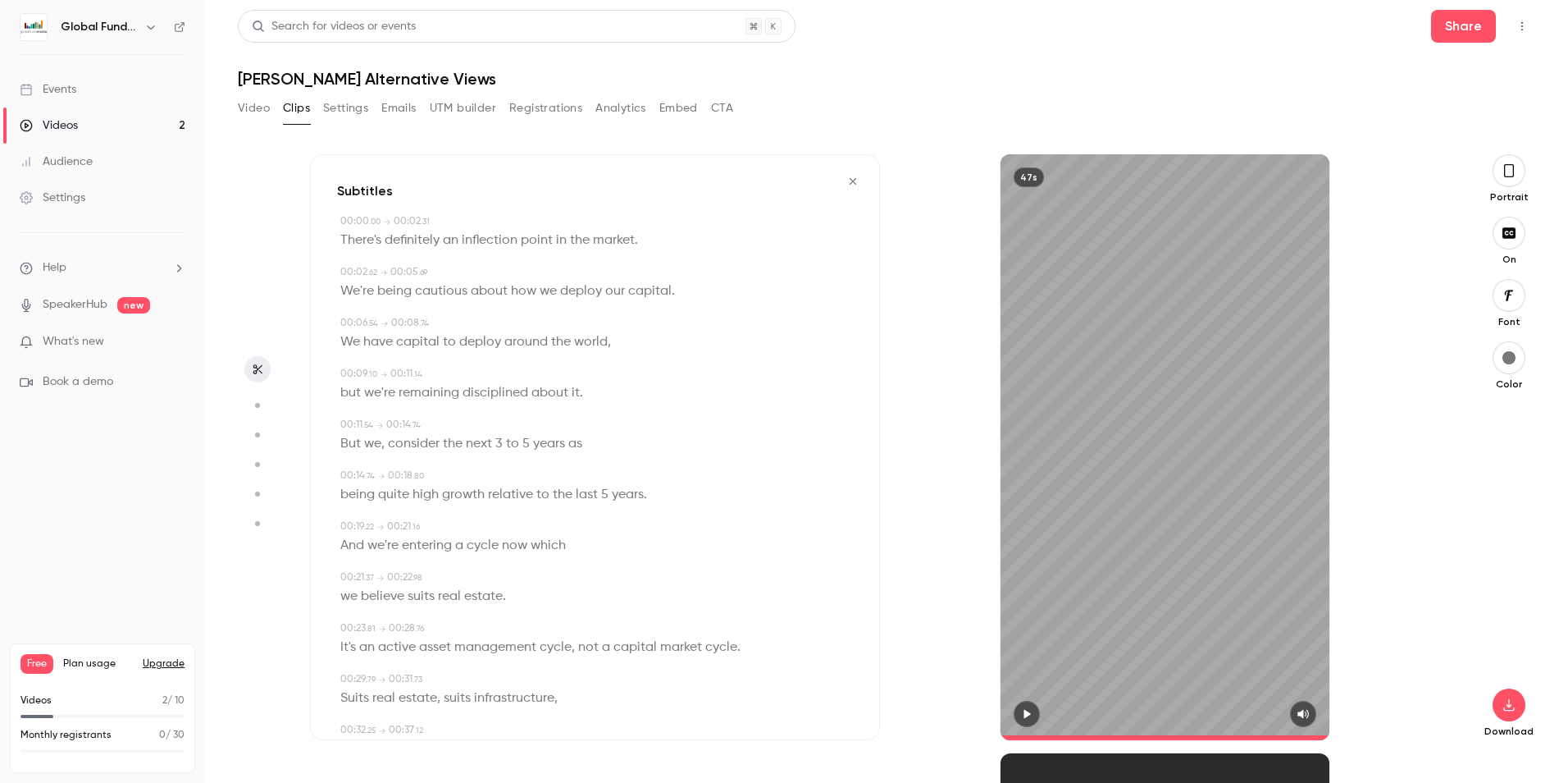
click at [358, 233] on span "There's" at bounding box center [360, 240] width 41 height 23
click at [1027, 704] on button "button" at bounding box center [1026, 713] width 26 height 26
click at [1507, 704] on icon "button" at bounding box center [1508, 704] width 20 height 13
click at [354, 240] on span "There's" at bounding box center [360, 240] width 41 height 23
click at [1028, 712] on icon "button" at bounding box center [1026, 714] width 13 height 12
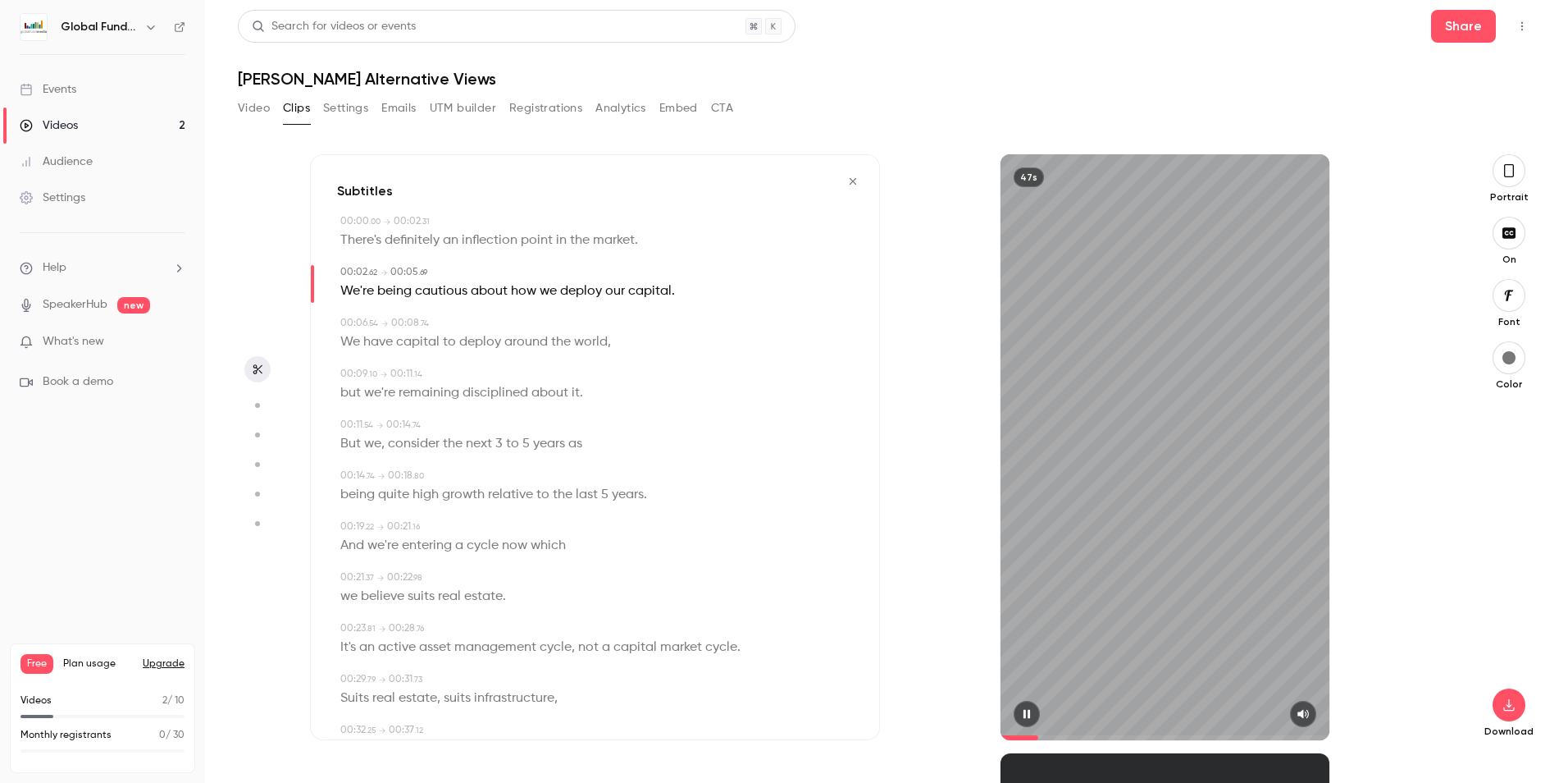
click at [1028, 712] on icon "button" at bounding box center [1026, 713] width 7 height 9
type input "***"
click at [252, 107] on button "Video" at bounding box center [254, 108] width 32 height 26
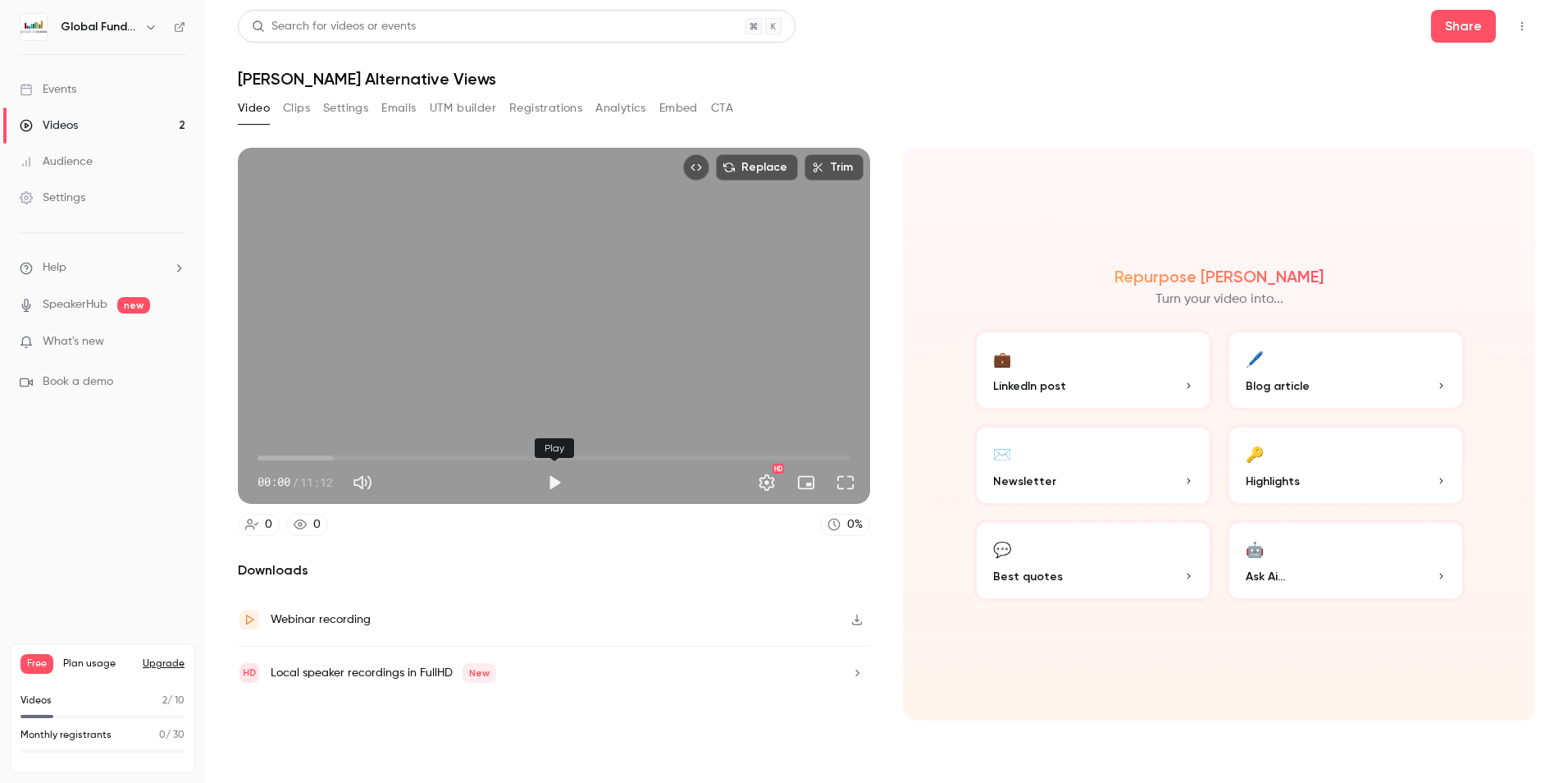
click at [555, 479] on button "Play" at bounding box center [554, 482] width 33 height 33
click at [264, 456] on span "00:08" at bounding box center [264, 458] width 5 height 5
drag, startPoint x: 276, startPoint y: 448, endPoint x: 213, endPoint y: 448, distance: 63.0
click at [213, 448] on main "Search for videos or events Share [PERSON_NAME] Alternative Views Video Clips S…" at bounding box center [886, 391] width 1363 height 783
click at [556, 473] on button "Pause" at bounding box center [554, 482] width 33 height 33
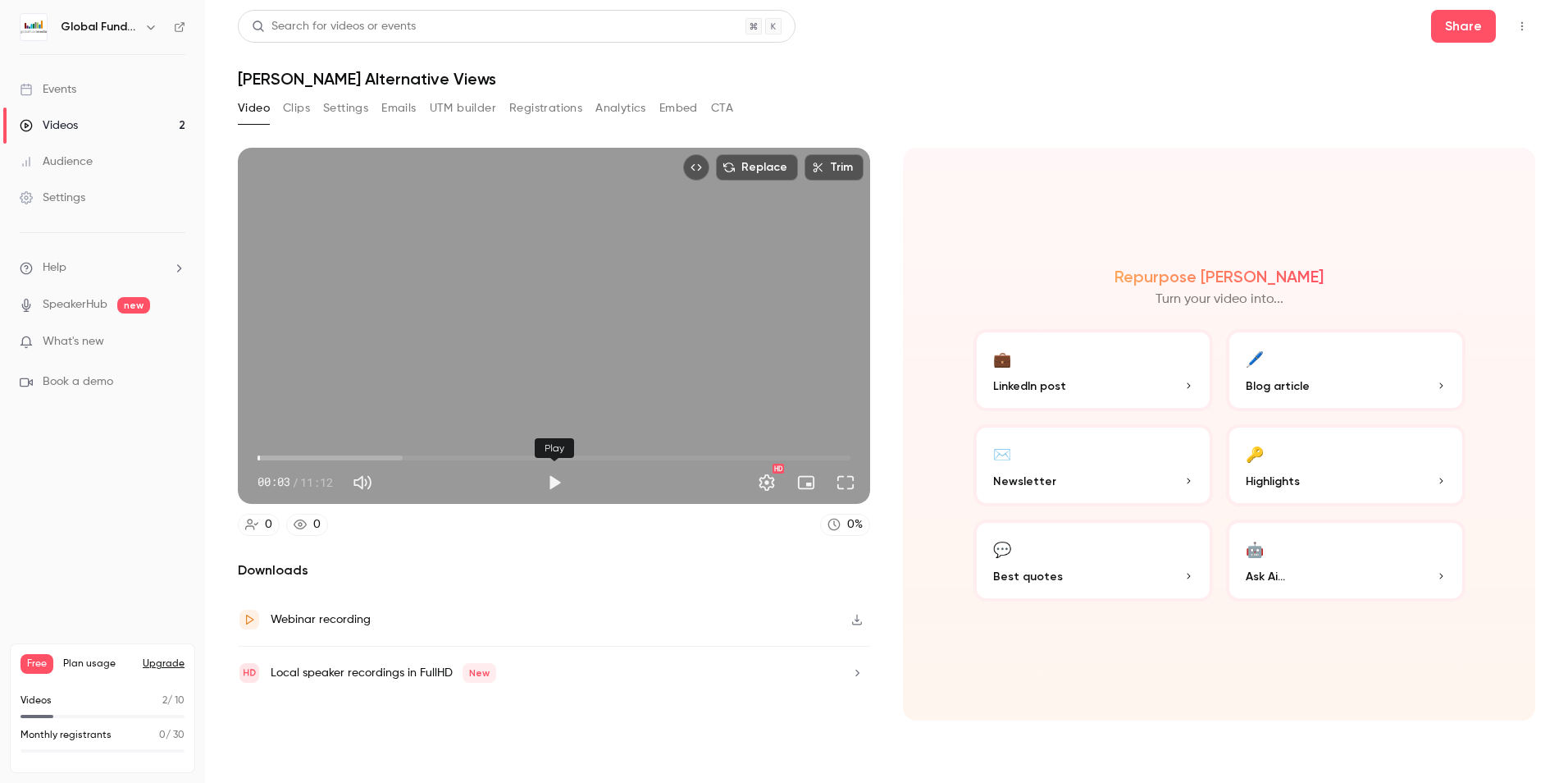
click at [553, 475] on button "Play" at bounding box center [554, 482] width 33 height 33
click at [544, 474] on button "Pause" at bounding box center [554, 482] width 33 height 33
click at [544, 474] on button "Play" at bounding box center [554, 482] width 33 height 33
click at [546, 475] on button "Pause" at bounding box center [554, 482] width 33 height 33
click at [546, 475] on button "Play" at bounding box center [554, 482] width 33 height 33
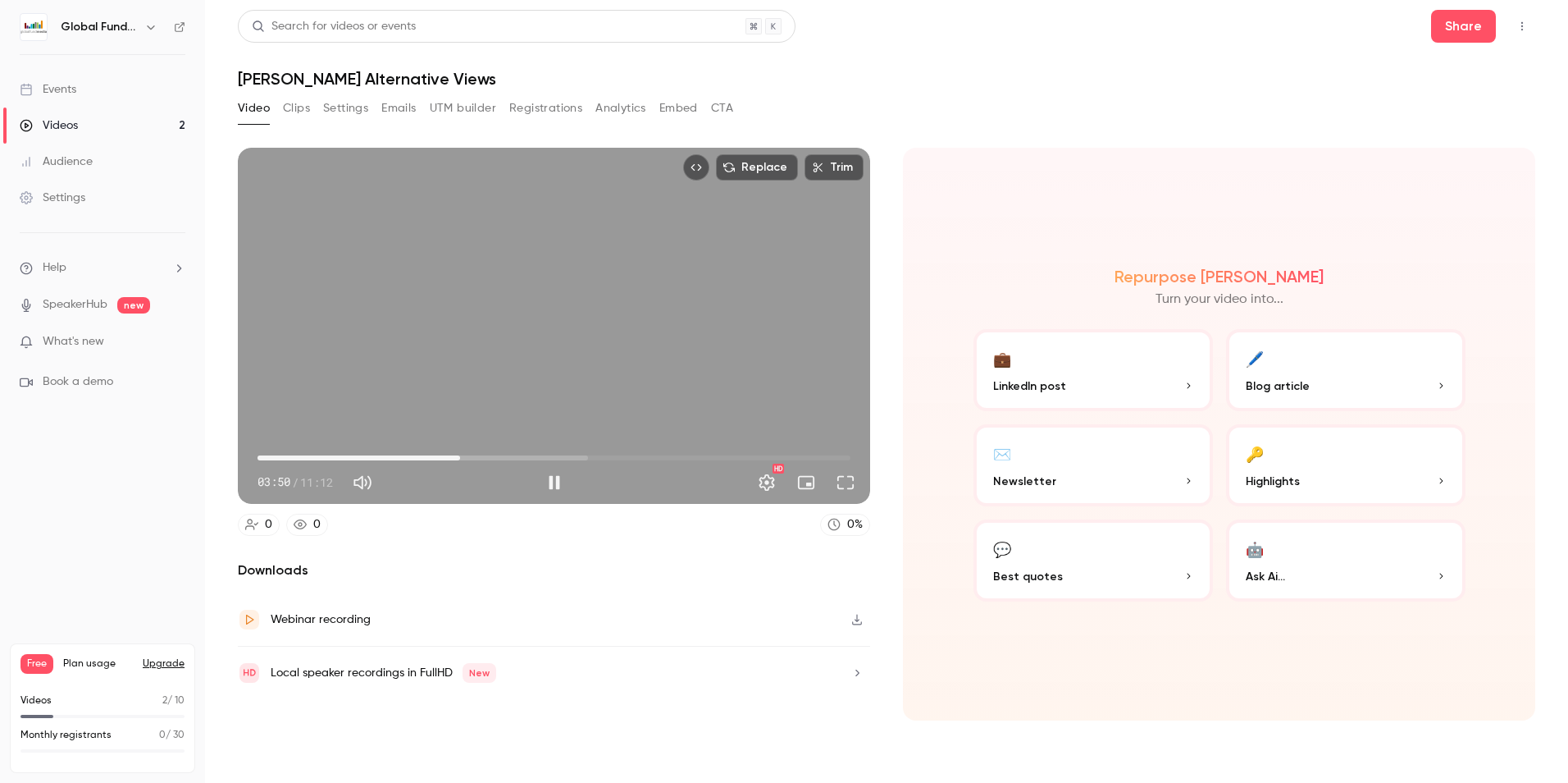
click at [632, 452] on span "03:50" at bounding box center [554, 458] width 593 height 26
click at [610, 453] on span "06:39" at bounding box center [554, 458] width 593 height 26
click at [595, 447] on span "06:22" at bounding box center [554, 458] width 593 height 26
click at [573, 451] on span "05:58" at bounding box center [554, 458] width 593 height 26
click at [552, 454] on span "05:58" at bounding box center [554, 458] width 593 height 26
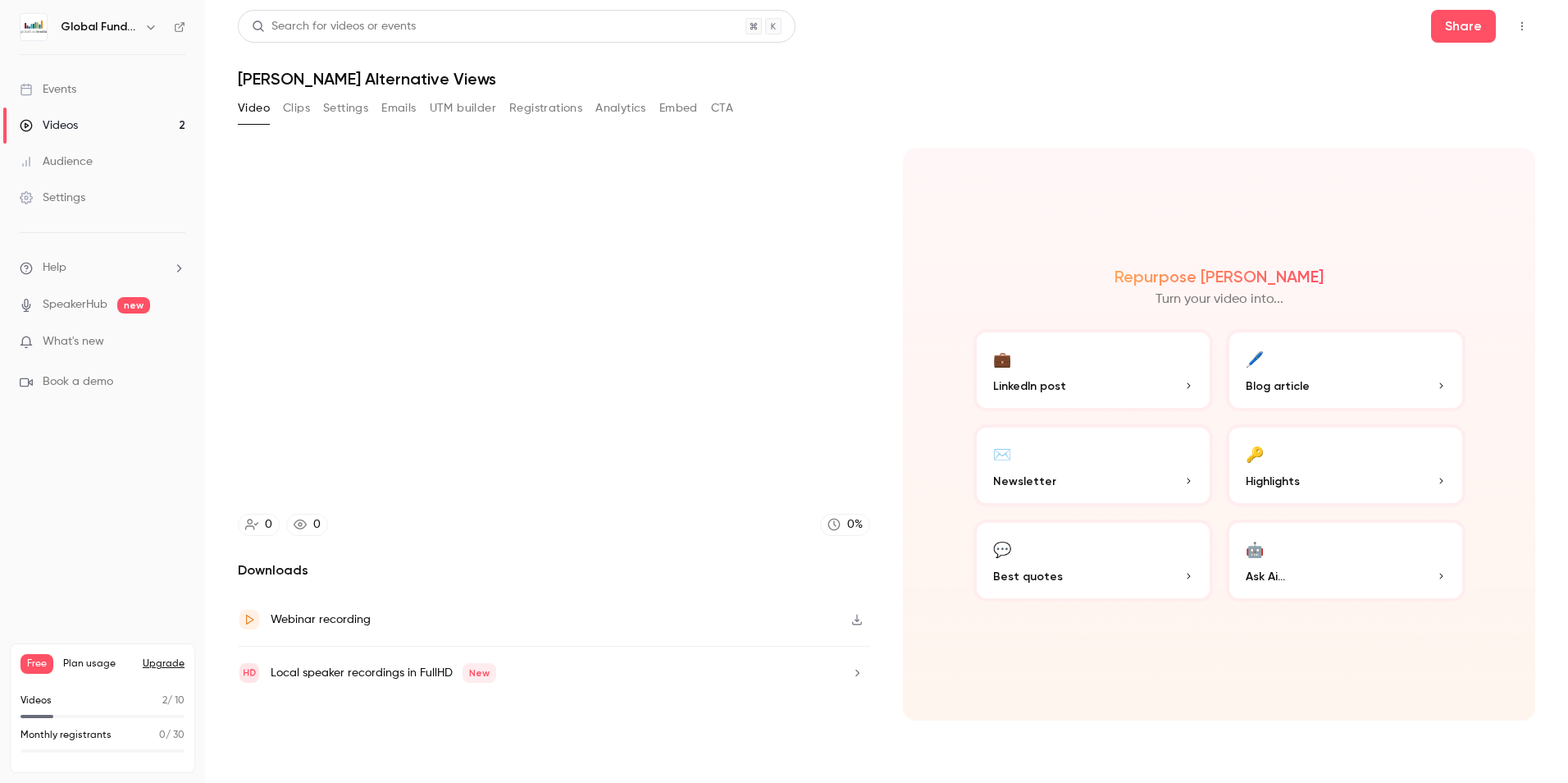
click at [690, 411] on div "Replace Trim 07:49 07:49 / 11:12 HD" at bounding box center [554, 325] width 632 height 356
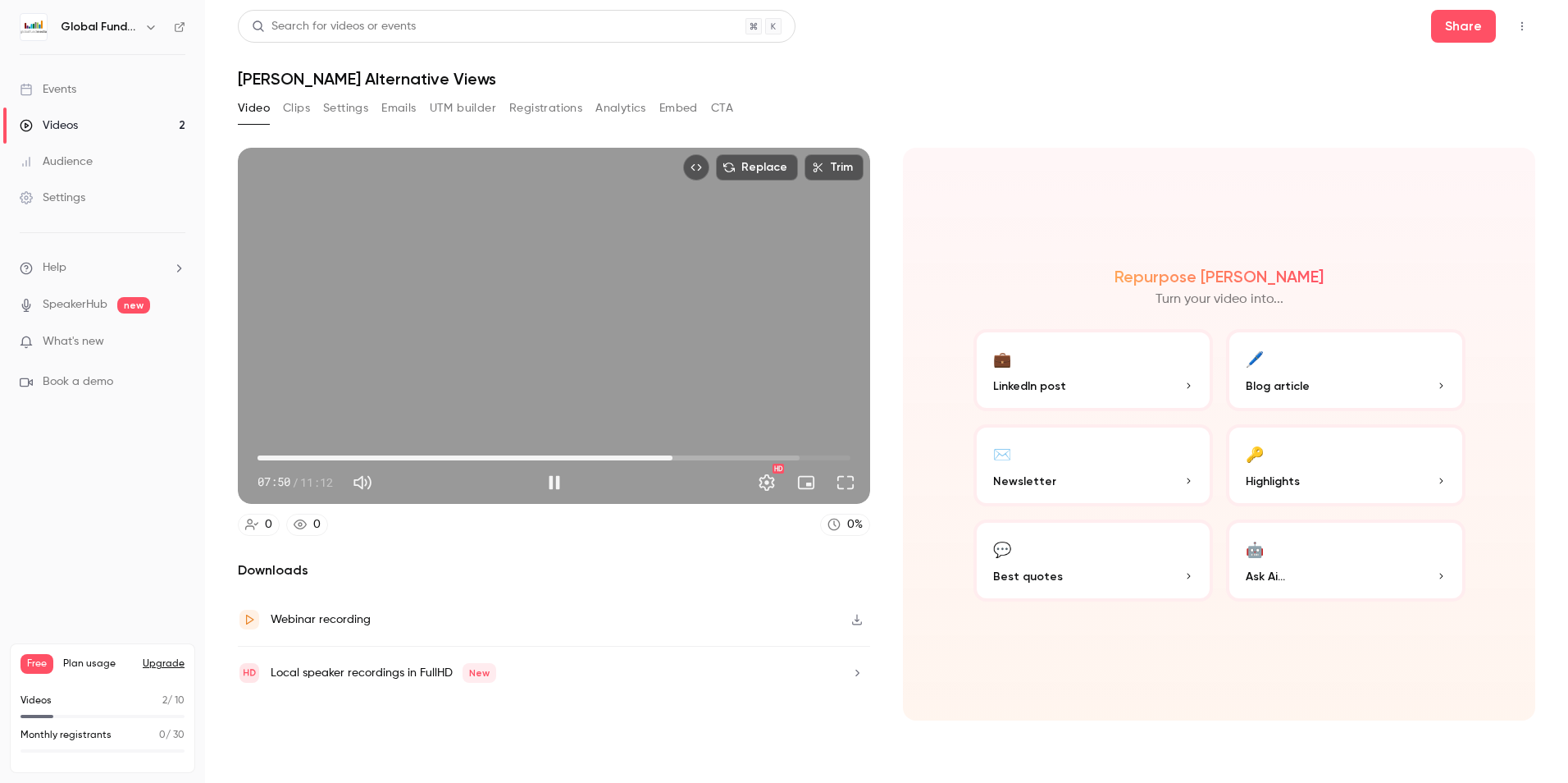
click at [684, 370] on div "Replace Trim 07:50 07:50 / 11:12 HD" at bounding box center [554, 325] width 632 height 356
click at [684, 370] on div "Replace Trim 07:51 07:51 / 11:12 HD" at bounding box center [554, 325] width 632 height 356
click at [701, 453] on span "09:33" at bounding box center [554, 458] width 593 height 26
click at [689, 450] on span "08:23" at bounding box center [554, 458] width 593 height 26
click at [685, 456] on span "08:05" at bounding box center [685, 458] width 5 height 5
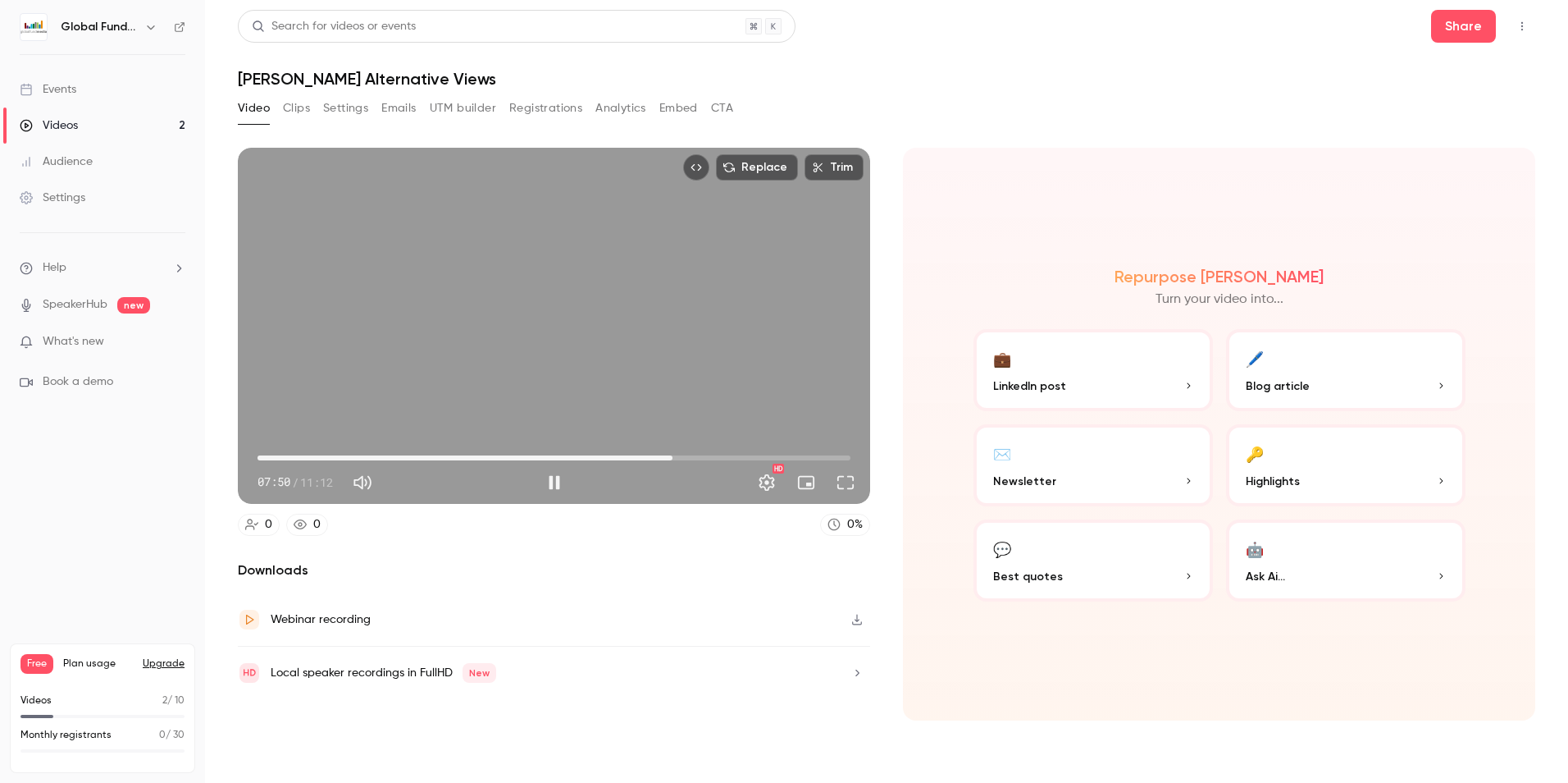
click at [672, 450] on span "07:50" at bounding box center [554, 458] width 593 height 26
click at [655, 382] on div "Replace Trim 07:52 07:52 / 11:12 HD" at bounding box center [554, 325] width 632 height 356
type input "*****"
click at [288, 114] on button "Clips" at bounding box center [295, 108] width 27 height 26
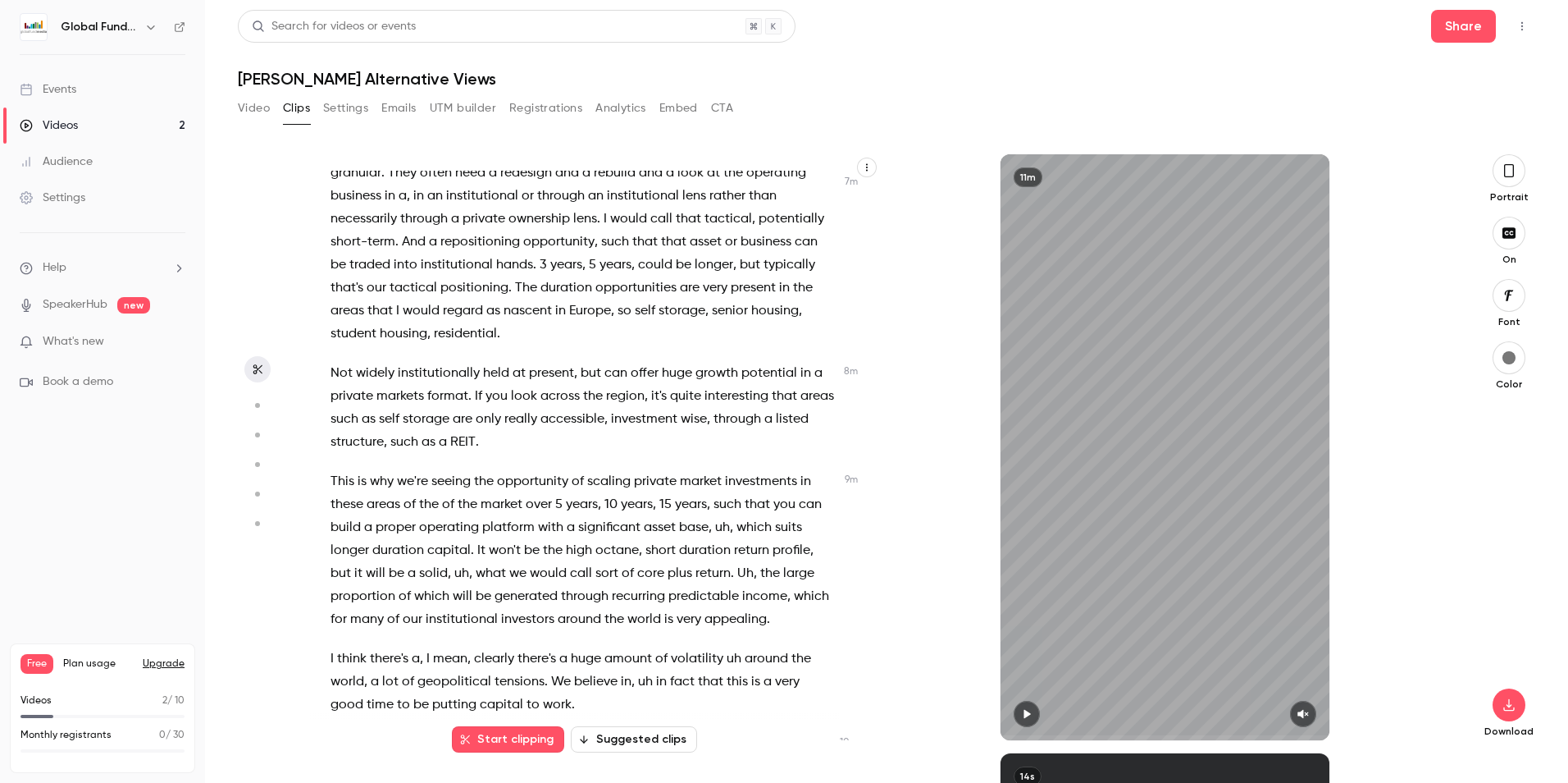
scroll to position [2379, 0]
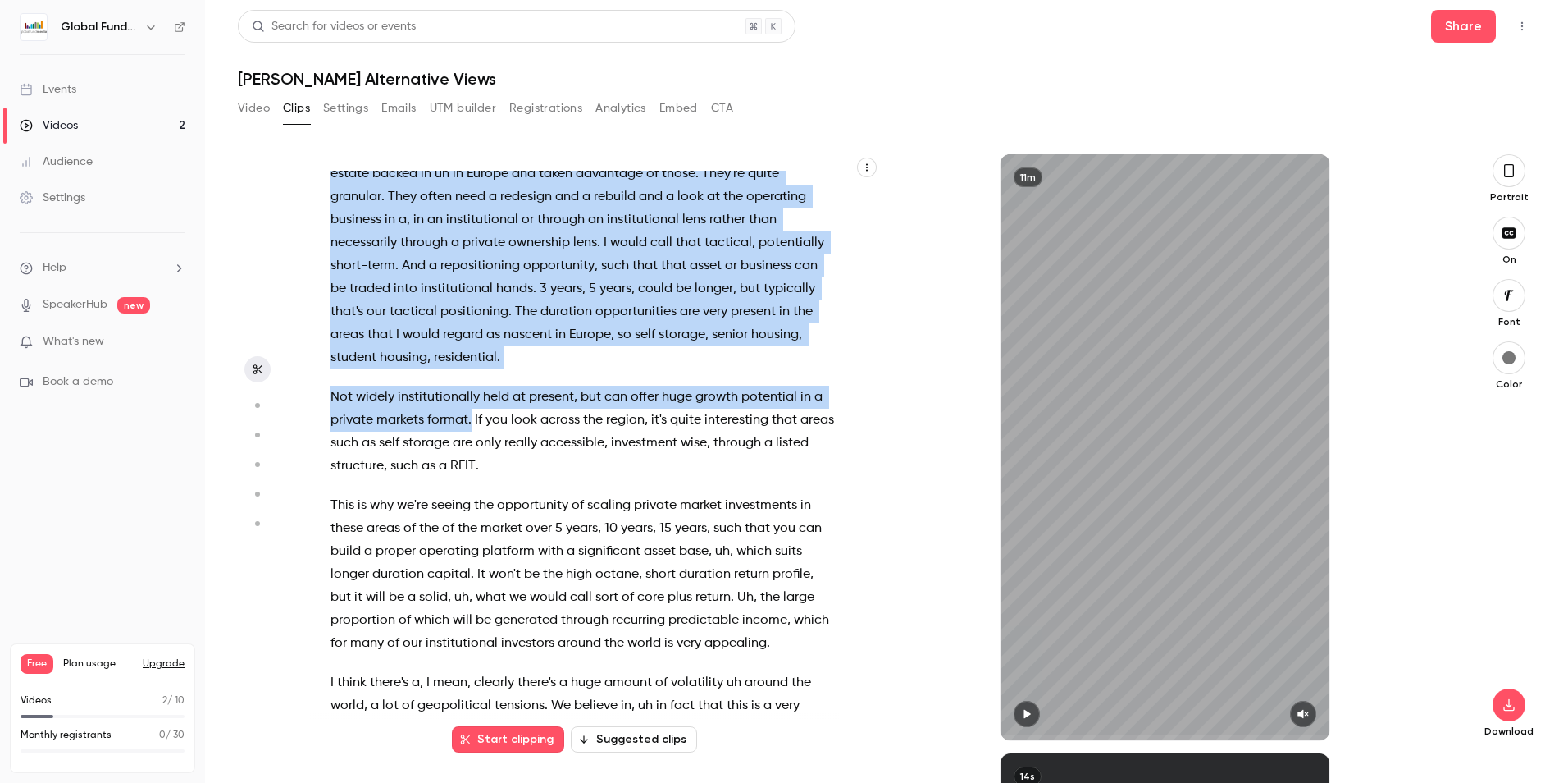
drag, startPoint x: 330, startPoint y: 219, endPoint x: 471, endPoint y: 492, distance: 307.3
click at [471, 492] on div "I think it's a great question , and actually , uh , I also see that convergence…" at bounding box center [591, 456] width 562 height 569
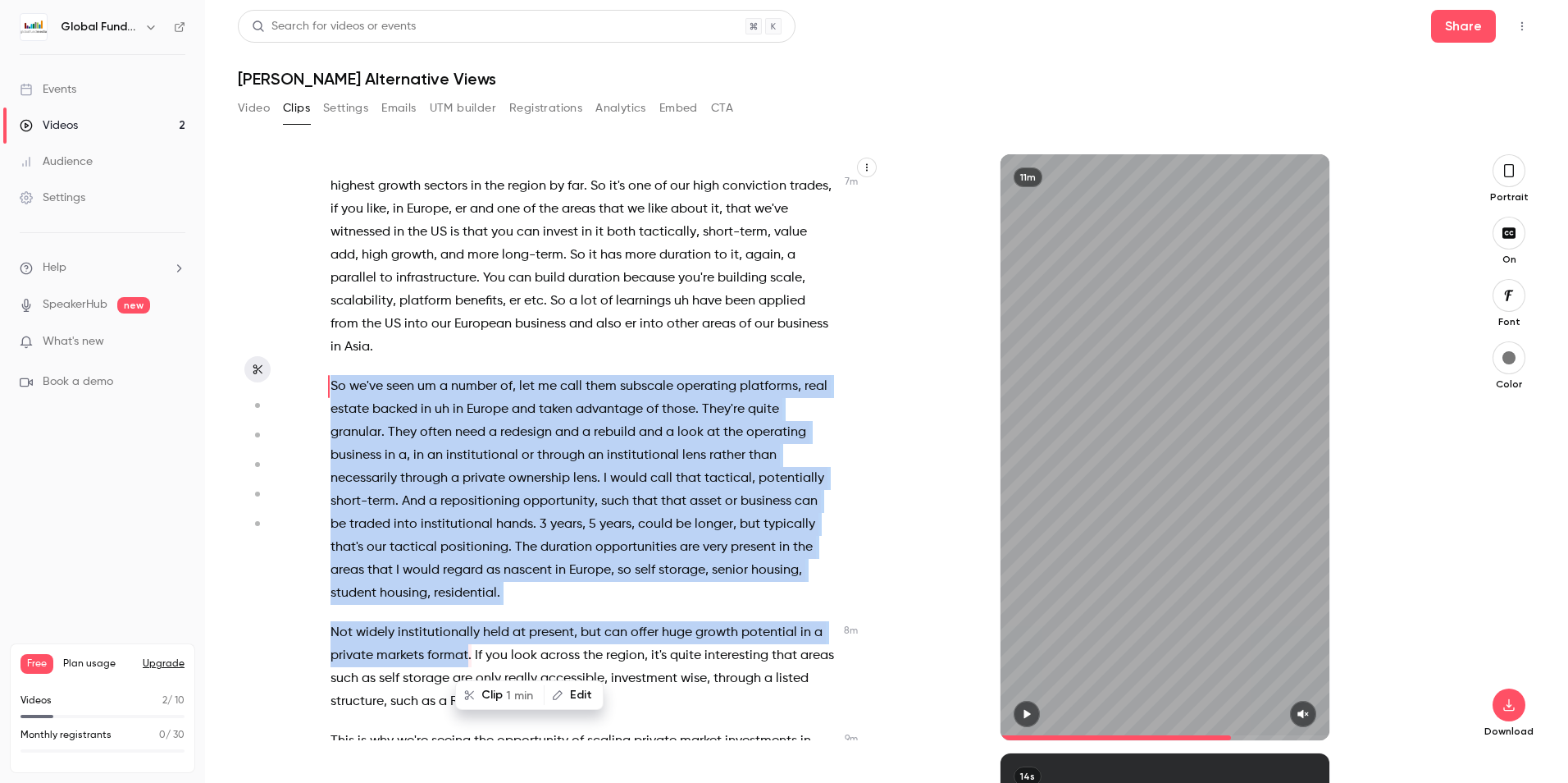
scroll to position [2226, 0]
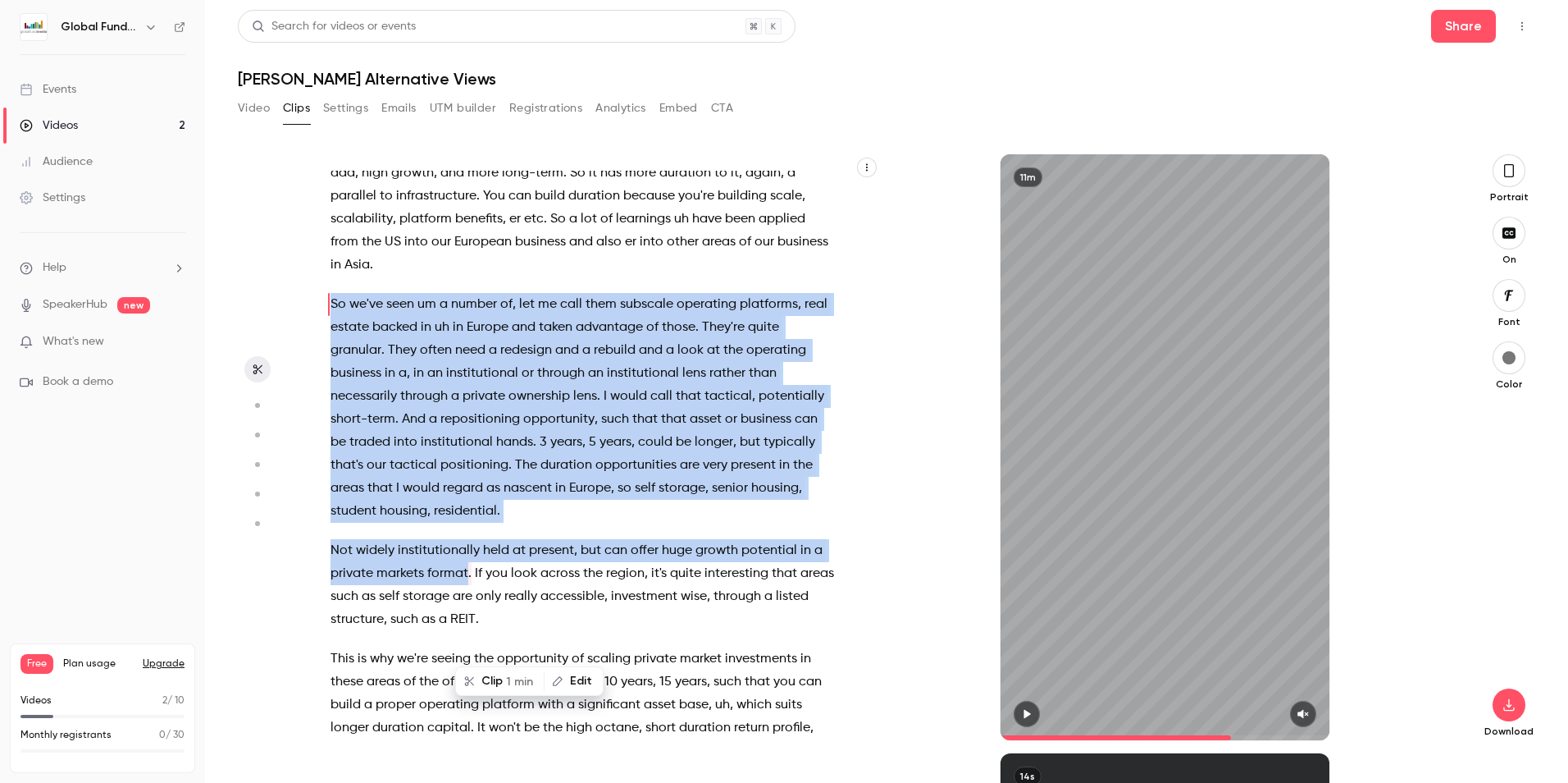
click at [553, 522] on p "So we've seen um a number of , let me call them subscale operating platforms , …" at bounding box center [582, 407] width 504 height 230
drag, startPoint x: 472, startPoint y: 641, endPoint x: 323, endPoint y: 369, distance: 310.1
click at [323, 369] on div "I think it's a great question , and actually , uh , I also see that convergence…" at bounding box center [591, 456] width 562 height 569
click at [1025, 708] on icon "button" at bounding box center [1026, 714] width 13 height 12
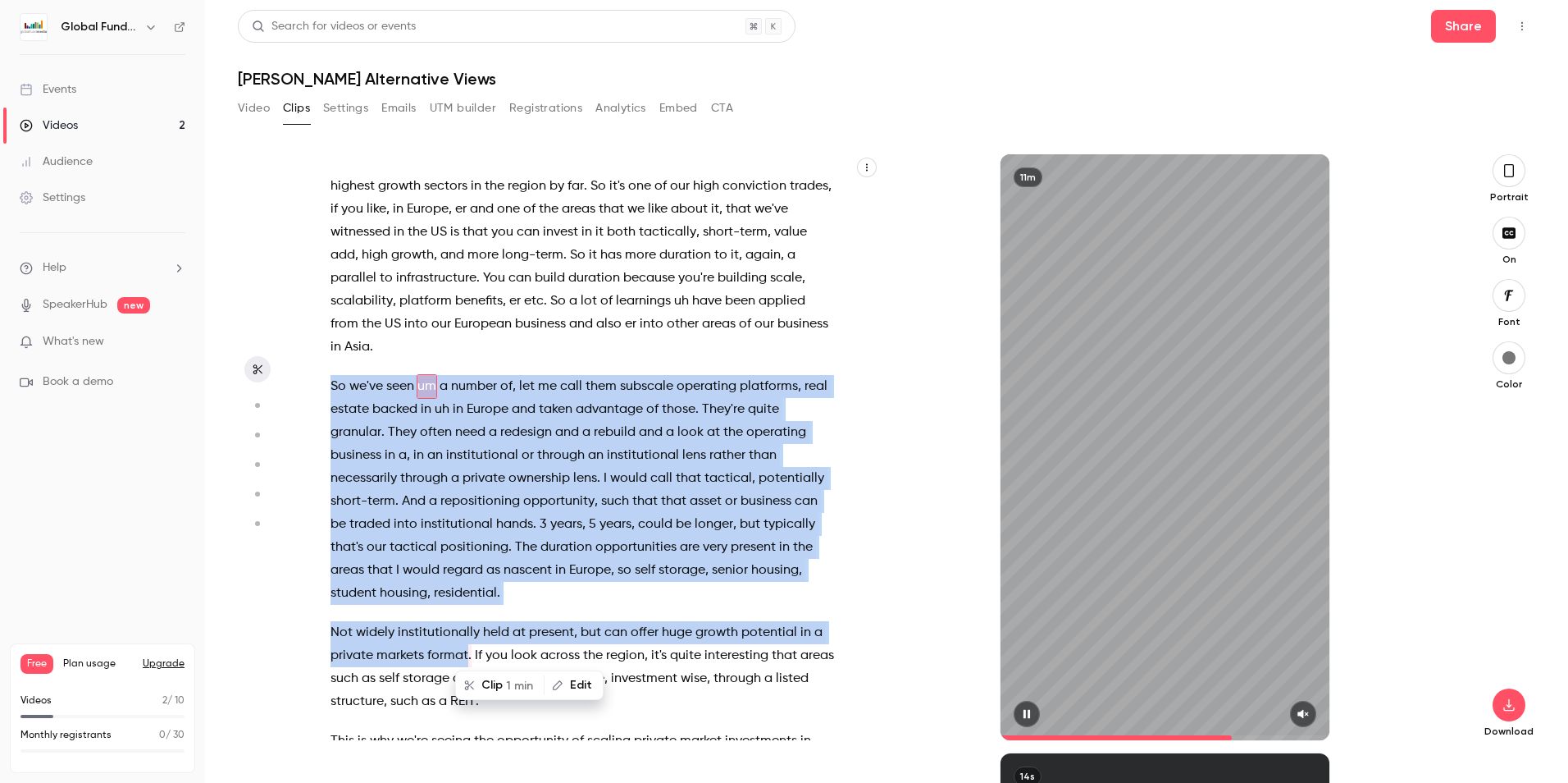
click at [1307, 708] on icon "button" at bounding box center [1303, 714] width 13 height 12
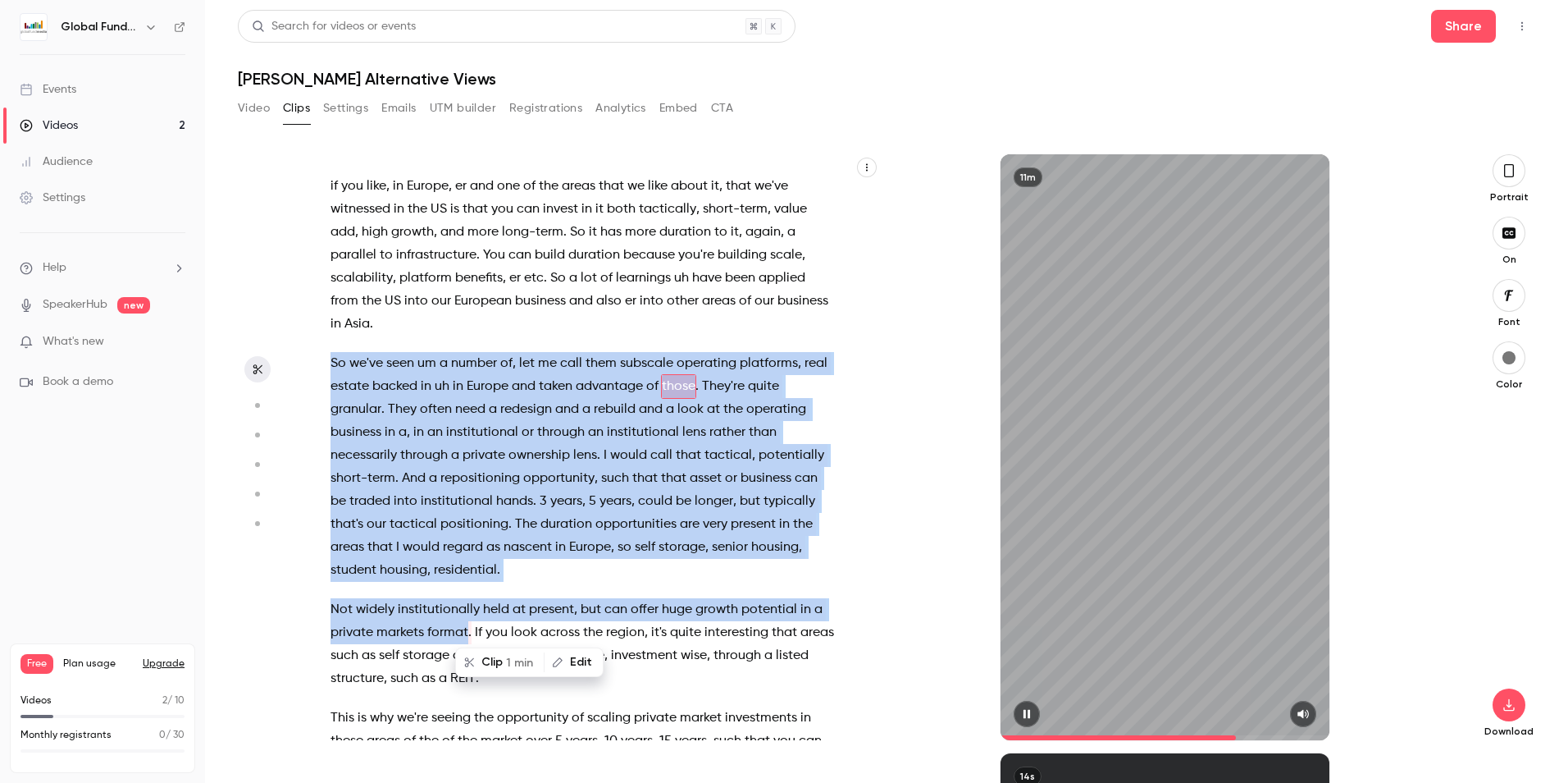
click at [1031, 712] on icon "button" at bounding box center [1026, 714] width 13 height 12
click at [1017, 715] on button "button" at bounding box center [1026, 713] width 26 height 26
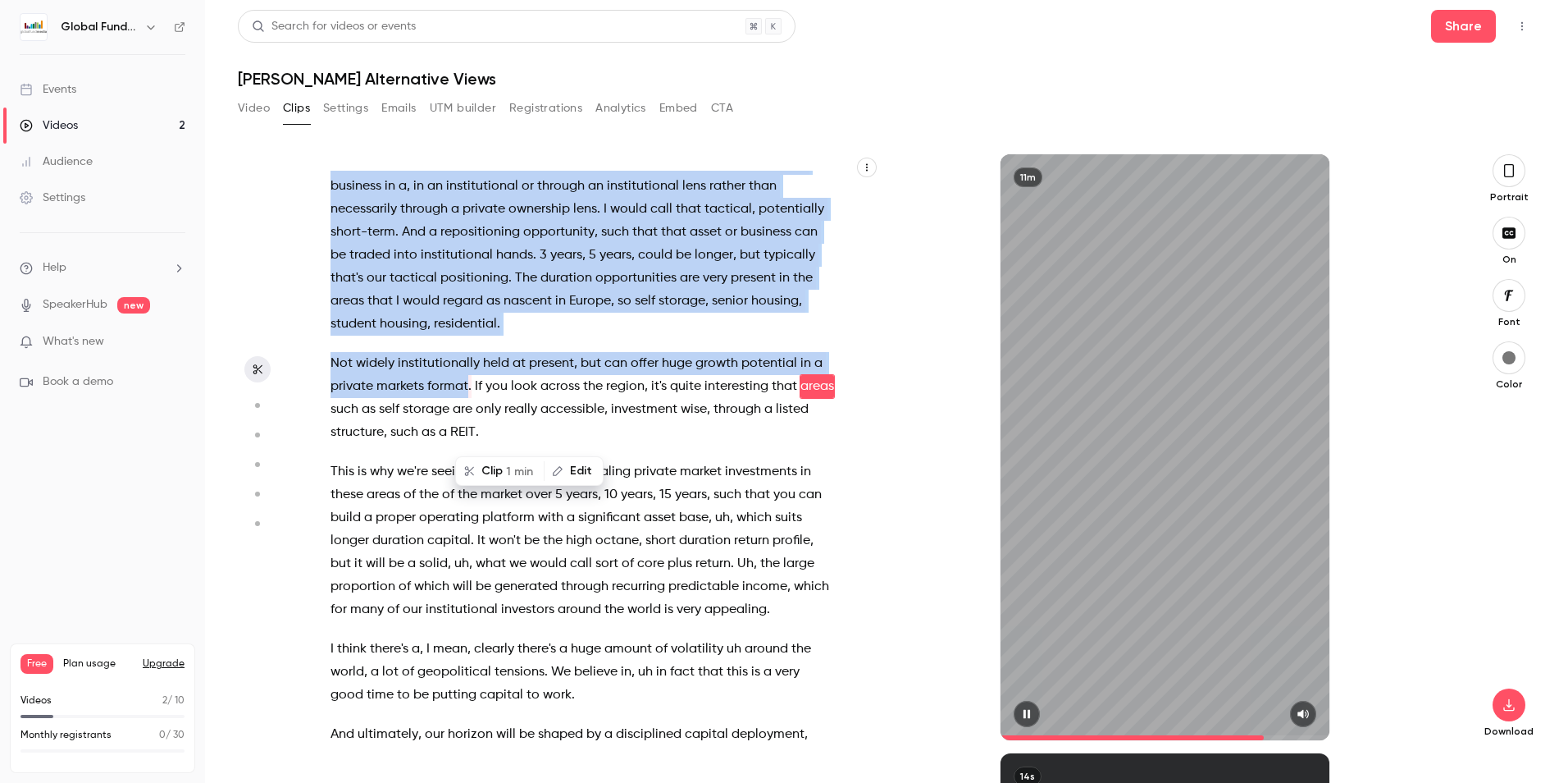
scroll to position [2436, 0]
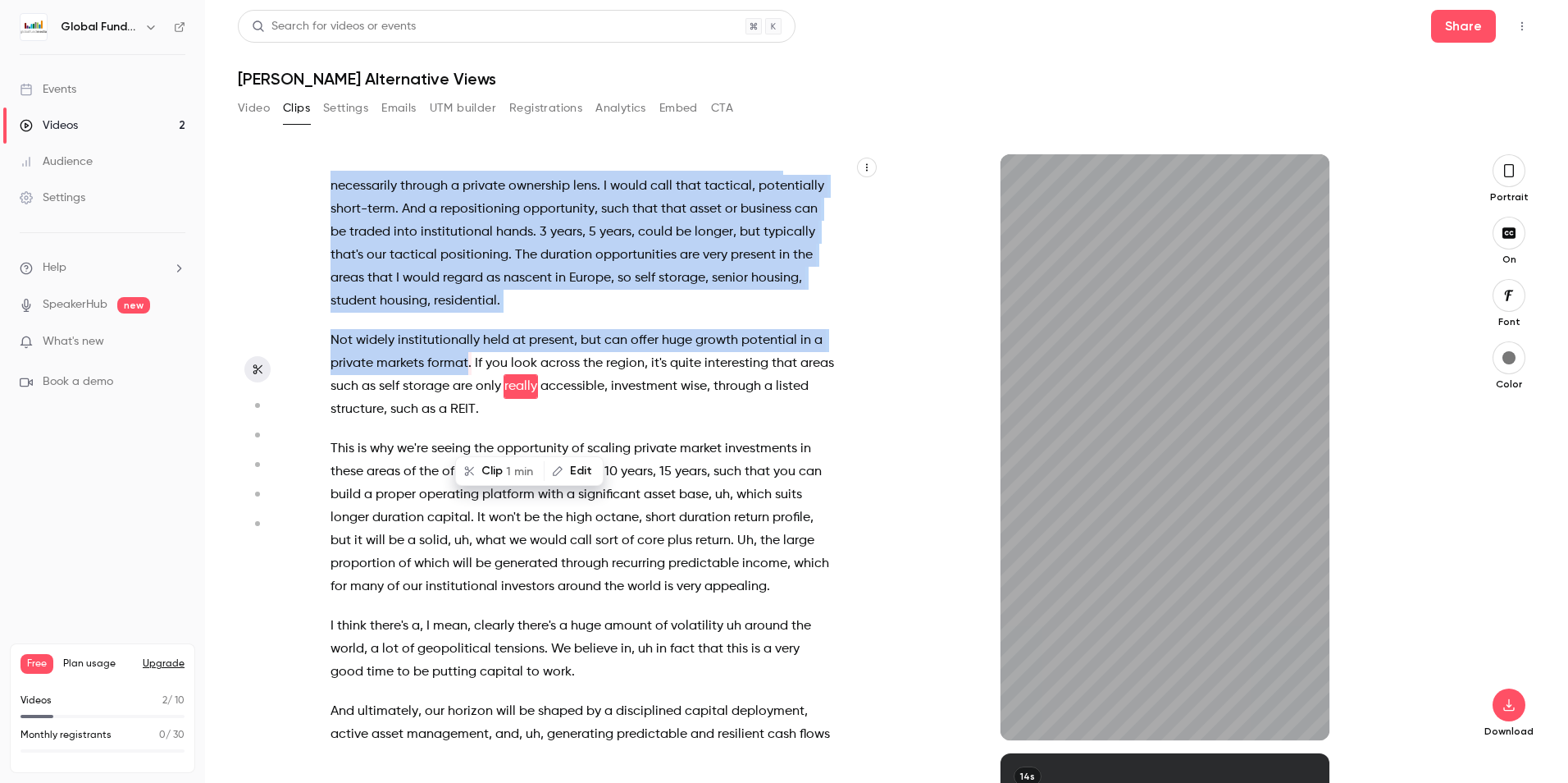
click at [499, 465] on button "Clip 1 min" at bounding box center [499, 471] width 87 height 26
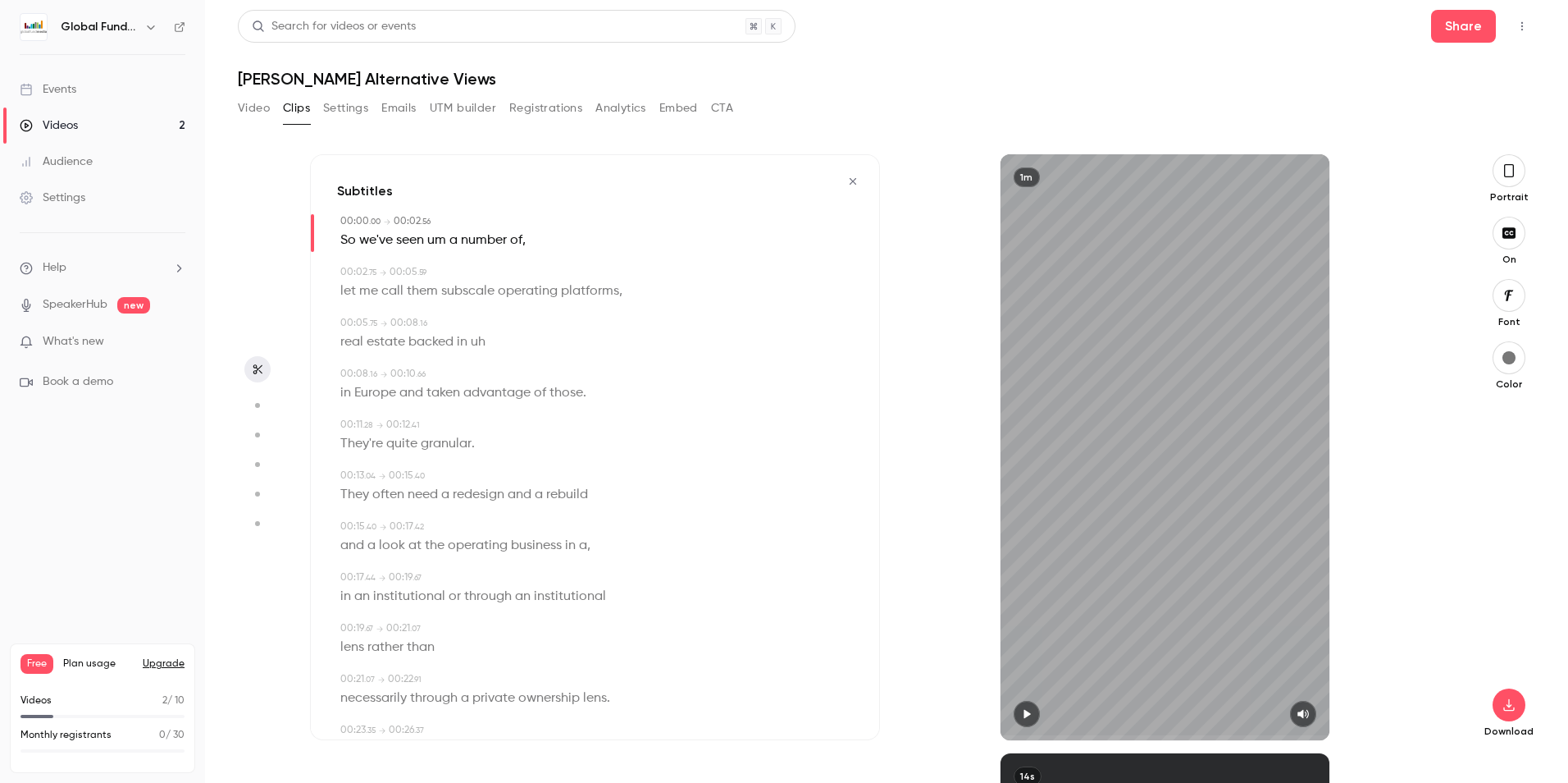
click at [1027, 711] on icon "button" at bounding box center [1026, 714] width 13 height 12
click at [348, 229] on span "So" at bounding box center [348, 240] width 16 height 23
type input "*"
click at [434, 243] on span "um" at bounding box center [436, 240] width 19 height 23
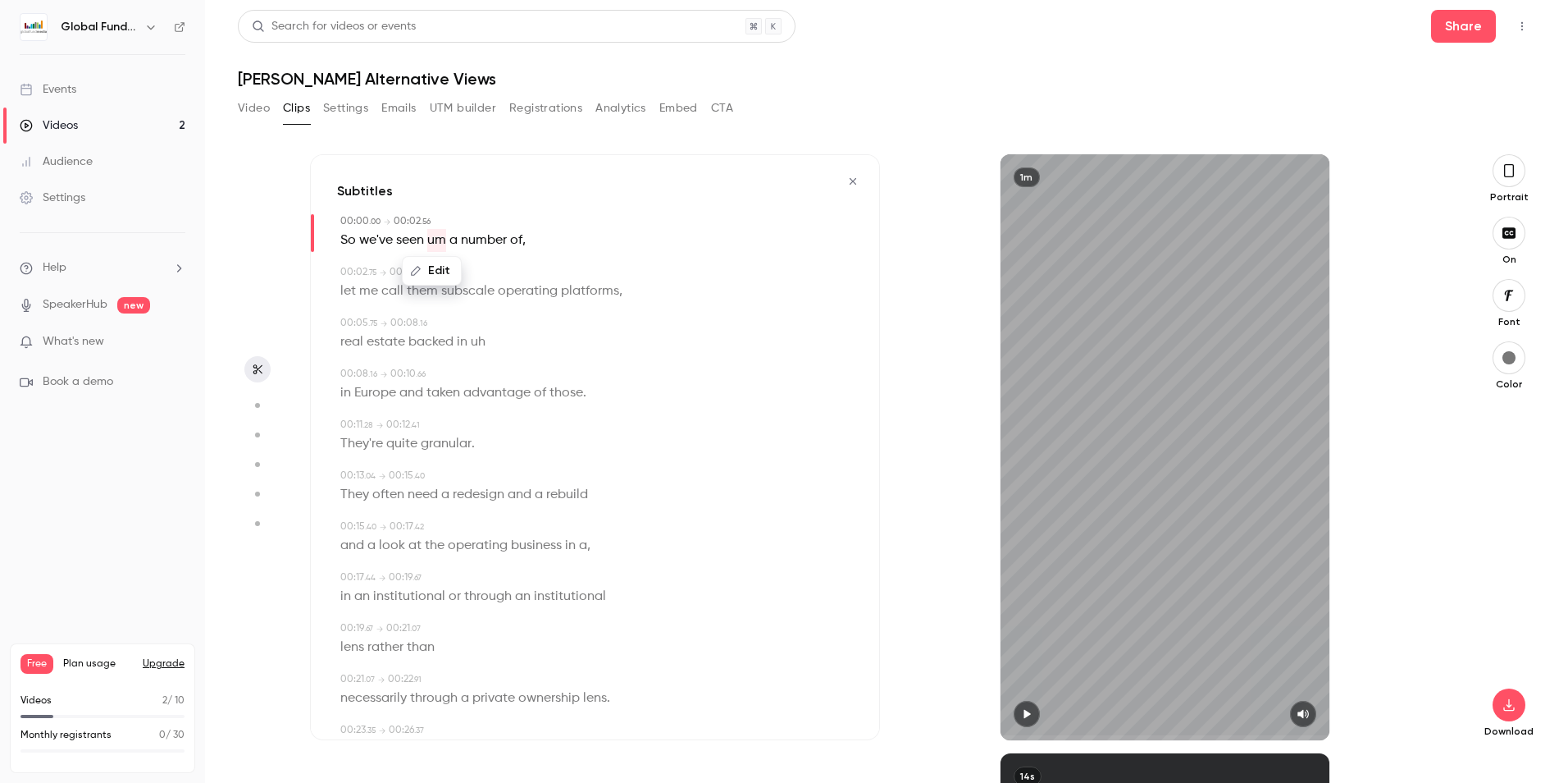
click at [440, 267] on button "Edit" at bounding box center [432, 271] width 57 height 26
click at [447, 283] on input "**" at bounding box center [400, 276] width 147 height 33
drag, startPoint x: 447, startPoint y: 283, endPoint x: 258, endPoint y: 260, distance: 190.4
click at [258, 260] on section "Subtitles 00:00 . 00 → 00:02 . 56 ** Replace So we've seen um a number of , 00:…" at bounding box center [886, 469] width 1298 height 629
click at [526, 274] on button "Replace" at bounding box center [514, 276] width 74 height 33
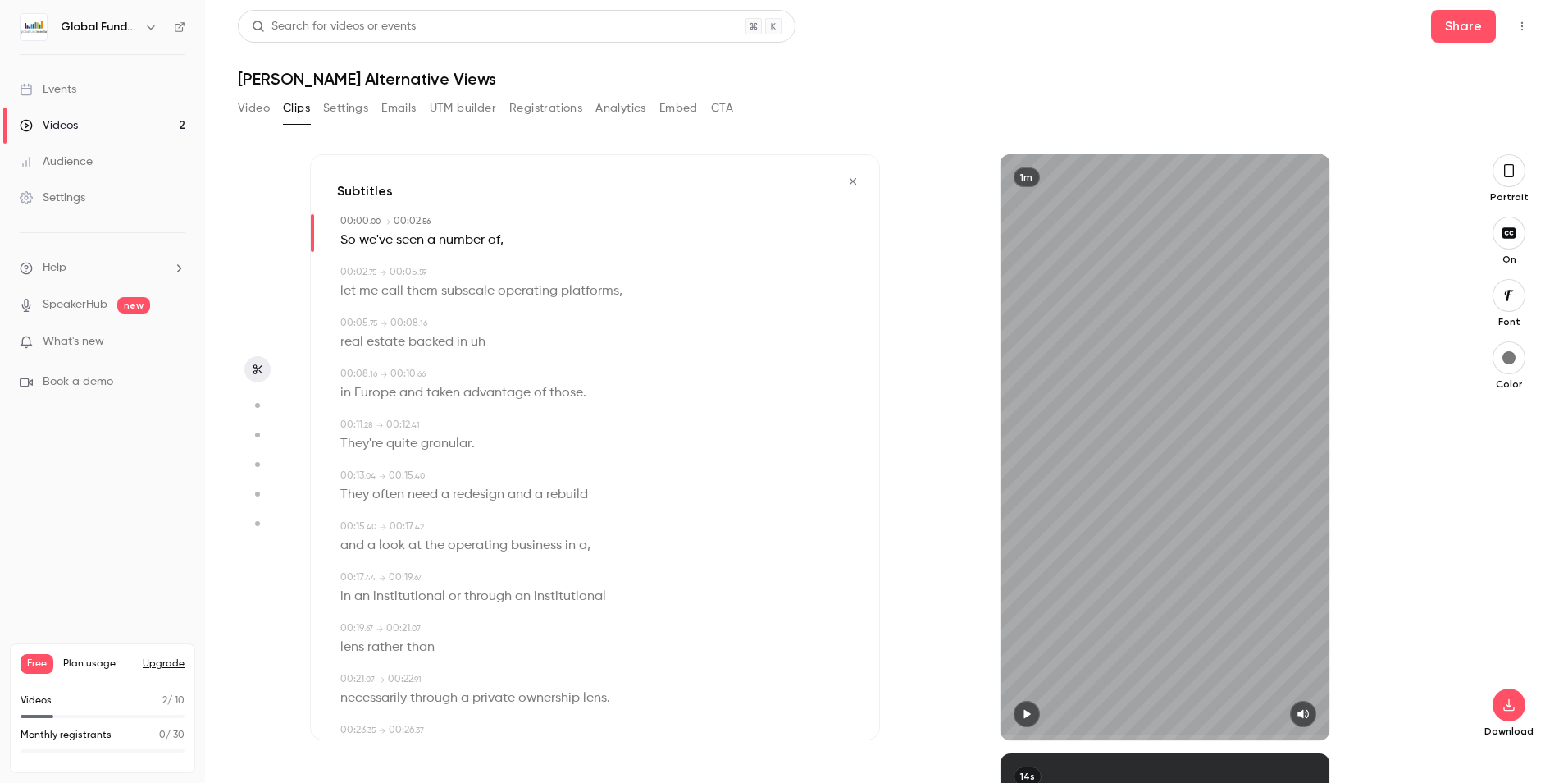
click at [477, 338] on span "uh" at bounding box center [477, 341] width 15 height 23
type input "***"
click at [476, 373] on button "Edit" at bounding box center [471, 372] width 57 height 26
click at [541, 381] on button "Replace" at bounding box center [554, 378] width 74 height 33
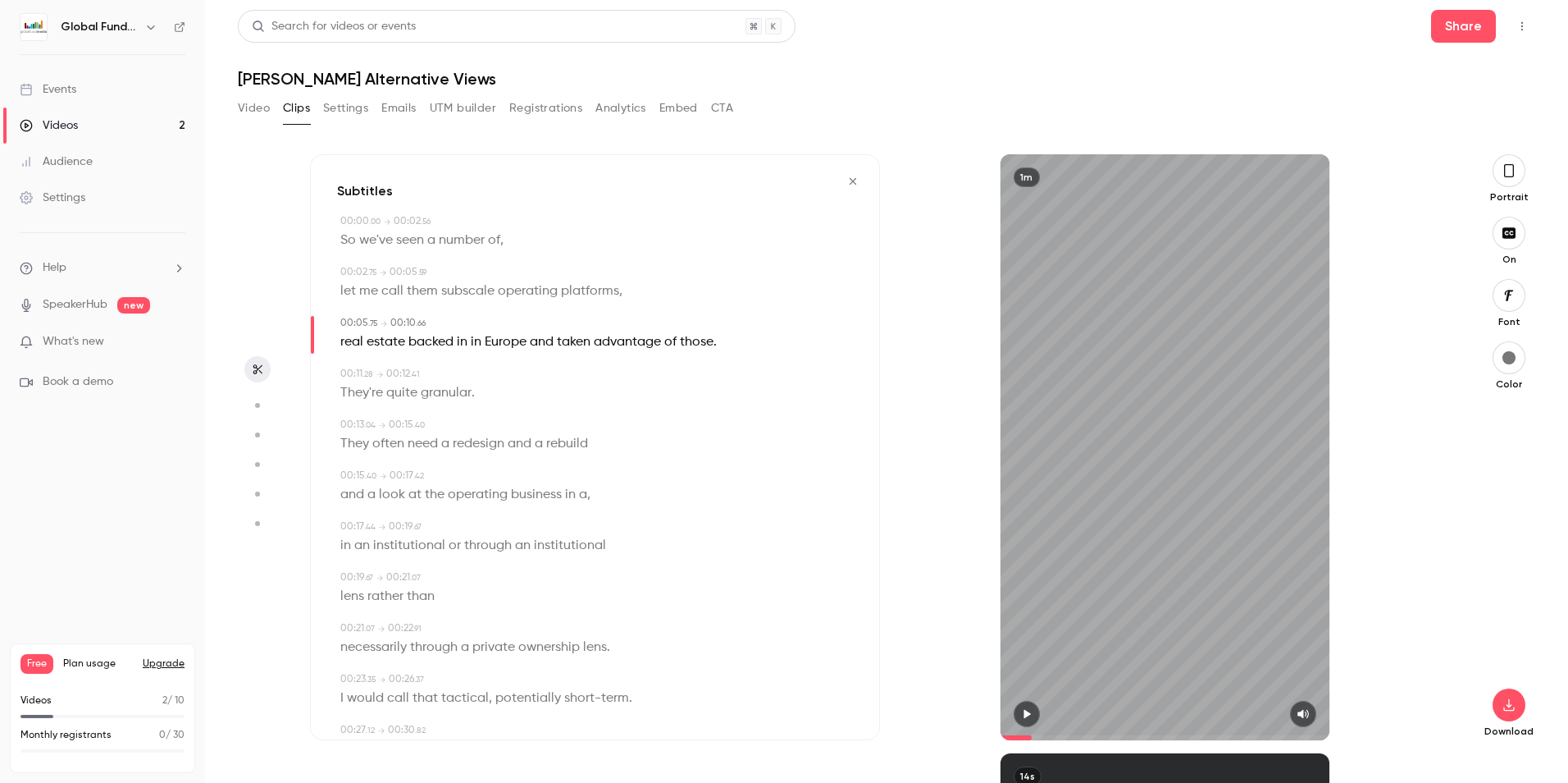
click at [439, 338] on span "backed" at bounding box center [431, 341] width 45 height 23
click at [1029, 709] on icon "button" at bounding box center [1026, 714] width 13 height 12
click at [474, 342] on span "in" at bounding box center [475, 341] width 11 height 23
type input "***"
click at [476, 370] on button "Edit" at bounding box center [469, 372] width 57 height 26
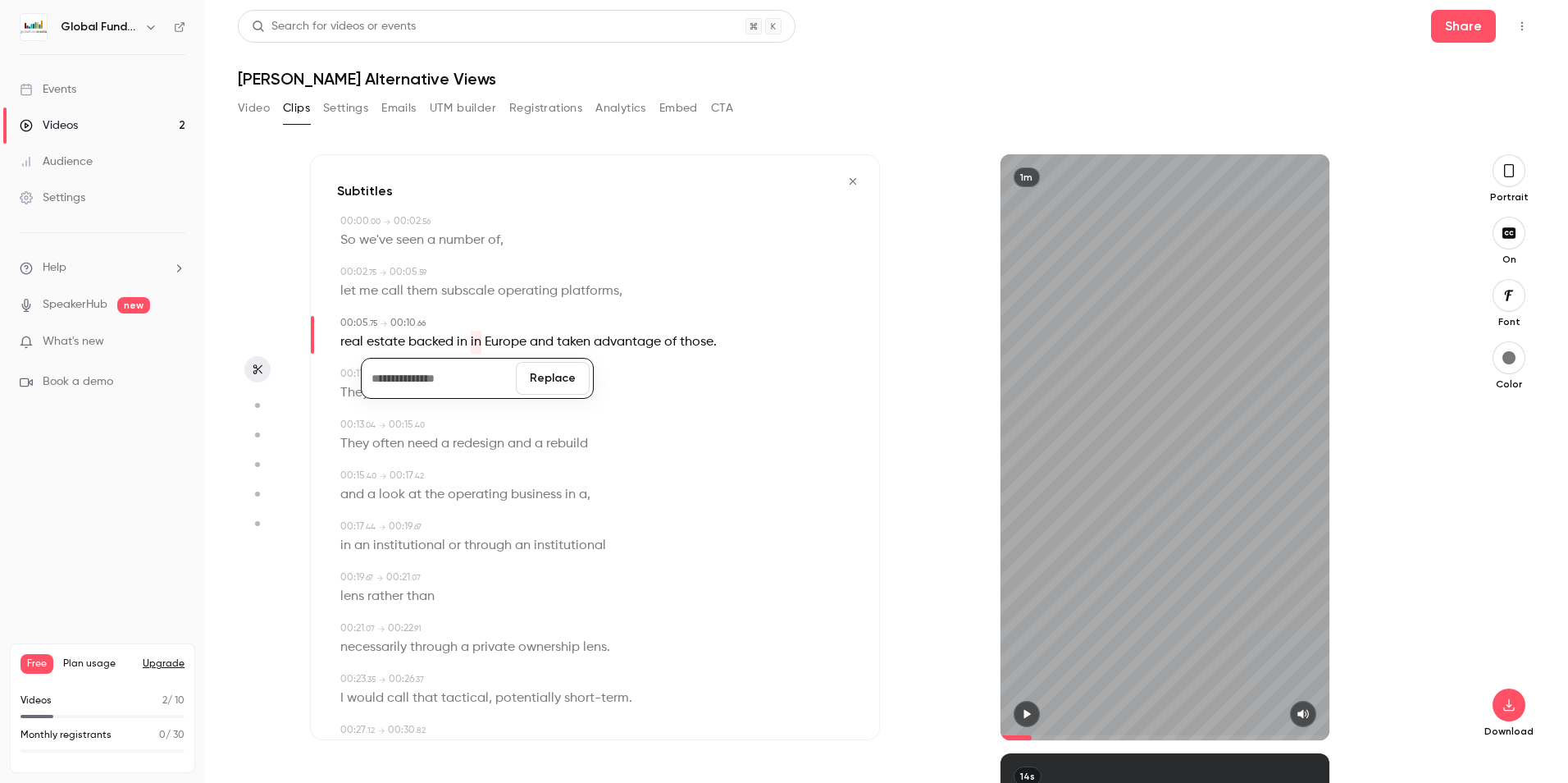
click at [556, 381] on button "Replace" at bounding box center [553, 378] width 74 height 33
click at [442, 333] on span "backed" at bounding box center [431, 341] width 45 height 23
click at [1035, 711] on button "button" at bounding box center [1026, 713] width 26 height 26
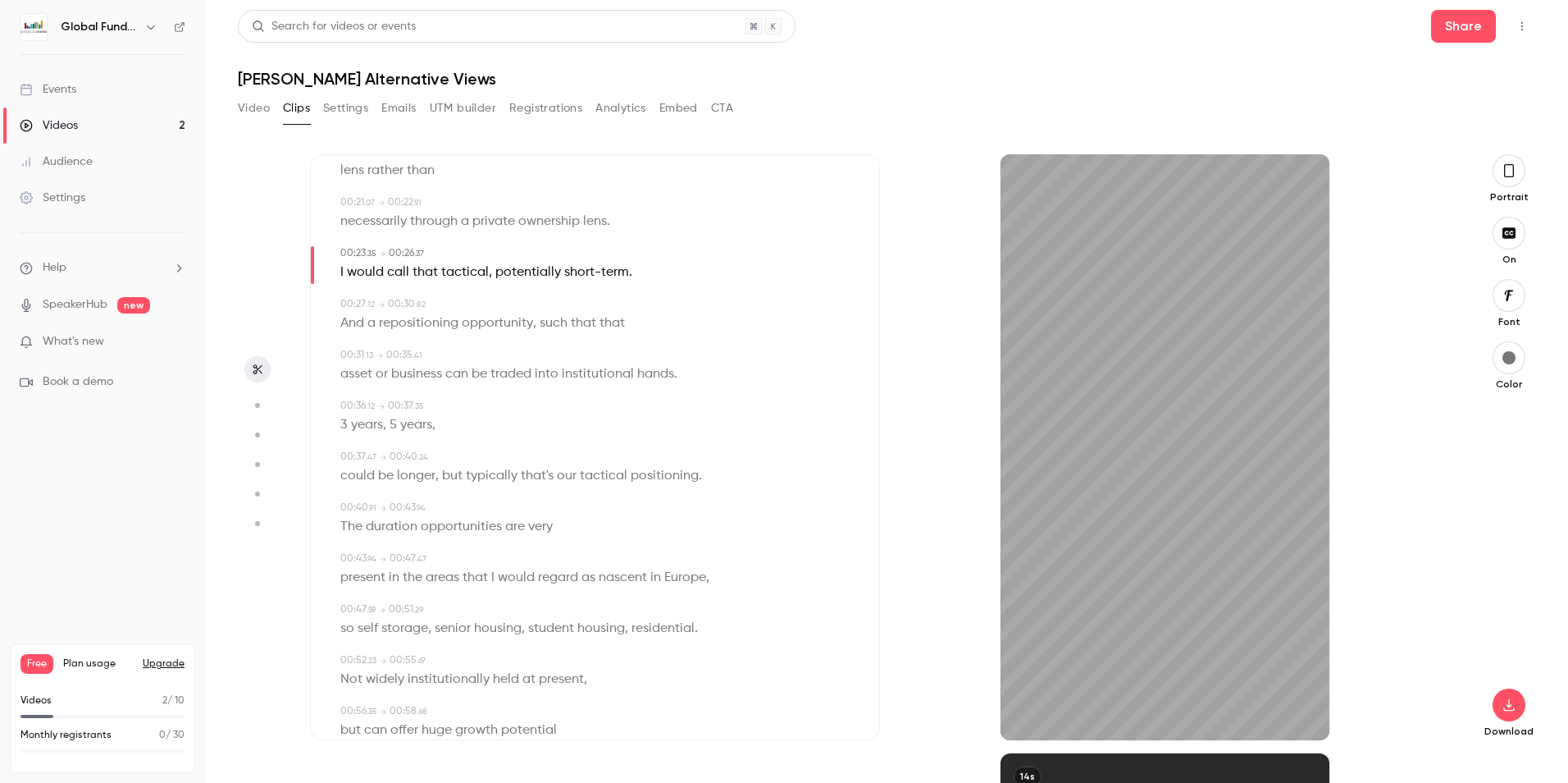
scroll to position [414, 0]
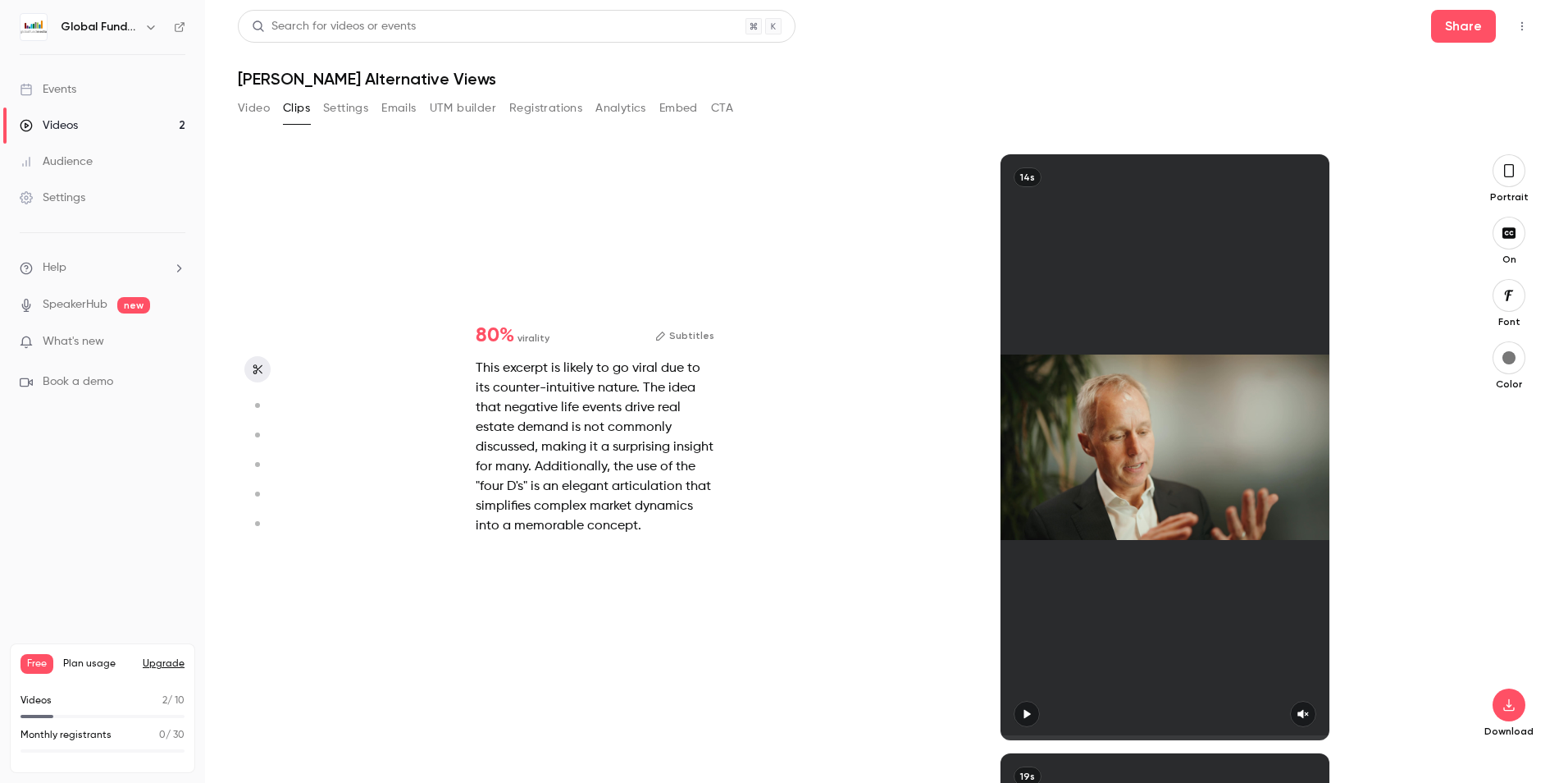
type input "****"
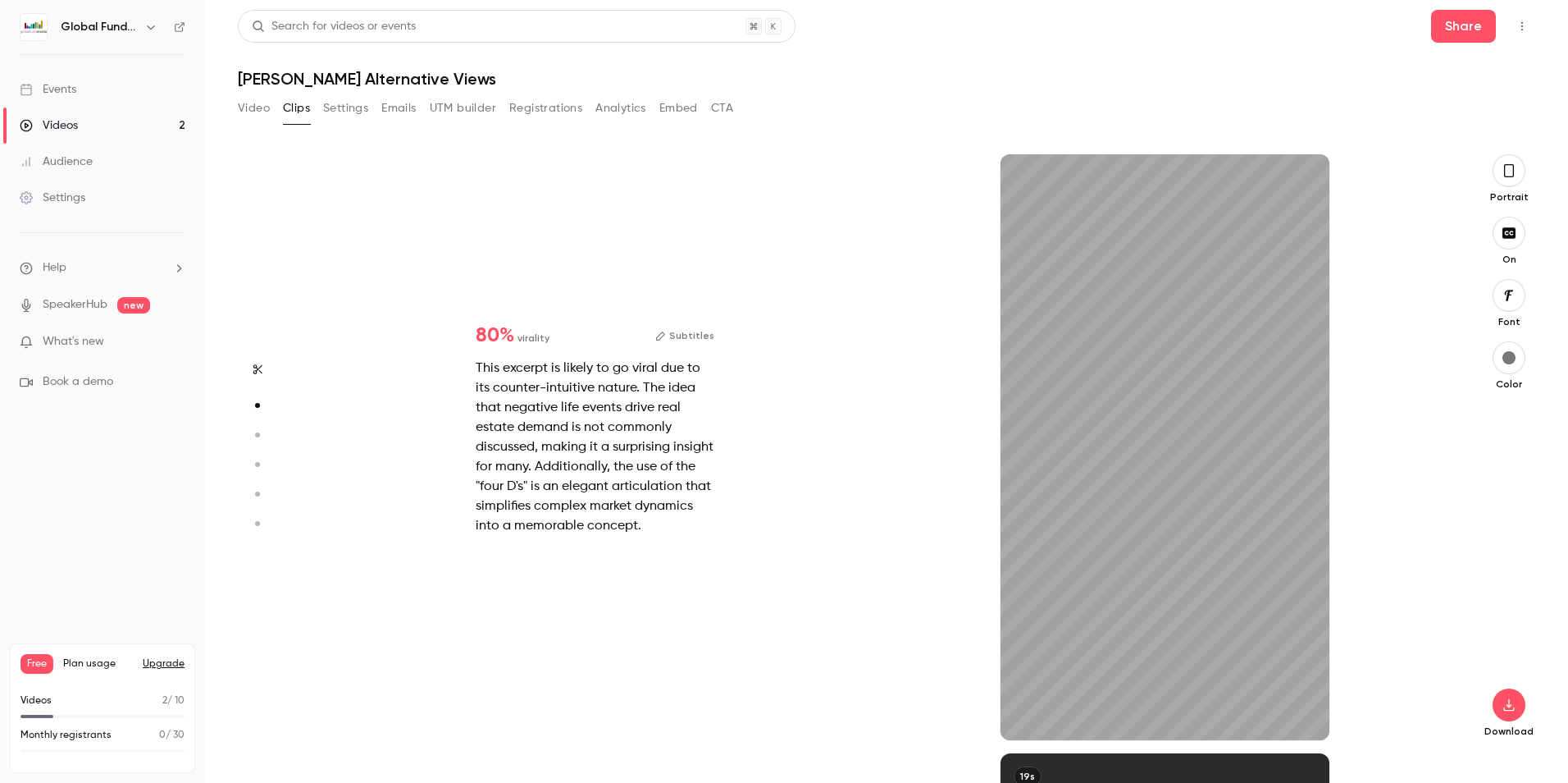
type input "***"
type input "****"
type input "***"
type input "****"
type input "*"
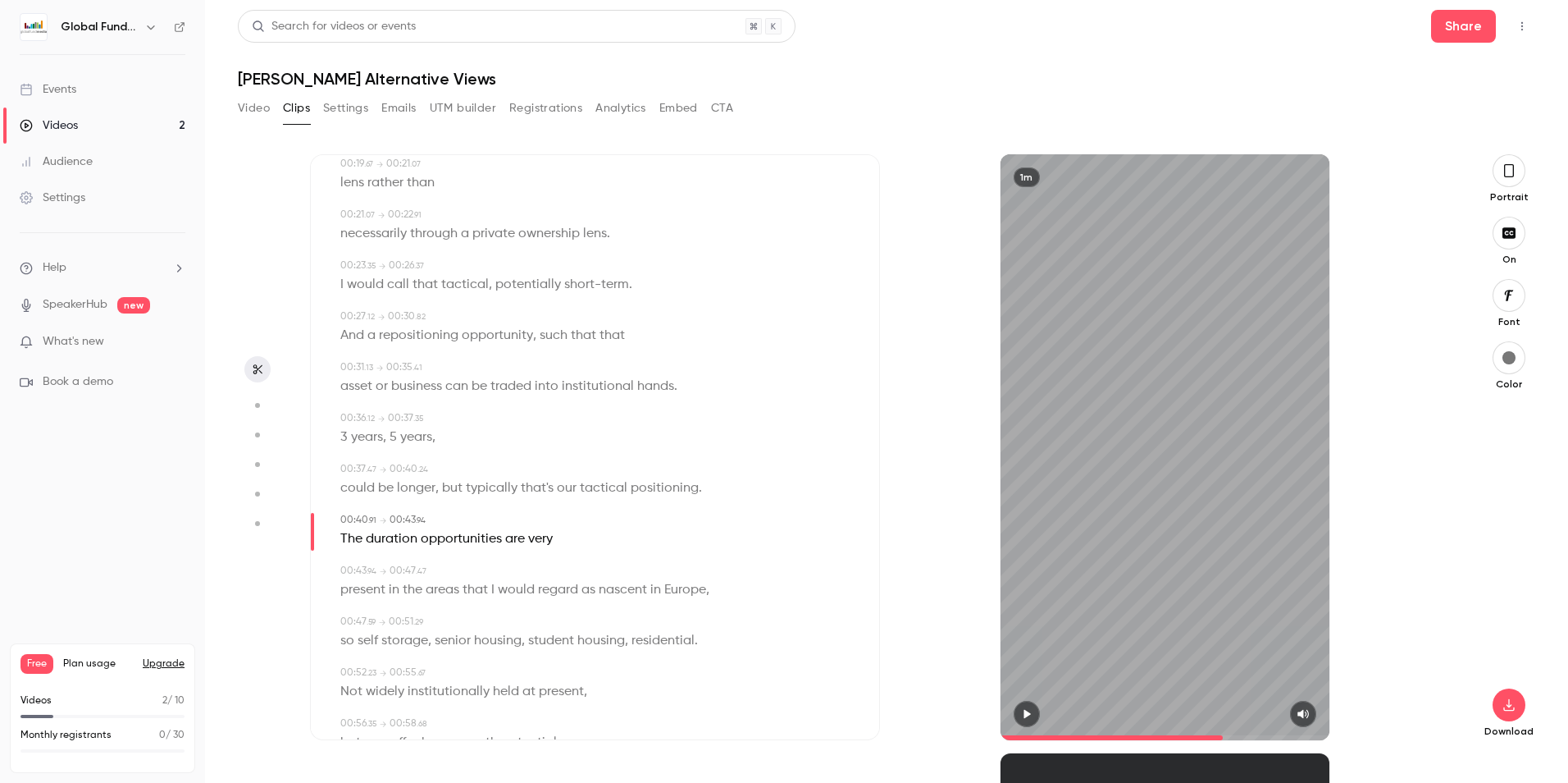
scroll to position [0, 0]
click at [1031, 710] on icon "button" at bounding box center [1026, 714] width 13 height 12
type input "****"
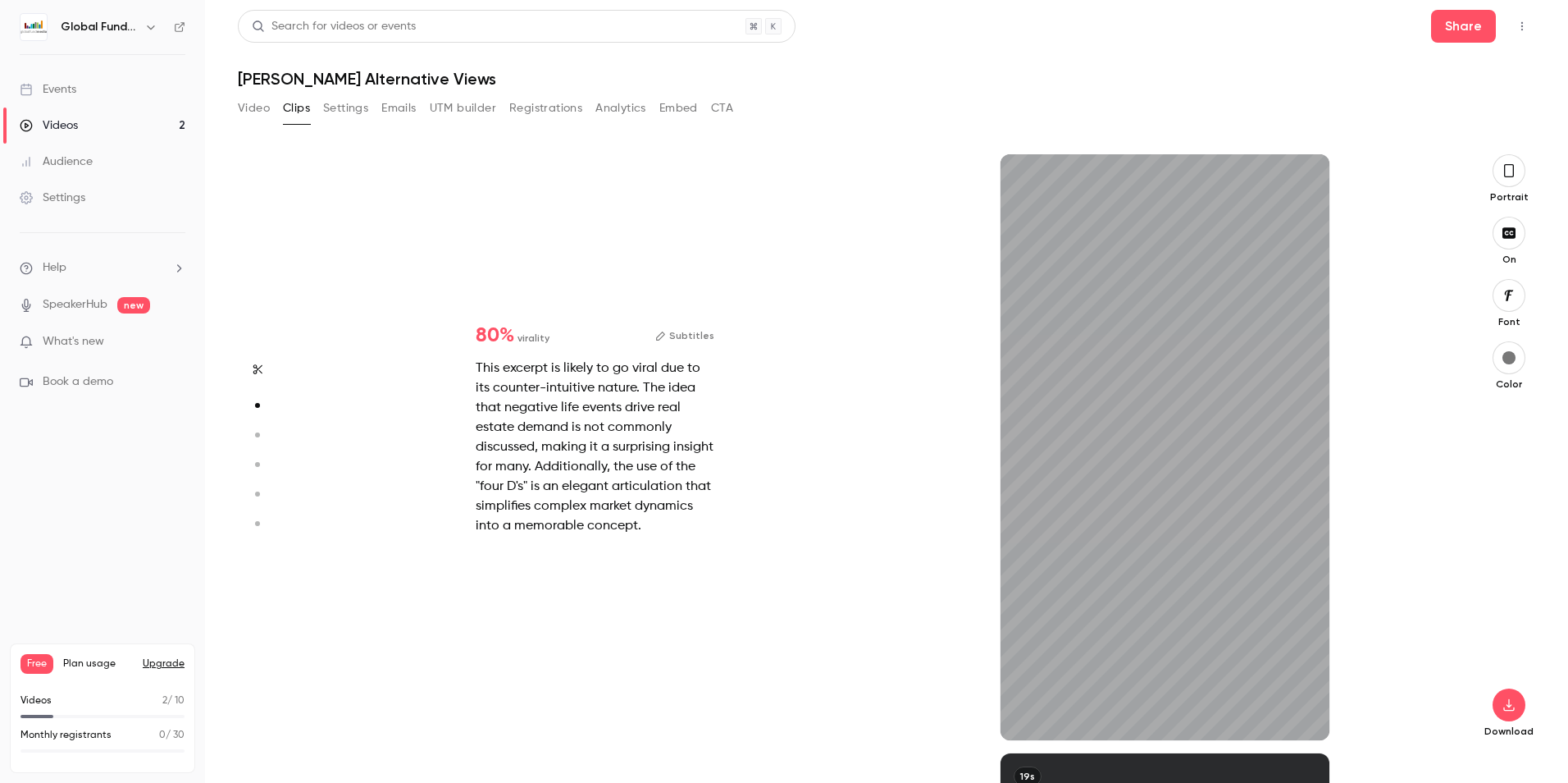
scroll to position [259, 0]
type input "***"
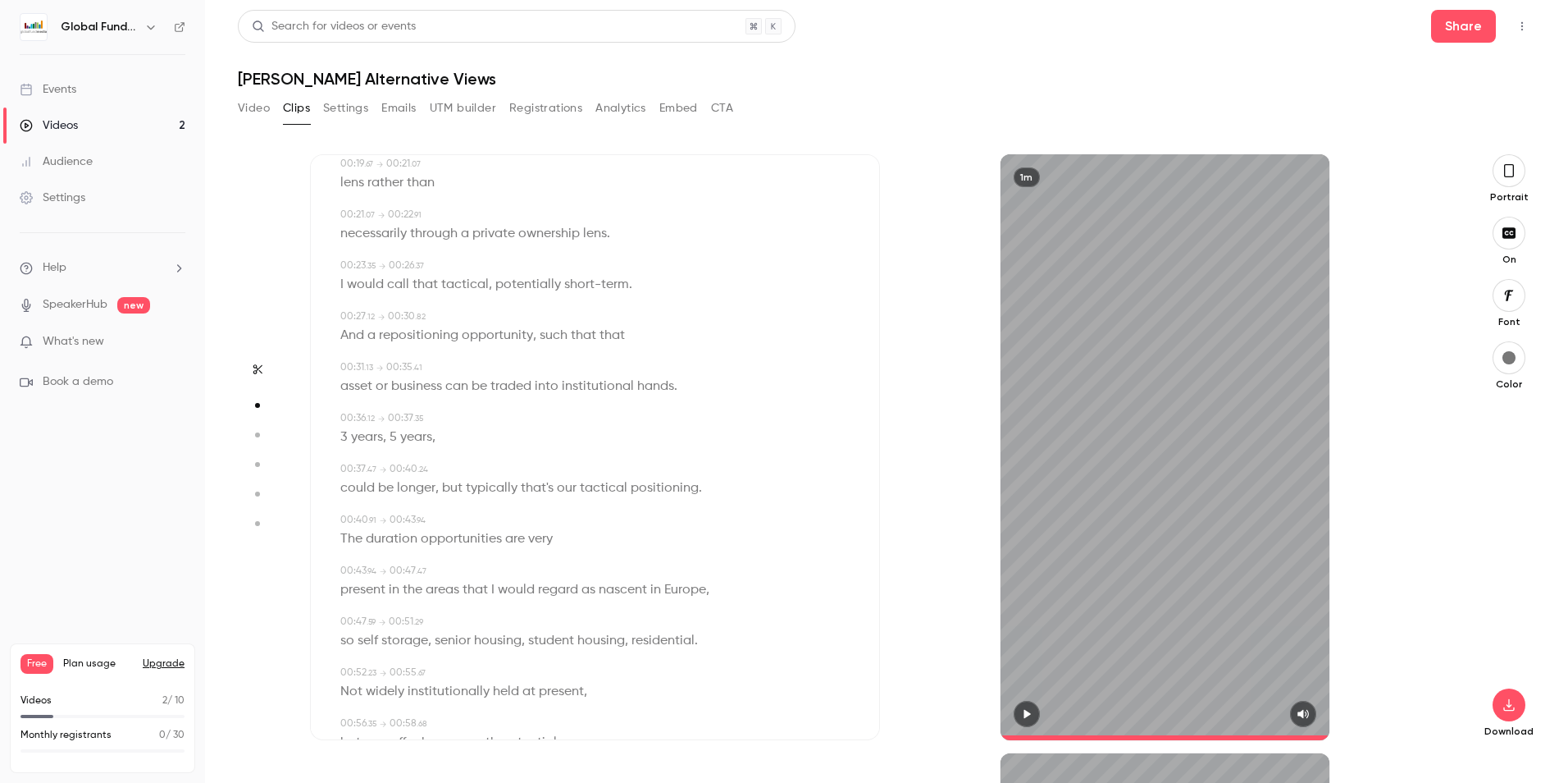
type input "****"
type input "***"
type input "****"
type input "*"
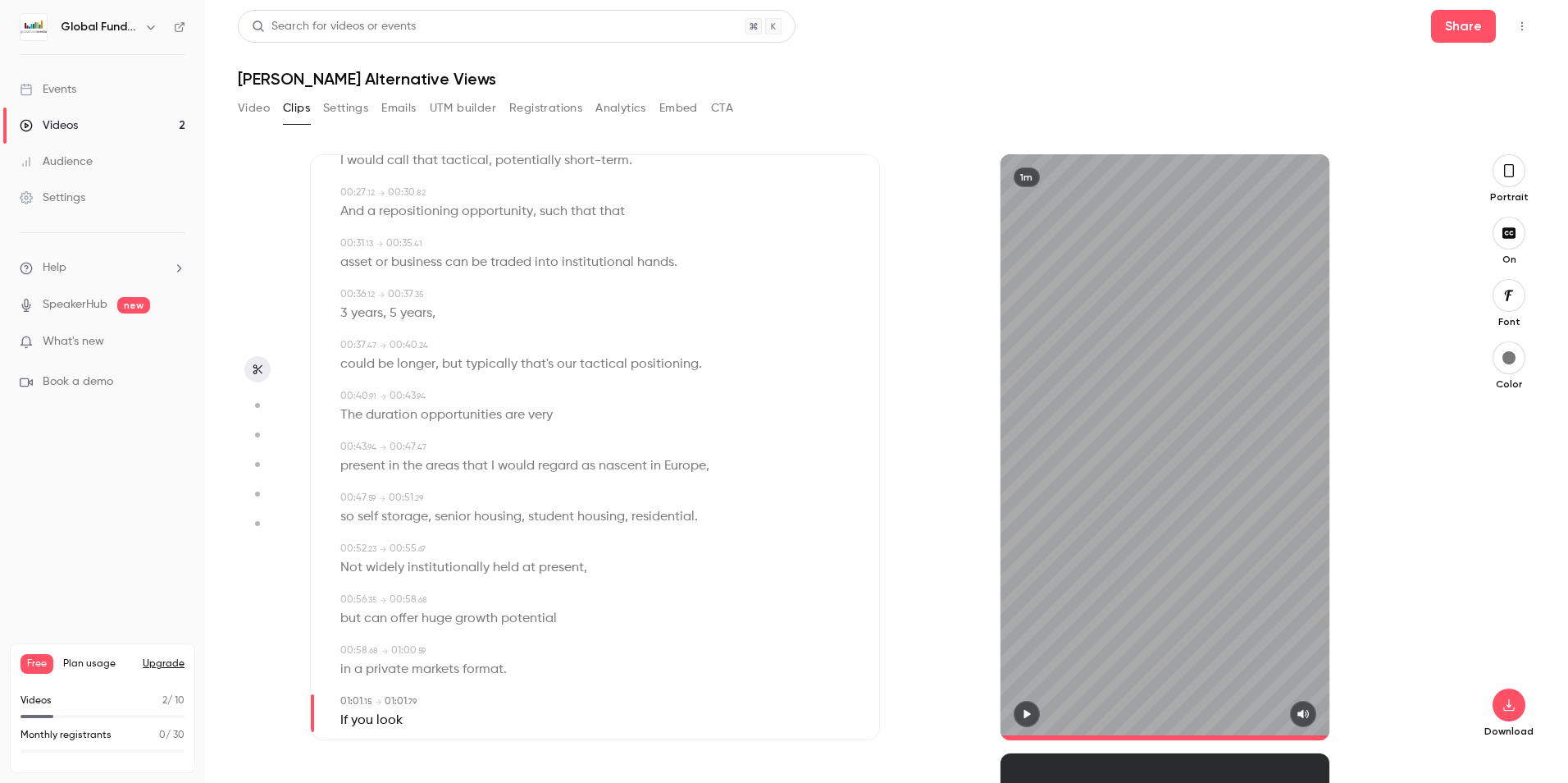
scroll to position [569, 0]
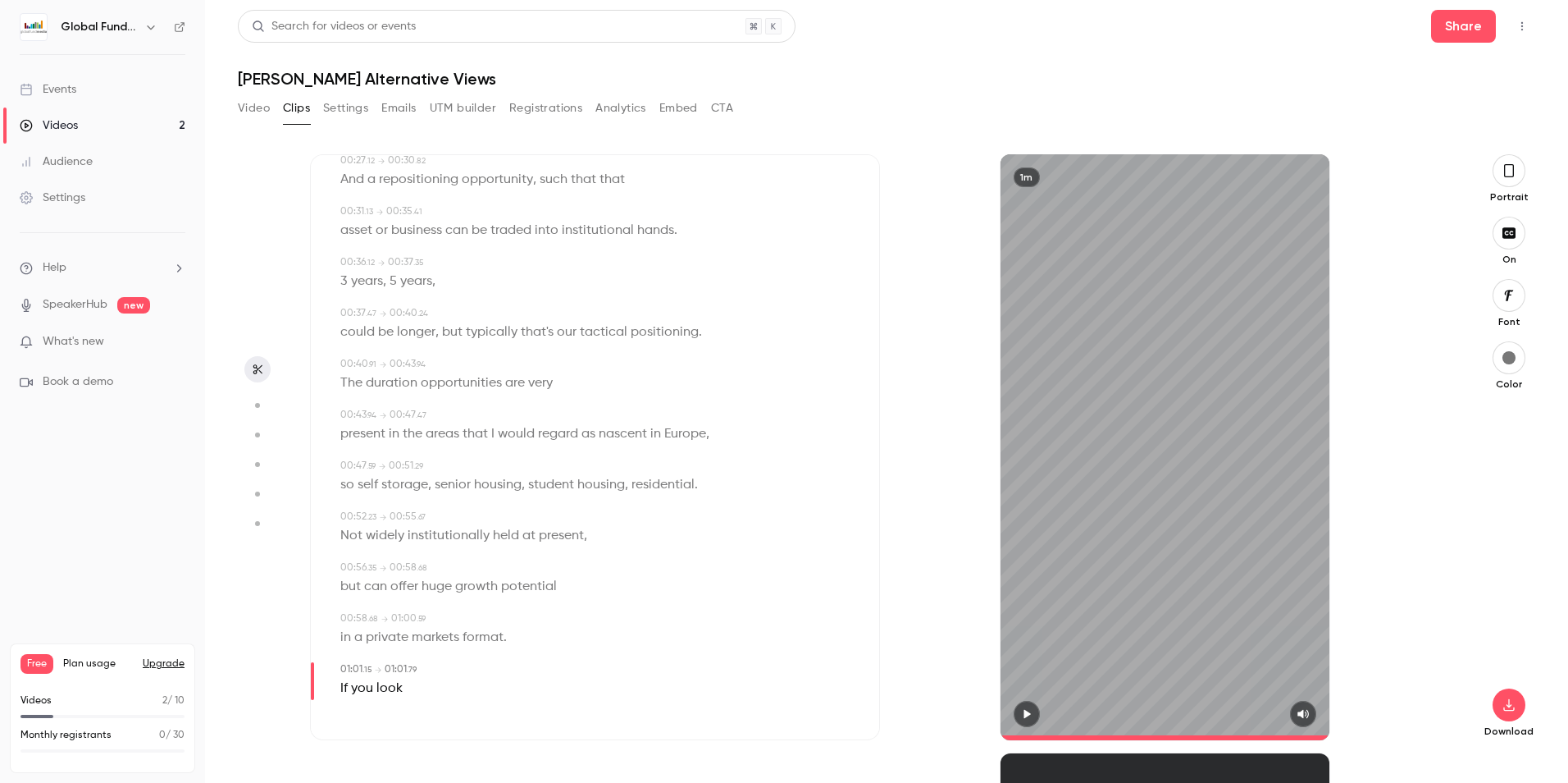
type input "****"
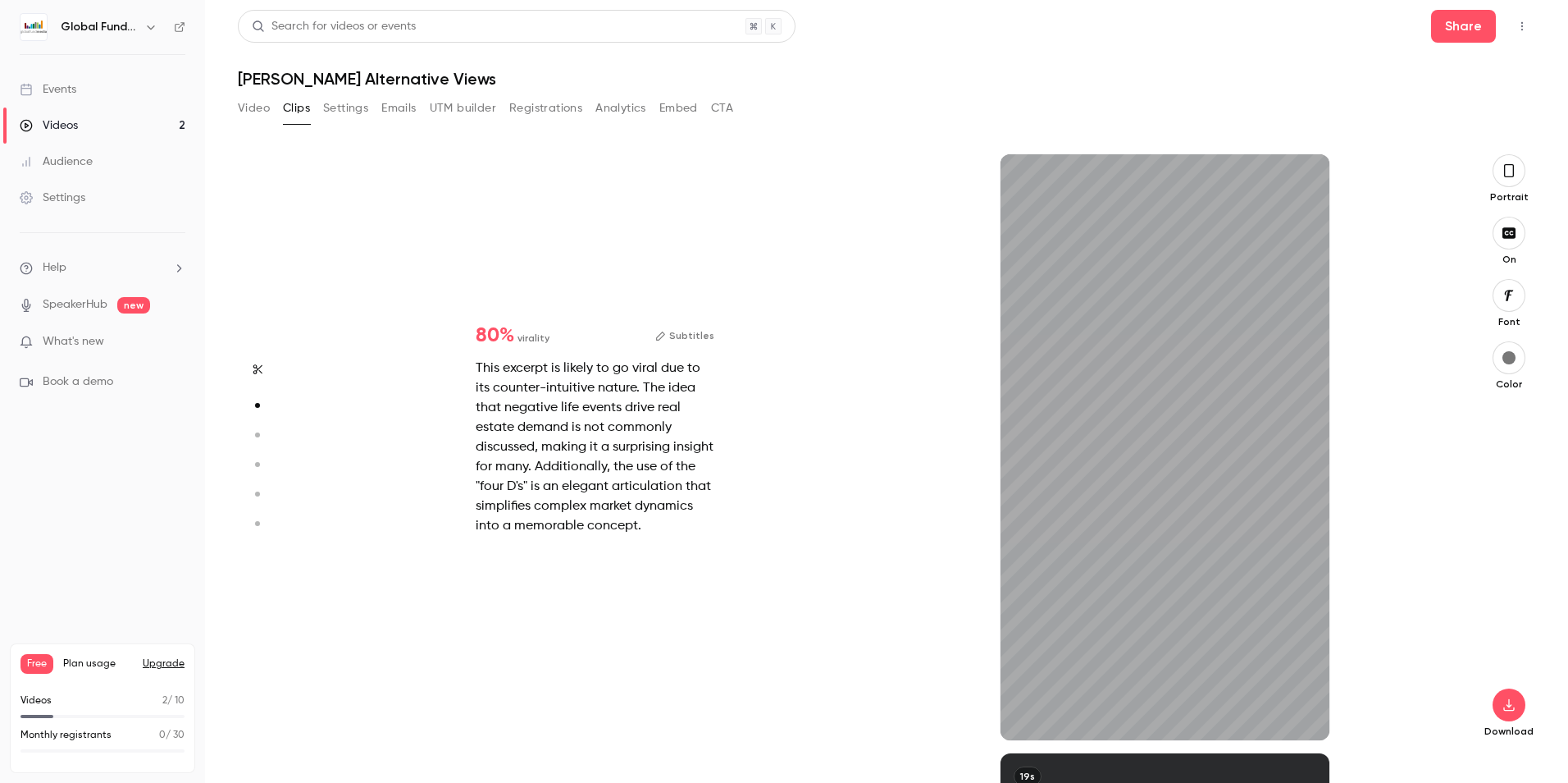
type input "***"
type input "****"
type input "***"
type input "****"
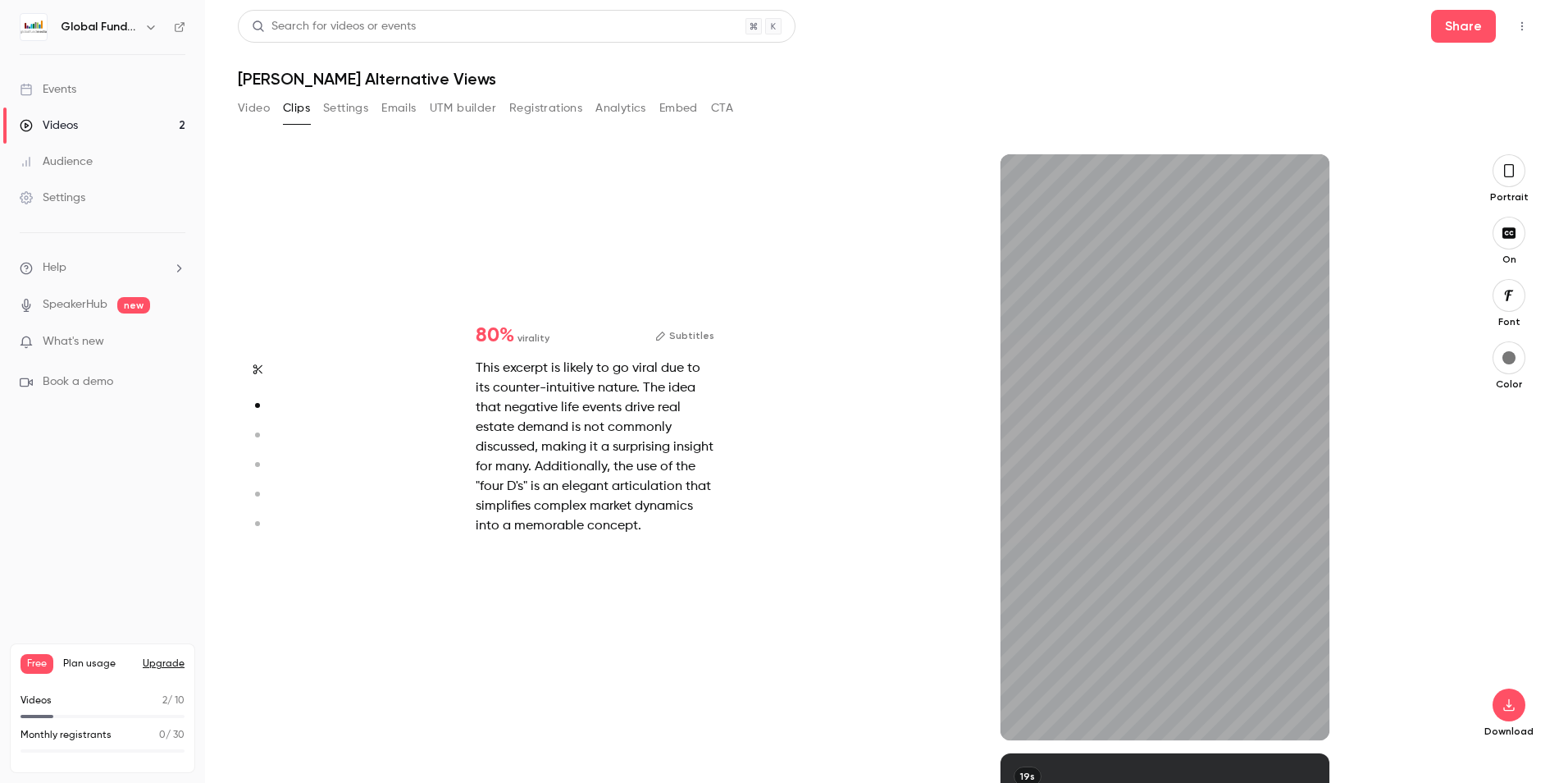
type input "*"
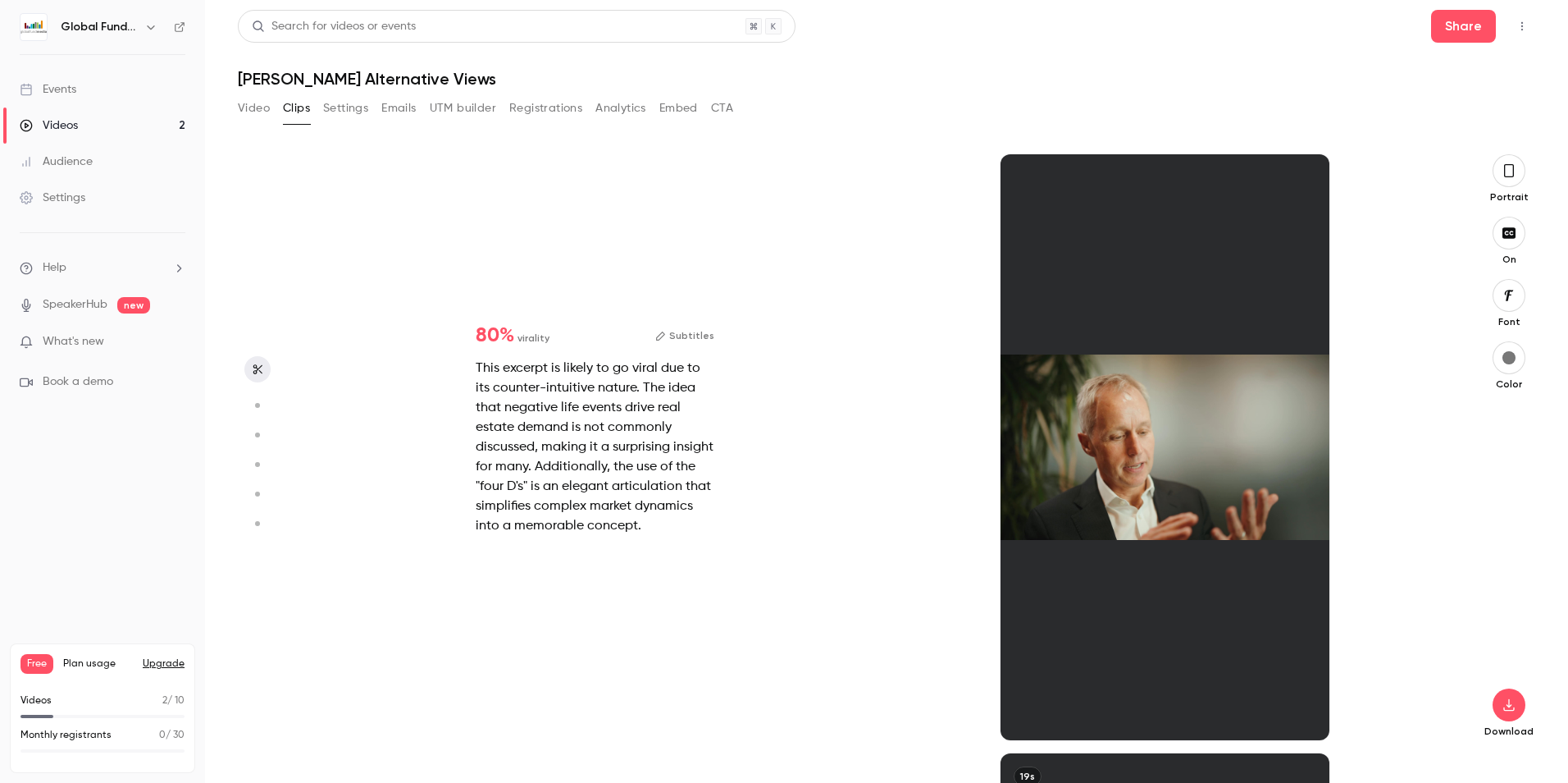
scroll to position [0, 0]
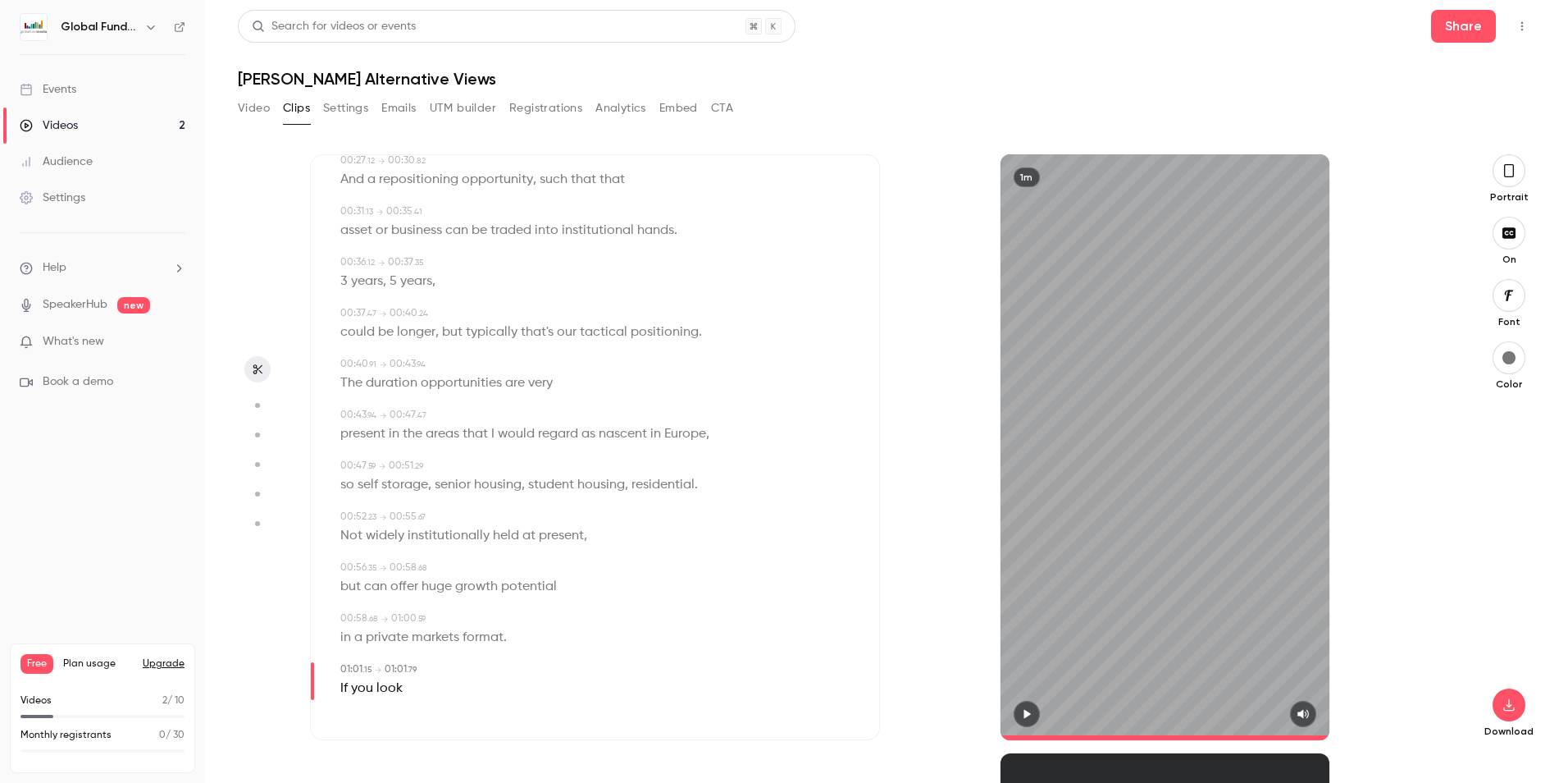
click at [388, 634] on span "private" at bounding box center [387, 637] width 43 height 23
click at [1025, 710] on icon "button" at bounding box center [1026, 713] width 7 height 9
type input "***"
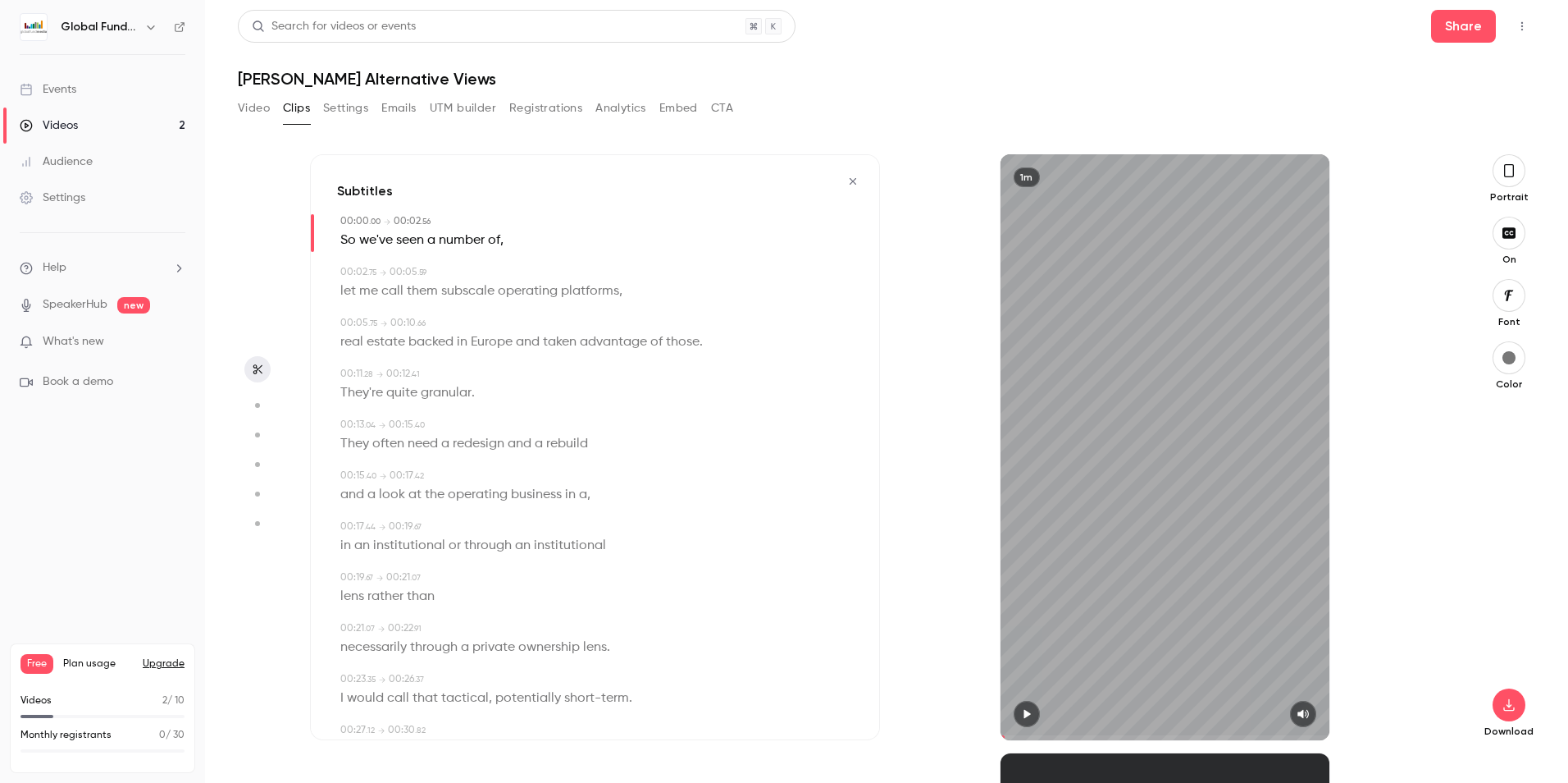
click at [265, 366] on button "button" at bounding box center [258, 369] width 26 height 26
click at [258, 105] on button "Video" at bounding box center [254, 108] width 32 height 26
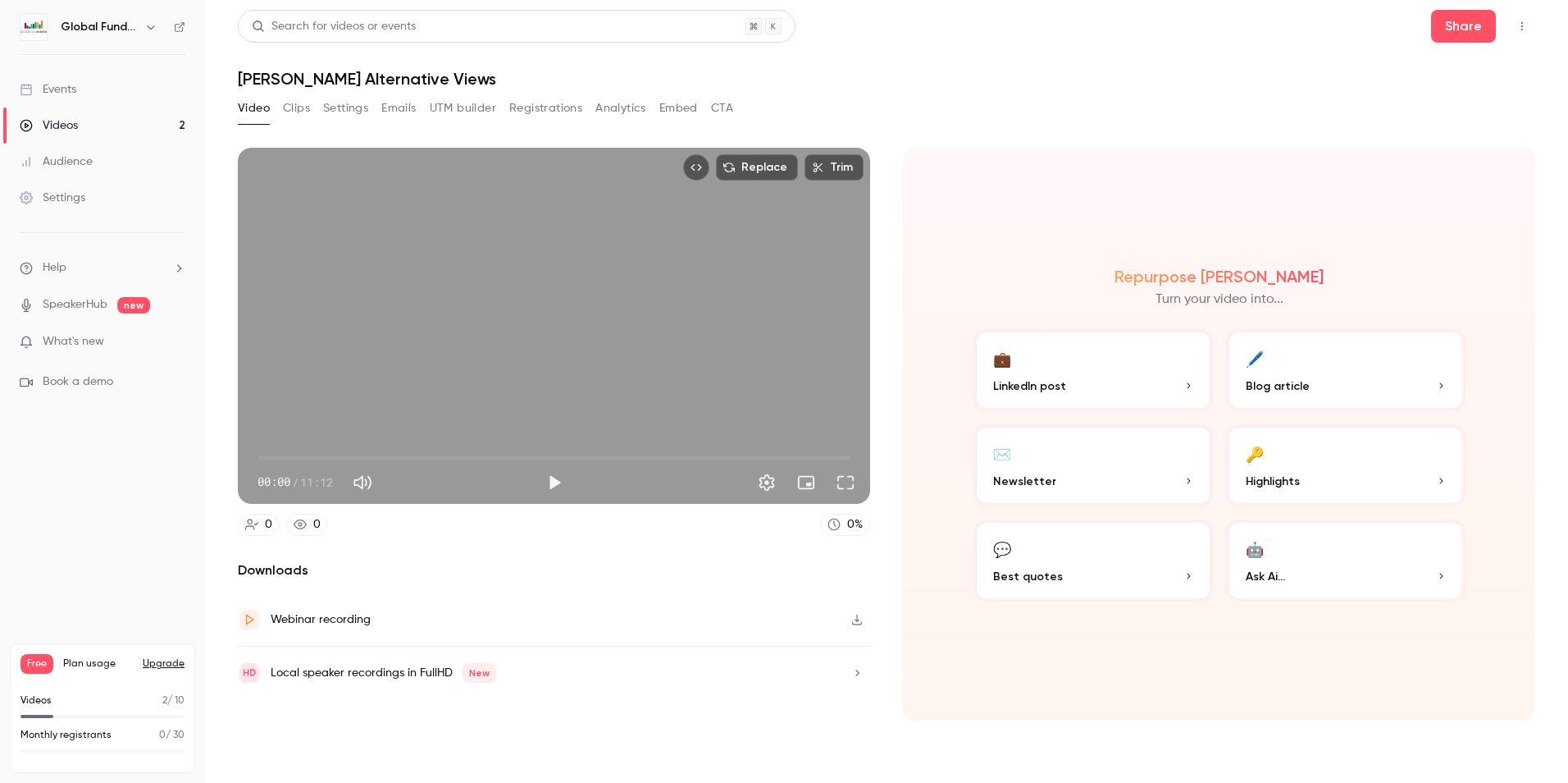
drag, startPoint x: 283, startPoint y: 103, endPoint x: 294, endPoint y: 114, distance: 15.6
click at [284, 103] on button "Clips" at bounding box center [295, 108] width 27 height 26
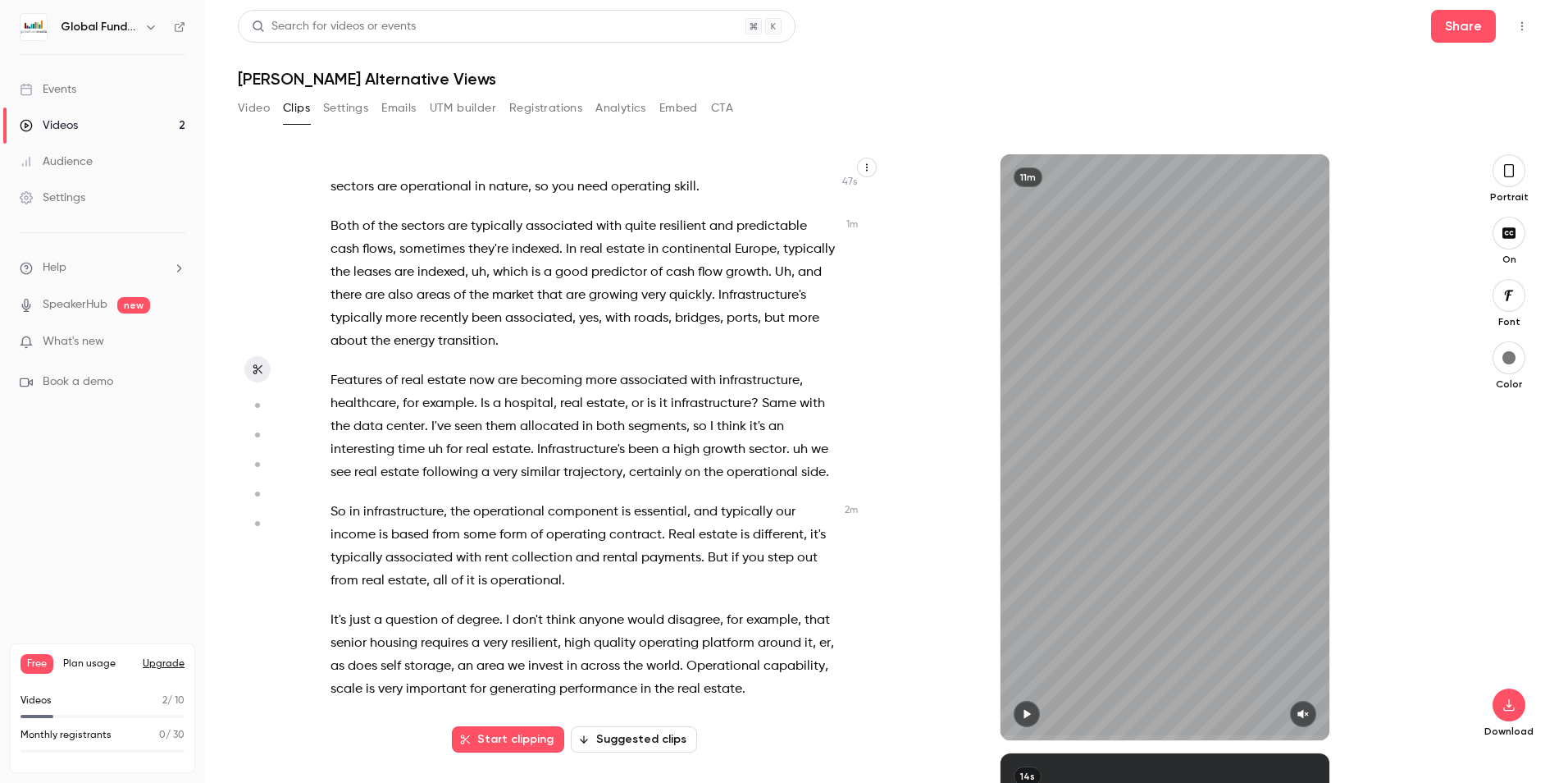
scroll to position [2402, 0]
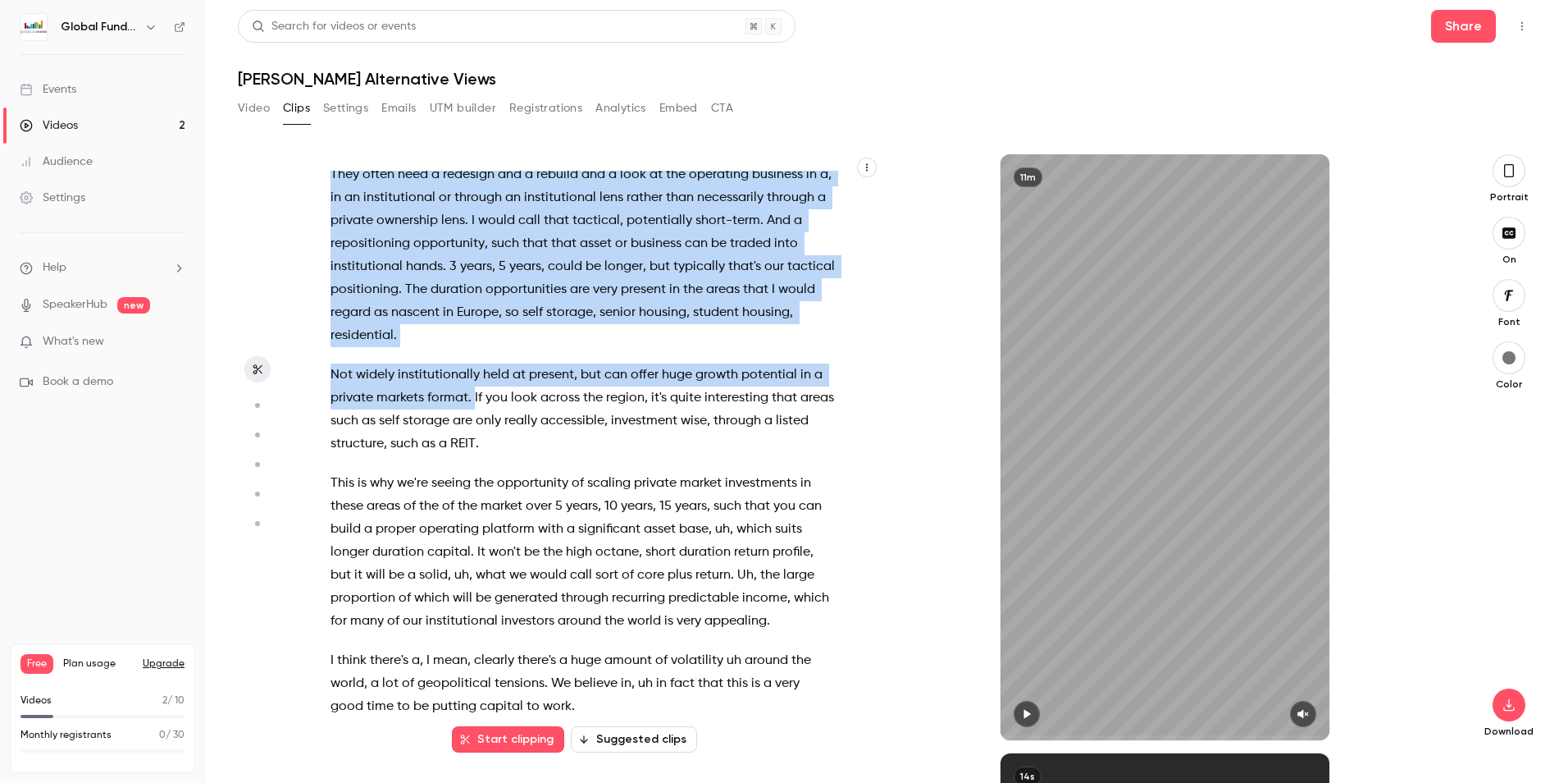
drag, startPoint x: 474, startPoint y: 466, endPoint x: 338, endPoint y: 202, distance: 297.0
click at [338, 202] on div "I think it's a great question , and actually , uh , I also see that convergence…" at bounding box center [591, 456] width 562 height 569
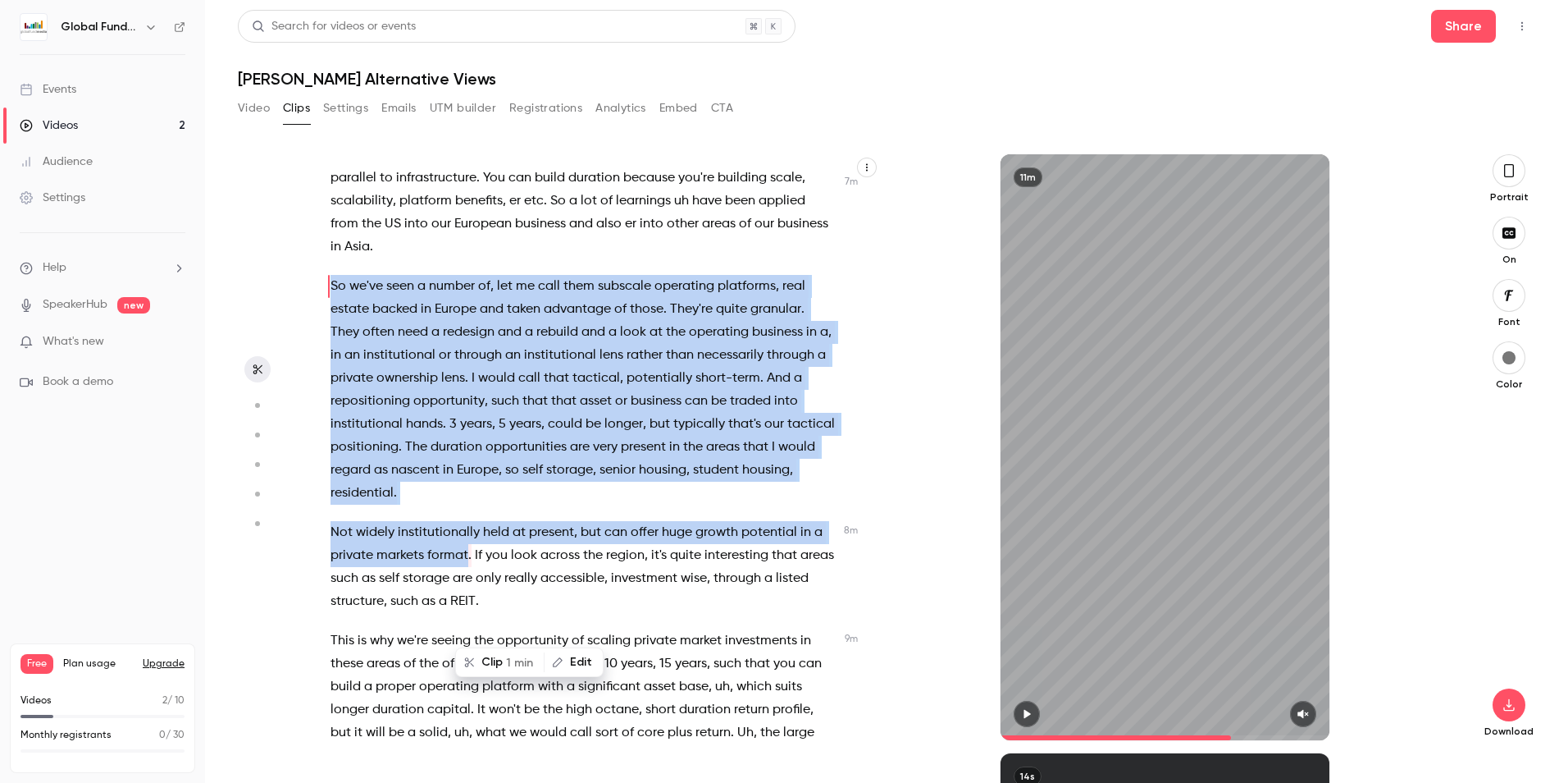
scroll to position [2144, 0]
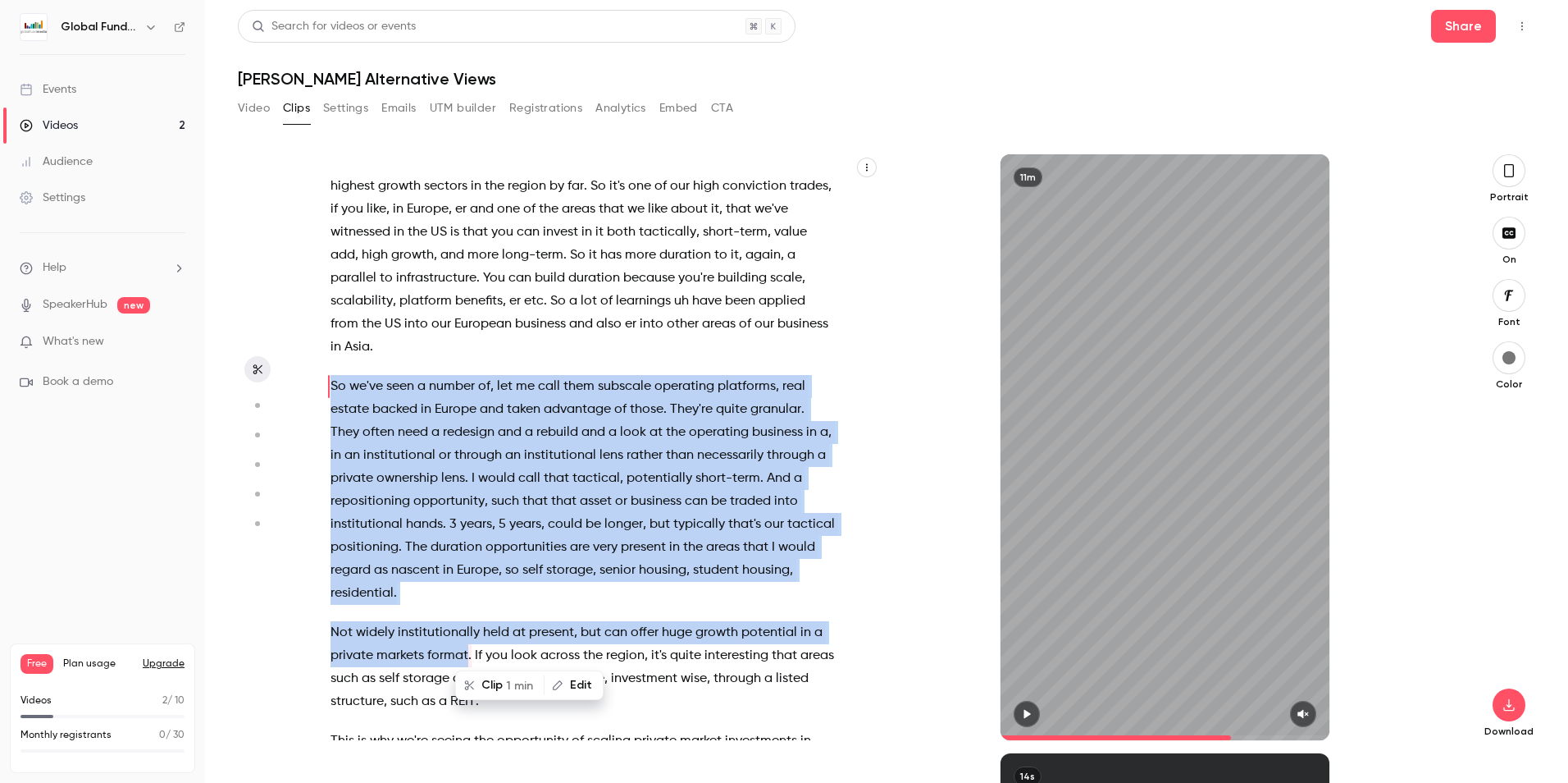
click at [493, 677] on button "Clip 1 min" at bounding box center [499, 685] width 87 height 26
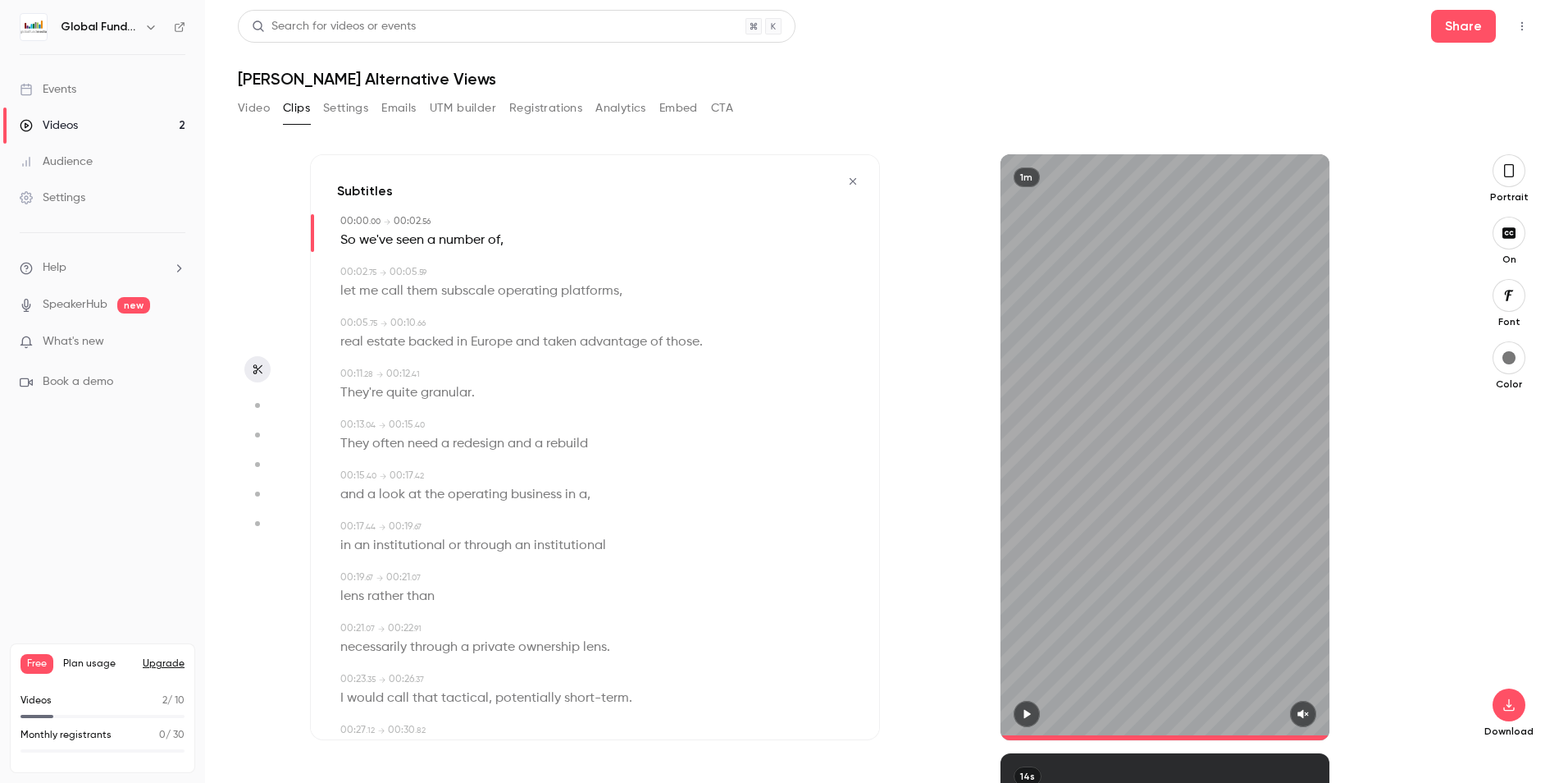
type input "*"
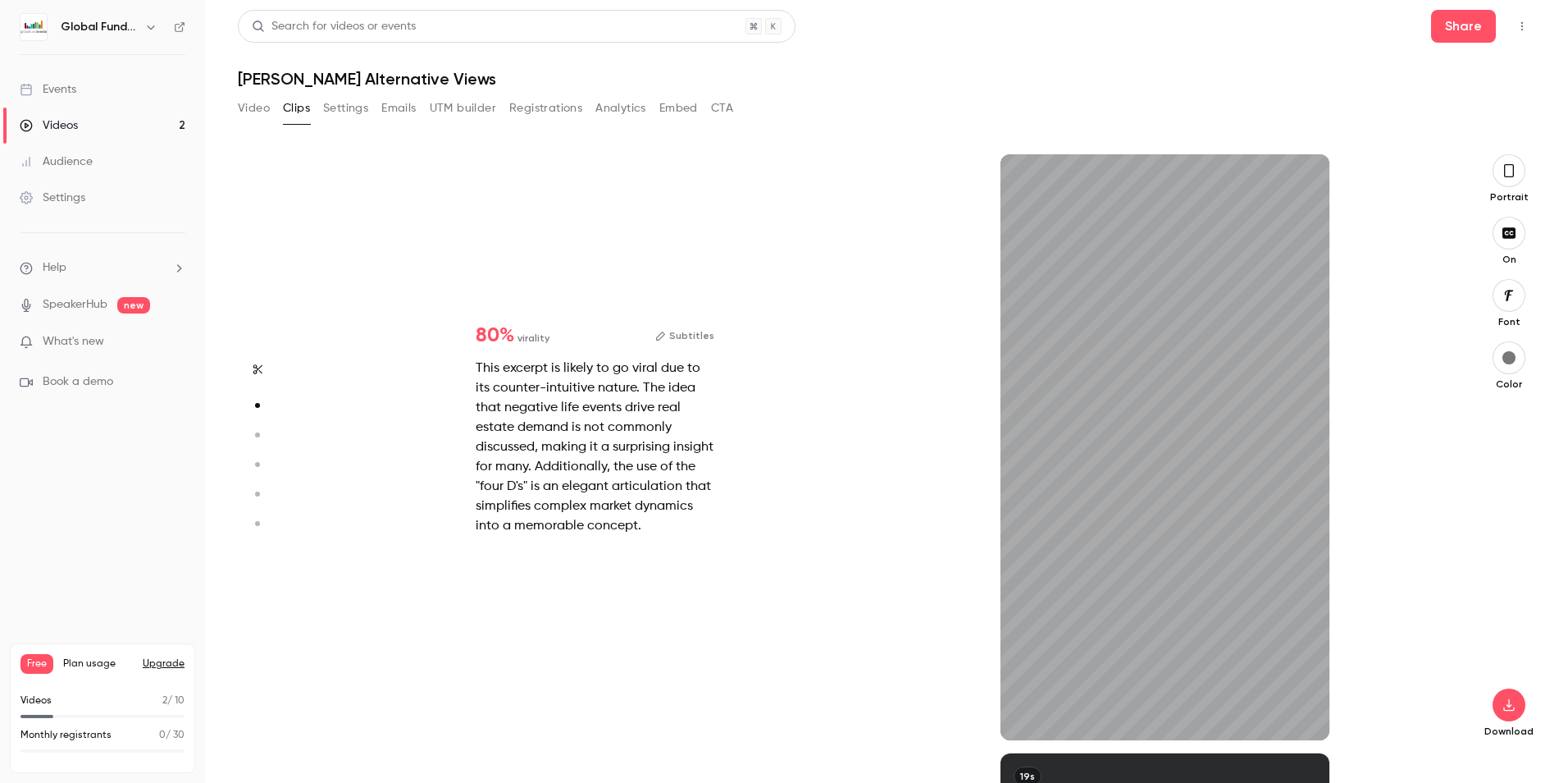
scroll to position [397, 0]
type input "*"
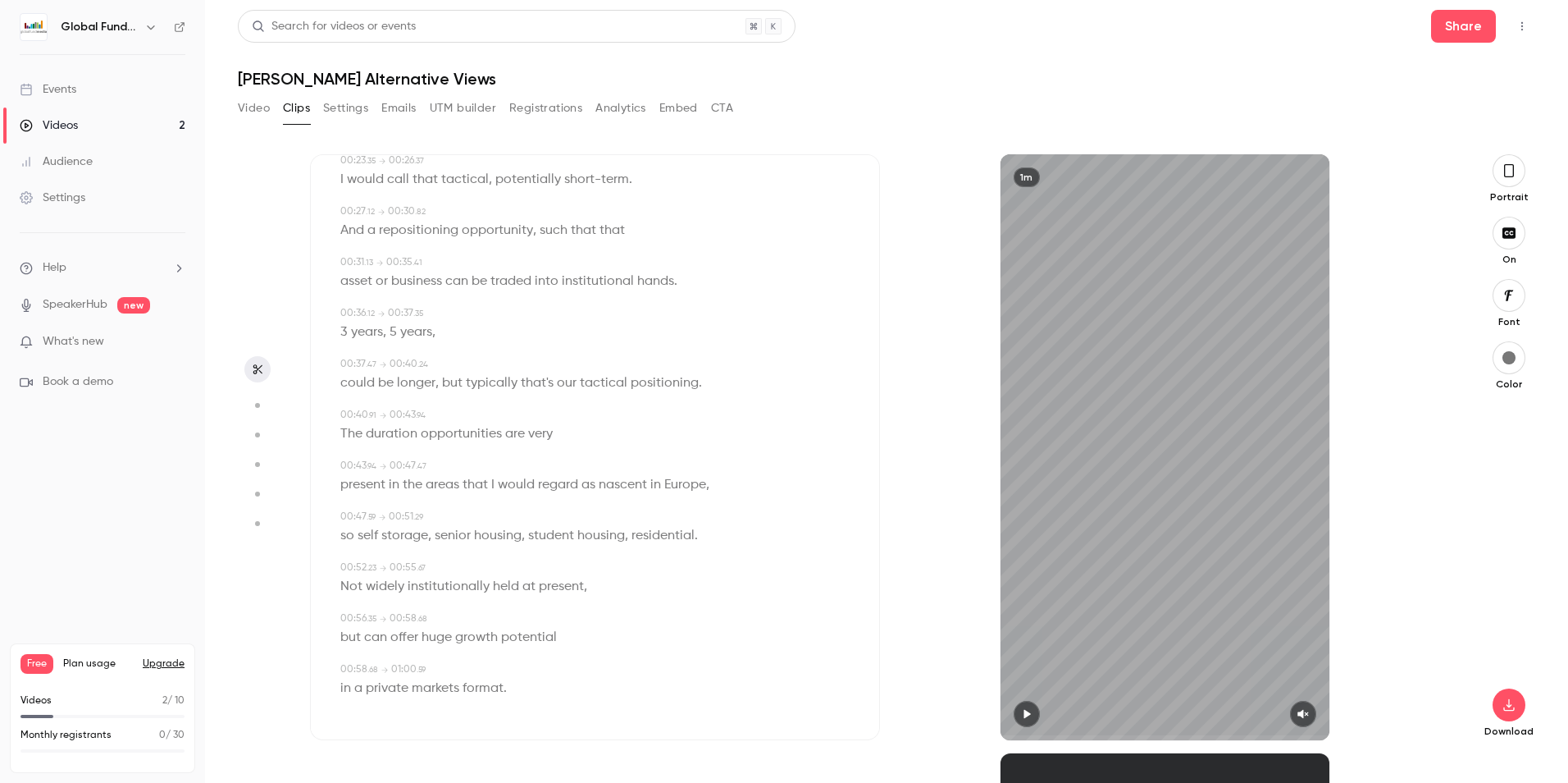
click at [489, 682] on span "format" at bounding box center [482, 687] width 41 height 23
click at [348, 690] on span "in" at bounding box center [345, 687] width 11 height 23
click at [1028, 708] on icon "button" at bounding box center [1026, 714] width 13 height 12
click at [1308, 708] on icon "button" at bounding box center [1303, 714] width 13 height 12
click at [1027, 713] on icon "button" at bounding box center [1026, 713] width 7 height 9
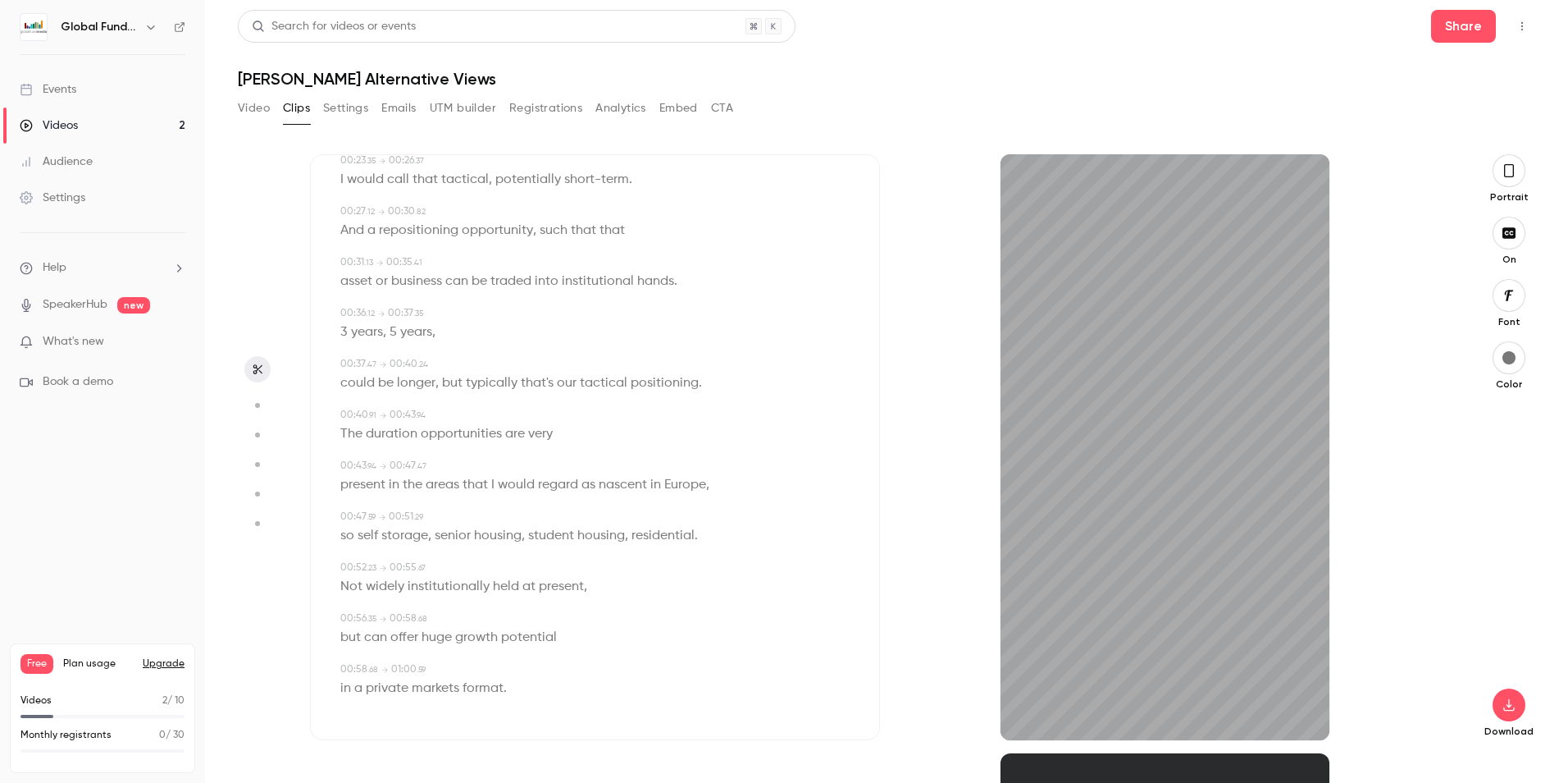
click at [360, 681] on span "a" at bounding box center [358, 687] width 8 height 23
click at [1030, 709] on icon "button" at bounding box center [1026, 714] width 13 height 12
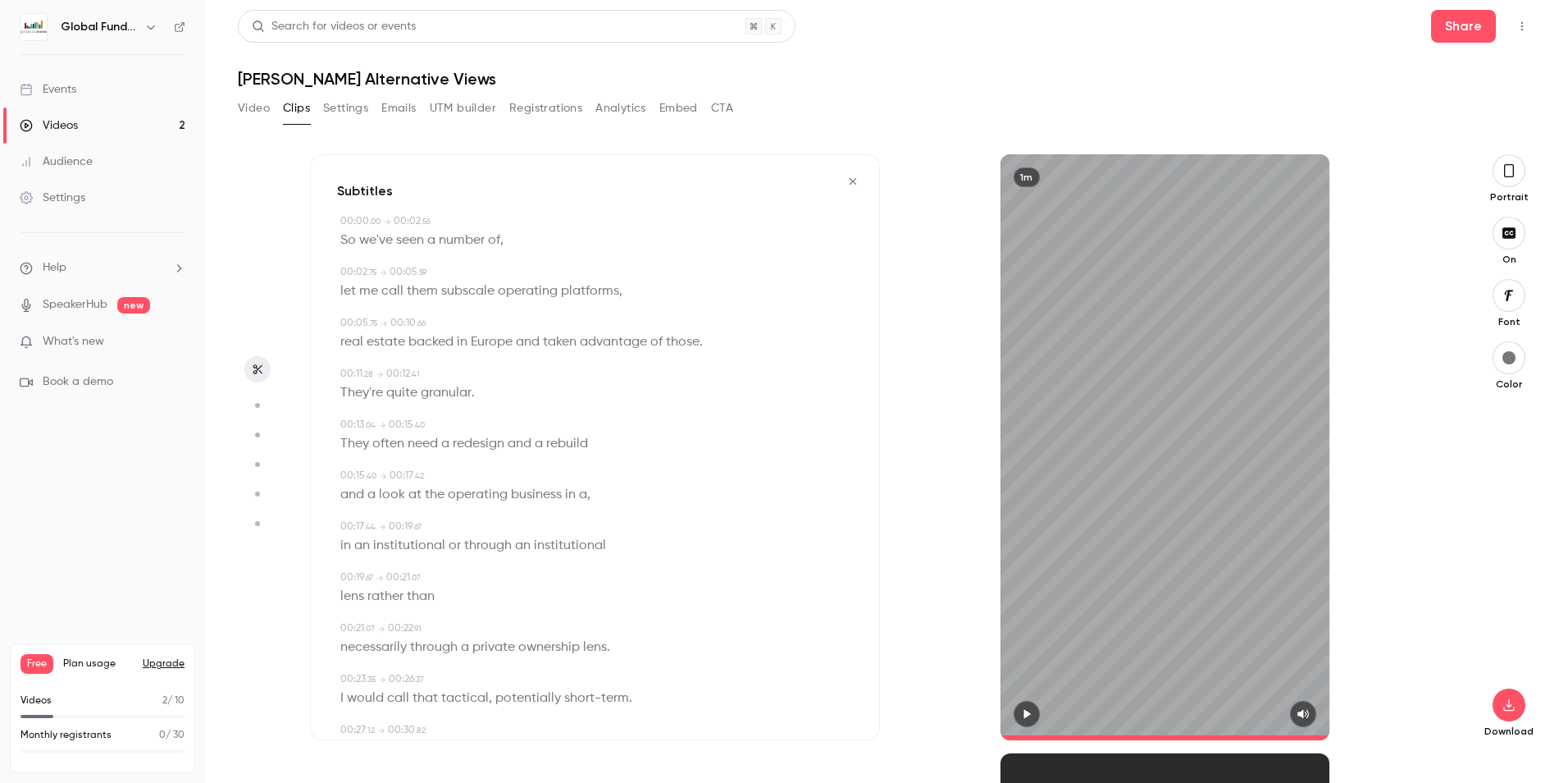
click at [348, 242] on span "So" at bounding box center [348, 240] width 16 height 23
click at [1027, 716] on icon "button" at bounding box center [1026, 714] width 13 height 12
click at [1512, 699] on icon "button" at bounding box center [1508, 704] width 20 height 13
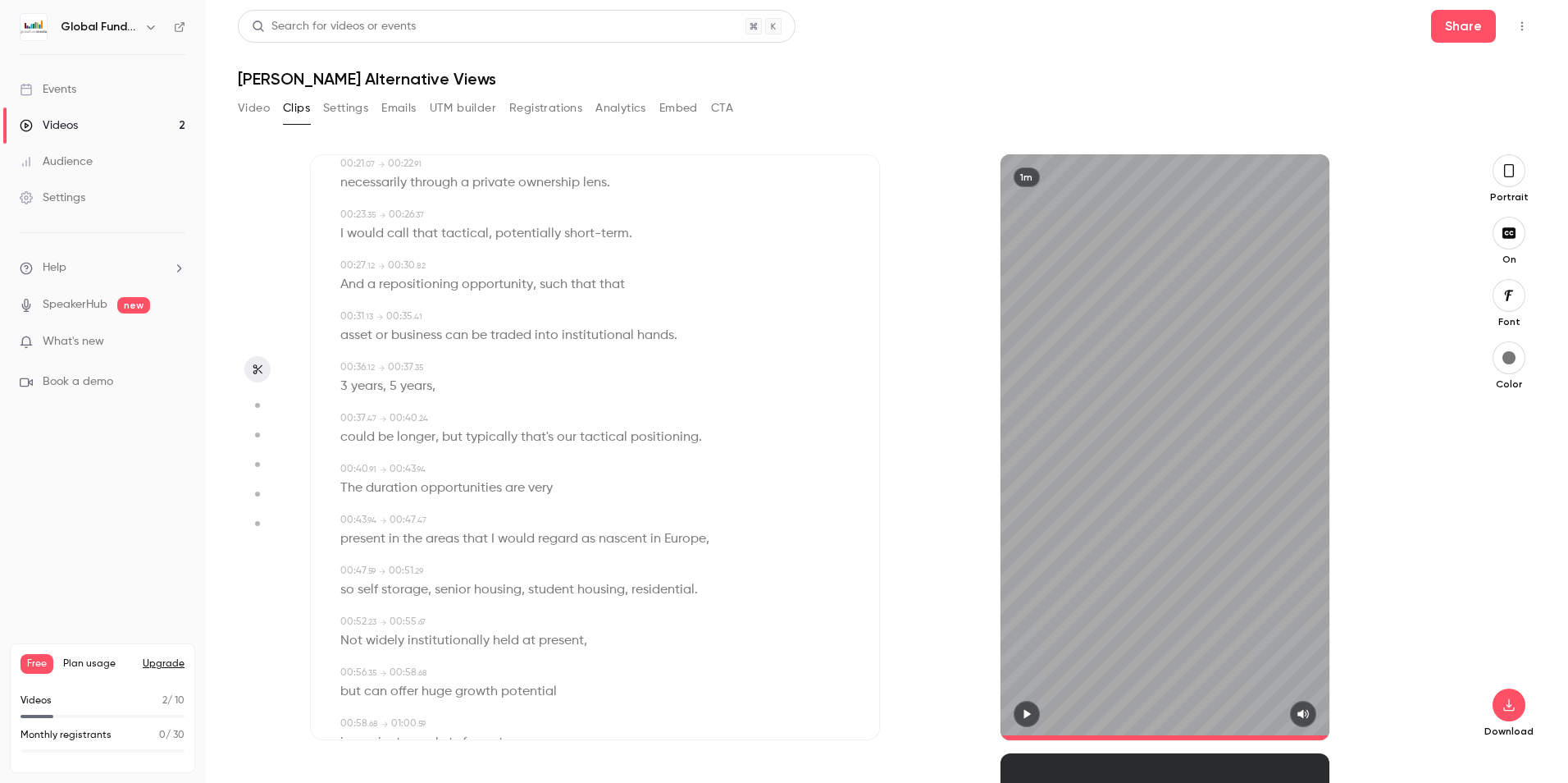
scroll to position [518, 0]
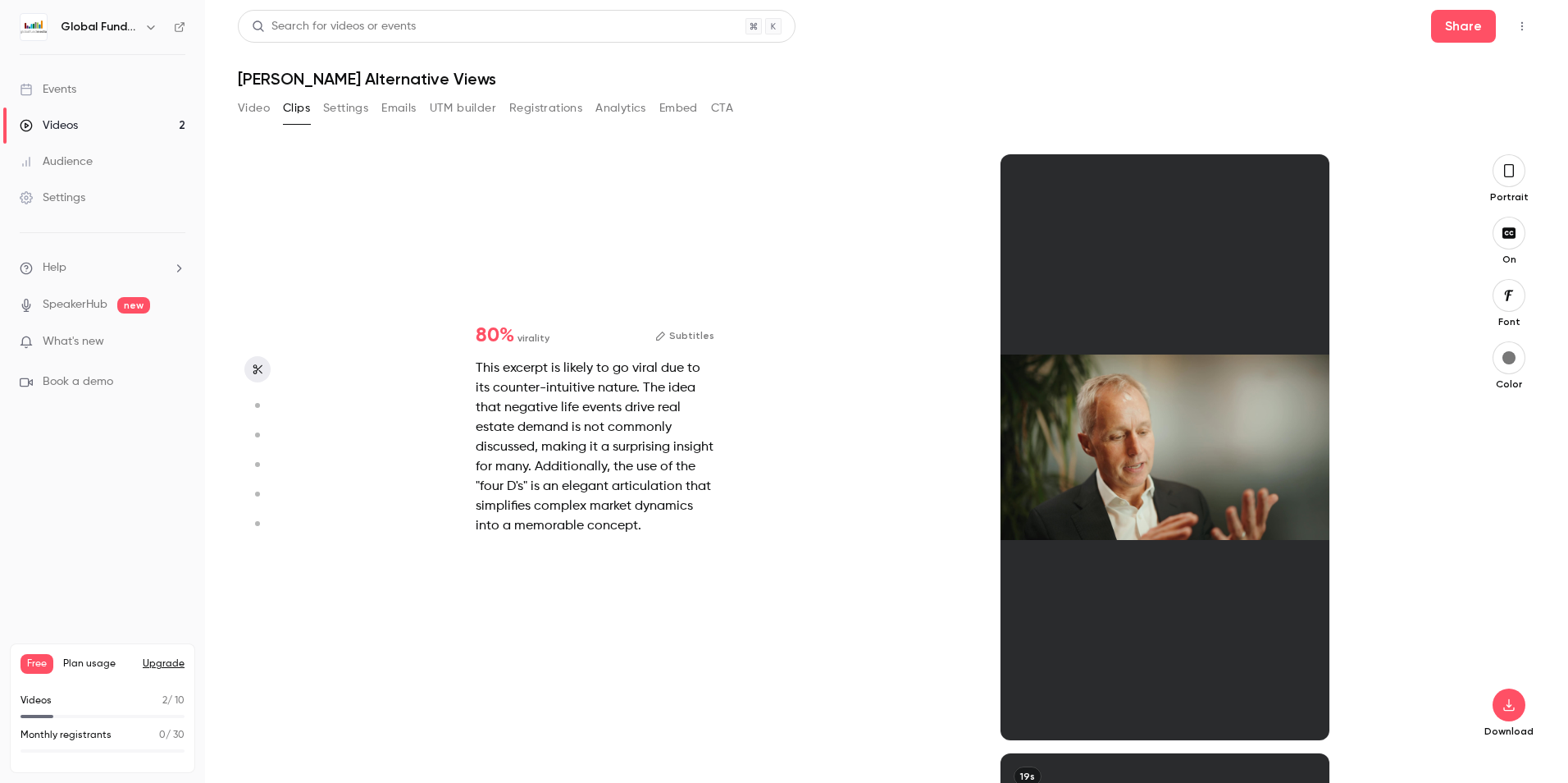
type input "****"
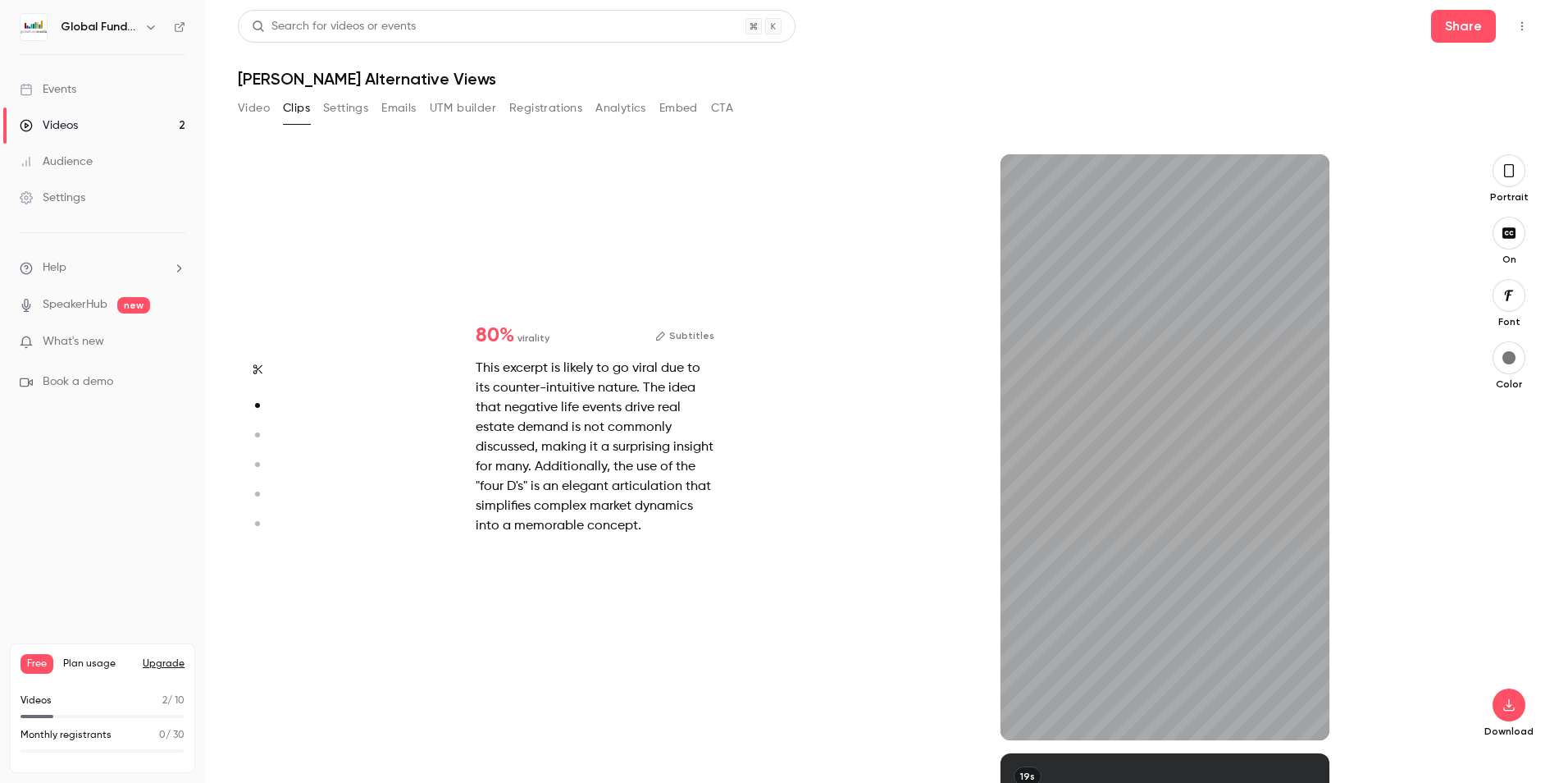
type input "***"
type input "****"
type input "*"
type input "****"
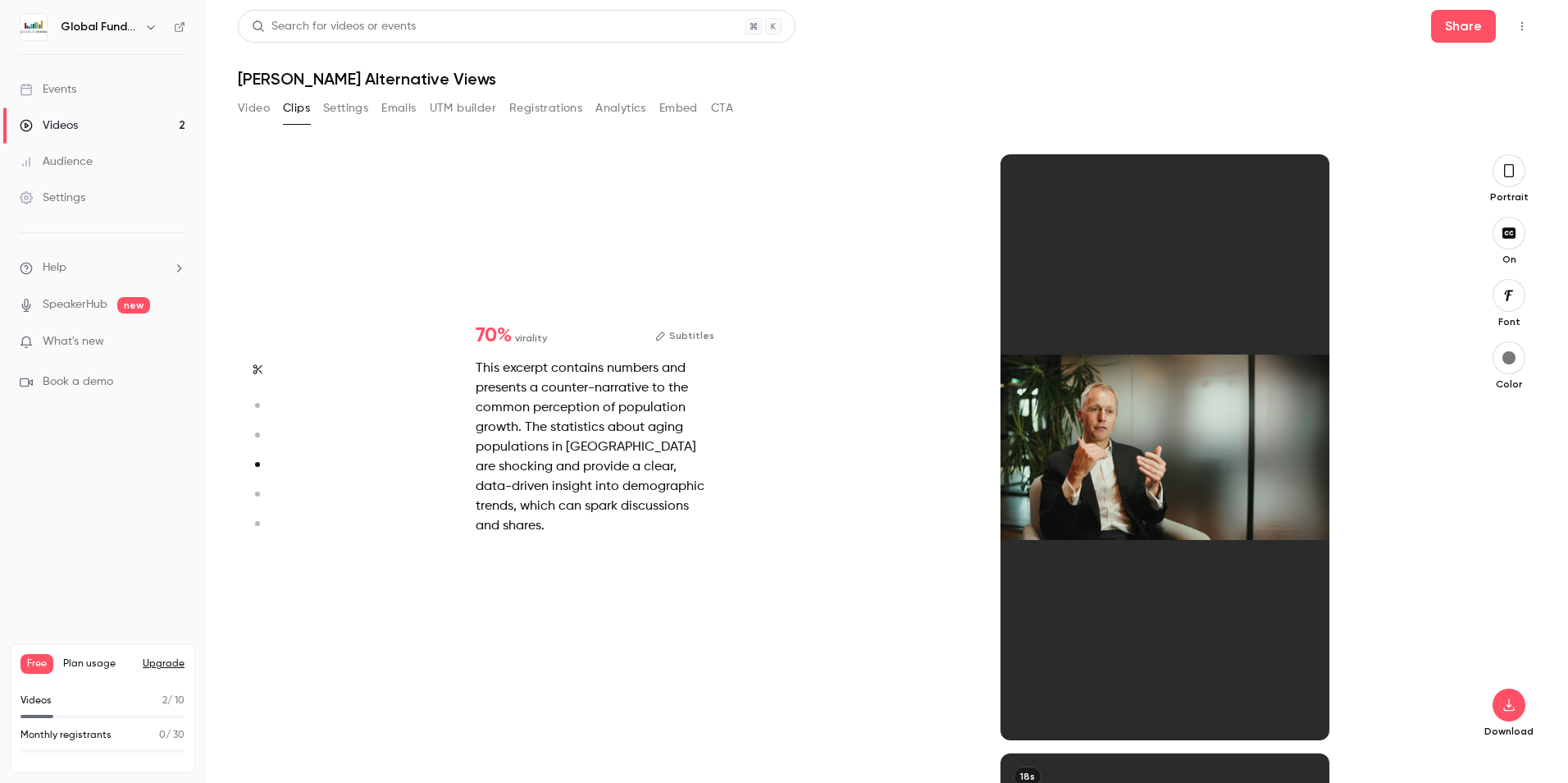
scroll to position [1797, 0]
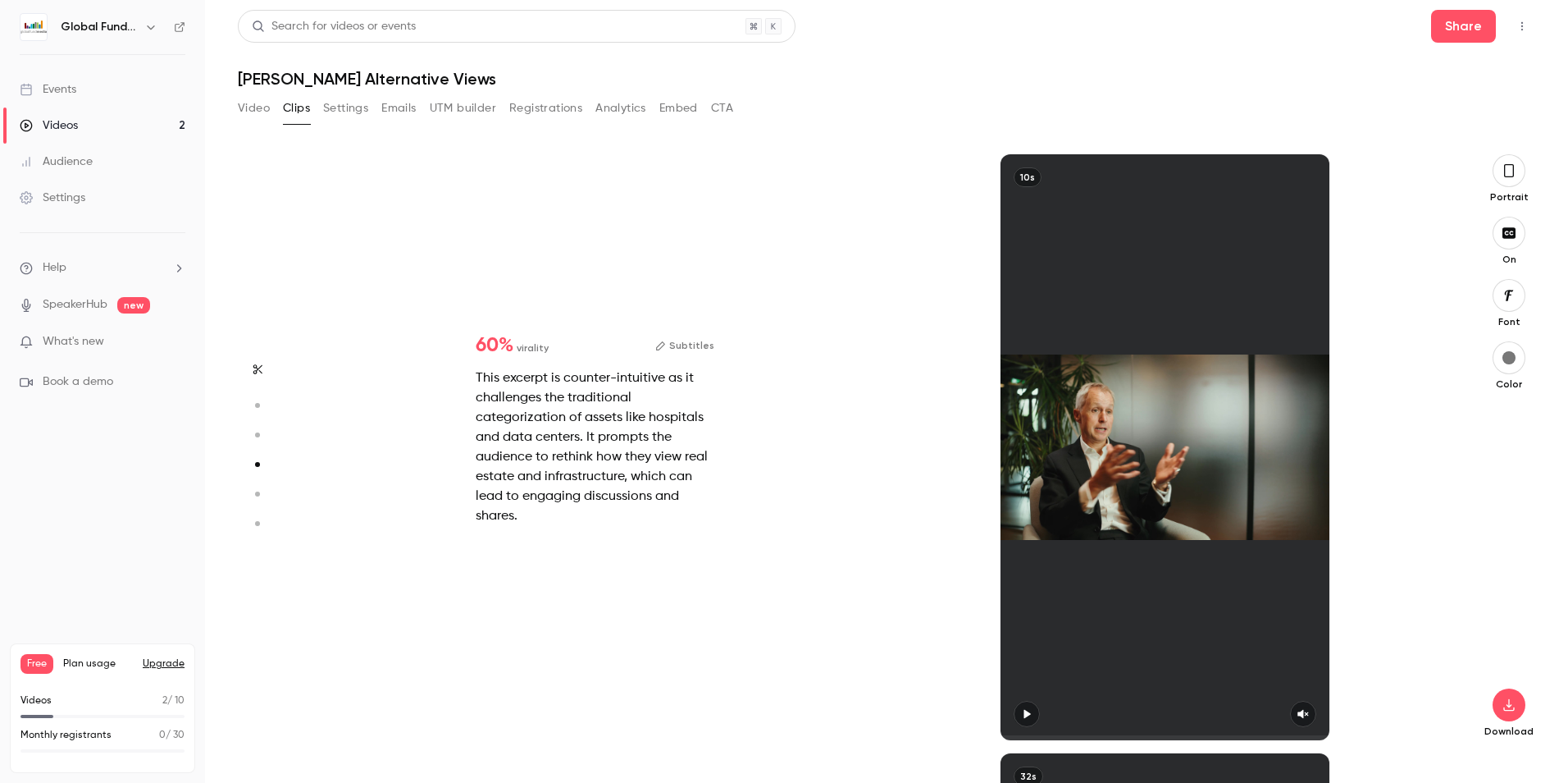
type input "*"
type input "****"
type input "*"
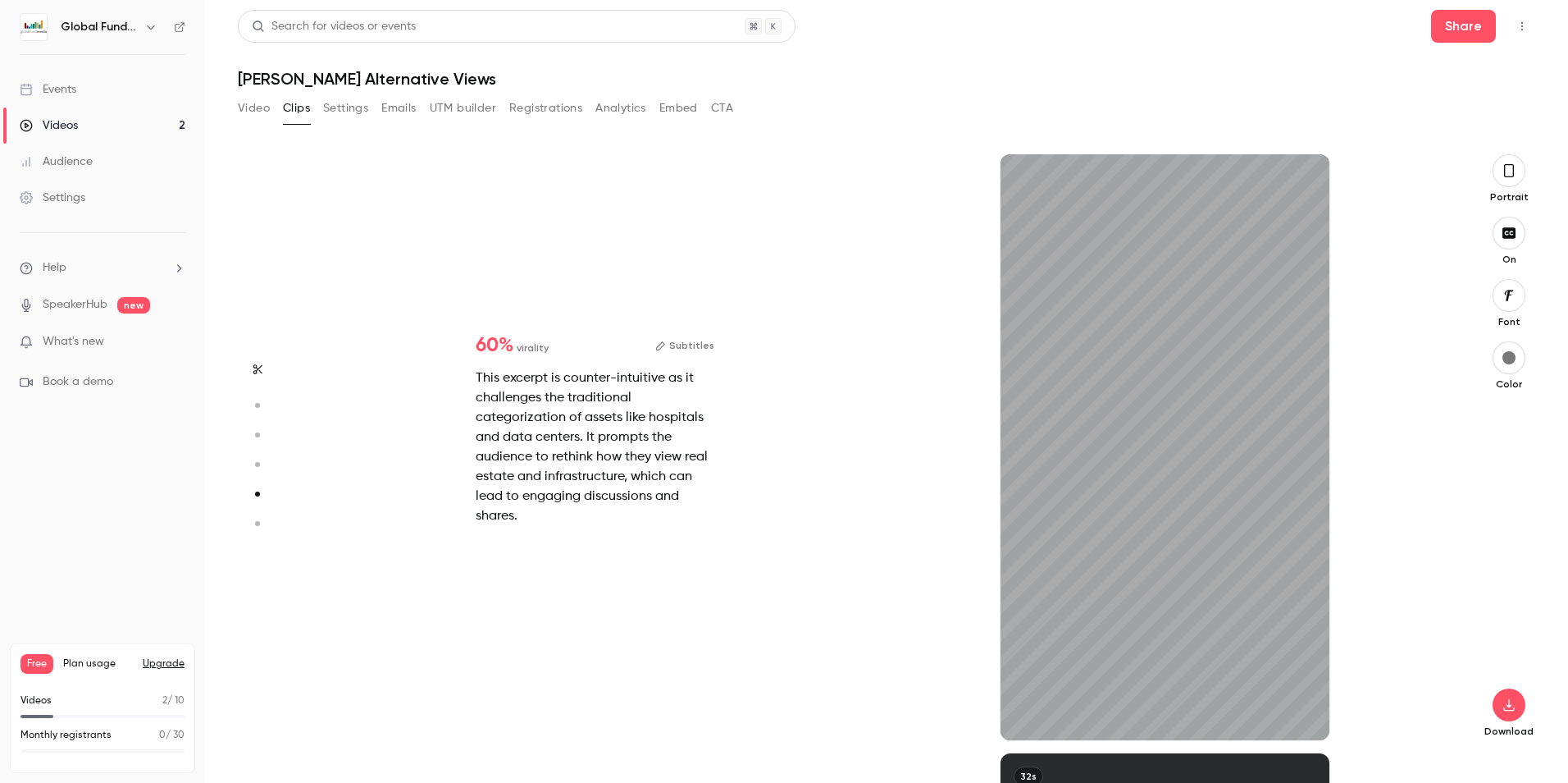
scroll to position [2968, 0]
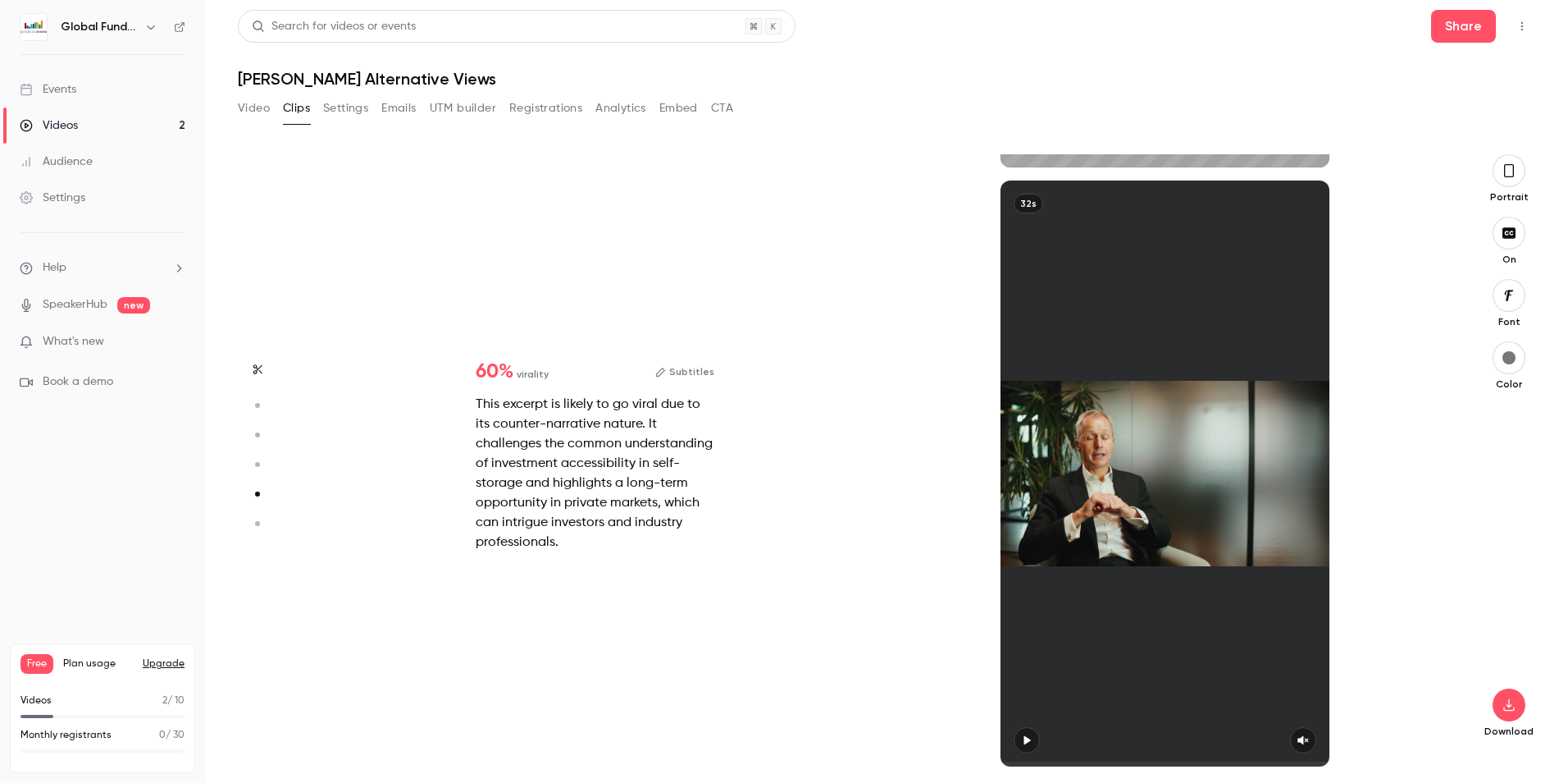
type input "***"
type input "****"
type input "*"
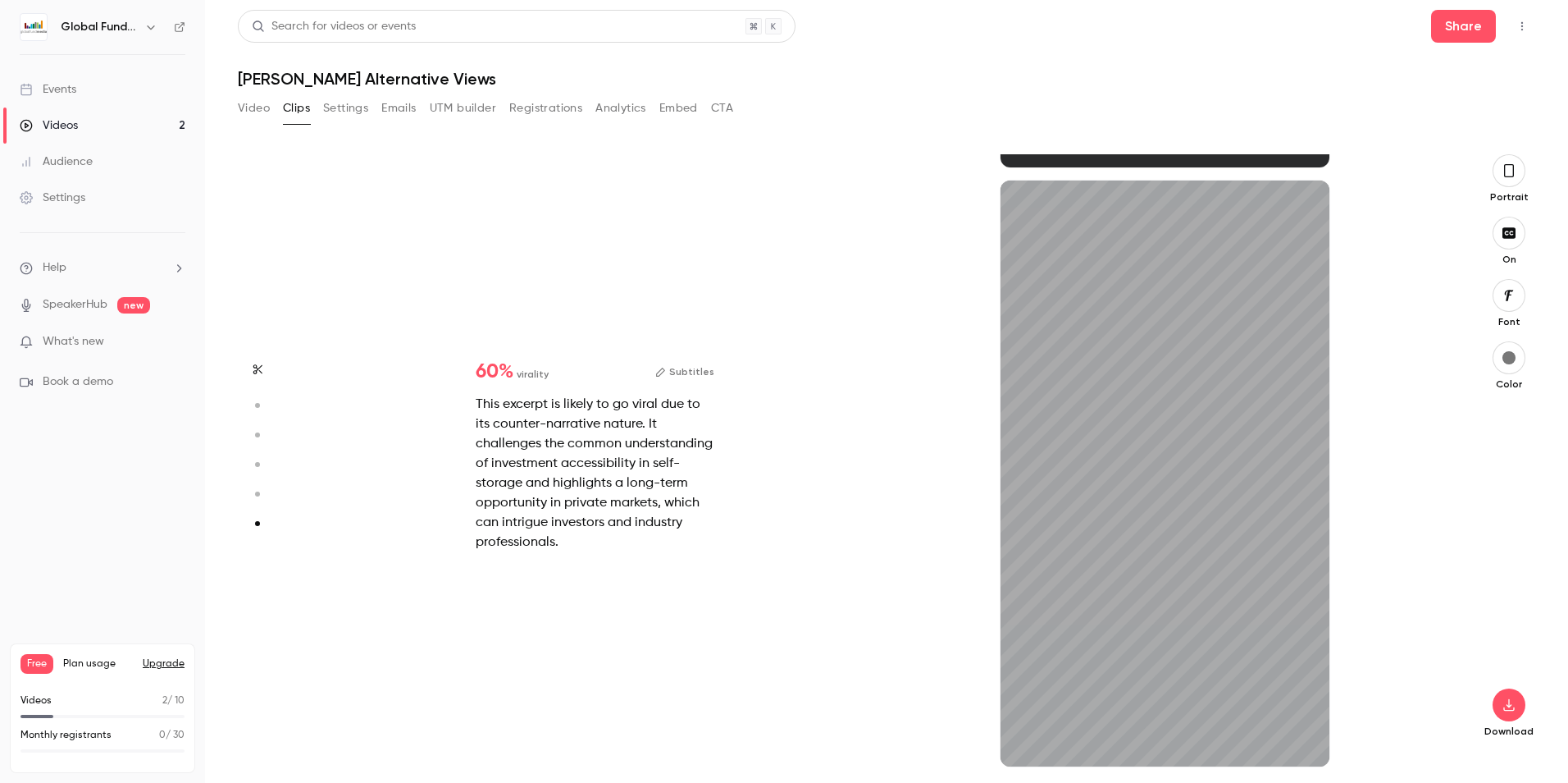
type input "***"
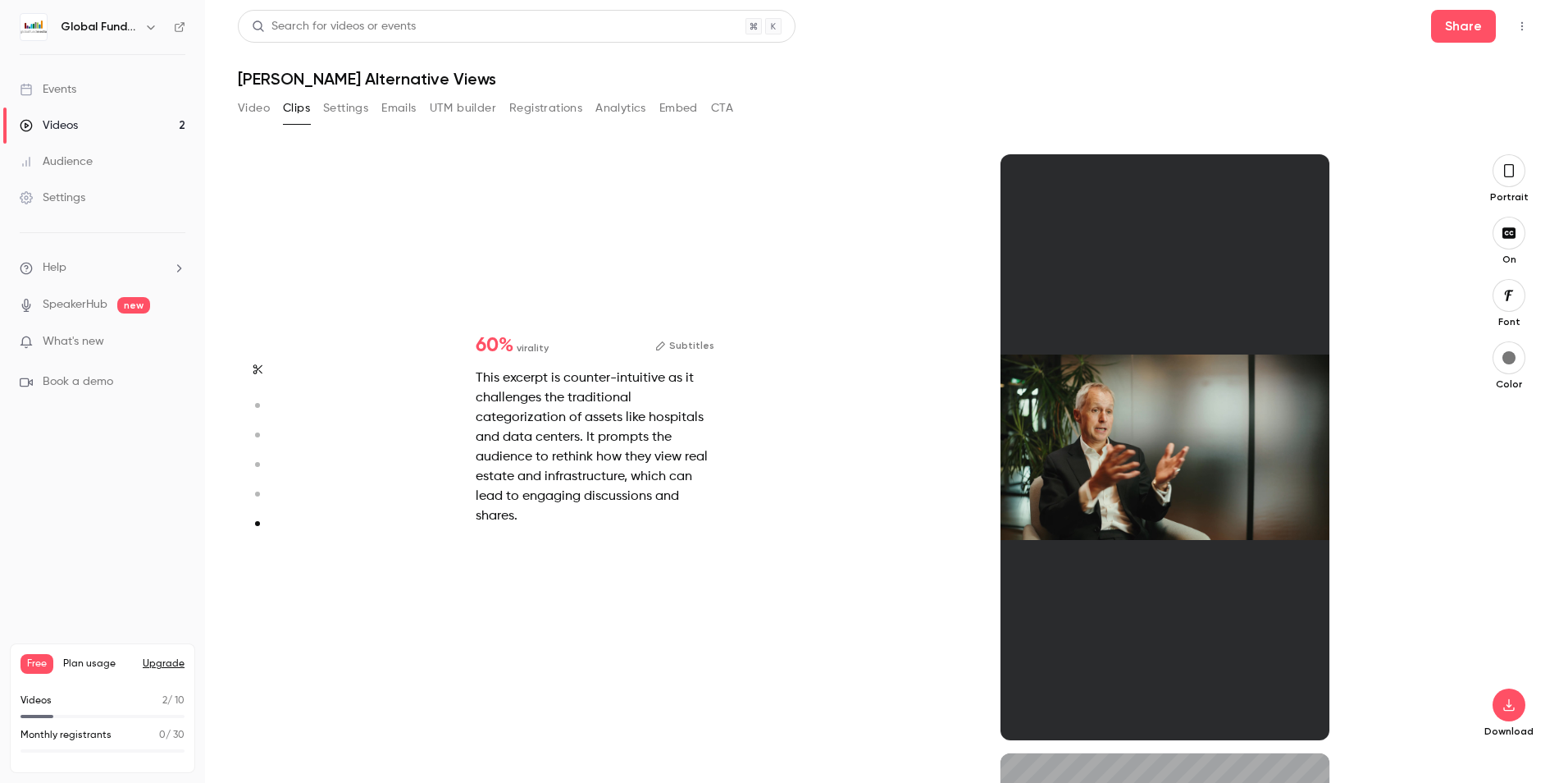
type input "****"
type input "*"
type input "****"
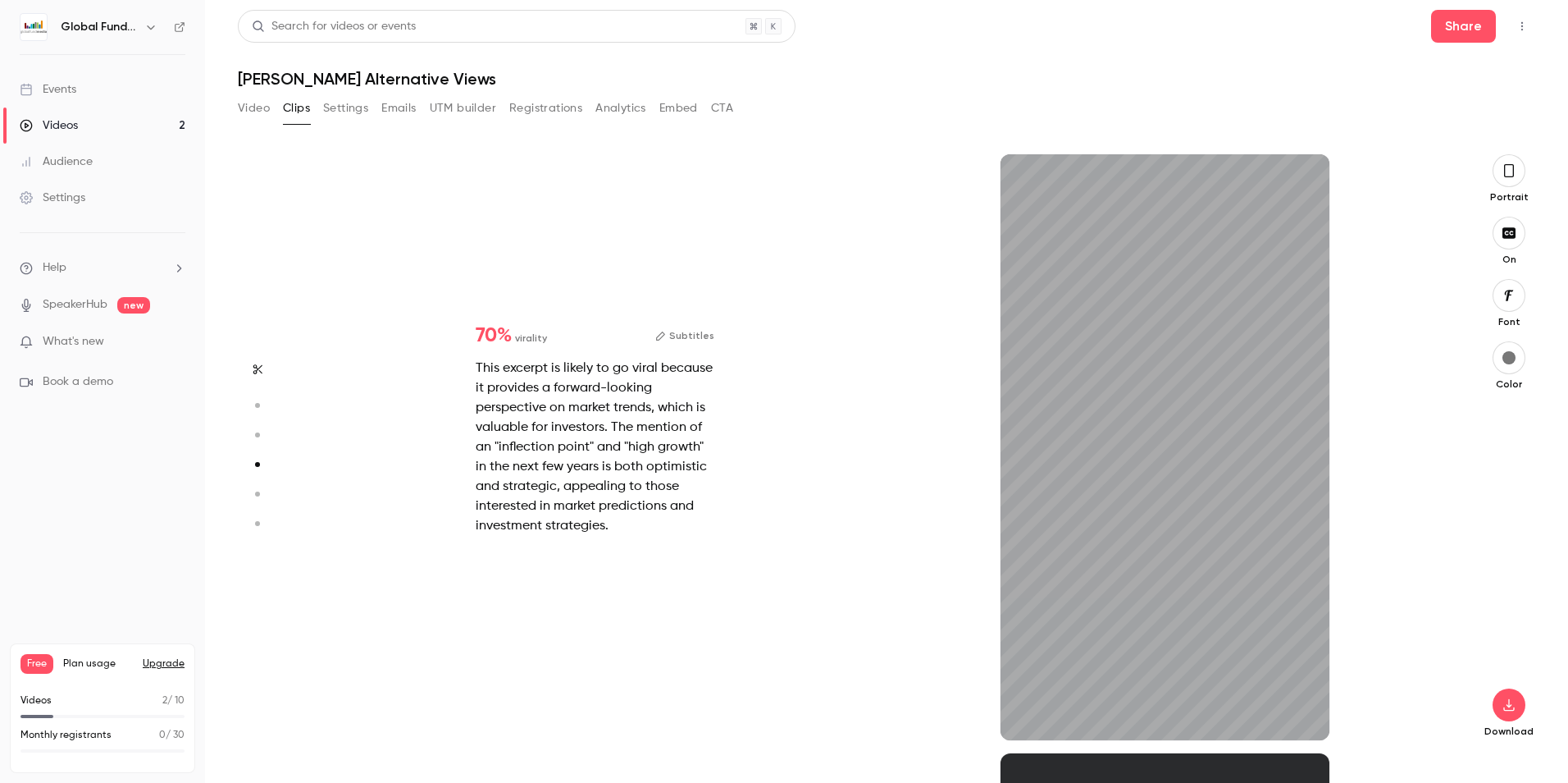
type input "*"
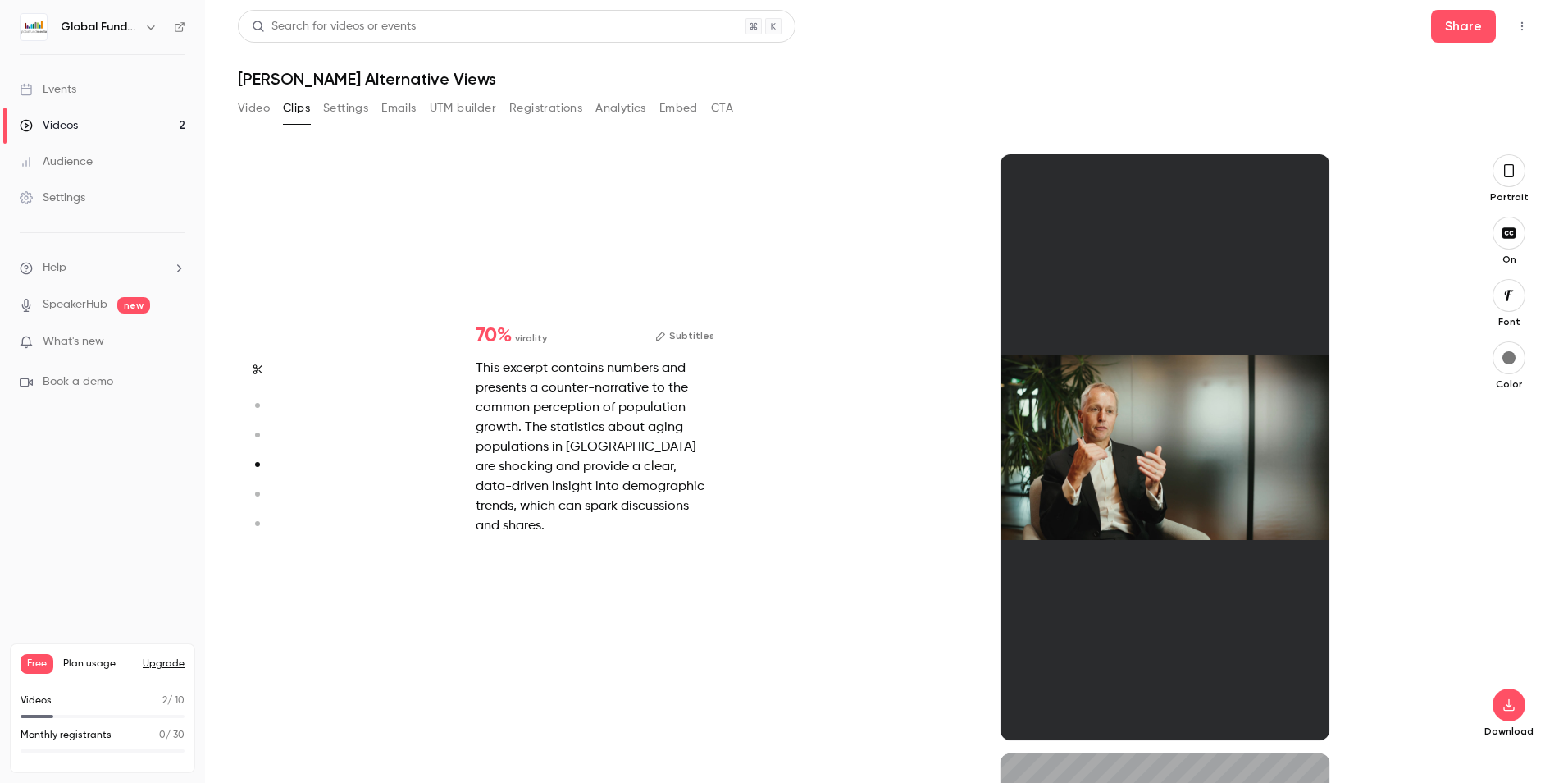
type input "****"
type input "*"
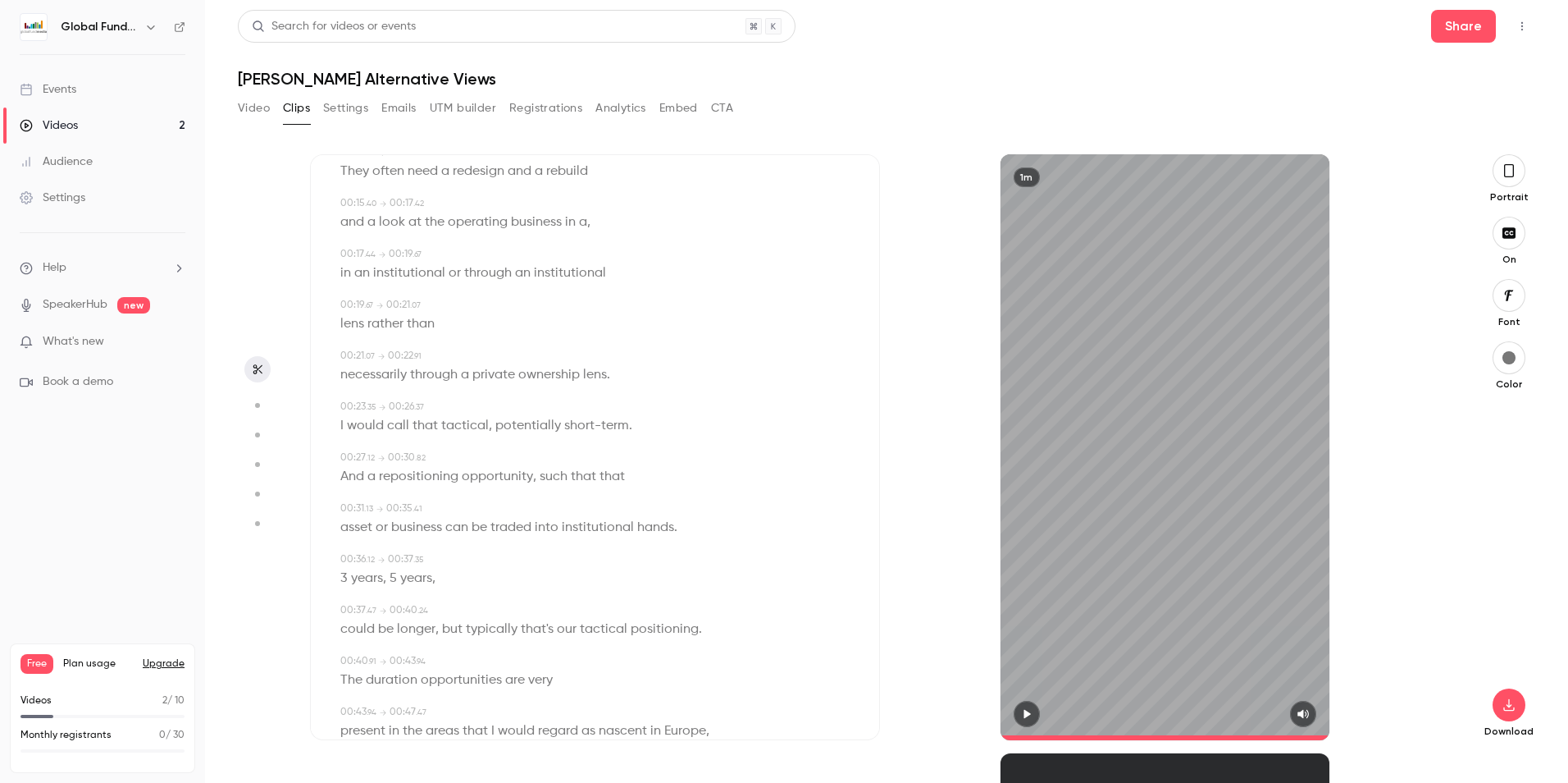
scroll to position [0, 0]
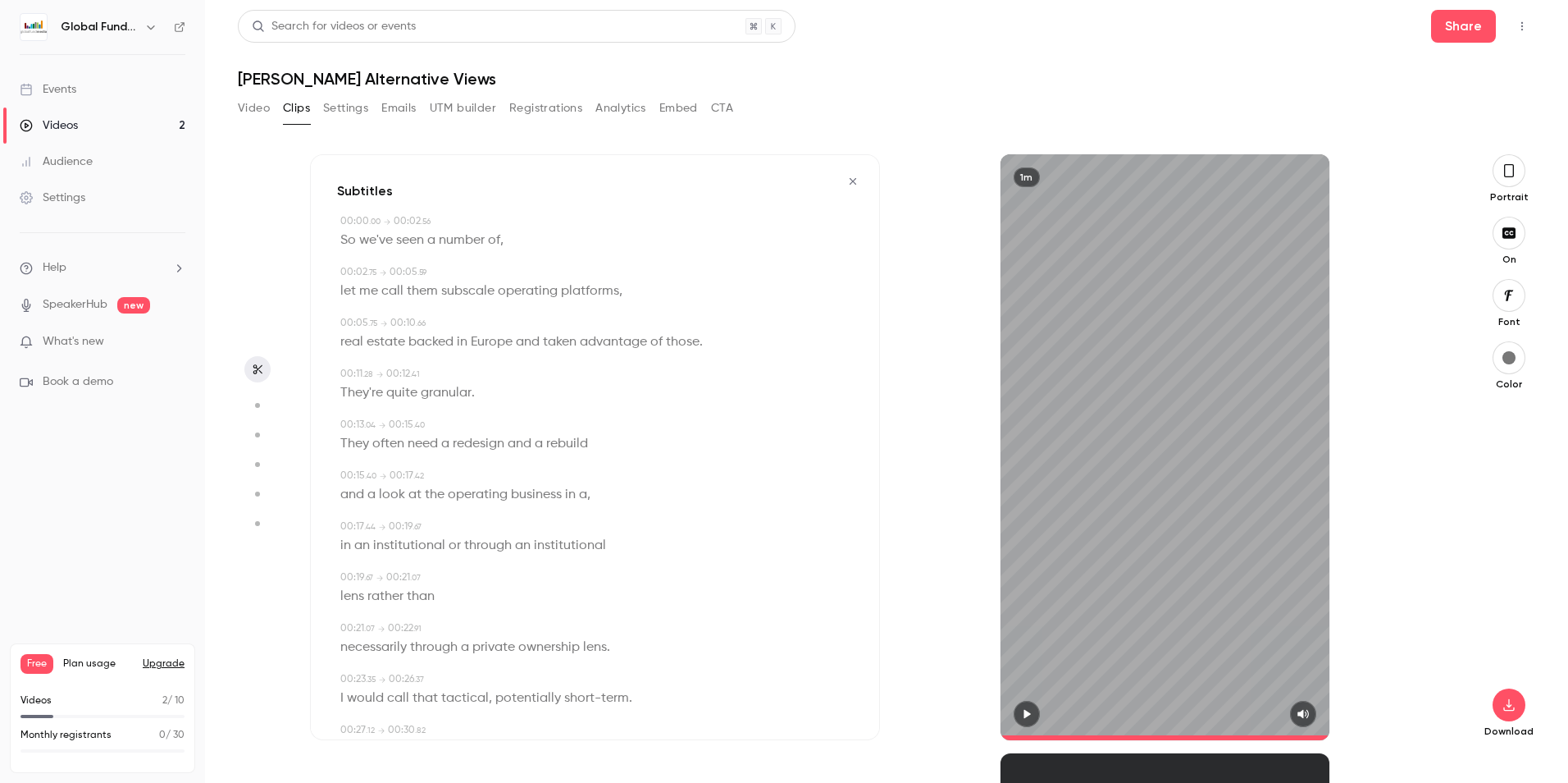
click at [258, 370] on icon "button" at bounding box center [257, 369] width 13 height 12
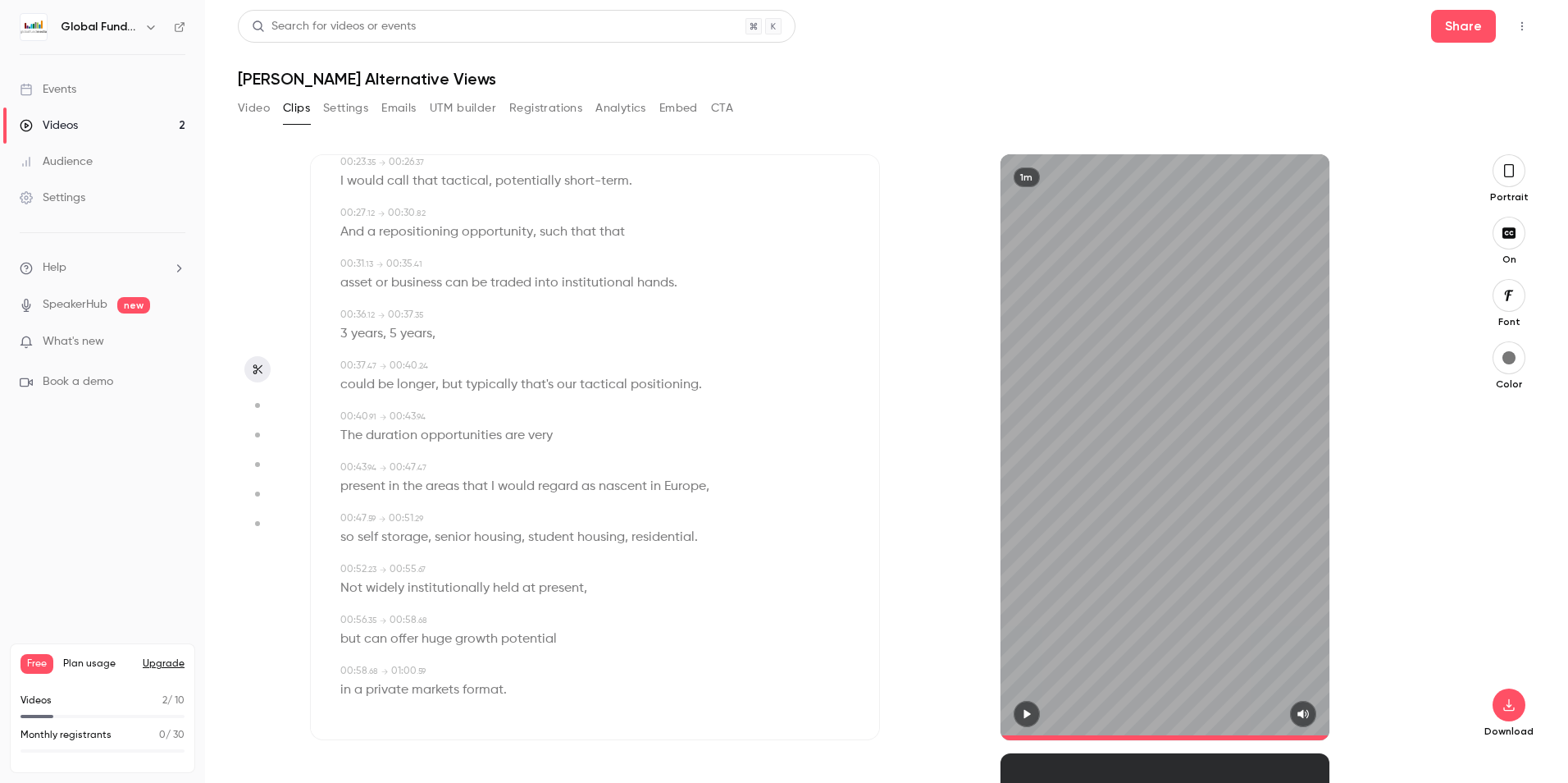
scroll to position [518, 0]
type input "****"
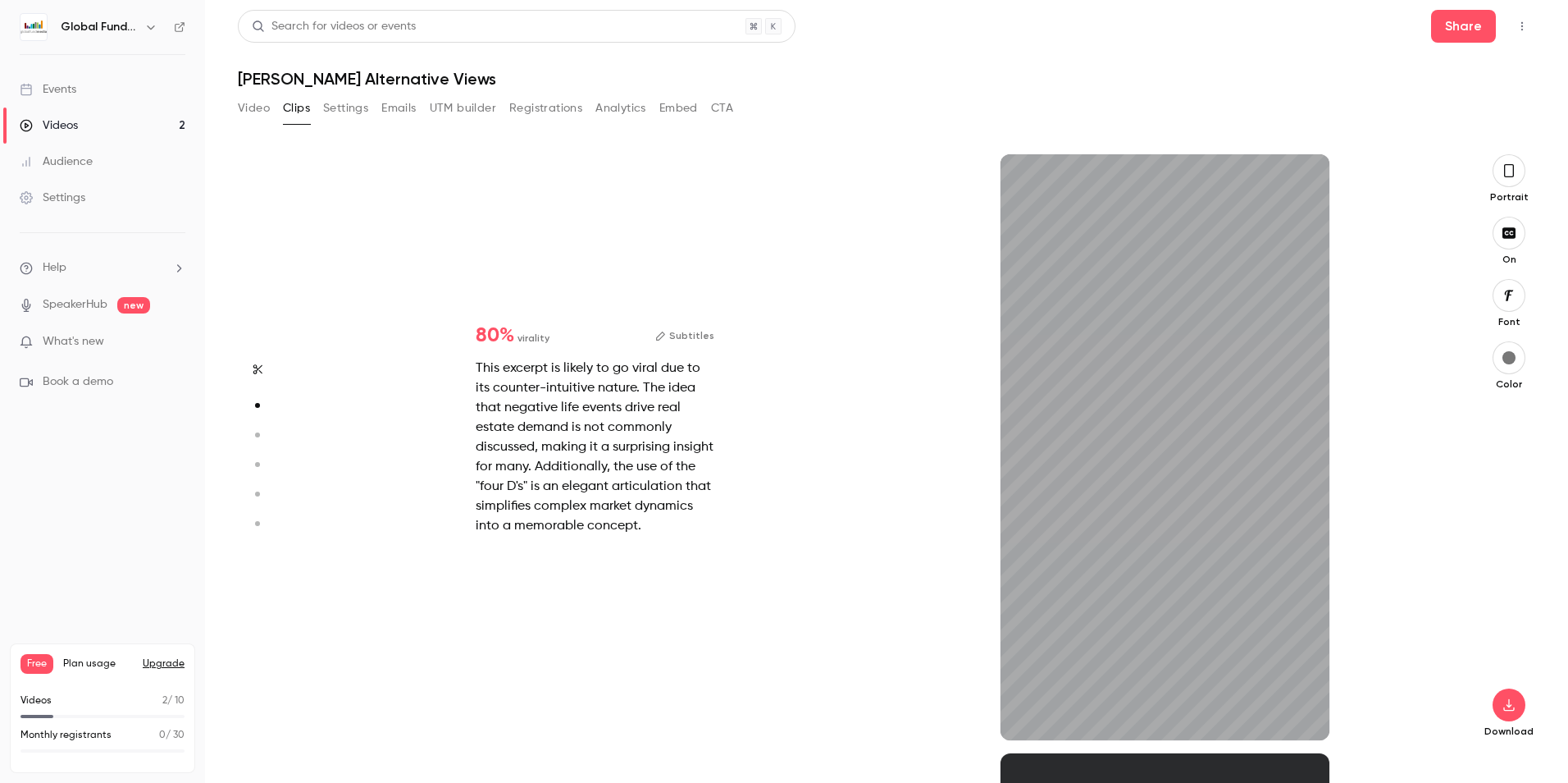
type input "***"
type input "****"
type input "***"
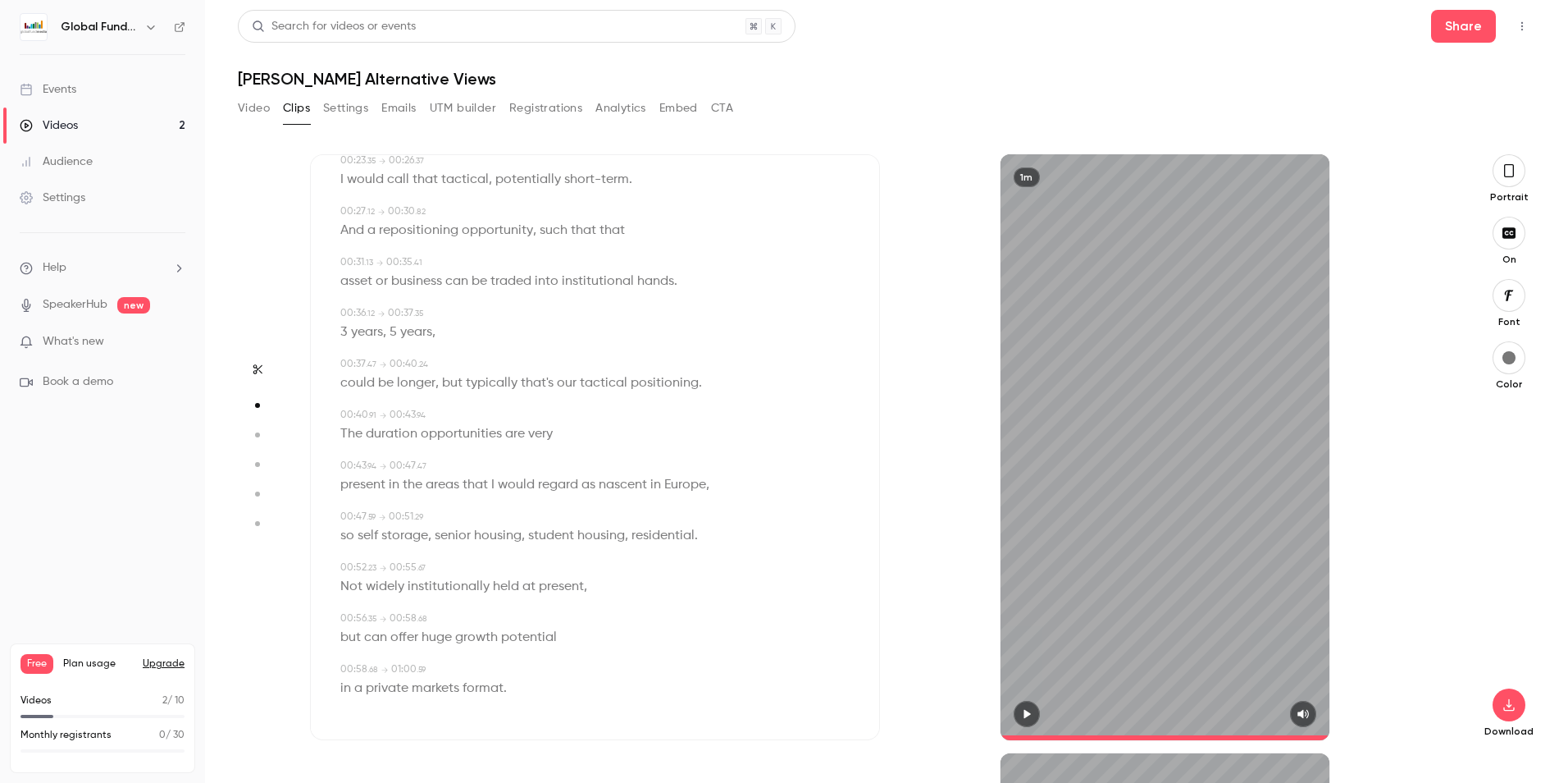
type input "****"
type input "*"
click at [249, 105] on button "Video" at bounding box center [254, 108] width 32 height 26
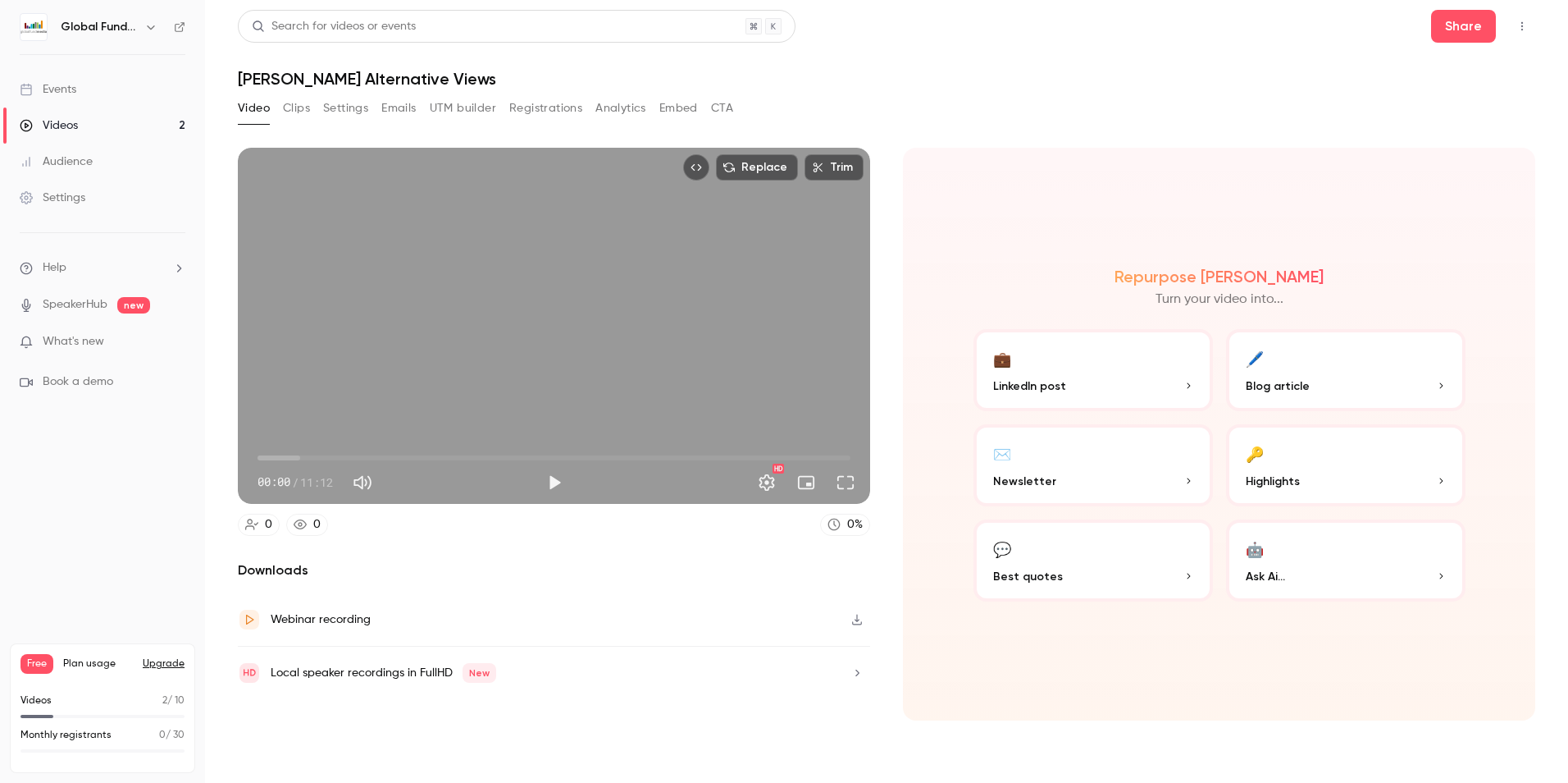
click at [1301, 554] on button "🤖 Ask Ai..." at bounding box center [1345, 560] width 240 height 82
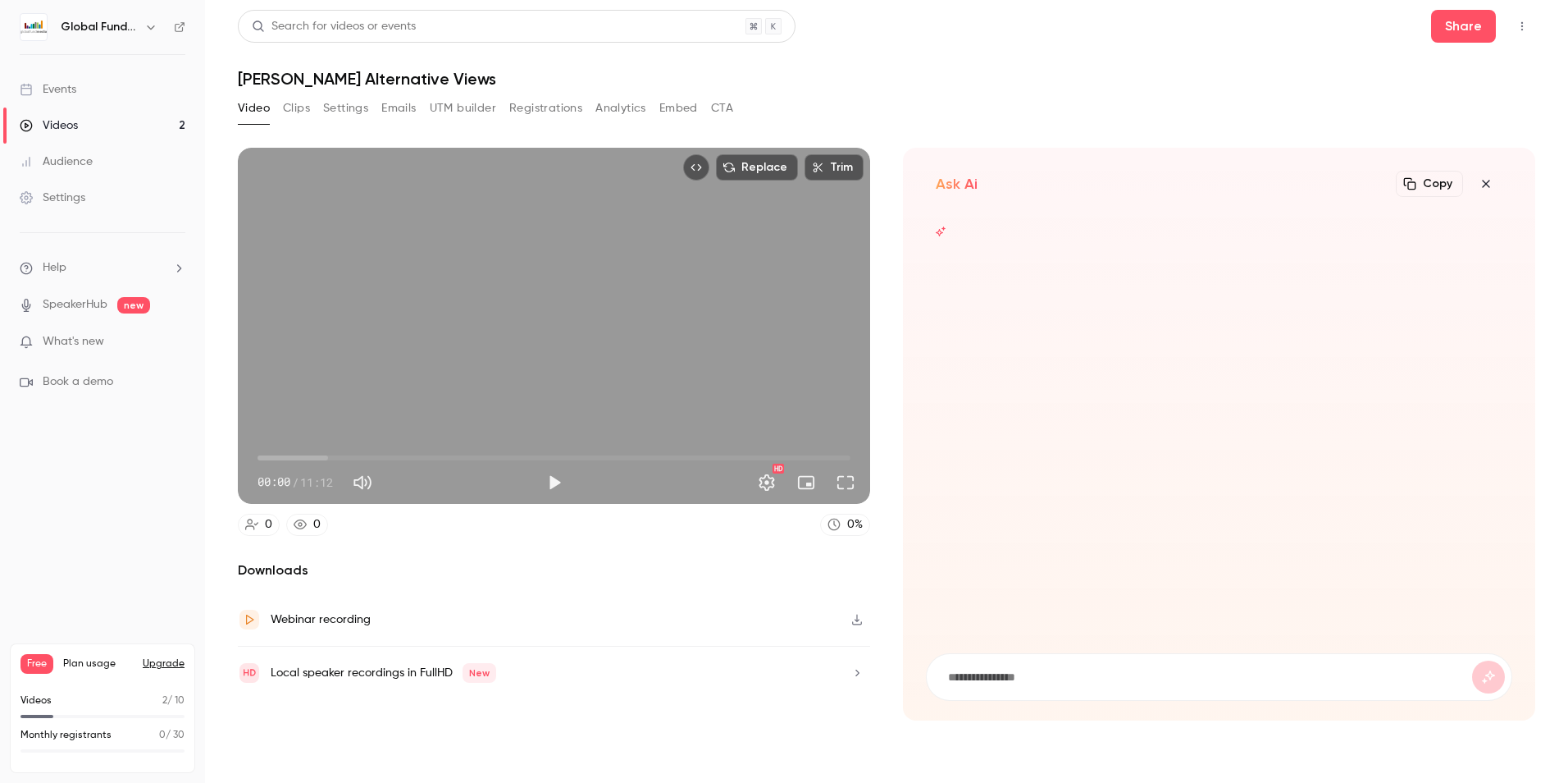
click at [1097, 666] on form at bounding box center [1219, 677] width 585 height 46
click at [1090, 672] on input at bounding box center [1209, 677] width 526 height 18
type input "**********"
click at [1472, 661] on button "submit" at bounding box center [1487, 677] width 33 height 33
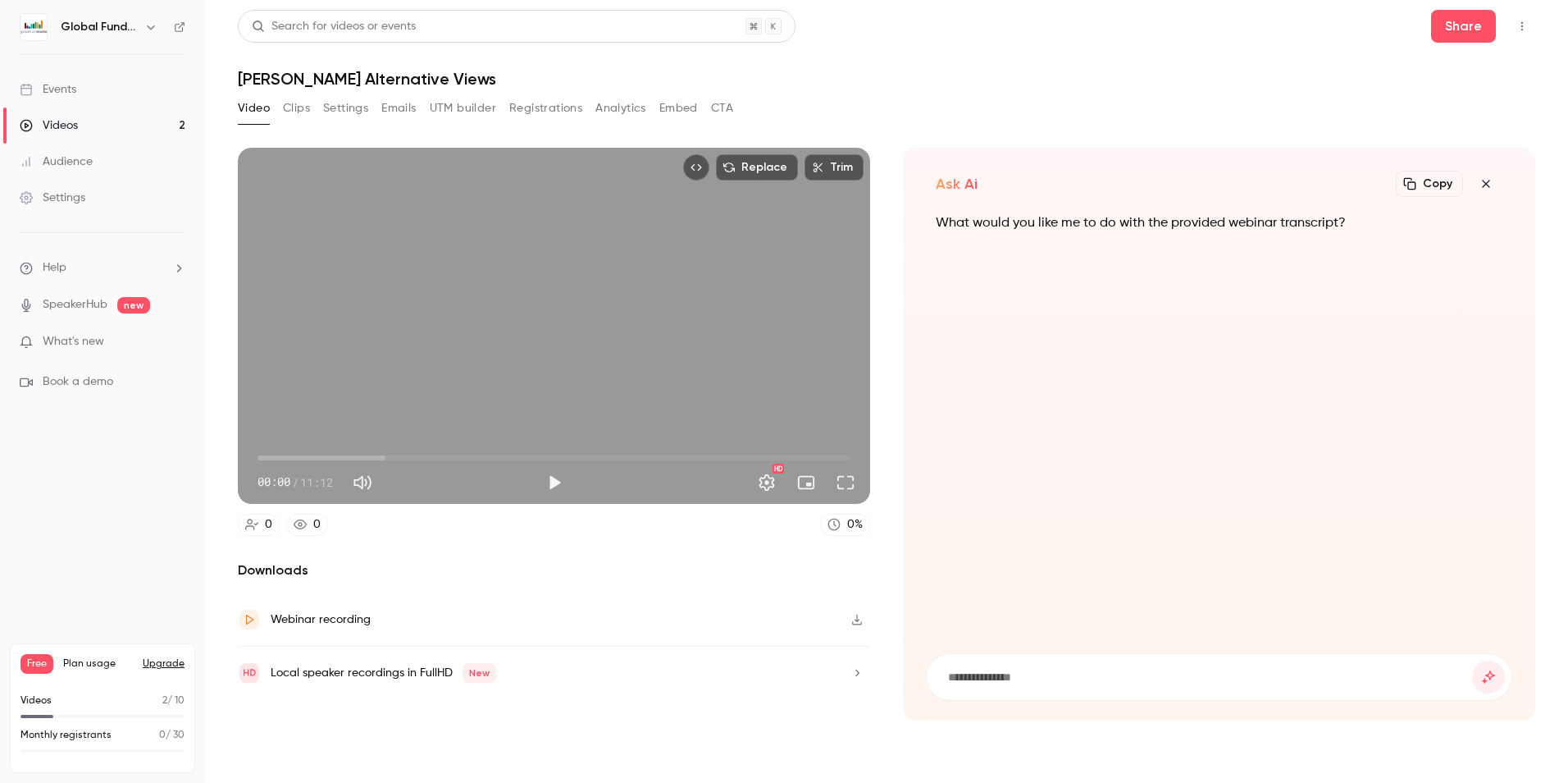
scroll to position [0, 0]
type input "**********"
click at [1472, 661] on button "submit" at bounding box center [1487, 677] width 33 height 33
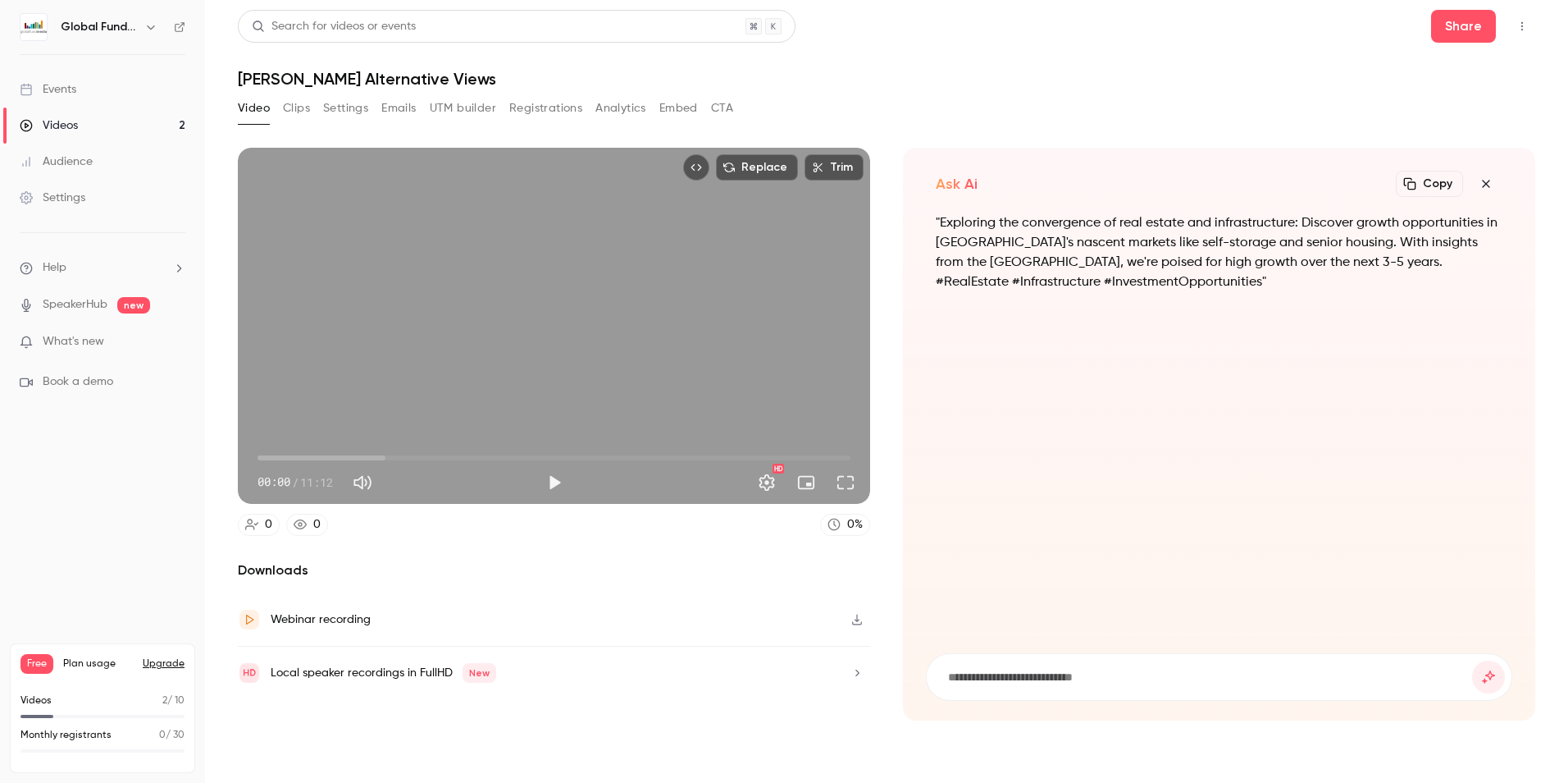
click at [1102, 676] on input at bounding box center [1209, 677] width 526 height 18
type input "**********"
click at [1472, 661] on button "submit" at bounding box center [1487, 677] width 33 height 33
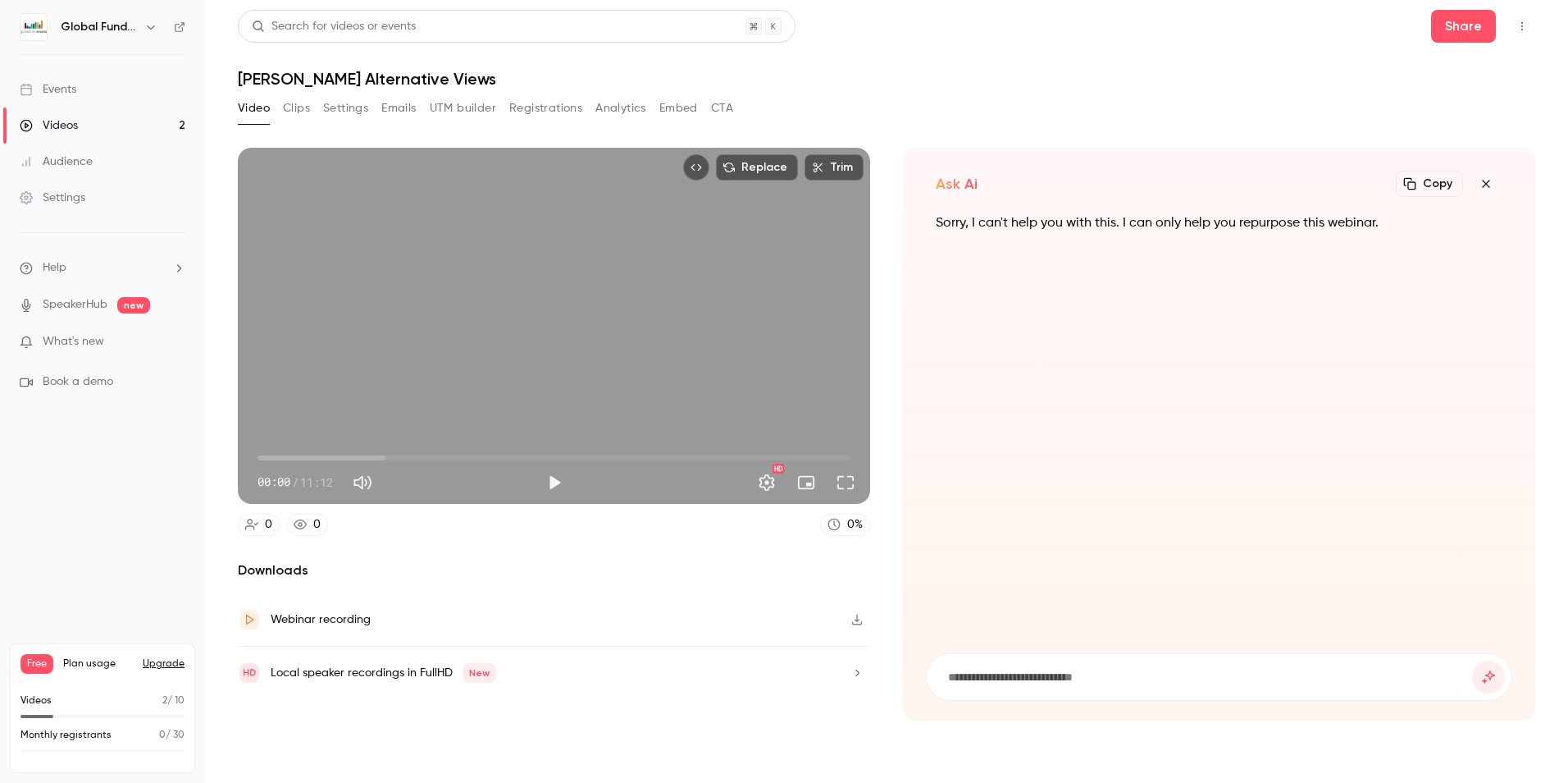
click at [1488, 185] on icon "button" at bounding box center [1485, 183] width 20 height 13
